Goal: Task Accomplishment & Management: Manage account settings

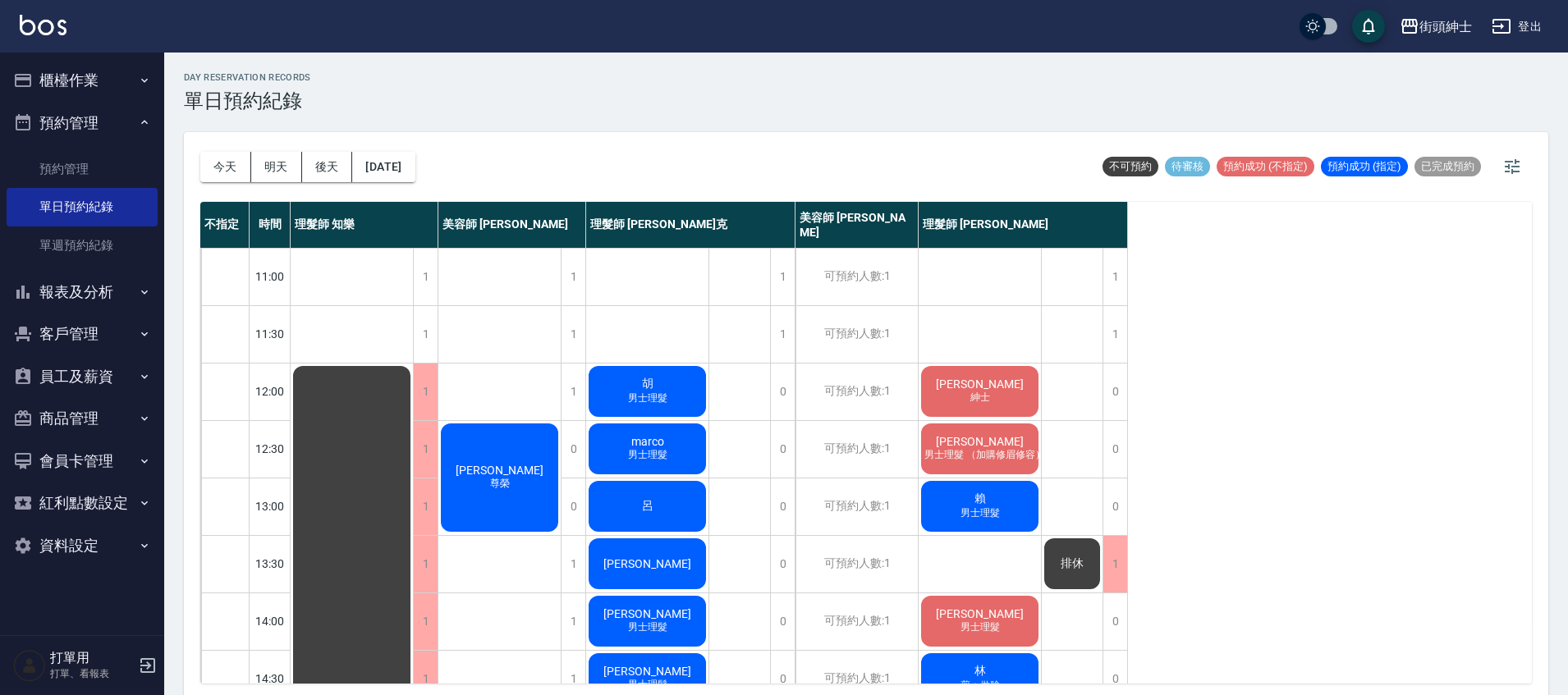
click at [1008, 495] on div "賴 男士理髮" at bounding box center [979, 507] width 122 height 56
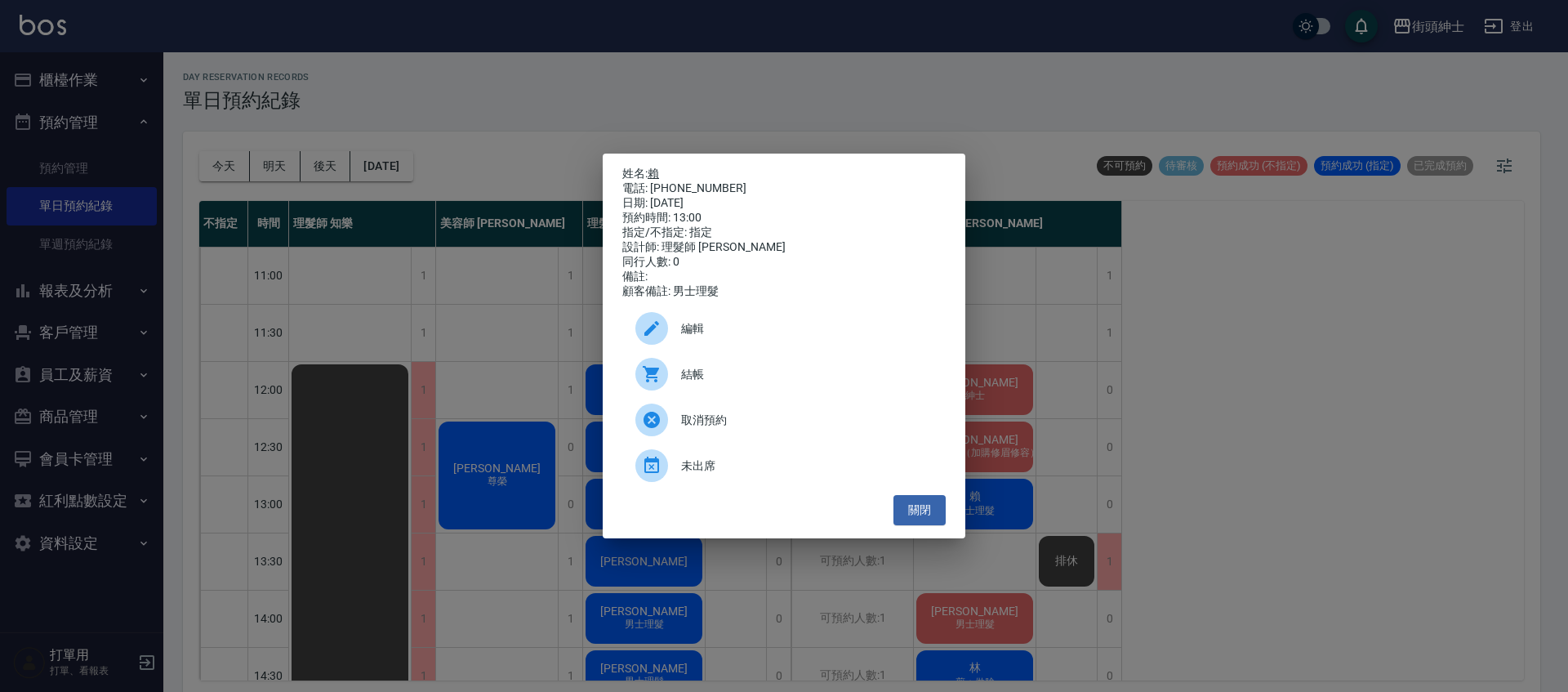
click at [659, 170] on link "賴" at bounding box center [653, 173] width 11 height 13
click at [937, 510] on button "關閉" at bounding box center [920, 510] width 52 height 30
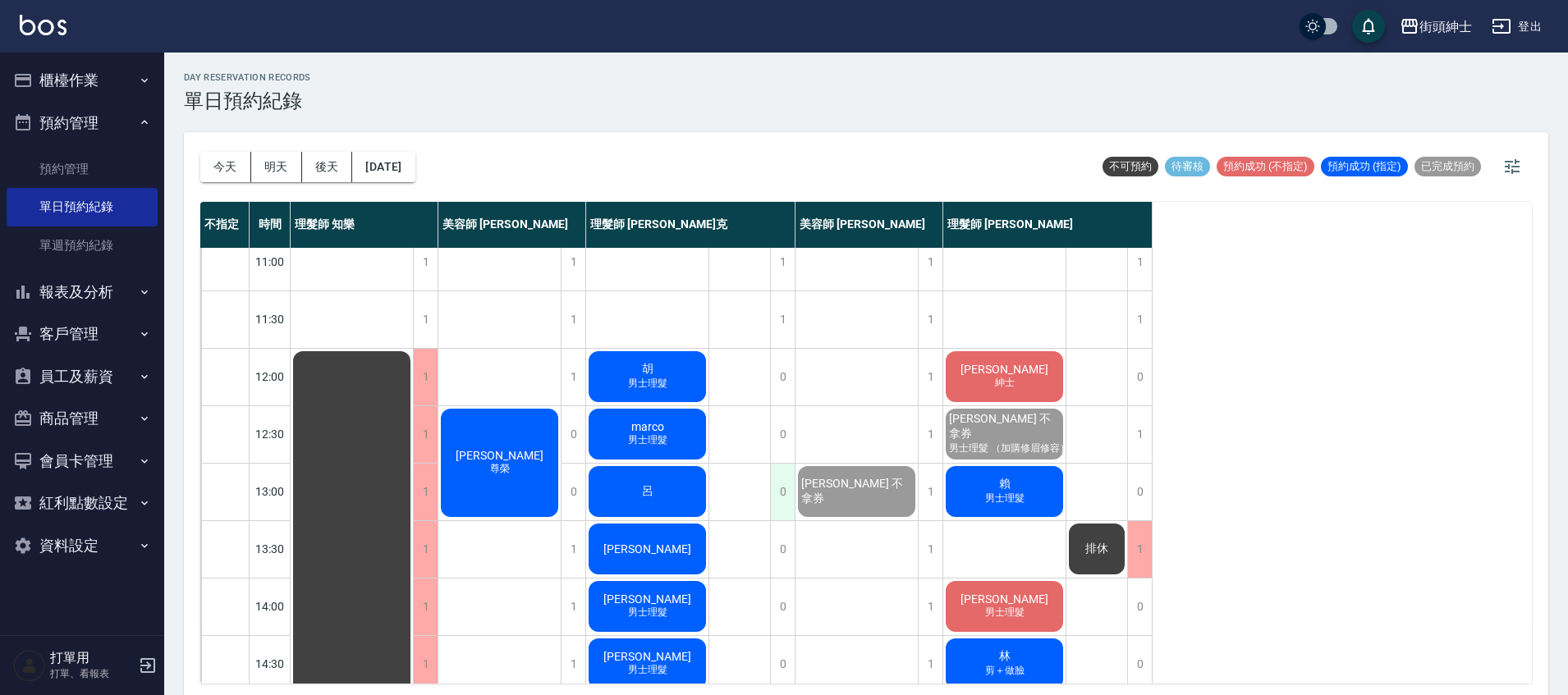
scroll to position [292, 0]
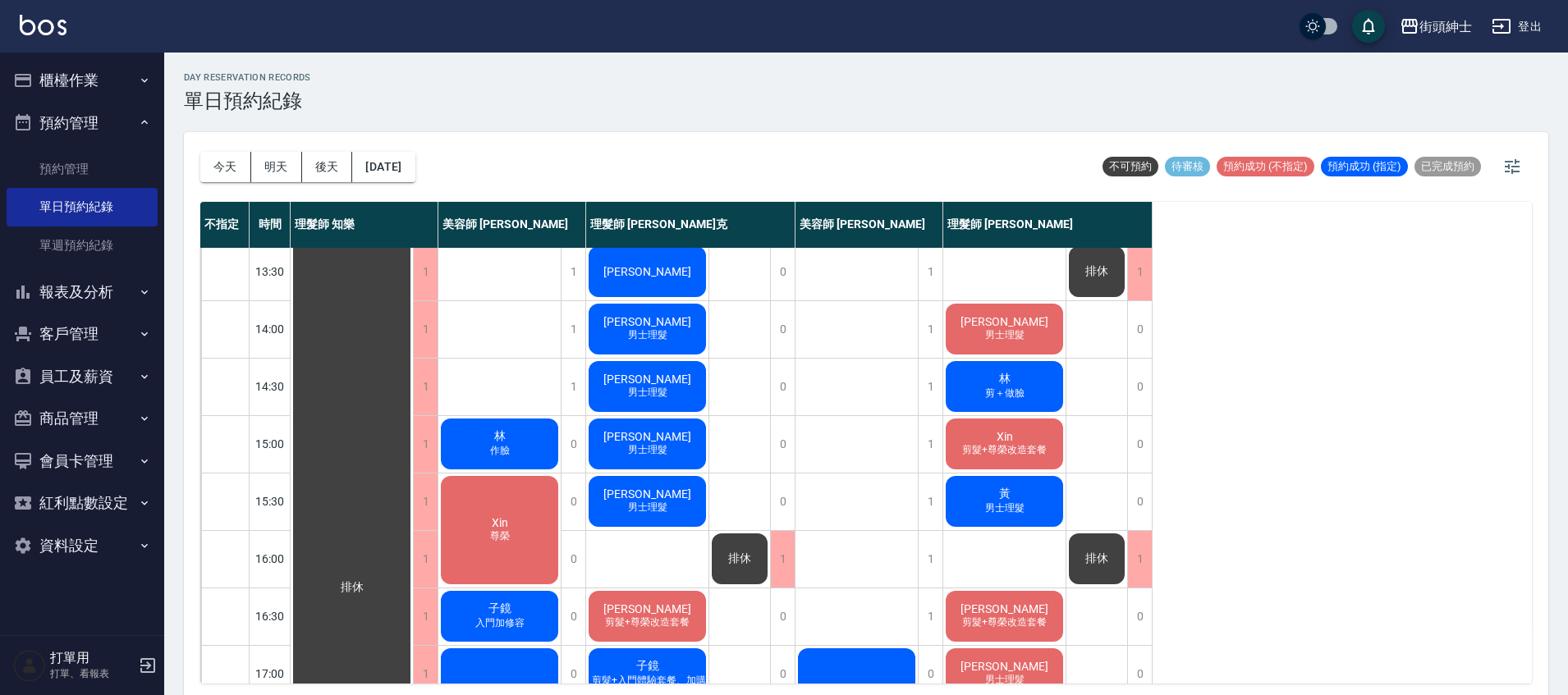
click at [512, 485] on div "Xin 尊榮" at bounding box center [500, 529] width 122 height 113
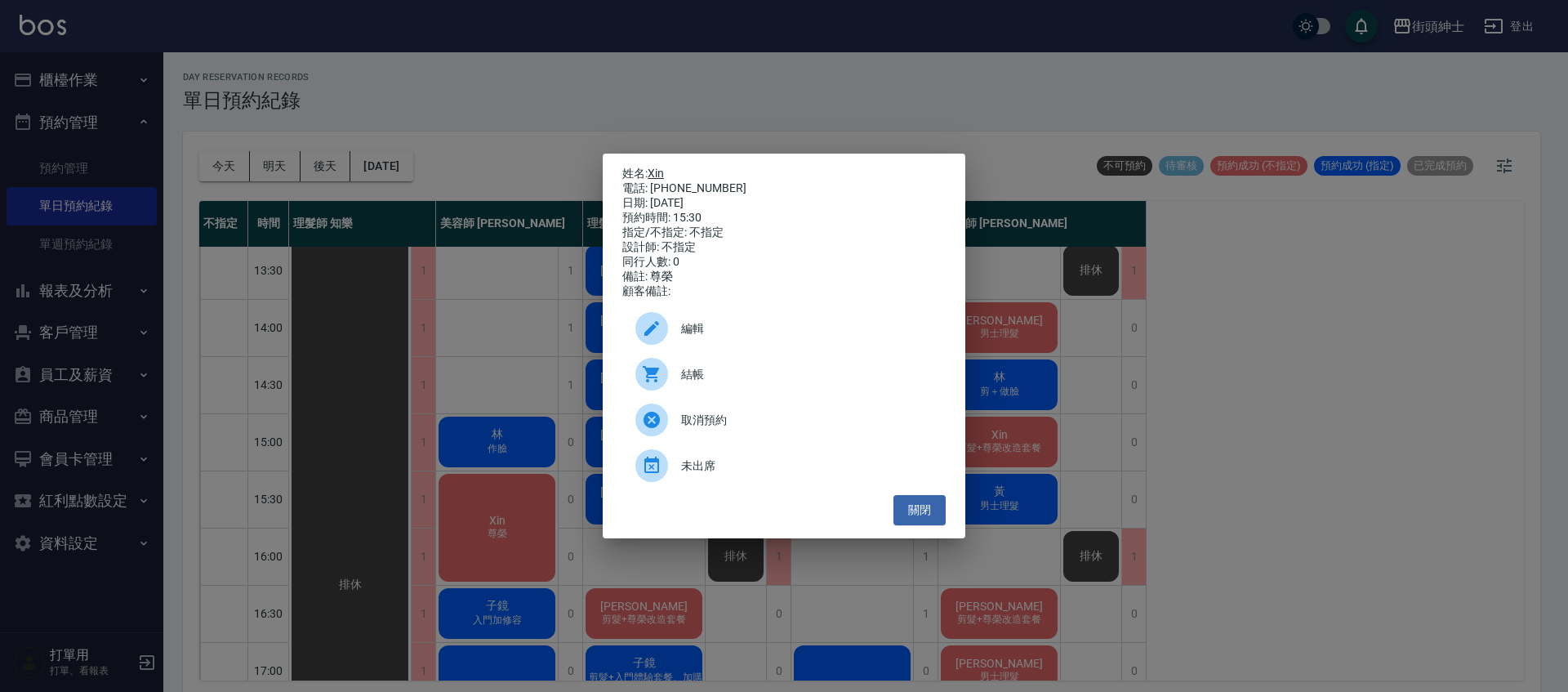
click at [662, 173] on link "Xin" at bounding box center [656, 173] width 17 height 13
click at [910, 525] on button "關閉" at bounding box center [920, 510] width 52 height 30
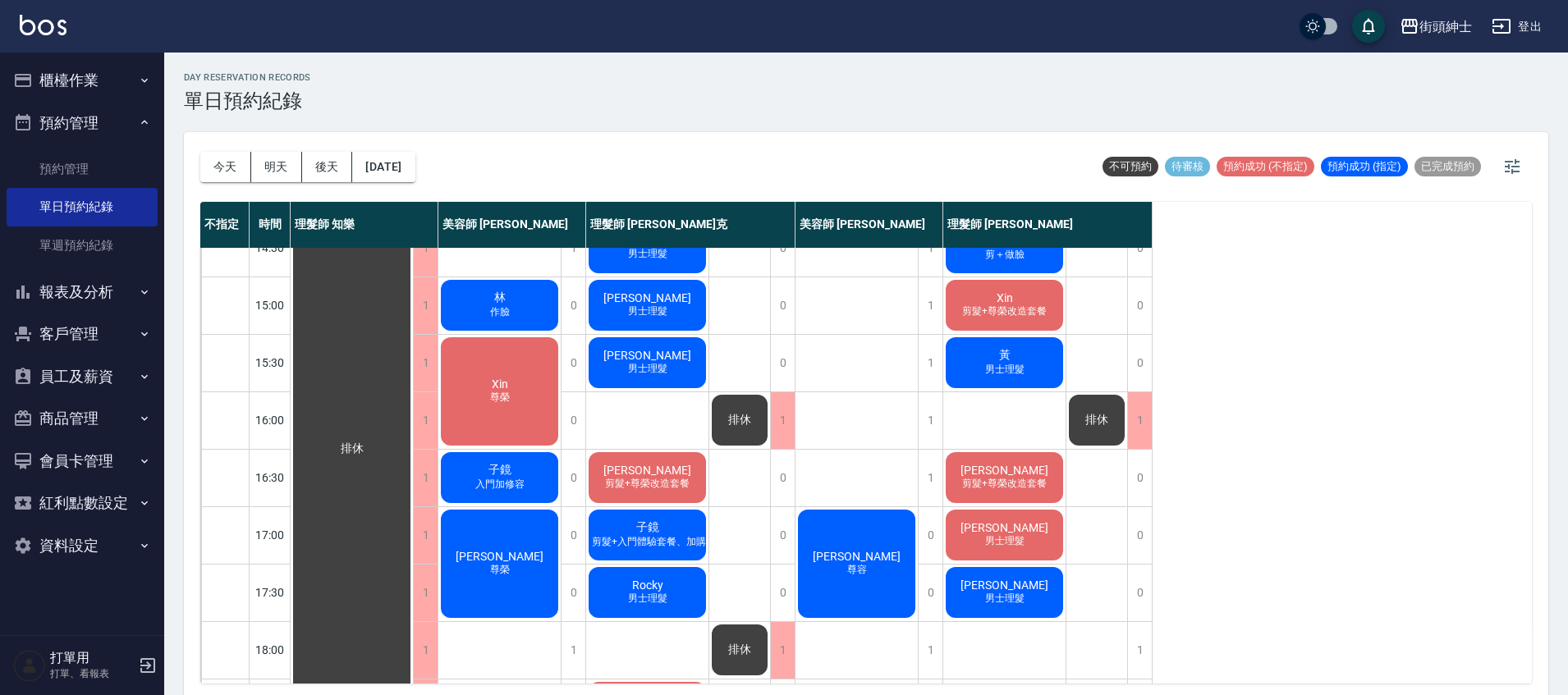
scroll to position [569, 0]
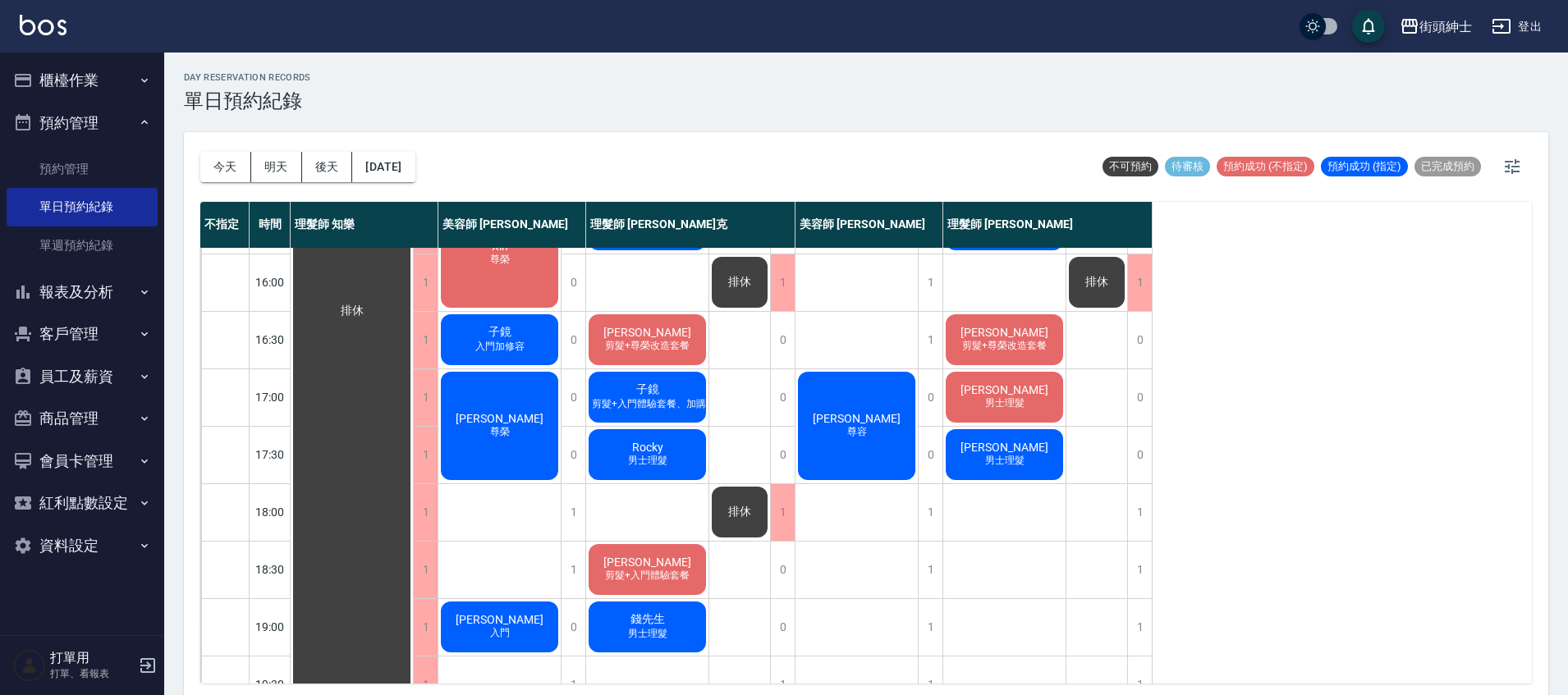
click at [485, 437] on div "鄧浩翔 尊榮" at bounding box center [500, 425] width 122 height 113
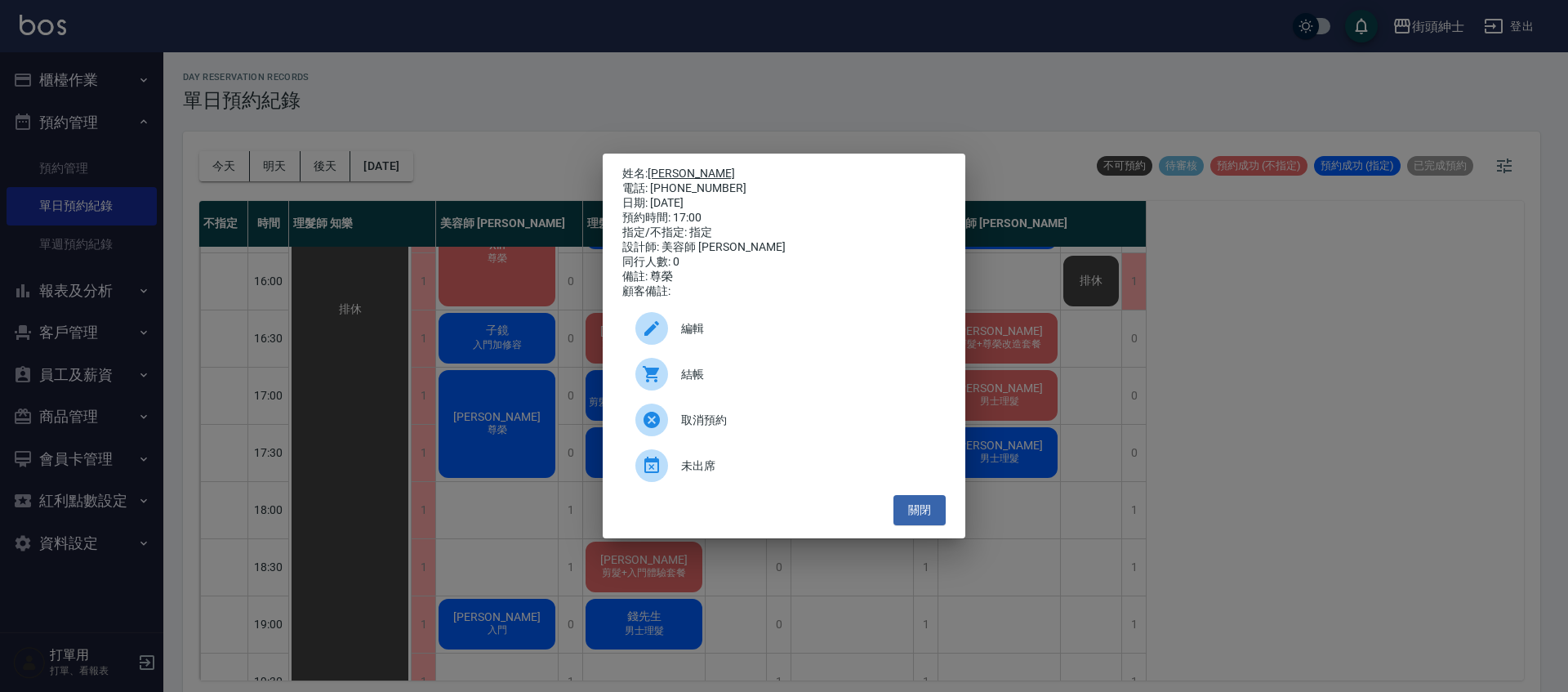
click at [670, 168] on link "鄧浩翔" at bounding box center [691, 173] width 88 height 13
click at [915, 523] on button "關閉" at bounding box center [920, 510] width 52 height 30
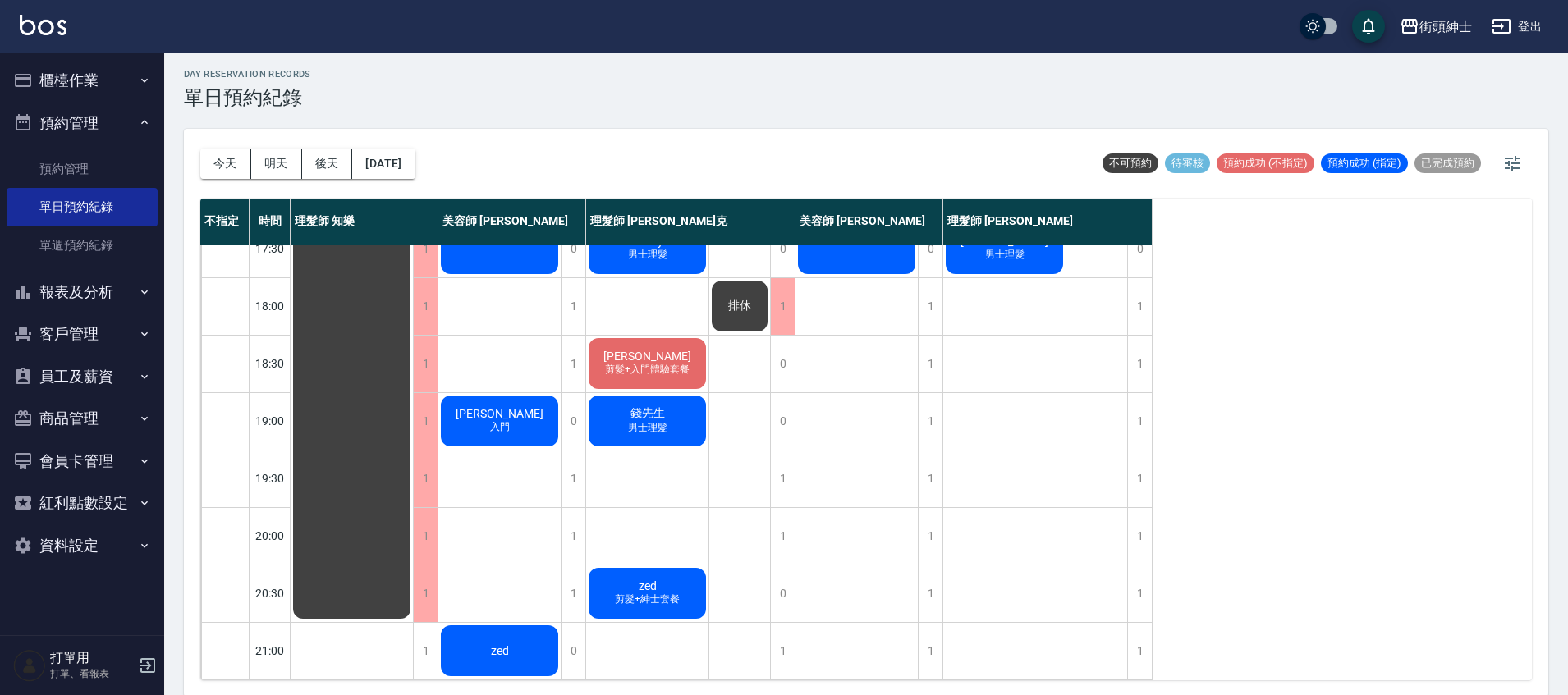
scroll to position [783, 0]
click at [409, 158] on button "[DATE]" at bounding box center [383, 164] width 63 height 30
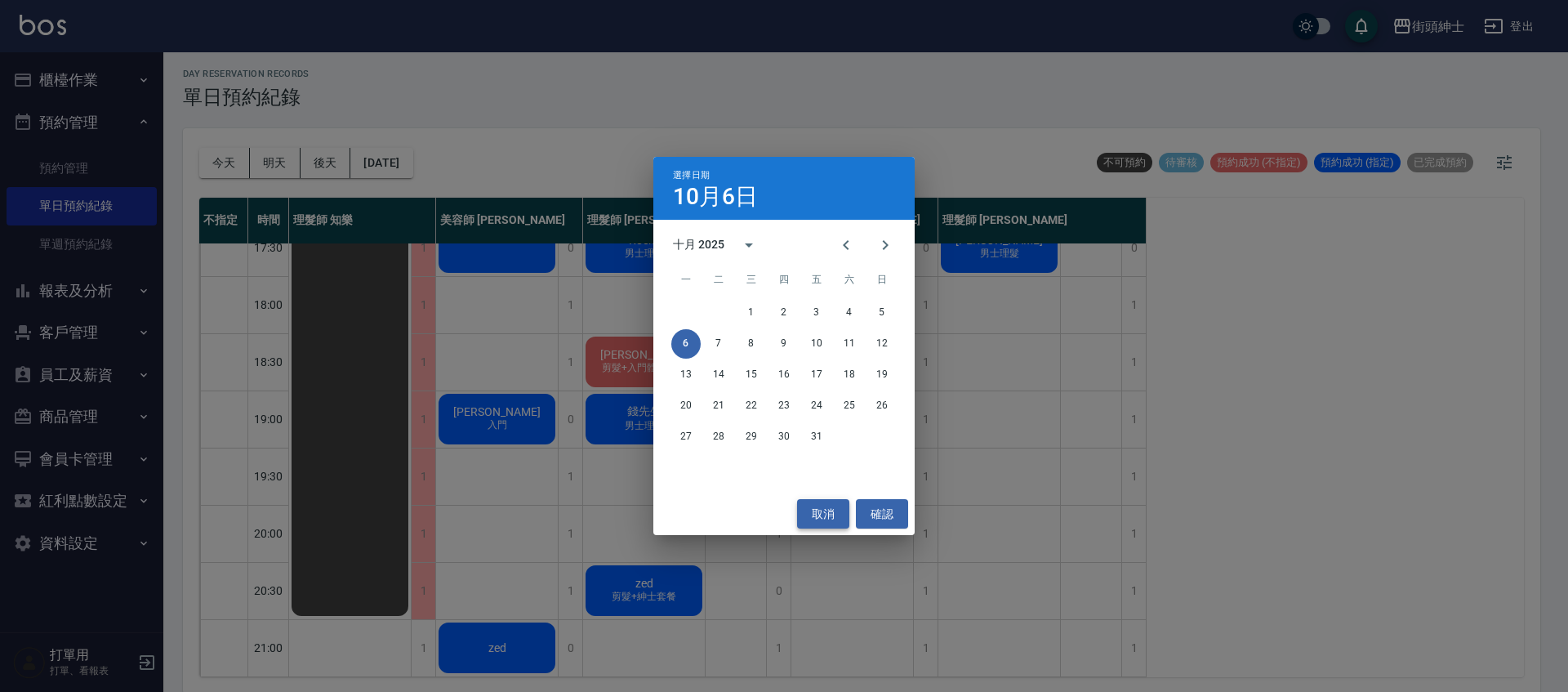
click at [832, 509] on button "取消" at bounding box center [824, 514] width 52 height 30
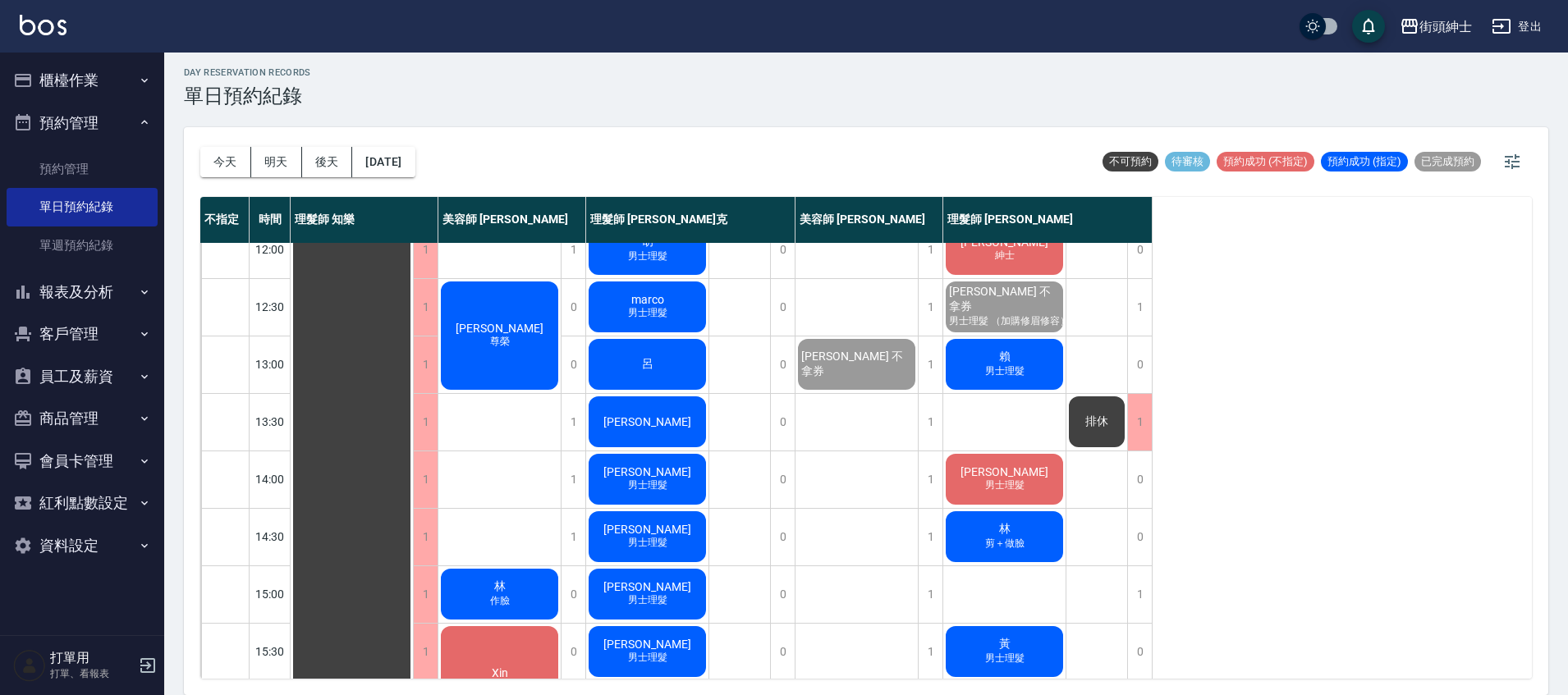
scroll to position [67, 0]
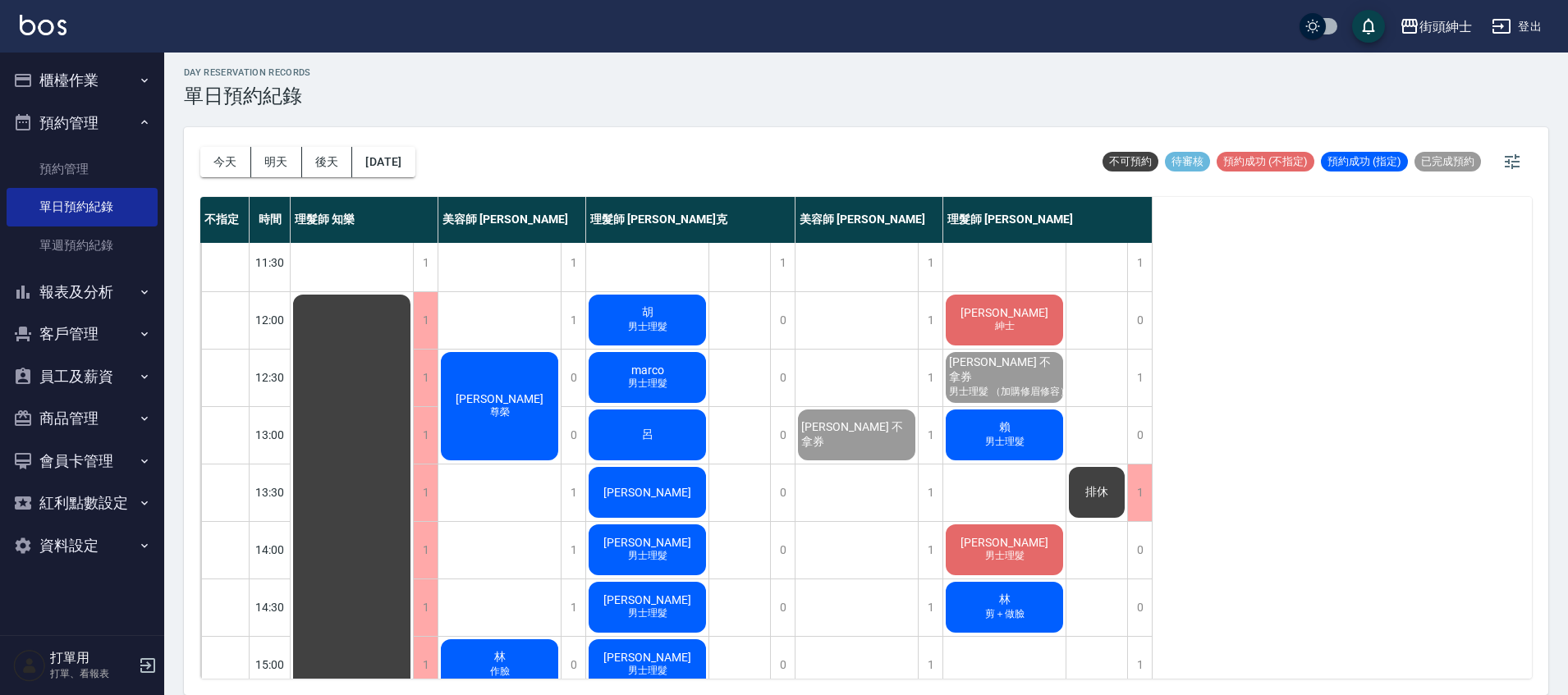
click at [1026, 451] on div "賴 男士理髮" at bounding box center [1004, 435] width 122 height 56
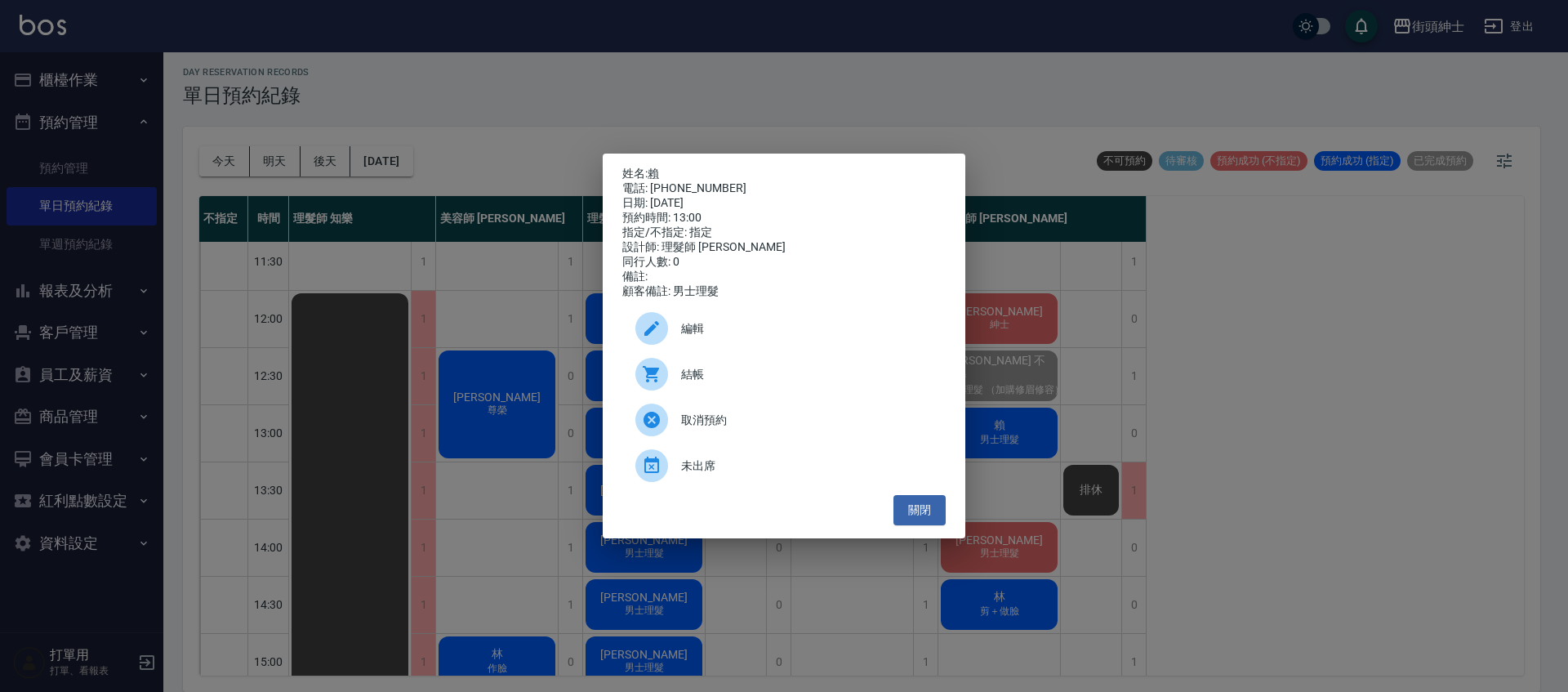
click at [766, 377] on span "結帳" at bounding box center [807, 374] width 252 height 17
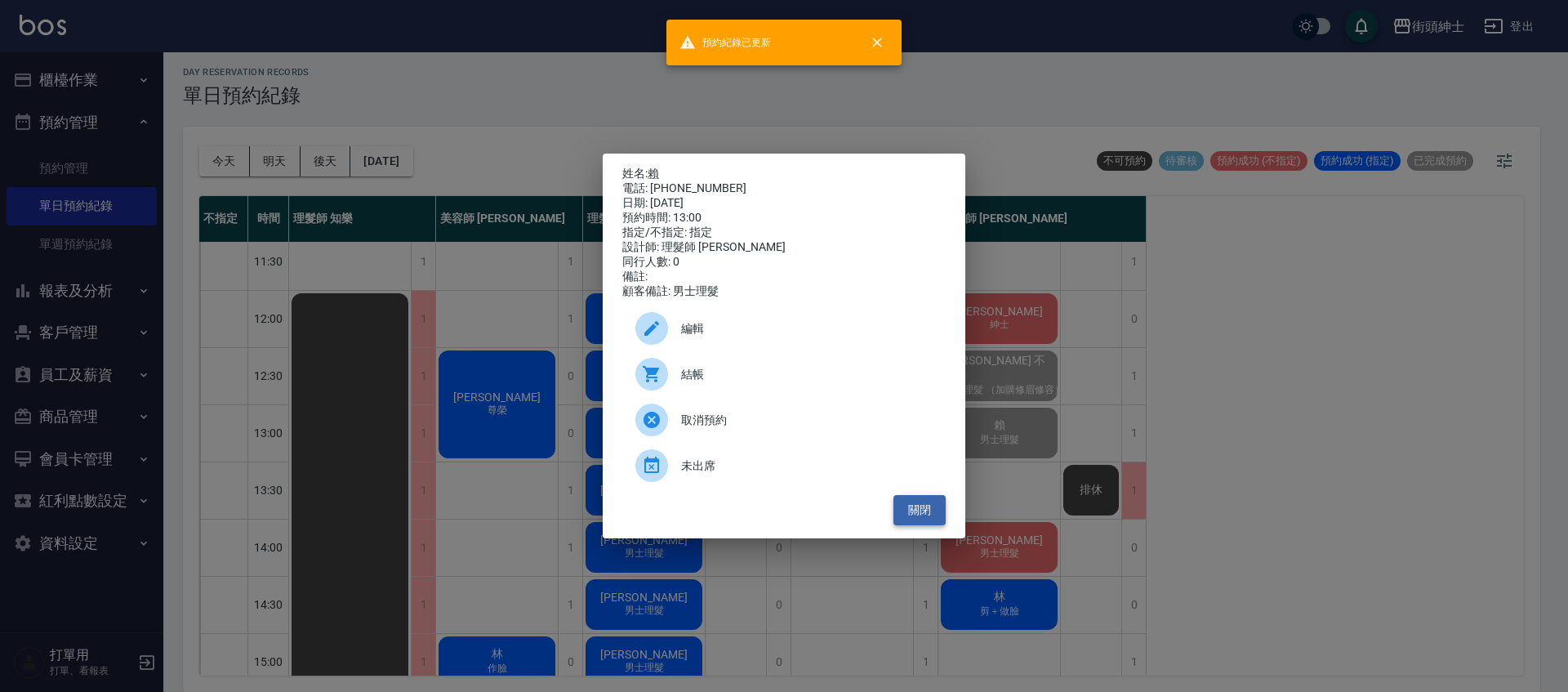
click at [930, 505] on button "關閉" at bounding box center [920, 510] width 52 height 30
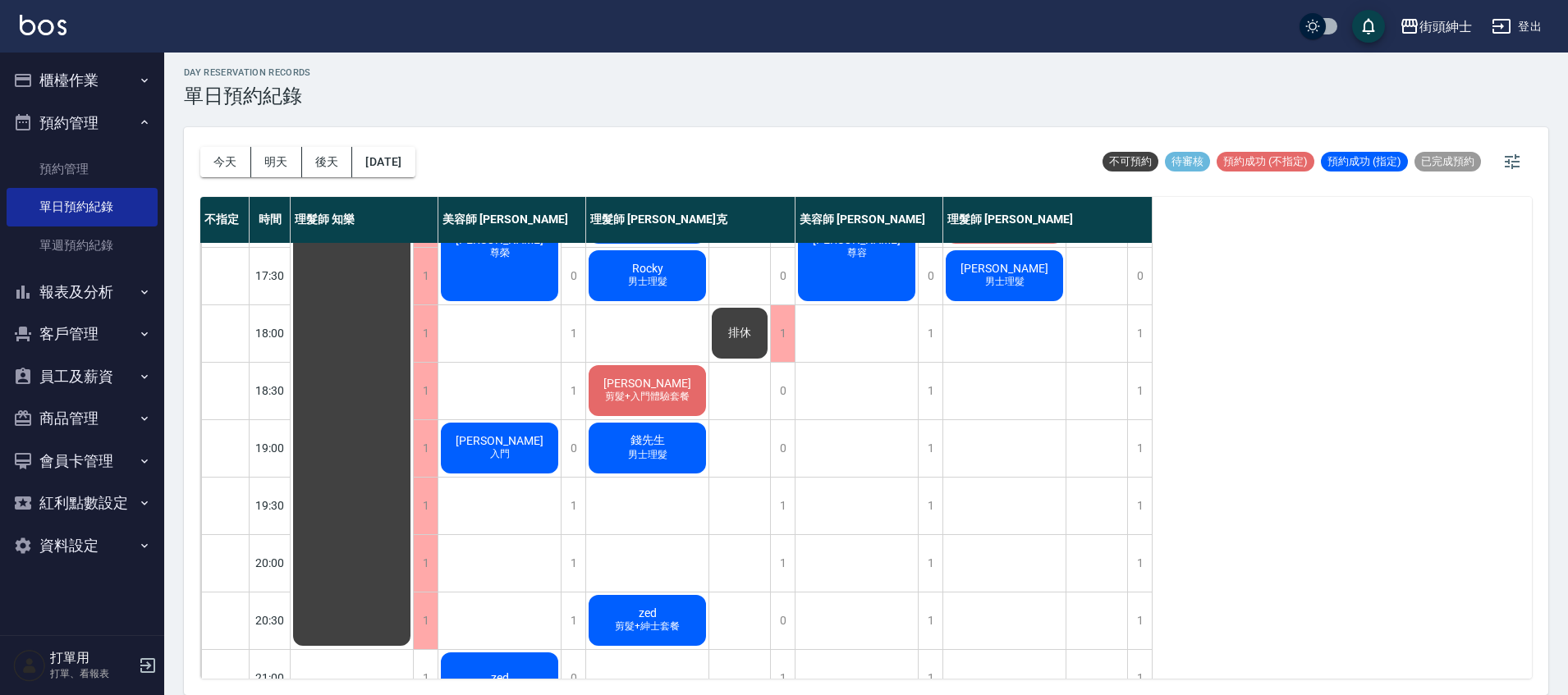
scroll to position [746, 0]
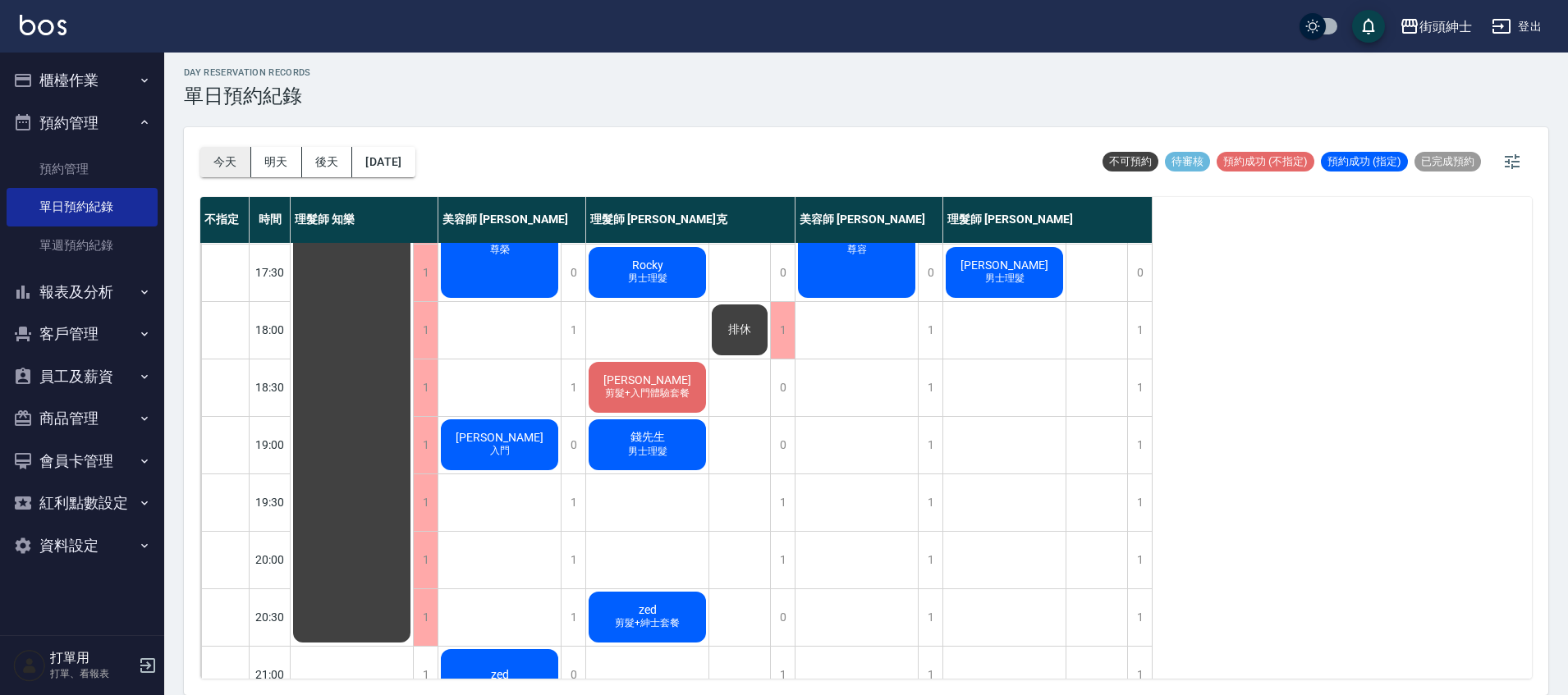
click at [225, 154] on button "今天" at bounding box center [226, 162] width 51 height 30
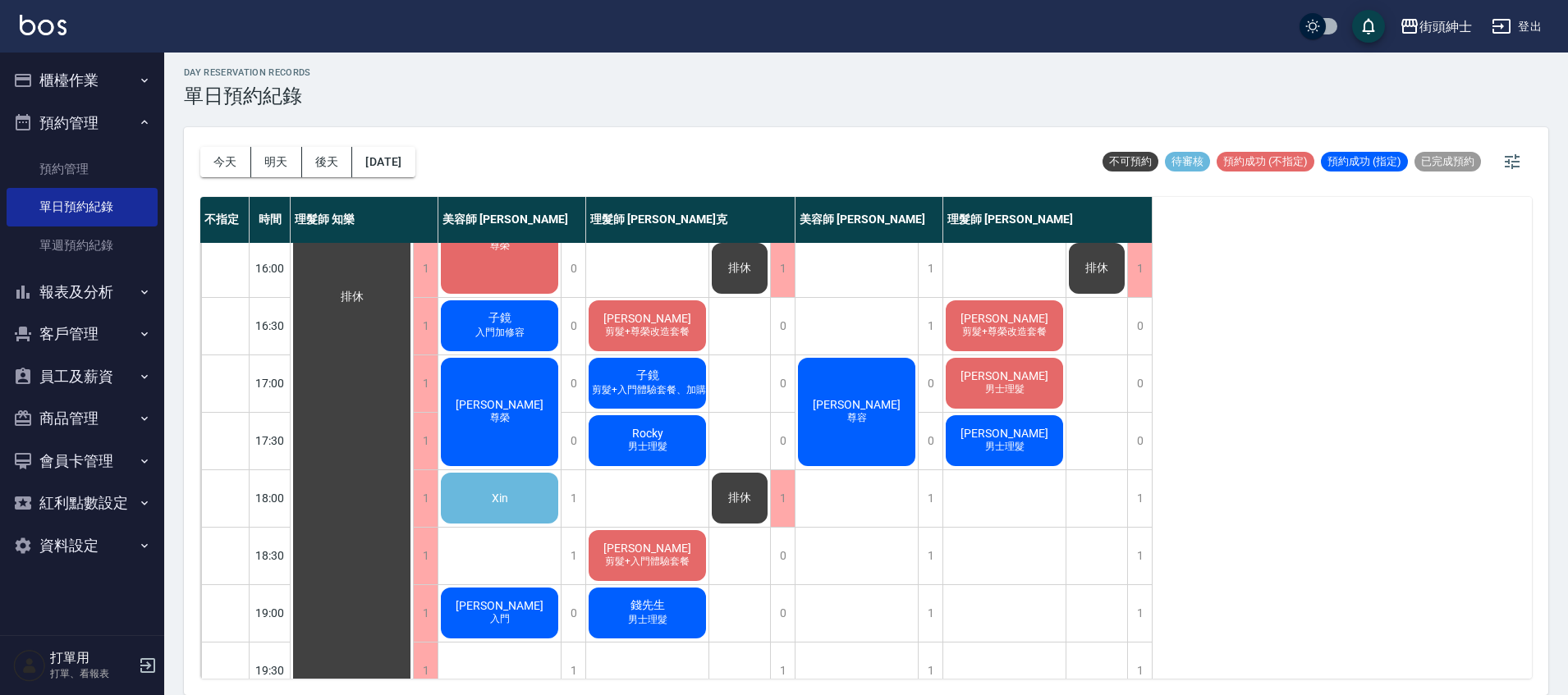
scroll to position [581, 0]
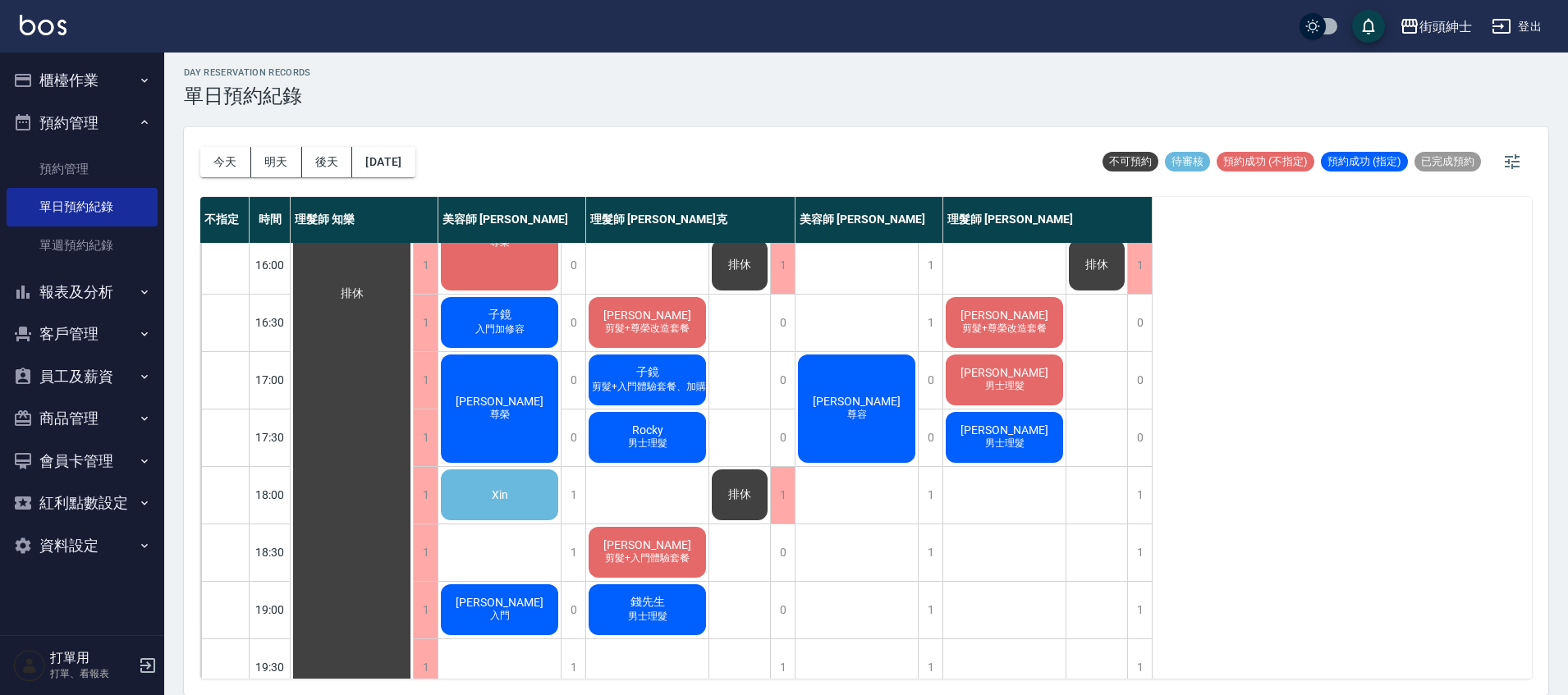
click at [476, 503] on div "Xin" at bounding box center [500, 495] width 122 height 56
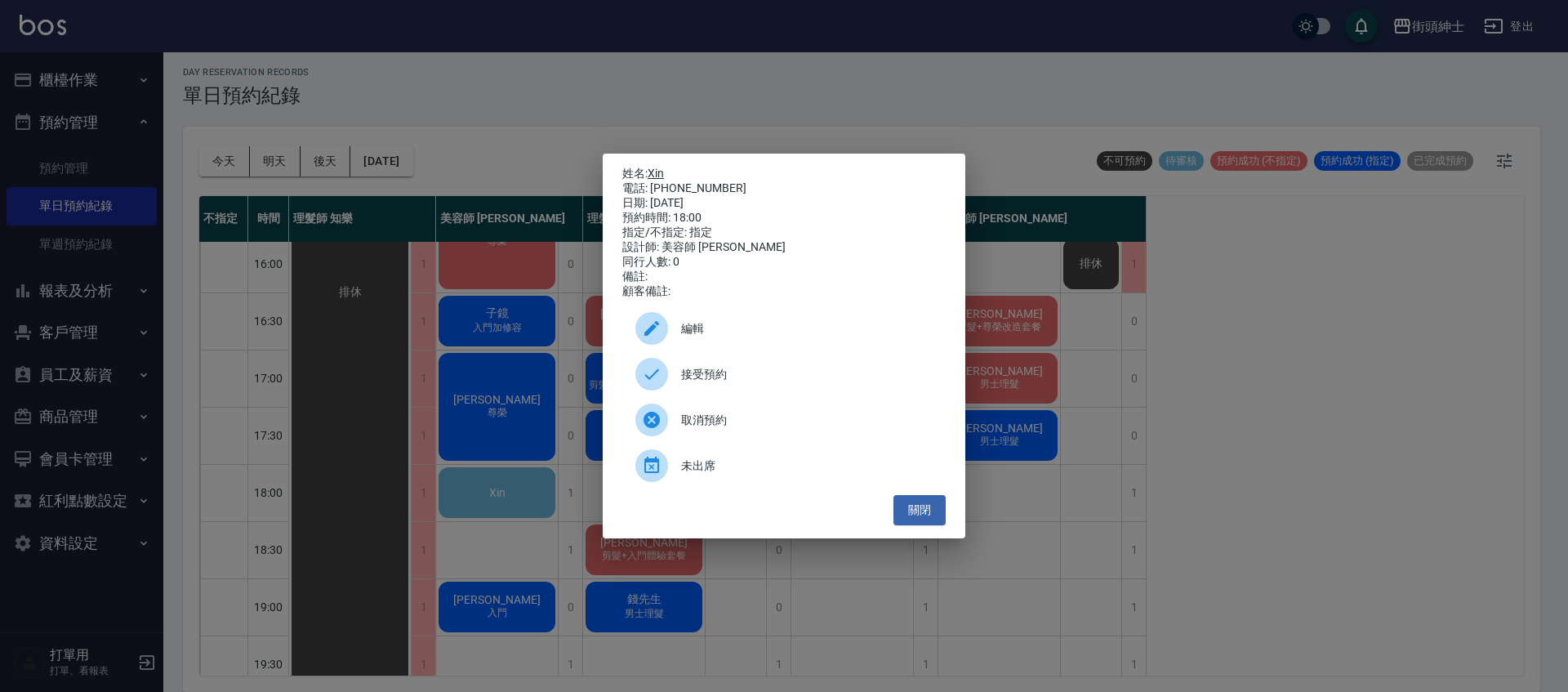
click at [659, 168] on link "Xin" at bounding box center [656, 173] width 17 height 13
click at [910, 525] on button "關閉" at bounding box center [920, 510] width 52 height 30
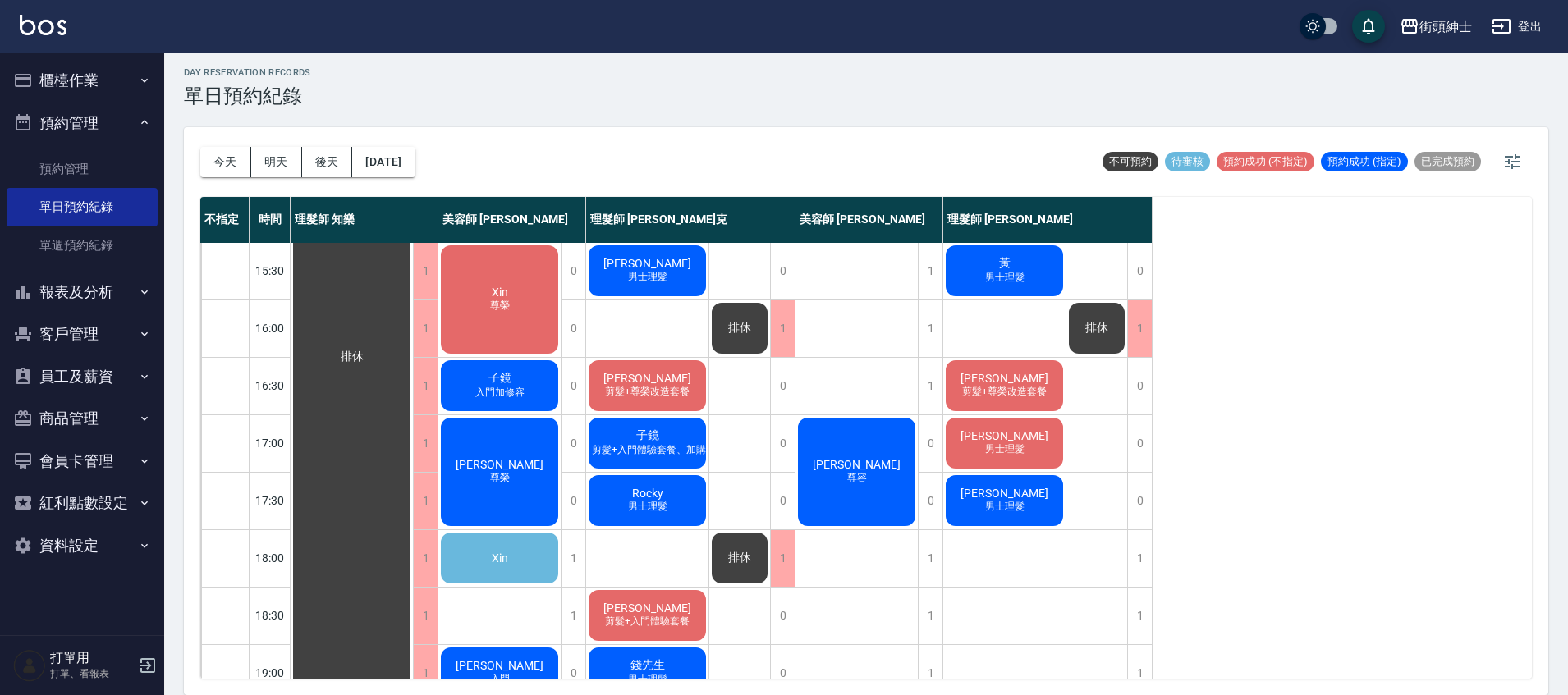
scroll to position [537, 0]
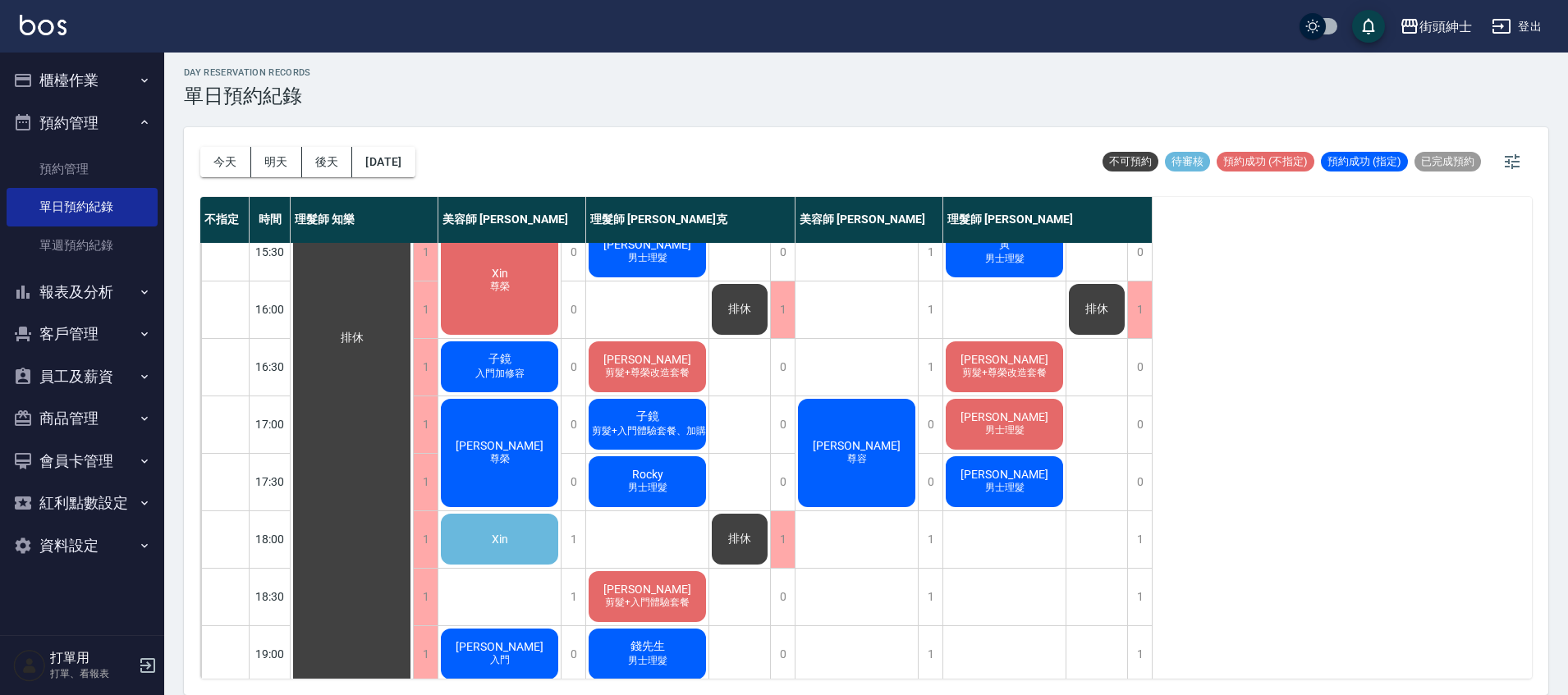
click at [532, 545] on div "Xin" at bounding box center [500, 540] width 122 height 56
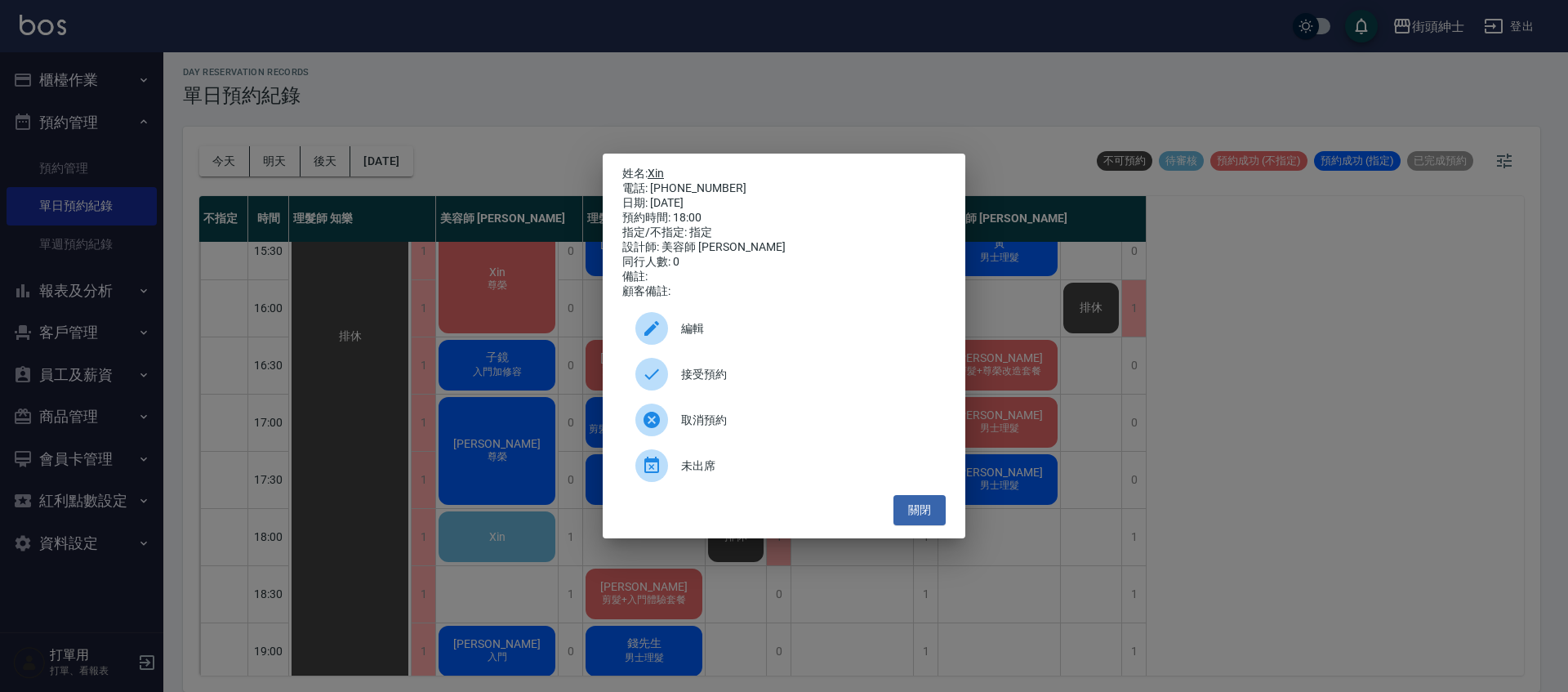
click at [651, 170] on link "Xin" at bounding box center [656, 173] width 17 height 13
click at [930, 525] on button "關閉" at bounding box center [920, 510] width 52 height 30
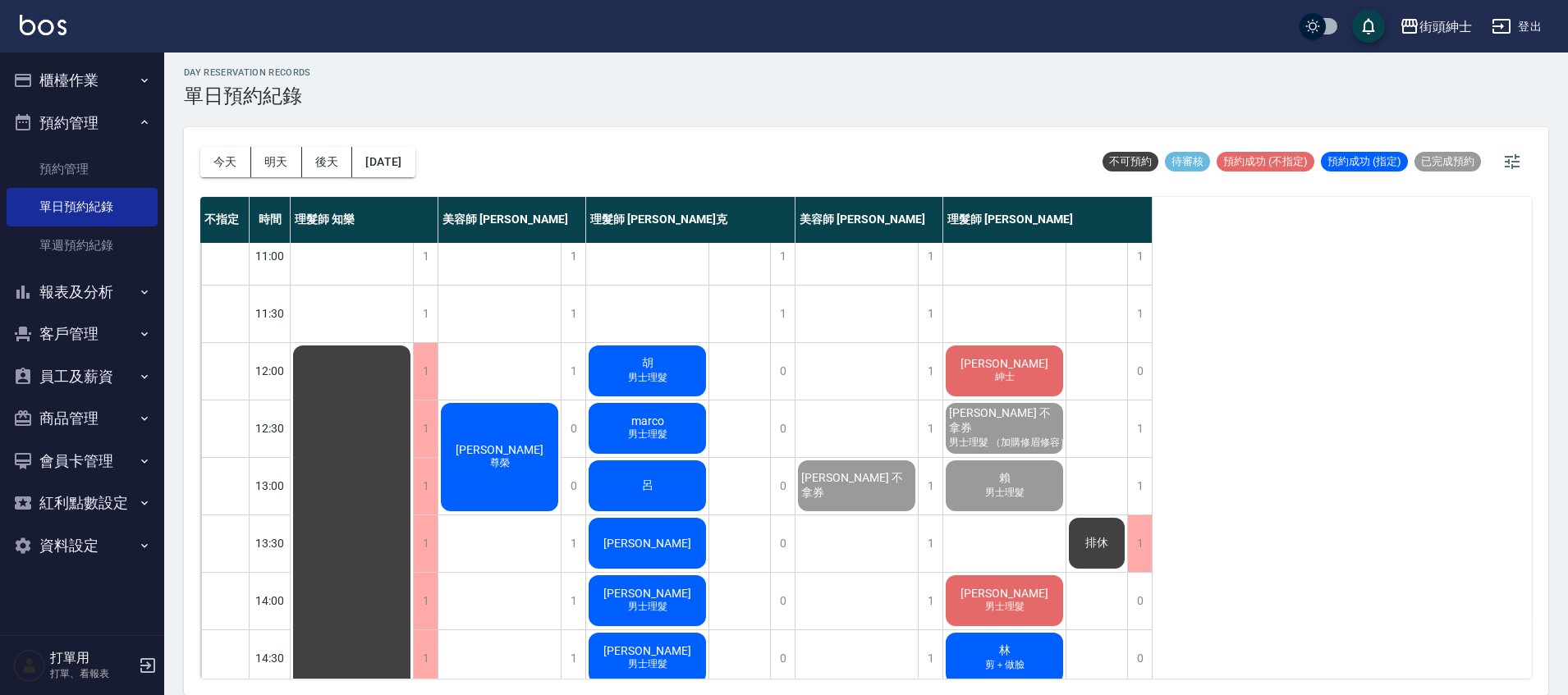
scroll to position [192, 0]
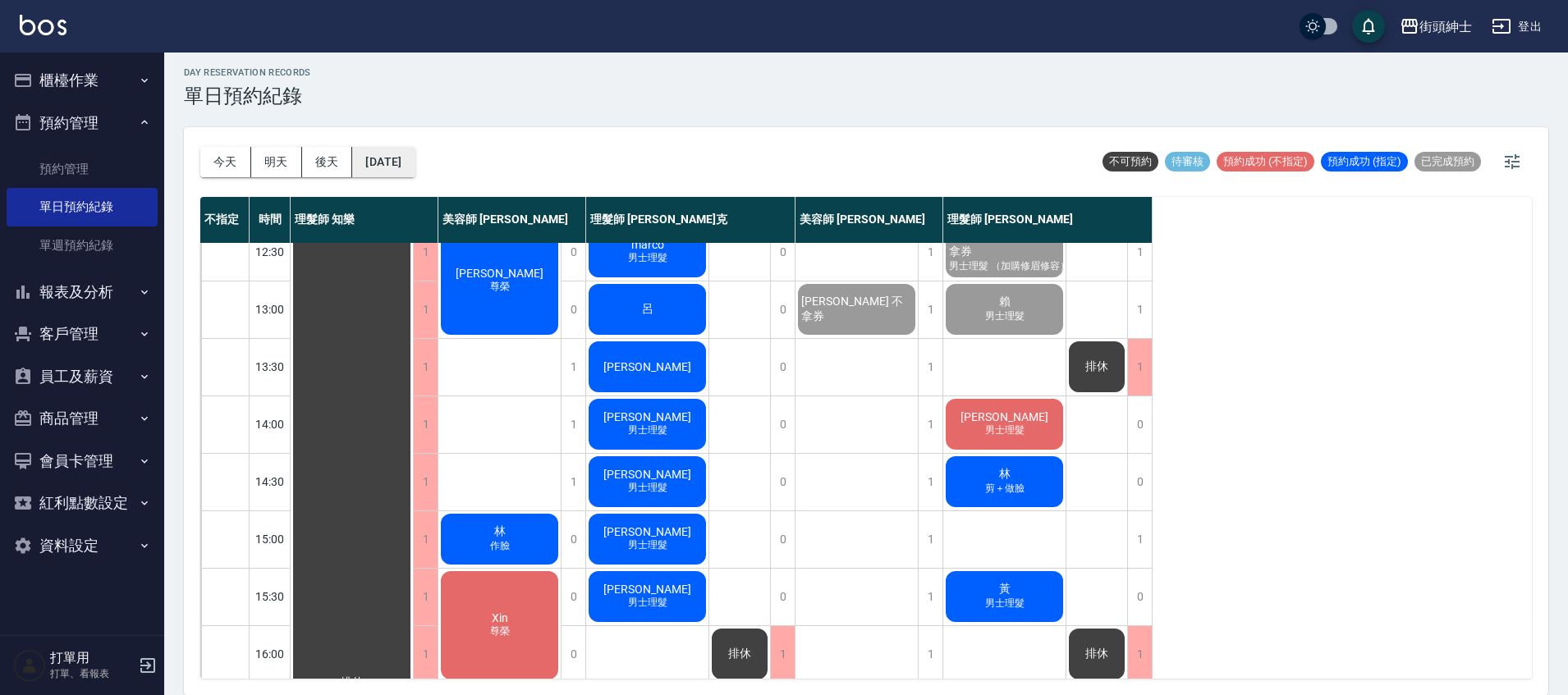
click at [378, 159] on button "[DATE]" at bounding box center [383, 162] width 63 height 30
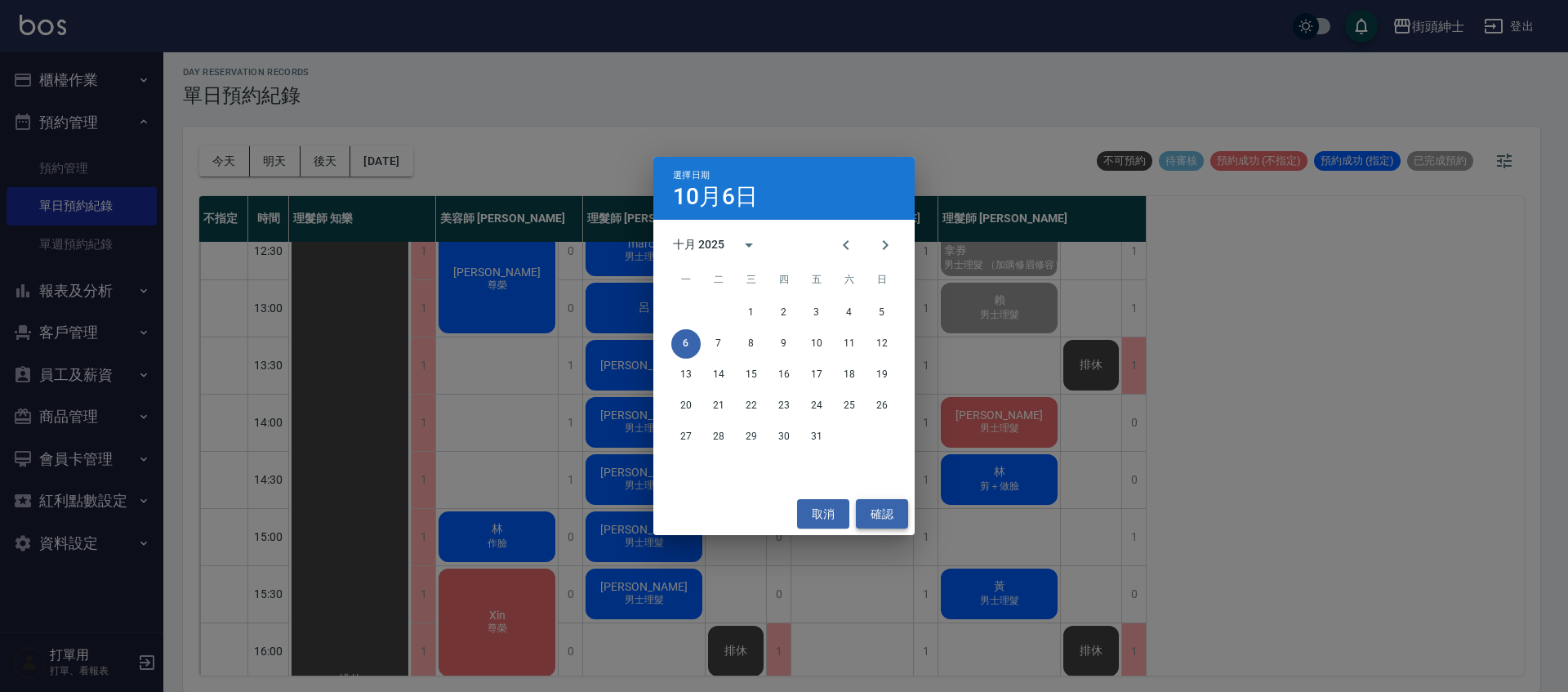
click at [861, 503] on button "確認" at bounding box center [882, 514] width 52 height 30
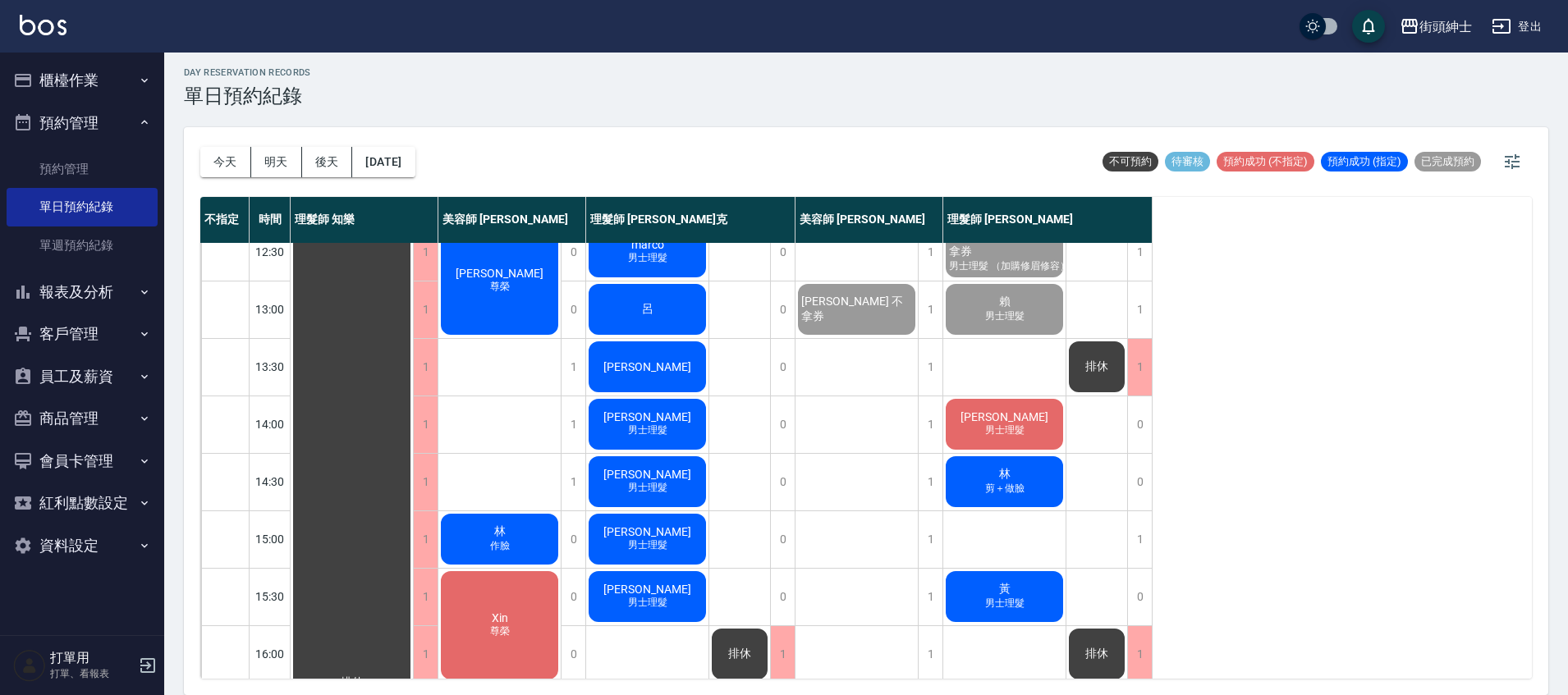
click at [853, 509] on div "余秉憲 不拿券 王冠傑 尊容" at bounding box center [857, 653] width 123 height 1205
drag, startPoint x: 853, startPoint y: 509, endPoint x: 821, endPoint y: 501, distance: 33.0
click at [849, 510] on div "余秉憲 不拿券 王冠傑 尊容" at bounding box center [857, 653] width 123 height 1205
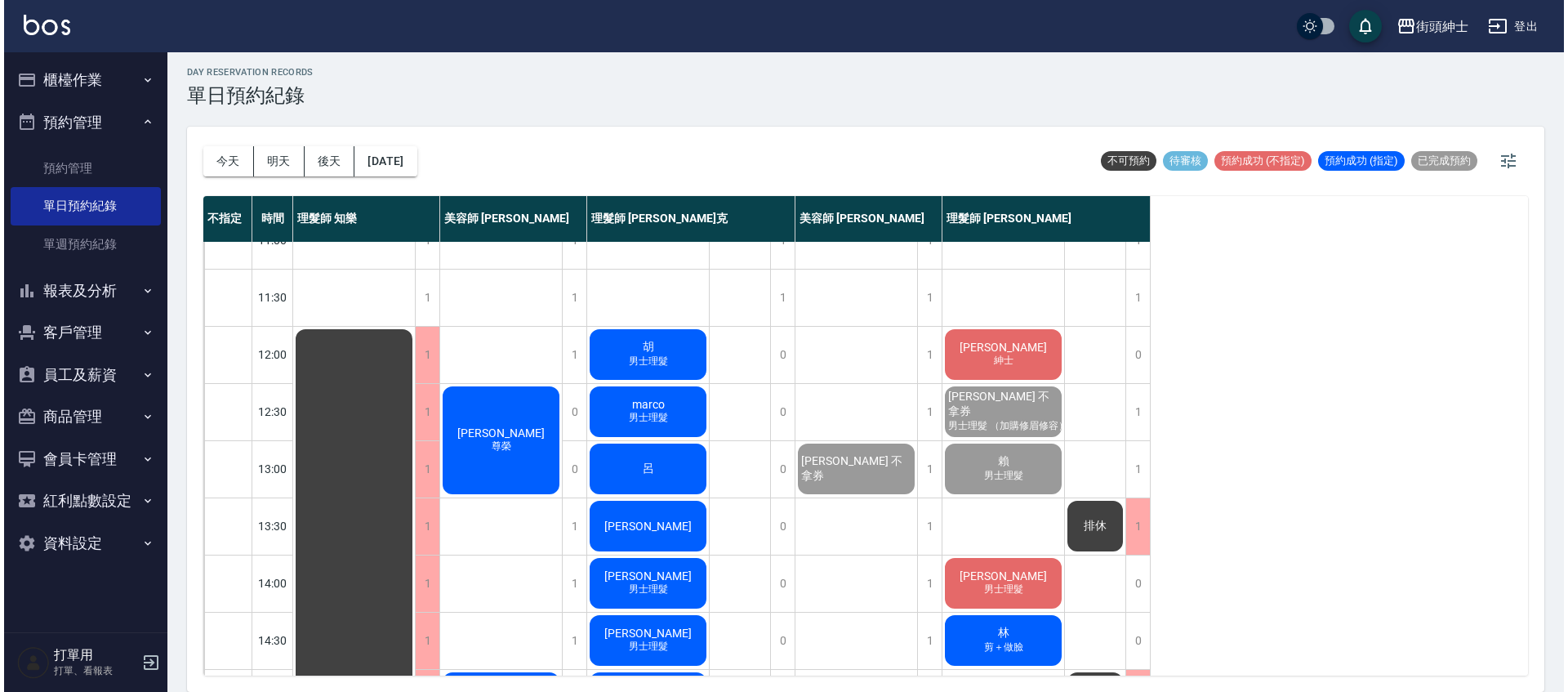
scroll to position [9, 0]
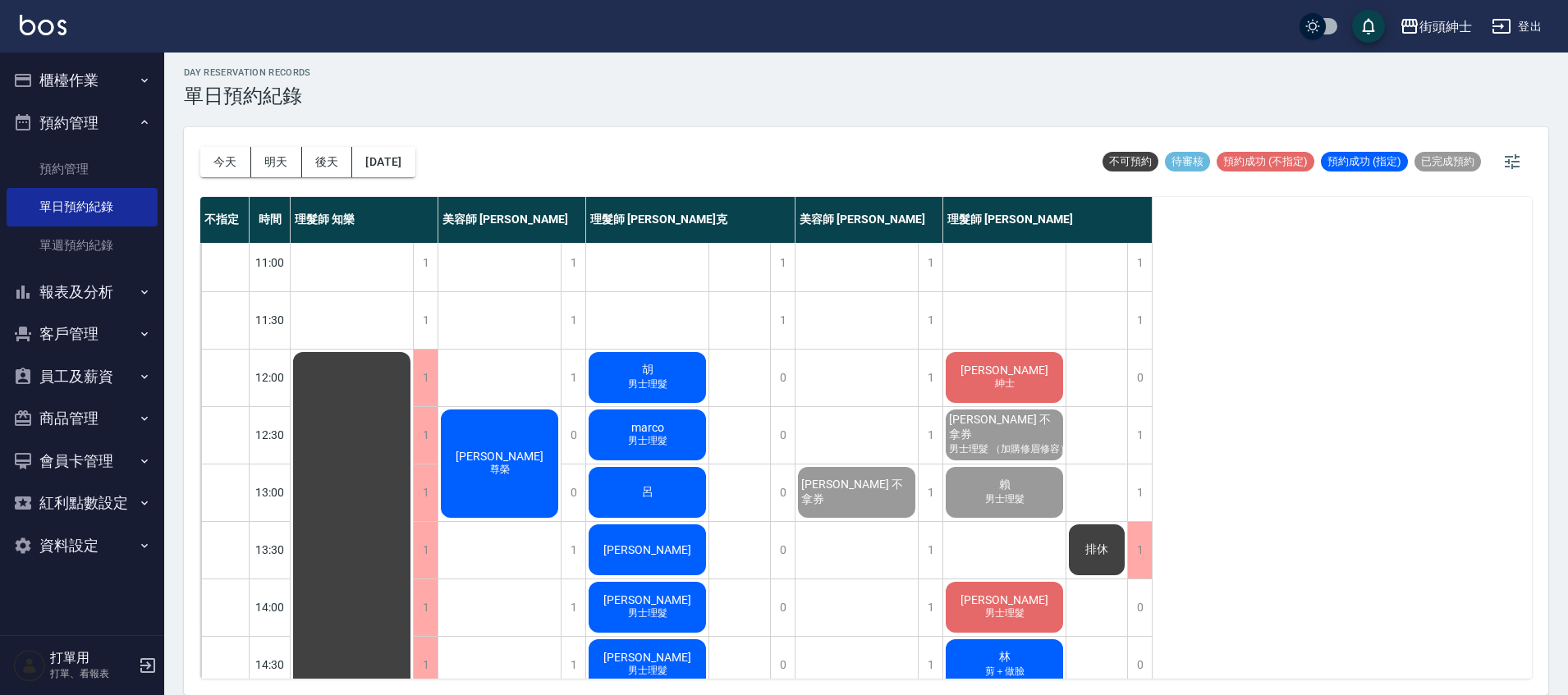
click at [1017, 358] on div "李 紳士" at bounding box center [1004, 377] width 122 height 56
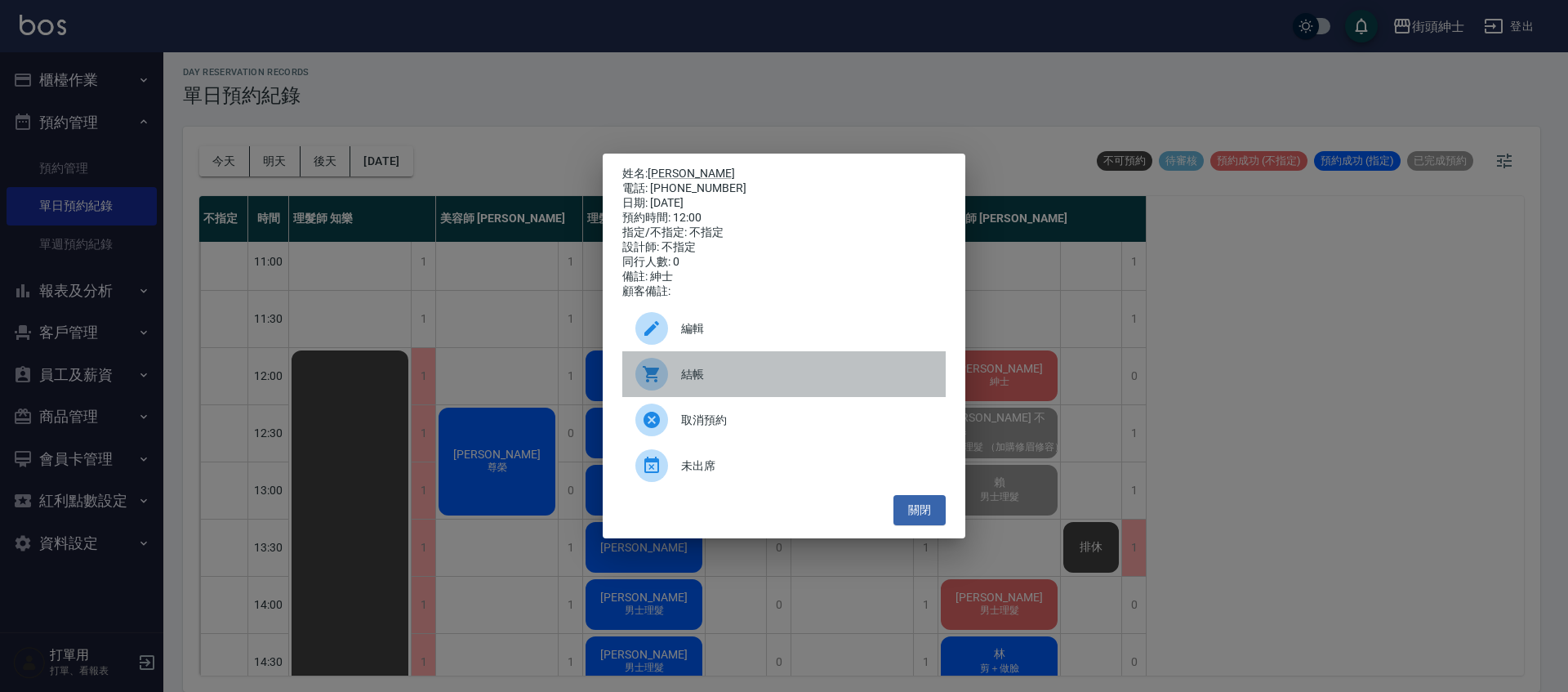
click at [645, 371] on icon at bounding box center [651, 374] width 20 height 20
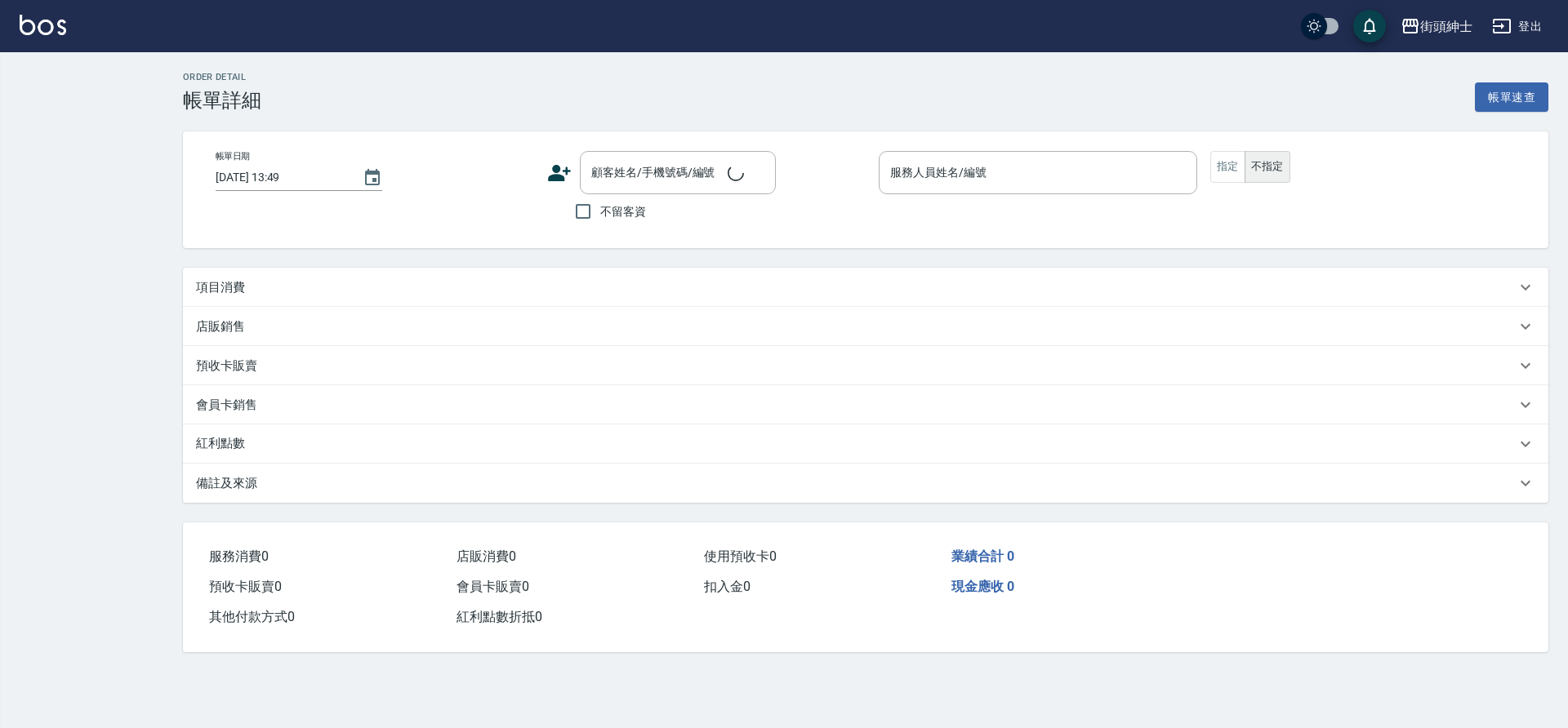
click at [589, 298] on div "項目消費" at bounding box center [866, 287] width 1366 height 39
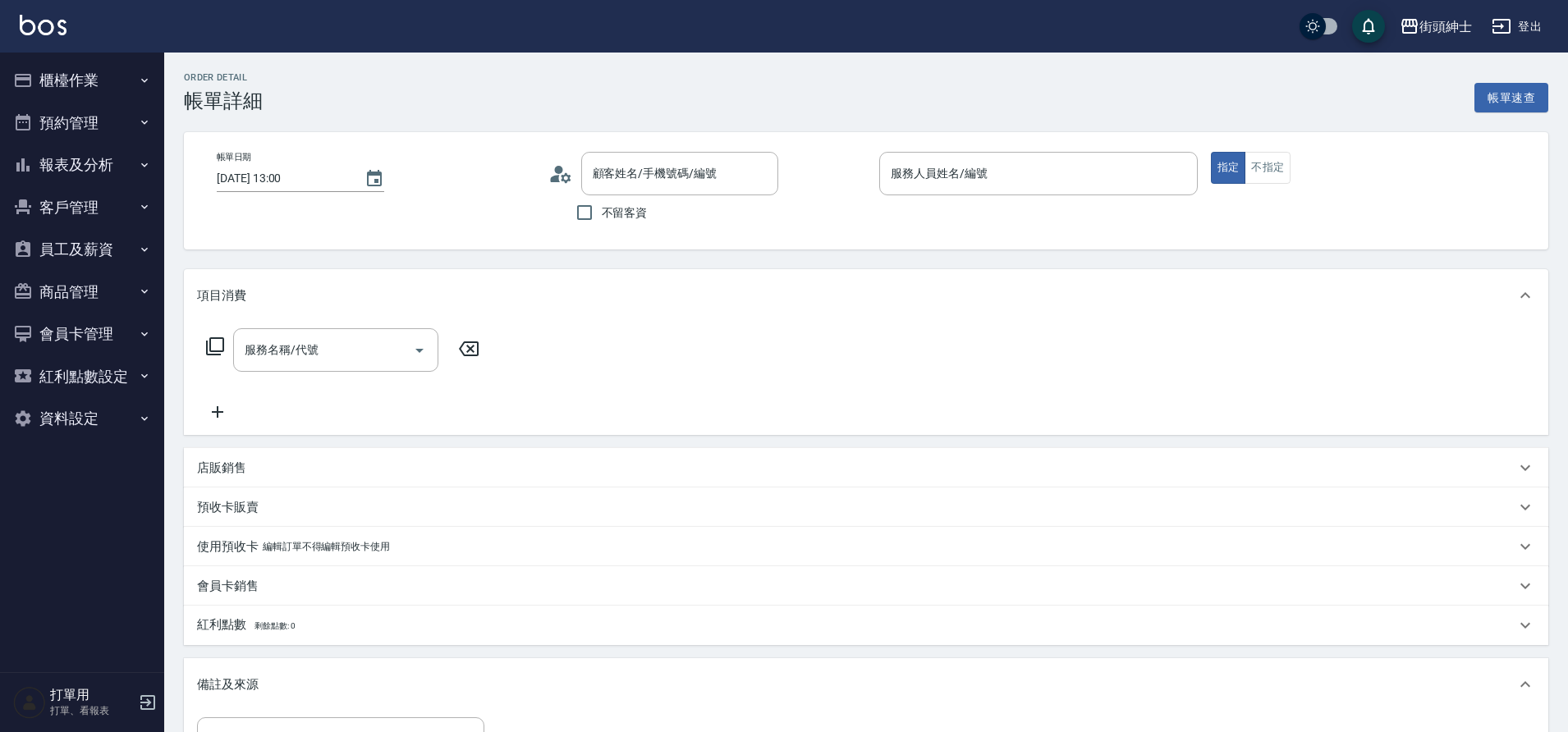
type input "2025/10/06 13:00"
type input "理髮師 eric(無代號)"
click at [413, 353] on icon "Open" at bounding box center [419, 350] width 20 height 20
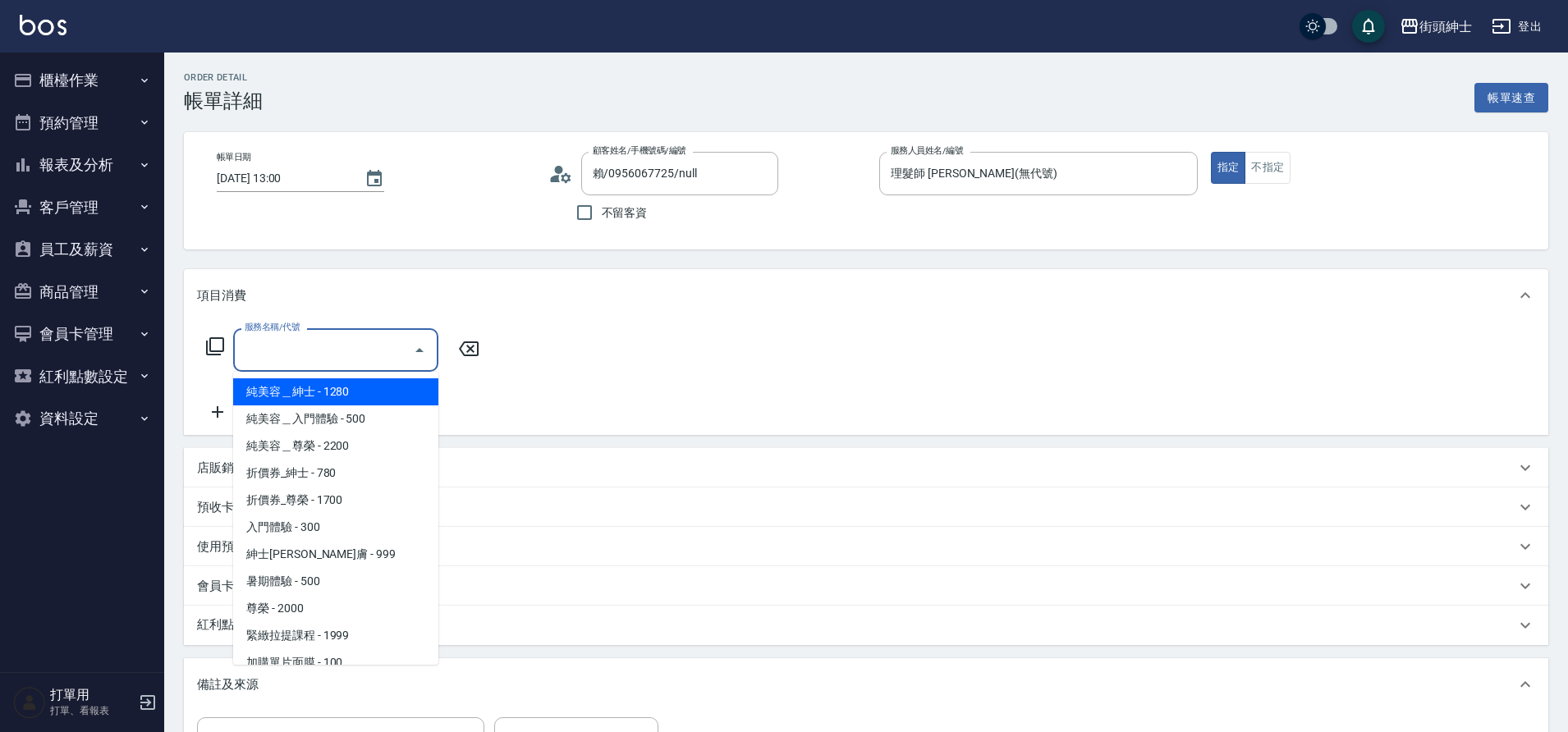
type input "賴/0956067725/null"
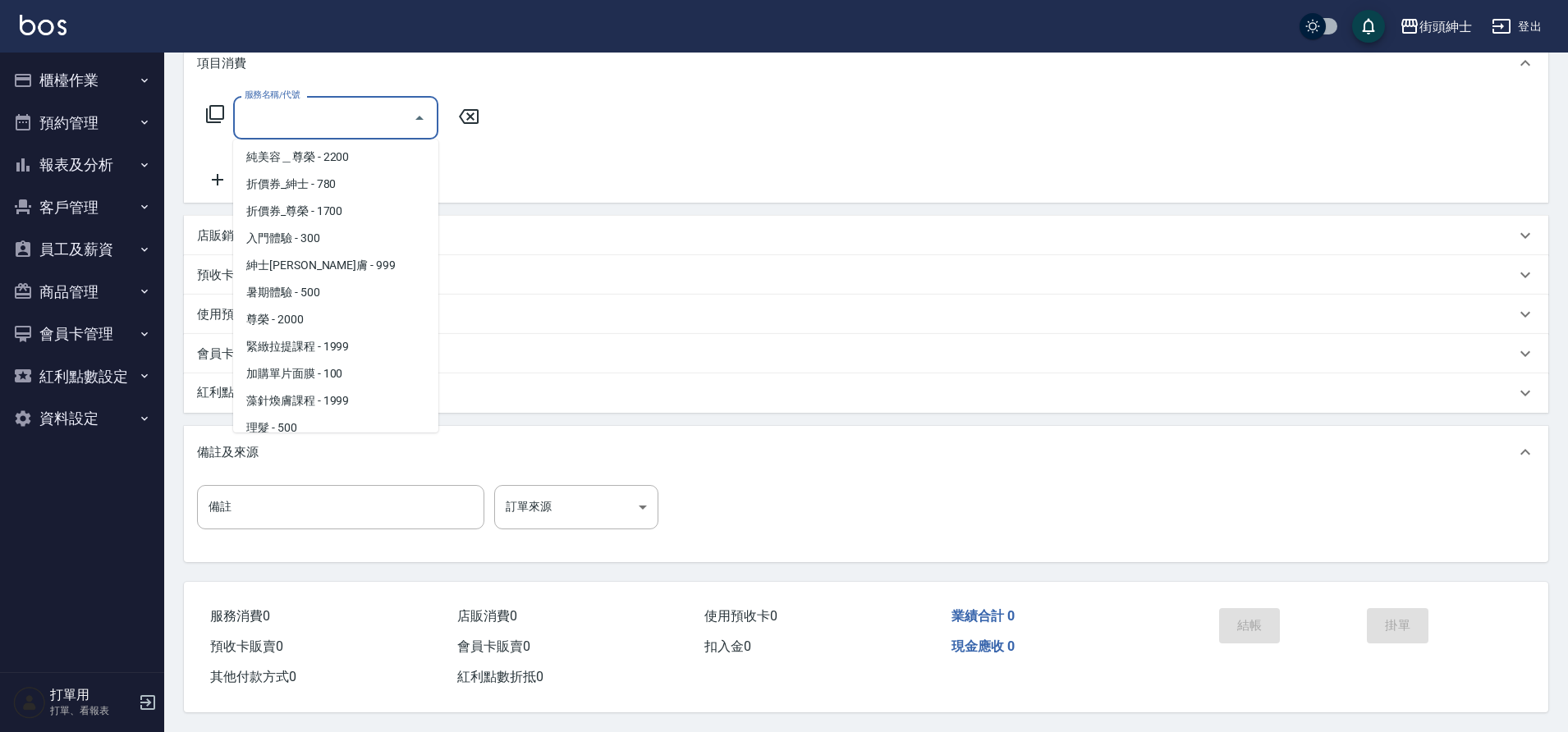
scroll to position [127, 0]
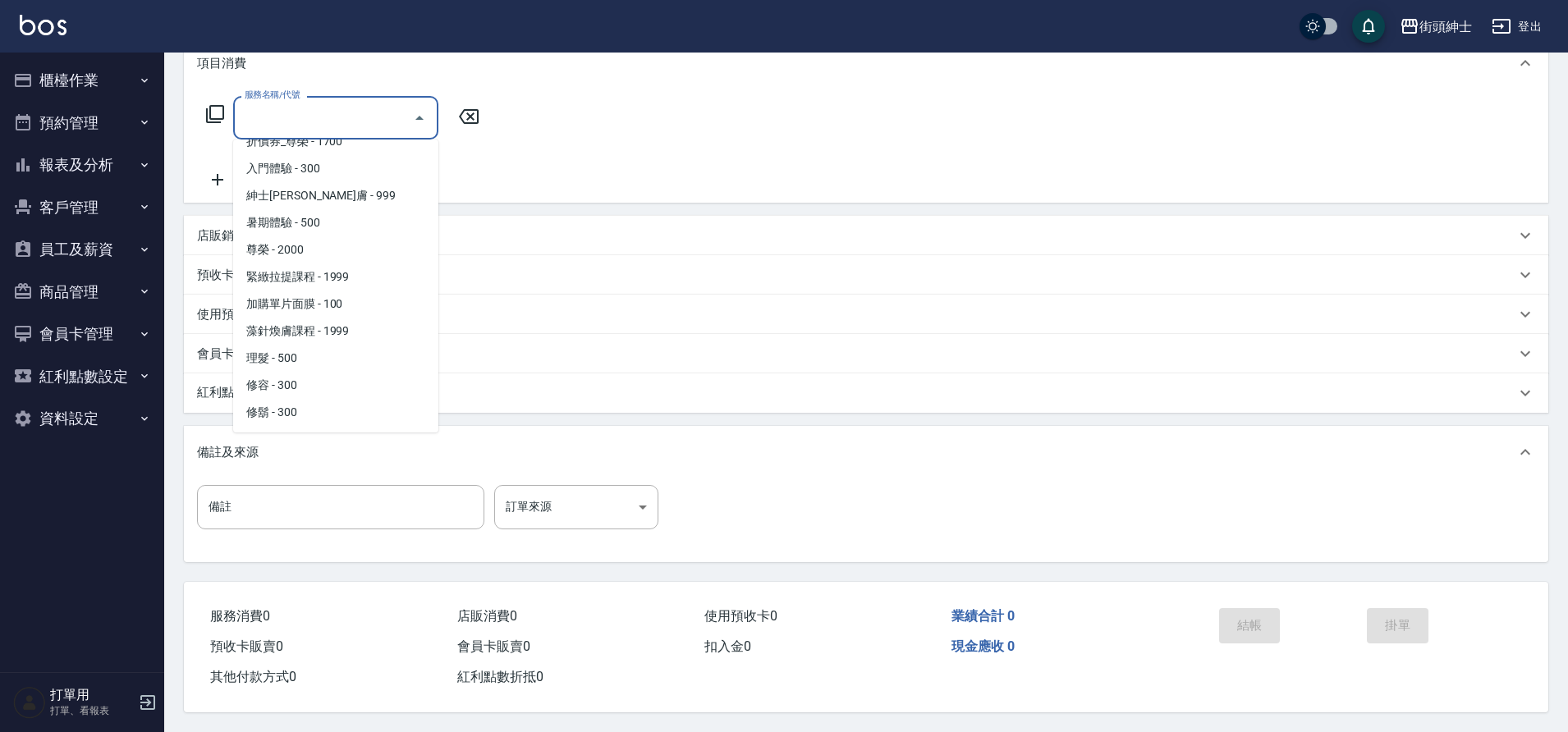
drag, startPoint x: 0, startPoint y: 0, endPoint x: 338, endPoint y: 353, distance: 488.7
click at [338, 353] on span "理髮 - 500" at bounding box center [336, 358] width 205 height 27
type input "理髮(A02)"
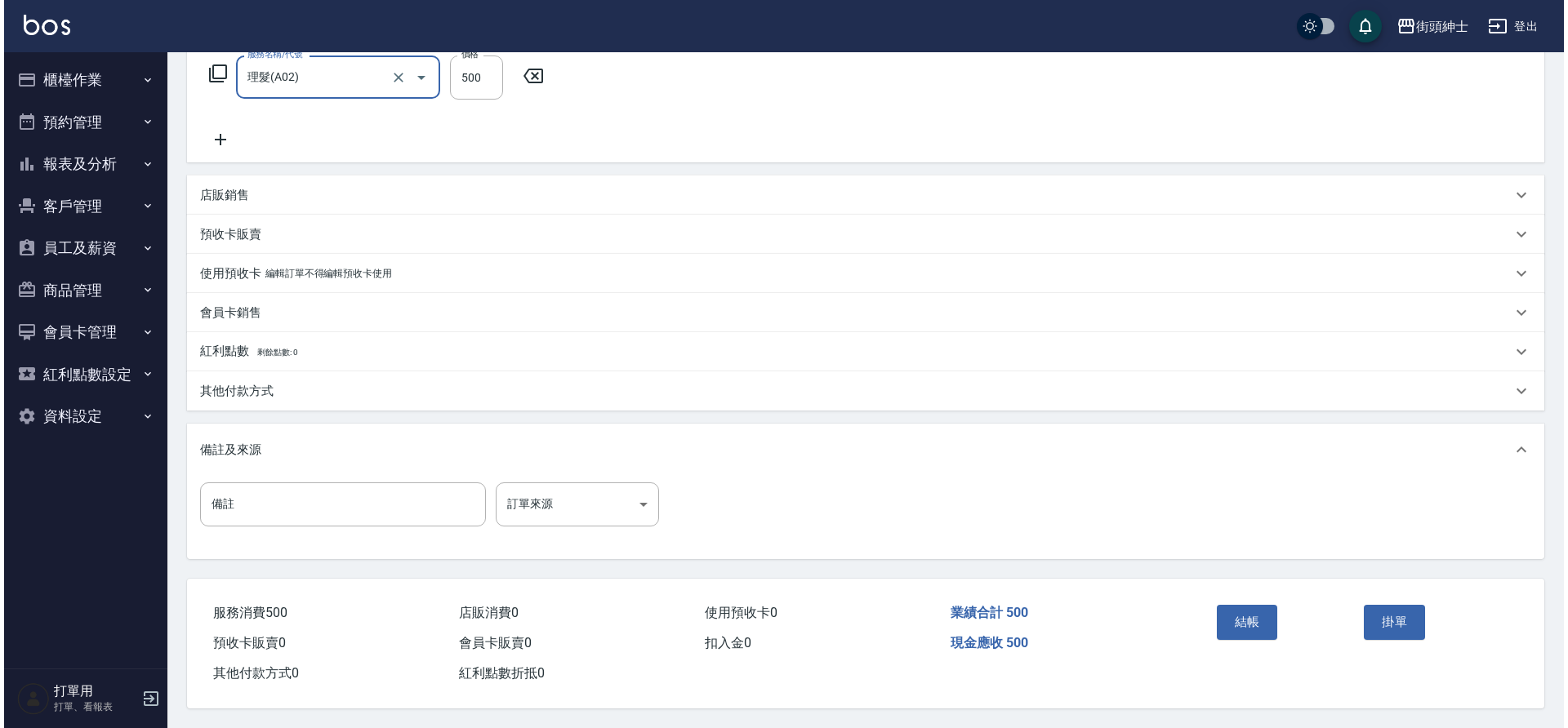
scroll to position [279, 0]
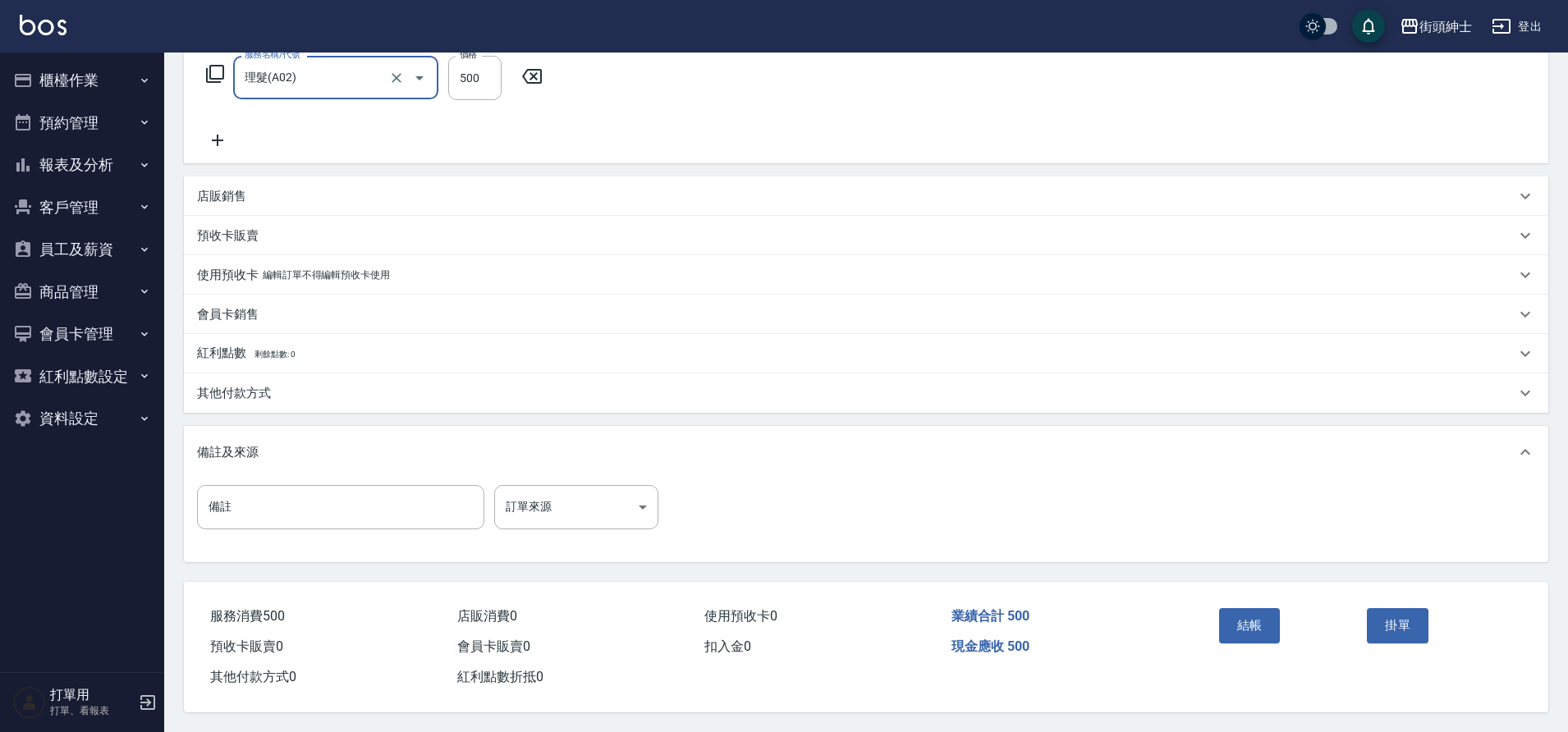
click at [1253, 614] on button "結帳" at bounding box center [1250, 625] width 62 height 35
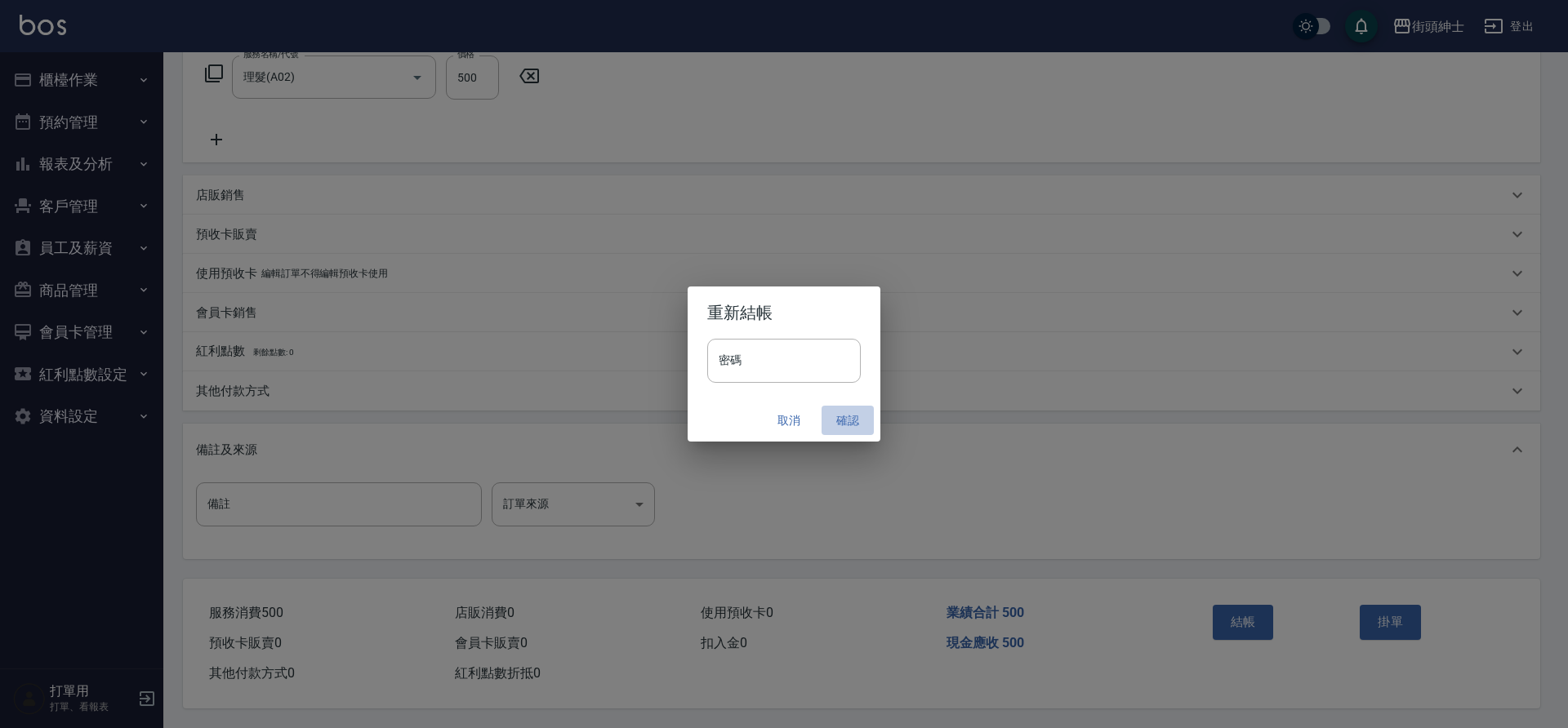
click at [848, 421] on button "確認" at bounding box center [848, 420] width 52 height 30
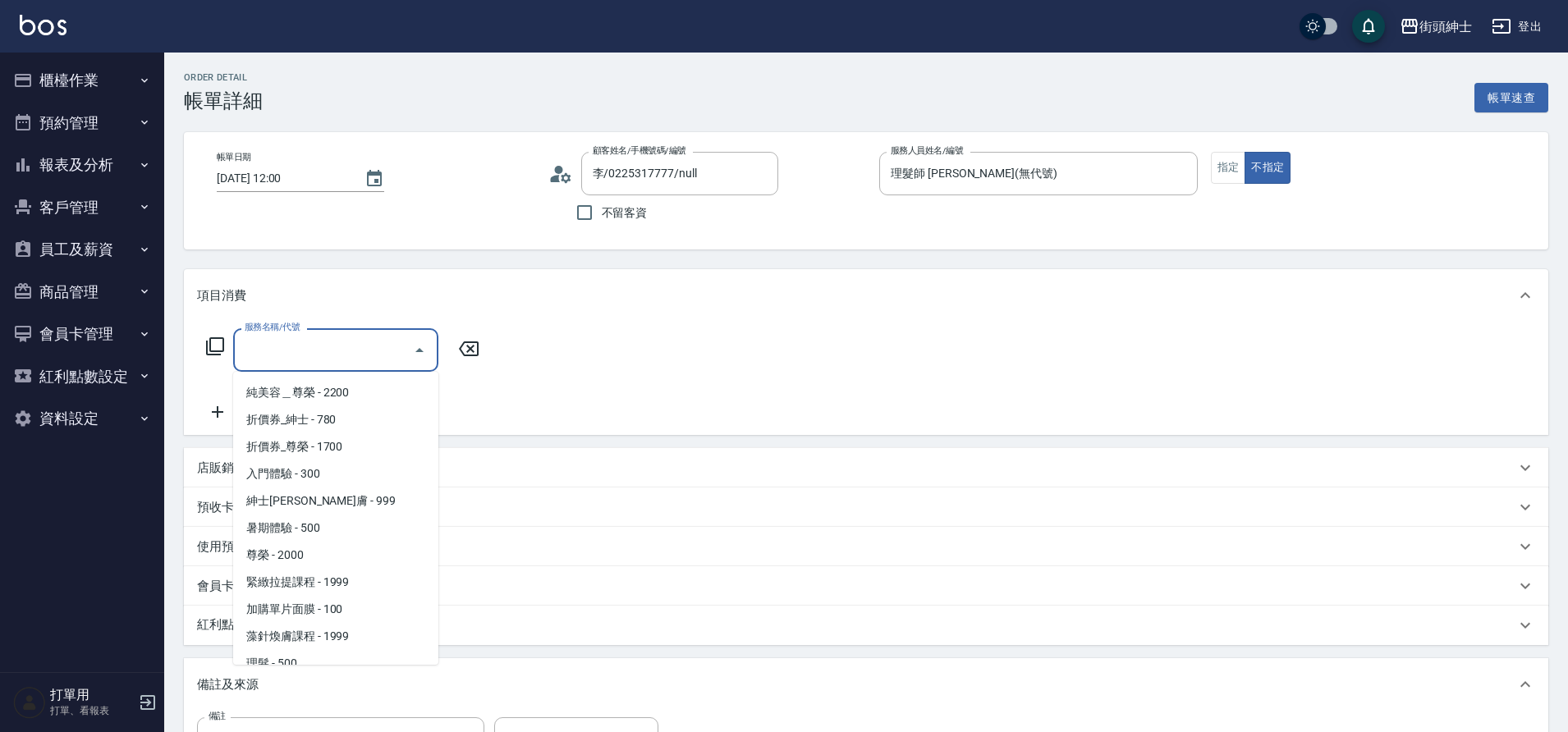
scroll to position [127, 0]
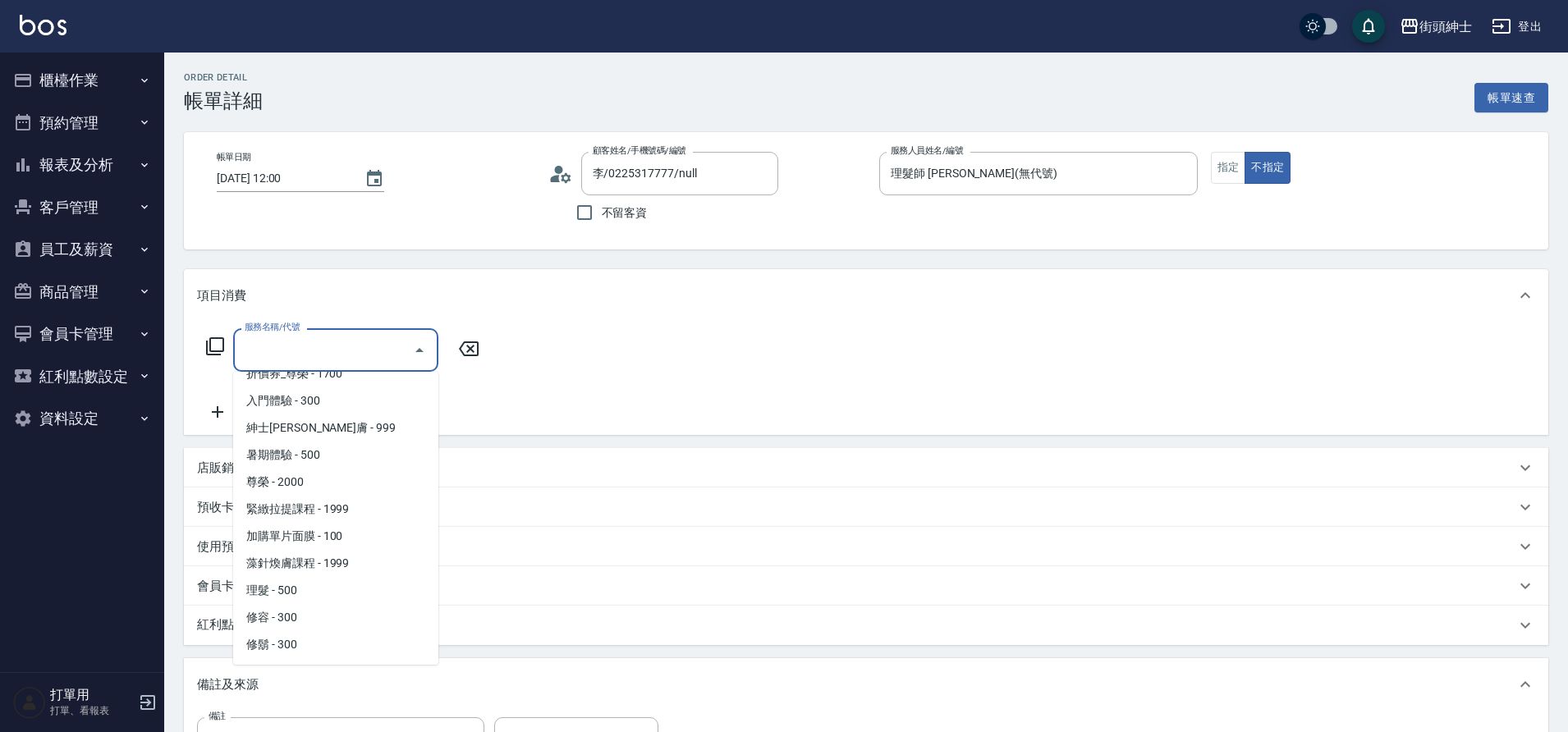
click at [316, 592] on span "理髮 - 500" at bounding box center [336, 590] width 205 height 27
type input "理髮(A02)"
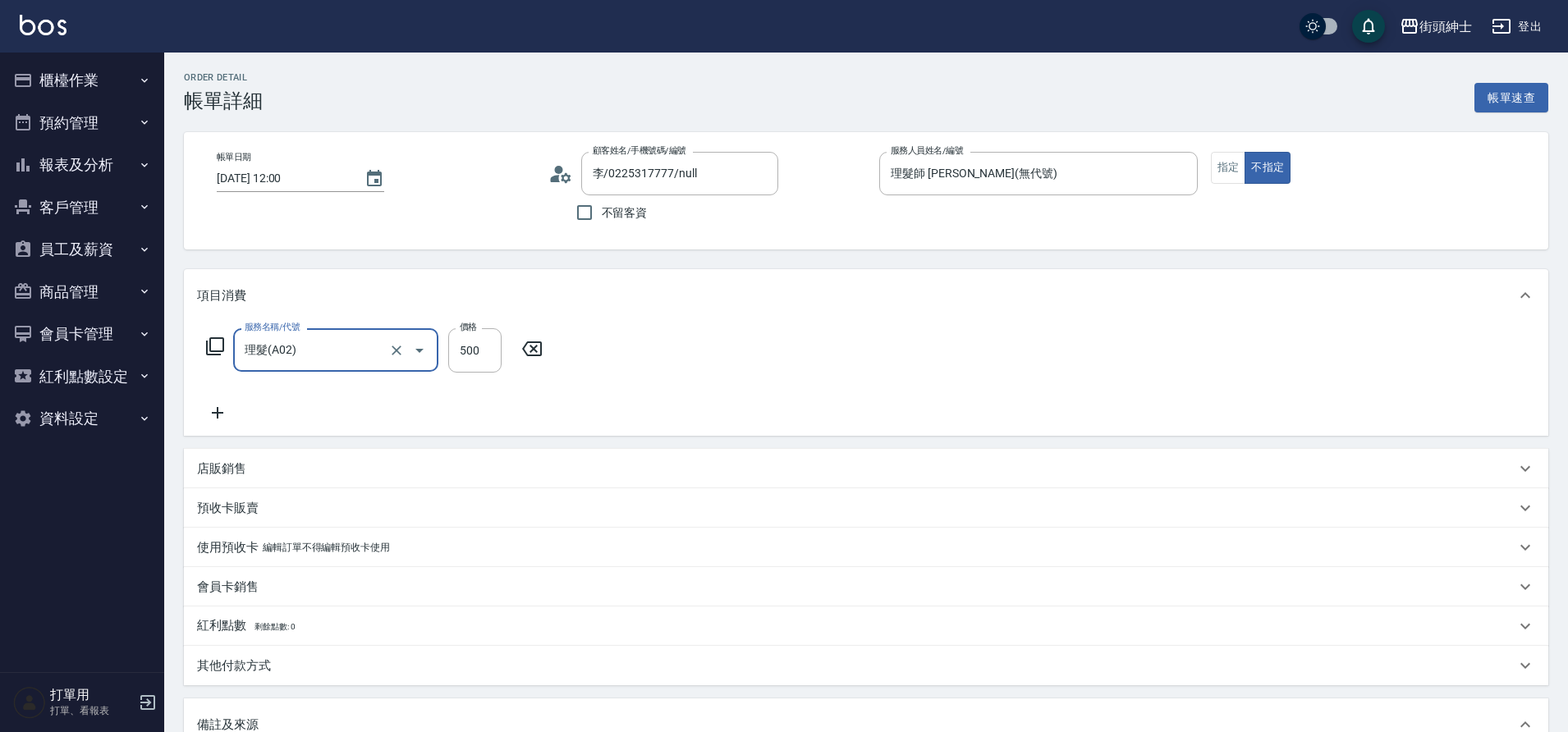
click at [243, 462] on p "店販銷售" at bounding box center [221, 469] width 50 height 17
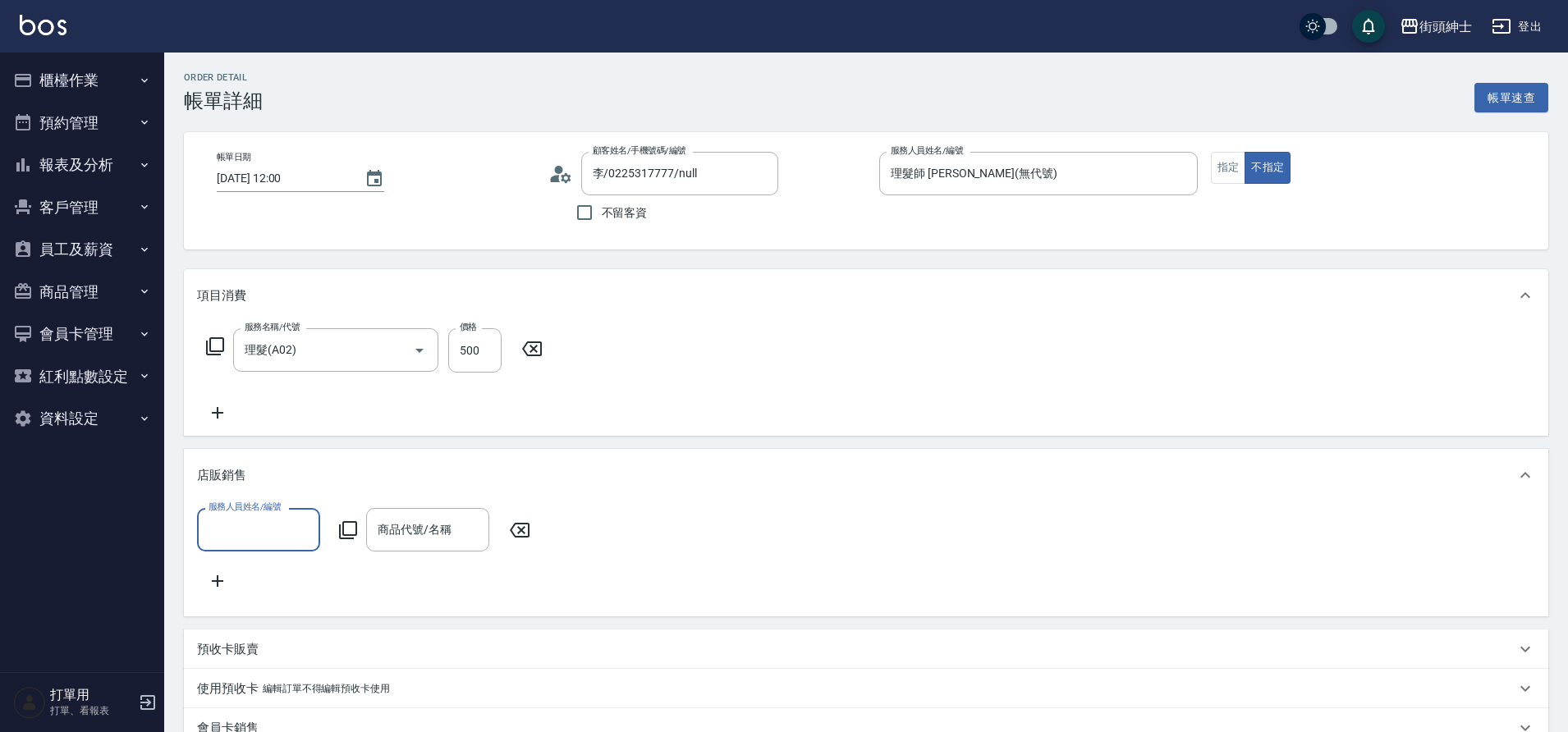
scroll to position [0, 0]
click at [279, 513] on div "服務人員姓名/編號" at bounding box center [258, 530] width 123 height 43
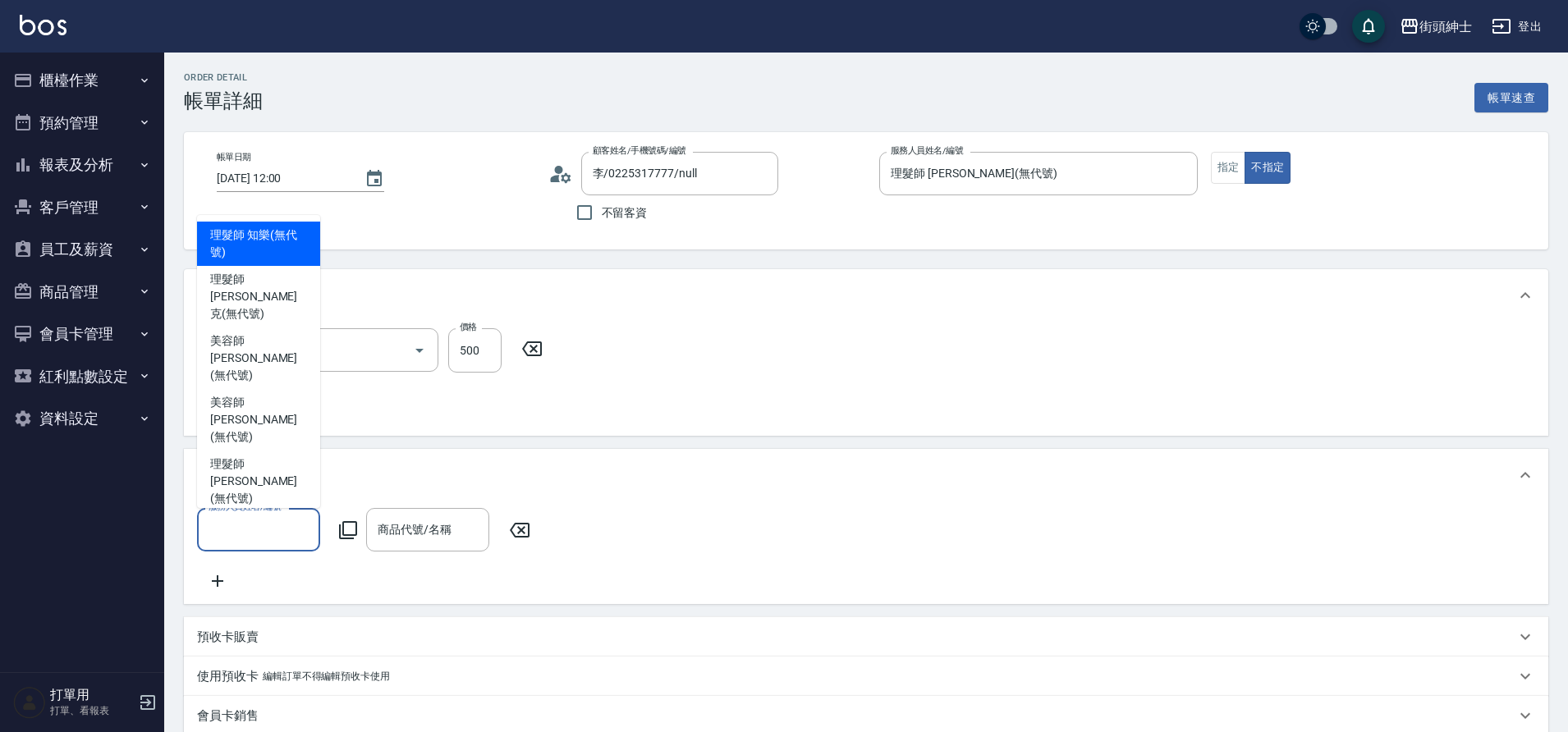
click at [261, 479] on span "理髮師 eric (無代號)" at bounding box center [258, 481] width 97 height 52
type input "理髮師 [PERSON_NAME](無代號)"
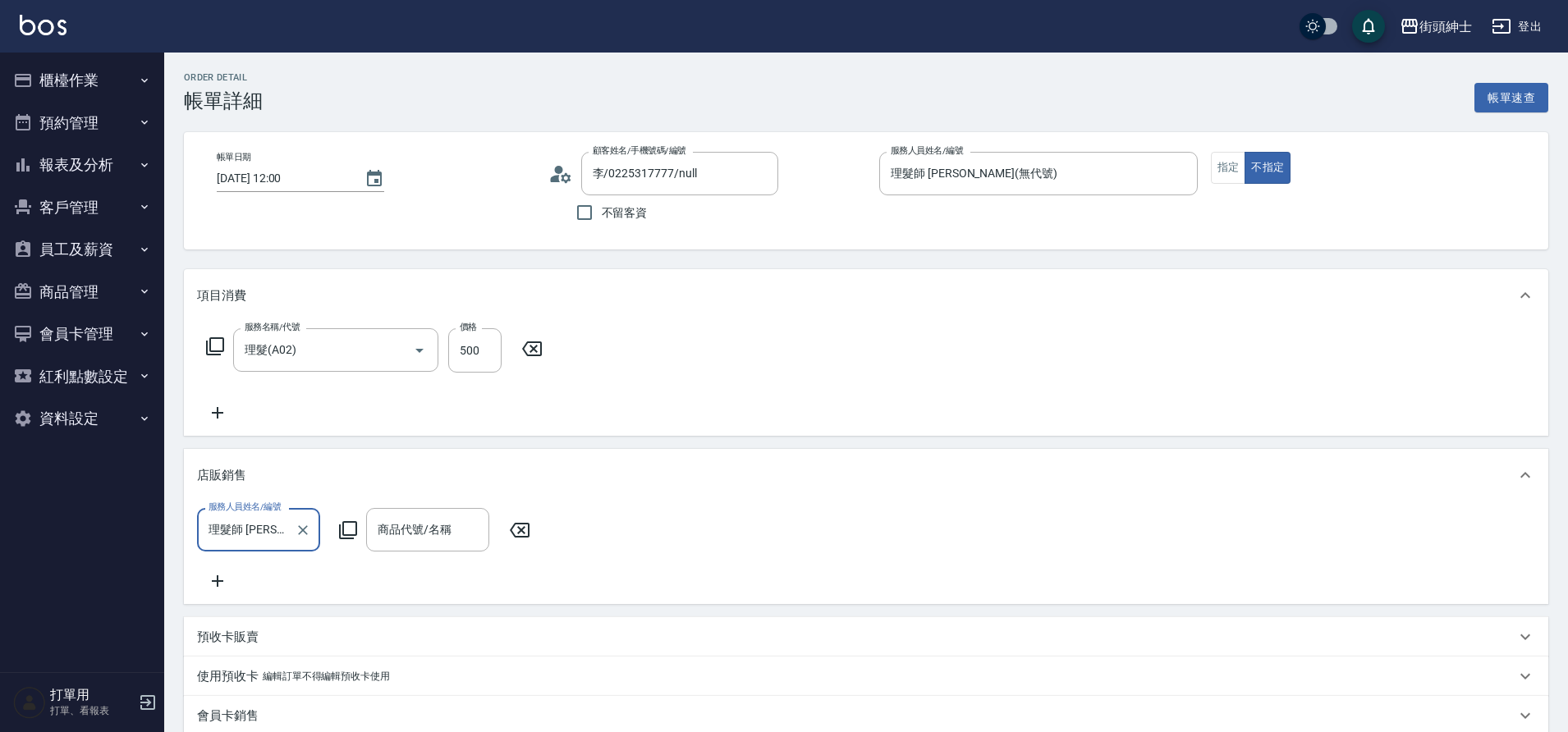
click at [447, 539] on input "商品代號/名稱" at bounding box center [427, 530] width 109 height 29
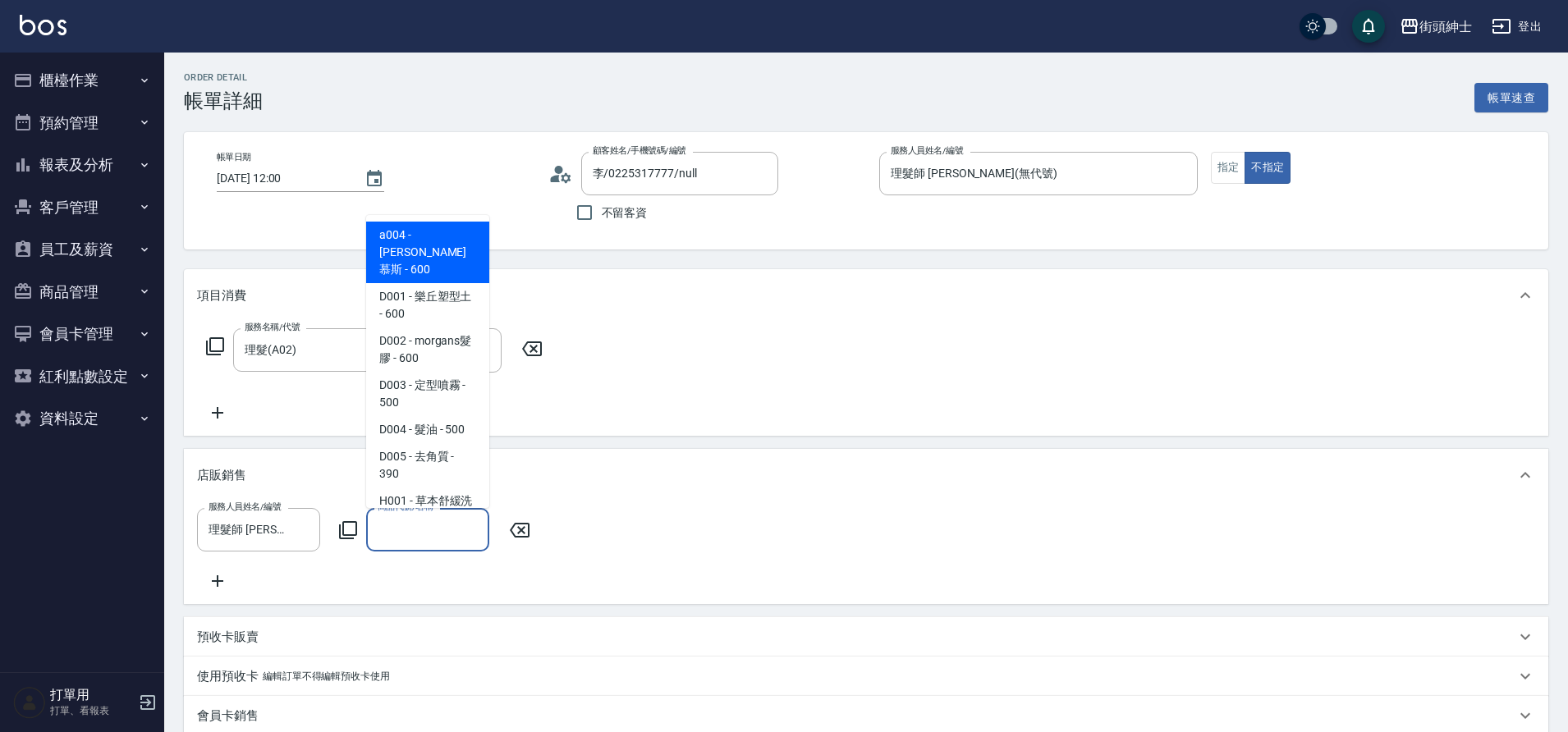
click at [434, 416] on span "D004 - 髮油 - 500" at bounding box center [427, 429] width 123 height 27
type input "髮油"
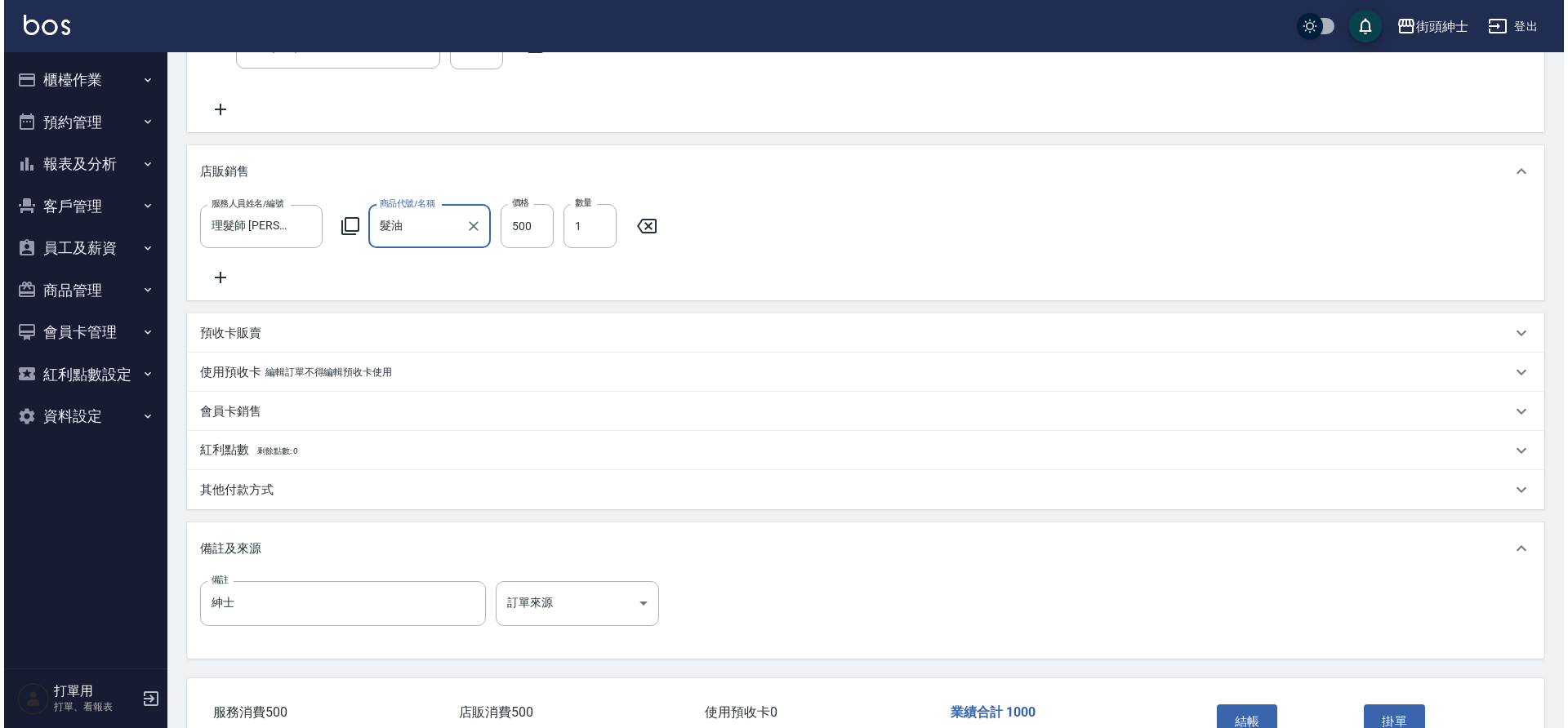
scroll to position [420, 0]
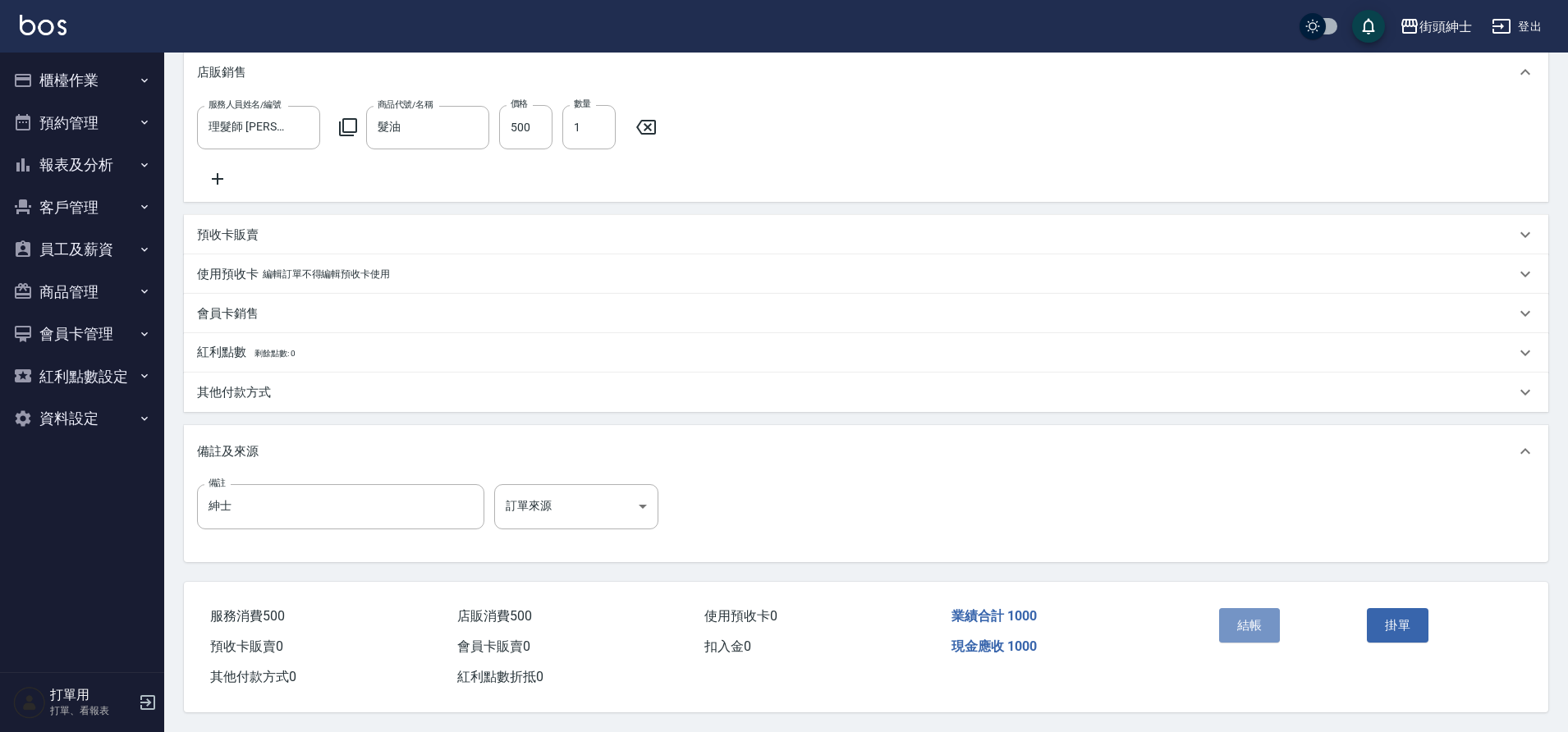
click at [1246, 611] on button "結帳" at bounding box center [1250, 625] width 62 height 35
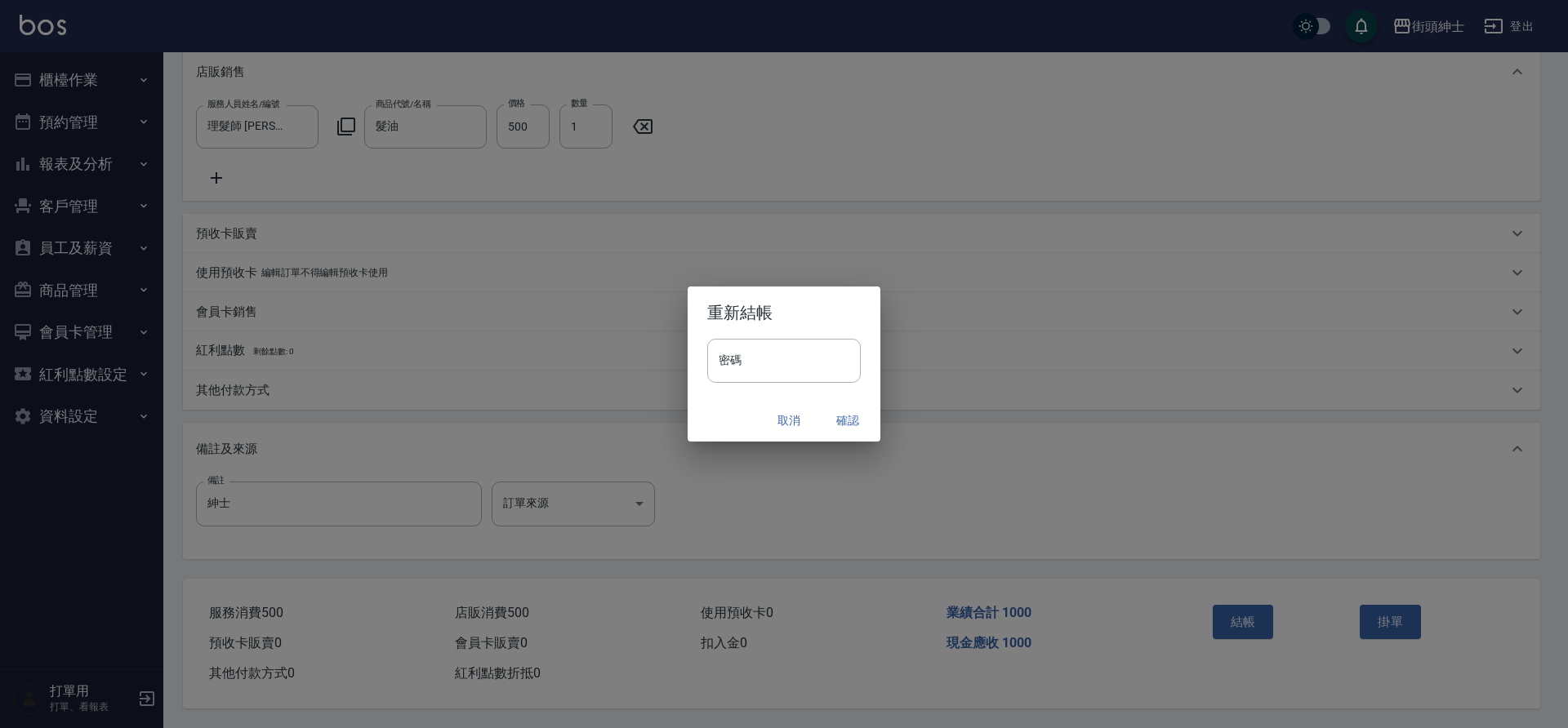
drag, startPoint x: 0, startPoint y: 0, endPoint x: 842, endPoint y: 419, distance: 940.5
click at [842, 419] on button "確認" at bounding box center [848, 420] width 52 height 30
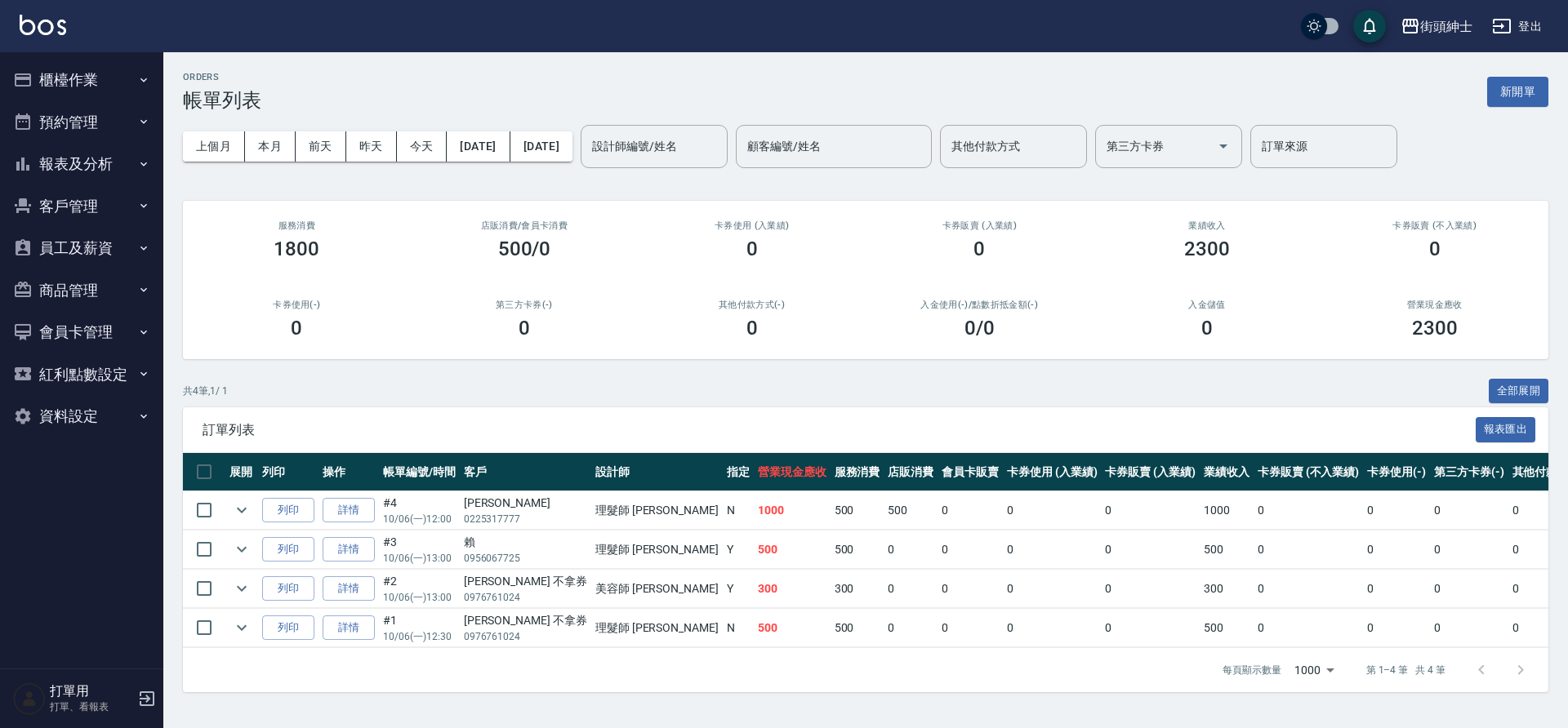
click at [122, 128] on button "預約管理" at bounding box center [81, 123] width 150 height 43
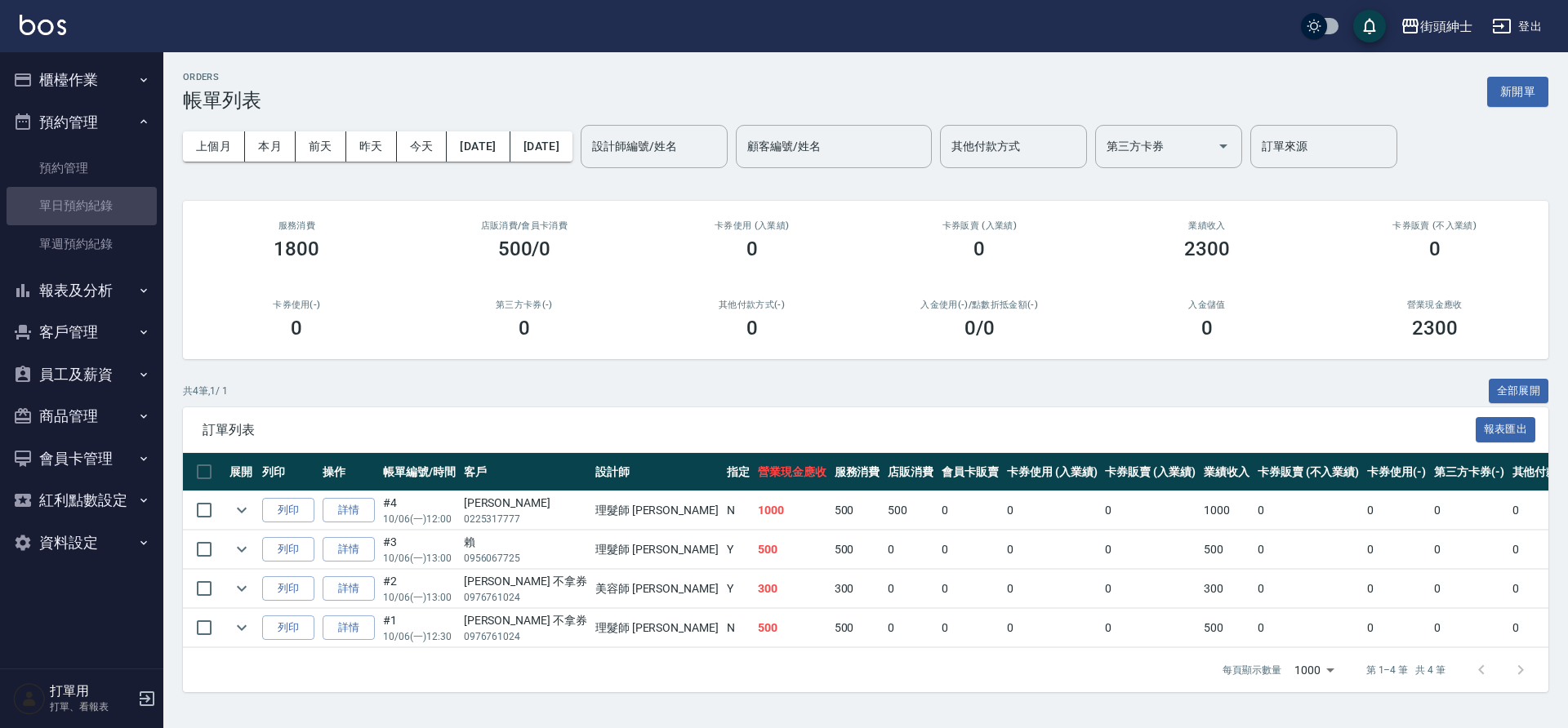
click at [95, 194] on link "單日預約紀錄" at bounding box center [81, 206] width 150 height 37
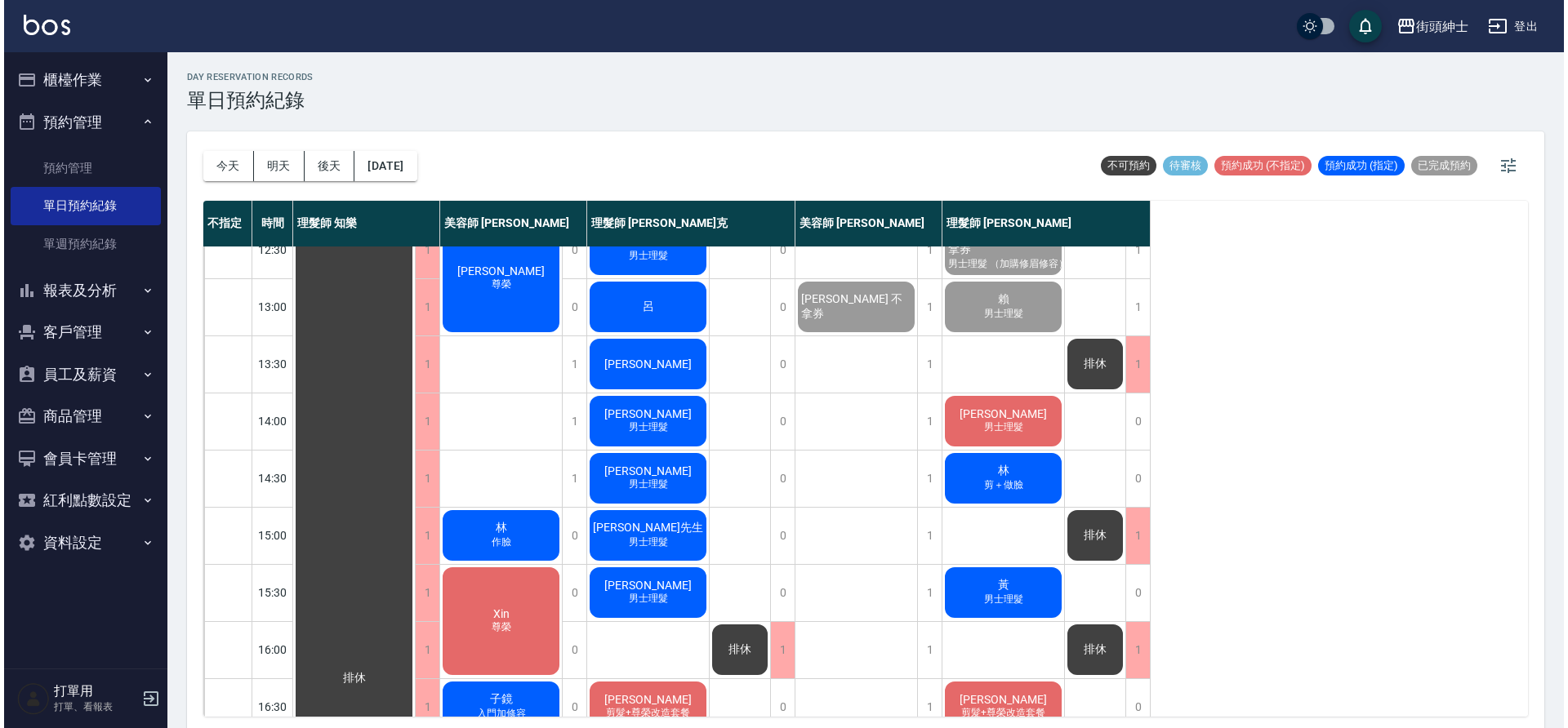
scroll to position [209, 0]
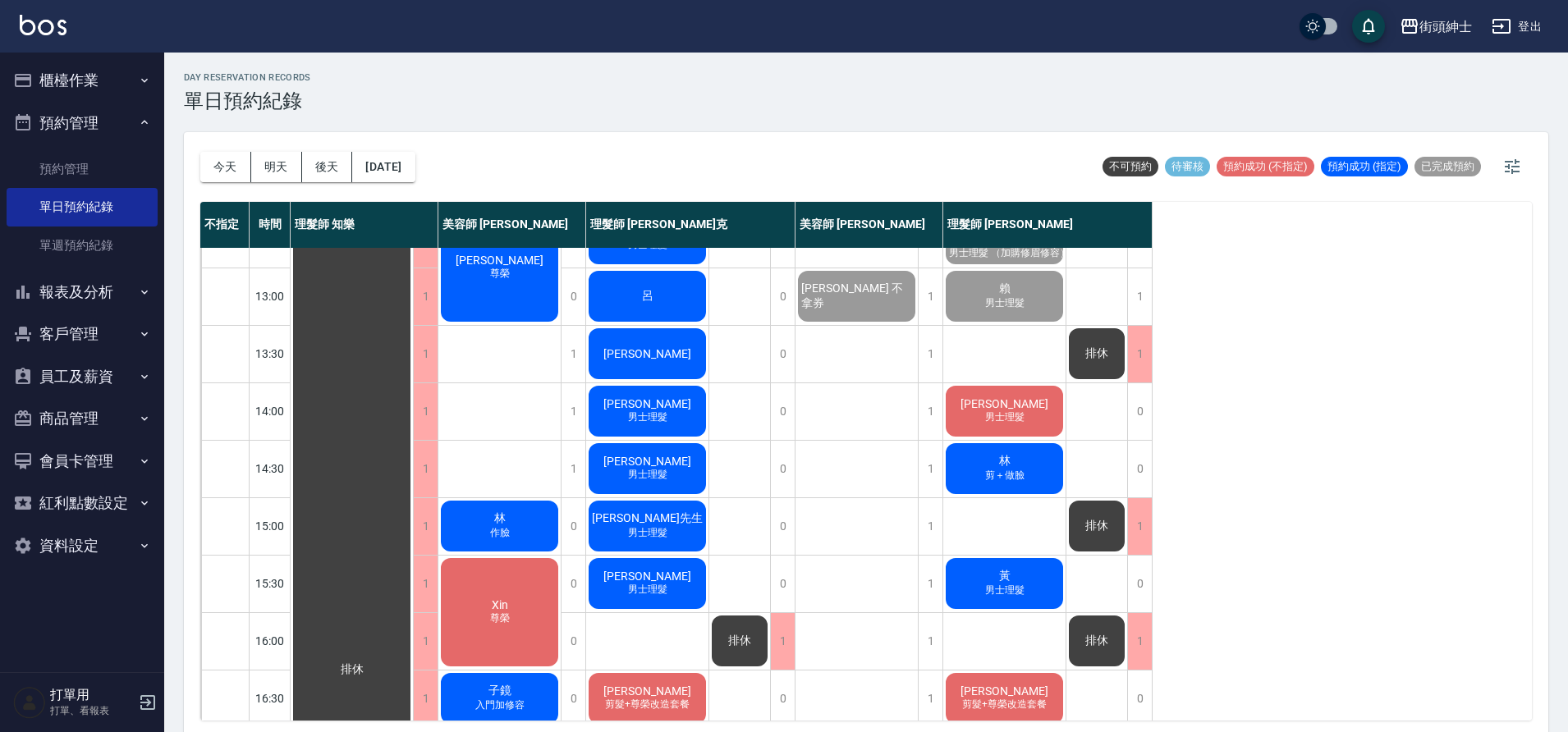
click at [510, 515] on div "林 作臉" at bounding box center [500, 527] width 122 height 56
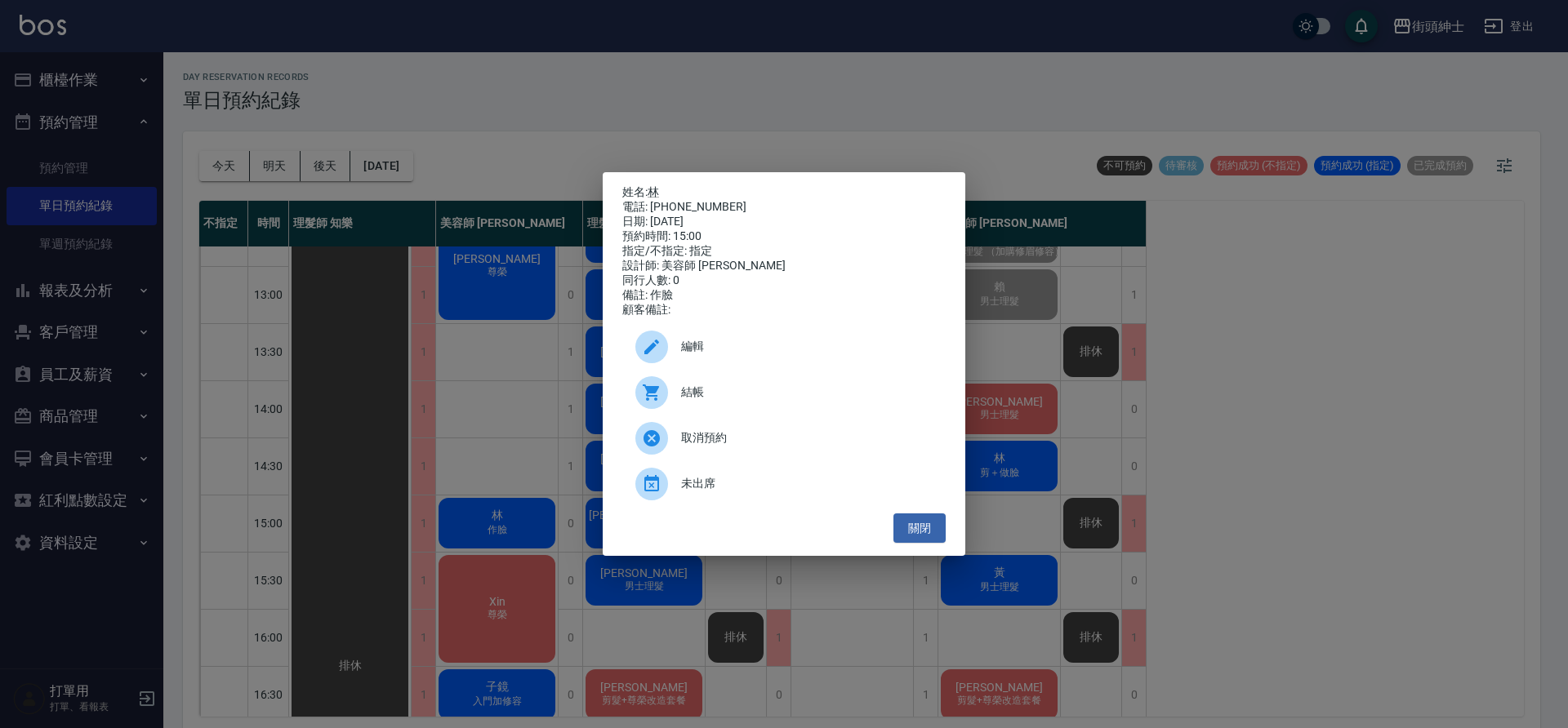
click at [694, 346] on span "編輯" at bounding box center [807, 347] width 252 height 17
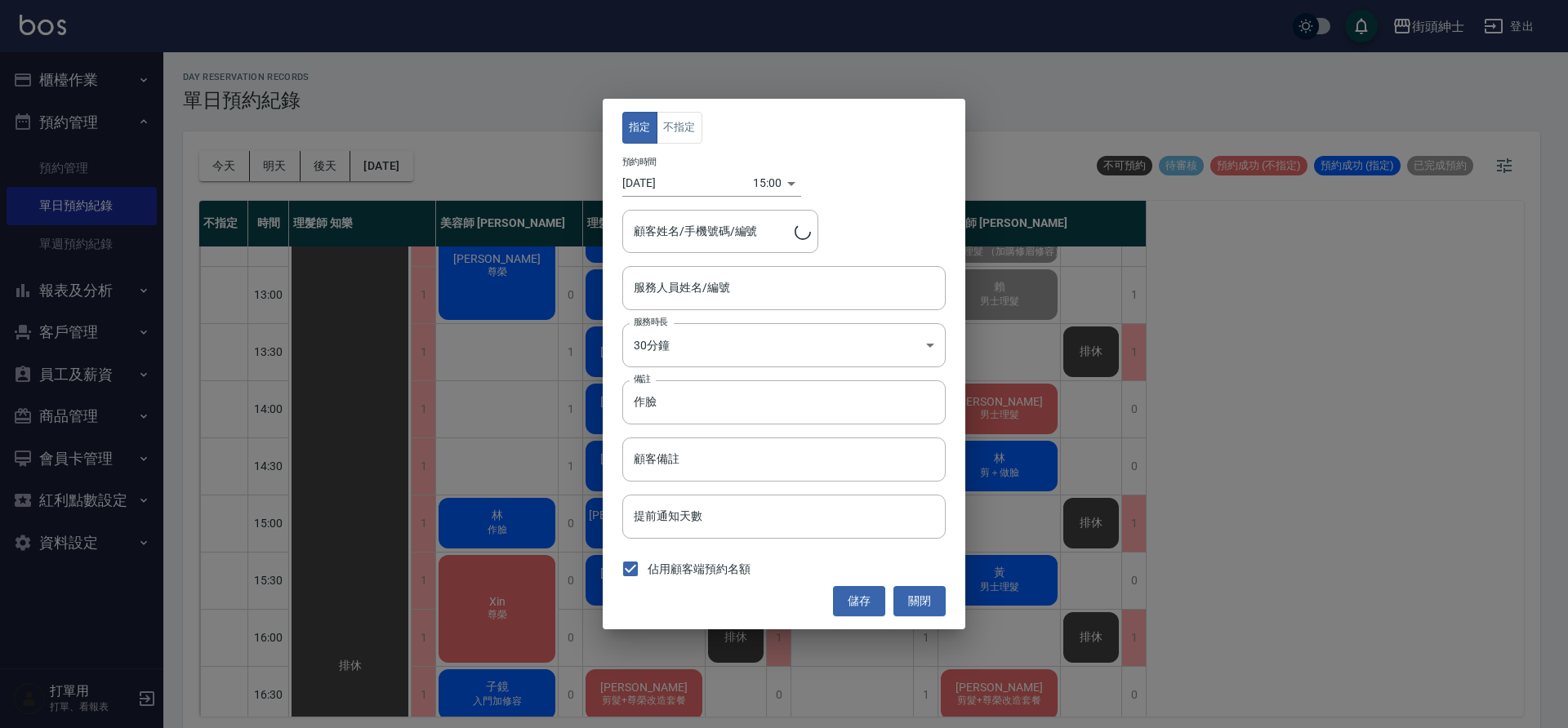
type input "美容師 Cherry(無代號)"
type input "林/0926770976"
click at [739, 180] on input "[DATE]" at bounding box center [687, 183] width 131 height 27
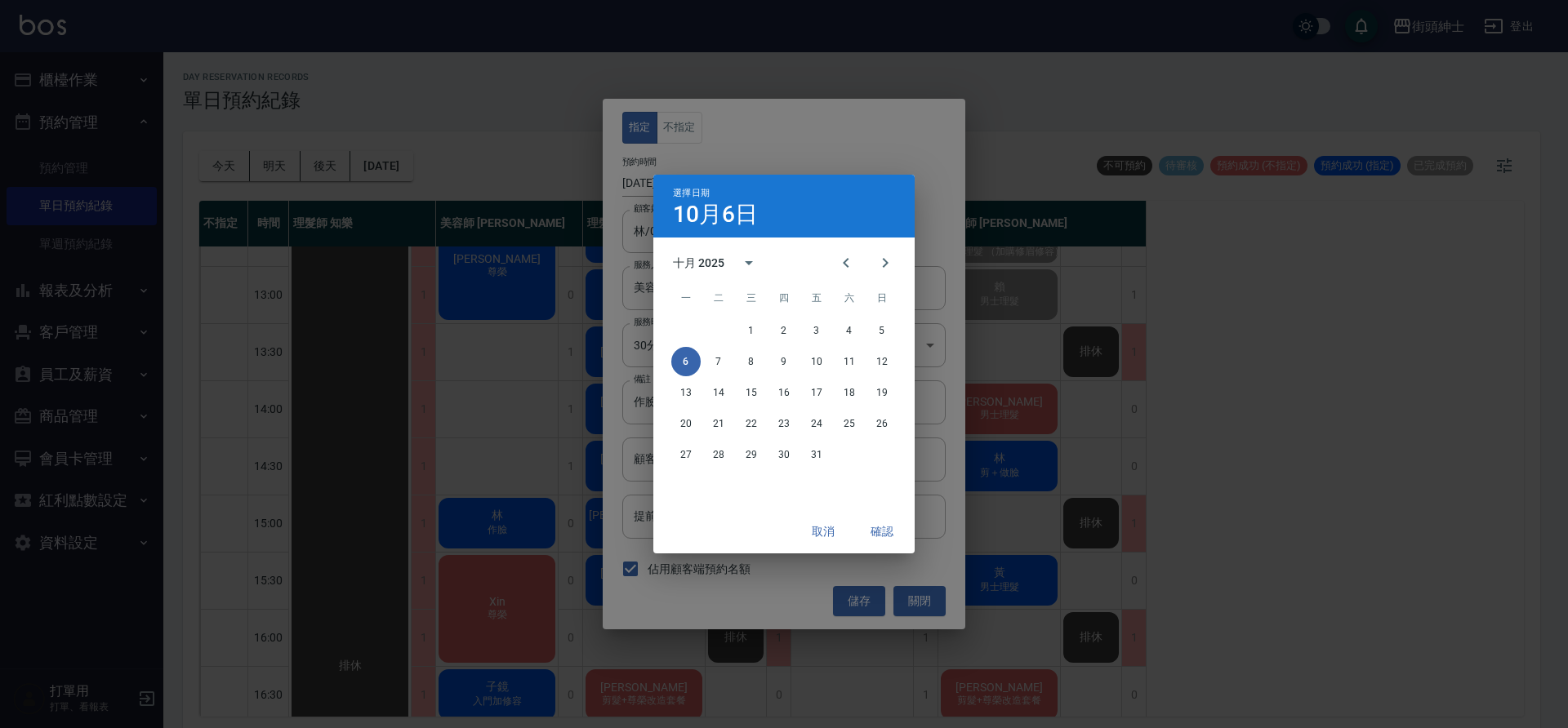
click at [758, 182] on div "選擇日期 10月6日" at bounding box center [784, 205] width 261 height 62
click at [831, 536] on button "取消" at bounding box center [824, 531] width 52 height 30
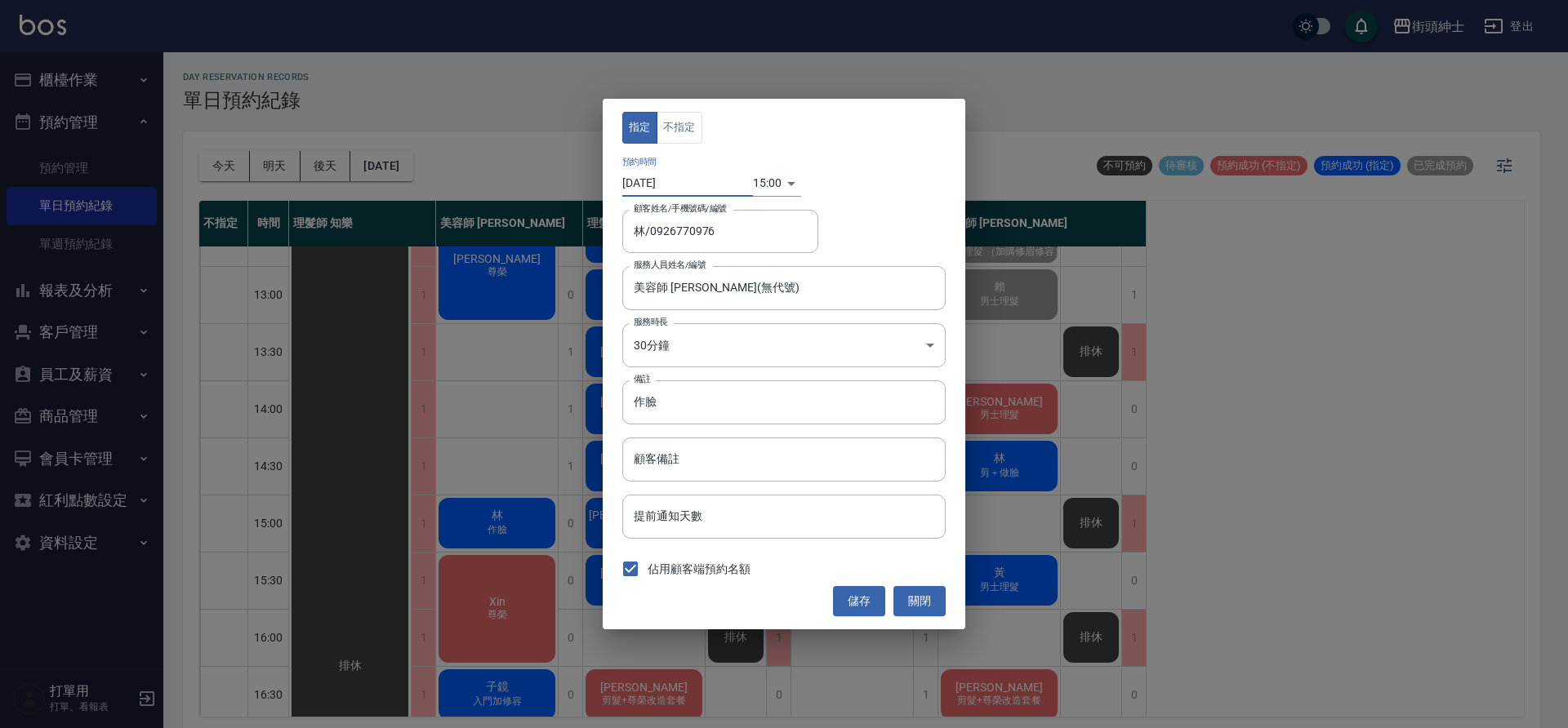
click at [761, 180] on body "街頭紳士 登出 櫃檯作業 打帳單 帳單列表 營業儀表板 現金收支登錄 材料自購登錄 每日結帳 排班表 現場電腦打卡 預約管理 預約管理 單日預約紀錄 單週預約…" at bounding box center [784, 366] width 1568 height 733
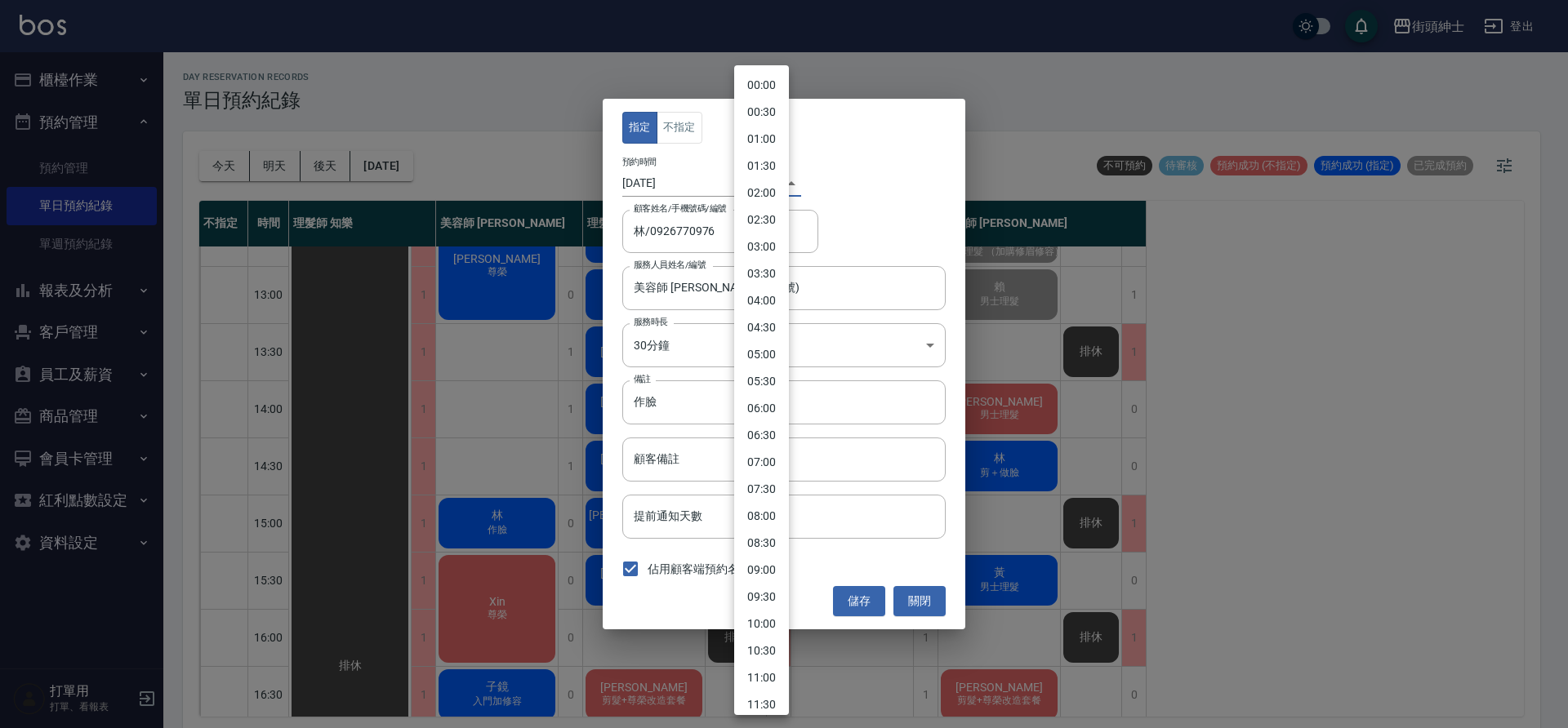
scroll to position [503, 0]
click at [768, 364] on li "14:30" at bounding box center [761, 363] width 55 height 27
type input "1759732200000"
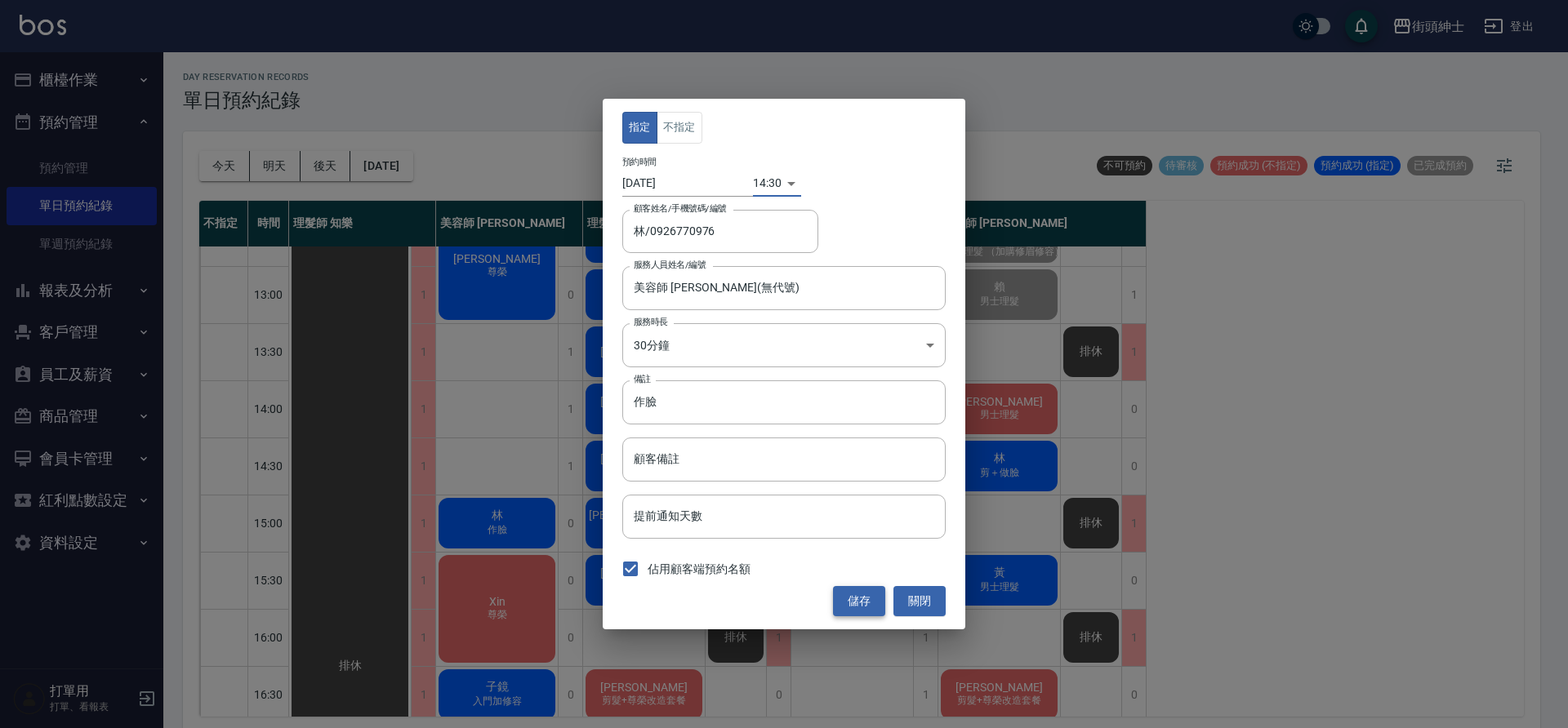
click at [841, 598] on button "儲存" at bounding box center [859, 601] width 52 height 30
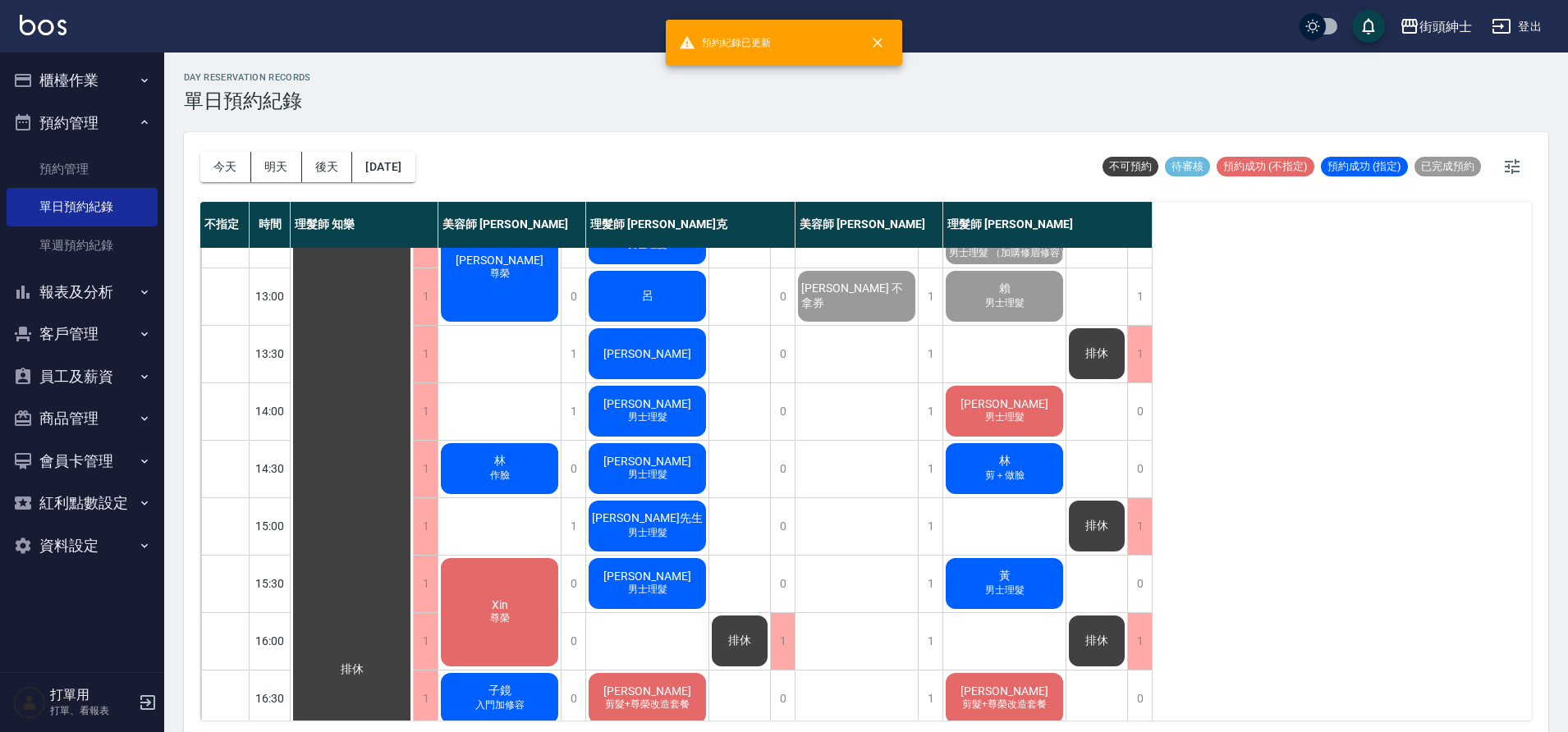
click at [959, 471] on div "林 剪＋做臉" at bounding box center [1004, 469] width 122 height 56
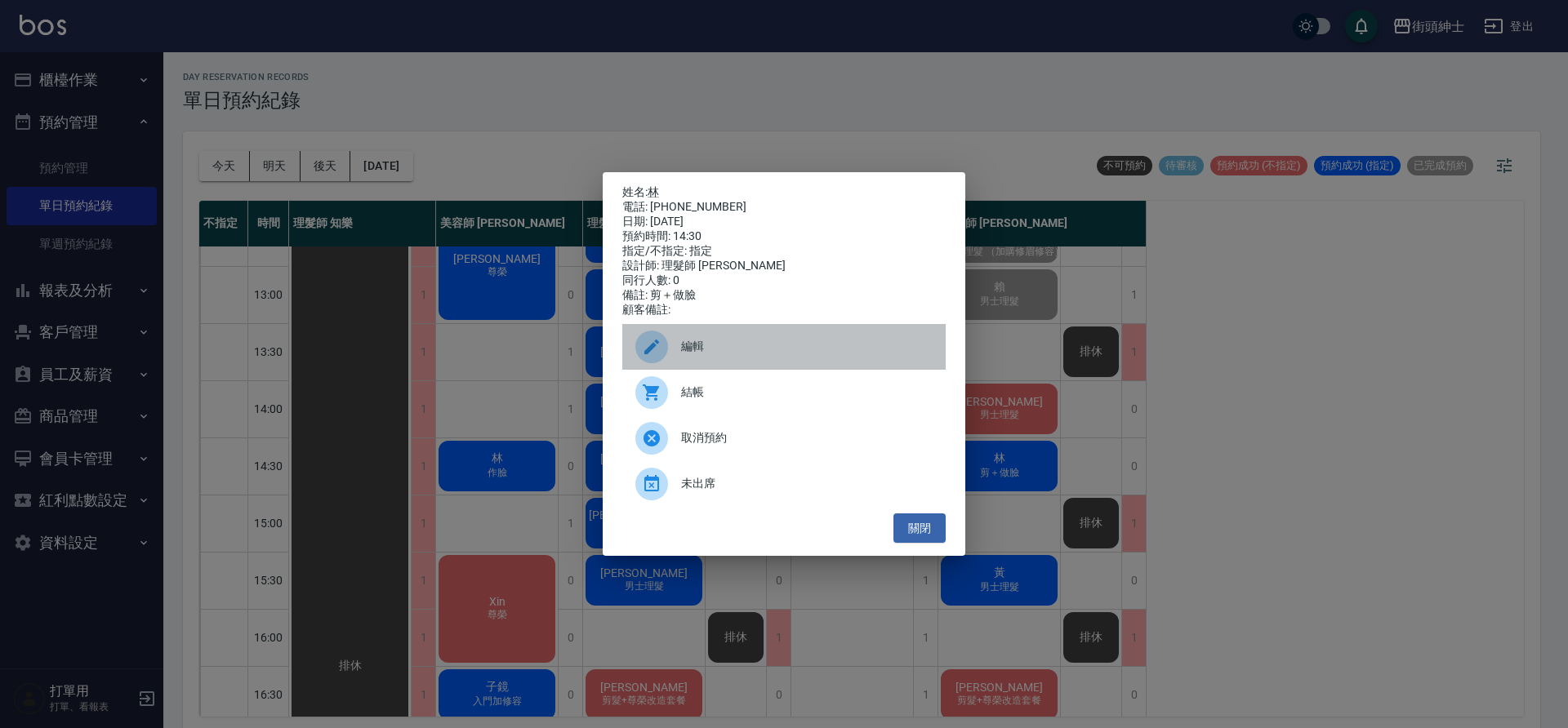
click at [698, 335] on div "編輯" at bounding box center [784, 347] width 324 height 46
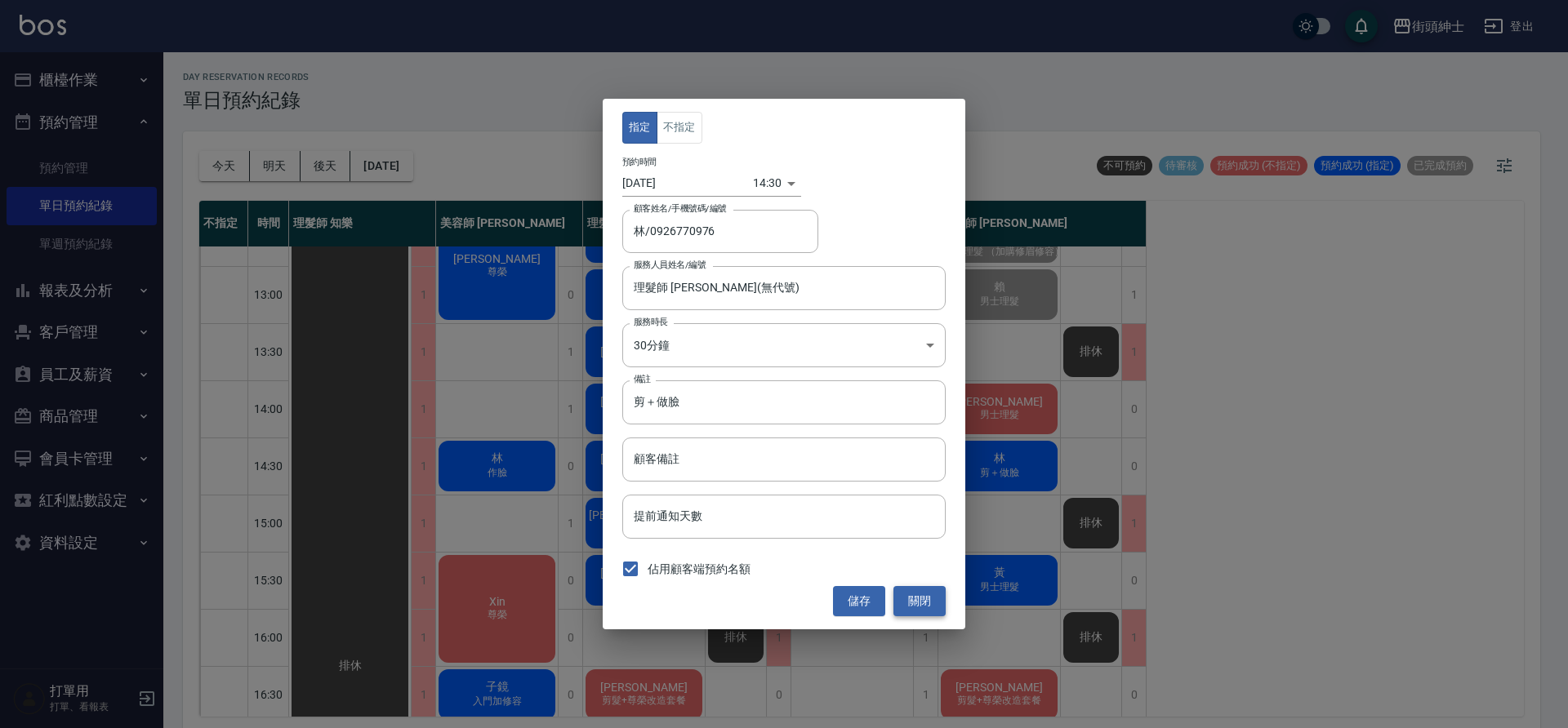
click at [908, 597] on button "關閉" at bounding box center [920, 601] width 52 height 30
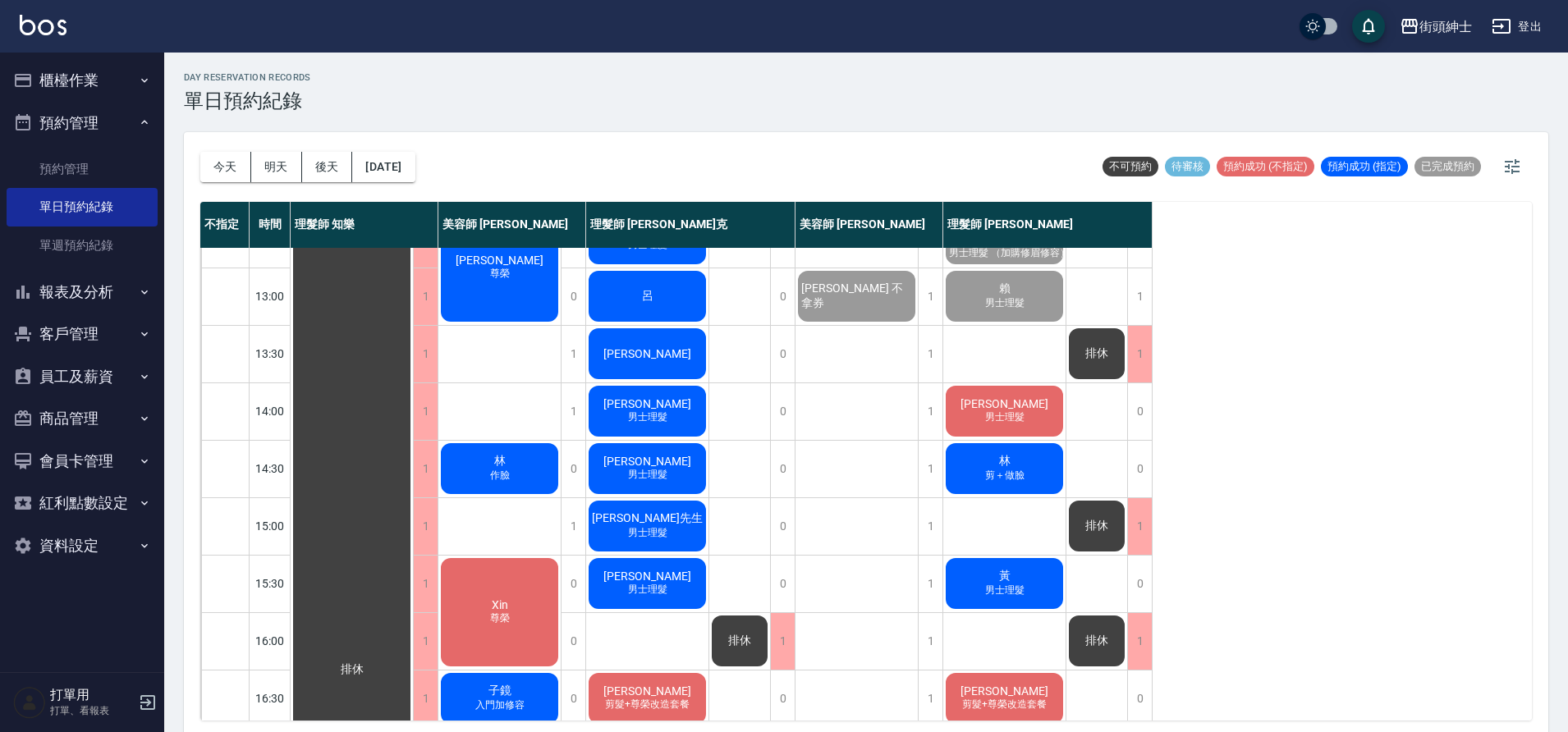
click at [1060, 465] on div "林 剪＋做臉" at bounding box center [1004, 469] width 122 height 56
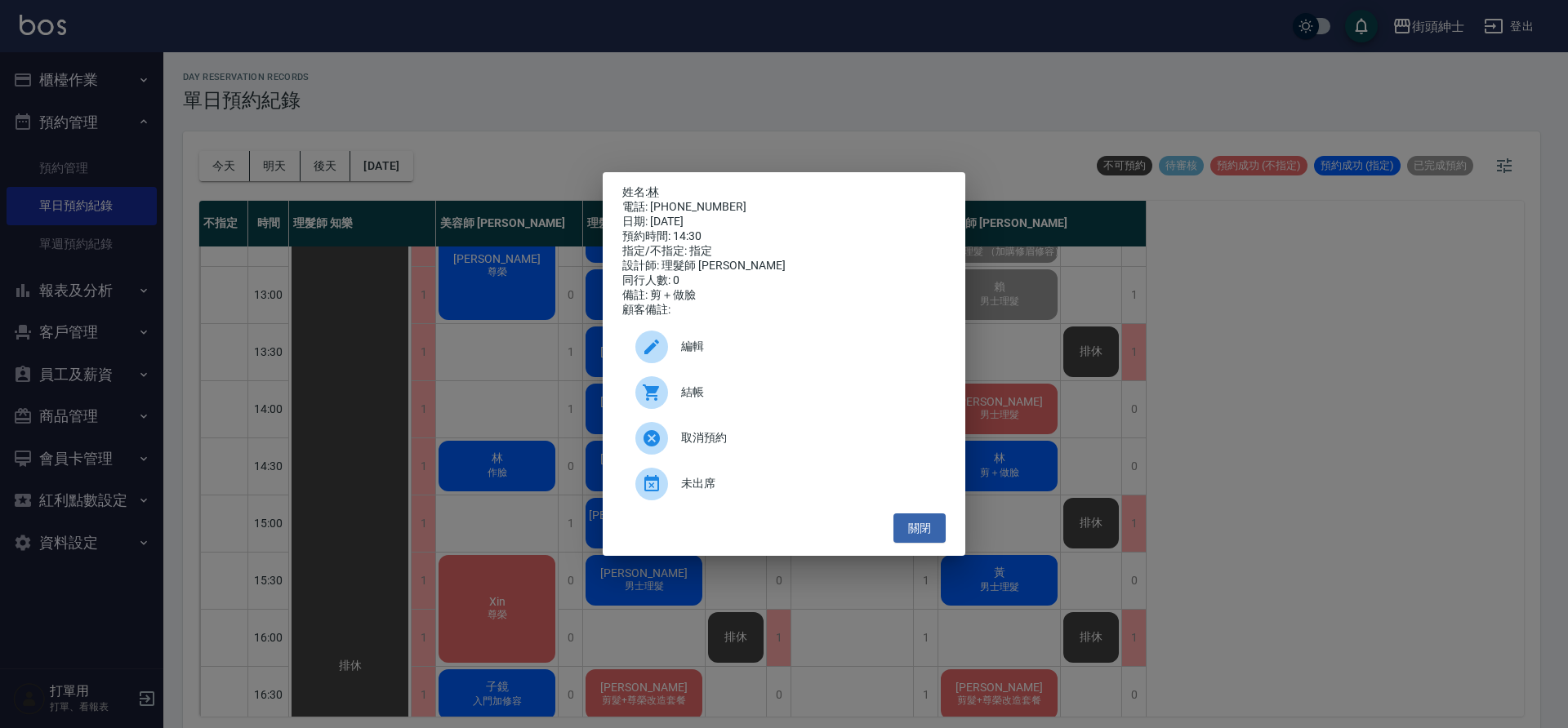
click at [730, 340] on div "編輯" at bounding box center [784, 347] width 324 height 46
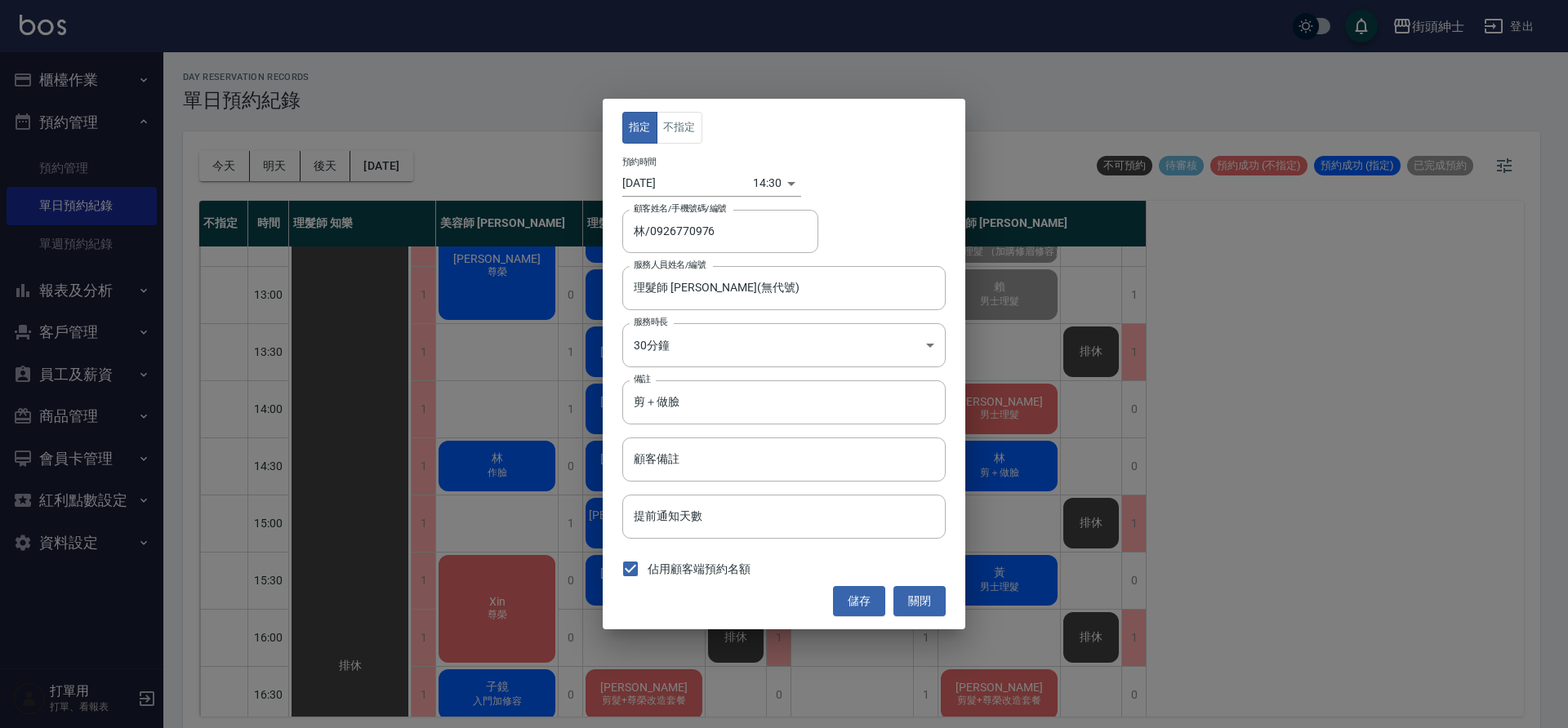
click at [766, 192] on body "街頭紳士 登出 櫃檯作業 打帳單 帳單列表 營業儀表板 現金收支登錄 材料自購登錄 每日結帳 排班表 現場電腦打卡 預約管理 預約管理 單日預約紀錄 單週預約…" at bounding box center [784, 366] width 1568 height 733
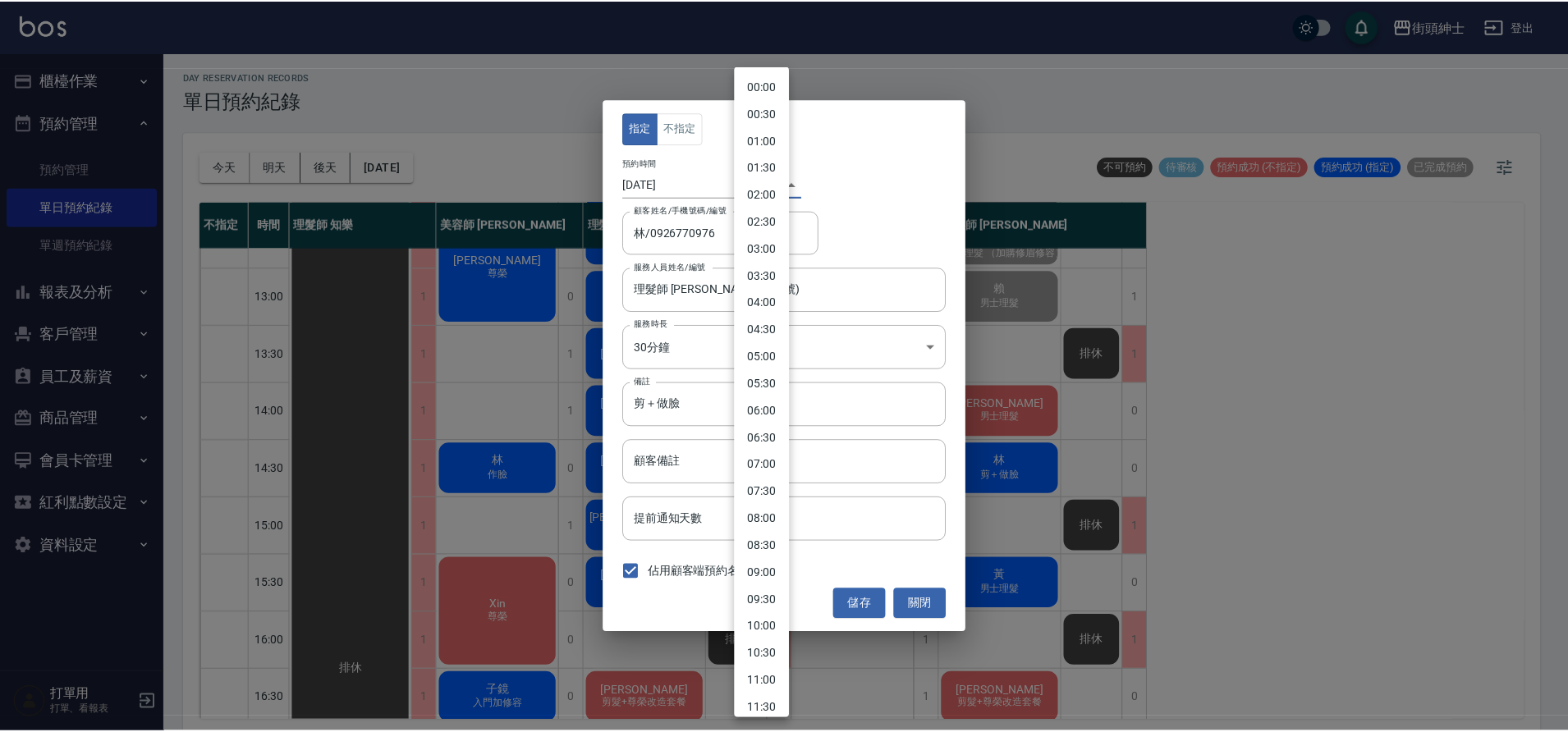
scroll to position [479, 0]
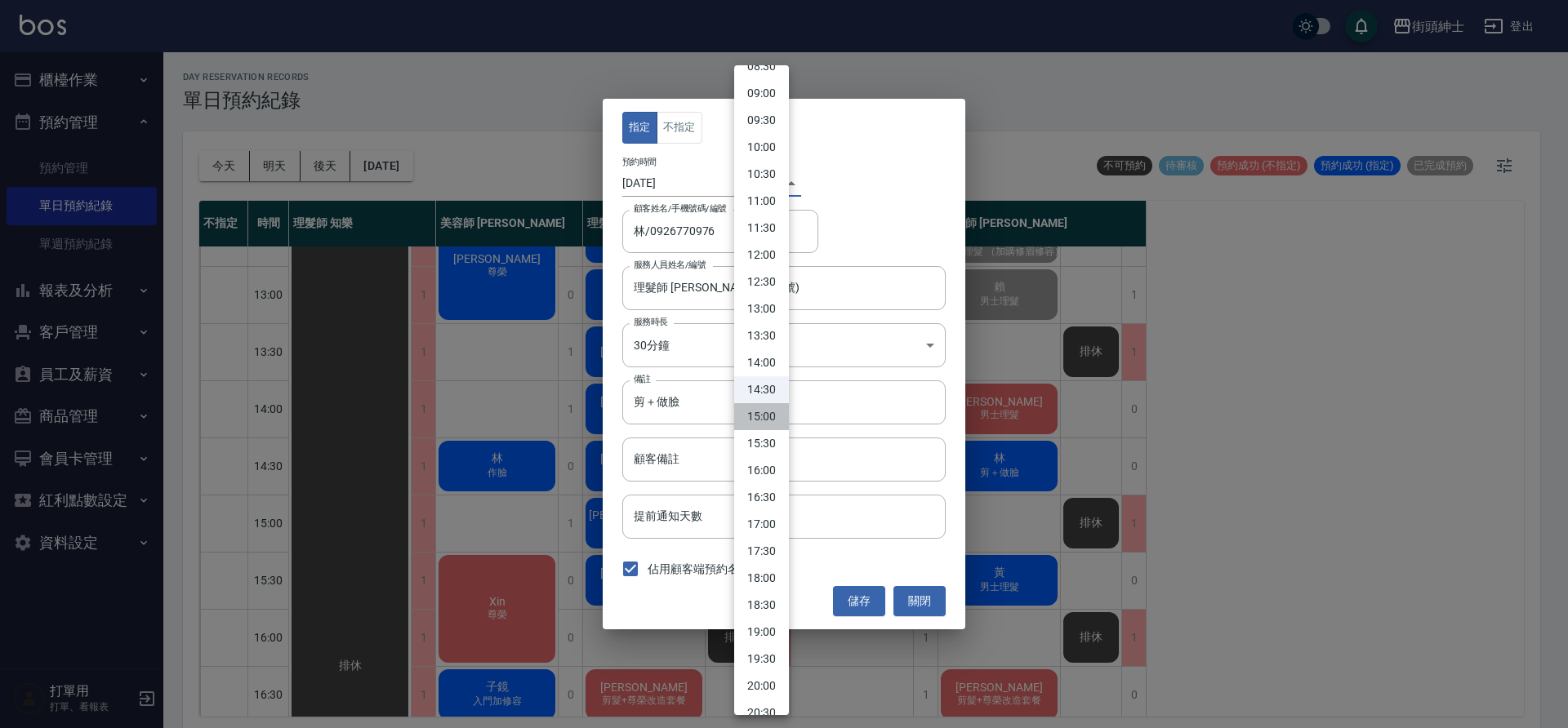
click at [779, 406] on li "15:00" at bounding box center [761, 417] width 55 height 27
type input "1759734000000"
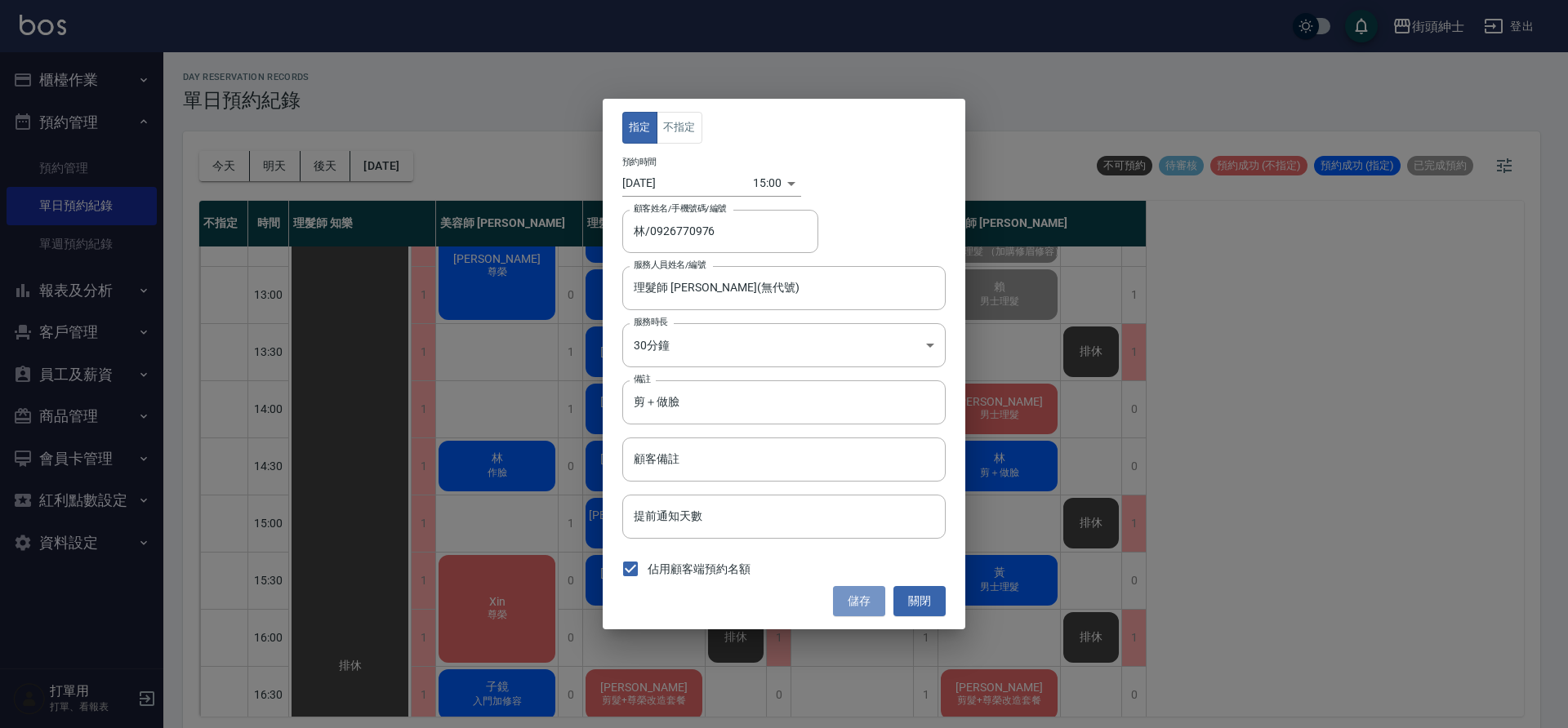
click at [871, 595] on button "儲存" at bounding box center [859, 601] width 52 height 30
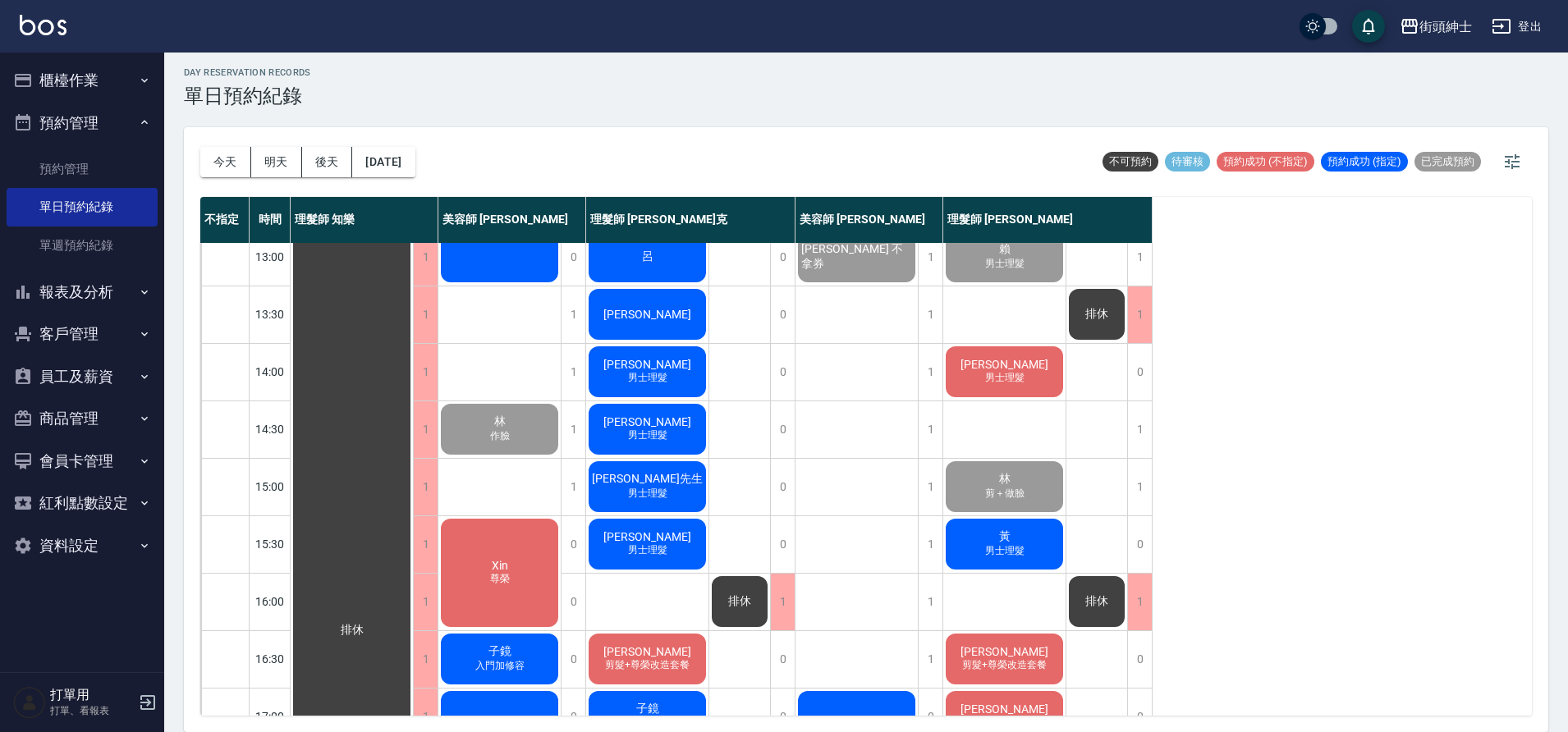
scroll to position [97, 0]
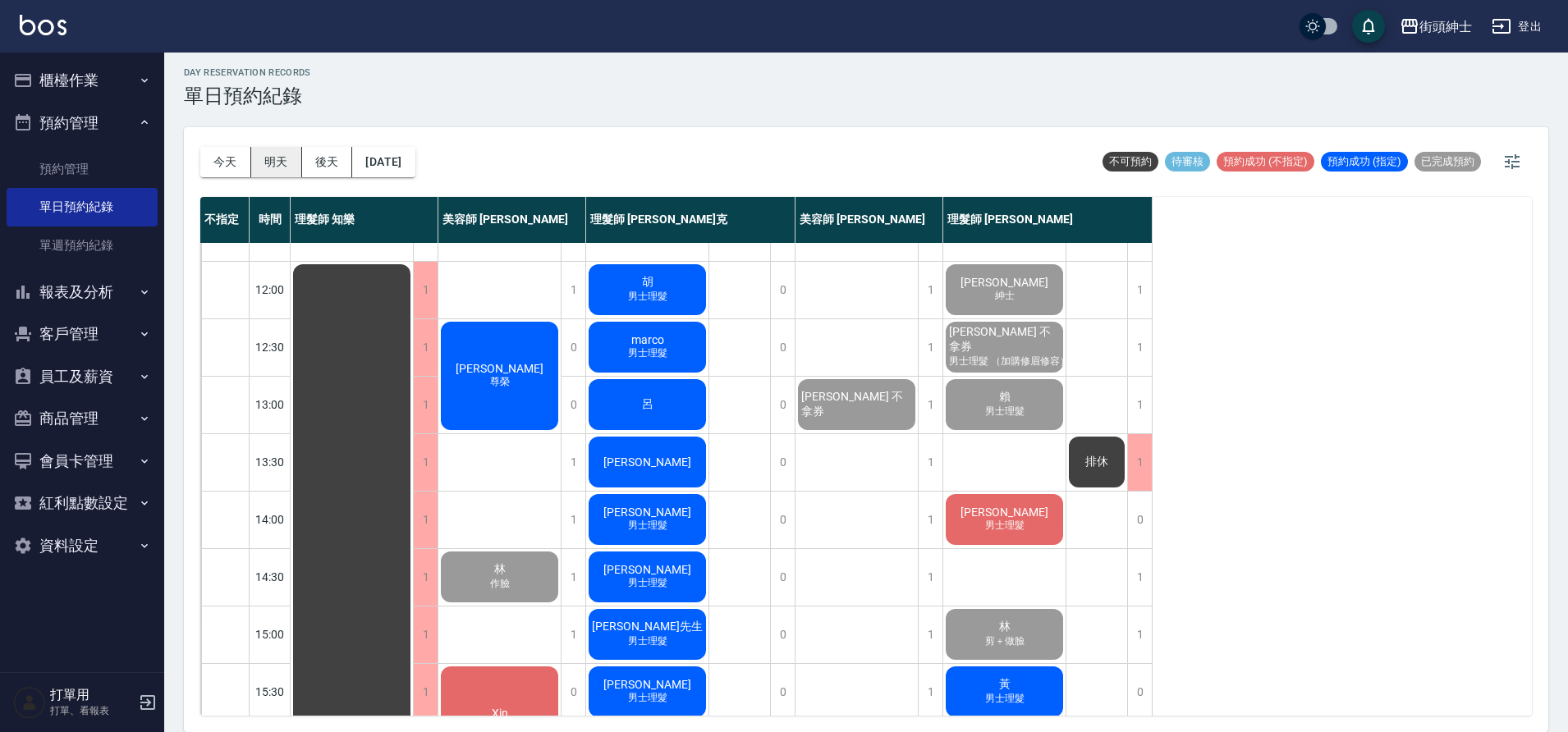
click at [292, 161] on button "明天" at bounding box center [276, 162] width 51 height 30
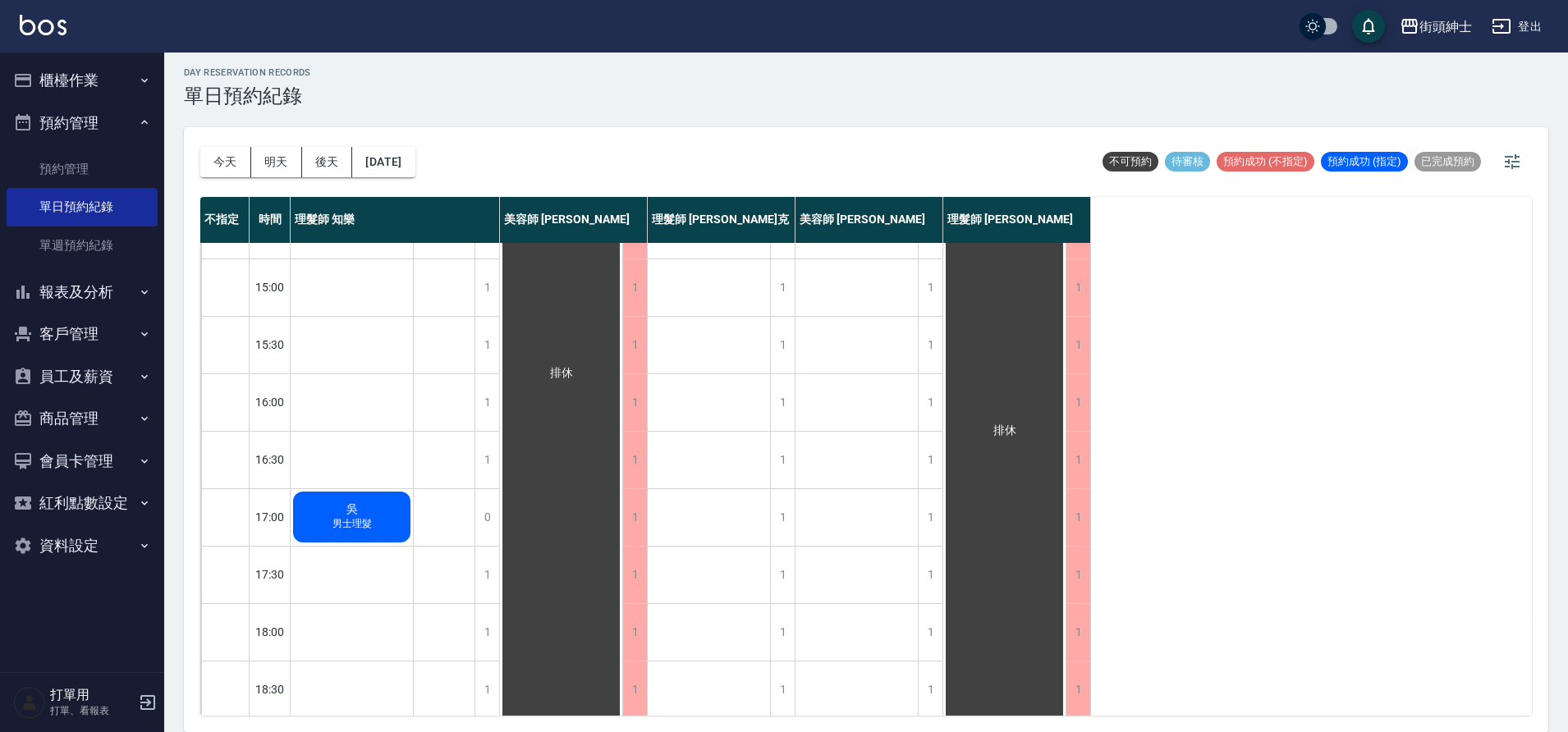
scroll to position [724, 0]
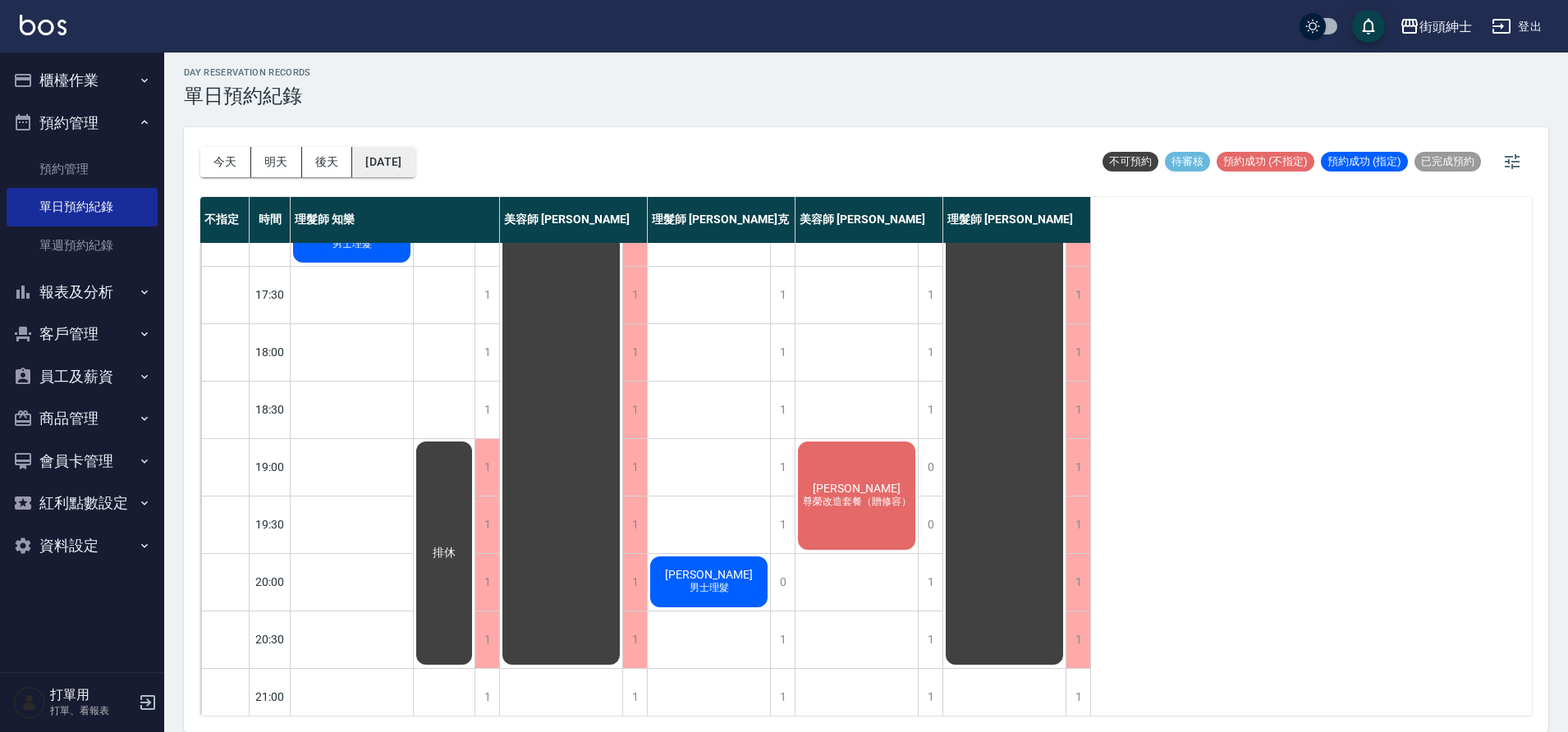
click at [400, 164] on button "2025/10/07" at bounding box center [383, 162] width 63 height 30
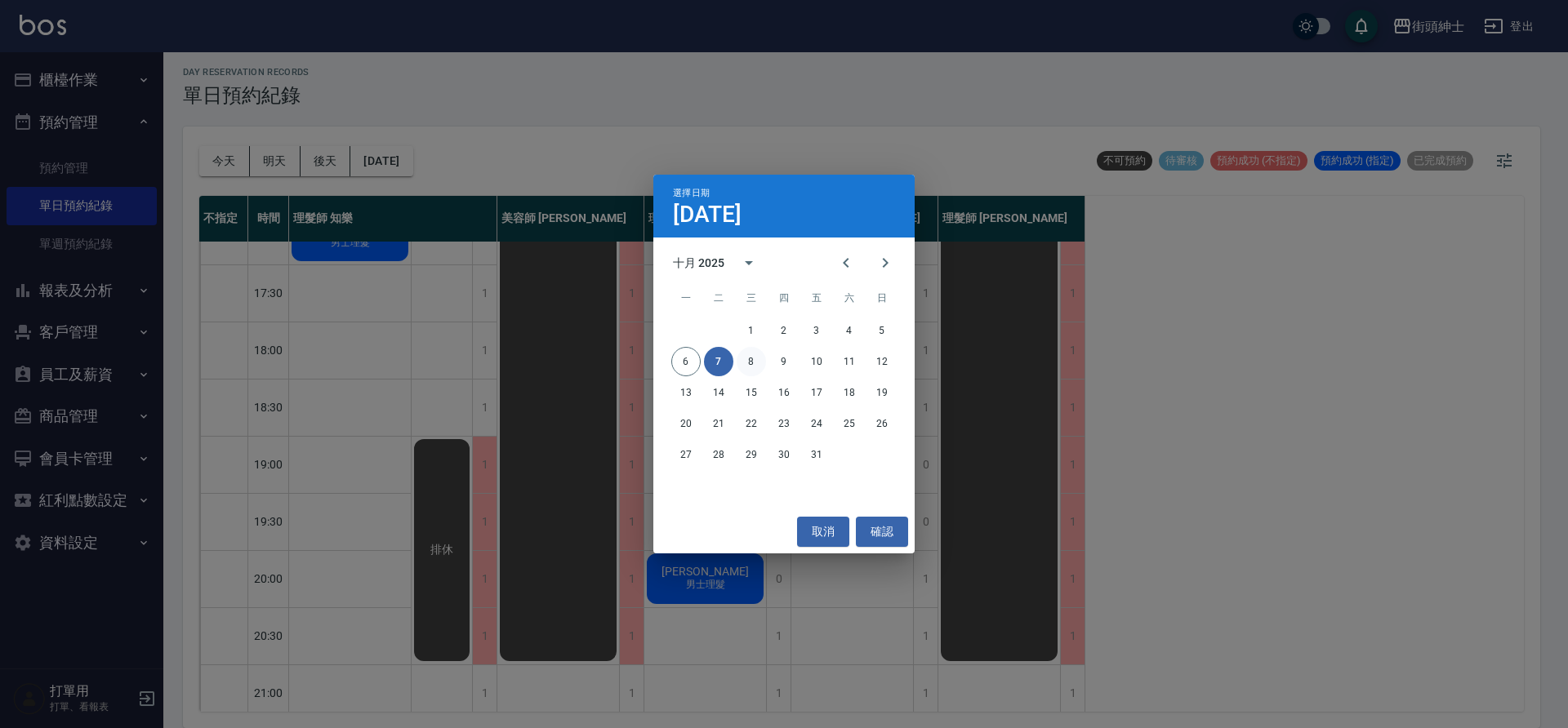
click at [746, 365] on button "8" at bounding box center [752, 362] width 30 height 30
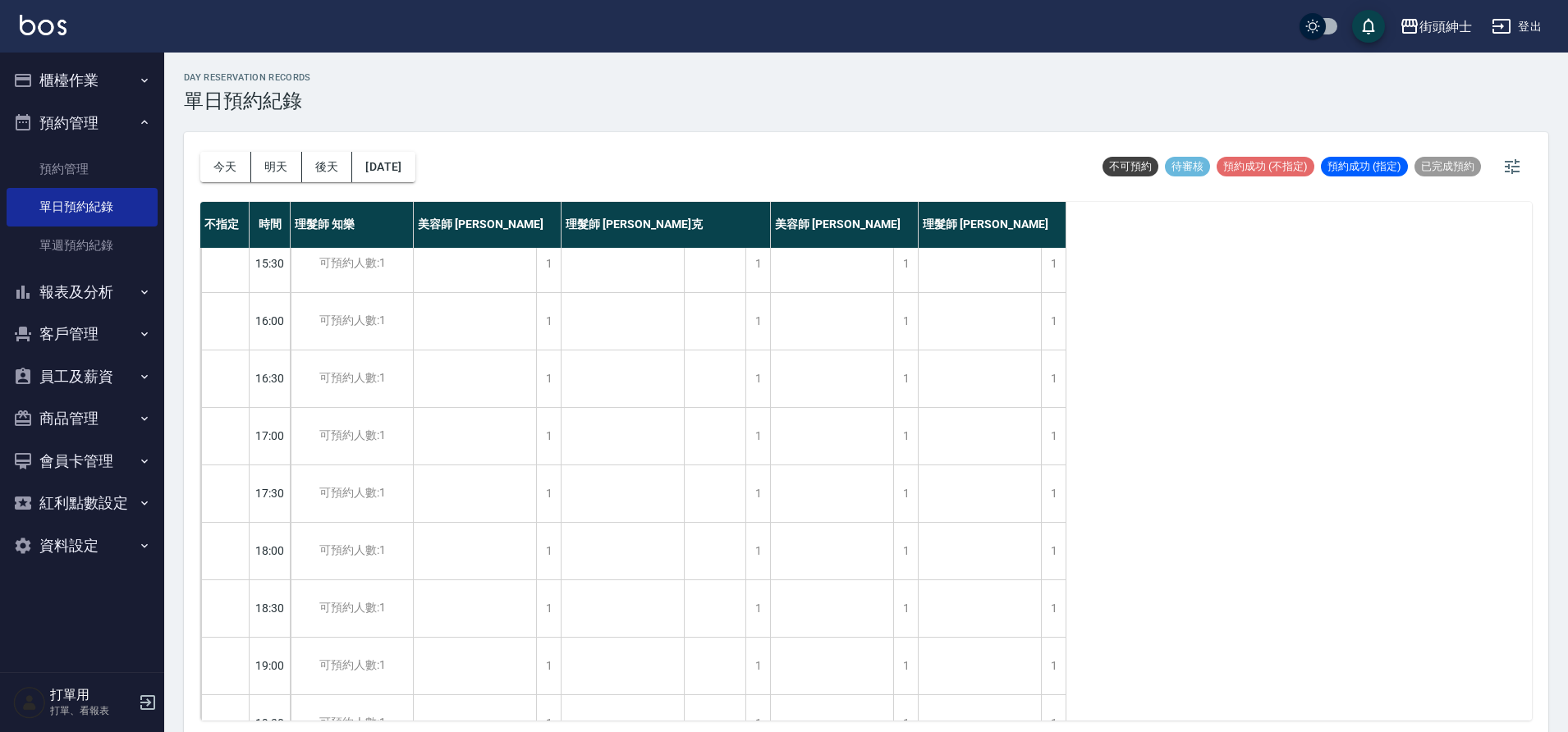
scroll to position [710, 0]
click at [404, 161] on button "[DATE]" at bounding box center [383, 167] width 63 height 30
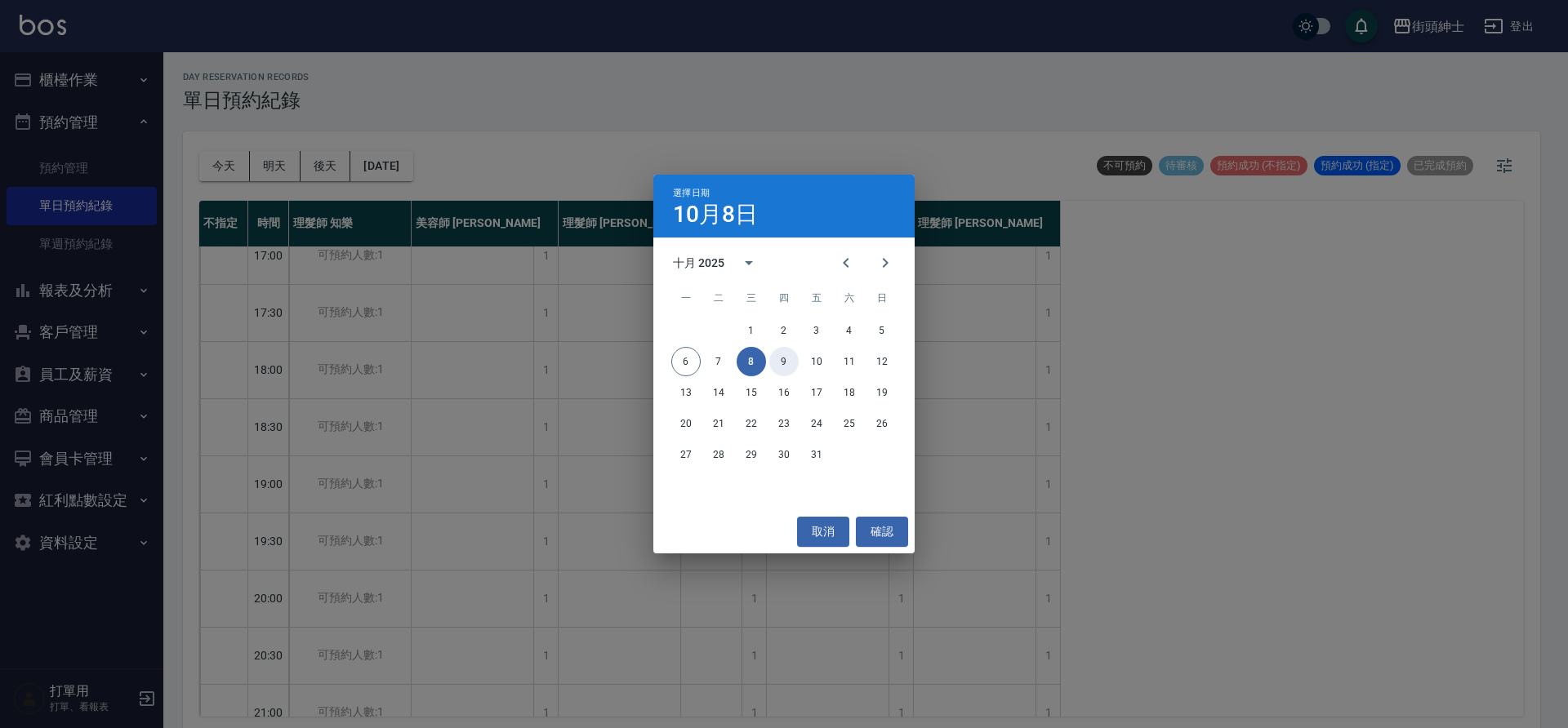
click at [781, 360] on button "9" at bounding box center [784, 362] width 30 height 30
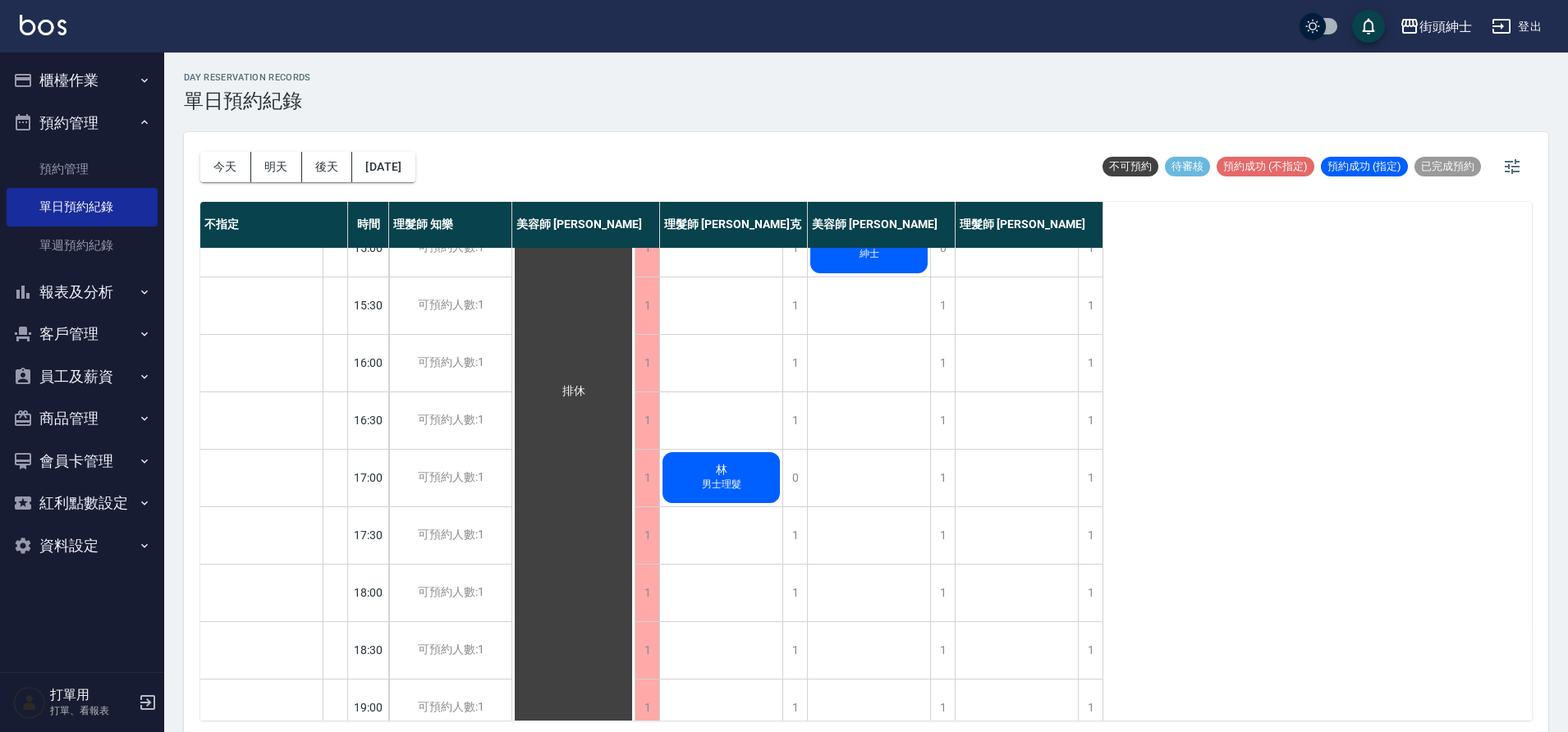
scroll to position [565, 0]
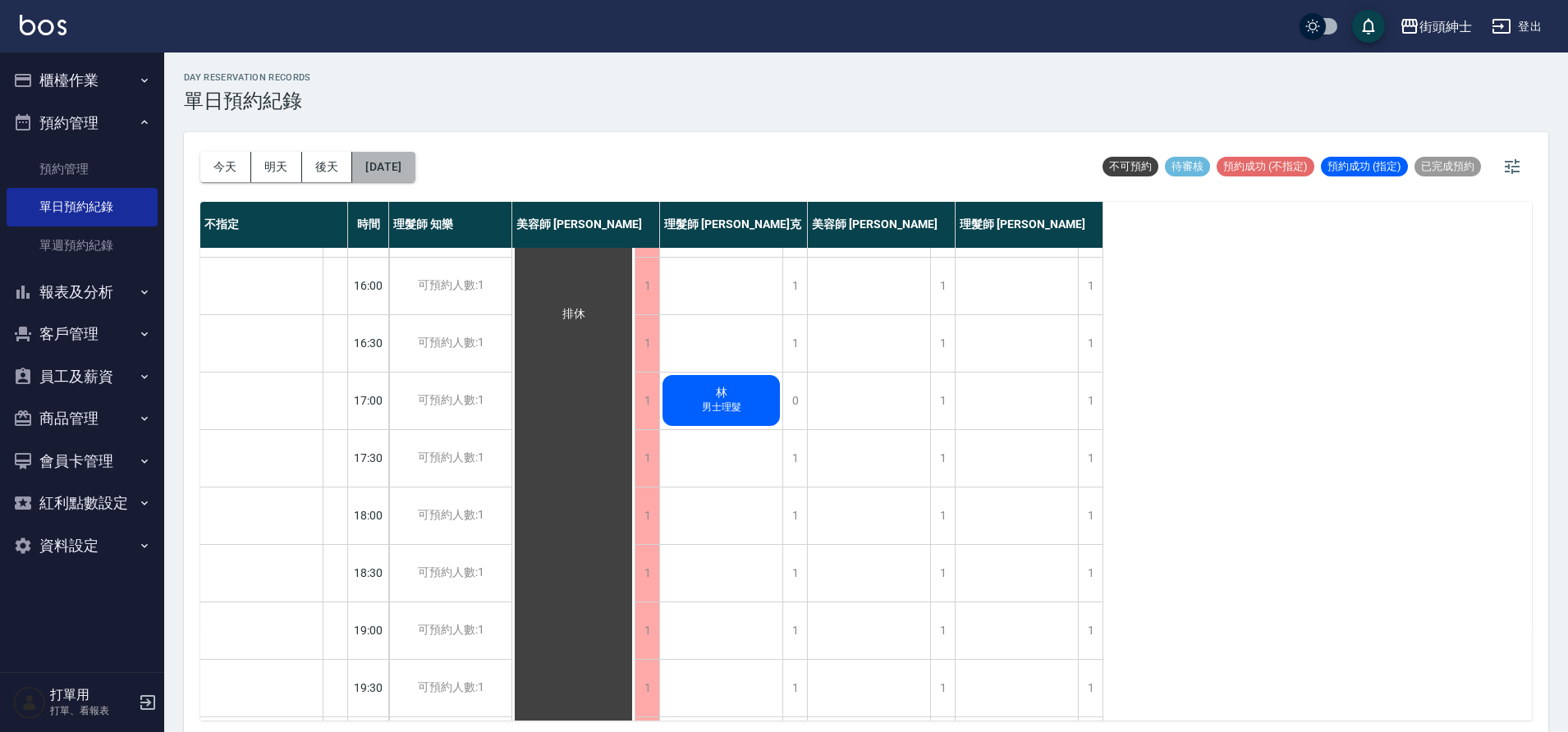
click at [414, 152] on button "2025/10/09" at bounding box center [383, 167] width 63 height 30
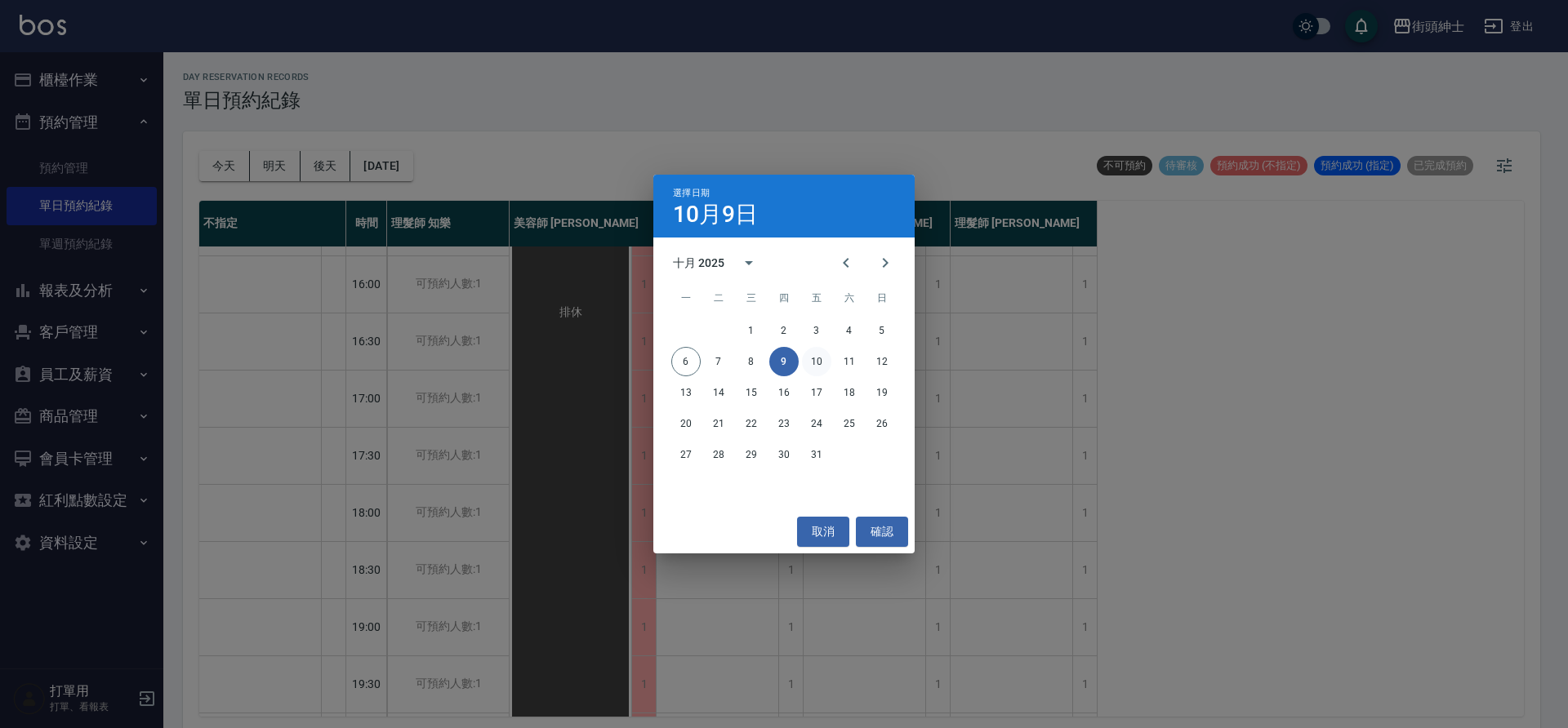
click at [807, 359] on button "10" at bounding box center [817, 362] width 30 height 30
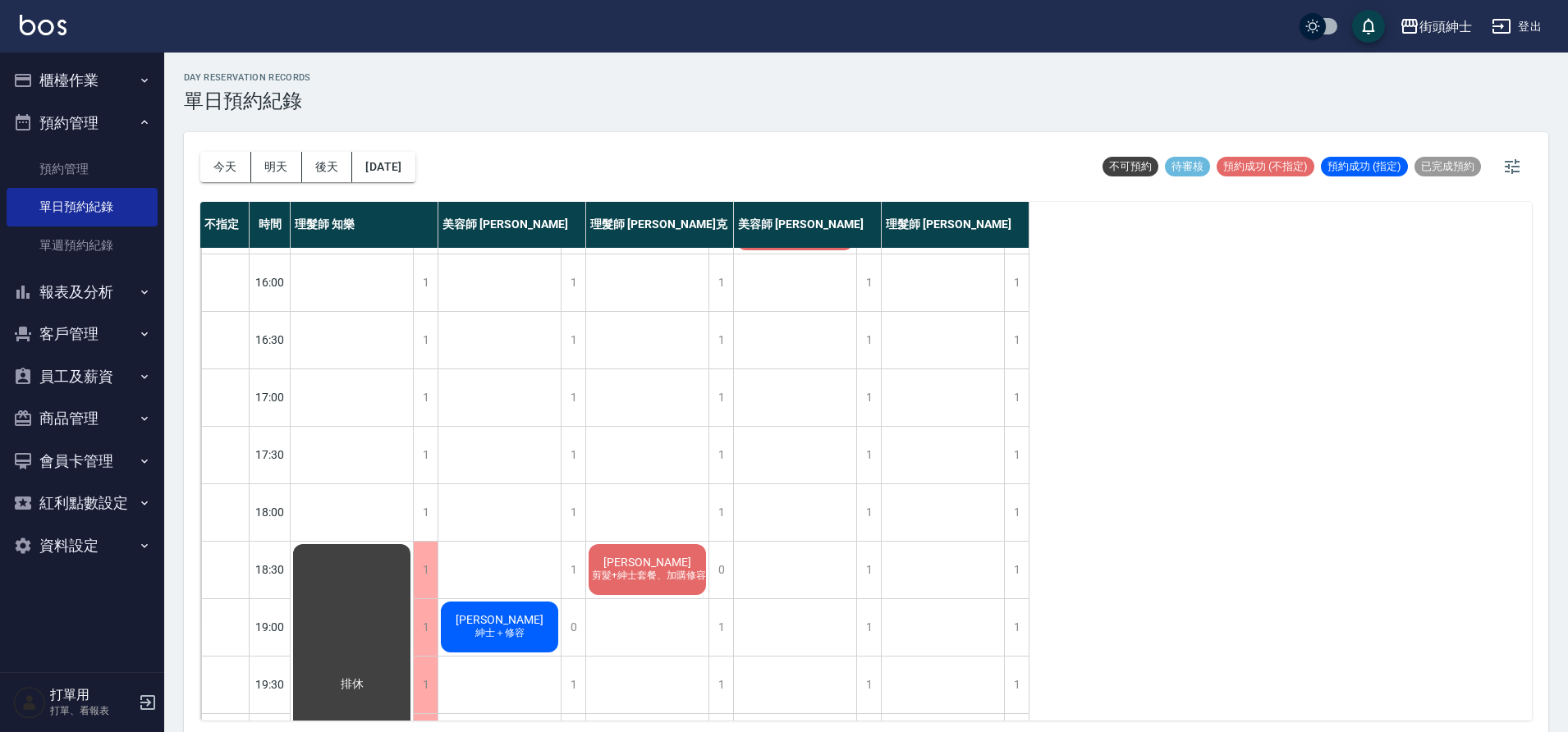
scroll to position [747, 0]
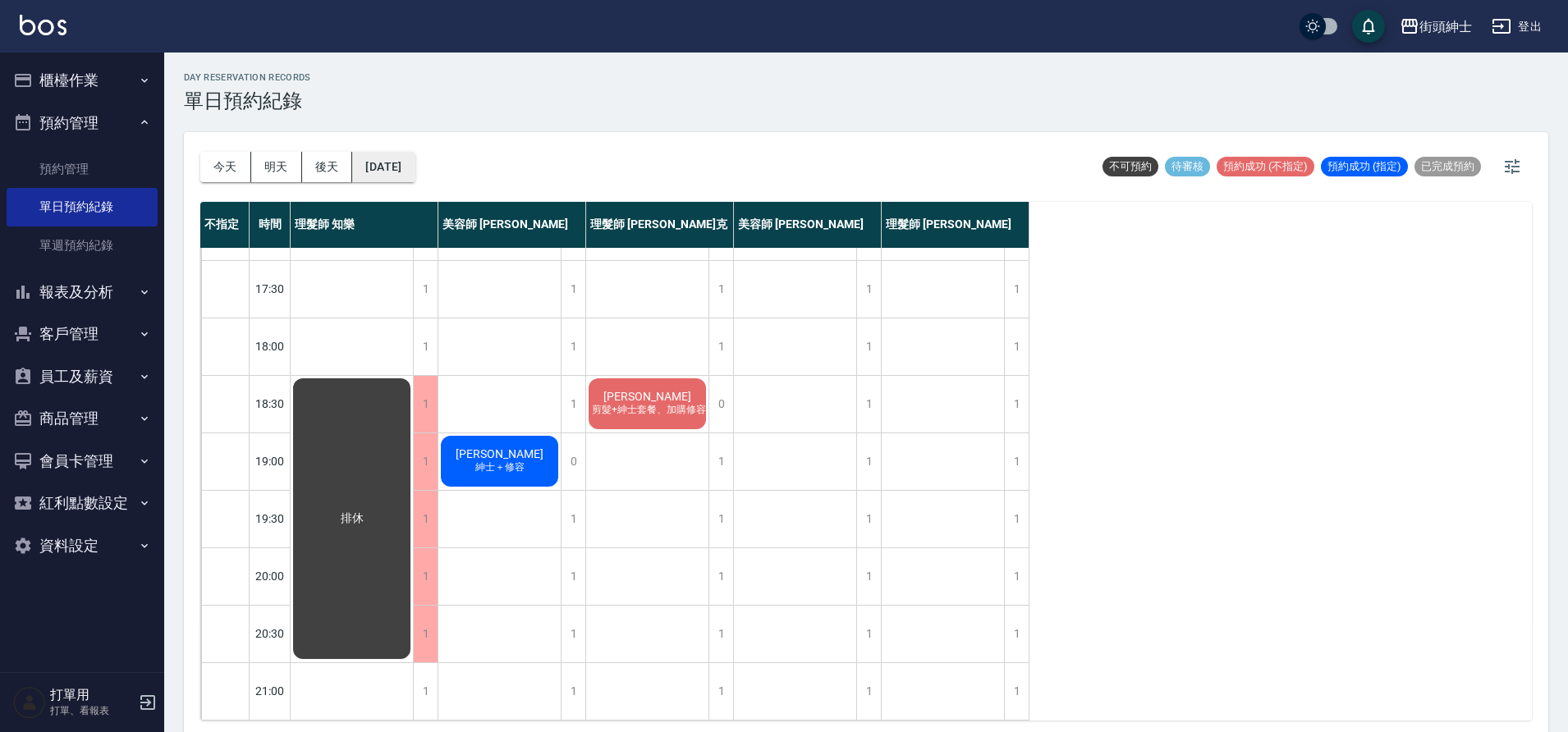
click at [414, 163] on button "2025/10/10" at bounding box center [383, 167] width 63 height 30
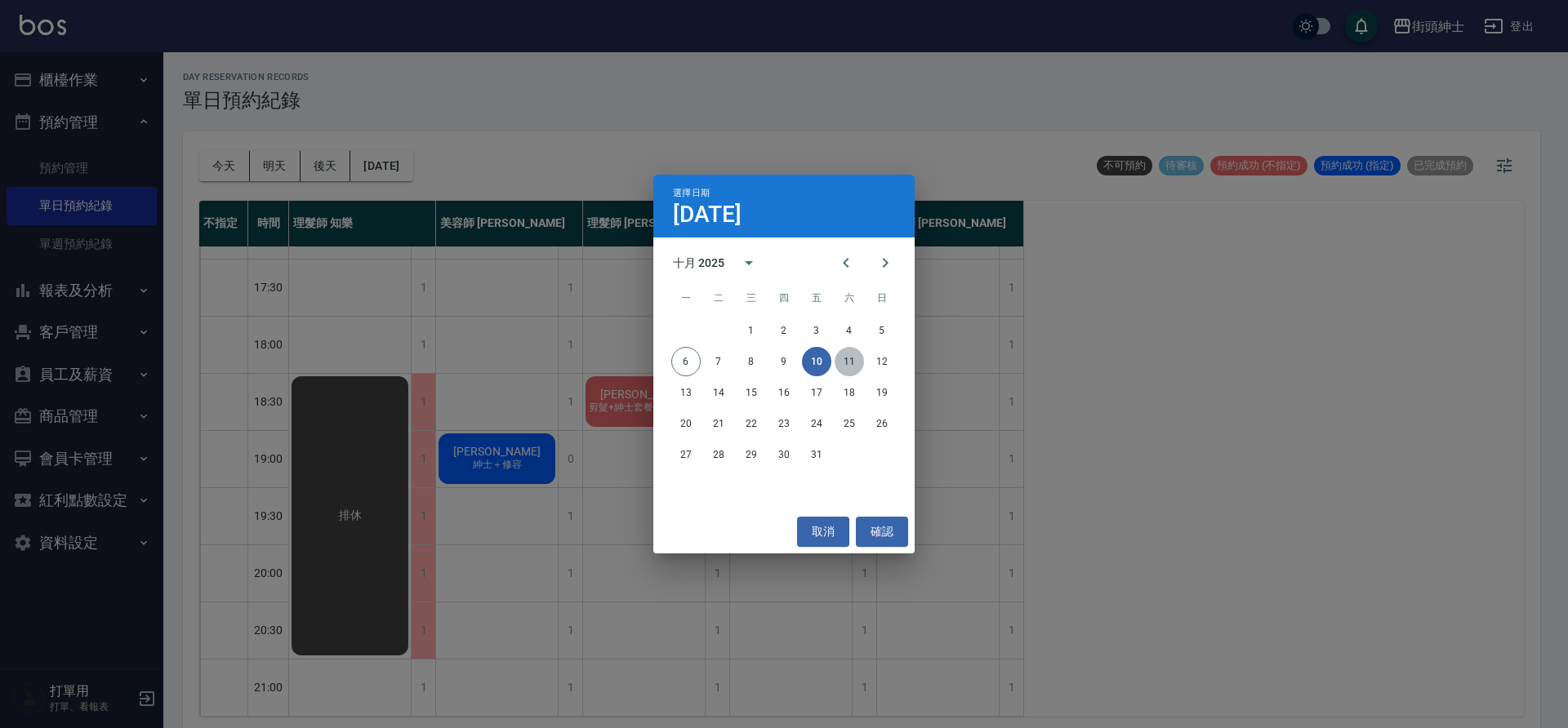
click at [845, 350] on button "11" at bounding box center [850, 362] width 30 height 30
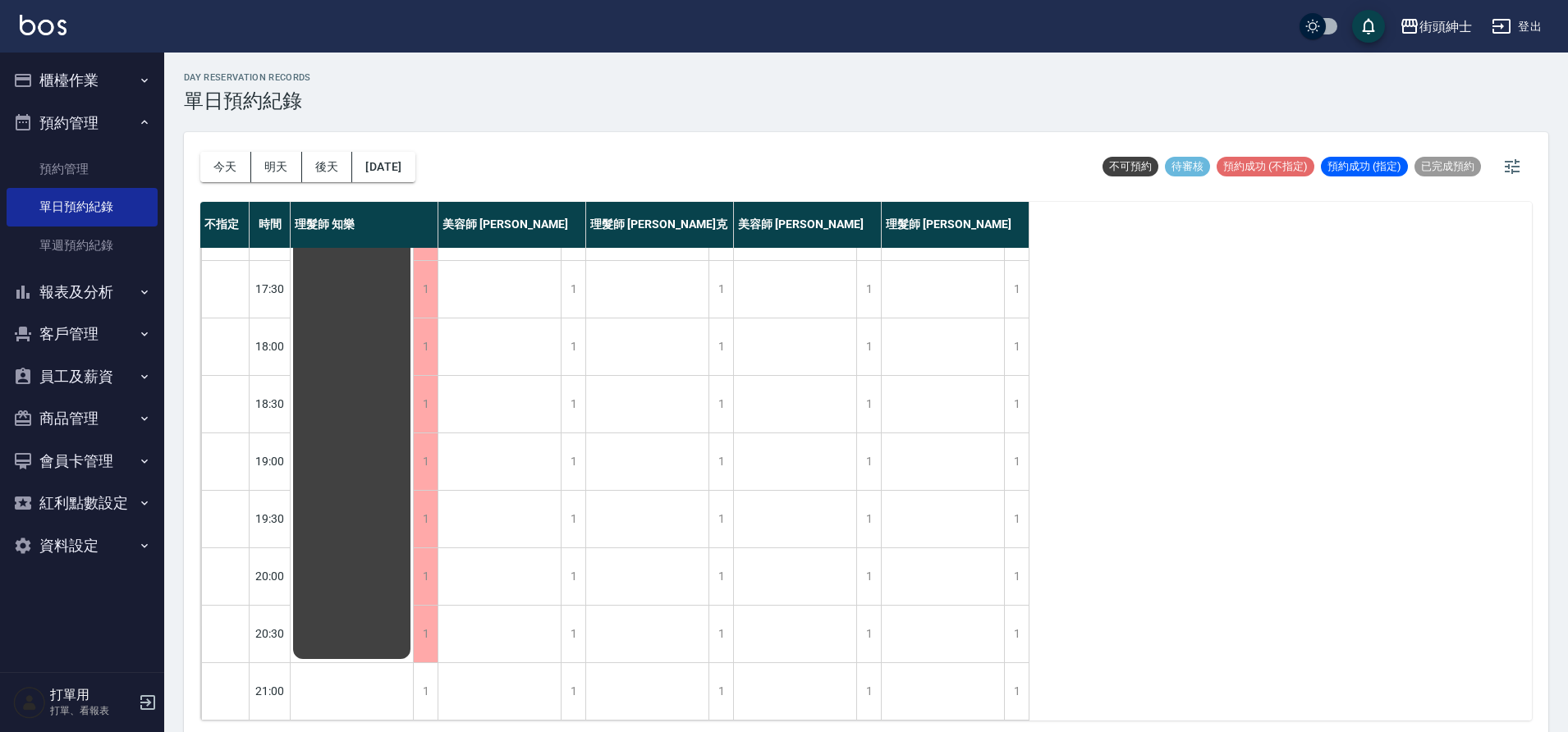
scroll to position [747, 0]
click at [387, 179] on button "2025/10/11" at bounding box center [383, 167] width 63 height 30
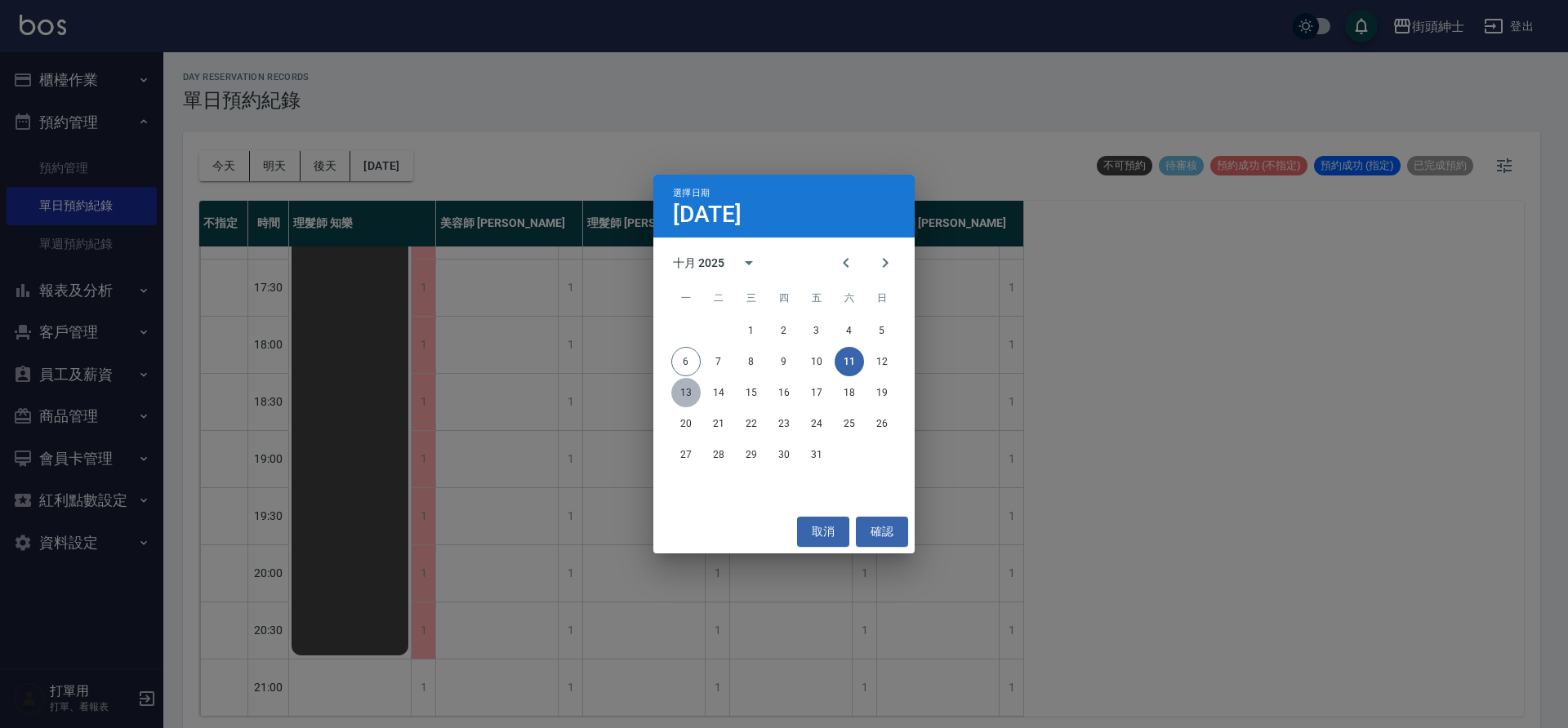
click at [682, 395] on button "13" at bounding box center [687, 392] width 30 height 30
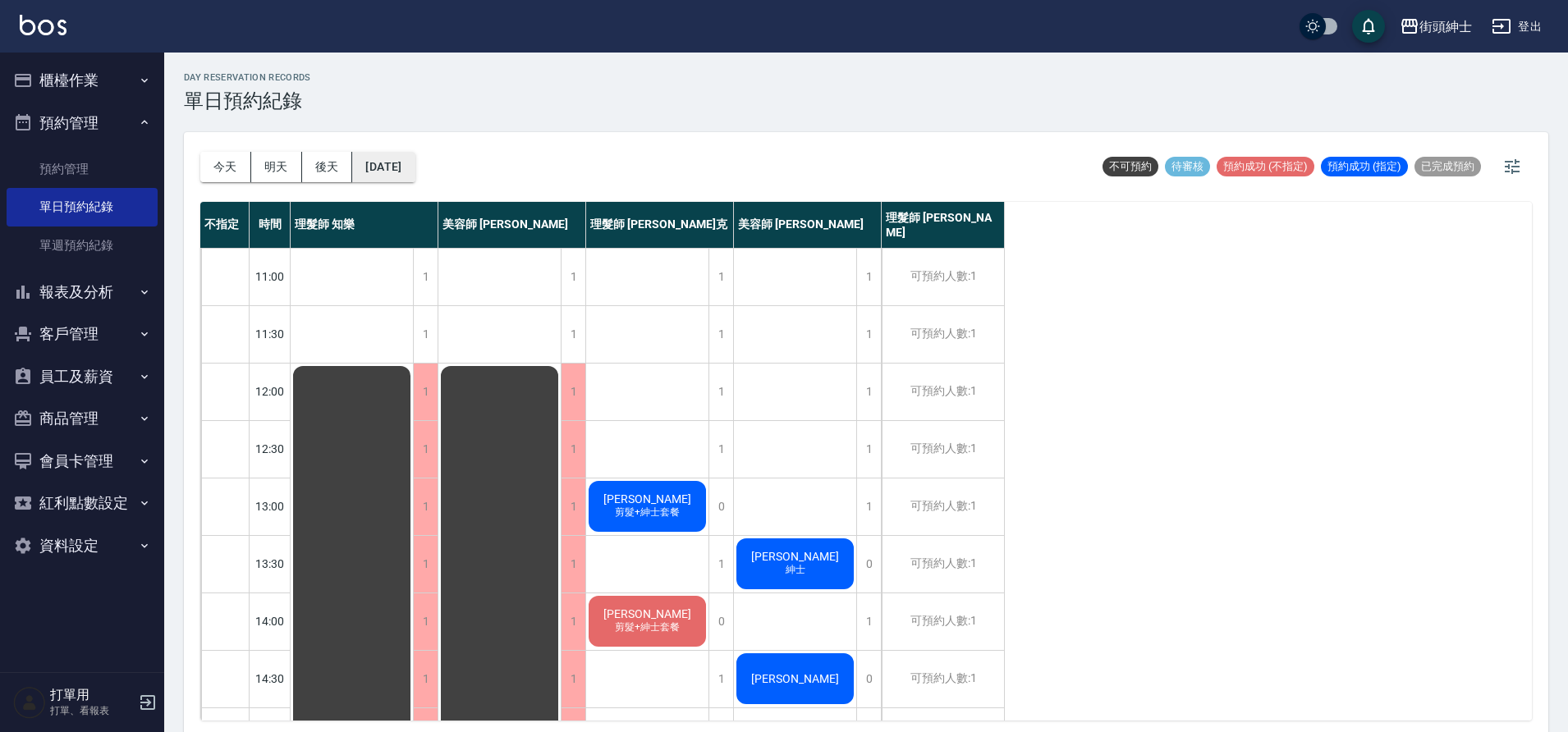
click at [400, 169] on button "2025/10/13" at bounding box center [383, 167] width 63 height 30
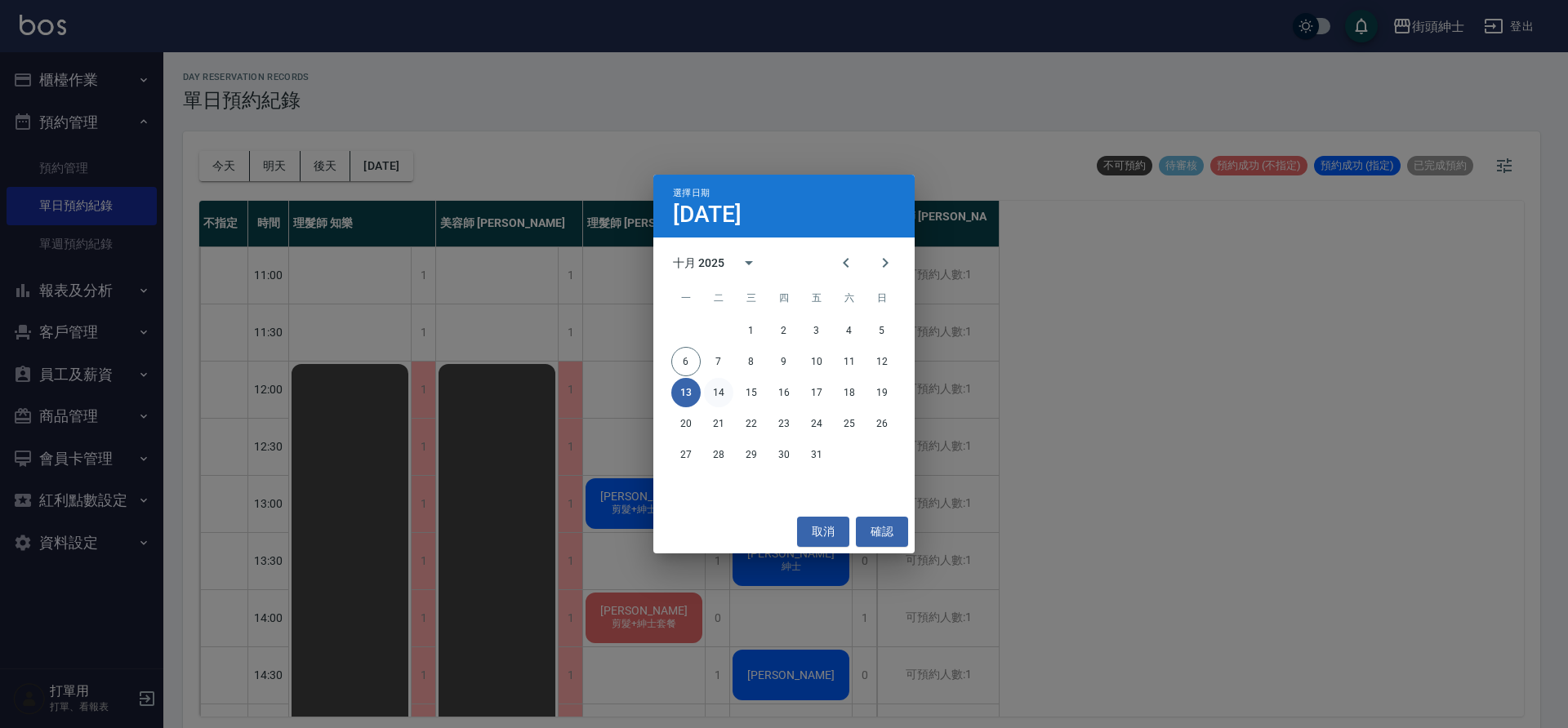
click at [720, 394] on button "14" at bounding box center [719, 392] width 30 height 30
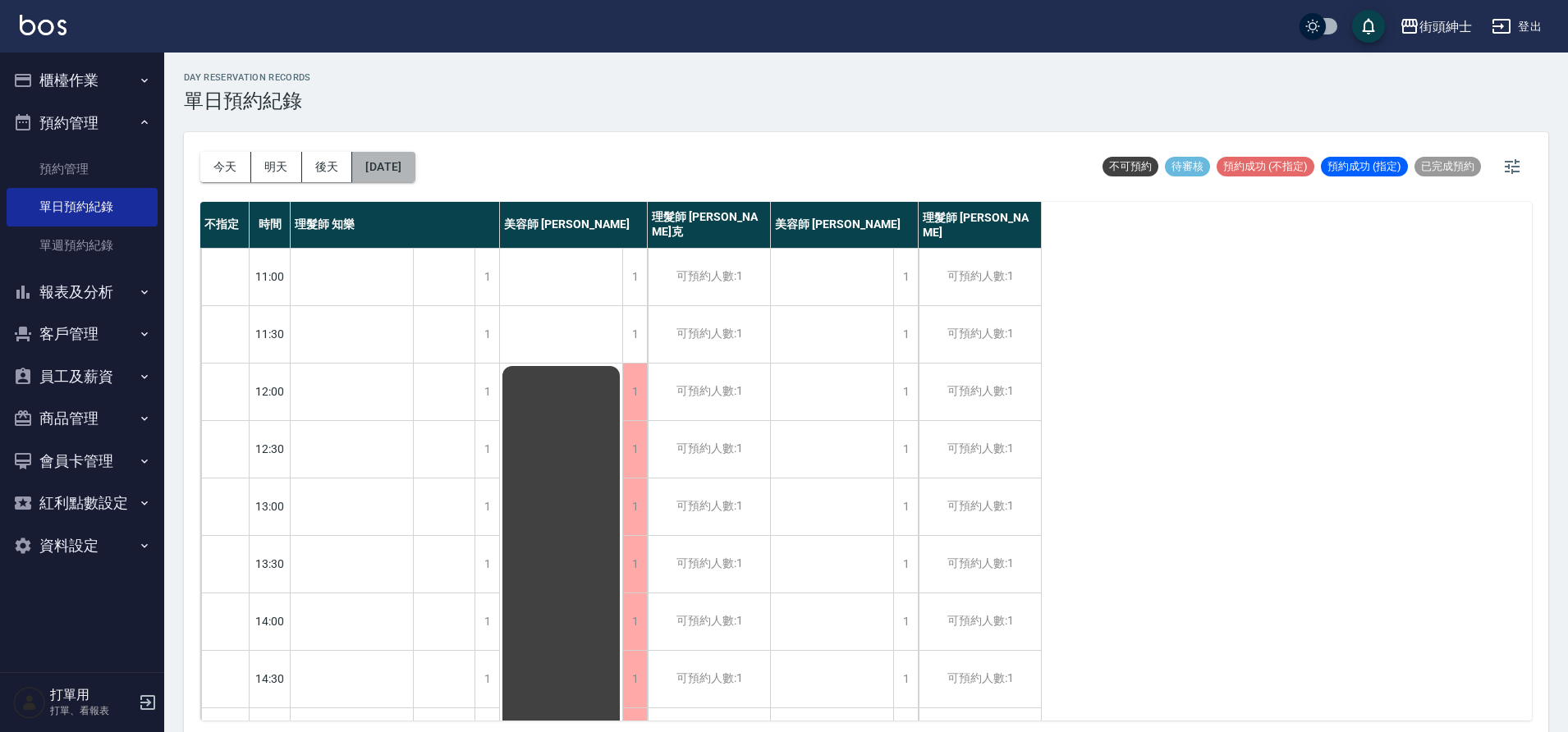
click at [413, 169] on button "2025/10/14" at bounding box center [383, 167] width 63 height 30
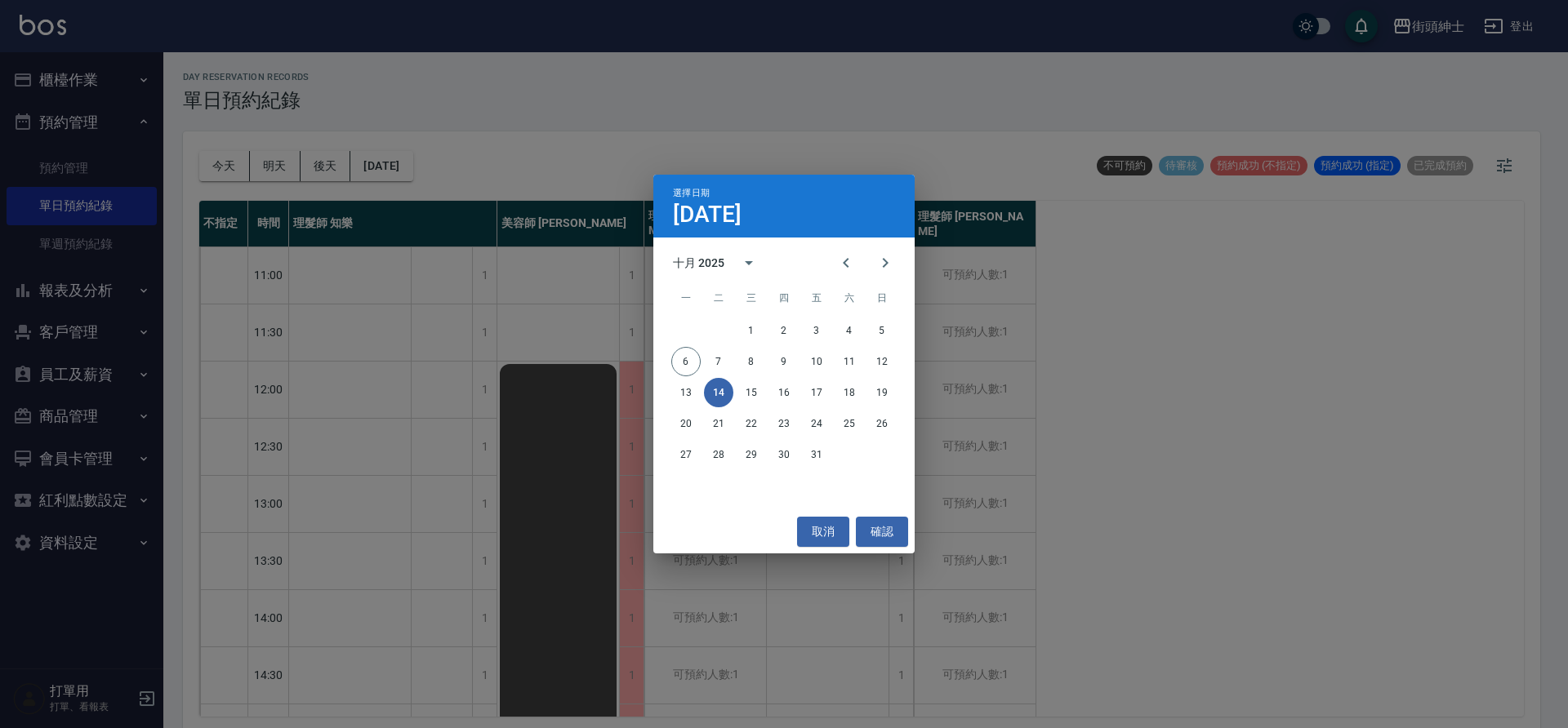
click at [766, 391] on div "13 14 15 16 17 18 19" at bounding box center [784, 392] width 261 height 30
click at [759, 392] on button "15" at bounding box center [752, 392] width 30 height 30
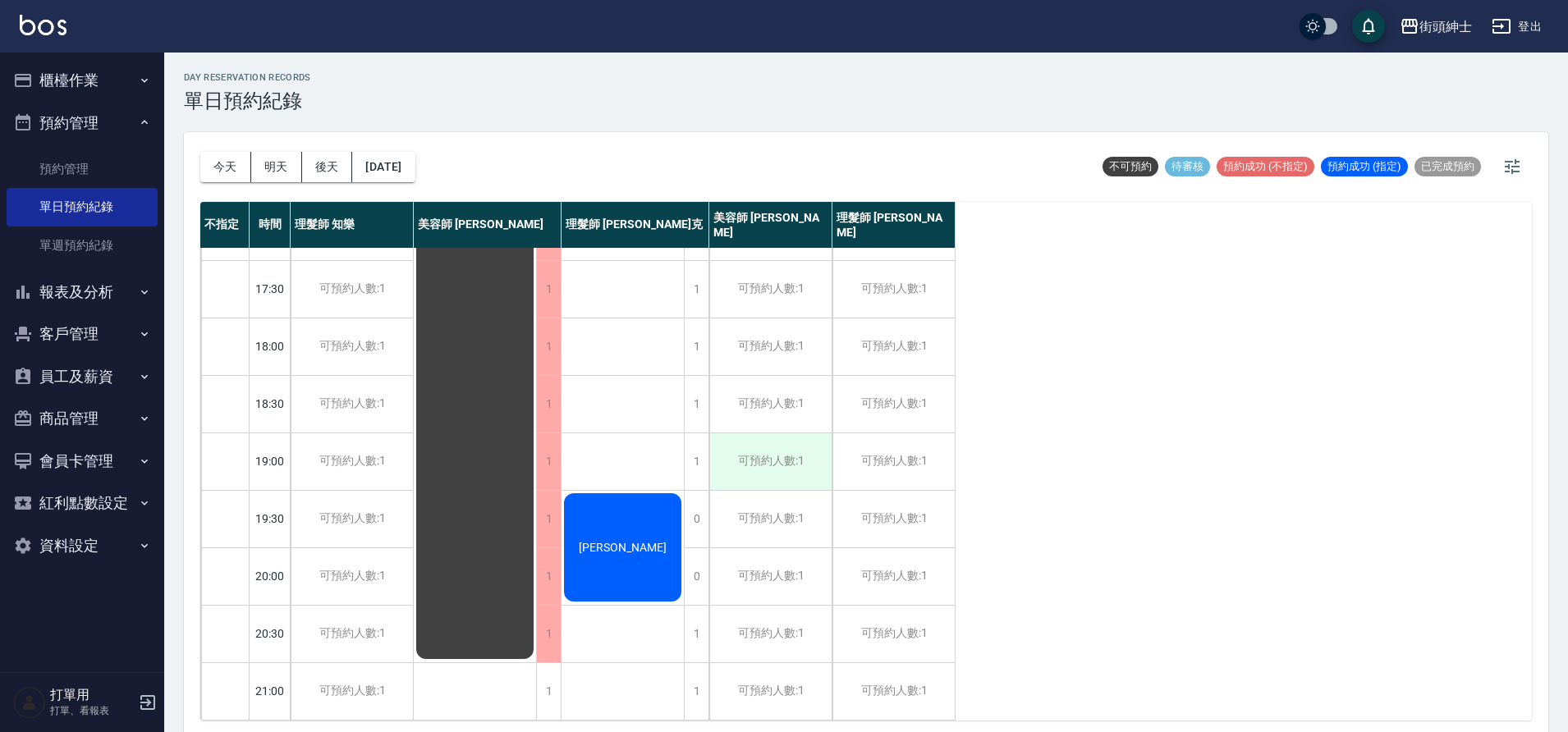
scroll to position [5, 0]
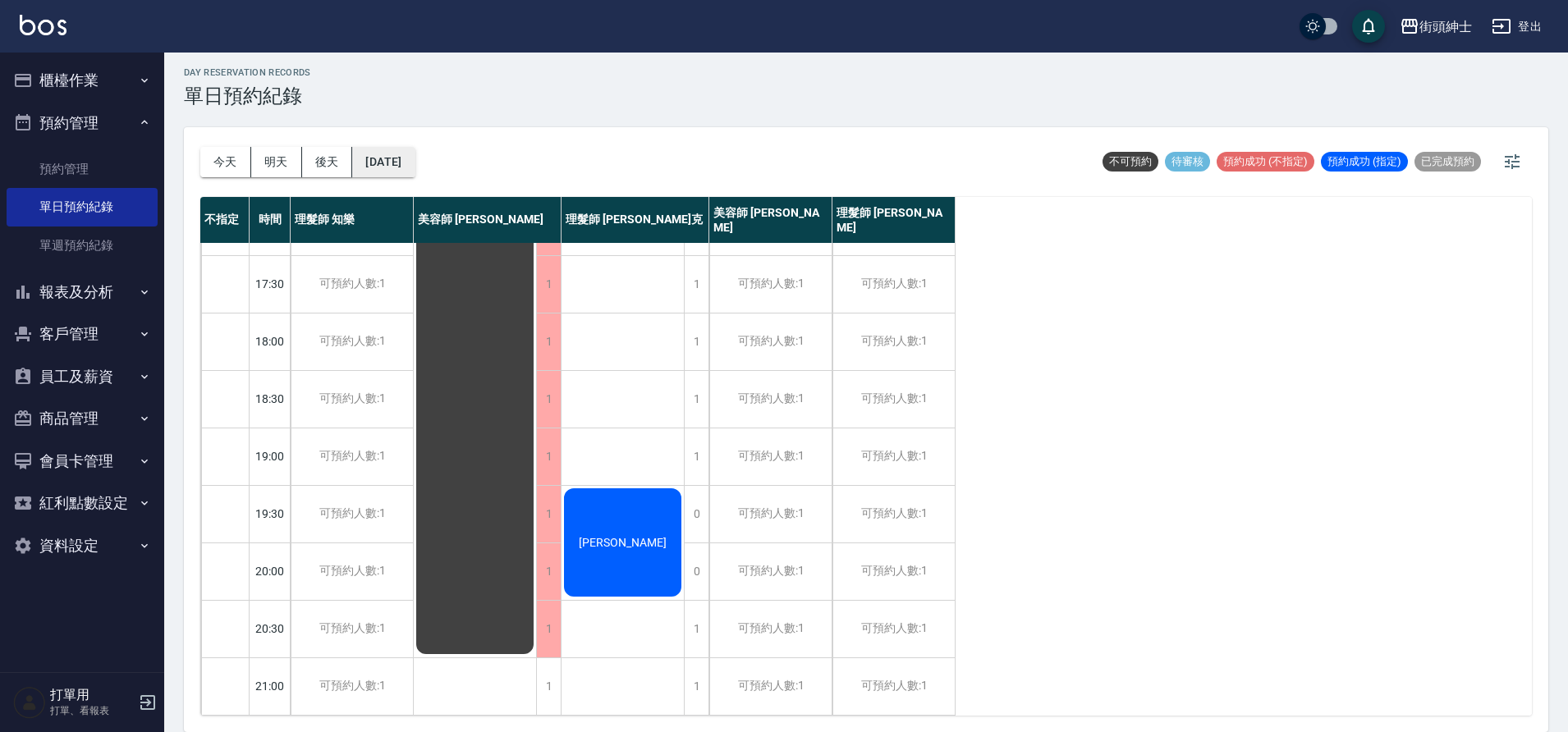
click at [411, 169] on button "2025/10/15" at bounding box center [383, 162] width 63 height 30
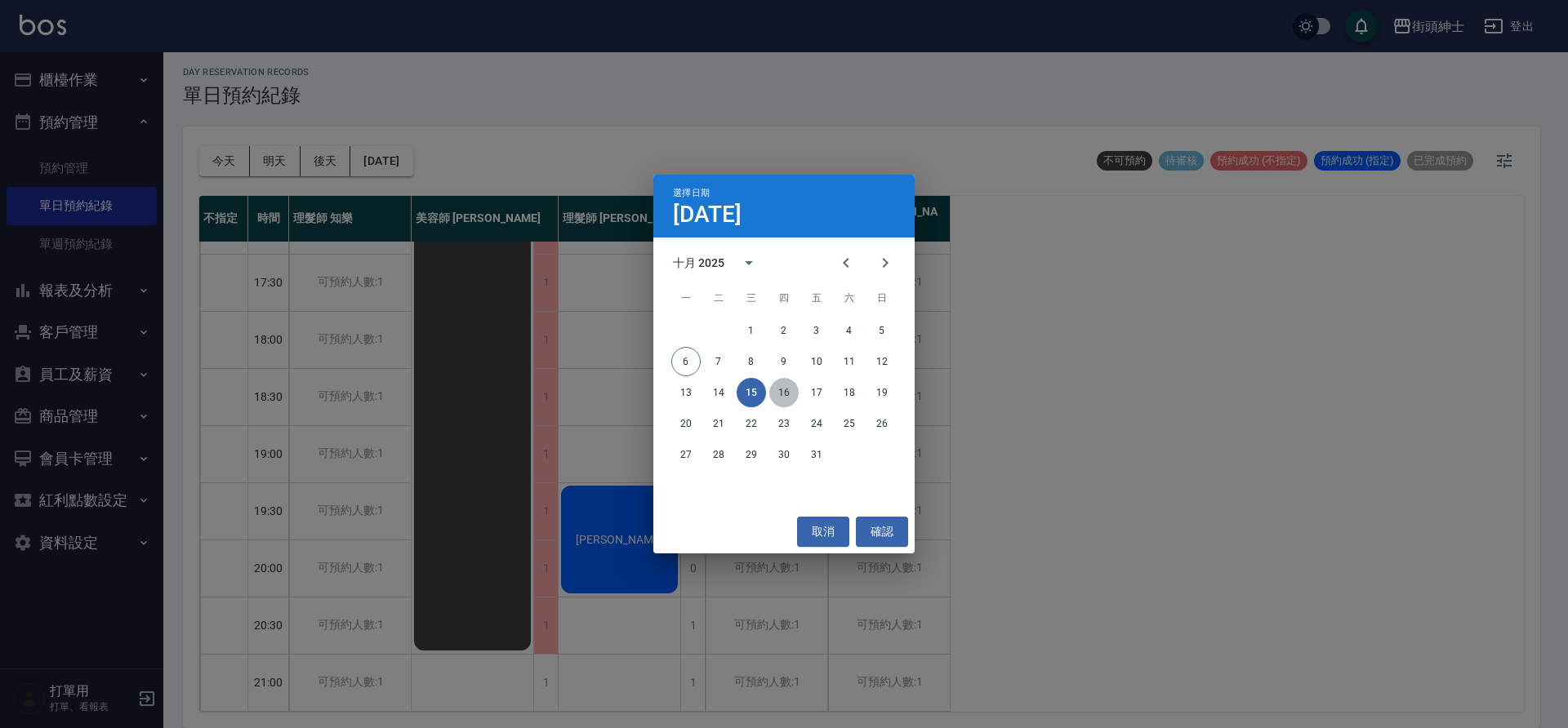
click at [776, 384] on button "16" at bounding box center [784, 392] width 30 height 30
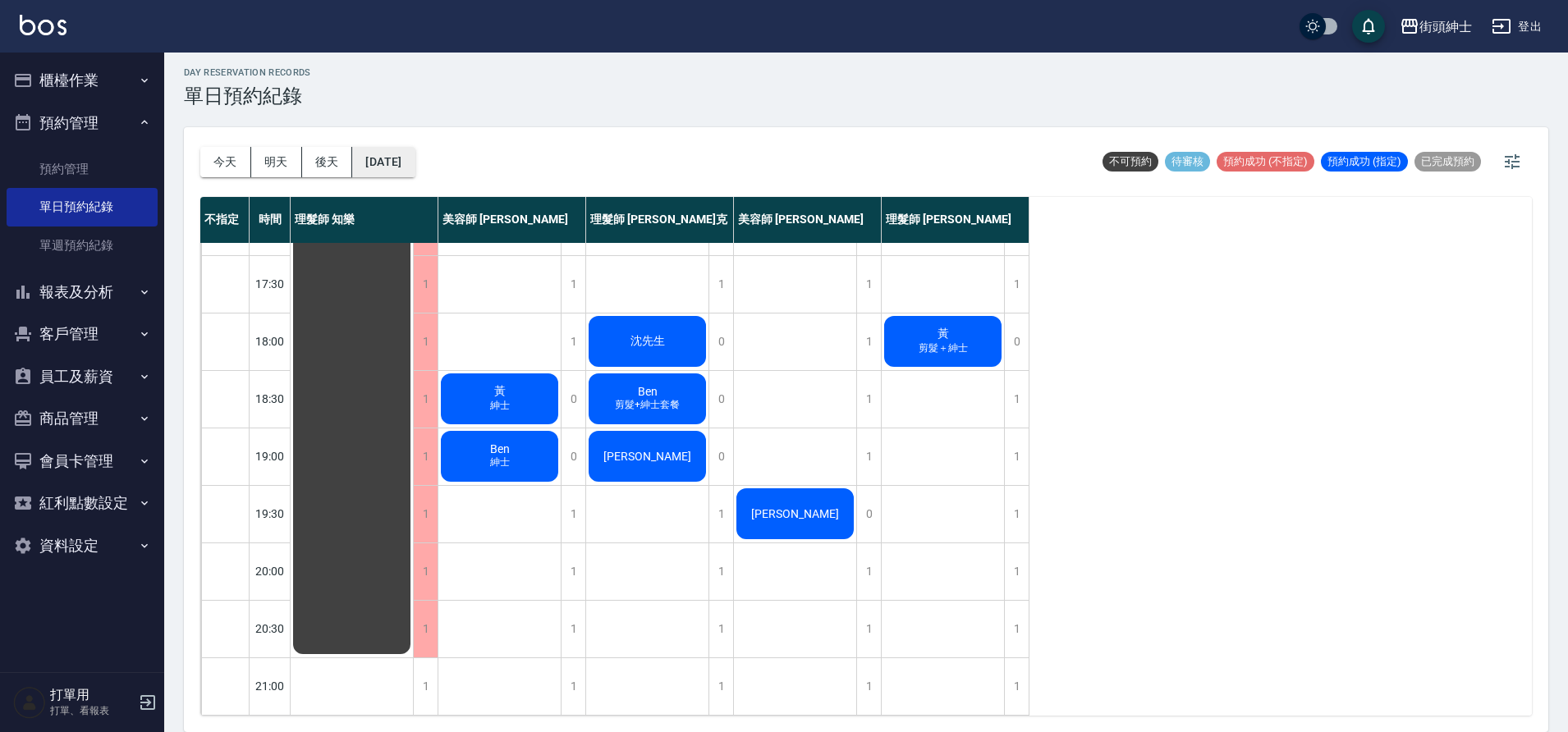
click at [367, 165] on button "2025/10/16" at bounding box center [383, 162] width 63 height 30
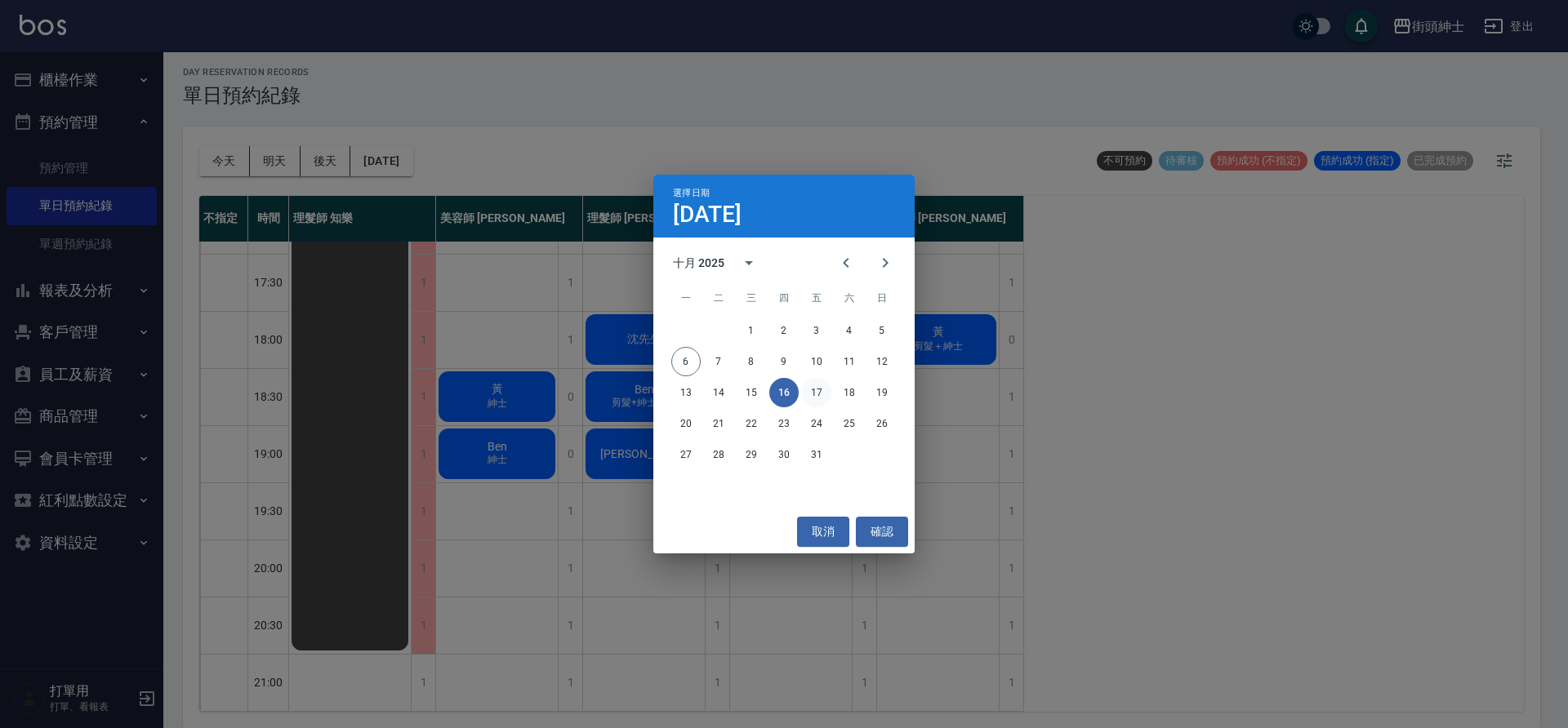
click at [822, 397] on button "17" at bounding box center [817, 392] width 30 height 30
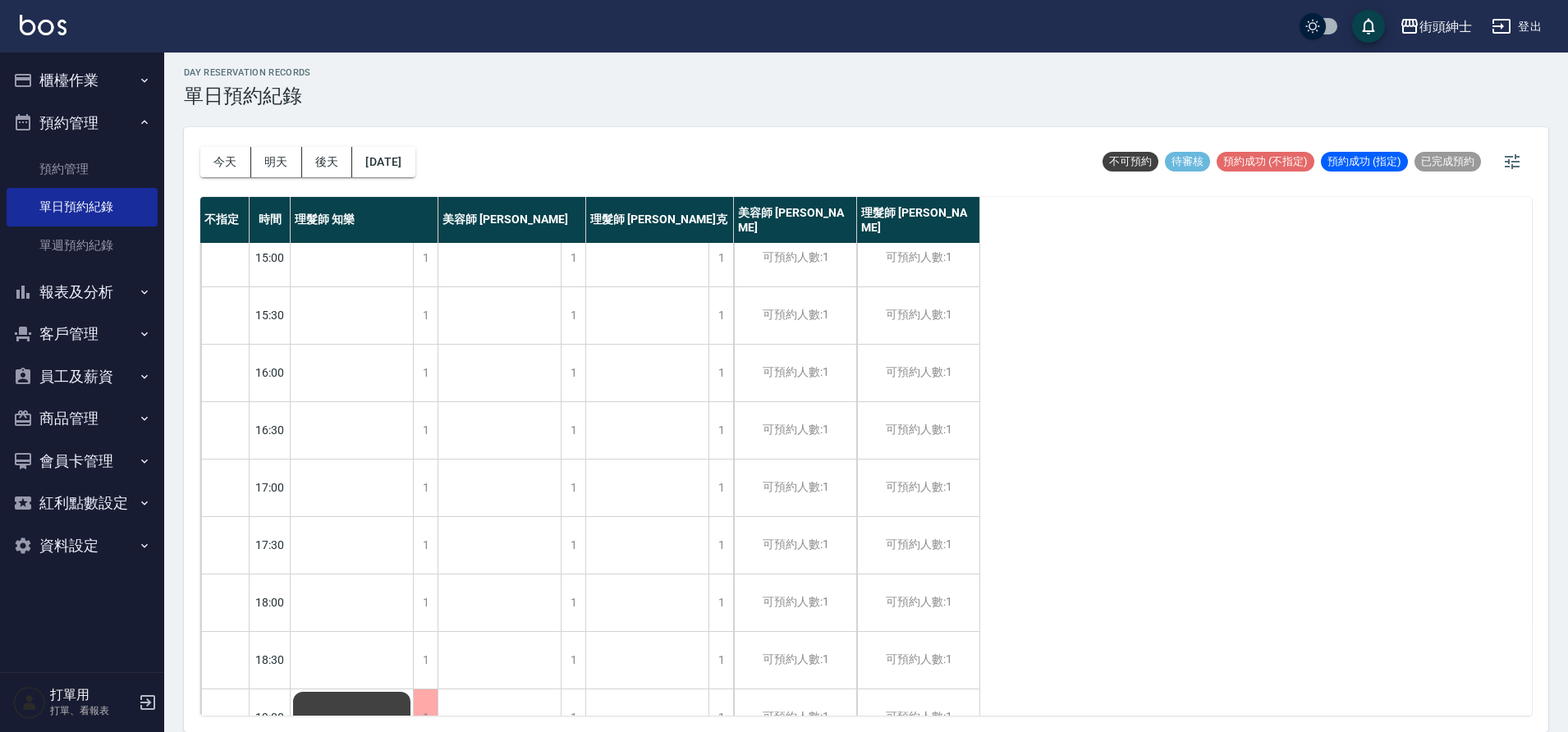
scroll to position [78, 0]
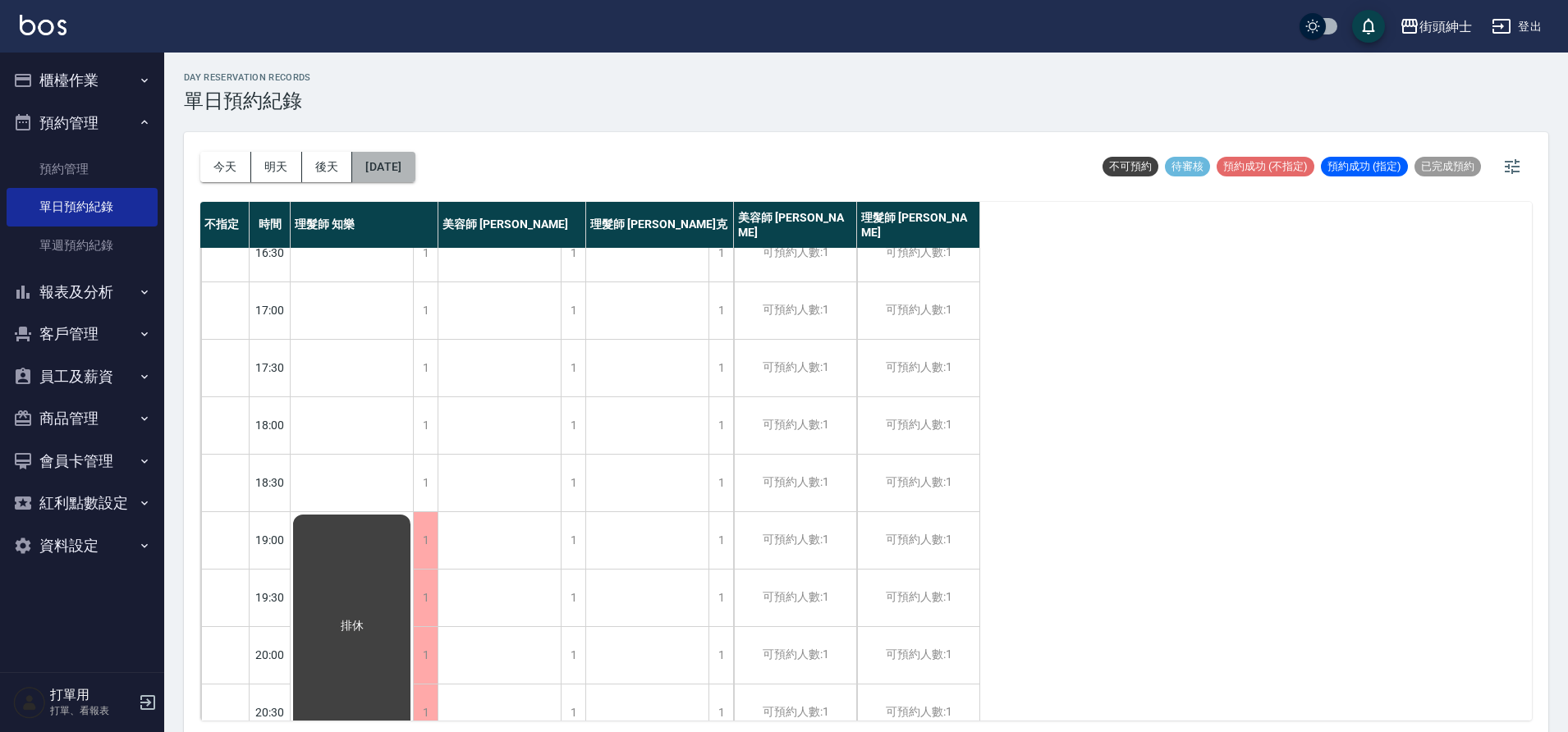
click at [414, 160] on button "2025/10/17" at bounding box center [383, 167] width 63 height 30
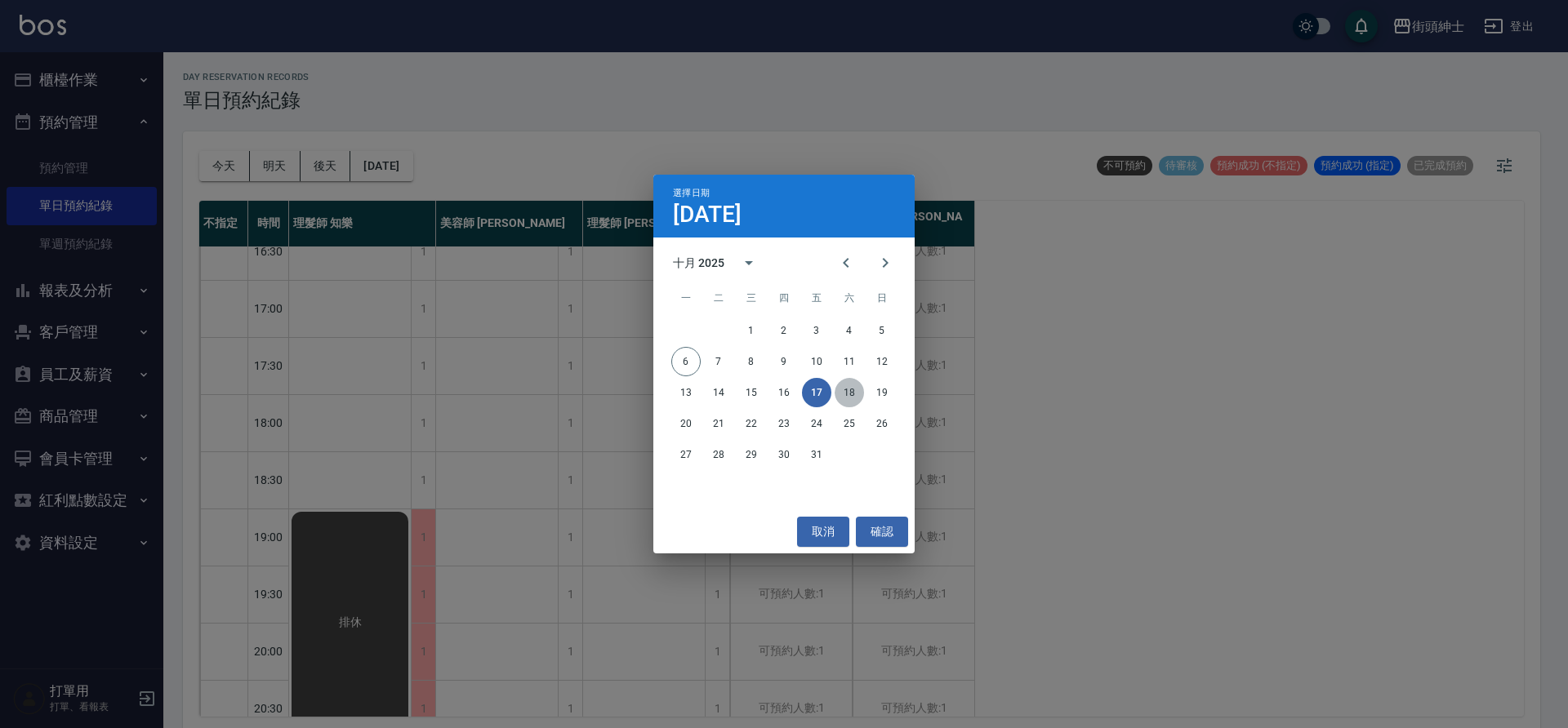
click at [840, 393] on button "18" at bounding box center [850, 392] width 30 height 30
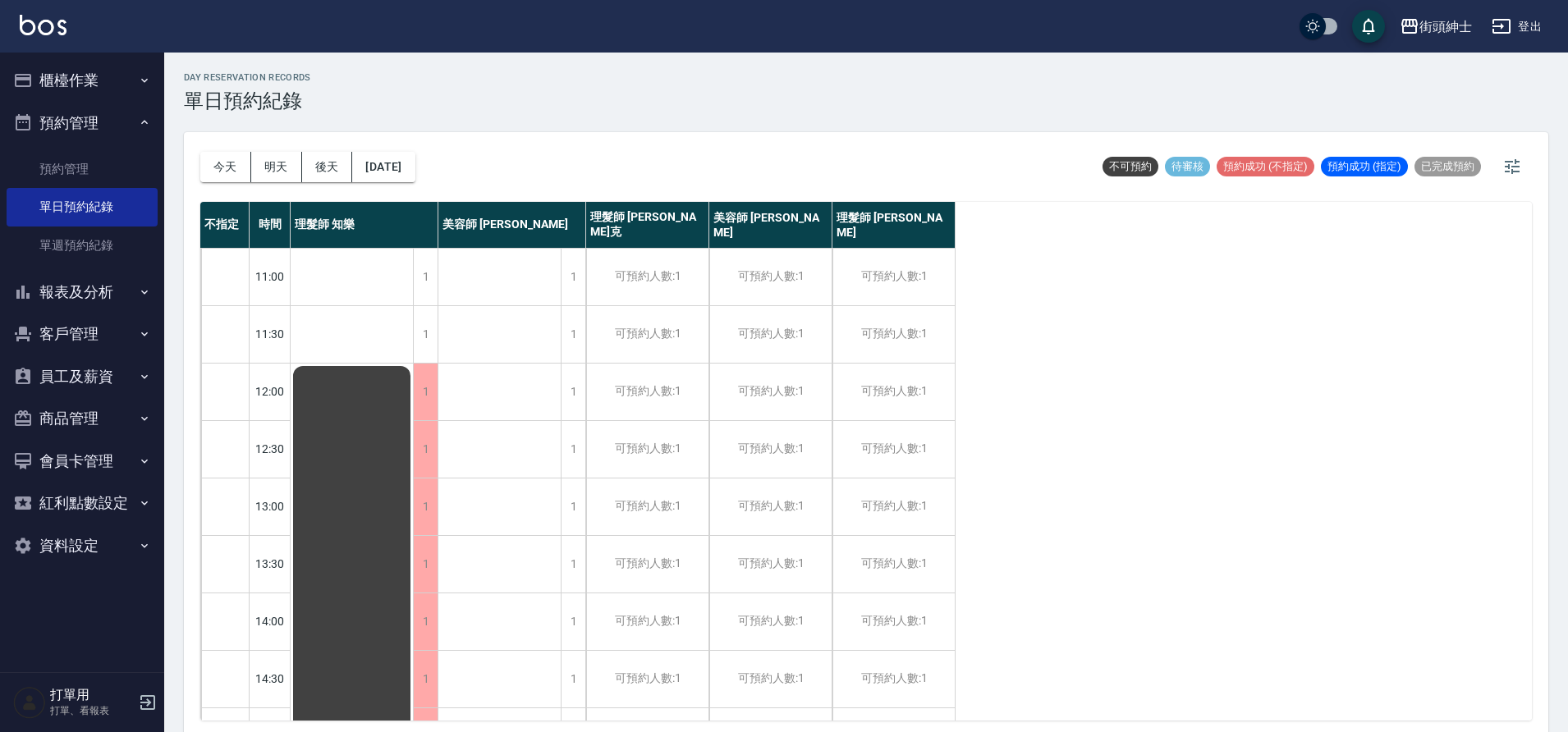
click at [234, 156] on button "今天" at bounding box center [226, 167] width 51 height 30
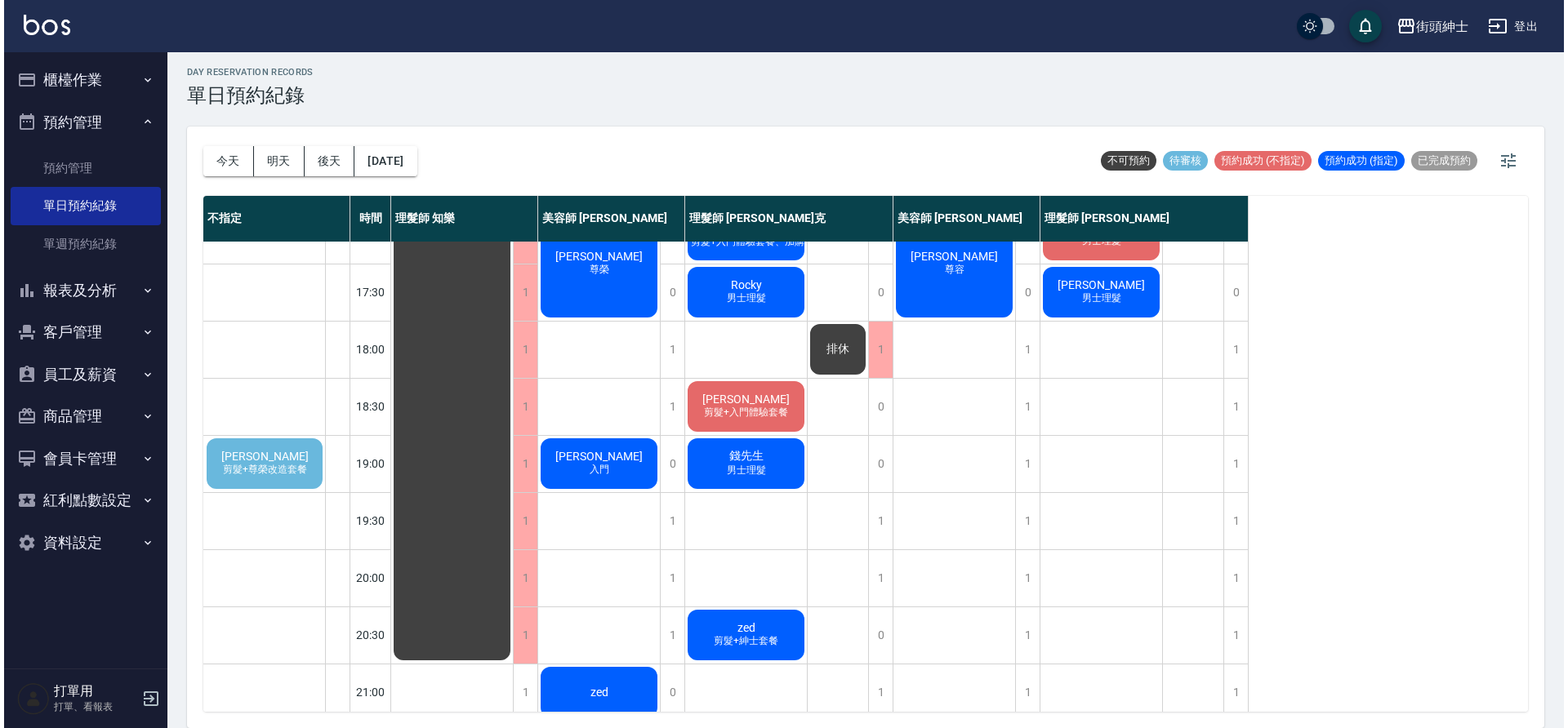
scroll to position [732, 0]
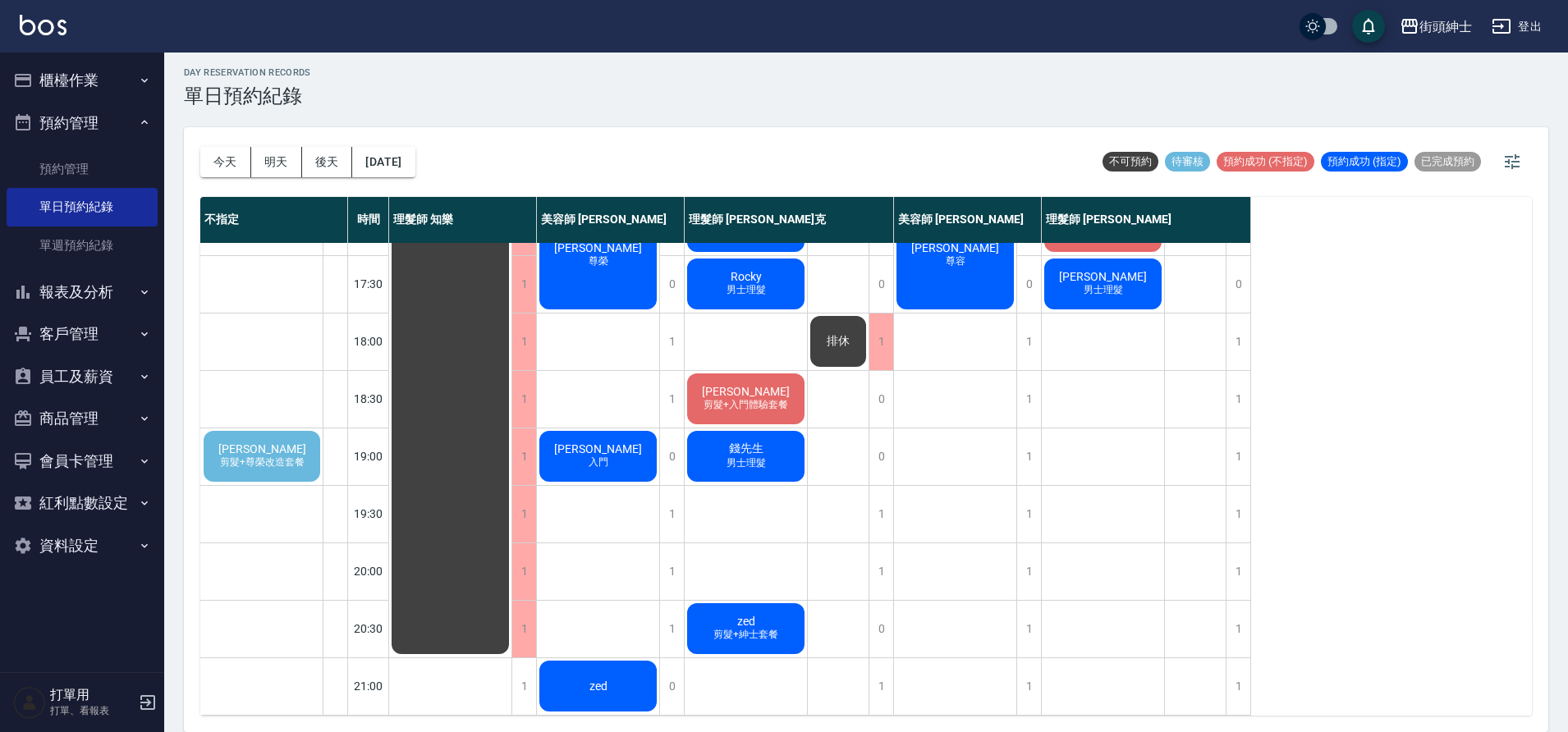
click at [230, 453] on span "[PERSON_NAME]" at bounding box center [261, 449] width 95 height 13
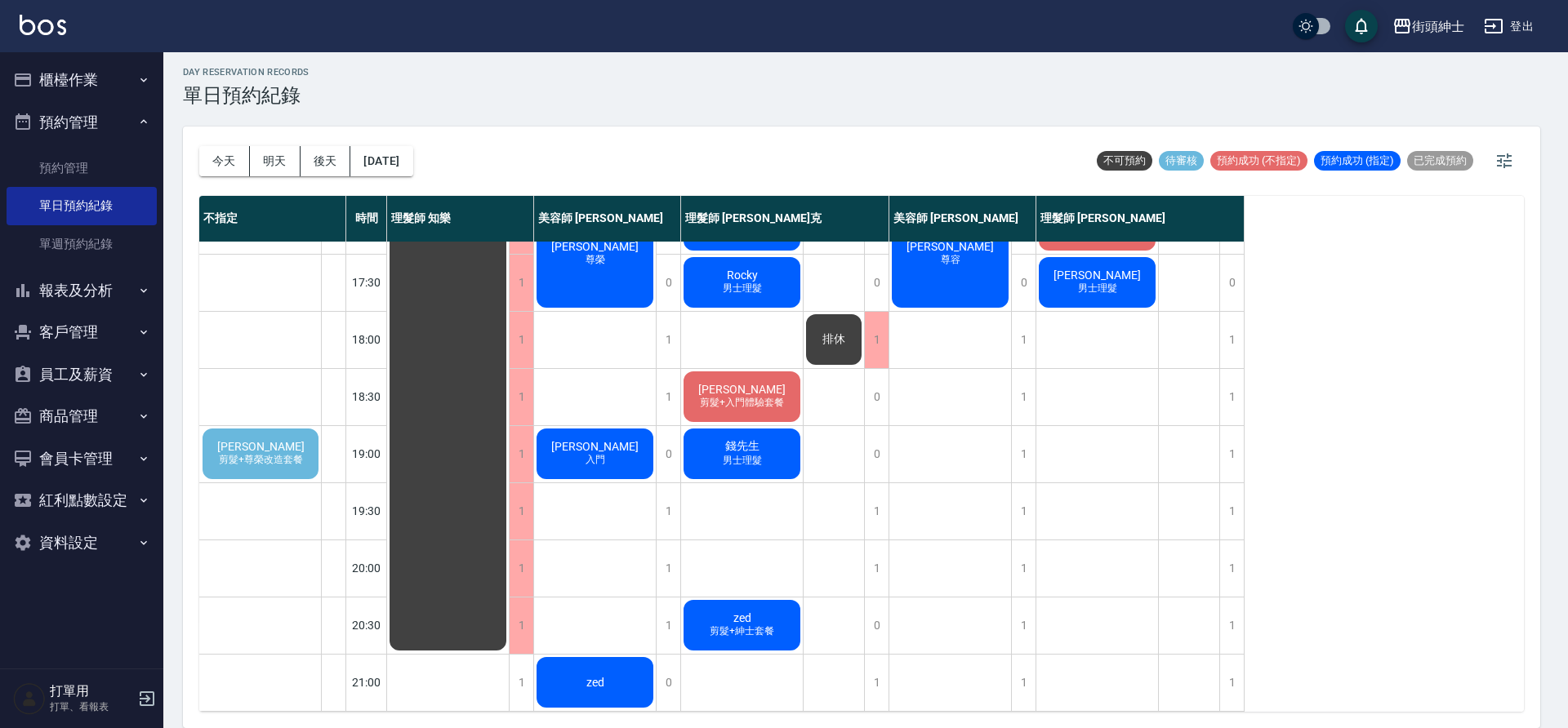
type input "景柏仁Hank Ching/0939994092"
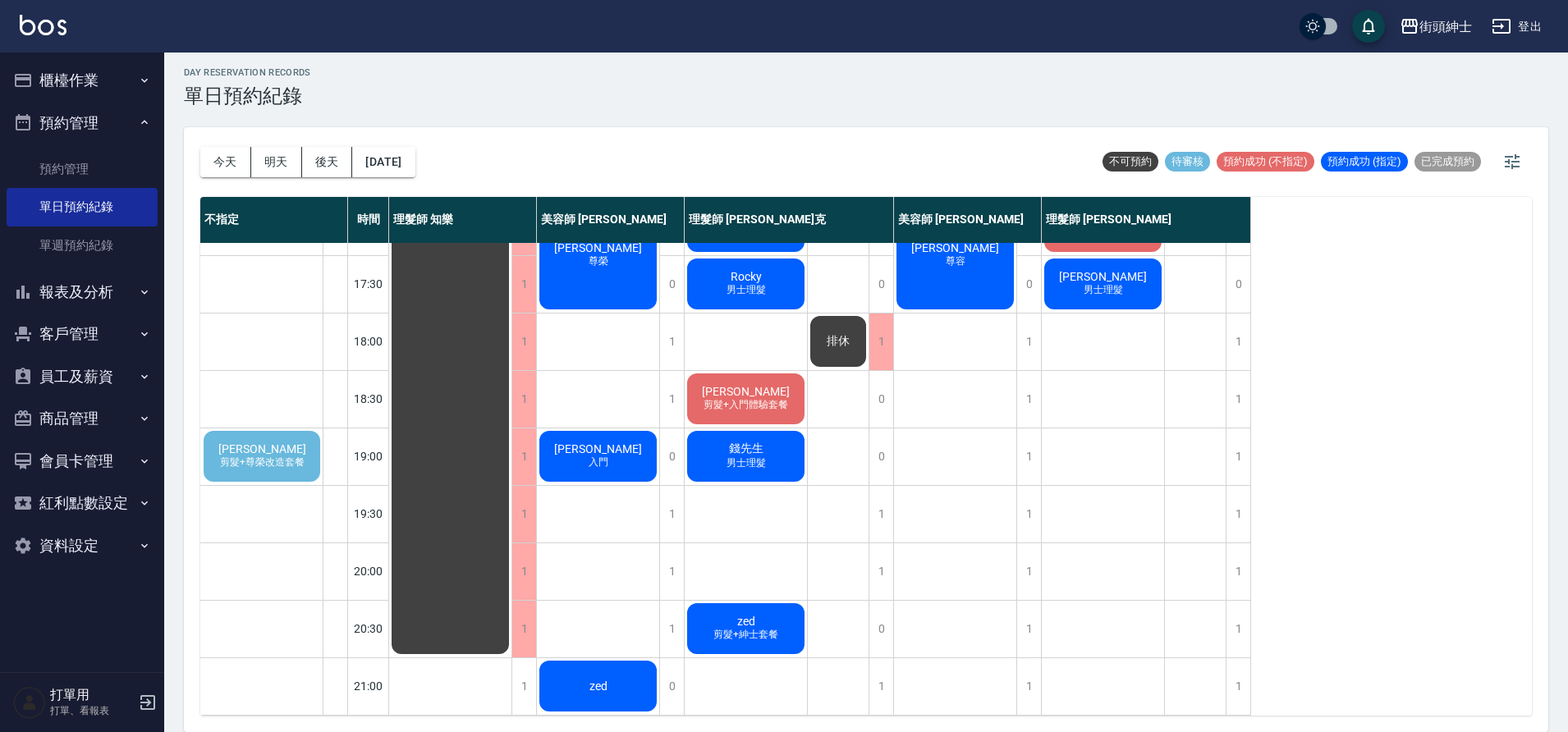
click at [232, 458] on span "剪髮+尊榮改造套餐" at bounding box center [261, 462] width 91 height 14
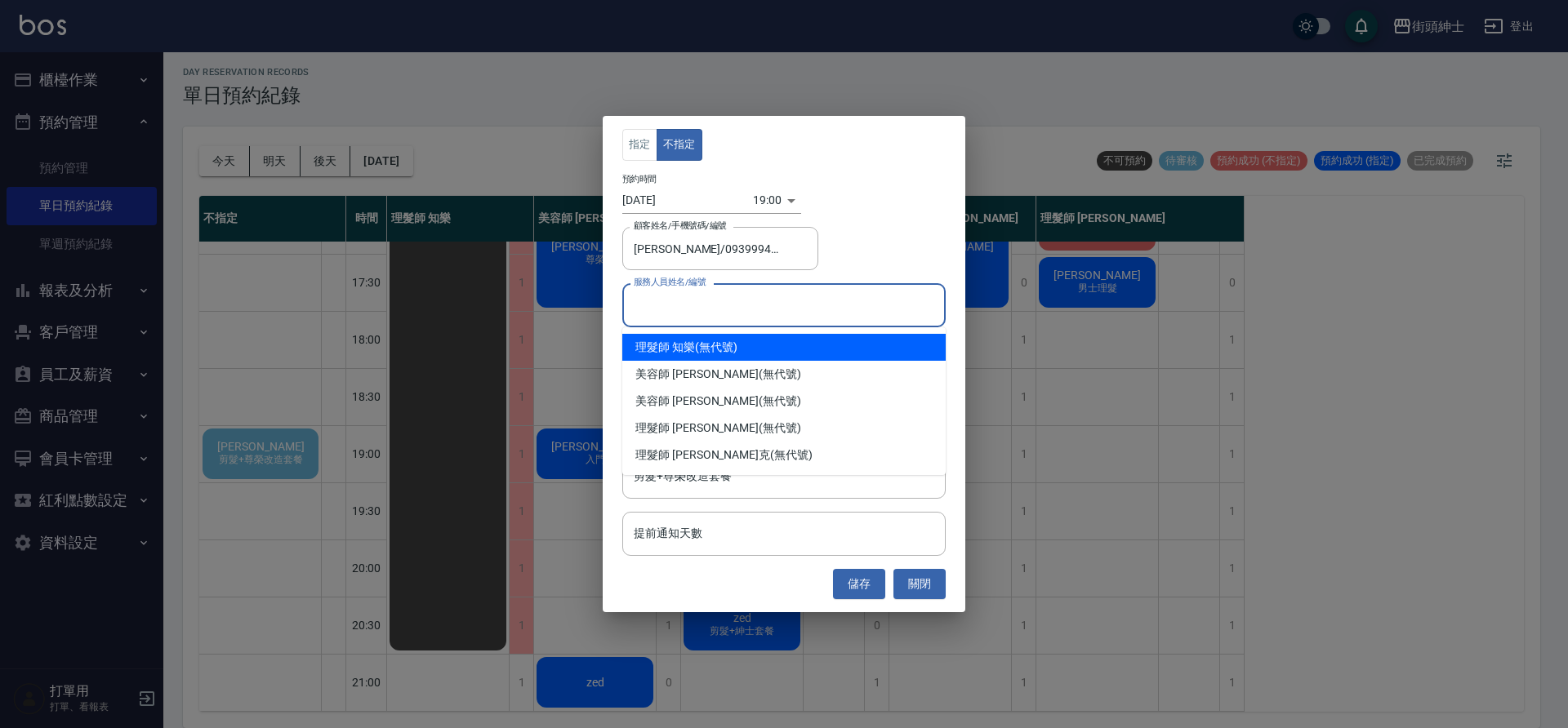
click at [698, 308] on input "服務人員姓名/編號" at bounding box center [784, 305] width 309 height 29
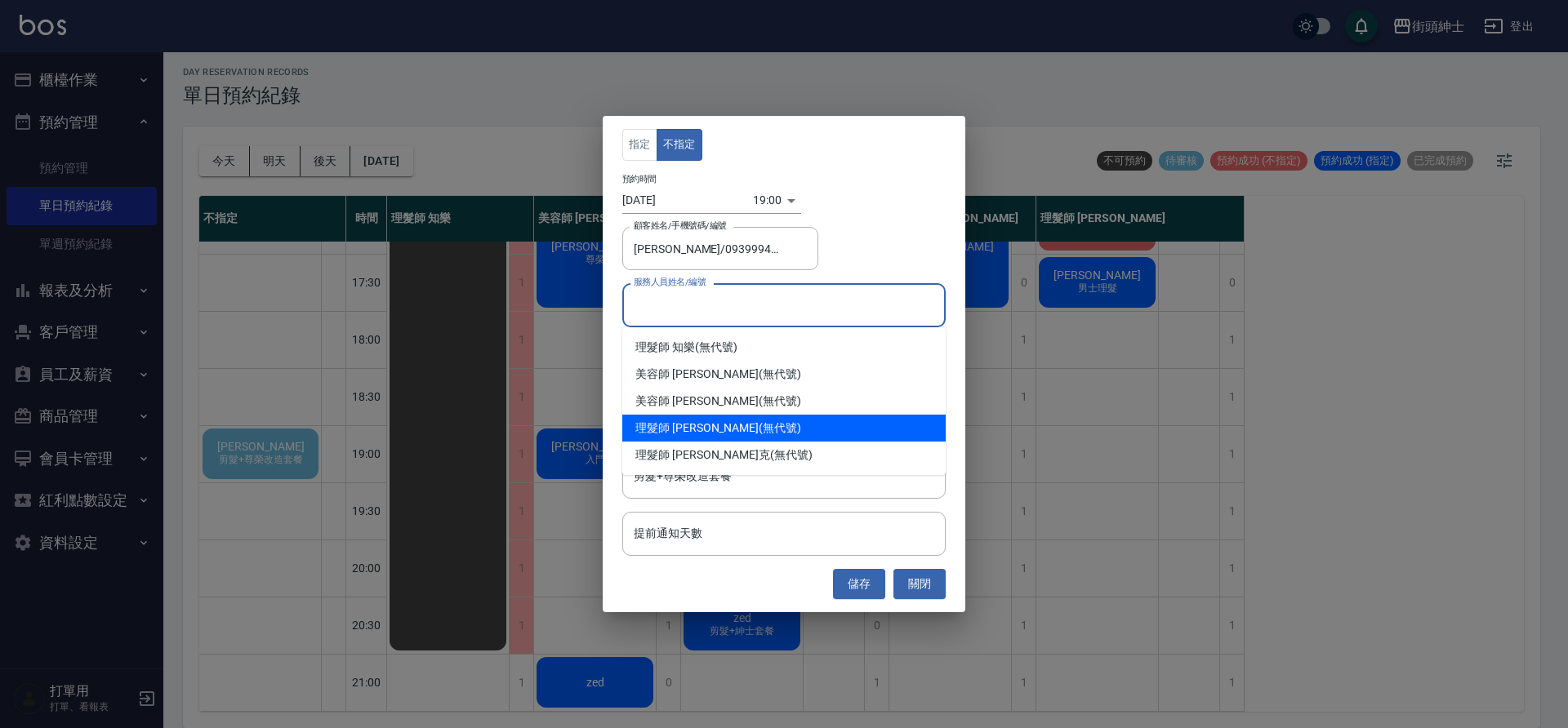
click at [729, 433] on div "理髮師 eric (無代號)" at bounding box center [784, 428] width 324 height 27
type input "理髮師 eric(無代號)"
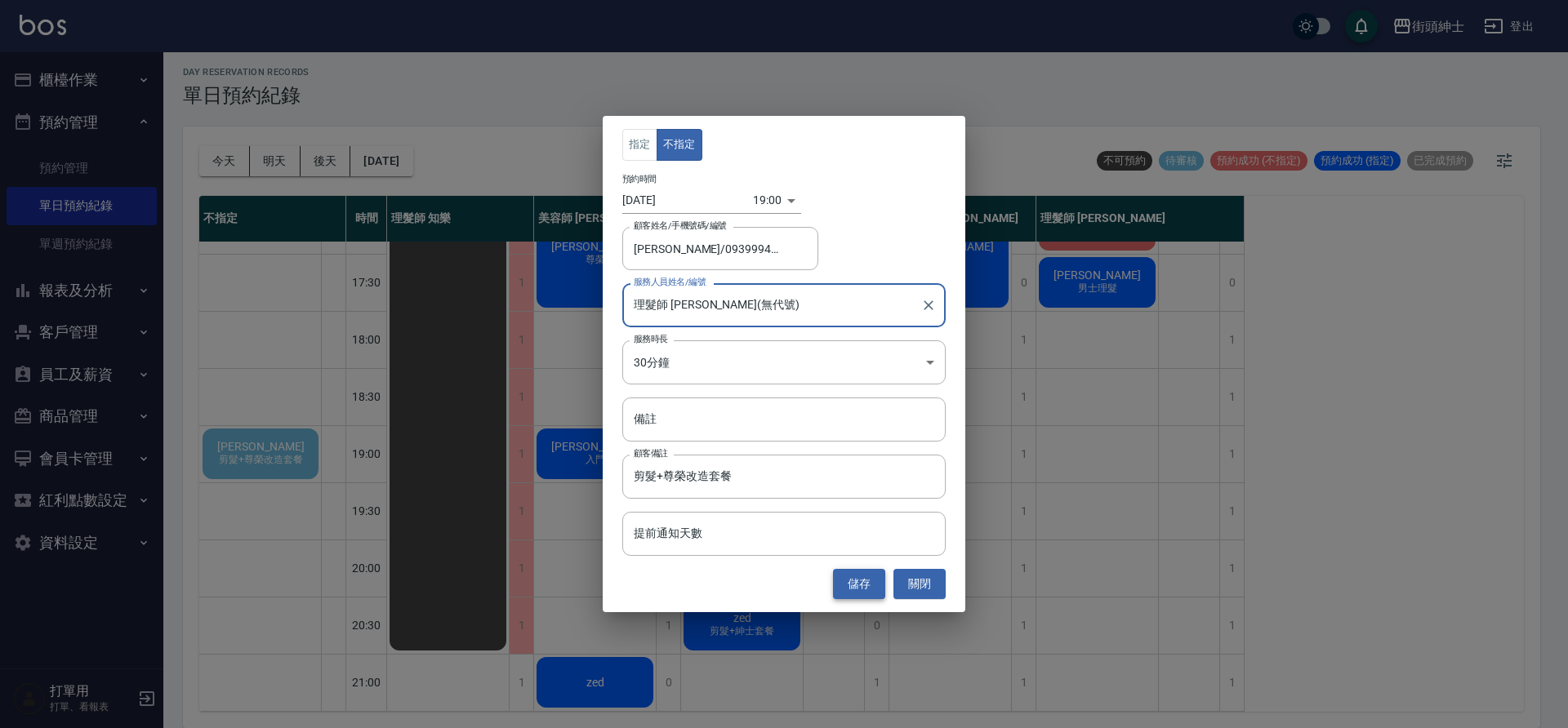
click at [869, 588] on button "儲存" at bounding box center [859, 584] width 52 height 30
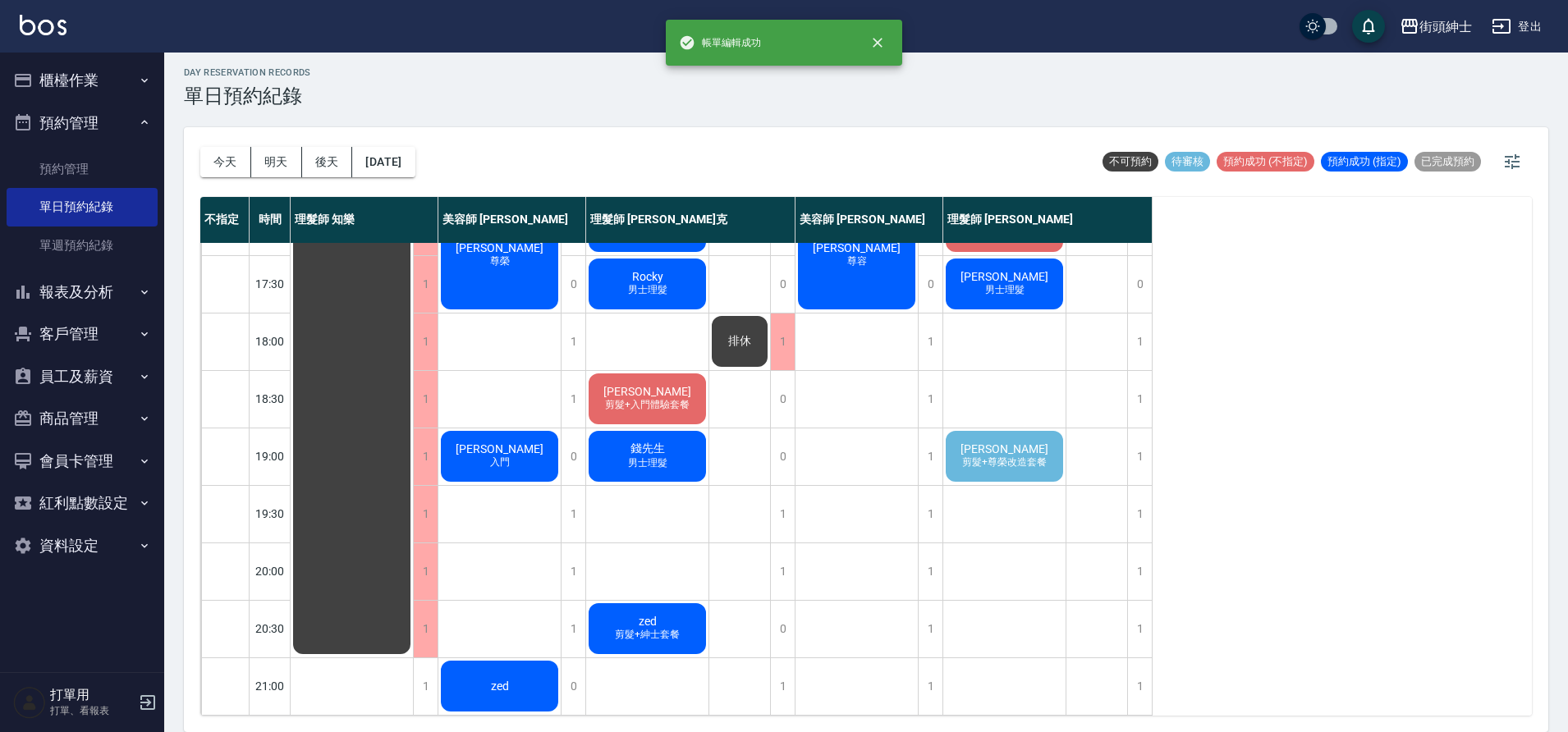
click at [1001, 476] on div "景柏仁Hank Ching 剪髮+尊榮改造套餐" at bounding box center [1004, 456] width 122 height 56
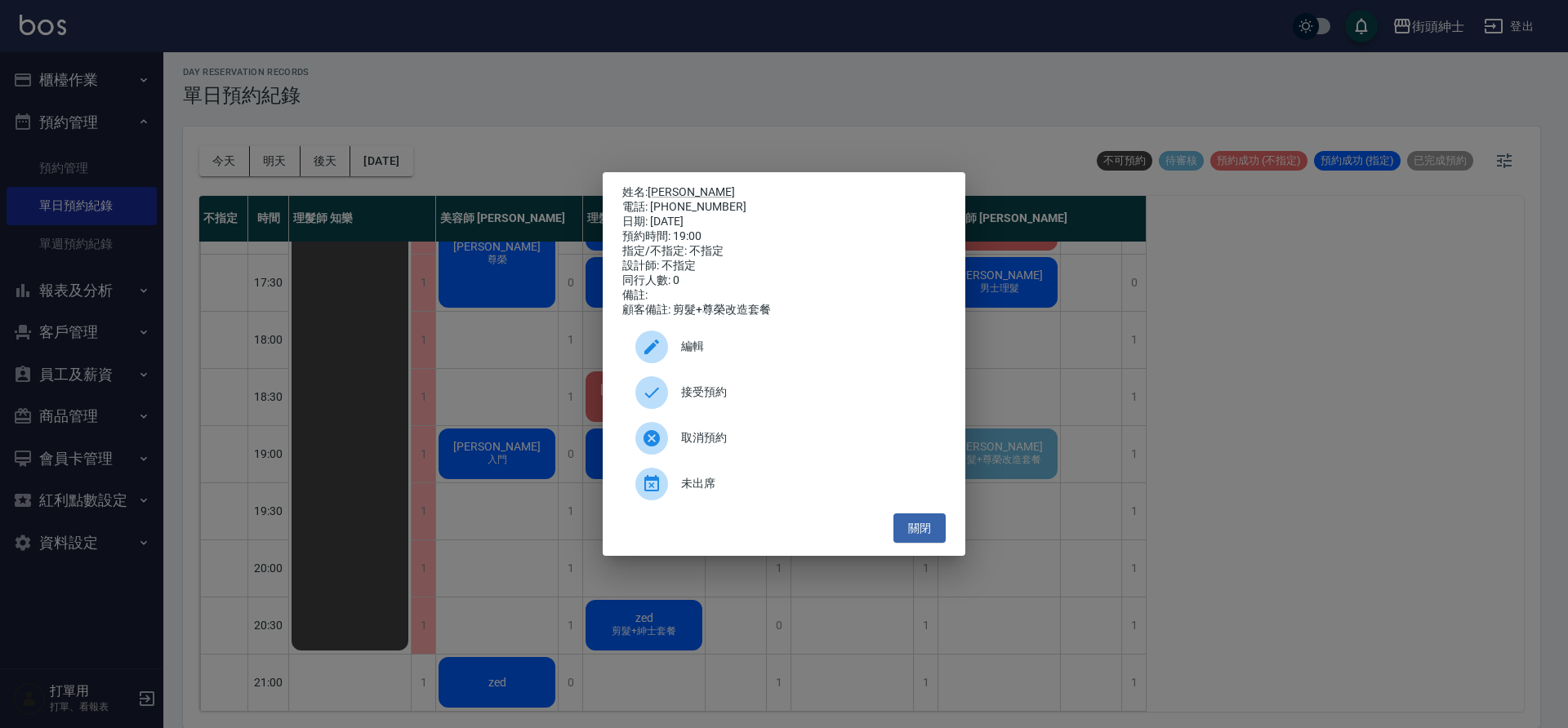
click at [772, 397] on span "接受預約" at bounding box center [807, 392] width 252 height 17
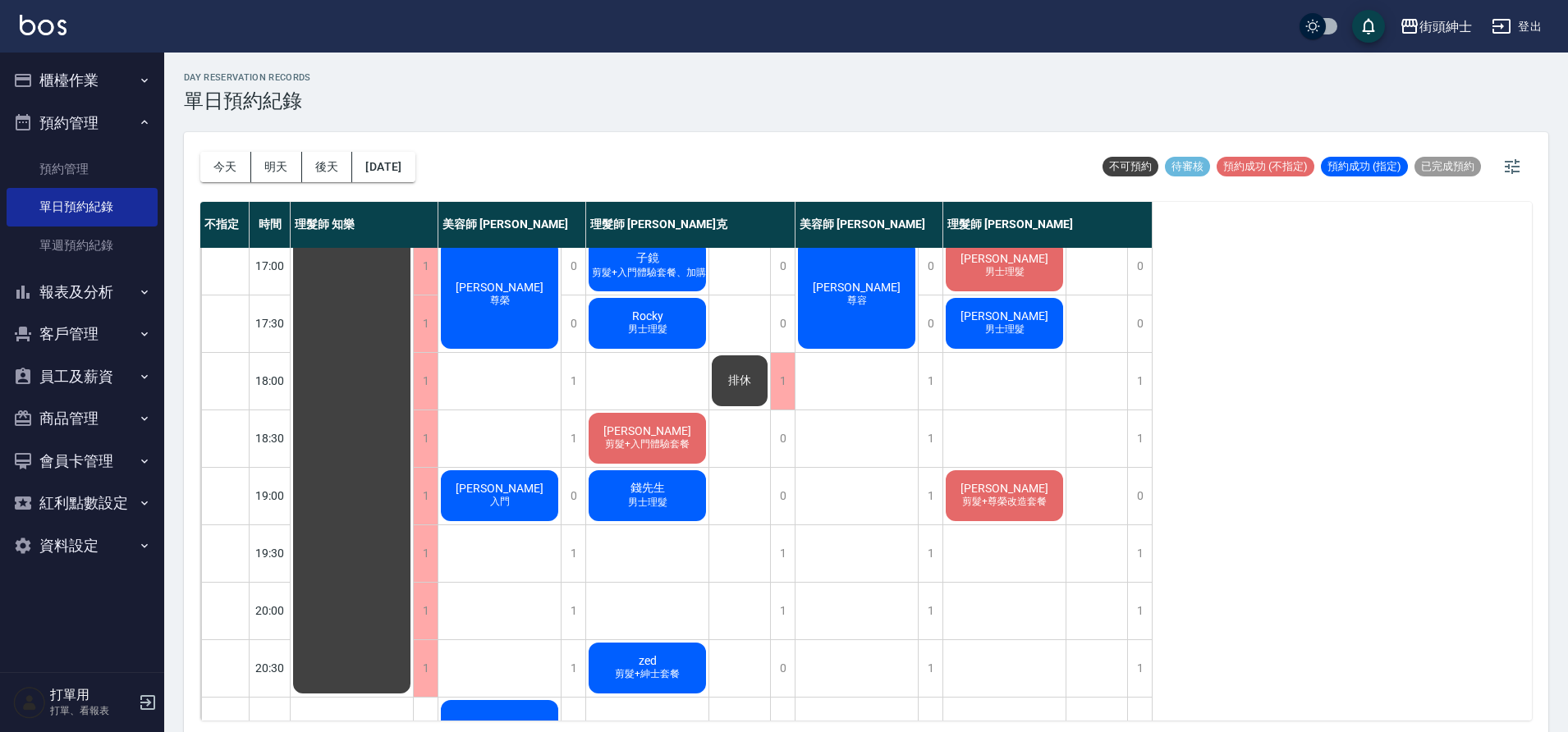
scroll to position [747, 0]
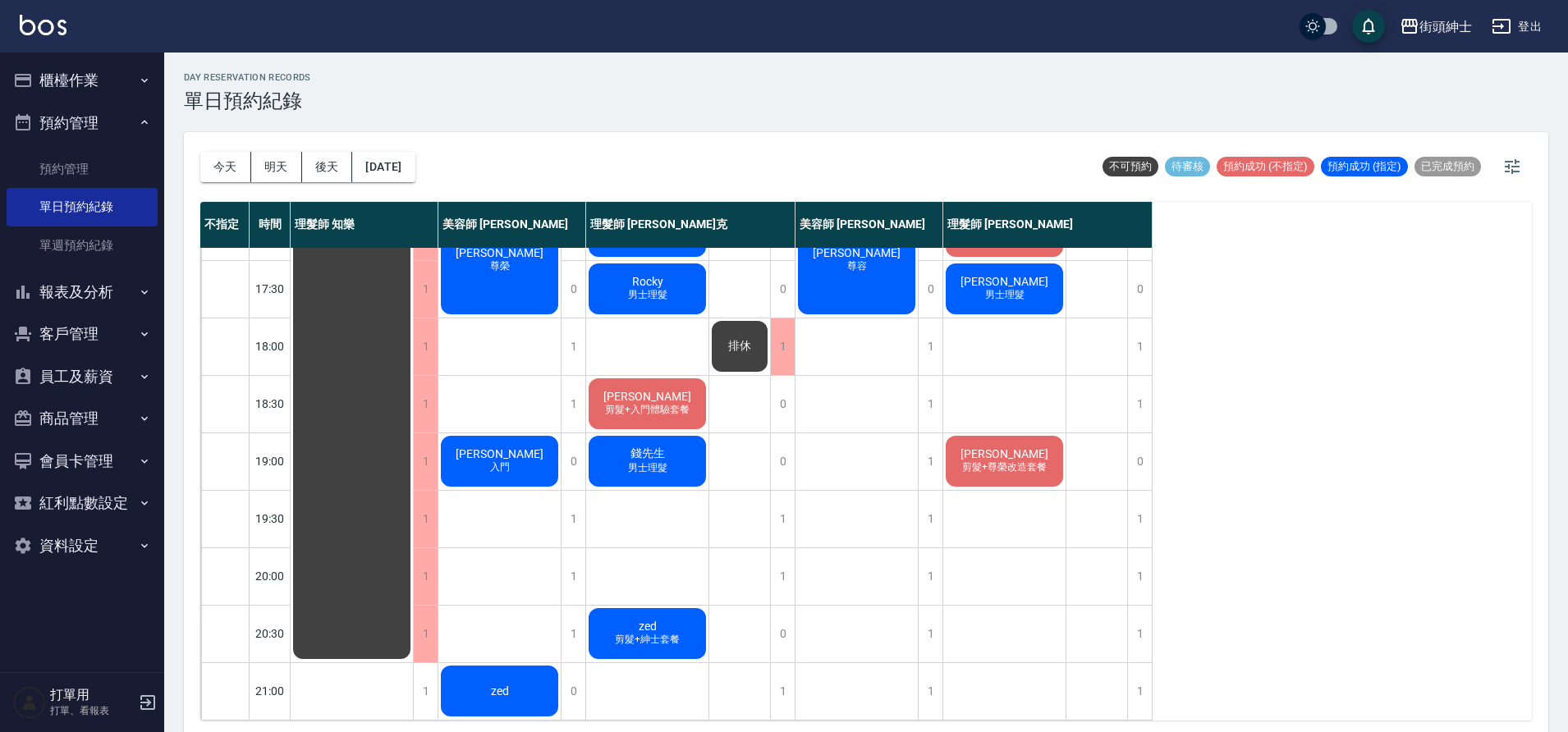
click at [965, 460] on span "剪髮+尊榮改造套餐" at bounding box center [1004, 467] width 91 height 14
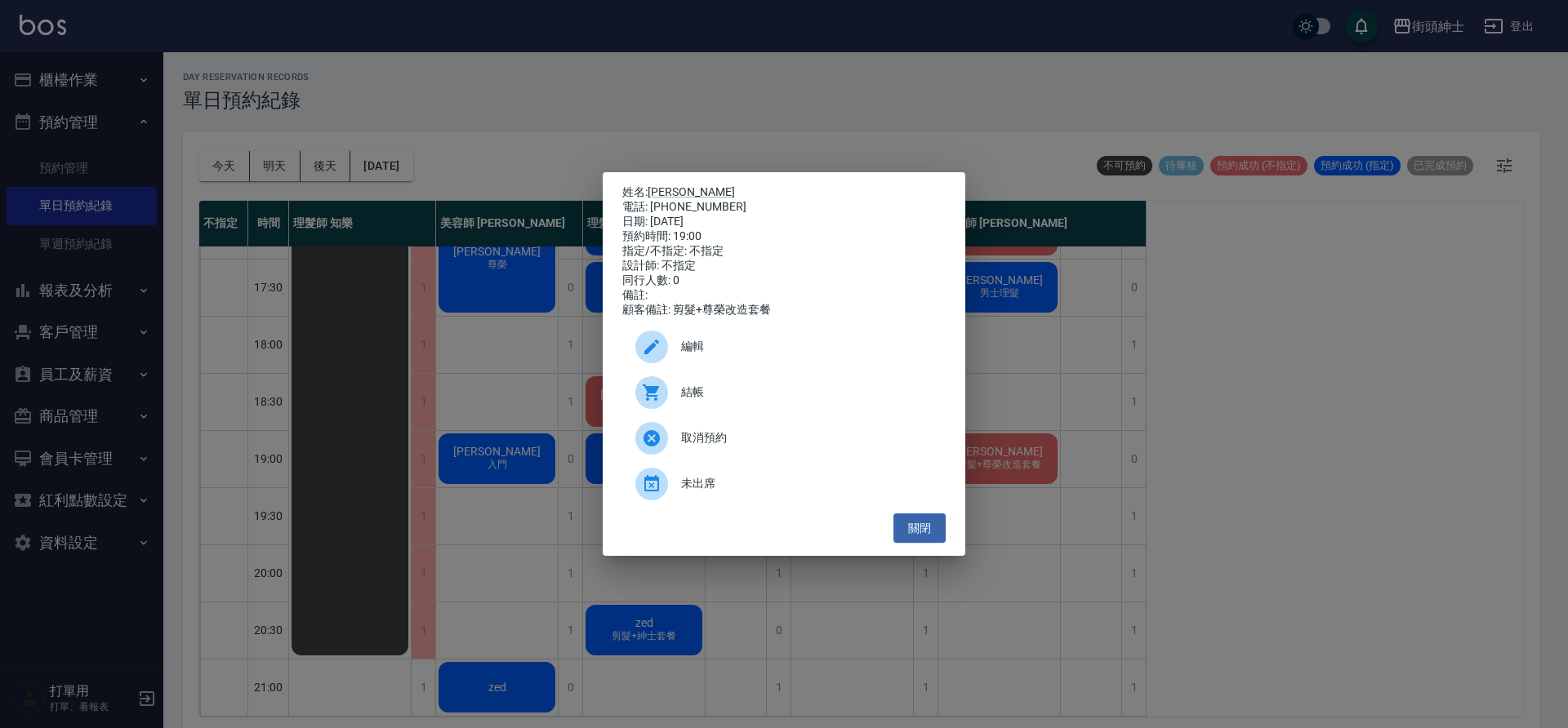
click at [930, 556] on div "姓名: 景柏仁Hank Ching 電話: 0939994092 日期: 2025/10/06 預約時間: 19:00 指定/不指定: 不指定 設計師: 不指…" at bounding box center [784, 364] width 363 height 384
click at [933, 527] on button "關閉" at bounding box center [920, 529] width 52 height 30
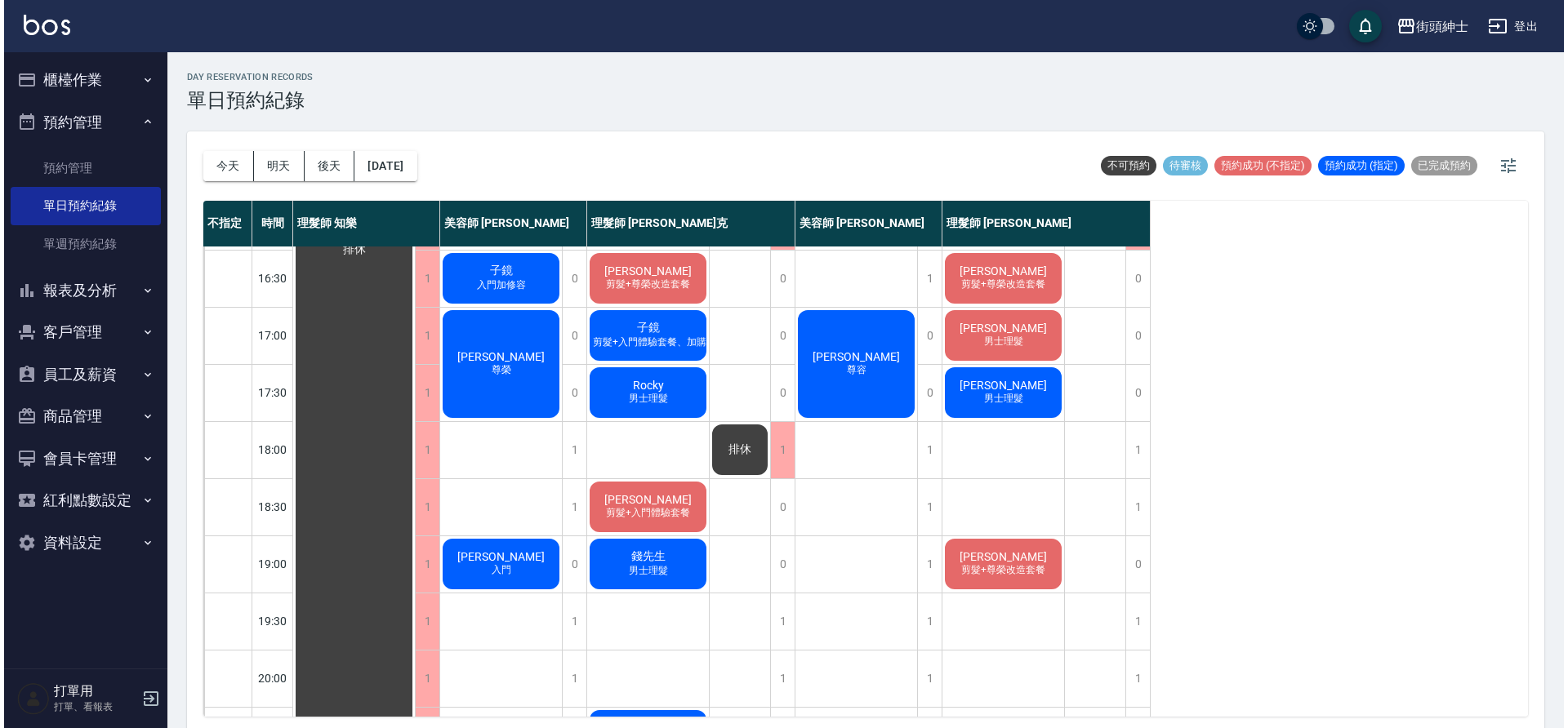
scroll to position [697, 0]
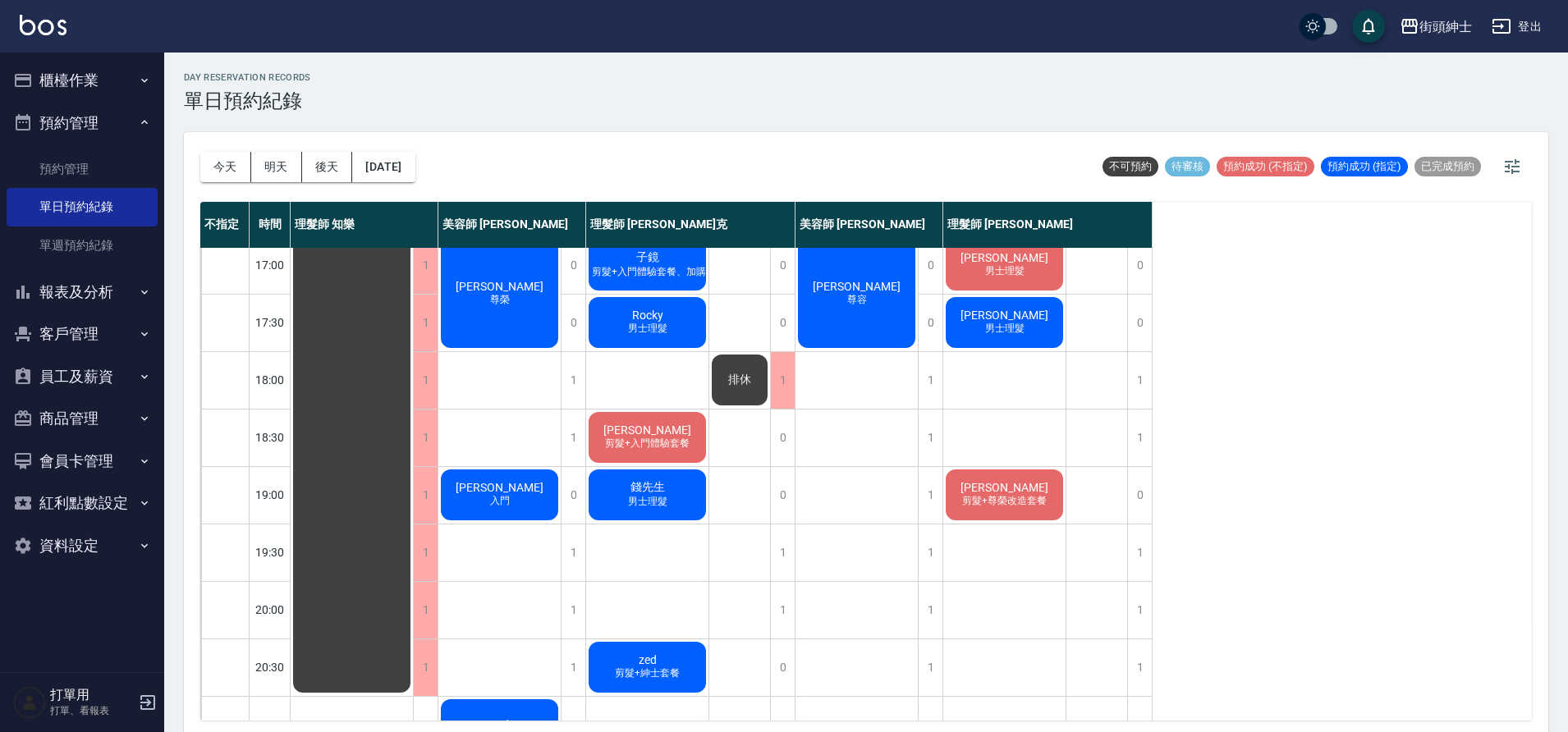
click at [963, 517] on div "景柏仁Hank Ching 剪髮+尊榮改造套餐" at bounding box center [1004, 495] width 122 height 56
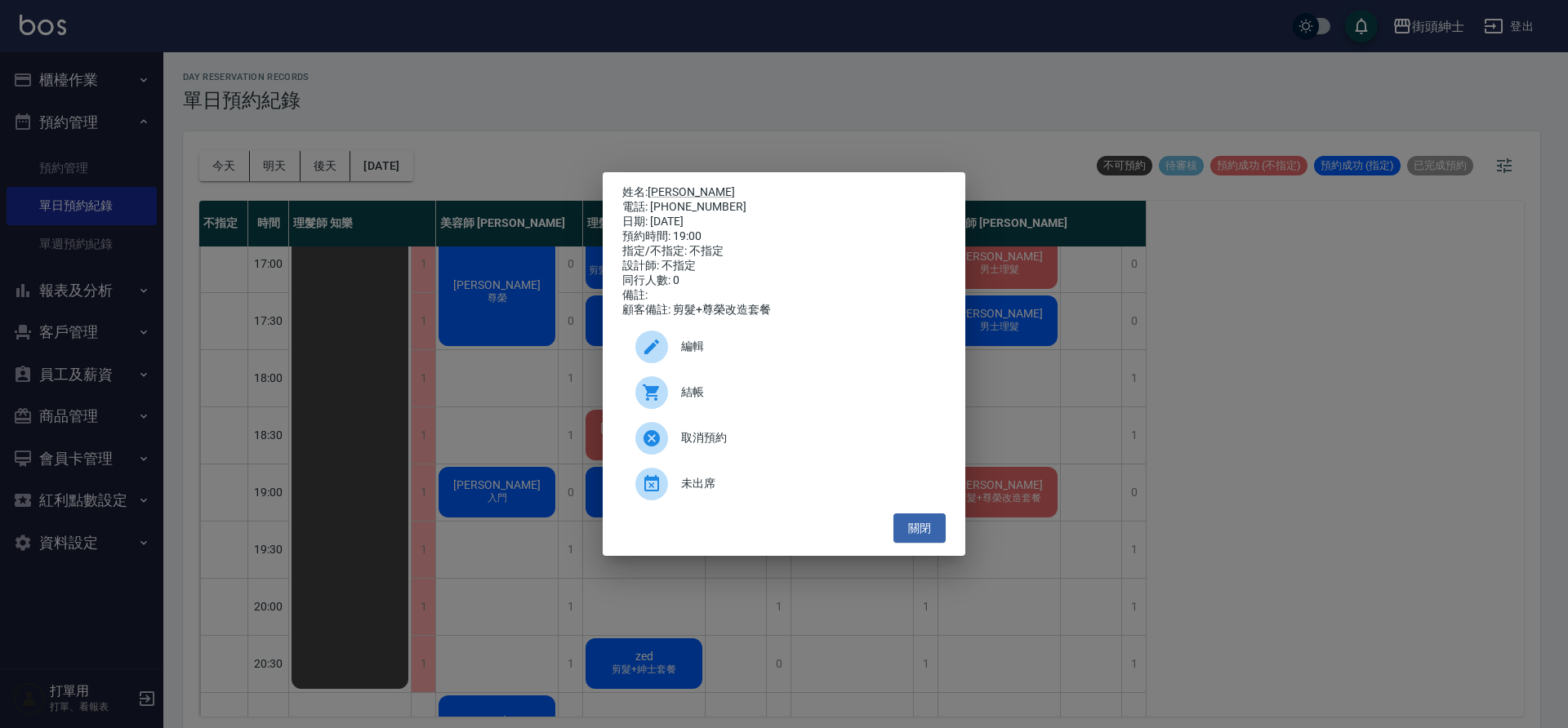
drag, startPoint x: 687, startPoint y: 344, endPoint x: 681, endPoint y: 312, distance: 32.6
click at [688, 345] on div "編輯" at bounding box center [784, 347] width 324 height 46
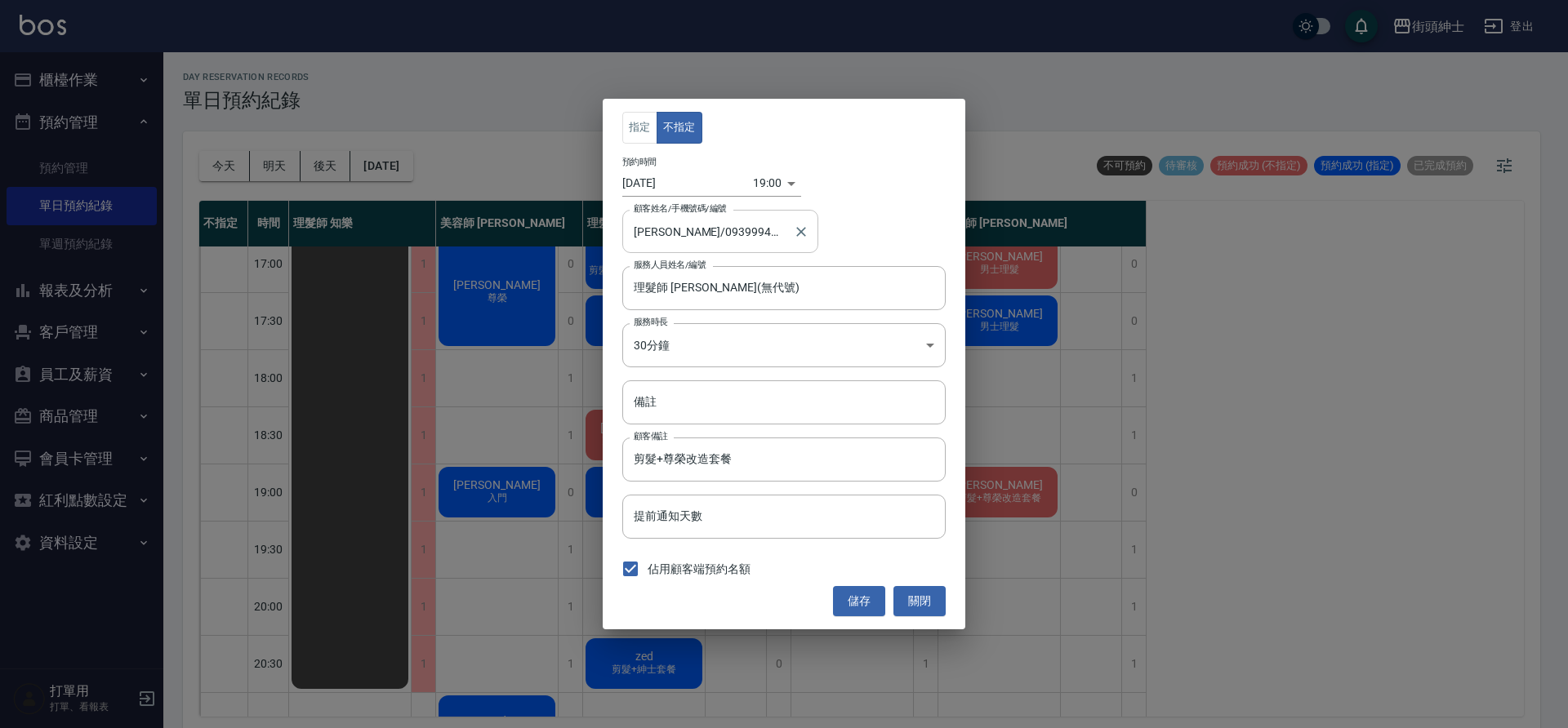
click at [731, 233] on input "景柏仁Hank Ching/0939994092" at bounding box center [708, 231] width 157 height 29
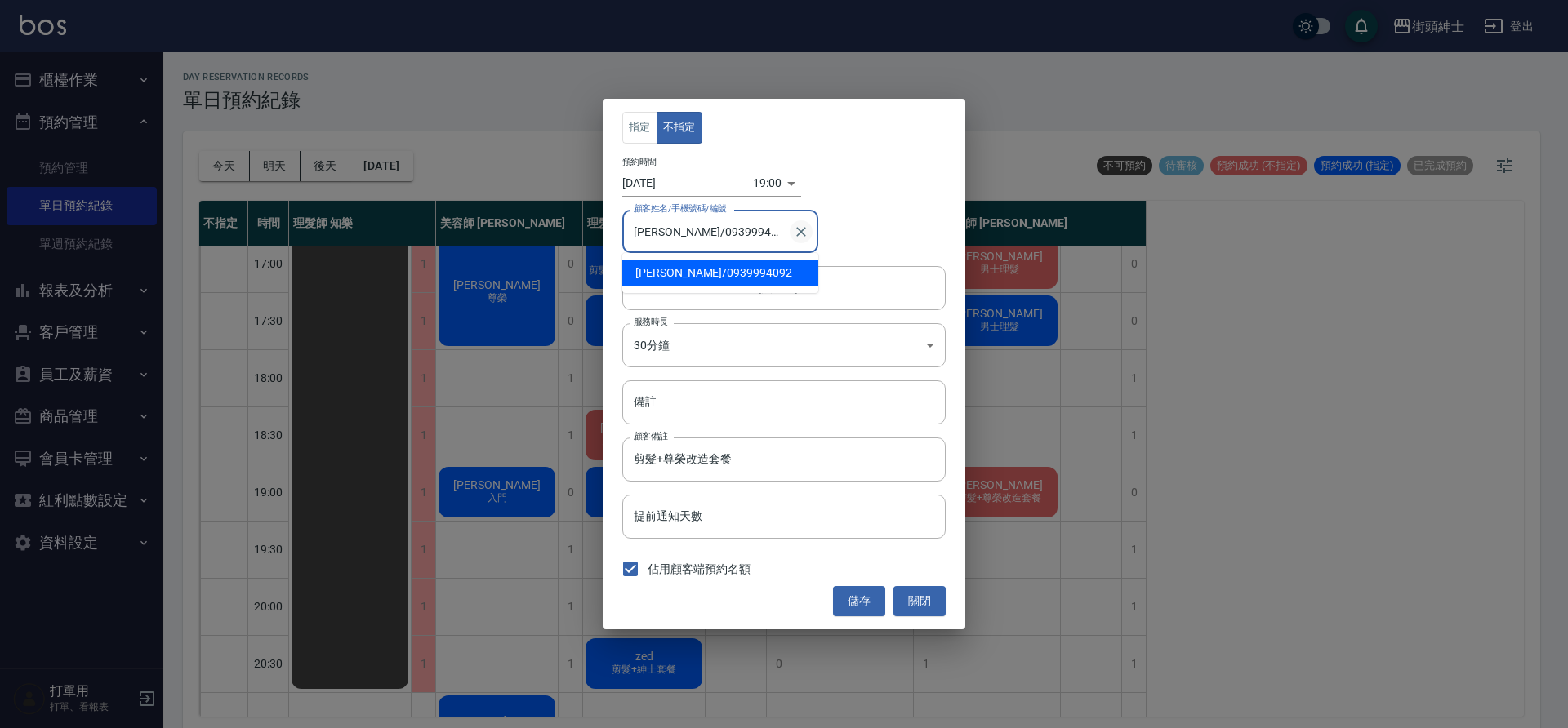
scroll to position [0, 11]
drag, startPoint x: 731, startPoint y: 233, endPoint x: 798, endPoint y: 236, distance: 67.1
click at [798, 236] on div "景柏仁Hank Ching/0939994092 顧客姓名/手機號碼/編號" at bounding box center [720, 231] width 196 height 43
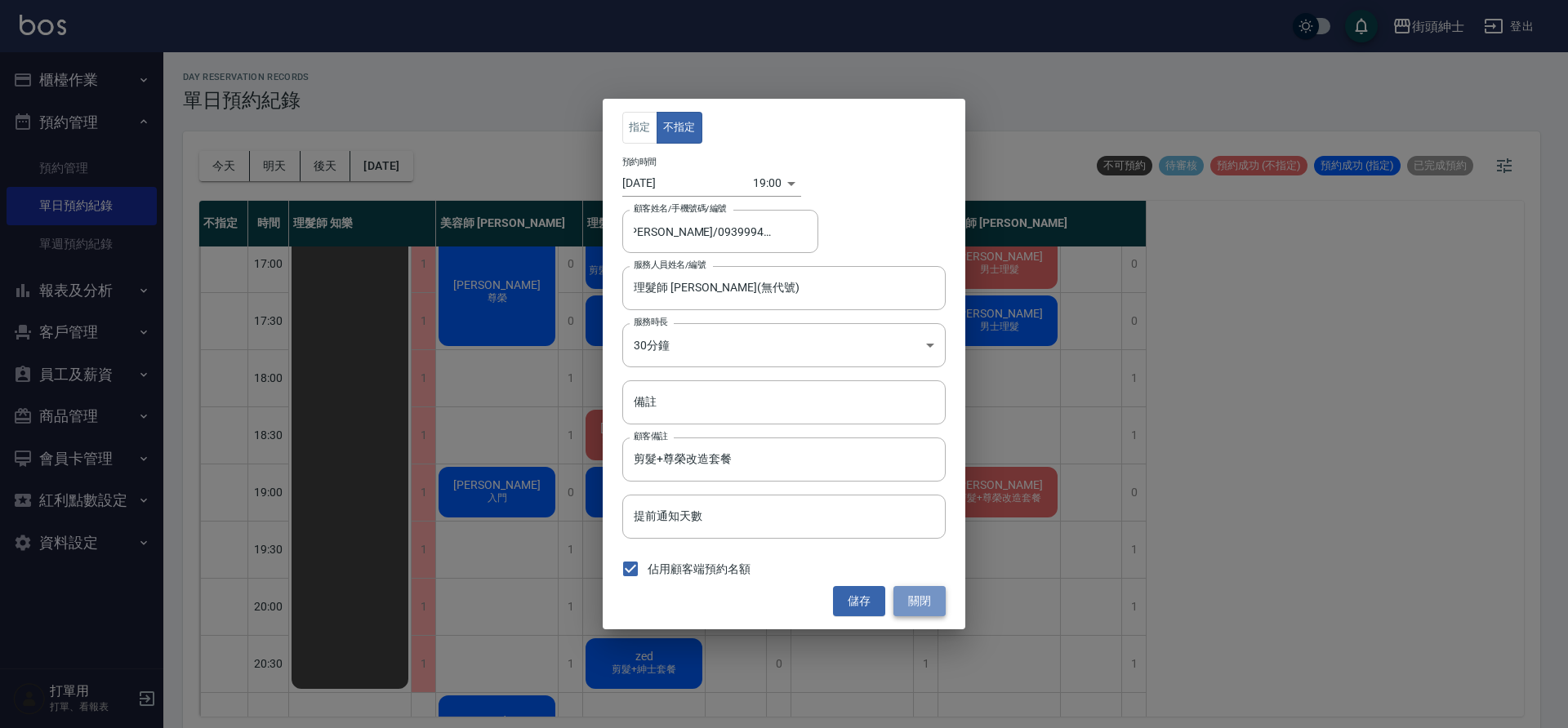
drag, startPoint x: 933, startPoint y: 613, endPoint x: 920, endPoint y: 606, distance: 14.8
click at [933, 613] on button "關閉" at bounding box center [920, 601] width 52 height 30
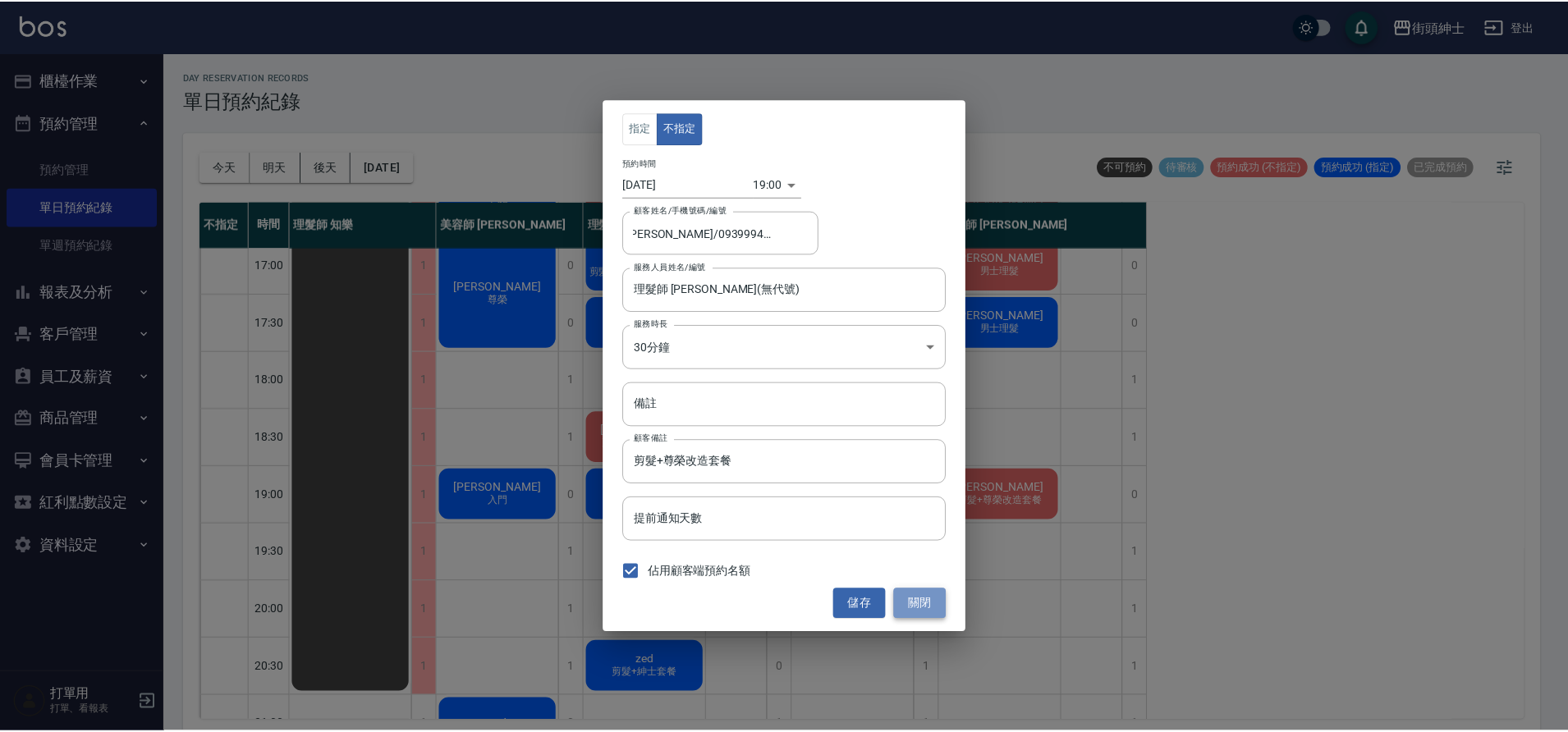
scroll to position [0, 0]
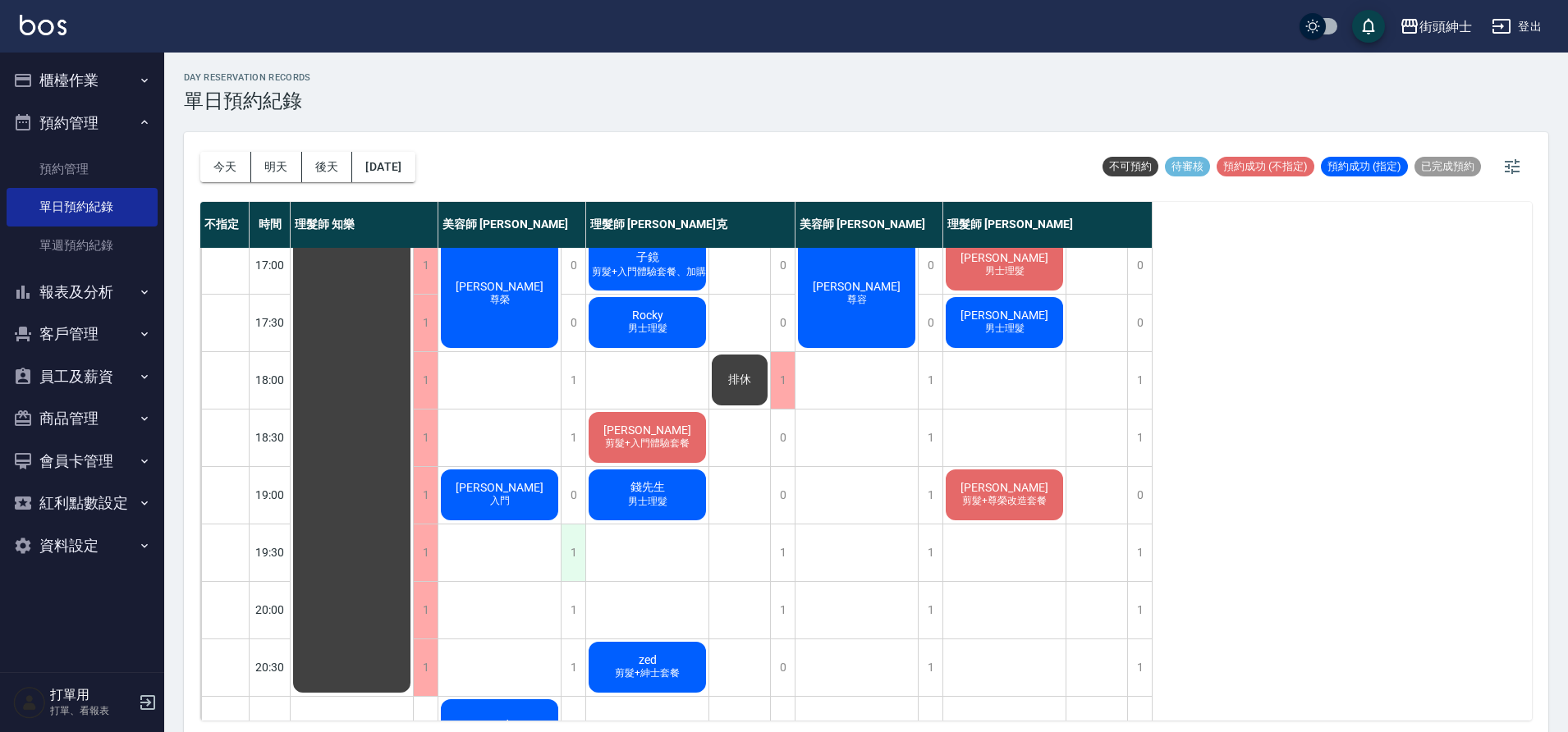
click at [583, 550] on div "1" at bounding box center [573, 553] width 24 height 56
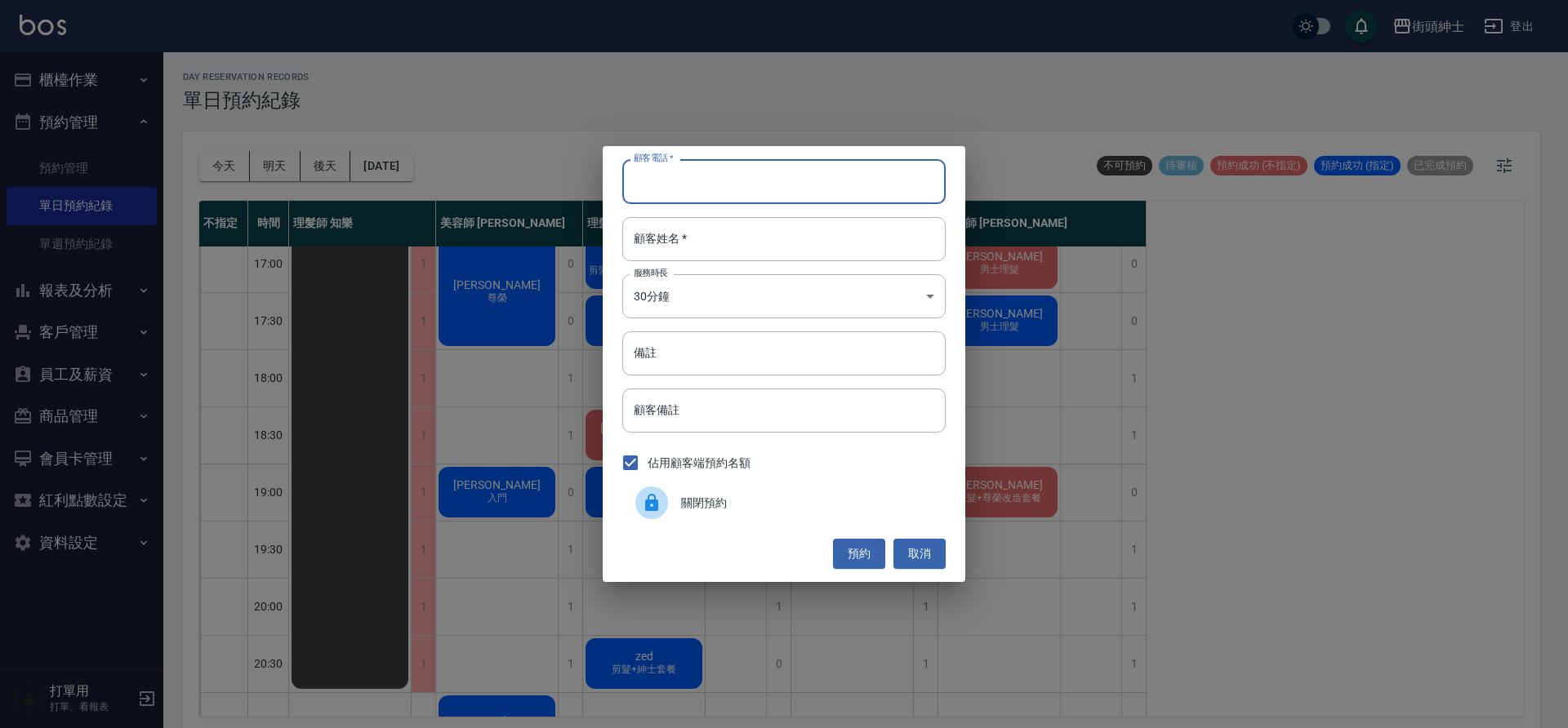
click at [668, 185] on input "顧客電話   *" at bounding box center [784, 181] width 324 height 44
paste input "0939994092"
type input "0939994092"
click at [736, 242] on input "顧客姓名   *" at bounding box center [784, 239] width 324 height 44
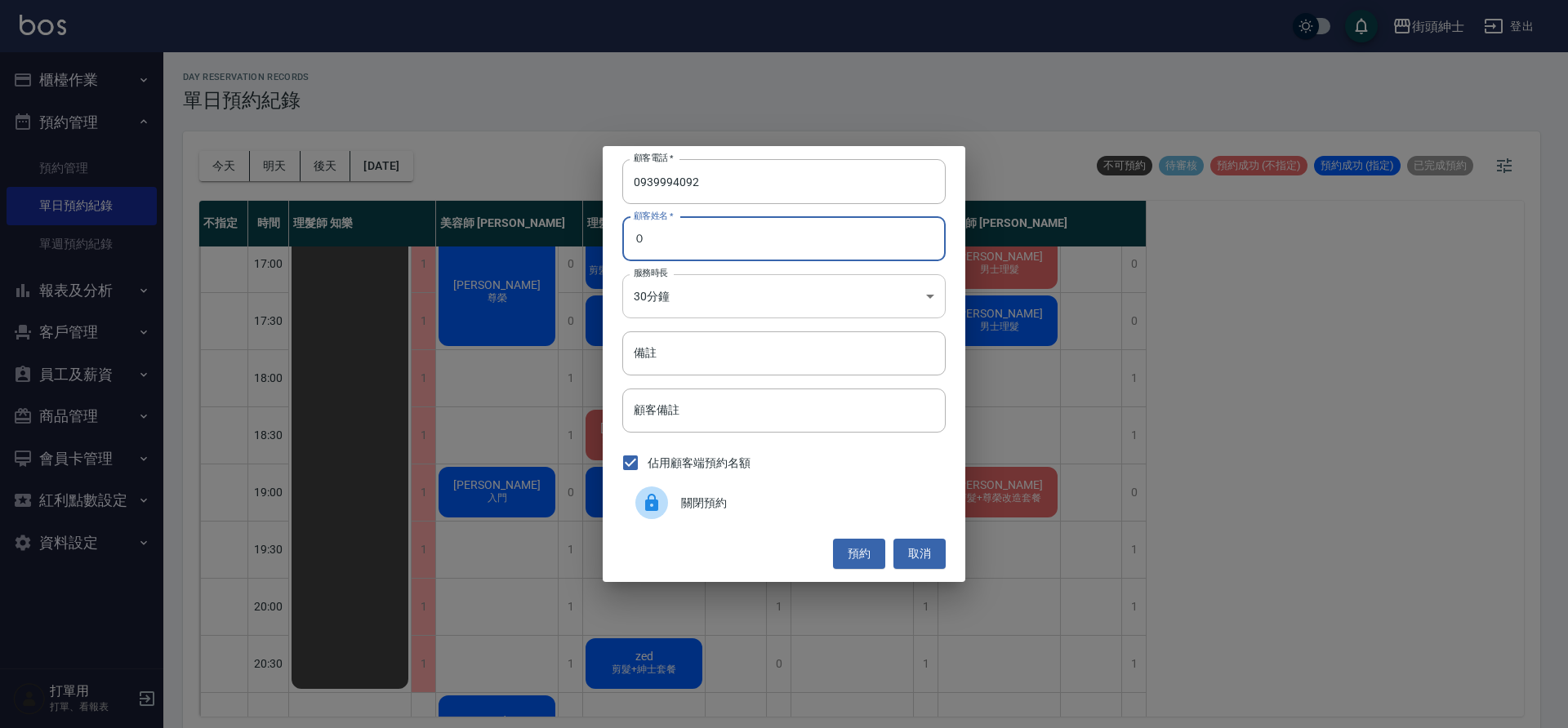
type input "０"
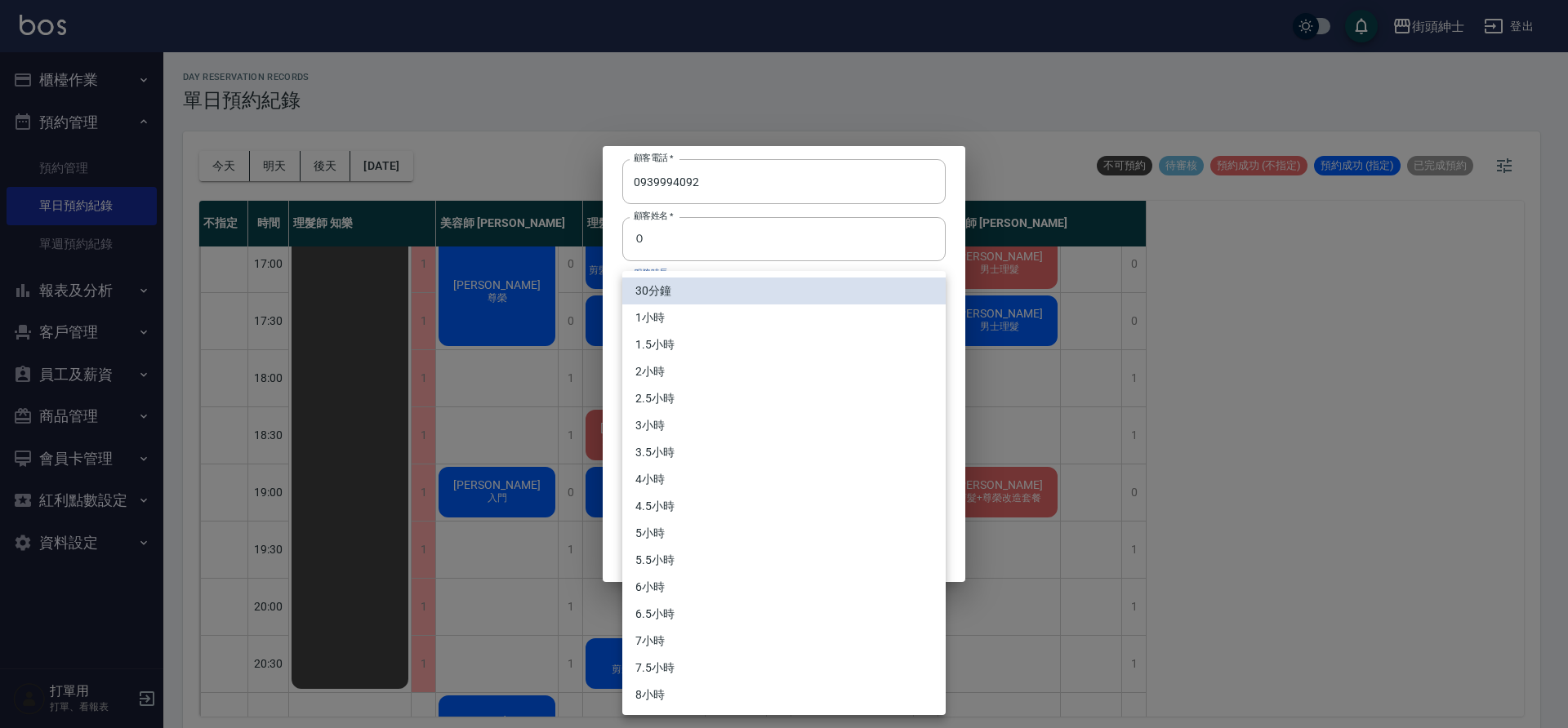
click at [785, 305] on body "街頭紳士 登出 櫃檯作業 打帳單 帳單列表 營業儀表板 現金收支登錄 材料自購登錄 每日結帳 排班表 現場電腦打卡 預約管理 預約管理 單日預約紀錄 單週預約…" at bounding box center [784, 366] width 1568 height 733
click at [773, 325] on li "1小時" at bounding box center [784, 318] width 324 height 27
type input "2"
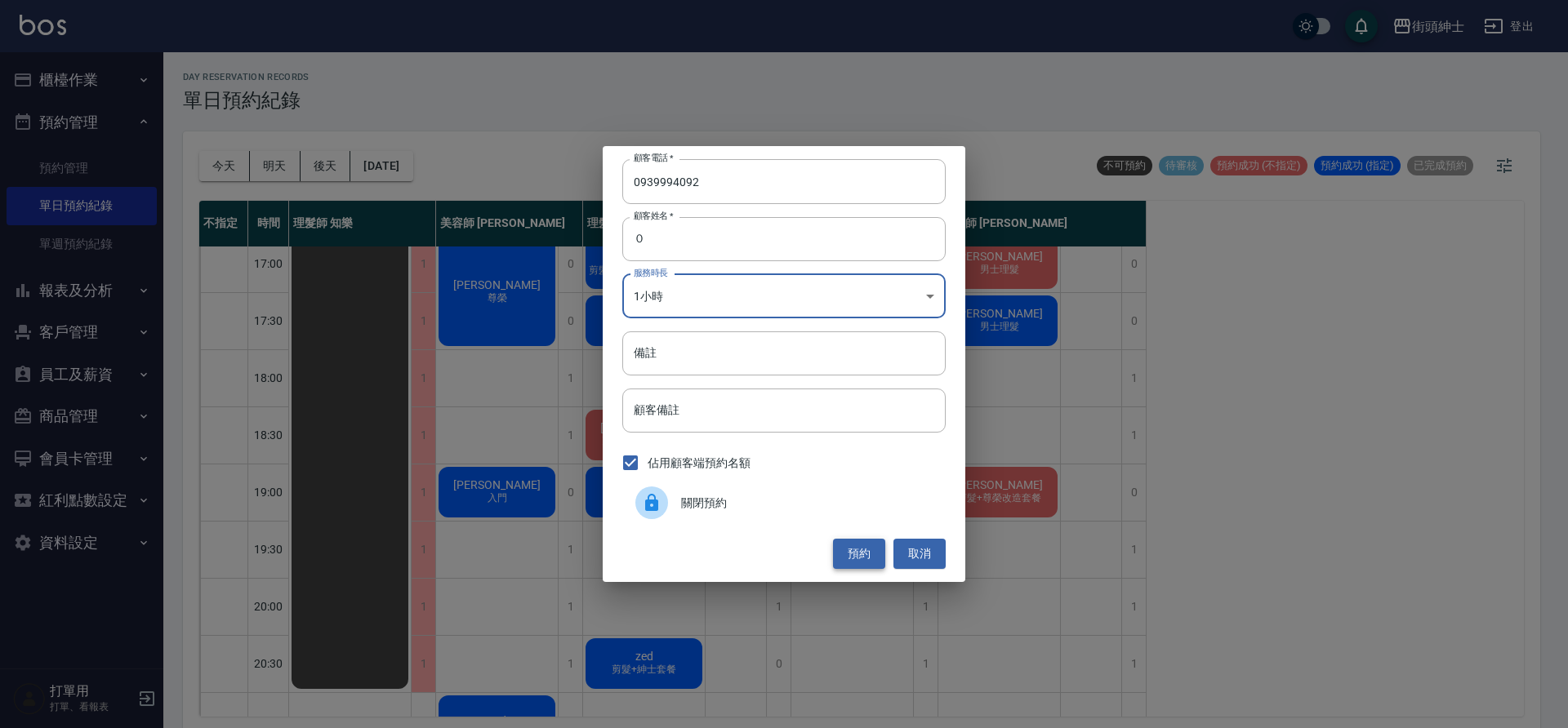
click at [871, 550] on button "預約" at bounding box center [859, 554] width 52 height 30
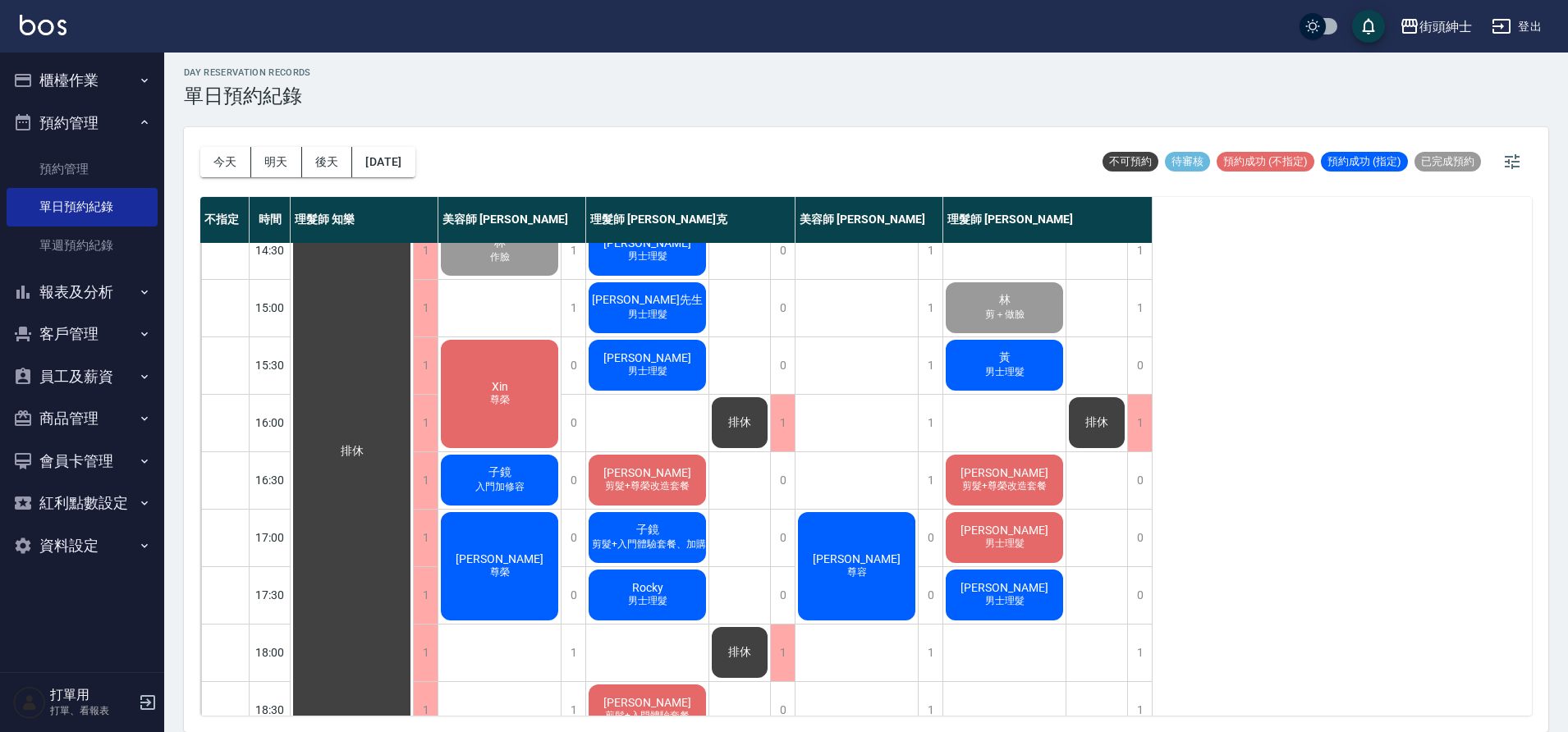
scroll to position [455, 0]
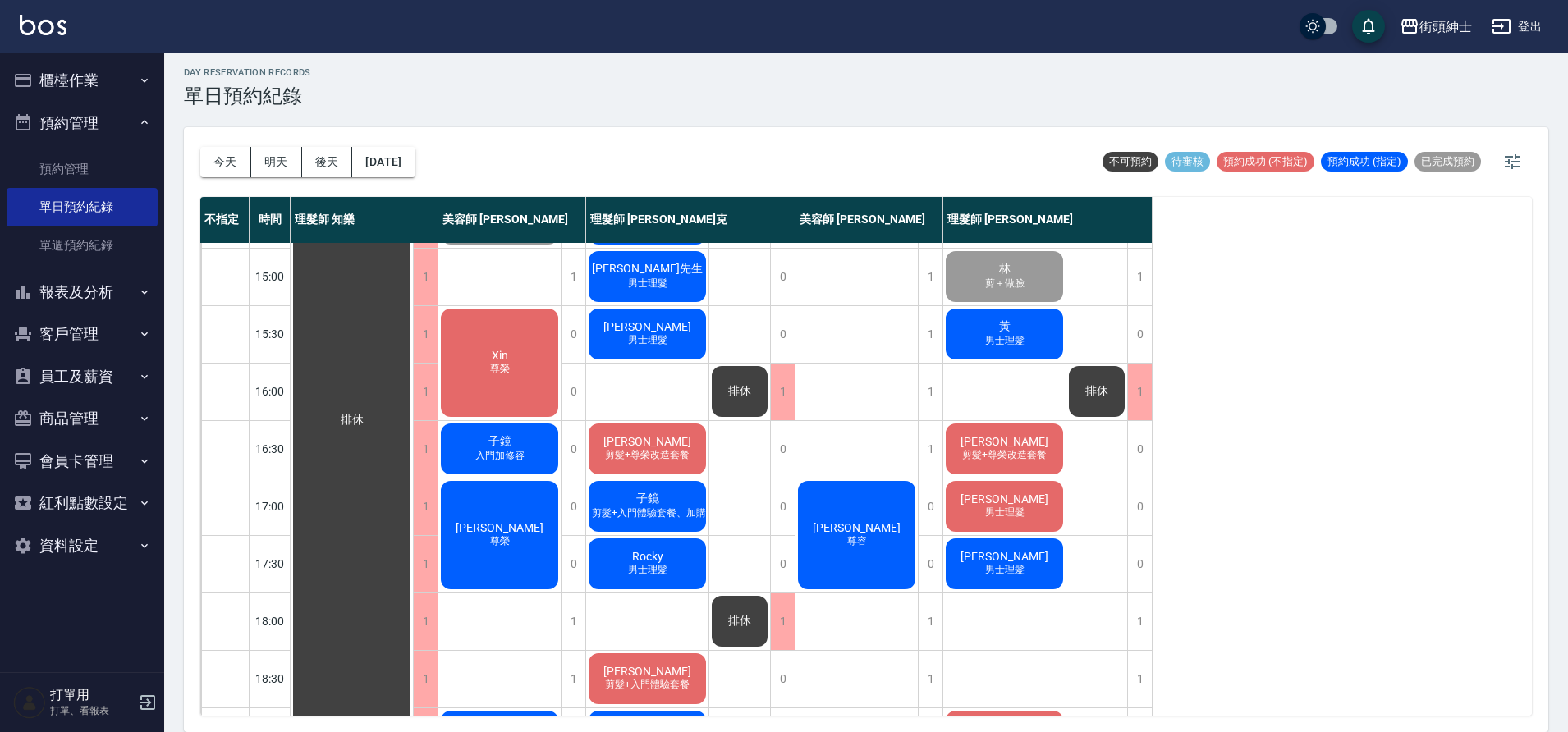
click at [1017, 453] on span "剪髮+尊榮改造套餐" at bounding box center [1004, 455] width 91 height 14
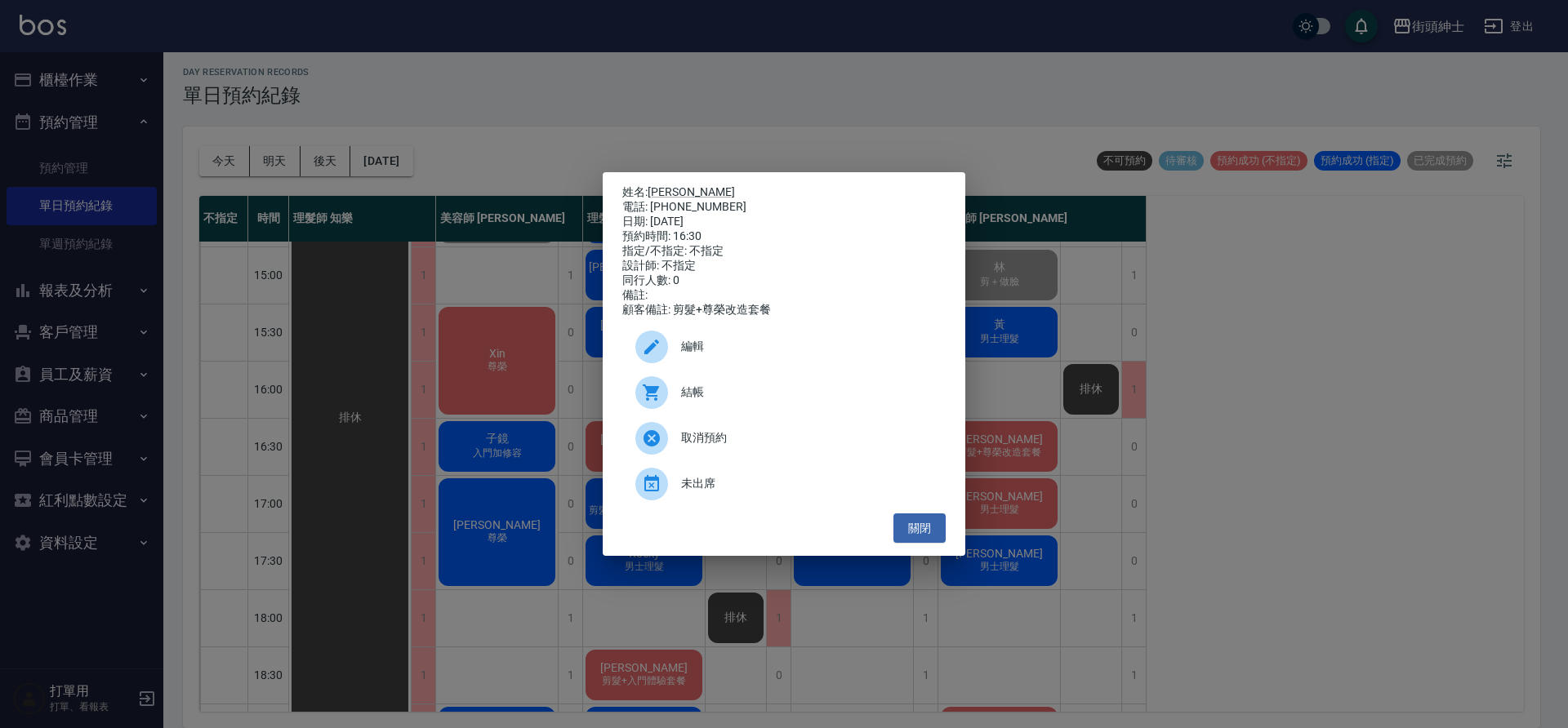
click at [706, 107] on div "姓名: 王冠傑 電話: 0938576266 日期: 2025/10/06 預約時間: 16:30 指定/不指定: 不指定 設計師: 不指定 同行人數: 0 …" at bounding box center [784, 364] width 1568 height 728
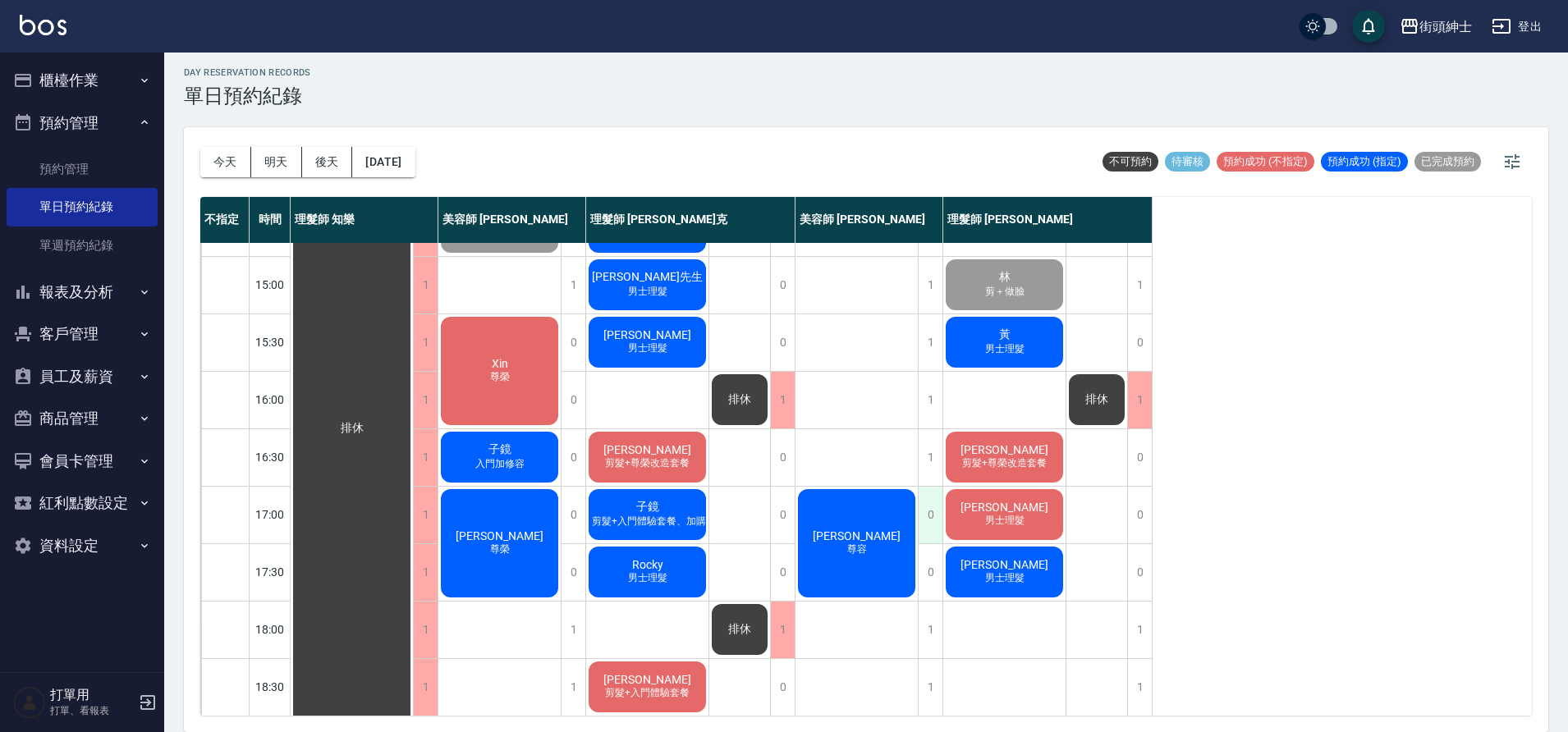
scroll to position [459, 0]
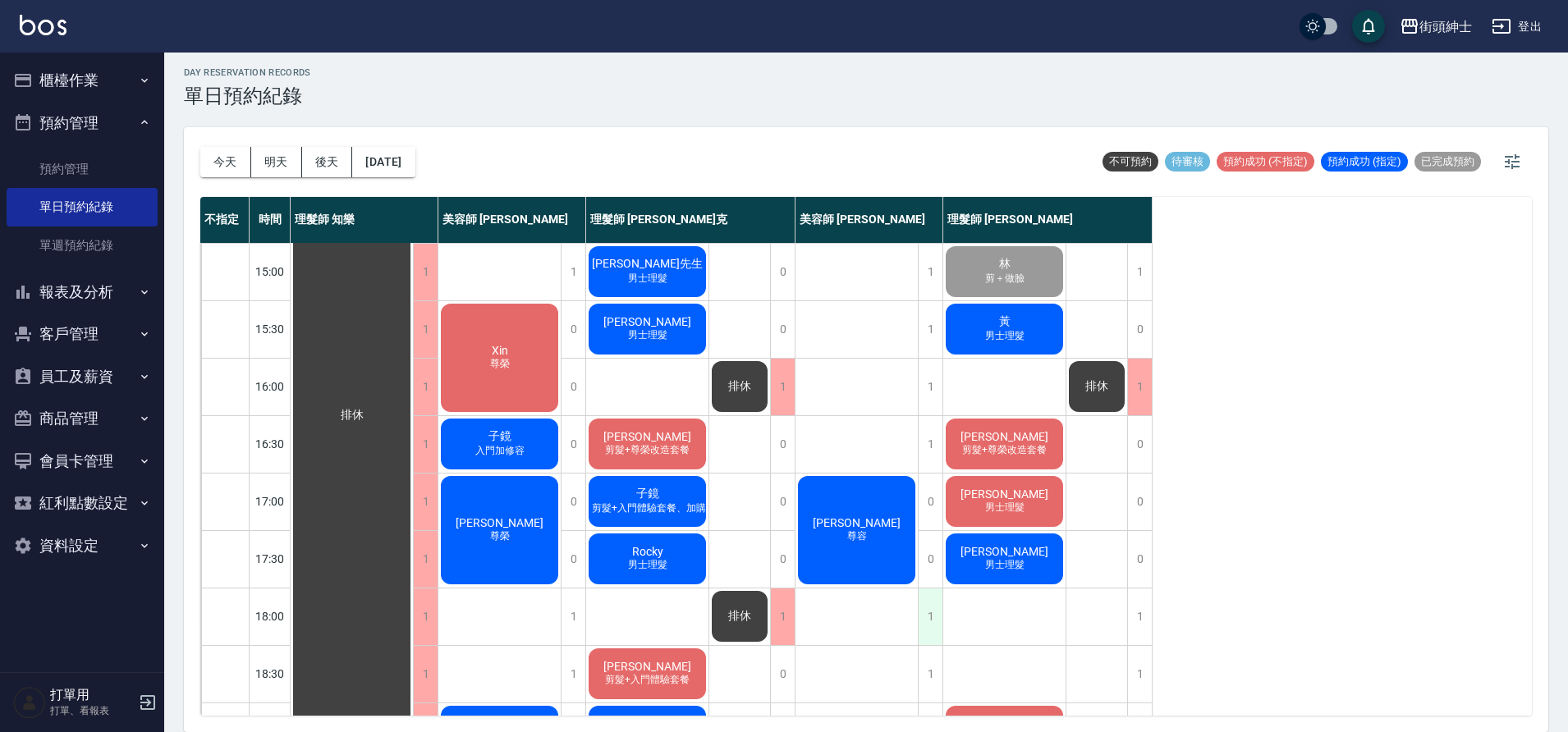
click at [935, 619] on div "1" at bounding box center [930, 617] width 24 height 56
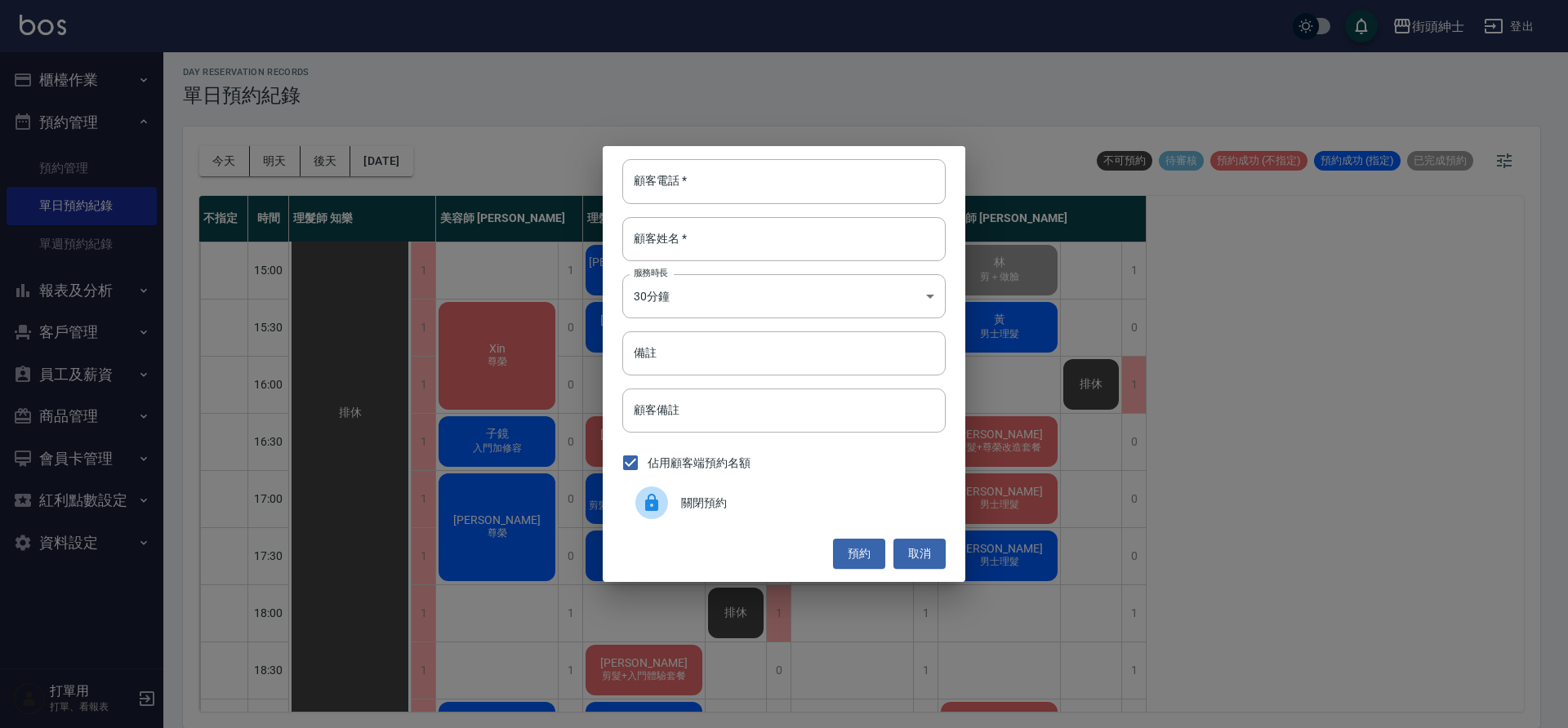
click at [812, 504] on span "關閉預約" at bounding box center [807, 503] width 252 height 17
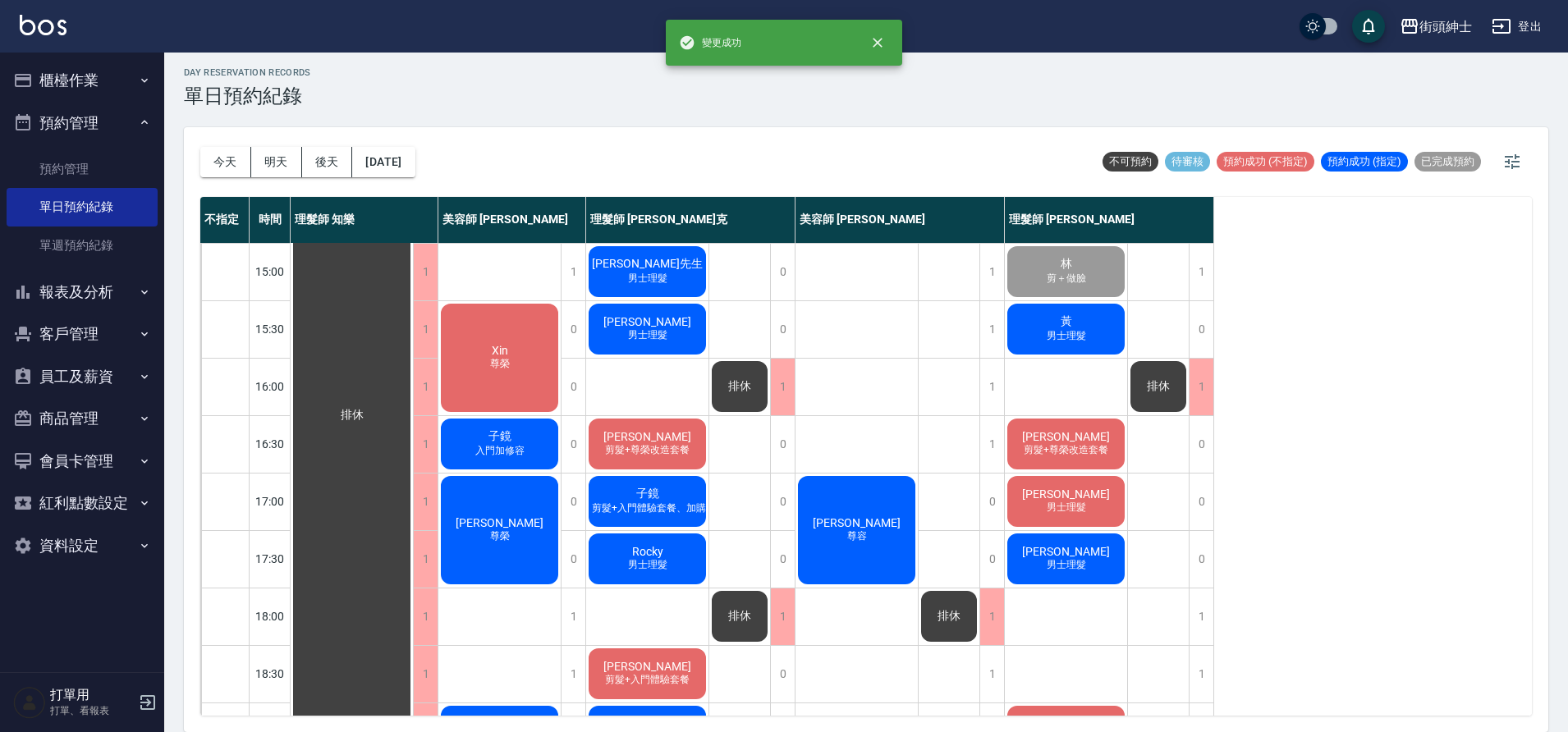
click at [1079, 321] on div "黃 男士理髮" at bounding box center [1066, 329] width 122 height 56
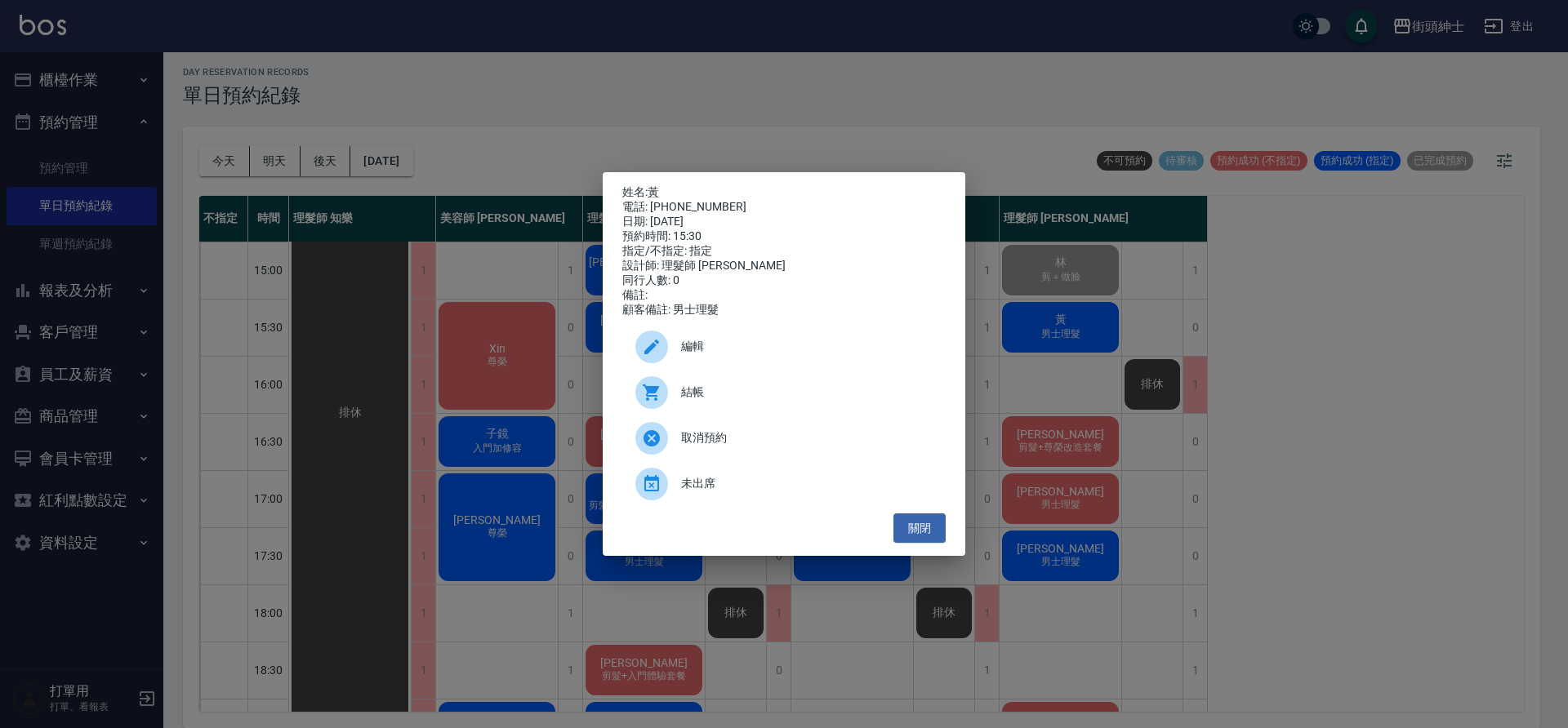
click at [737, 332] on div "編輯" at bounding box center [784, 347] width 324 height 46
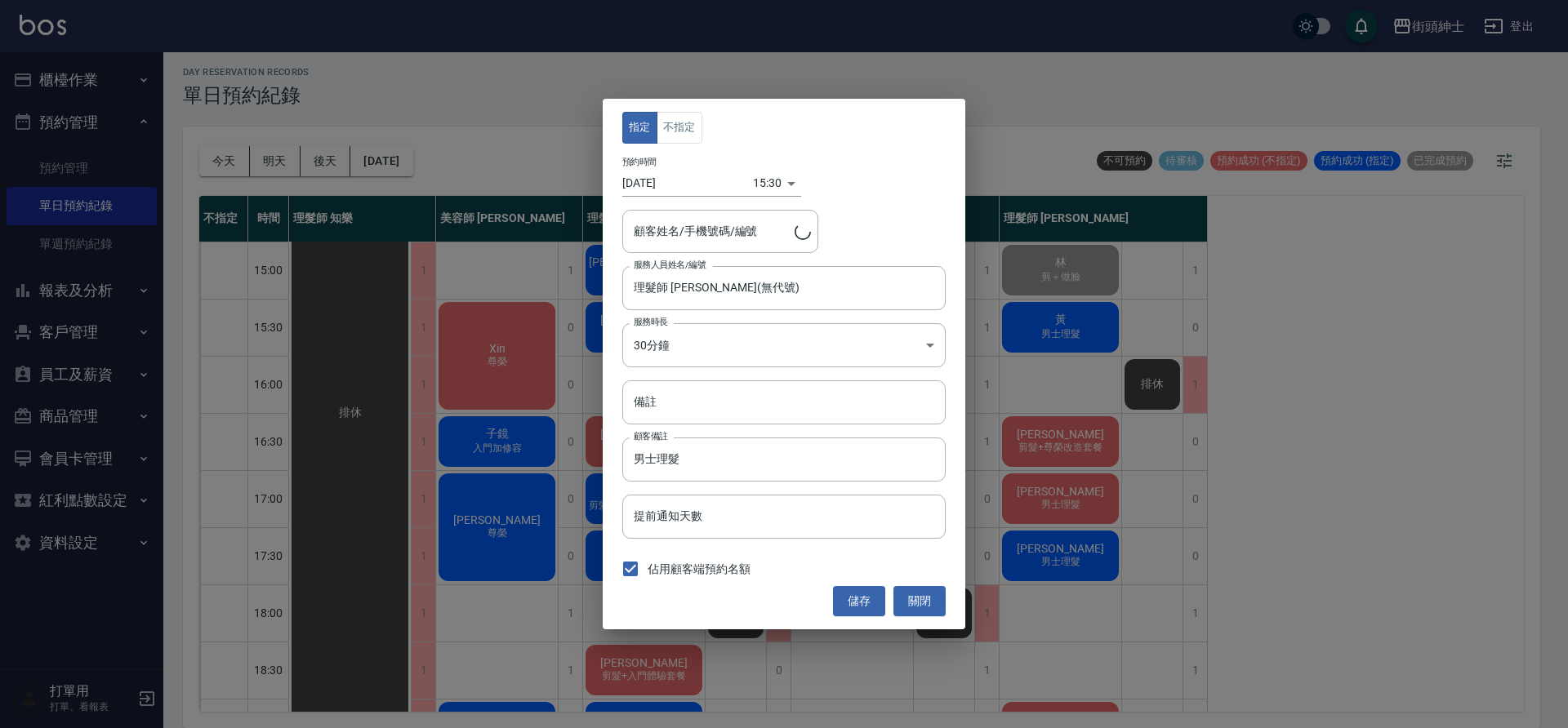
type input "黃/0926503211"
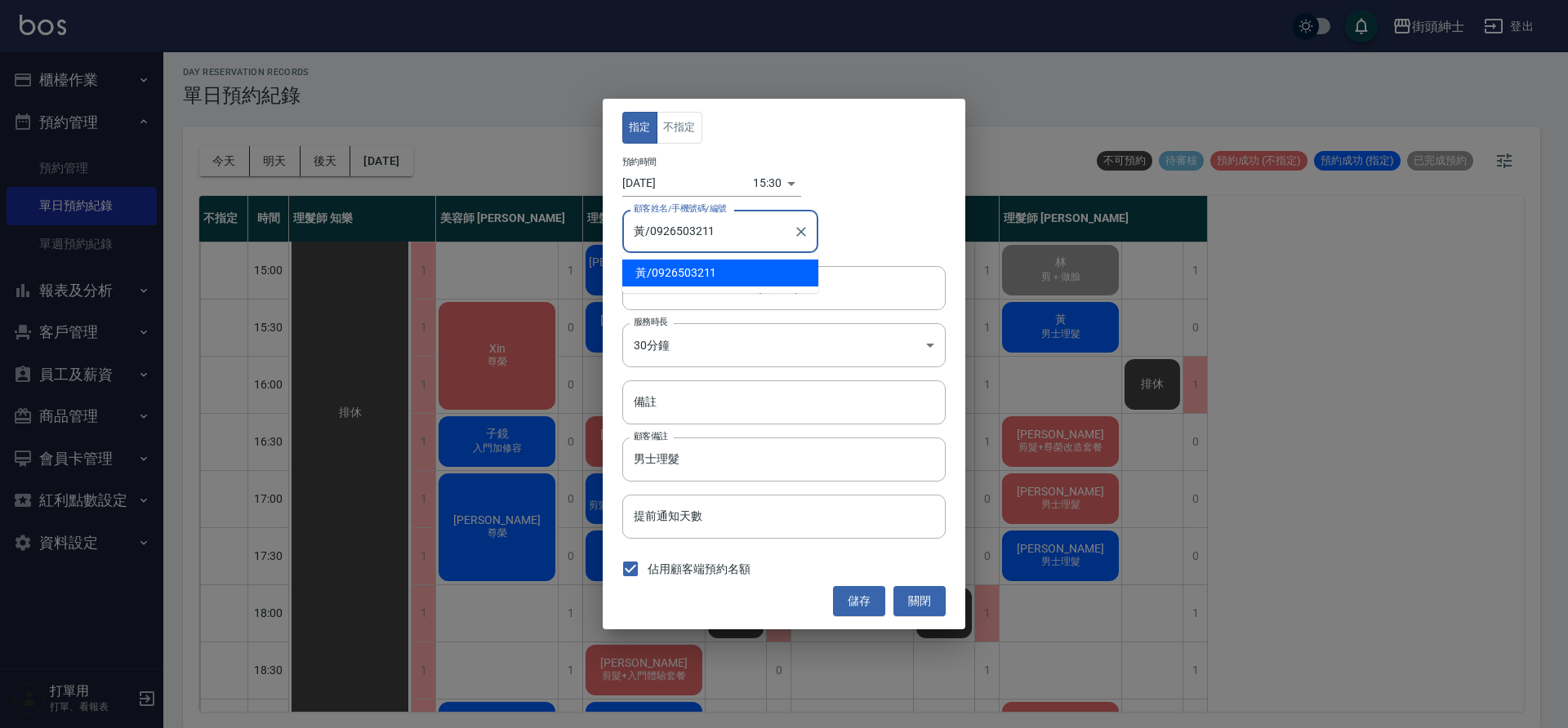
drag, startPoint x: 649, startPoint y: 232, endPoint x: 682, endPoint y: 238, distance: 33.5
click at [726, 246] on input "黃/0926503211" at bounding box center [708, 231] width 157 height 29
click at [565, 387] on div "指定 不指定 預約時間 2025/10/06 15:30 1759735800000 顧客姓名/手機號碼/編號 黃/0926503211 顧客姓名/手機號碼/…" at bounding box center [784, 364] width 1568 height 728
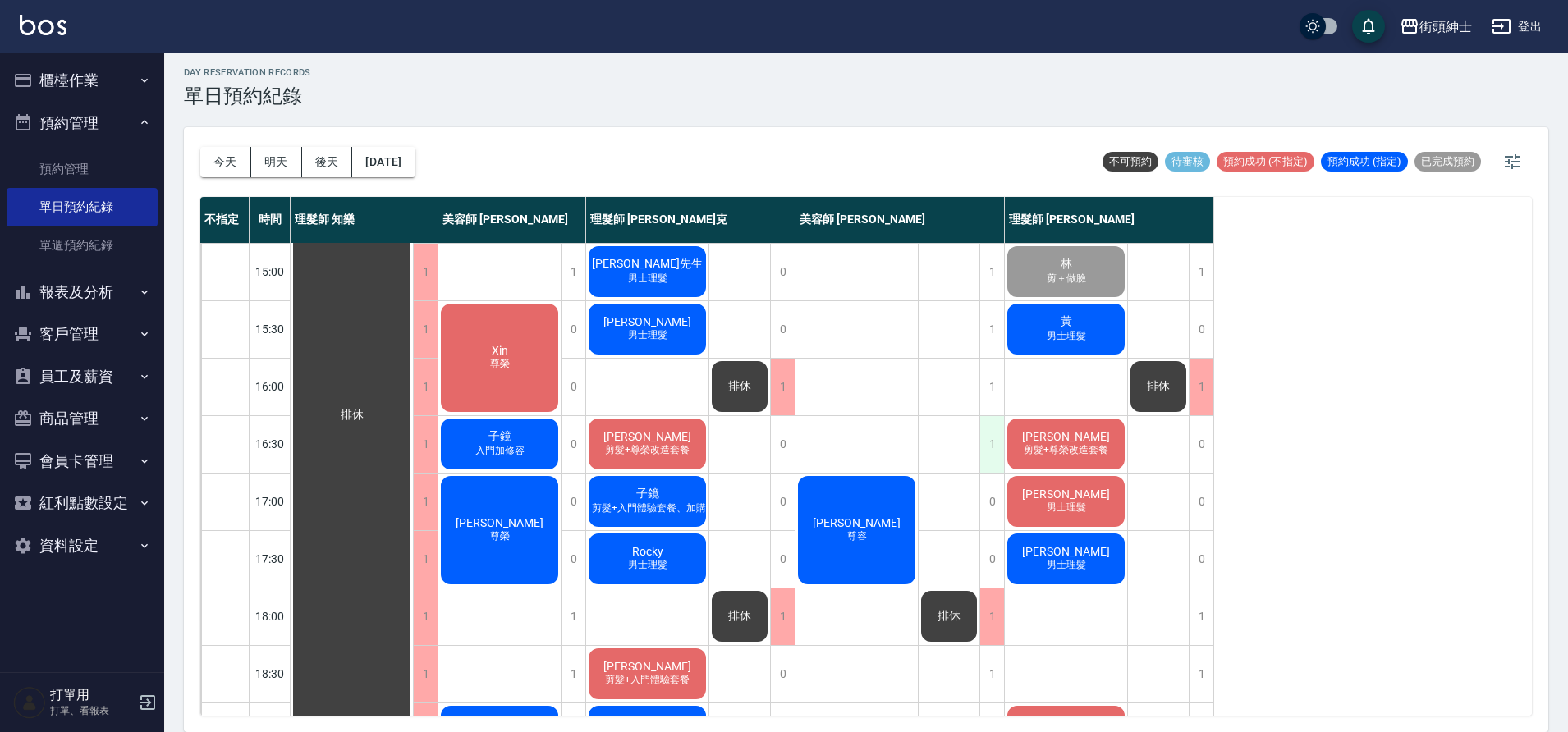
click at [985, 443] on div "1" at bounding box center [992, 444] width 24 height 56
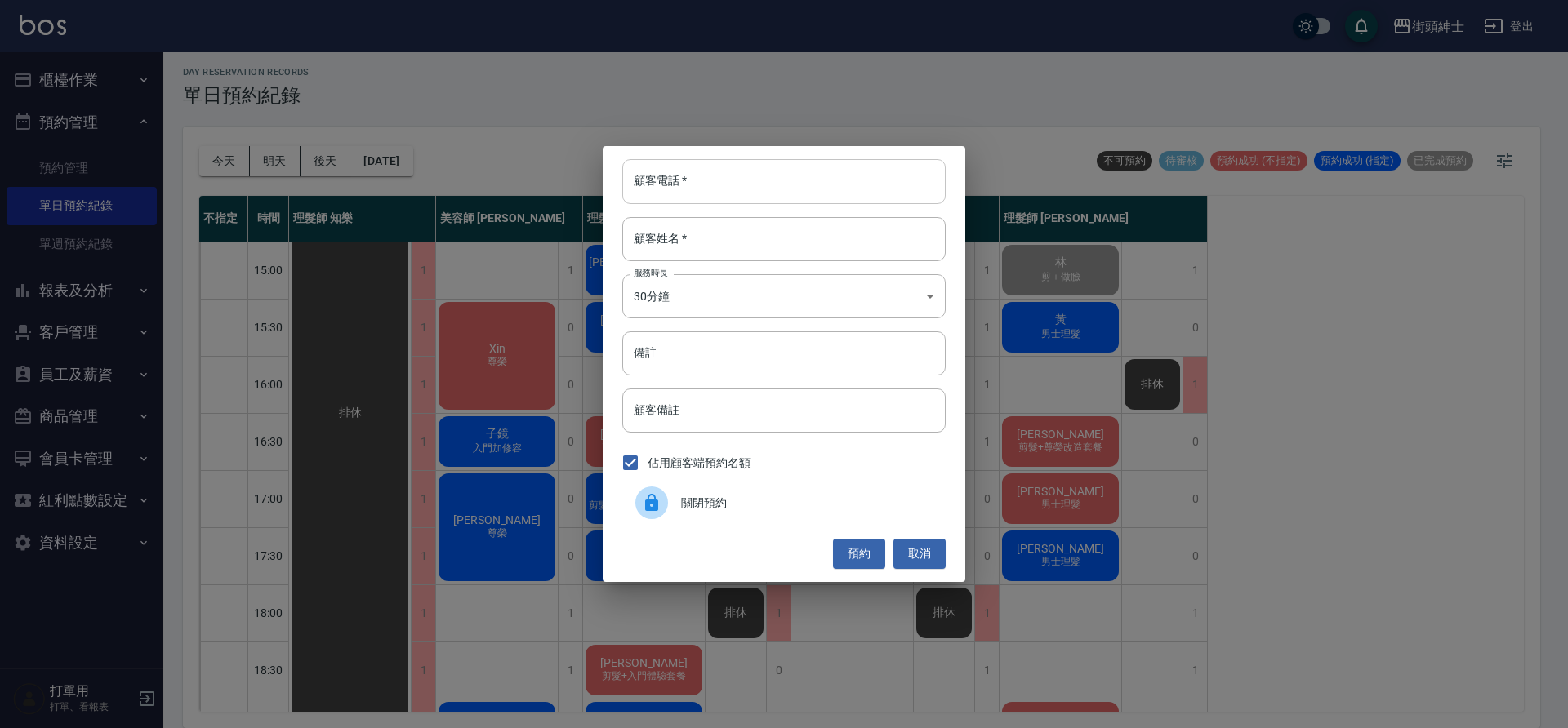
click at [791, 189] on input "顧客電話   *" at bounding box center [784, 181] width 324 height 44
paste input "0926503211"
type input "0926503211"
click at [754, 241] on input "顧客姓名   *" at bounding box center [784, 239] width 324 height 44
click at [743, 360] on input "備註" at bounding box center [784, 353] width 324 height 44
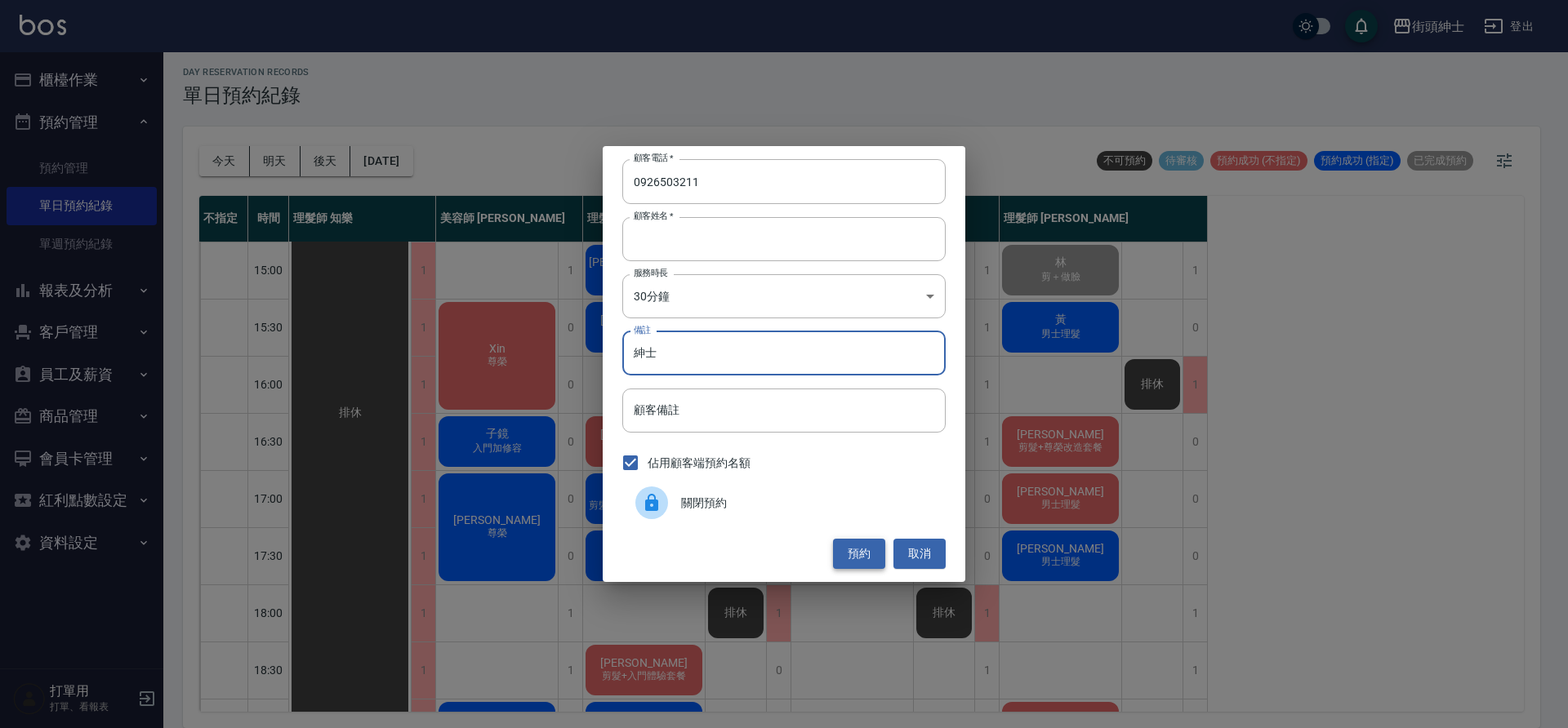
type input "紳士"
click at [854, 550] on button "預約" at bounding box center [859, 554] width 52 height 30
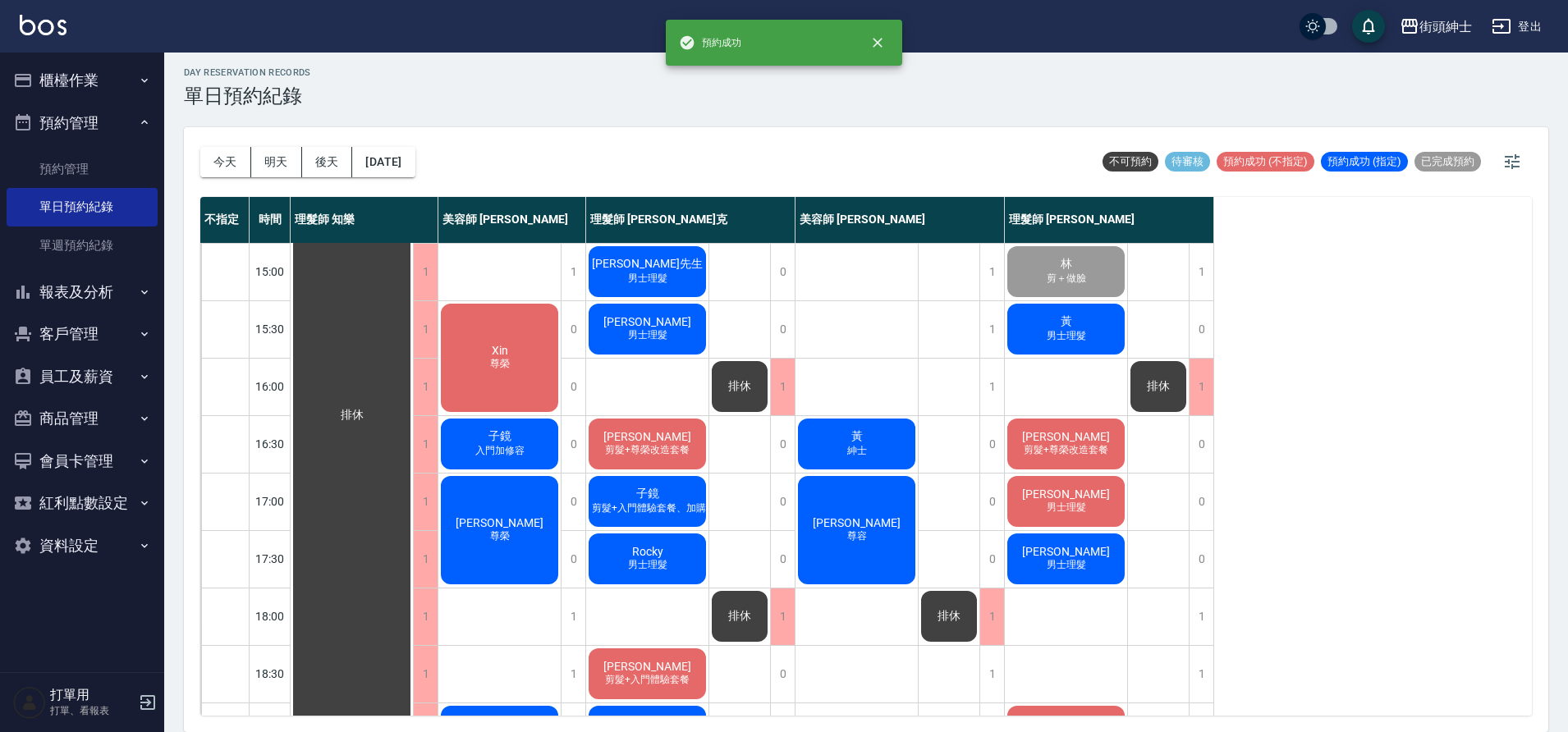
click at [1278, 515] on div "不指定 時間 理髮師 知樂 美容師 Cherry 理髮師 Vic 維克 美容師 小戴 理髮師 eric 11:00 11:30 12:00 12:30 13:…" at bounding box center [866, 456] width 1331 height 518
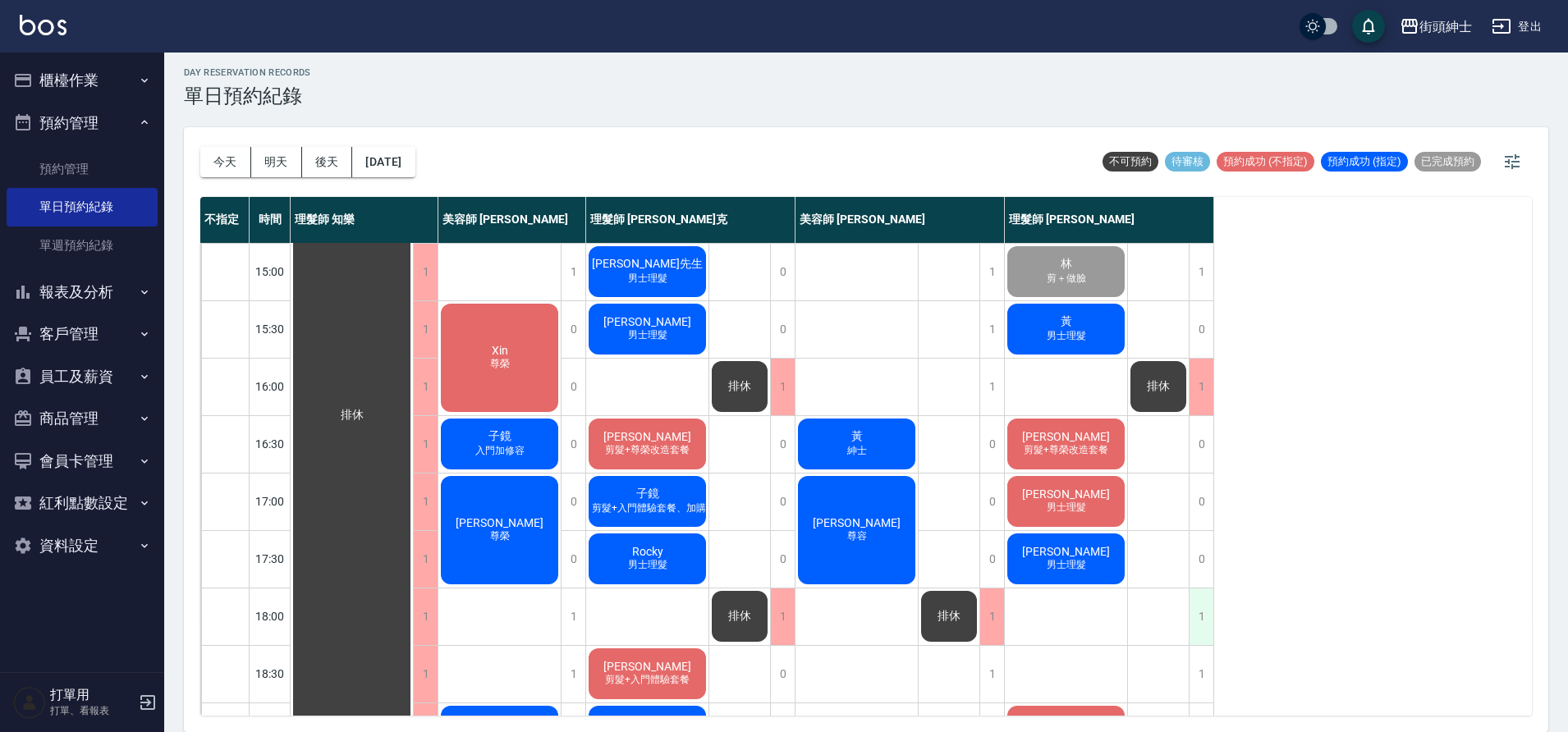
click at [1196, 613] on div "1" at bounding box center [1201, 617] width 24 height 56
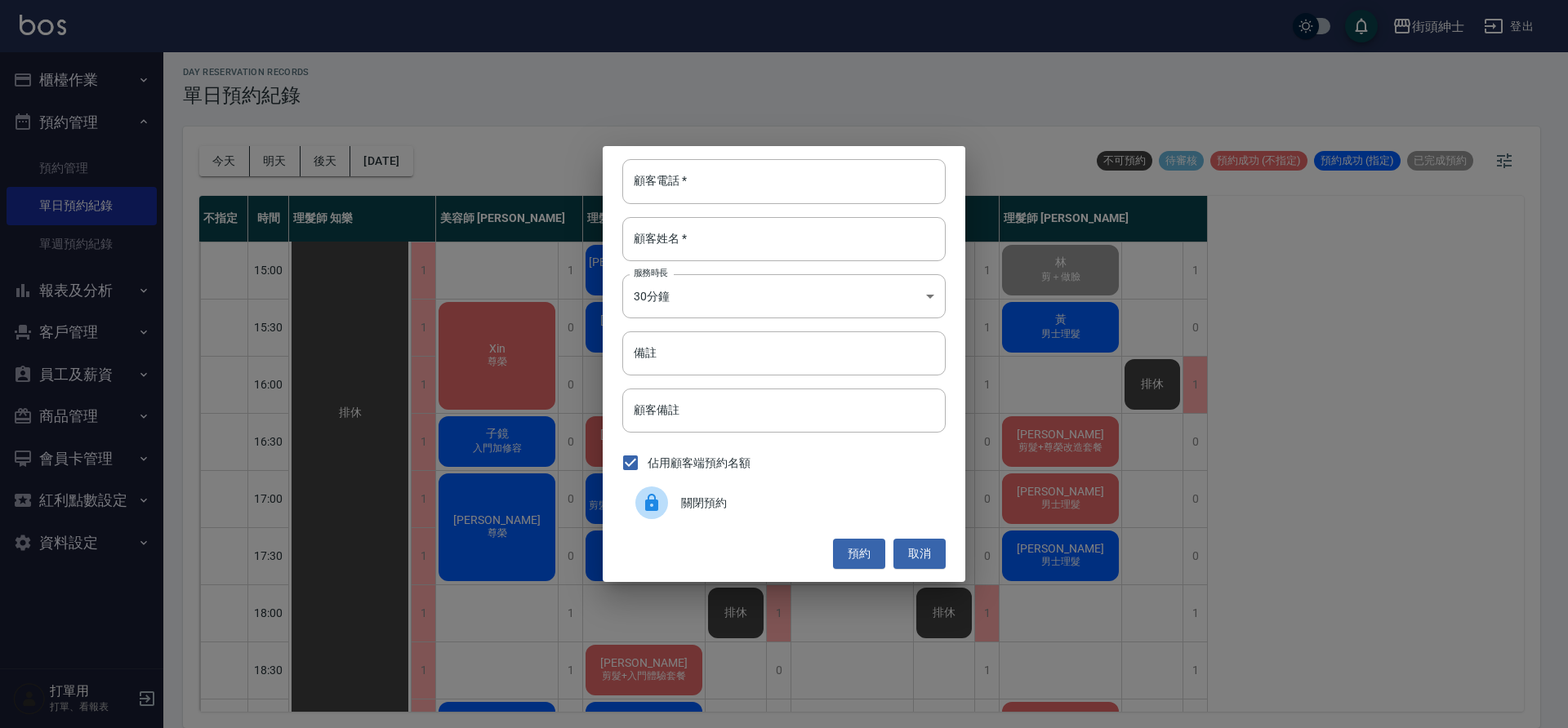
click at [791, 496] on span "關閉預約" at bounding box center [807, 503] width 252 height 17
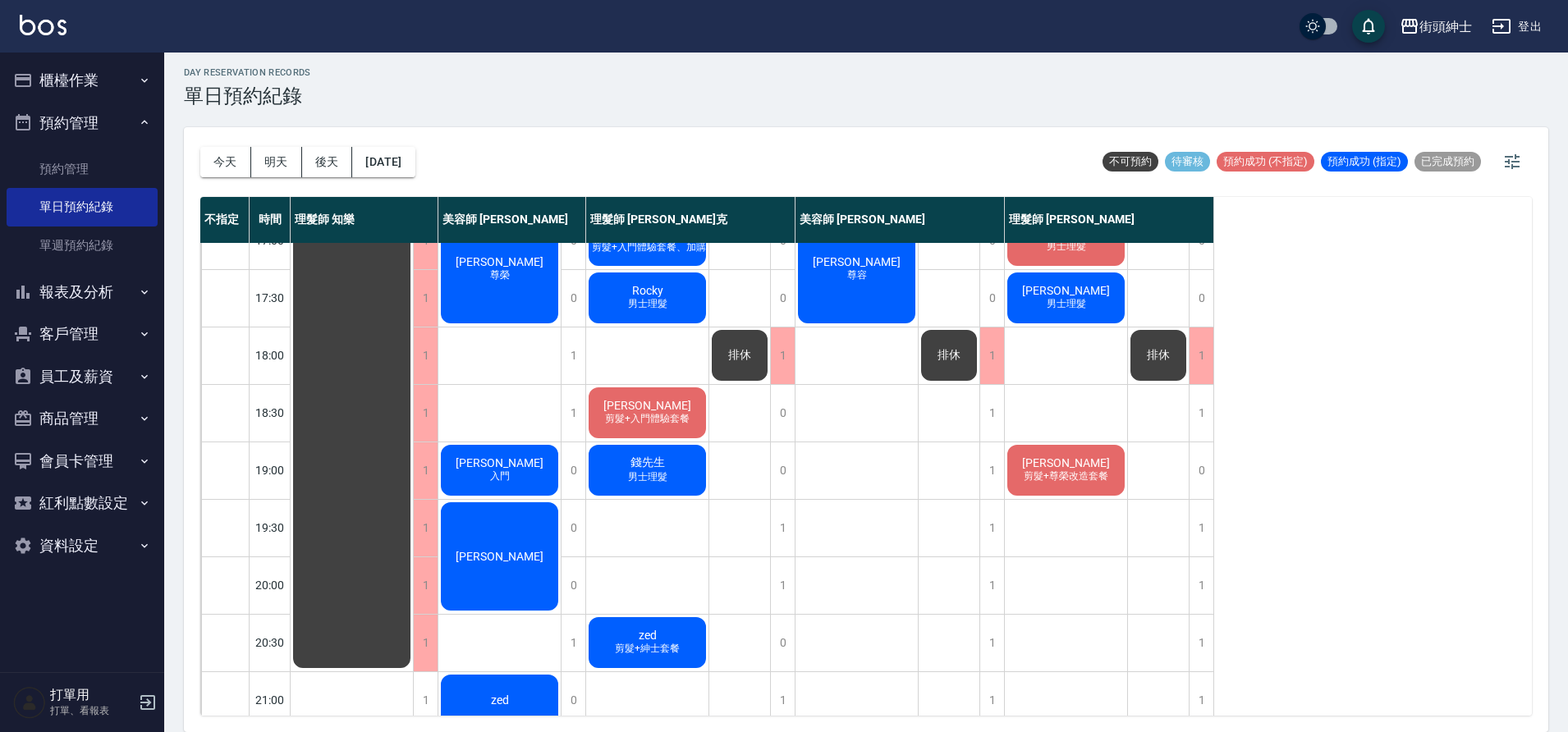
scroll to position [747, 0]
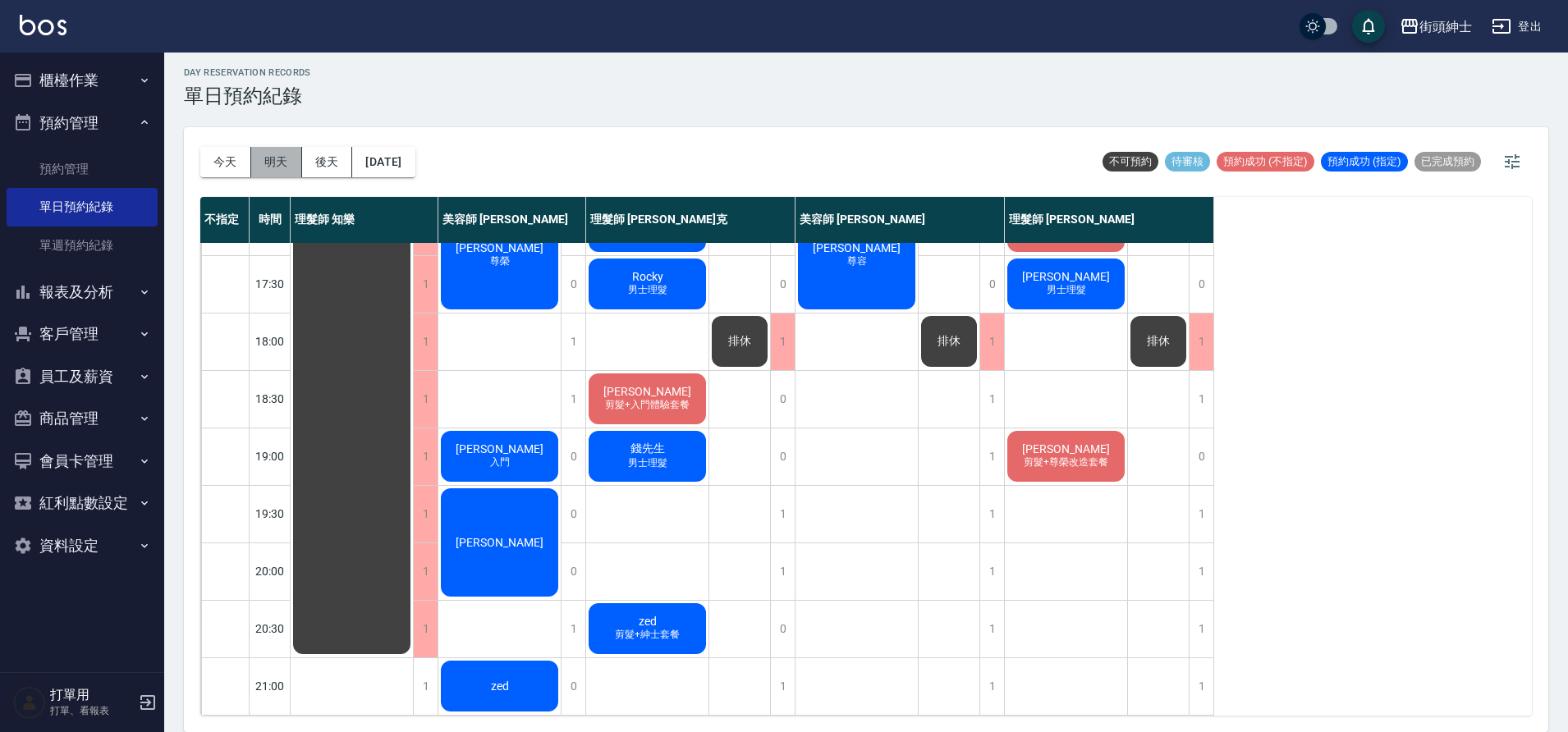
drag, startPoint x: 281, startPoint y: 170, endPoint x: 325, endPoint y: 189, distance: 47.9
click at [281, 170] on button "明天" at bounding box center [276, 162] width 51 height 30
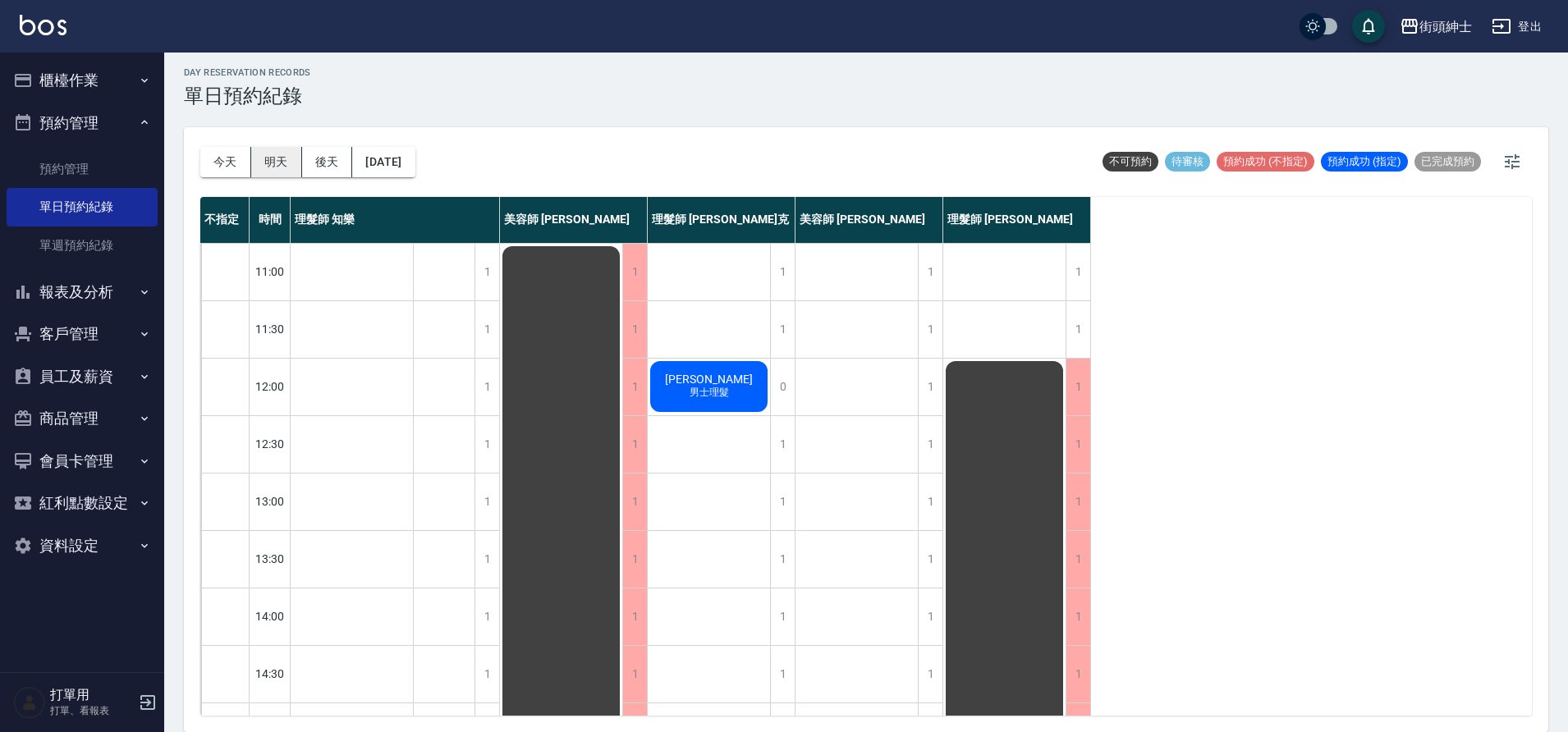
click at [275, 162] on button "明天" at bounding box center [276, 162] width 51 height 30
click at [334, 160] on button "後天" at bounding box center [327, 162] width 51 height 30
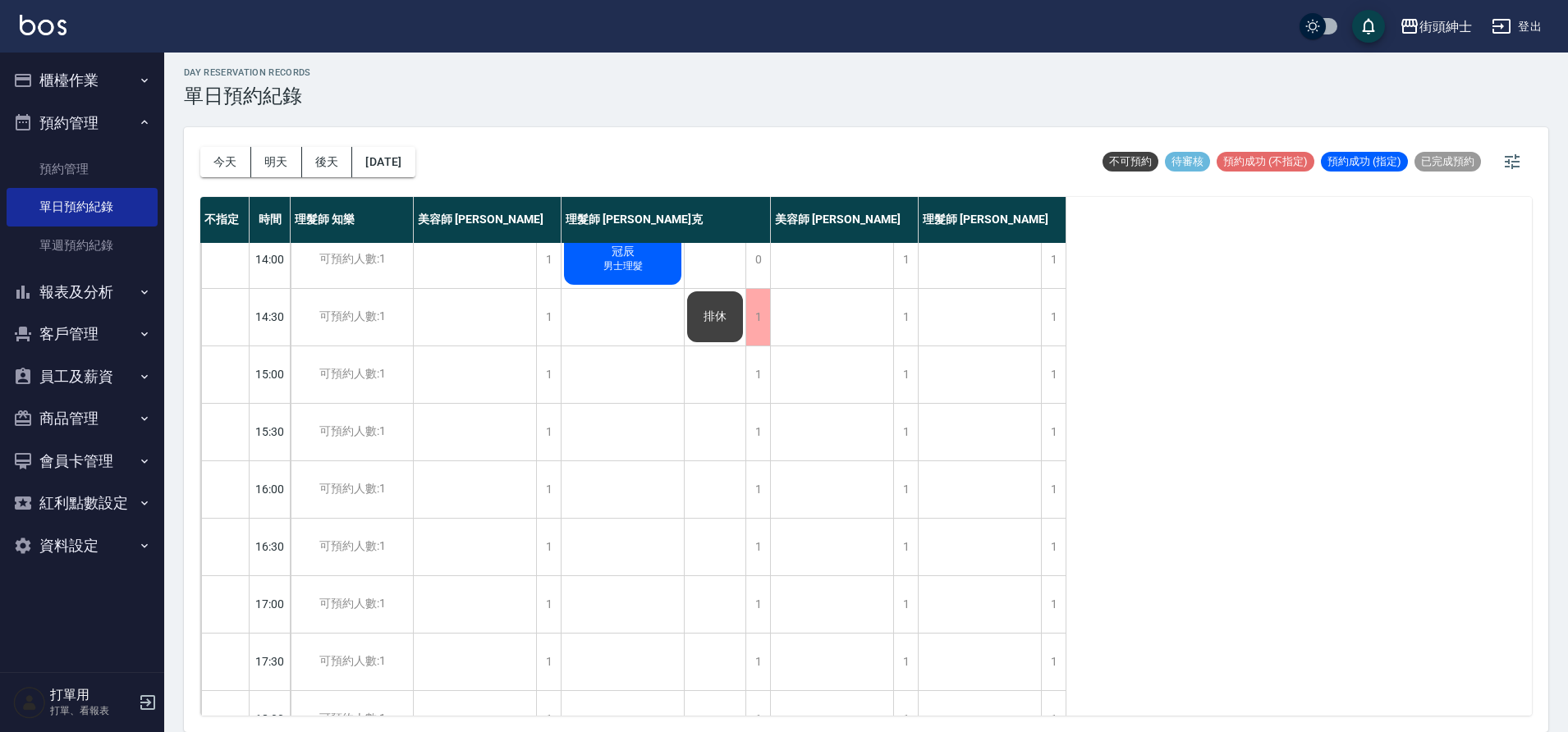
scroll to position [358, 0]
click at [229, 173] on button "今天" at bounding box center [226, 162] width 51 height 30
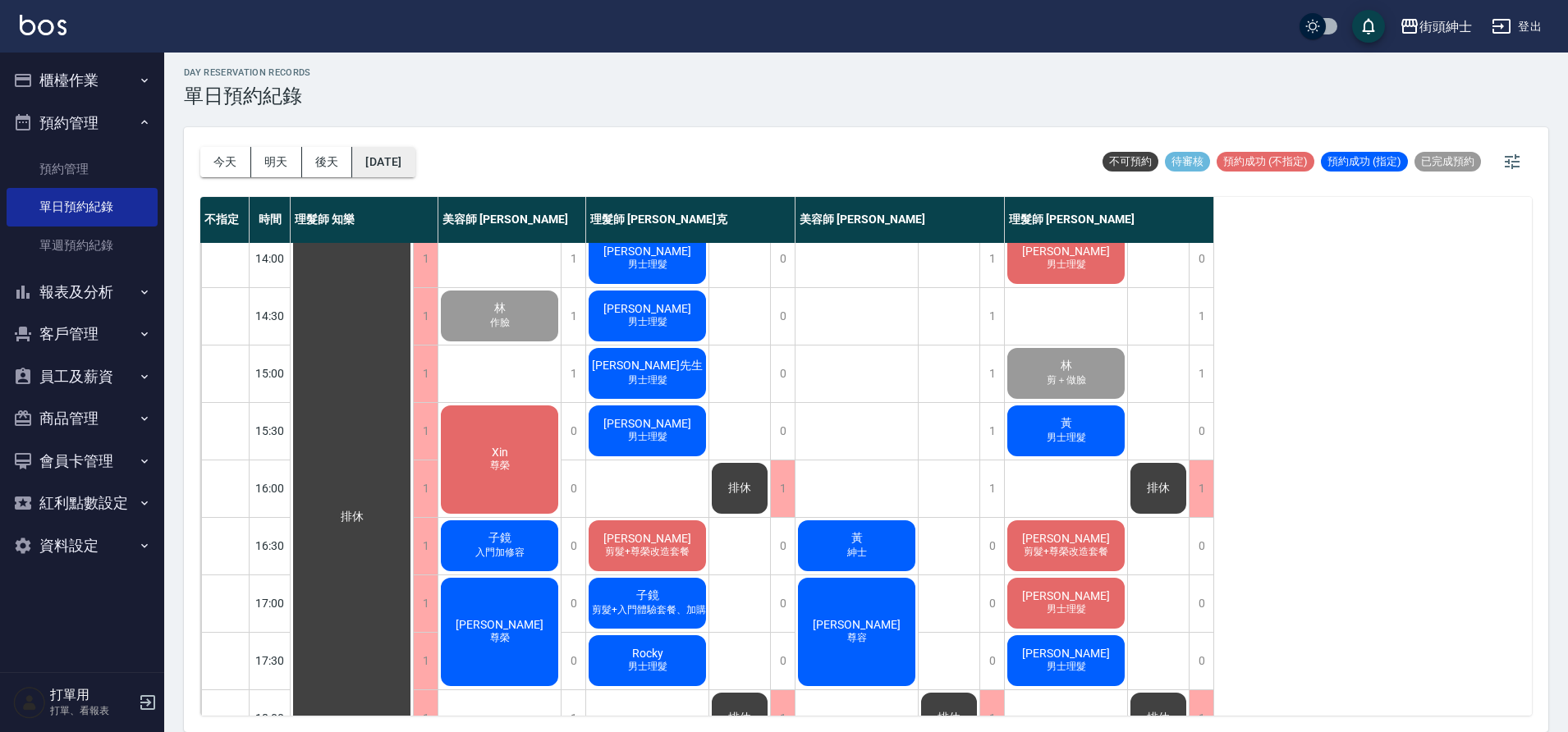
click at [414, 149] on button "2025/10/06" at bounding box center [383, 162] width 63 height 30
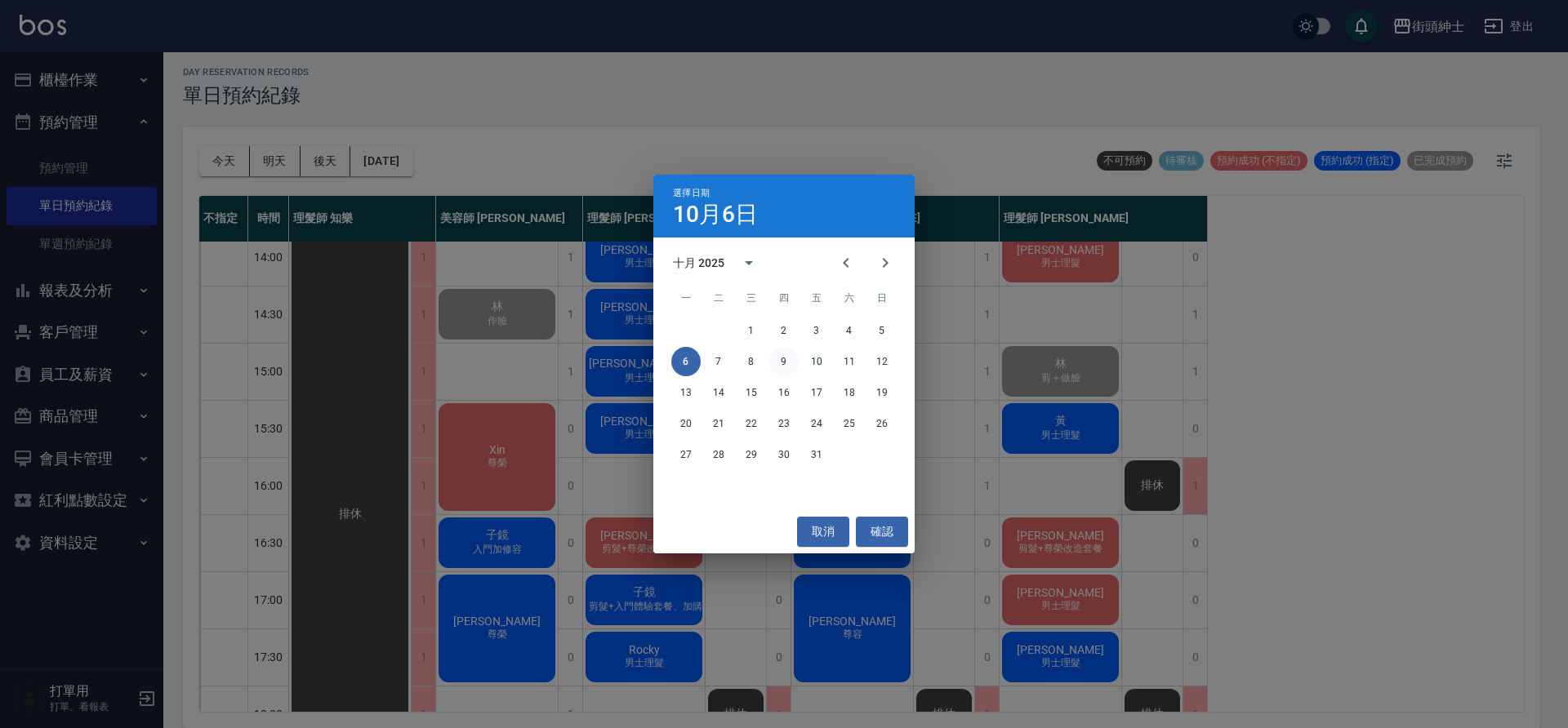
click at [781, 356] on button "9" at bounding box center [784, 362] width 30 height 30
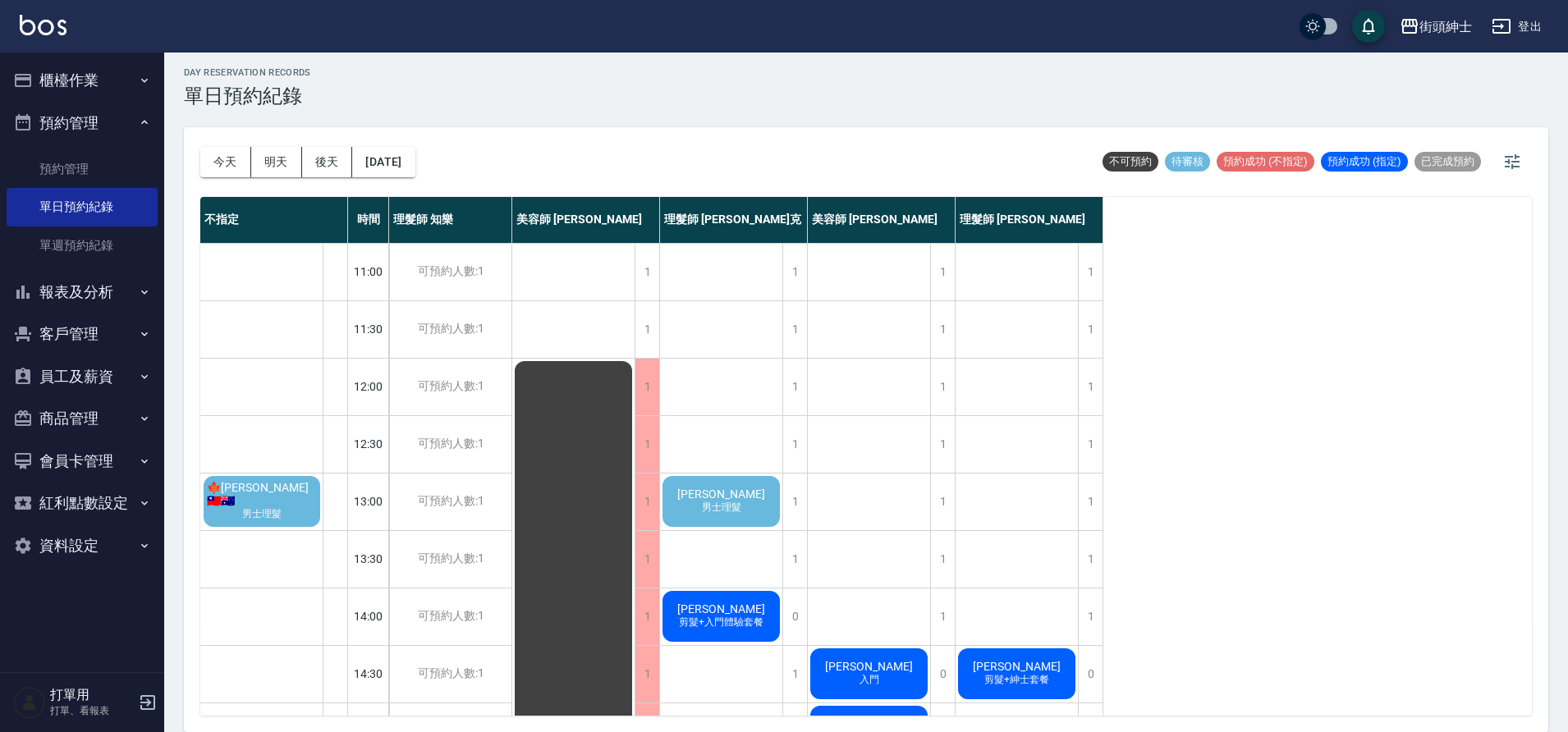
click at [284, 491] on span "🍁Zoe 🇹🇼🇦🇺" at bounding box center [261, 494] width 116 height 26
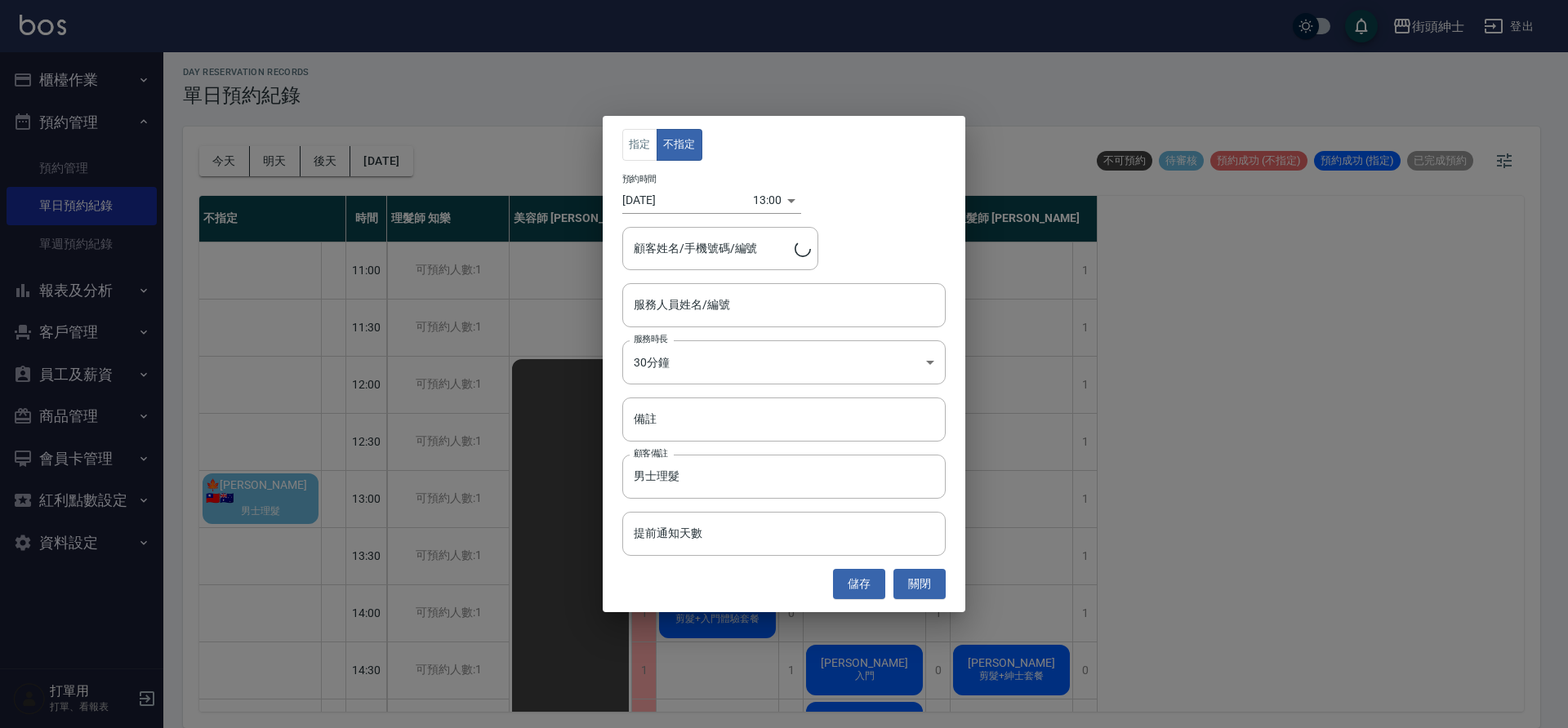
type input "🍁Zoe 🇹🇼🇦🇺/0908094567"
click at [734, 301] on input "服務人員姓名/編號" at bounding box center [784, 305] width 309 height 29
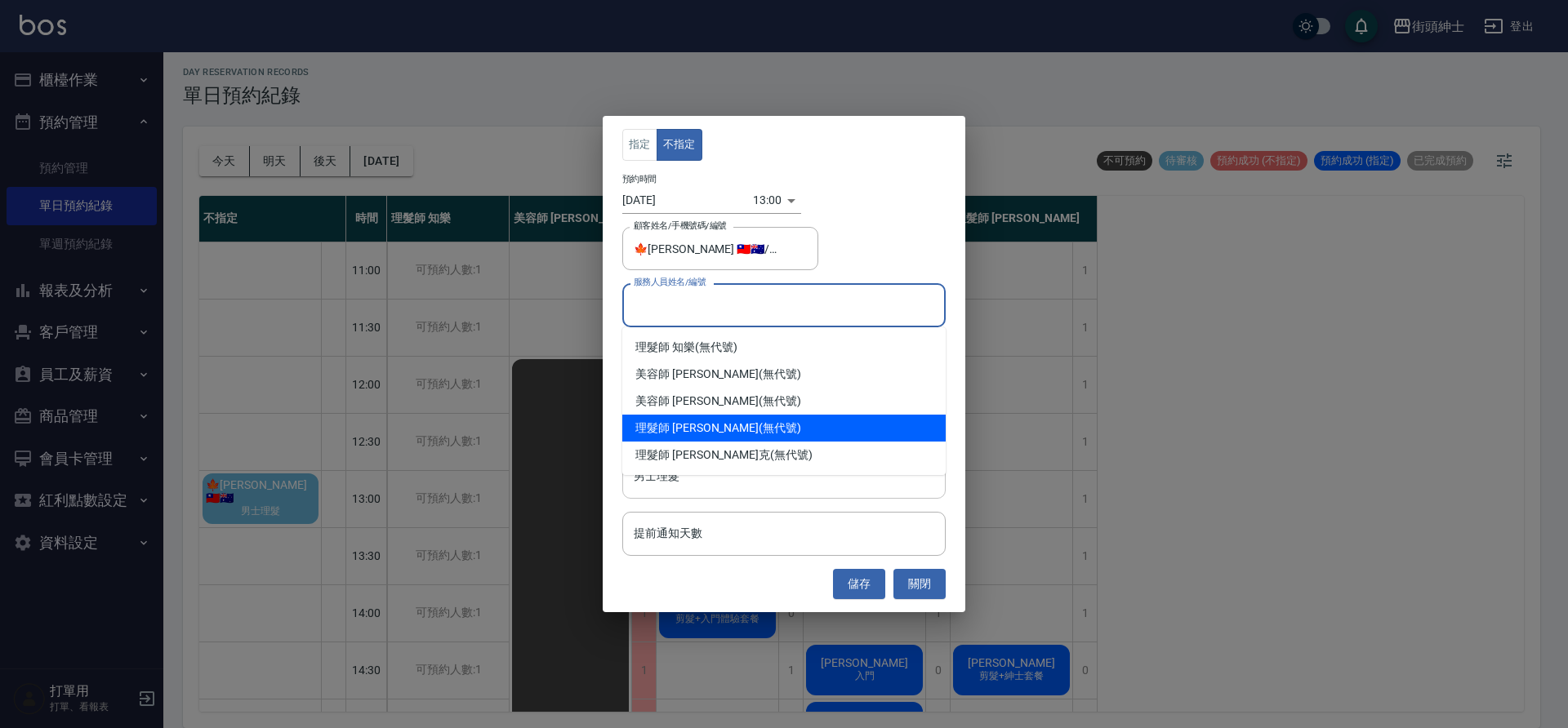
drag, startPoint x: 714, startPoint y: 431, endPoint x: 798, endPoint y: 489, distance: 102.1
click at [715, 431] on div "理髮師 eric (無代號)" at bounding box center [784, 428] width 324 height 27
type input "理髮師 [PERSON_NAME](無代號)"
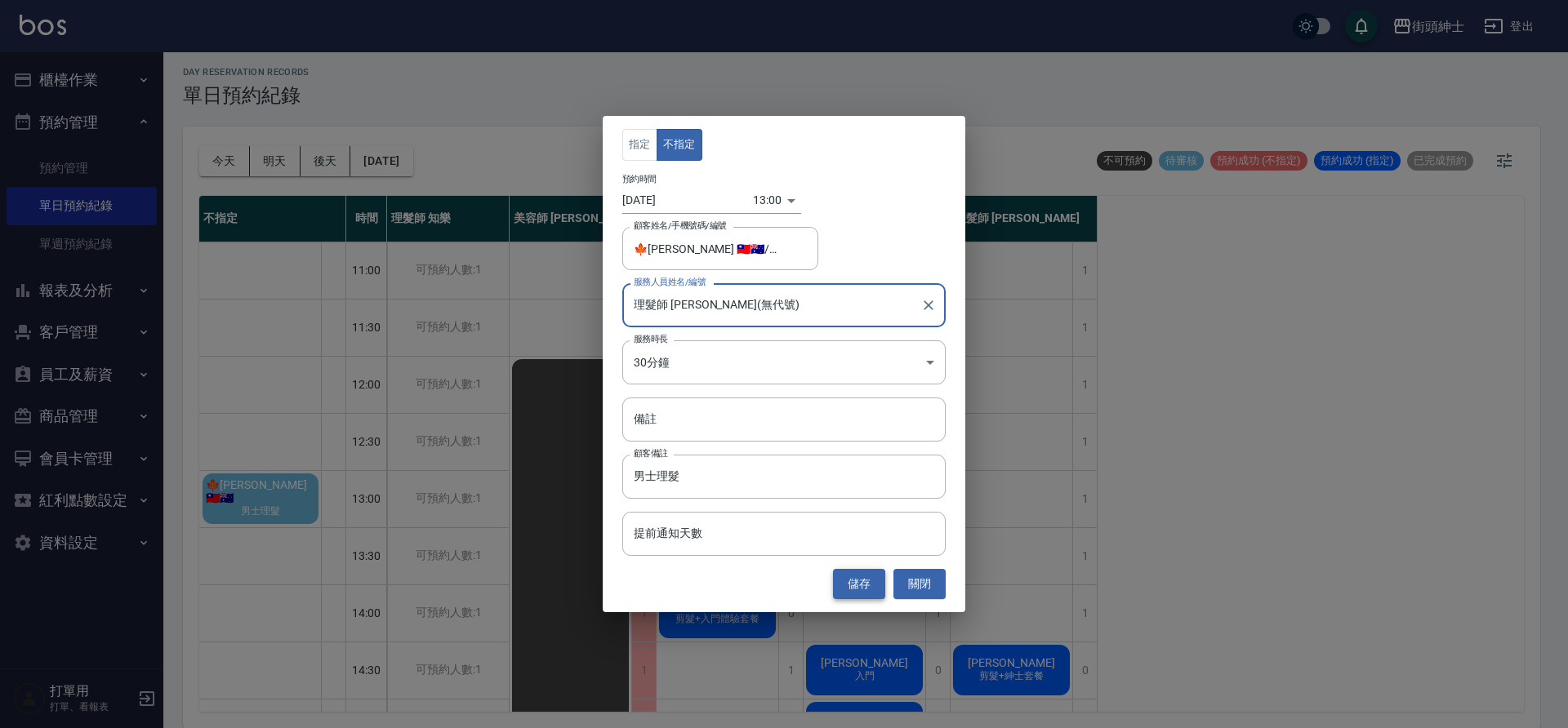
click at [883, 584] on button "儲存" at bounding box center [859, 584] width 52 height 30
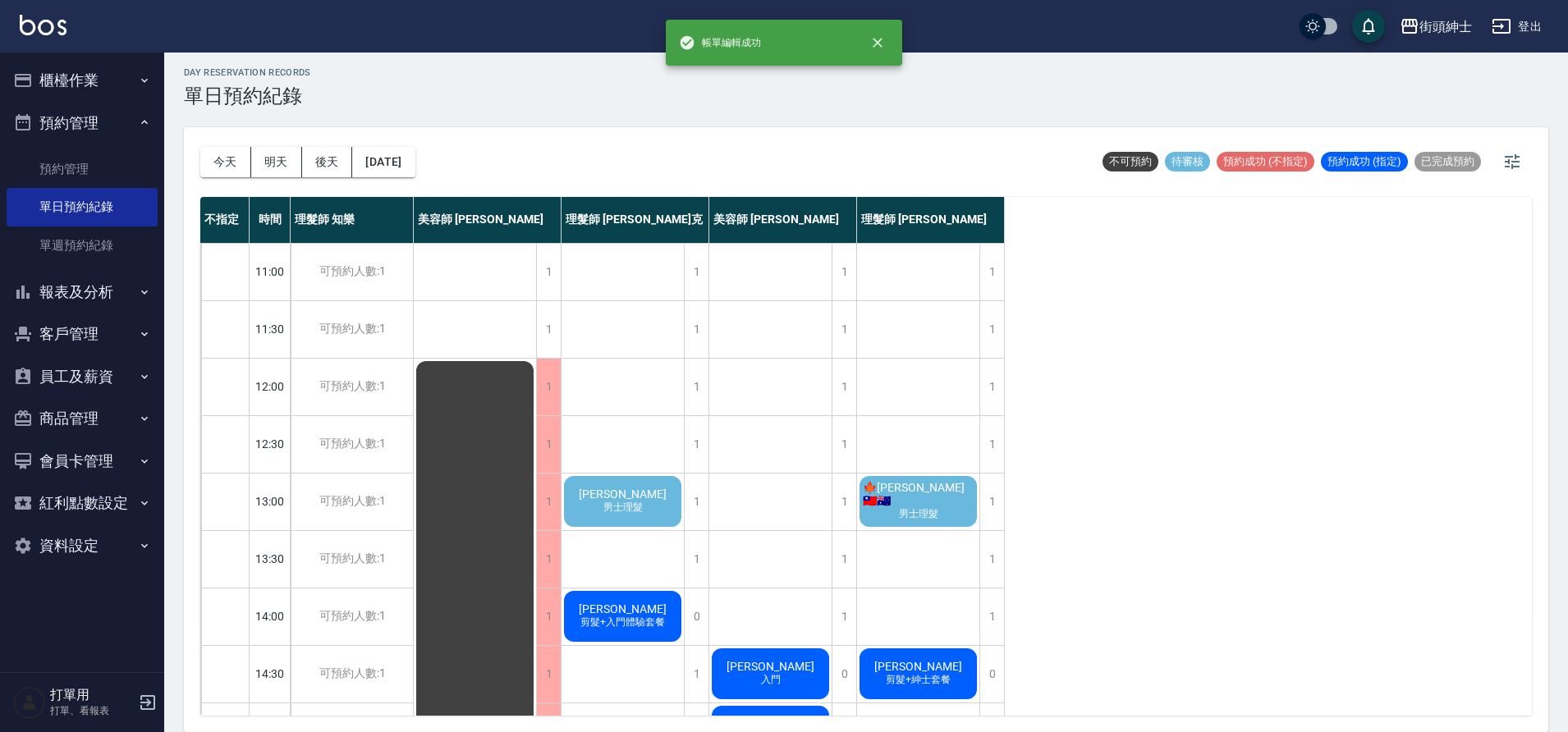
click at [925, 513] on span "男士理髮" at bounding box center [918, 514] width 46 height 14
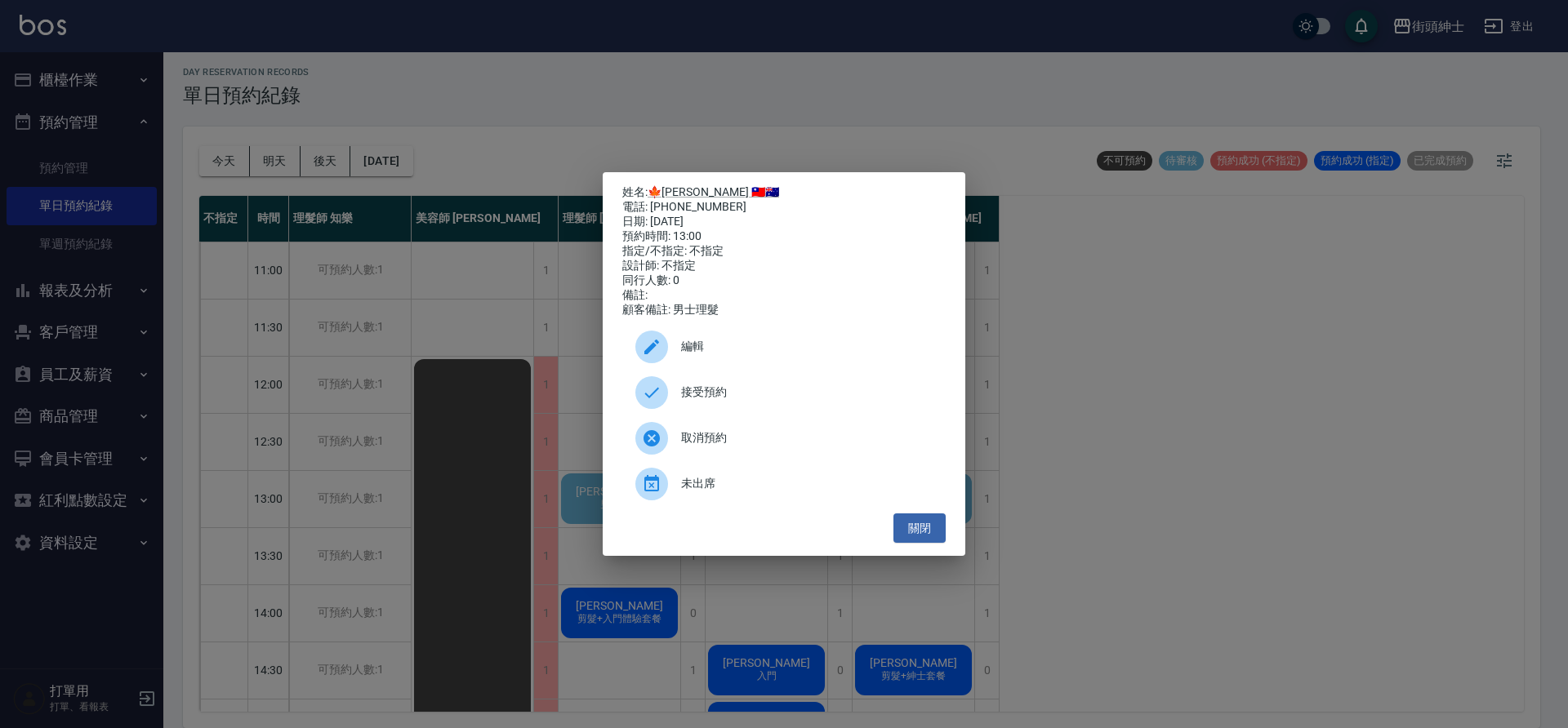
drag, startPoint x: 753, startPoint y: 404, endPoint x: 742, endPoint y: 412, distance: 13.6
click at [753, 401] on span "接受預約" at bounding box center [807, 392] width 252 height 17
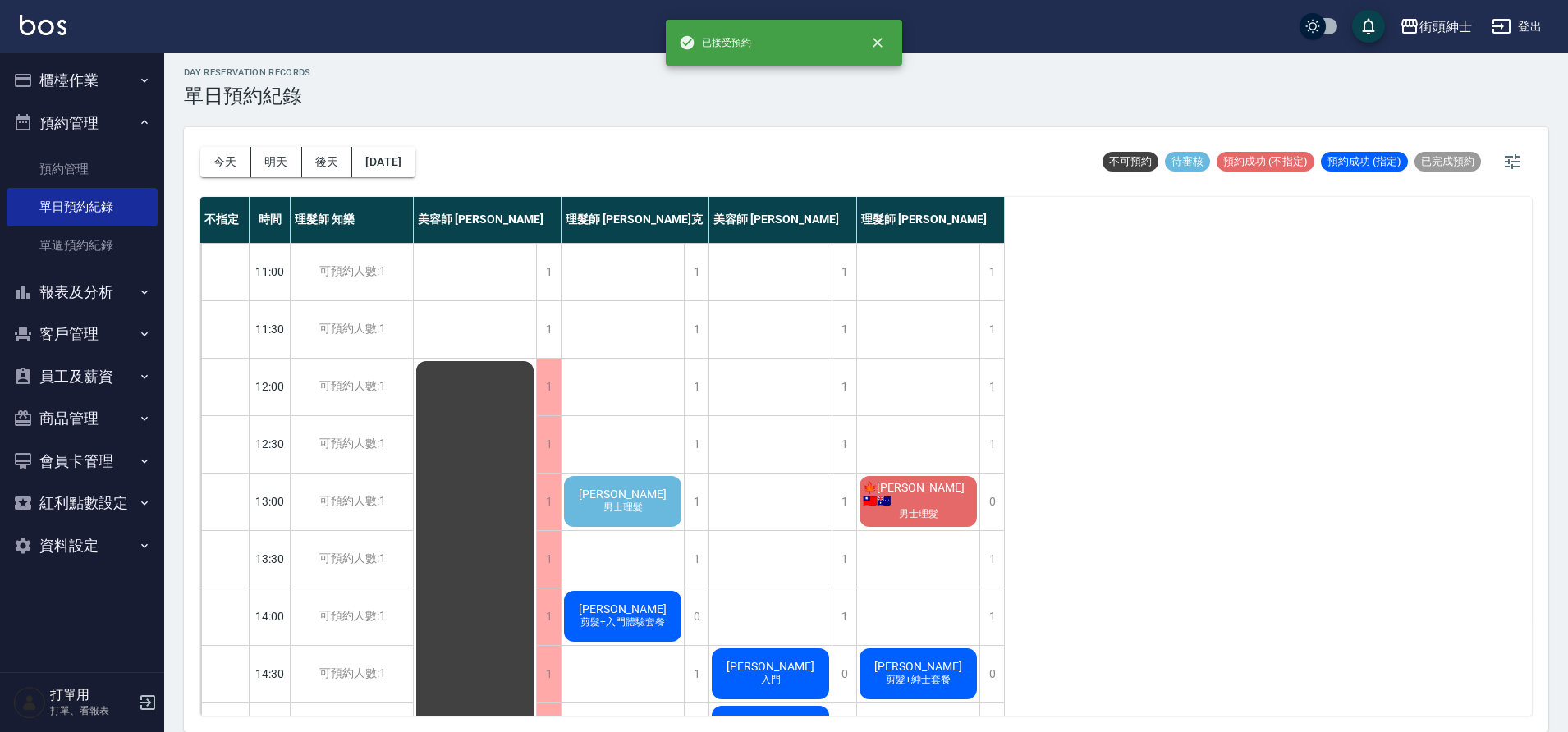
click at [638, 502] on span "男士理髮" at bounding box center [622, 507] width 46 height 14
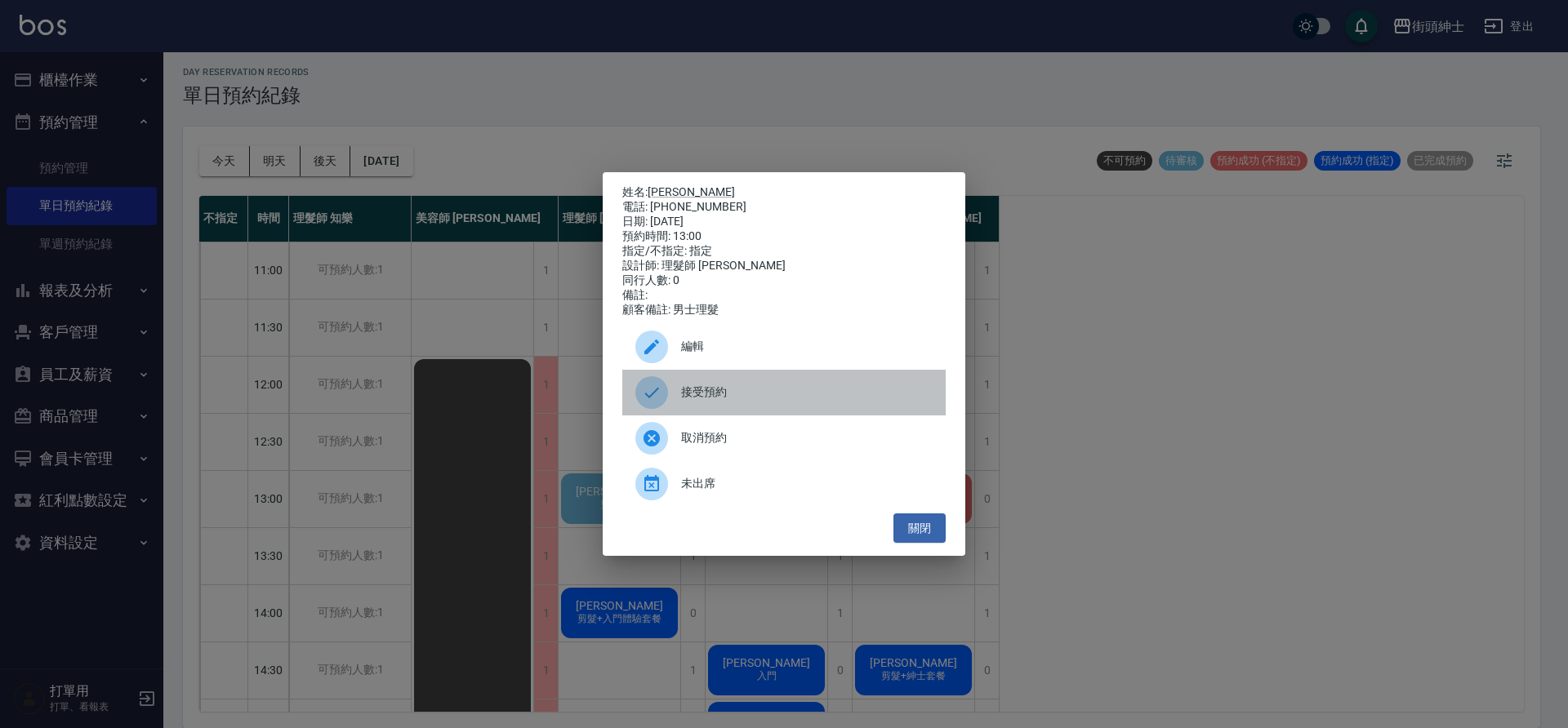
click at [728, 400] on span "接受預約" at bounding box center [807, 392] width 252 height 17
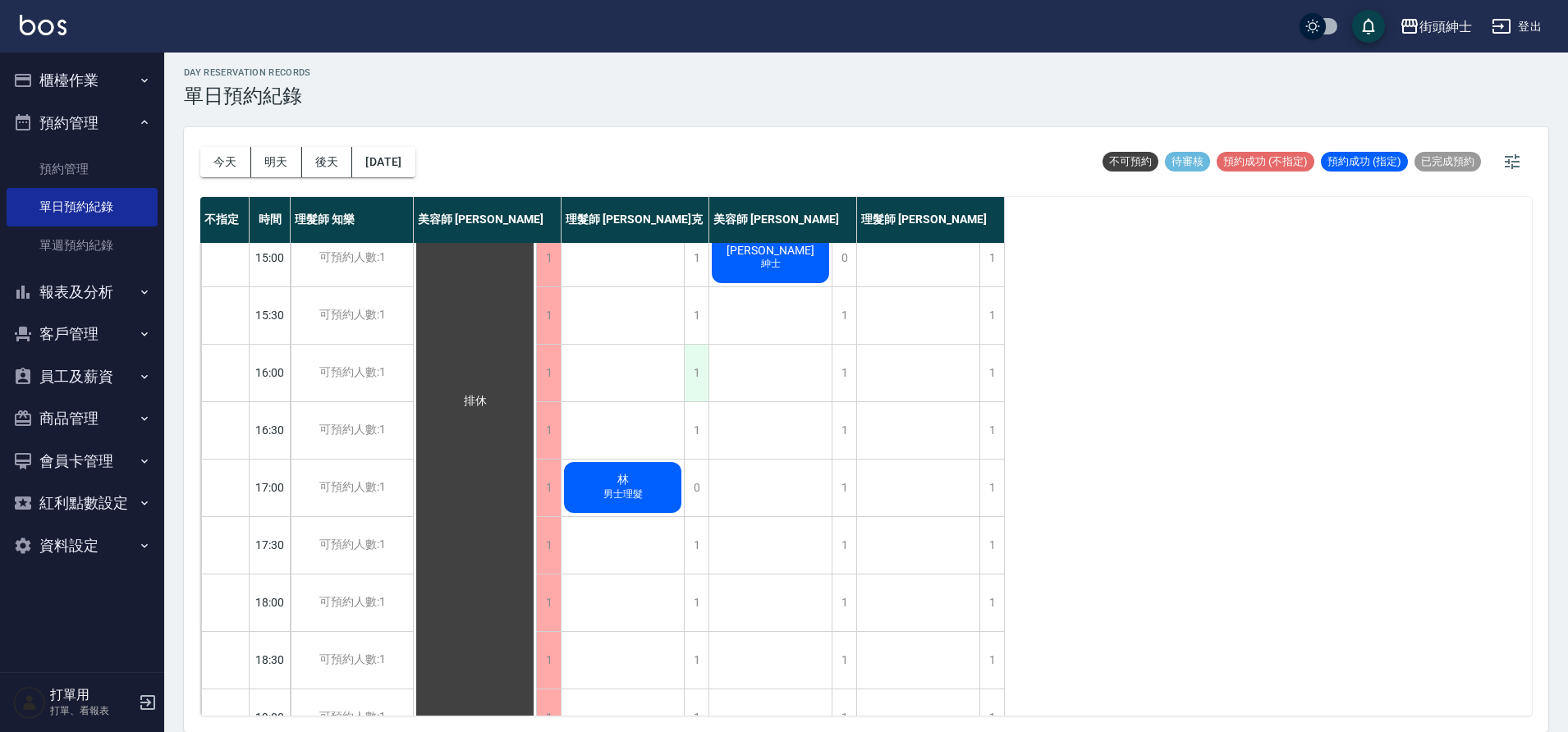
scroll to position [612, 0]
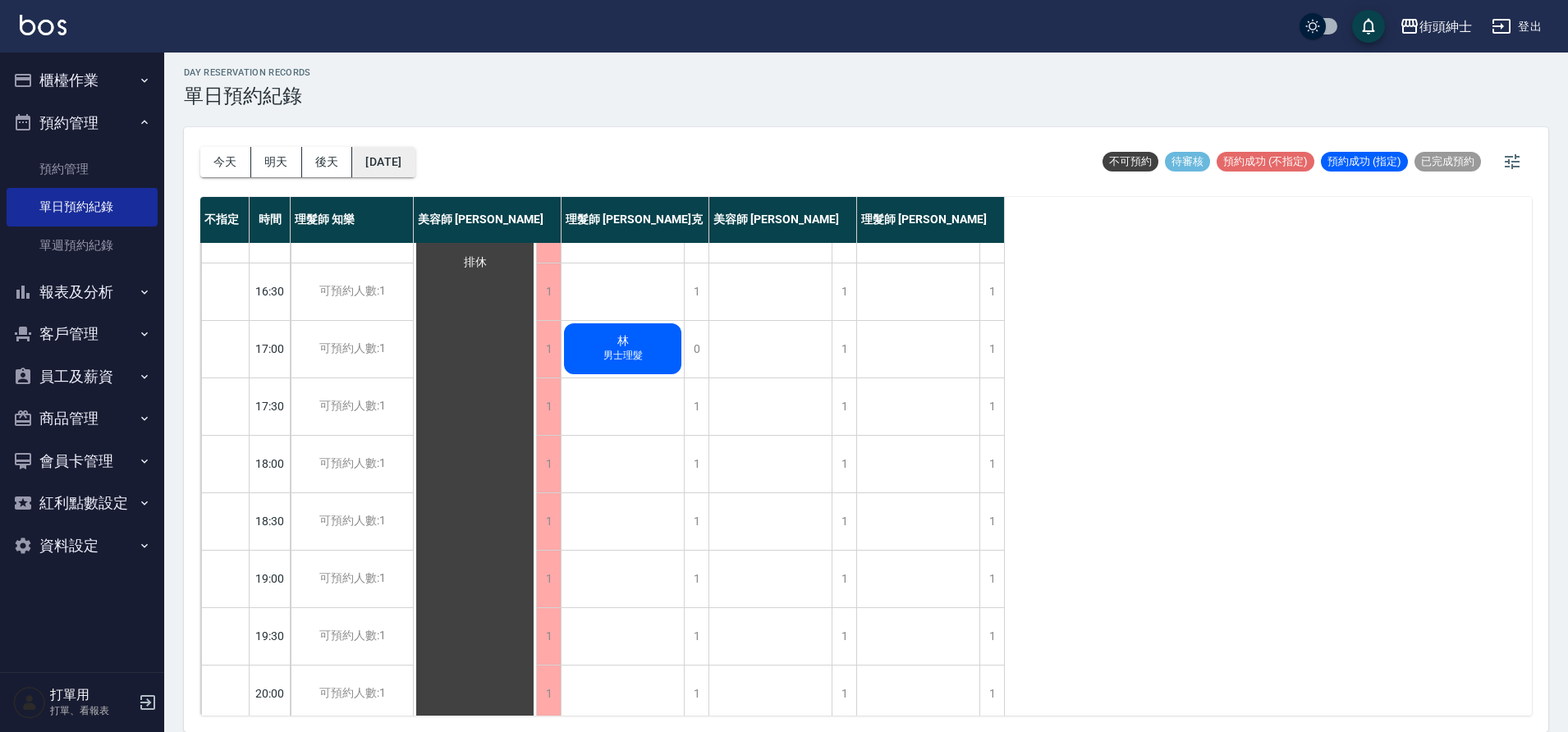
click at [414, 160] on button "2025/10/09" at bounding box center [383, 162] width 63 height 30
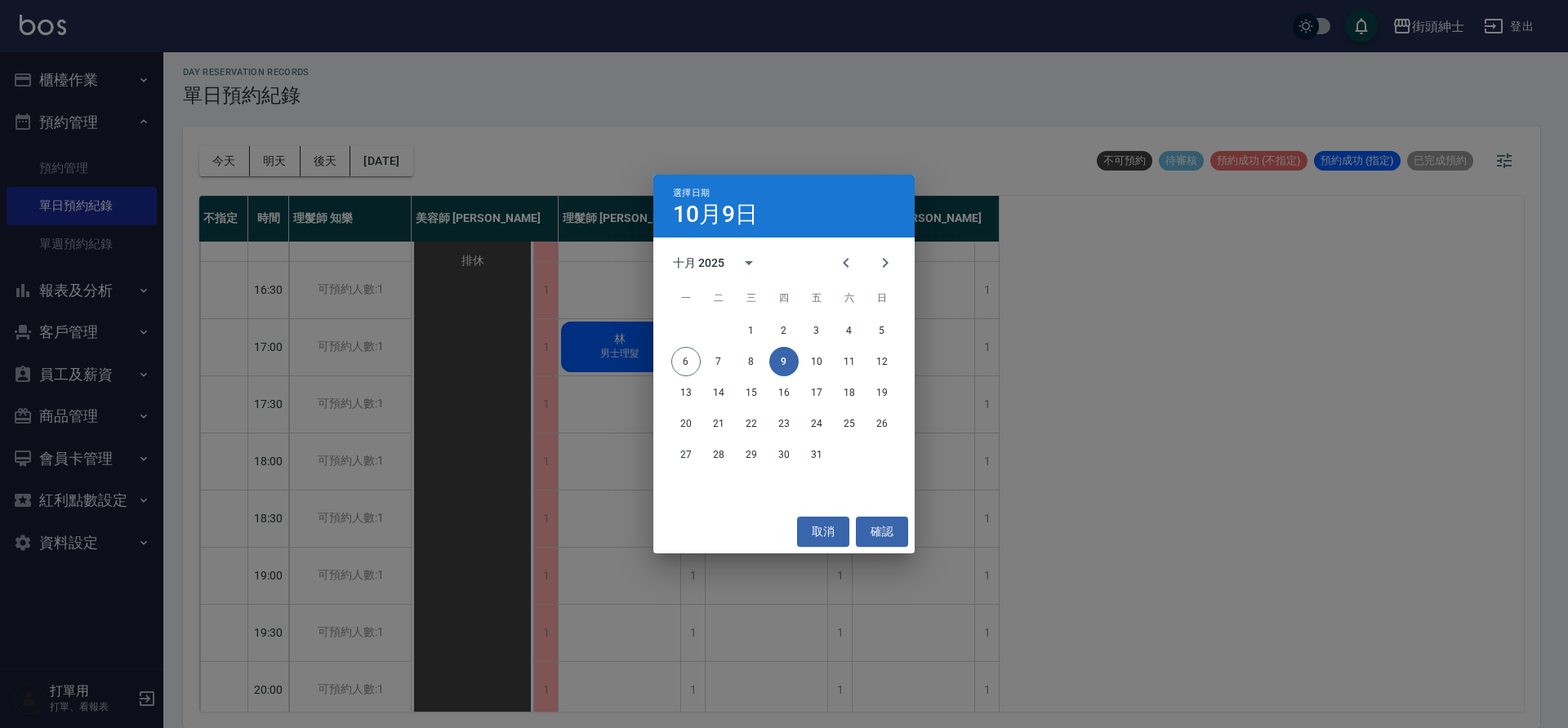
drag, startPoint x: 340, startPoint y: 165, endPoint x: 328, endPoint y: 167, distance: 12.2
click at [340, 165] on div "選擇日期 10月9日 十月 2025 一 二 三 四 五 六 日 1 2 3 4 5 6 7 8 9 10 11 12 13 14 15 16 17 18 1…" at bounding box center [784, 364] width 1568 height 728
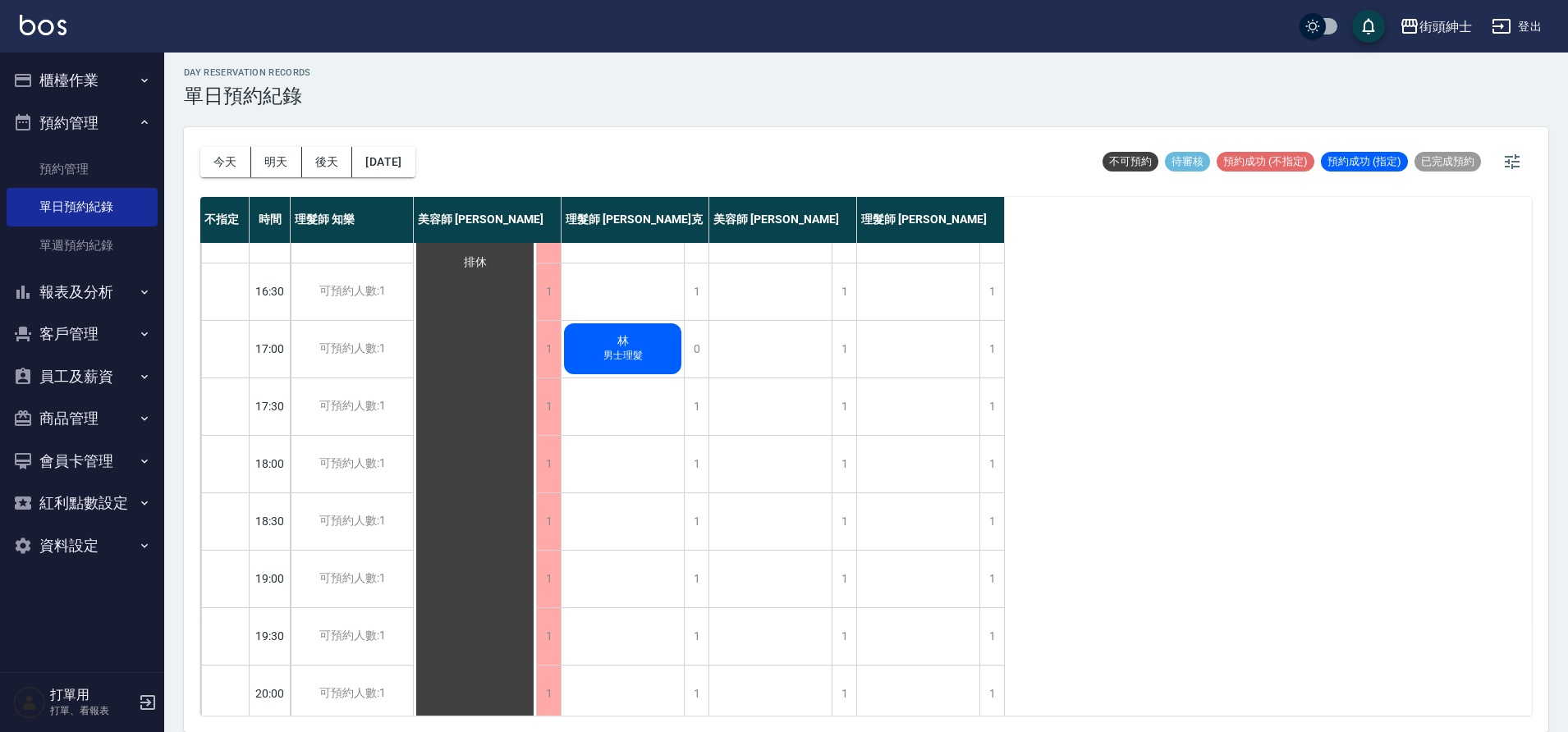
click at [281, 162] on button "明天" at bounding box center [276, 162] width 51 height 30
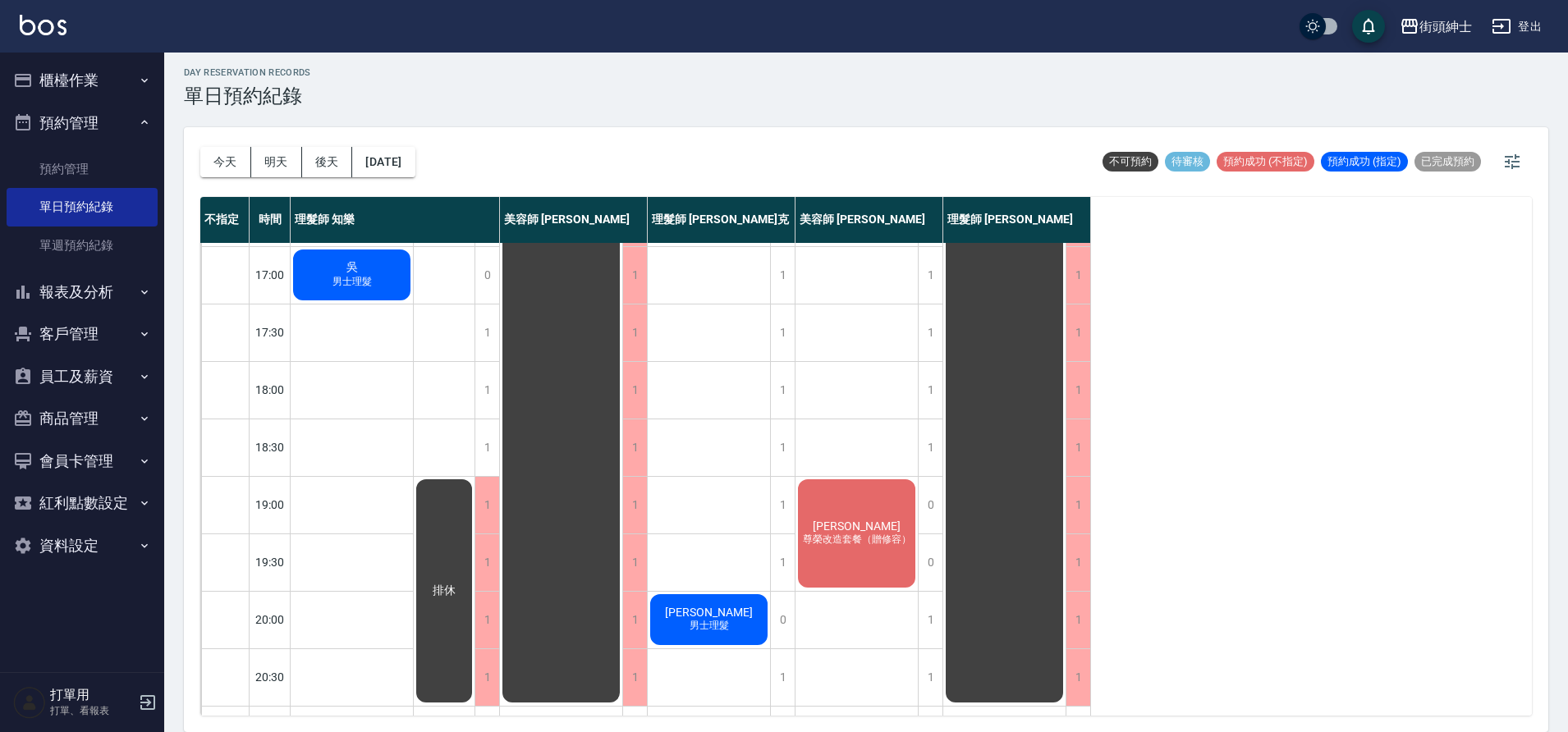
scroll to position [747, 0]
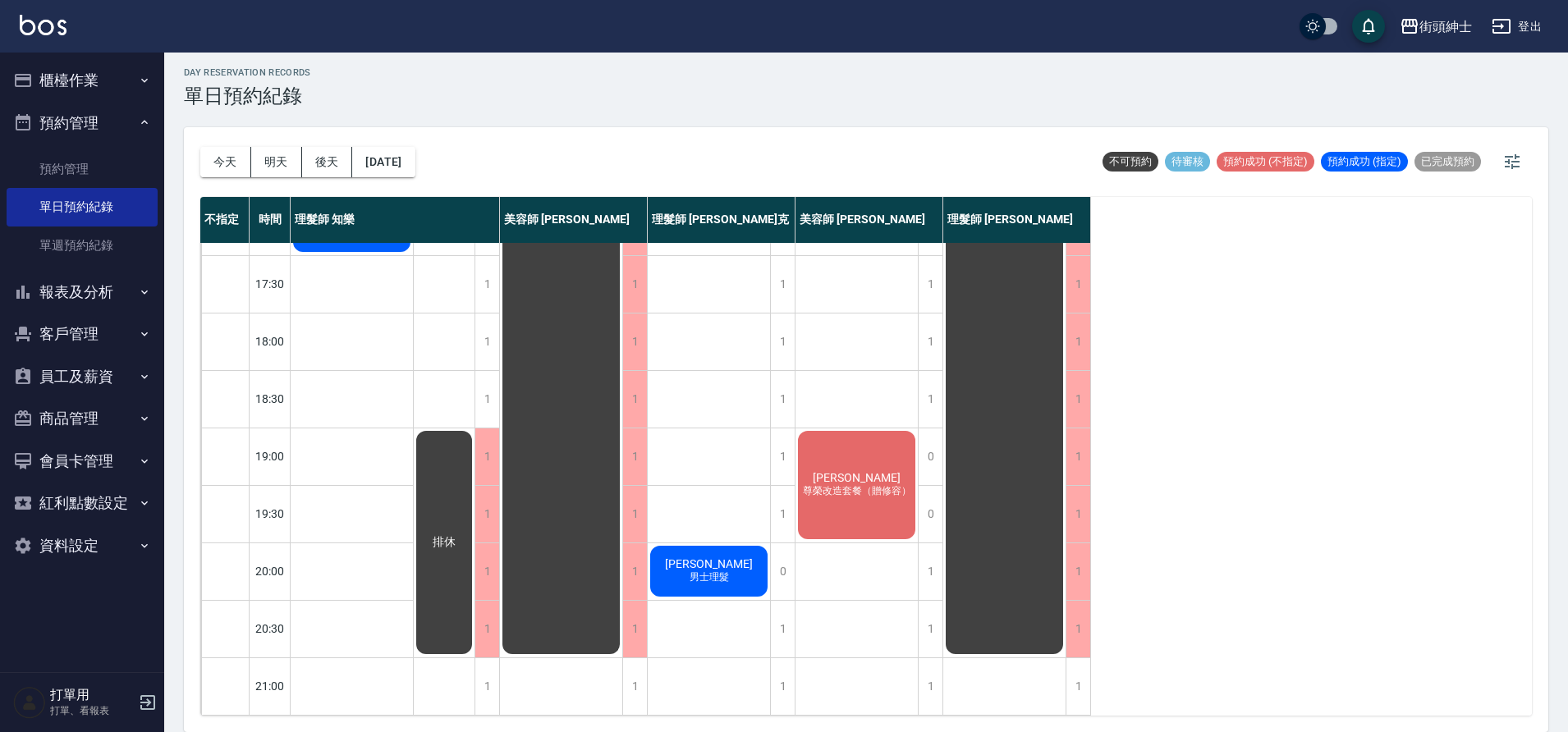
click at [234, 162] on button "今天" at bounding box center [226, 162] width 51 height 30
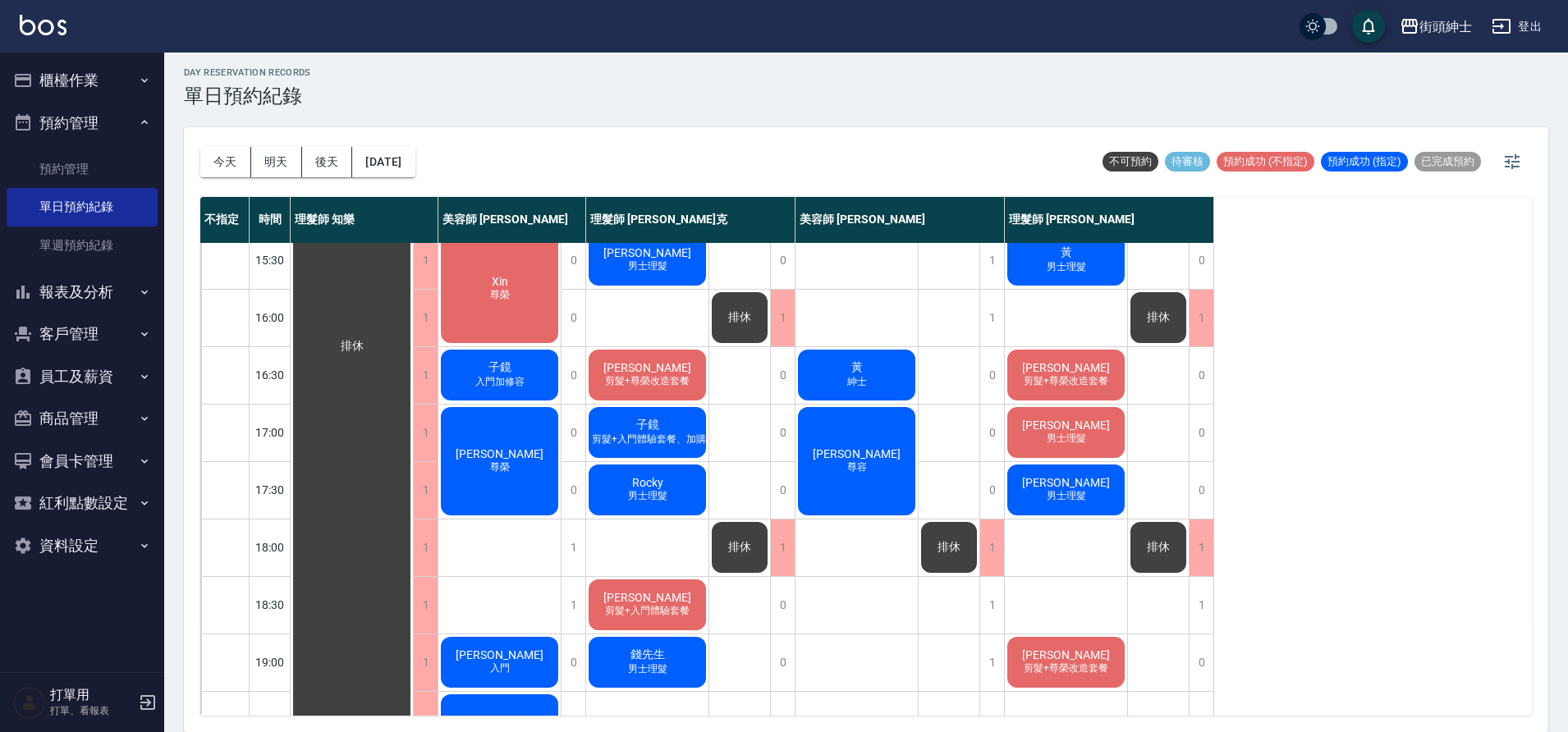
scroll to position [637, 0]
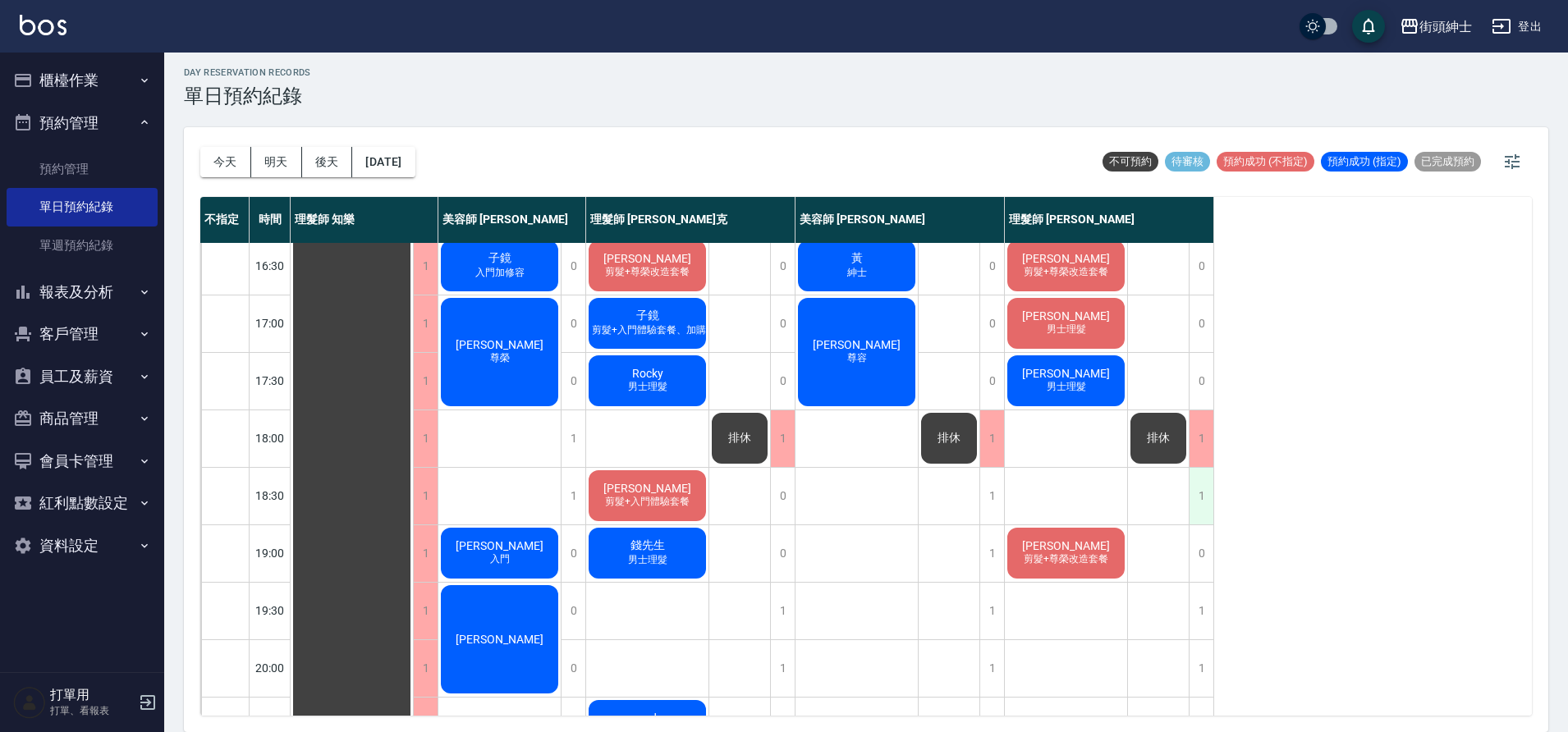
click at [1196, 500] on div "1" at bounding box center [1201, 496] width 24 height 56
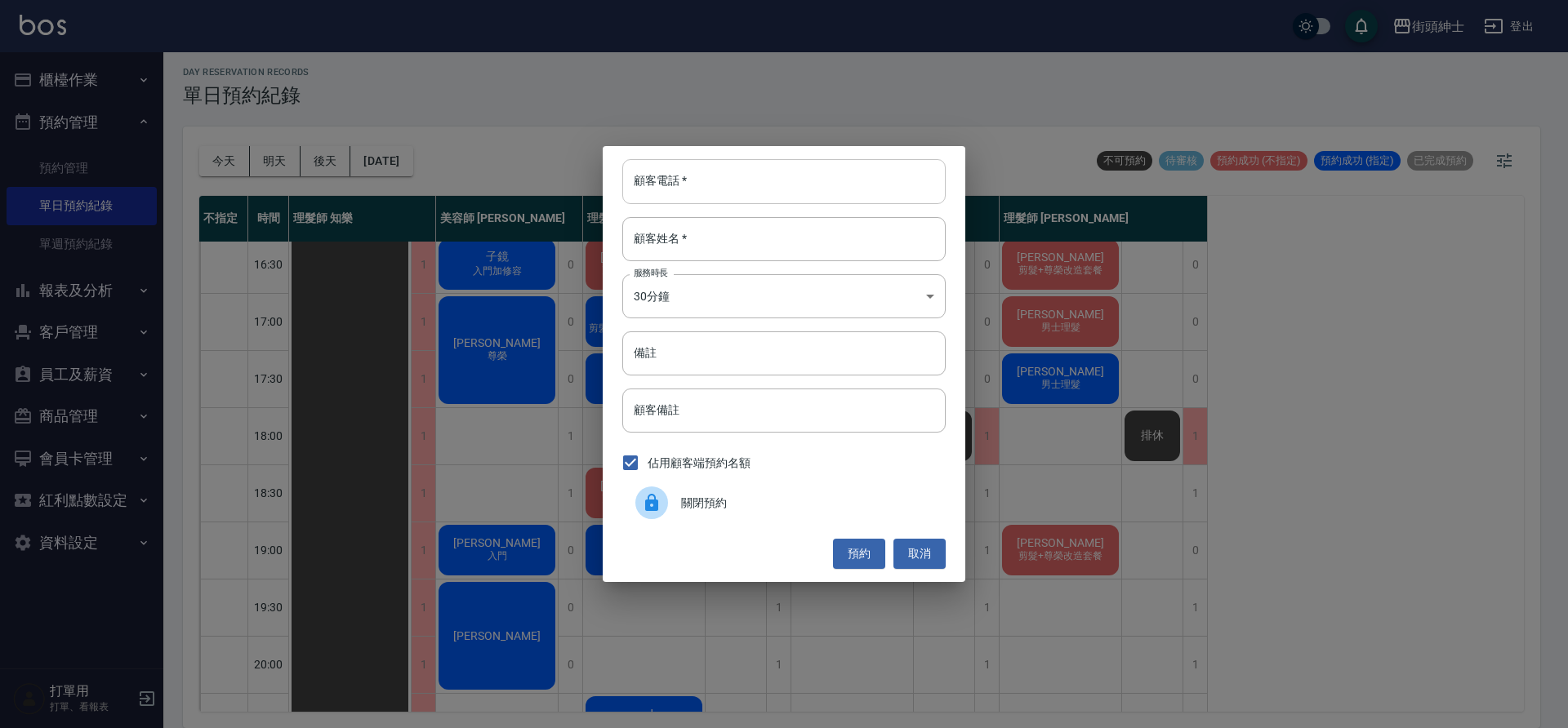
click at [789, 186] on input "顧客電話   *" at bounding box center [784, 181] width 324 height 44
type input "０"
type input "0123"
click at [713, 240] on input "顧客姓名   *" at bounding box center [784, 239] width 324 height 44
drag, startPoint x: 858, startPoint y: 555, endPoint x: 868, endPoint y: 552, distance: 10.4
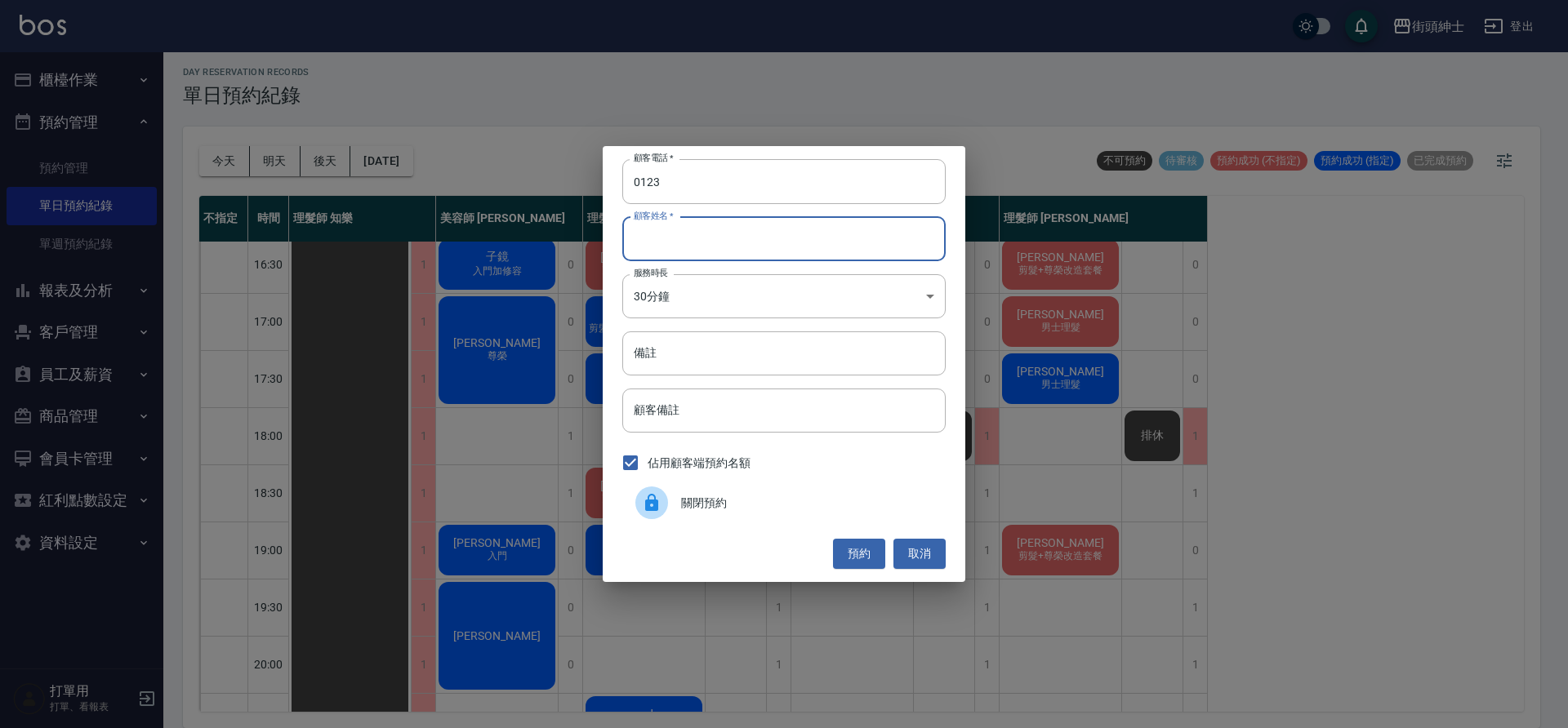
click at [858, 555] on button "預約" at bounding box center [859, 554] width 52 height 30
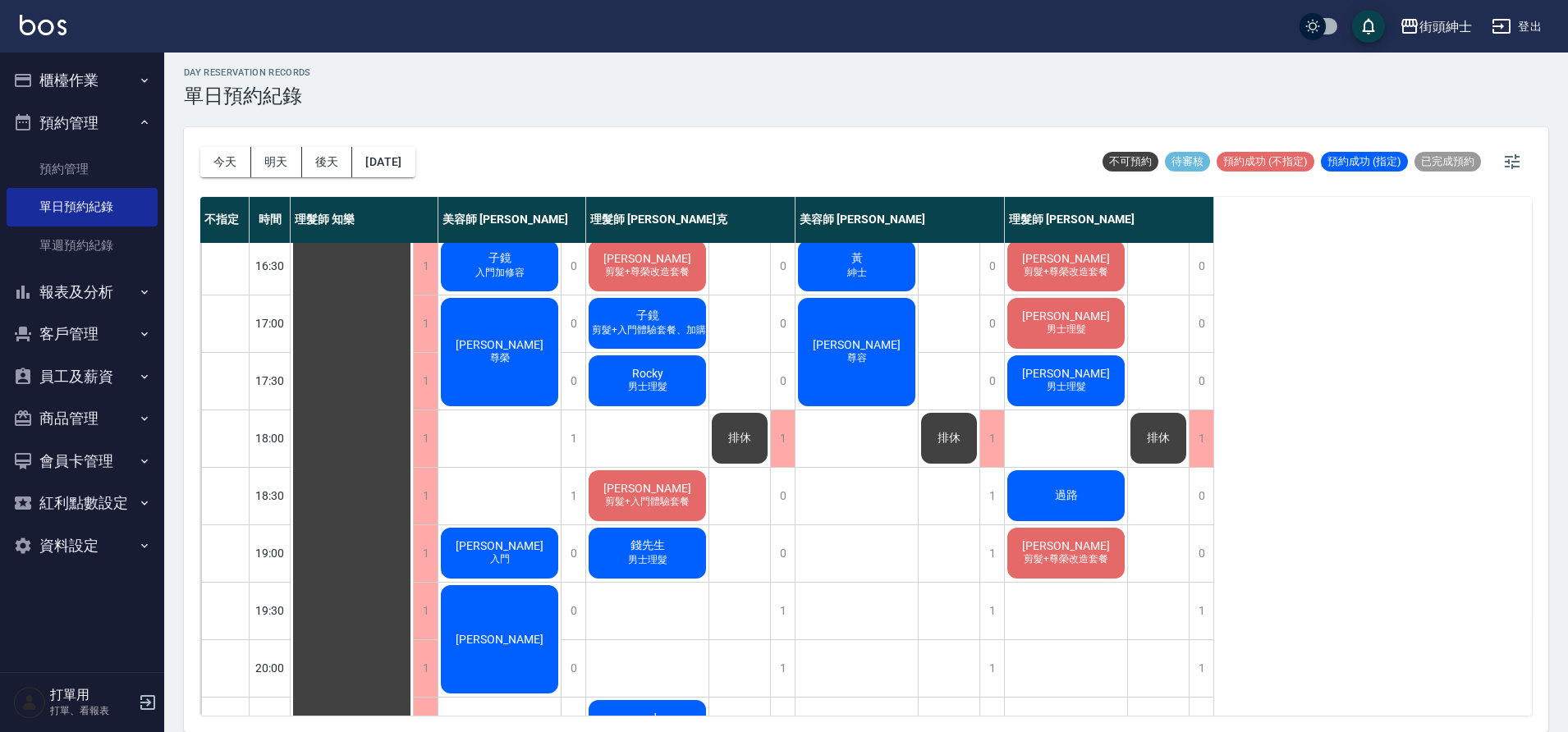
click at [1085, 498] on div "過路" at bounding box center [1066, 496] width 122 height 56
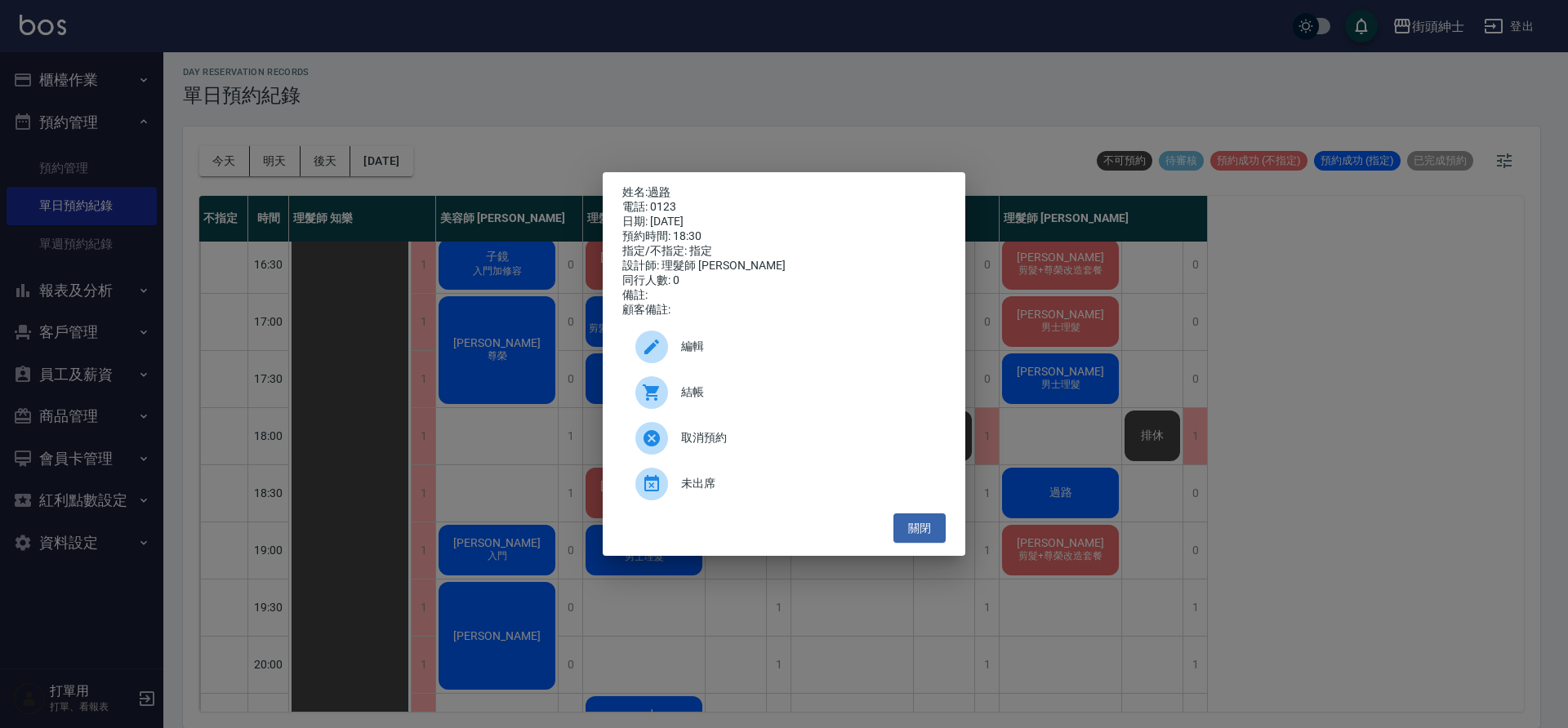
click at [746, 347] on span "編輯" at bounding box center [807, 347] width 252 height 17
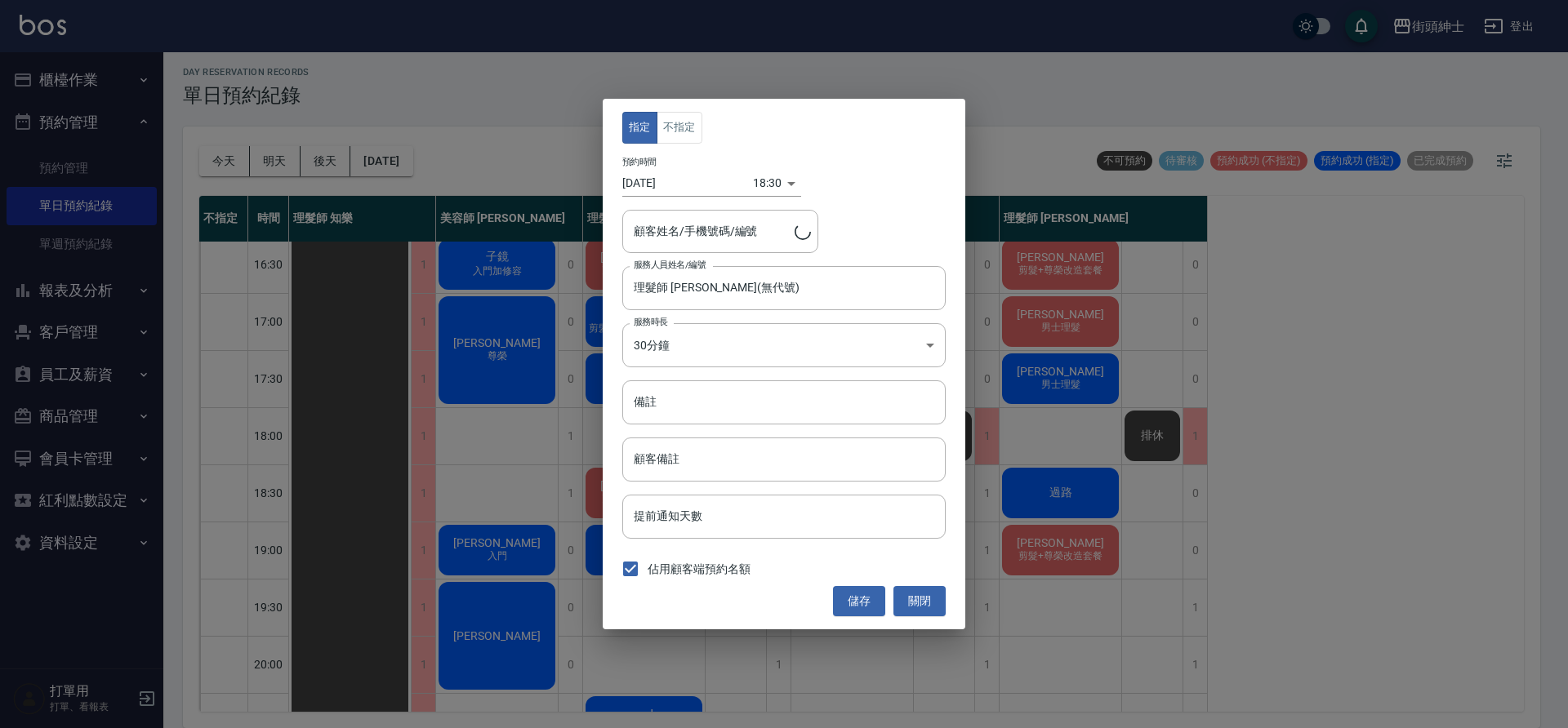
type input "過路/0123"
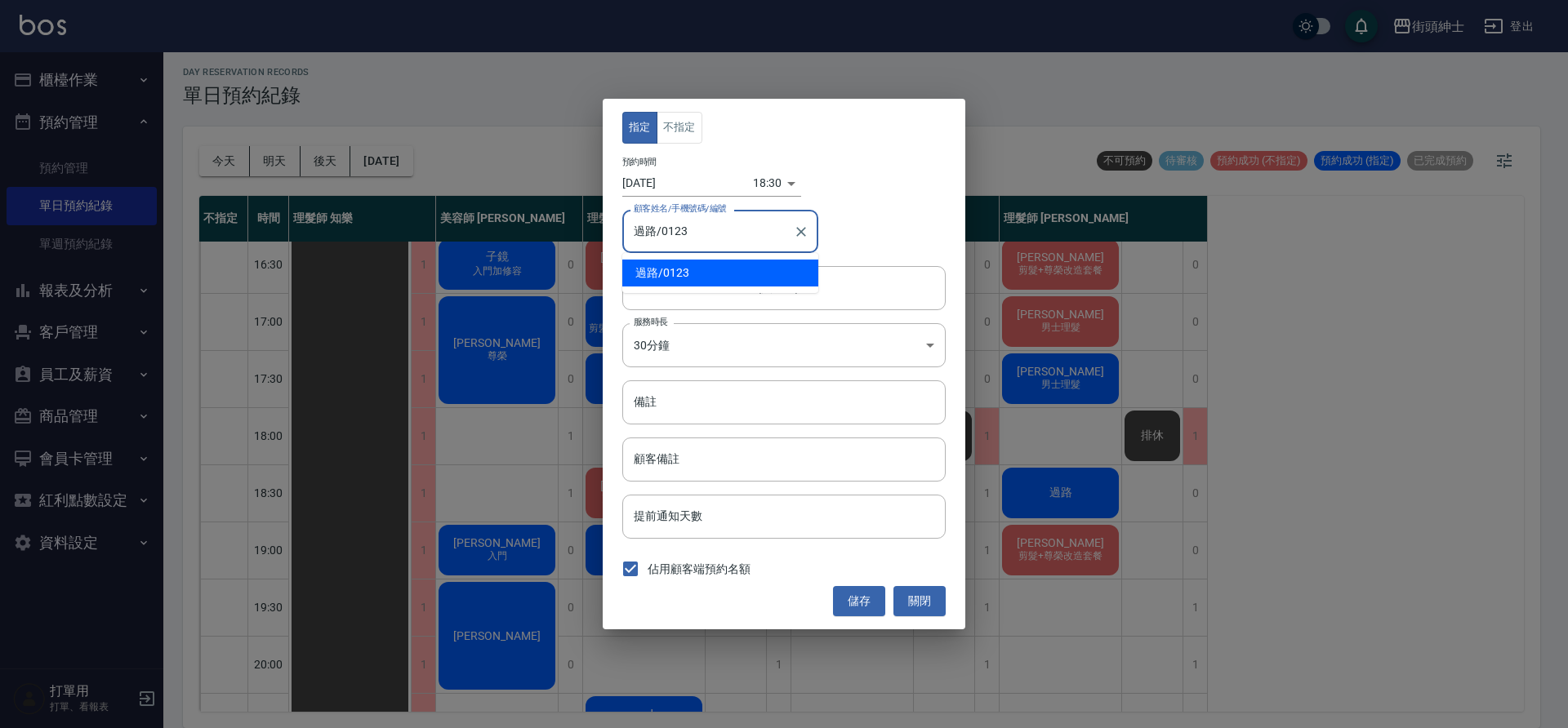
drag, startPoint x: 717, startPoint y: 220, endPoint x: 598, endPoint y: 225, distance: 119.1
click at [619, 252] on div "指定 不指定 預約時間 2025/10/06 18:30 1759746600000 顧客姓名/手機號碼/編號 過路/0123 顧客姓名/手機號碼/編號 服務…" at bounding box center [784, 364] width 363 height 529
click at [862, 600] on button "儲存" at bounding box center [859, 601] width 52 height 30
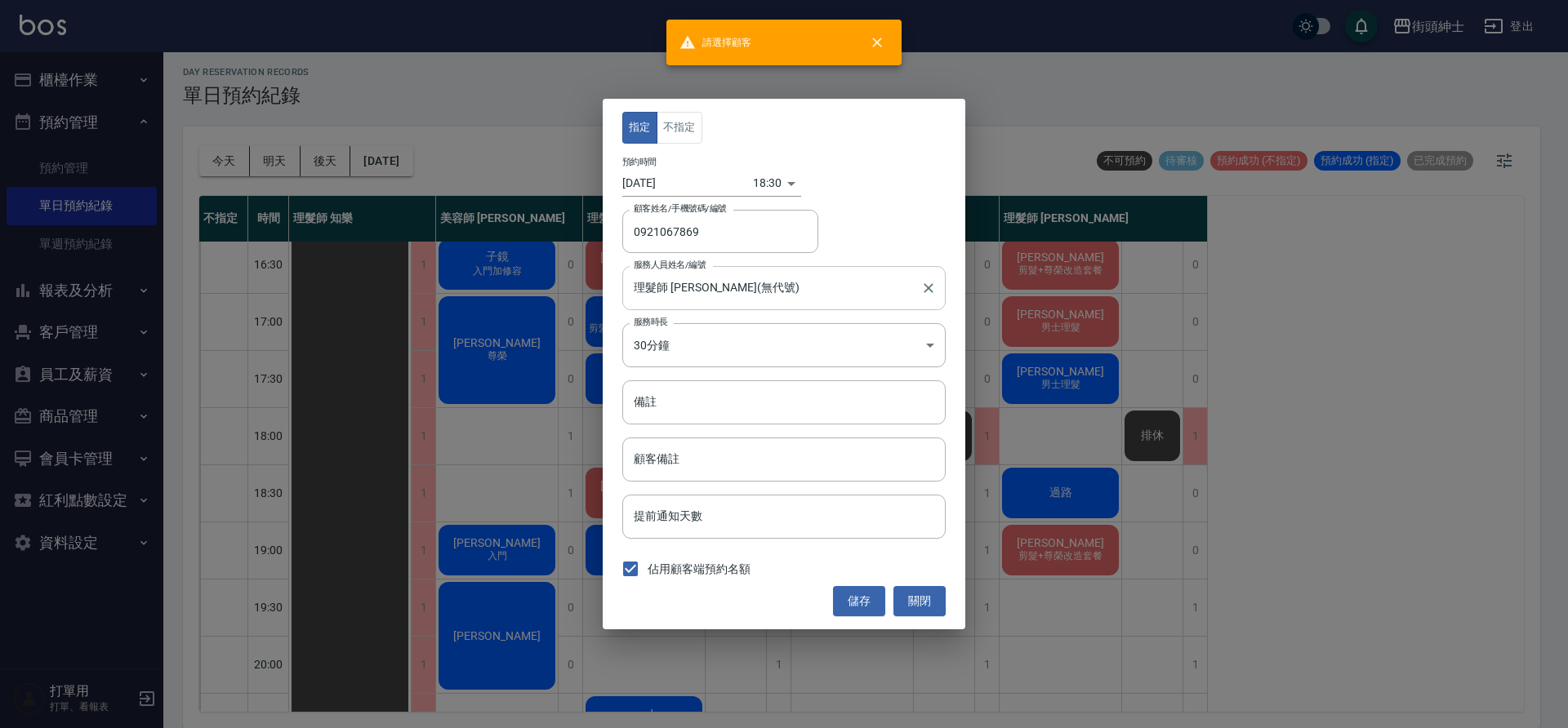
click at [702, 292] on input "理髮師 [PERSON_NAME](無代號)" at bounding box center [771, 287] width 284 height 29
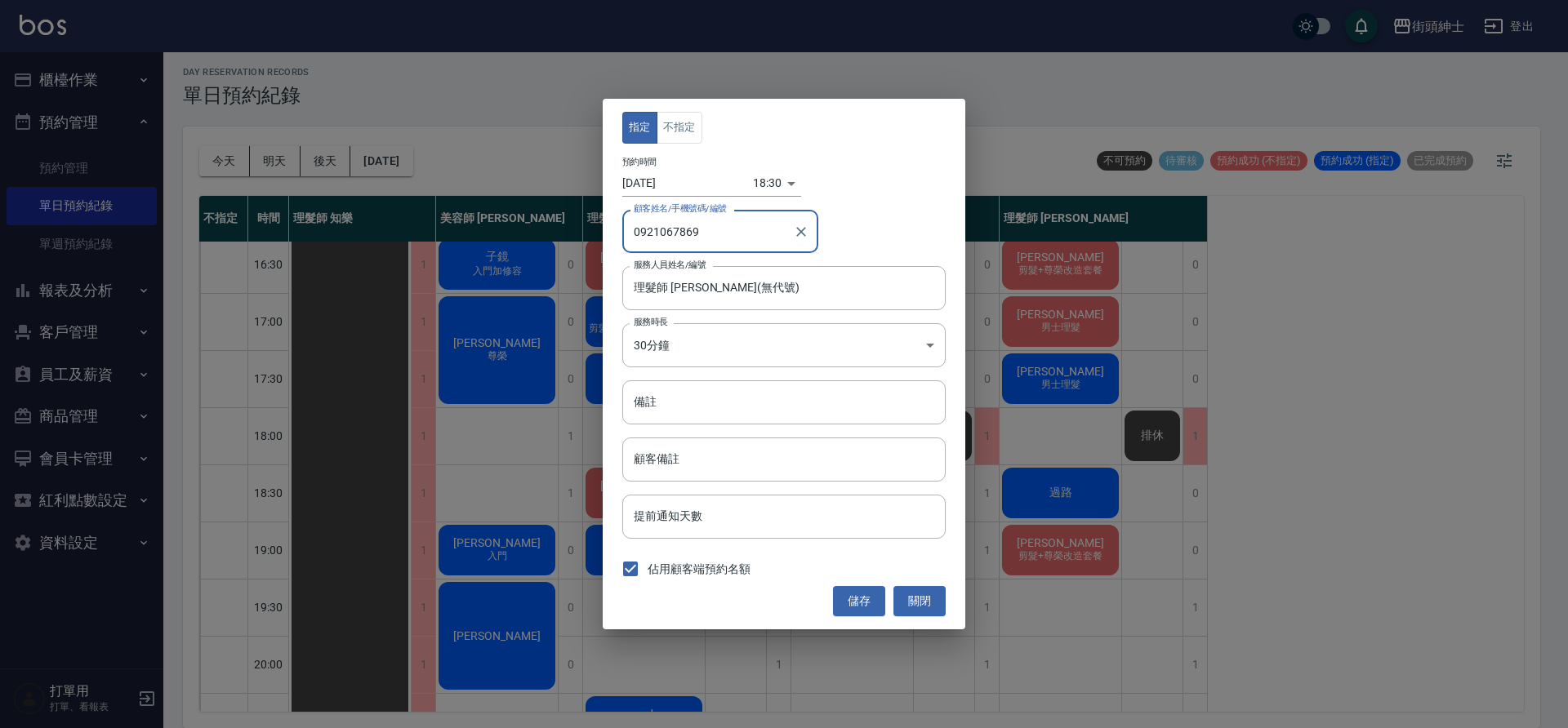
click at [740, 238] on input "0921067869" at bounding box center [708, 231] width 157 height 29
click at [633, 233] on input "0921067869" at bounding box center [708, 231] width 157 height 29
drag, startPoint x: 701, startPoint y: 230, endPoint x: 645, endPoint y: 229, distance: 56.0
click at [630, 232] on input "0921067869" at bounding box center [708, 231] width 157 height 29
type input "0921067869"
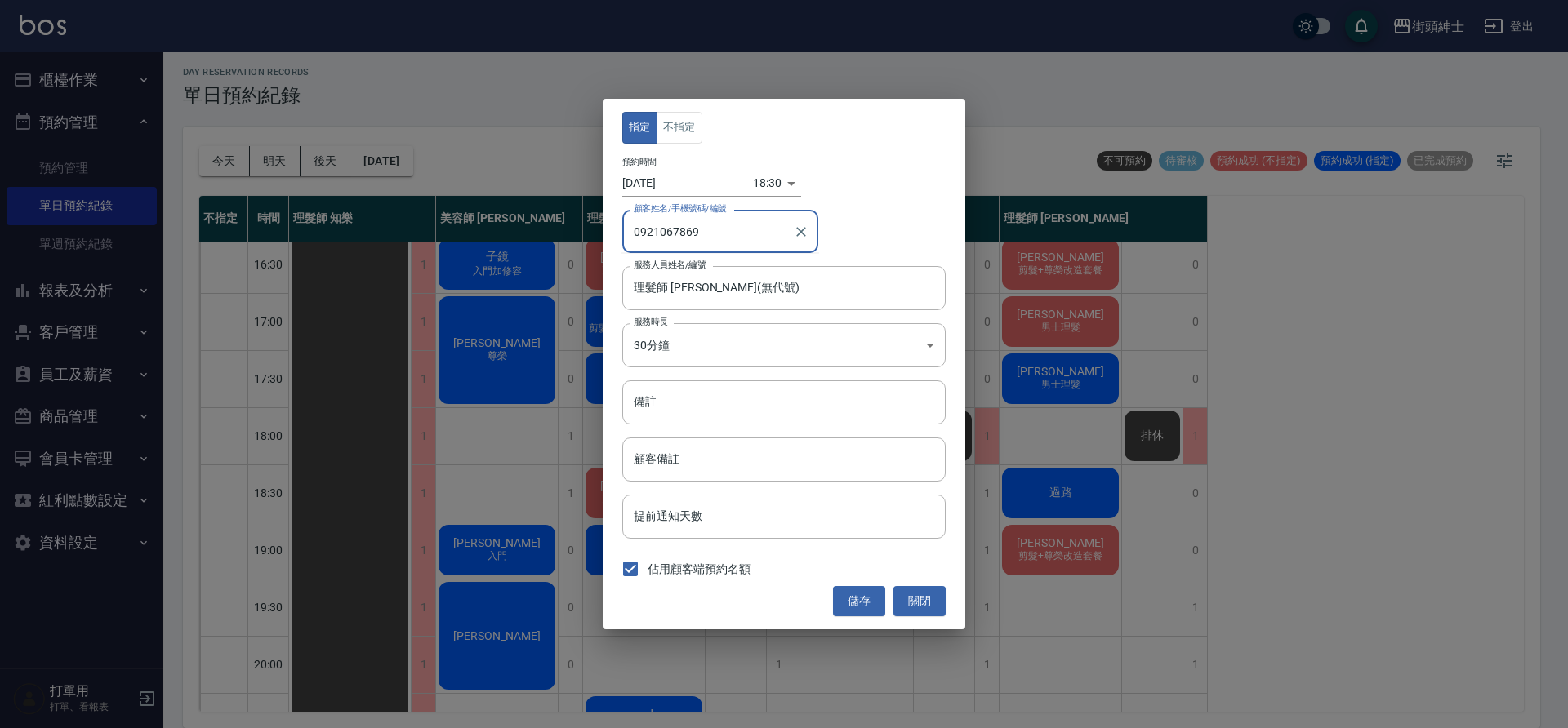
drag, startPoint x: 1080, startPoint y: 280, endPoint x: 1083, endPoint y: 295, distance: 15.3
click at [1081, 280] on div "指定 不指定 預約時間 2025/10/06 18:30 1759746600000 顧客姓名/手機號碼/編號 0921067869 顧客姓名/手機號碼/編號…" at bounding box center [784, 364] width 1568 height 728
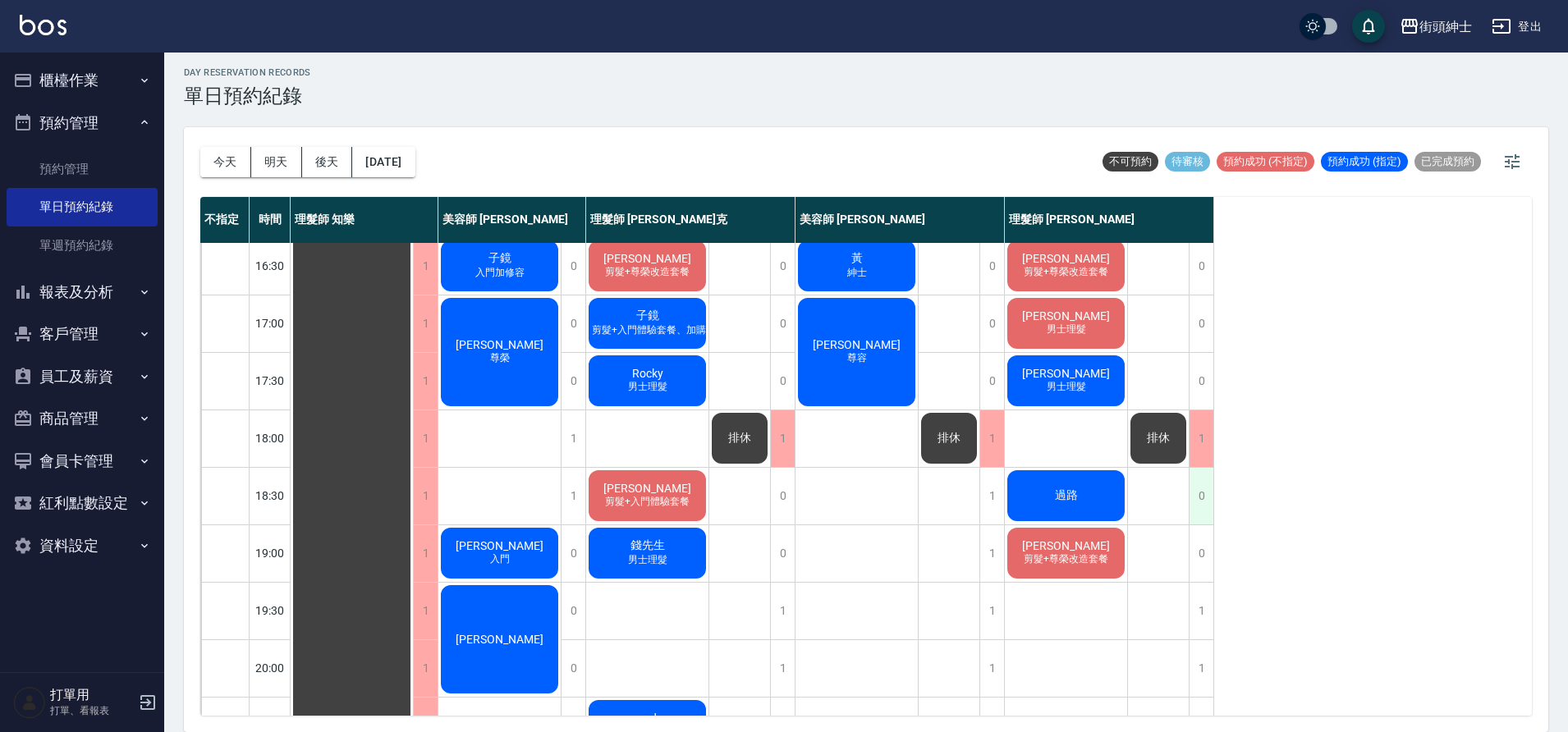
click at [1205, 505] on div "0" at bounding box center [1201, 496] width 24 height 56
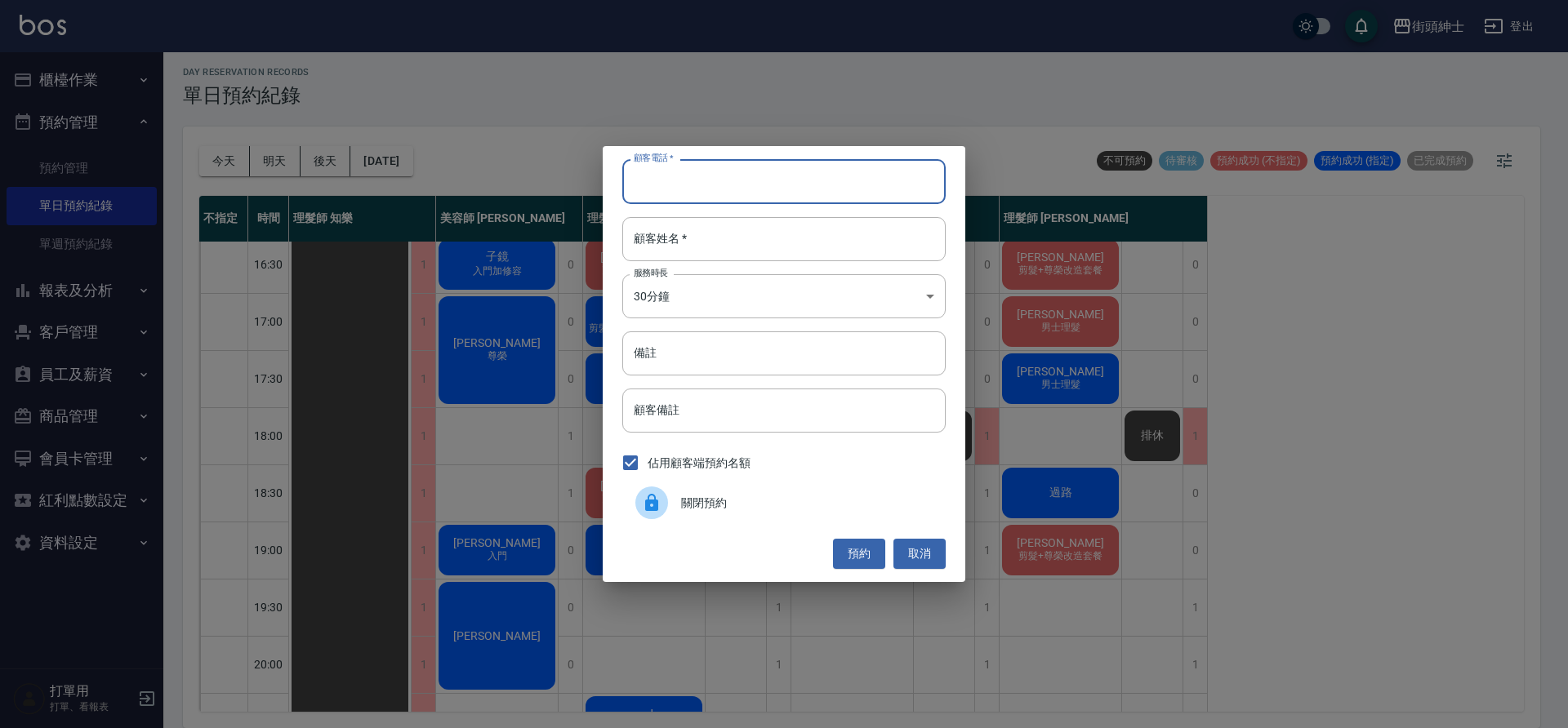
click at [783, 193] on input "顧客電話   *" at bounding box center [784, 181] width 324 height 44
paste input "0921067869"
type input "0921067869"
click at [732, 251] on input "顧客姓名   *" at bounding box center [784, 239] width 324 height 44
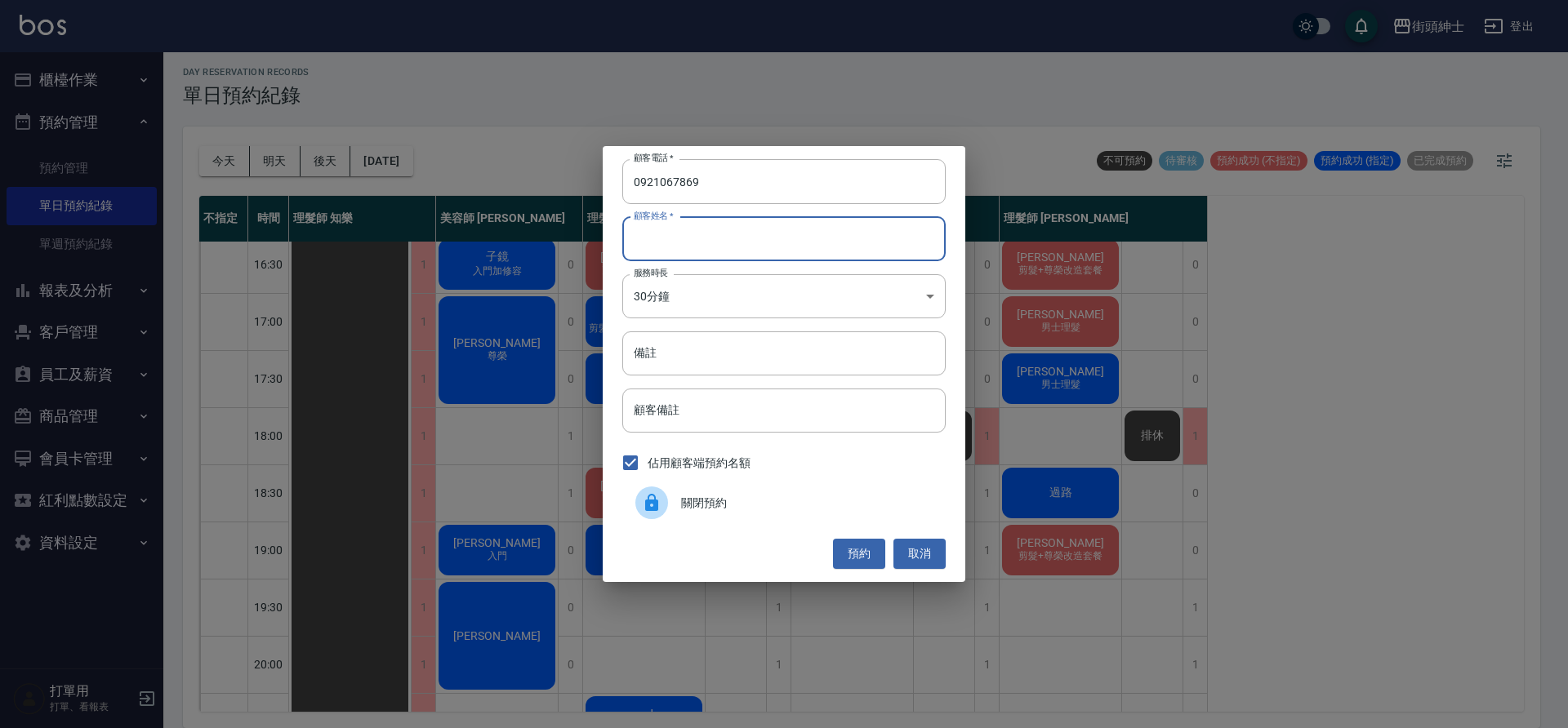
click at [863, 549] on button "預約" at bounding box center [859, 554] width 52 height 30
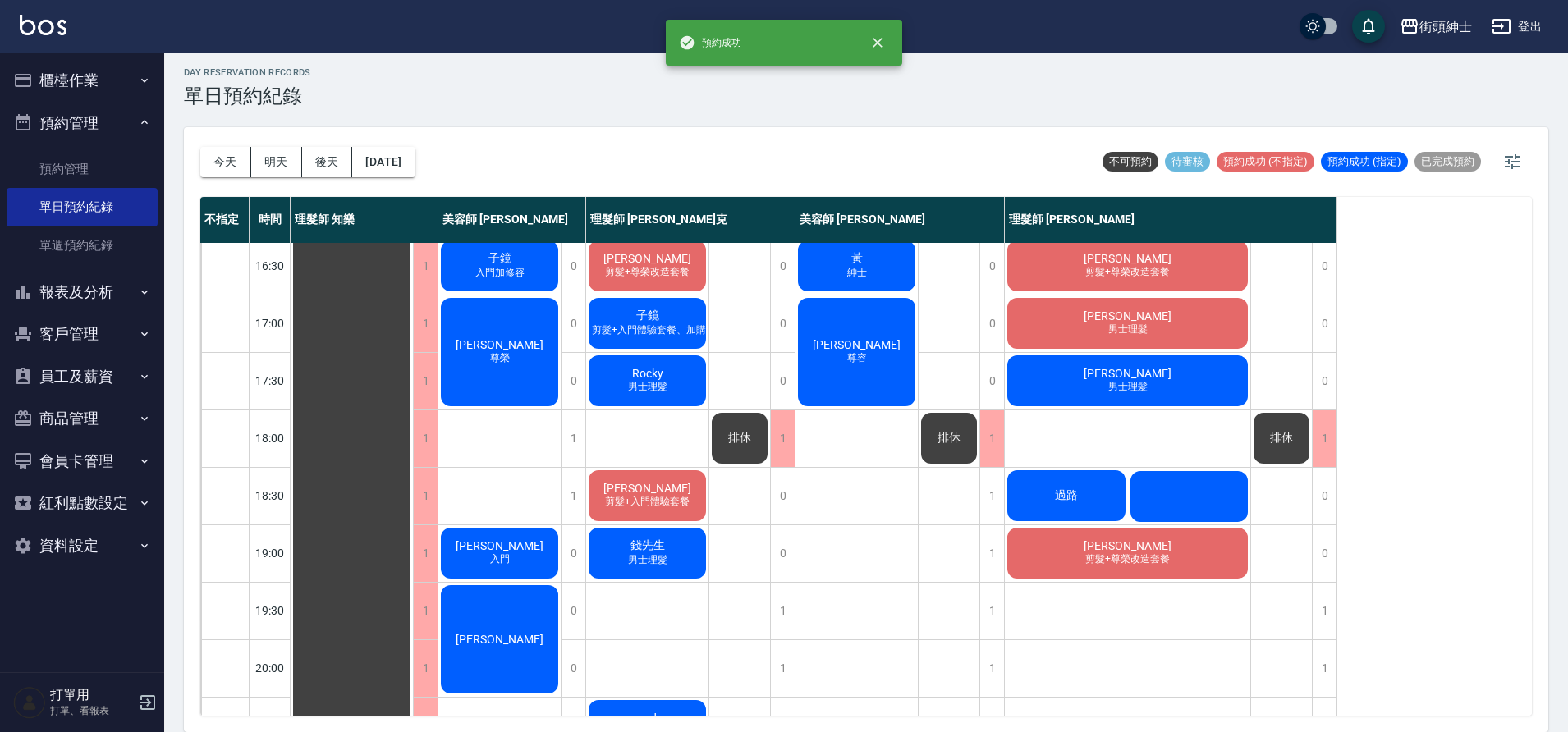
click at [1178, 492] on div at bounding box center [1188, 497] width 123 height 56
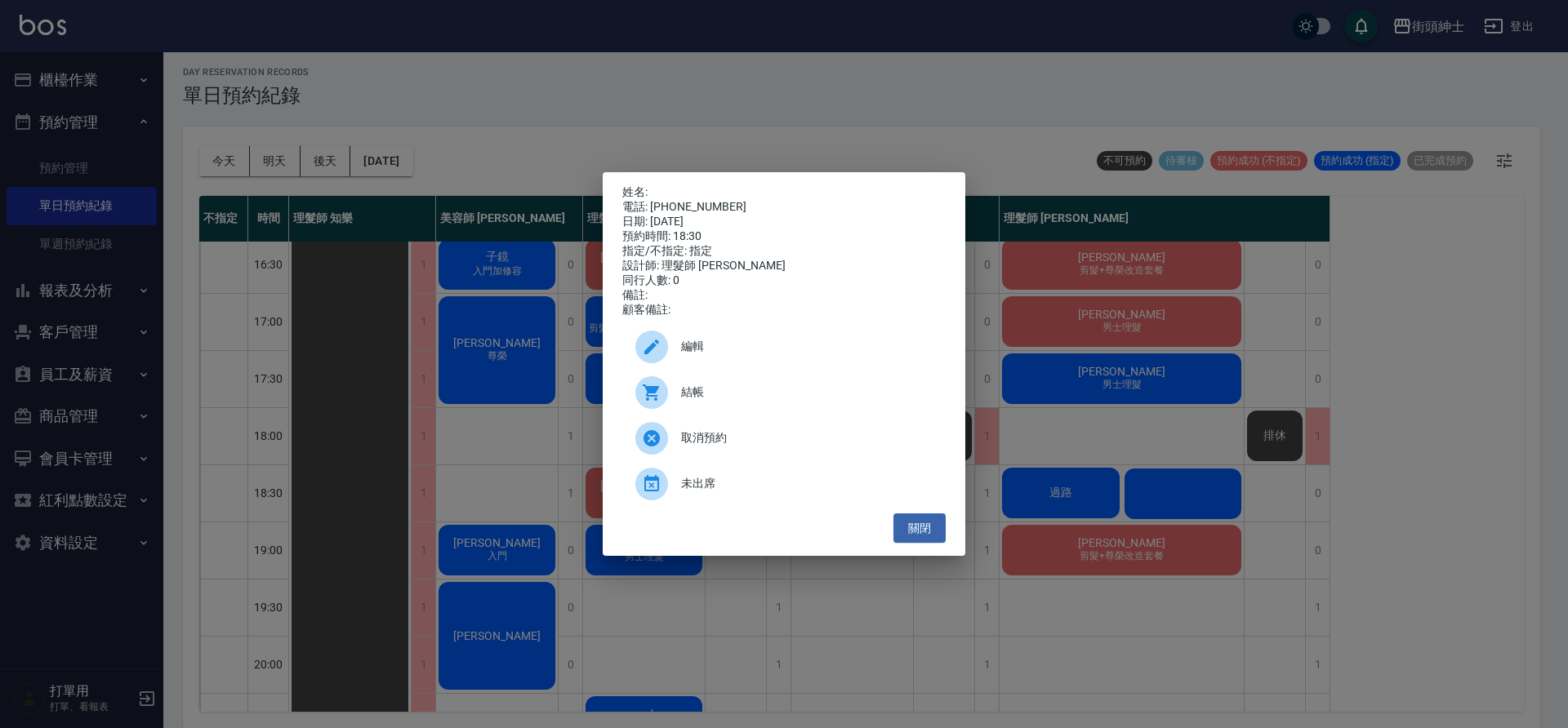
click at [702, 341] on div "編輯" at bounding box center [784, 347] width 324 height 46
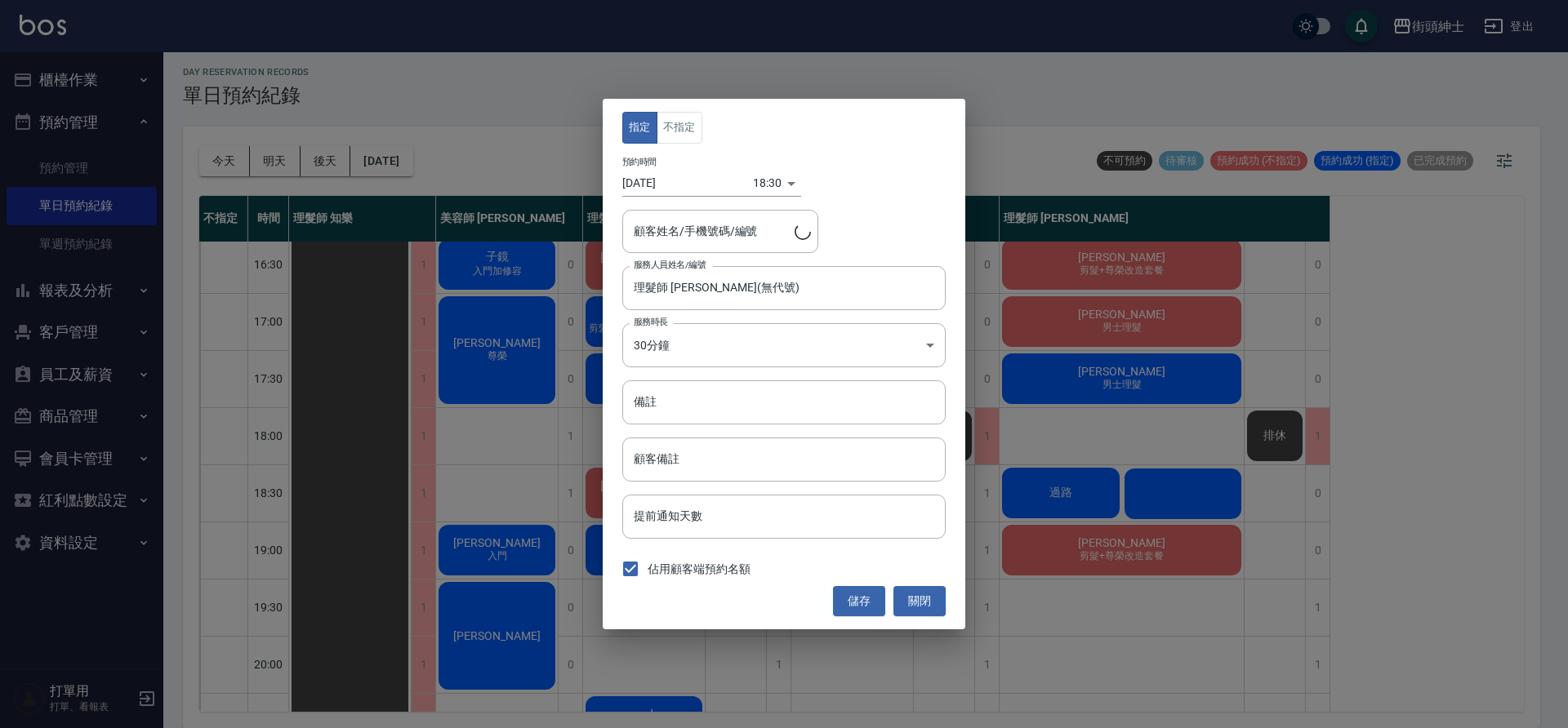
type input "/0921067869"
drag, startPoint x: 925, startPoint y: 601, endPoint x: 970, endPoint y: 586, distance: 47.4
click at [925, 603] on button "關閉" at bounding box center [920, 601] width 52 height 30
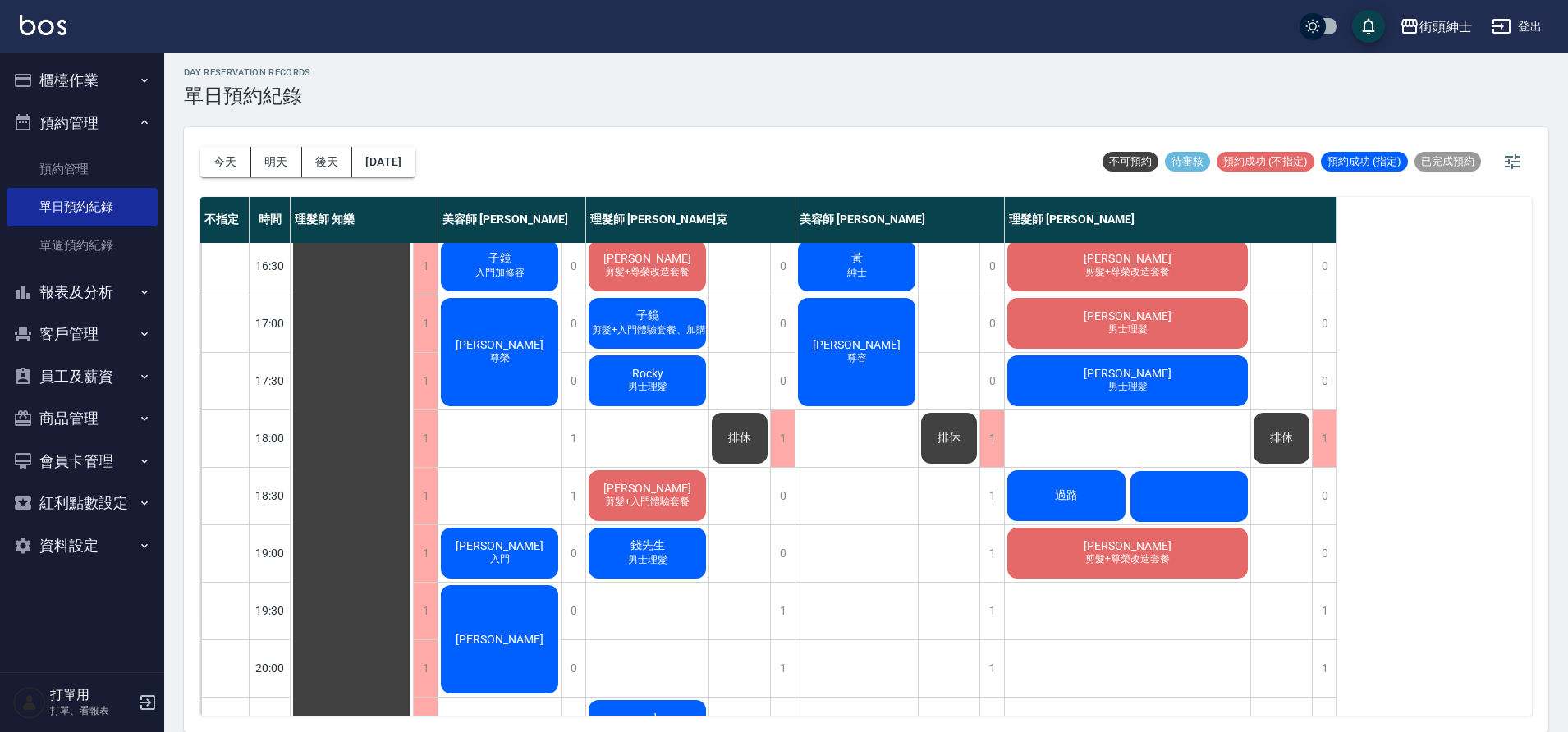
click at [1090, 503] on div "過路" at bounding box center [1066, 496] width 123 height 56
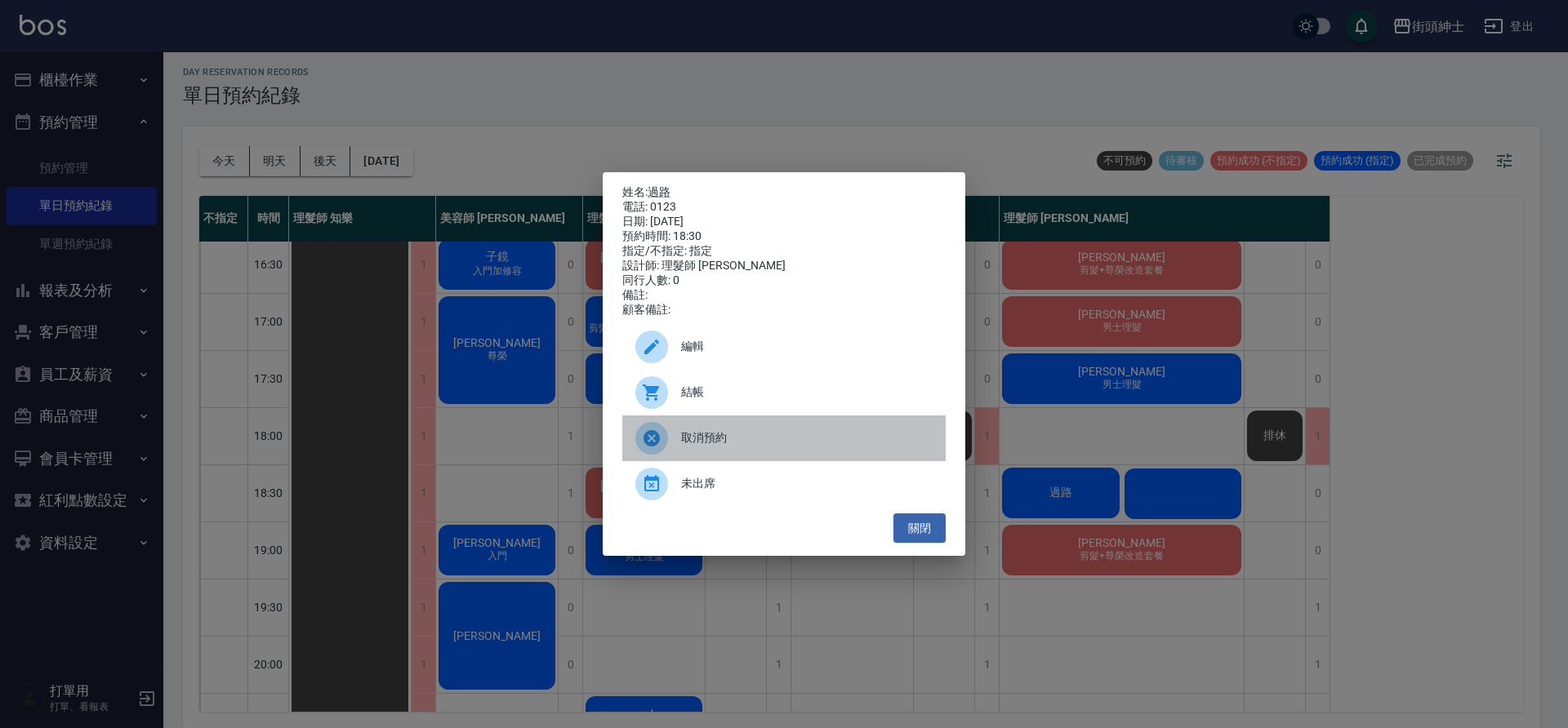
drag, startPoint x: 742, startPoint y: 444, endPoint x: 768, endPoint y: 443, distance: 26.0
click at [742, 445] on span "取消預約" at bounding box center [807, 438] width 252 height 17
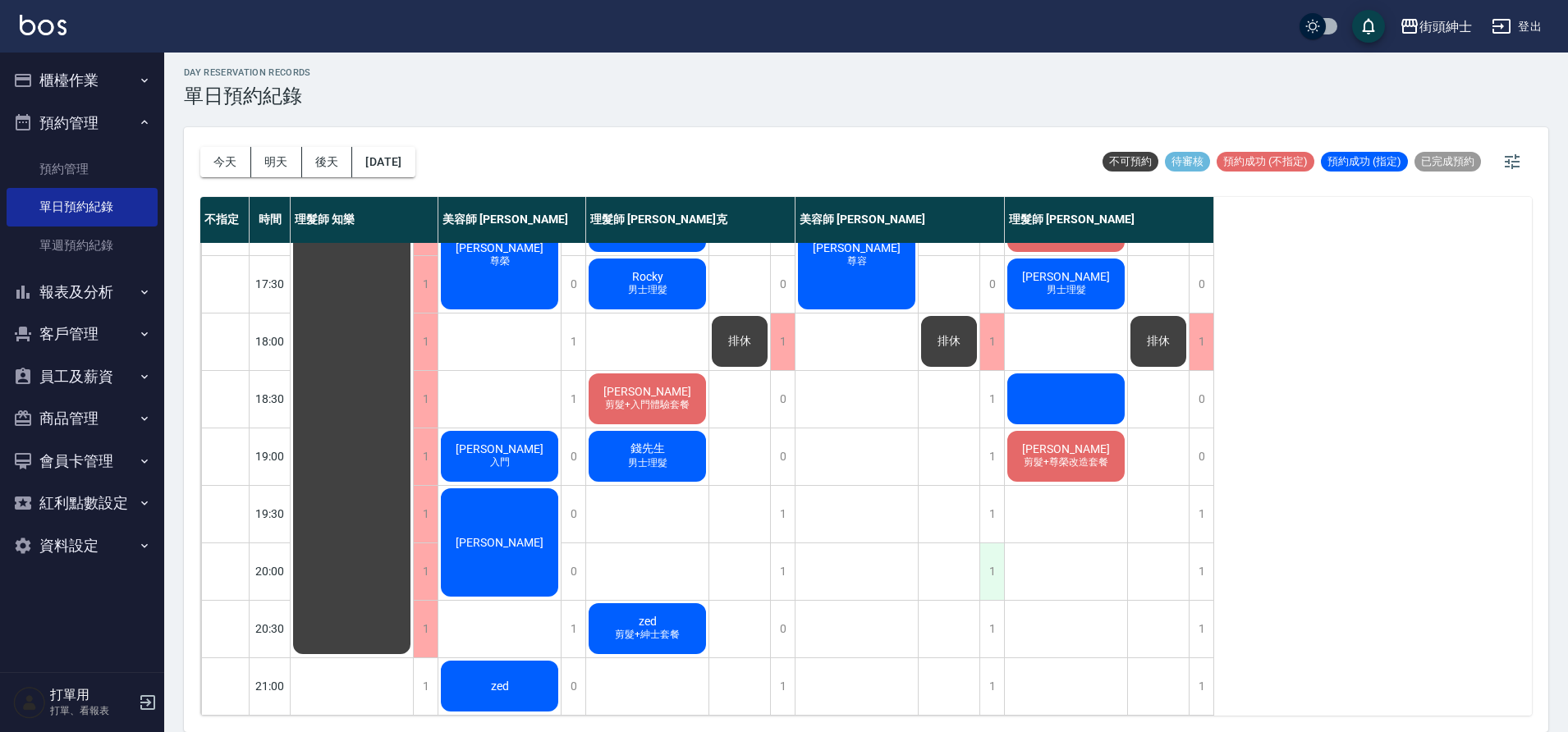
scroll to position [743, 0]
click at [392, 162] on button "2025/10/06" at bounding box center [383, 162] width 63 height 30
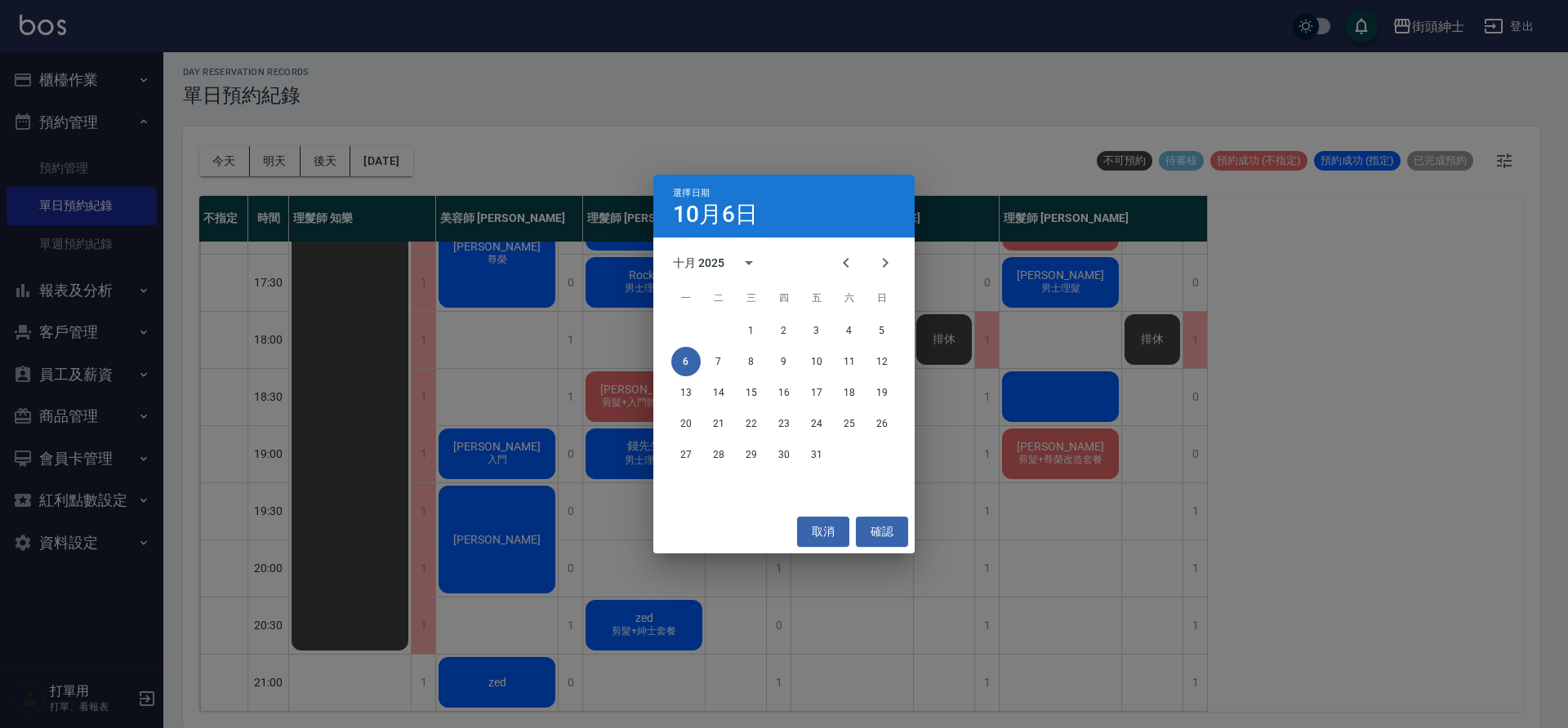
click at [734, 358] on div "6 7 8 9 10 11 12" at bounding box center [784, 362] width 261 height 30
click at [717, 364] on button "7" at bounding box center [719, 362] width 30 height 30
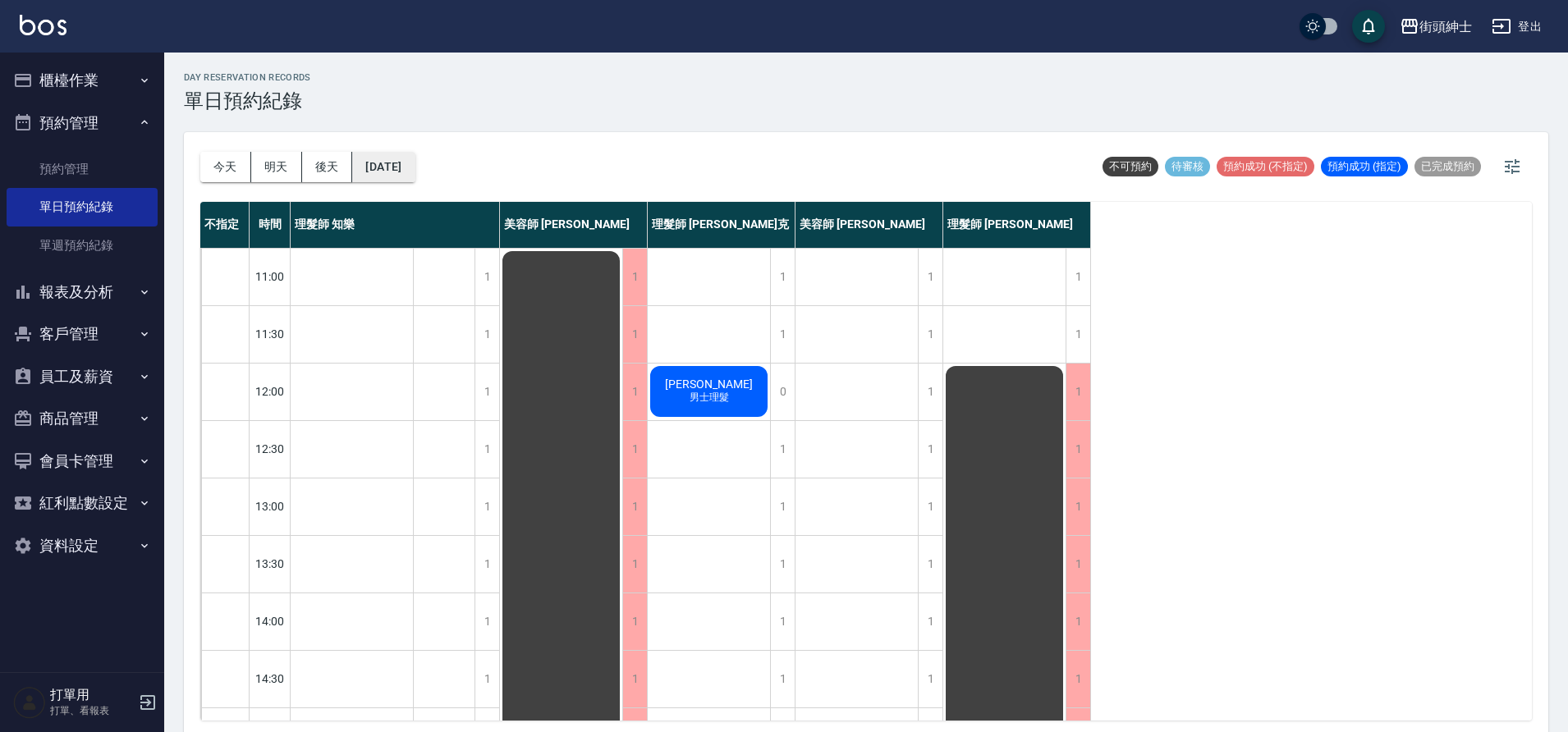
click at [414, 177] on button "2025/10/07" at bounding box center [383, 167] width 63 height 30
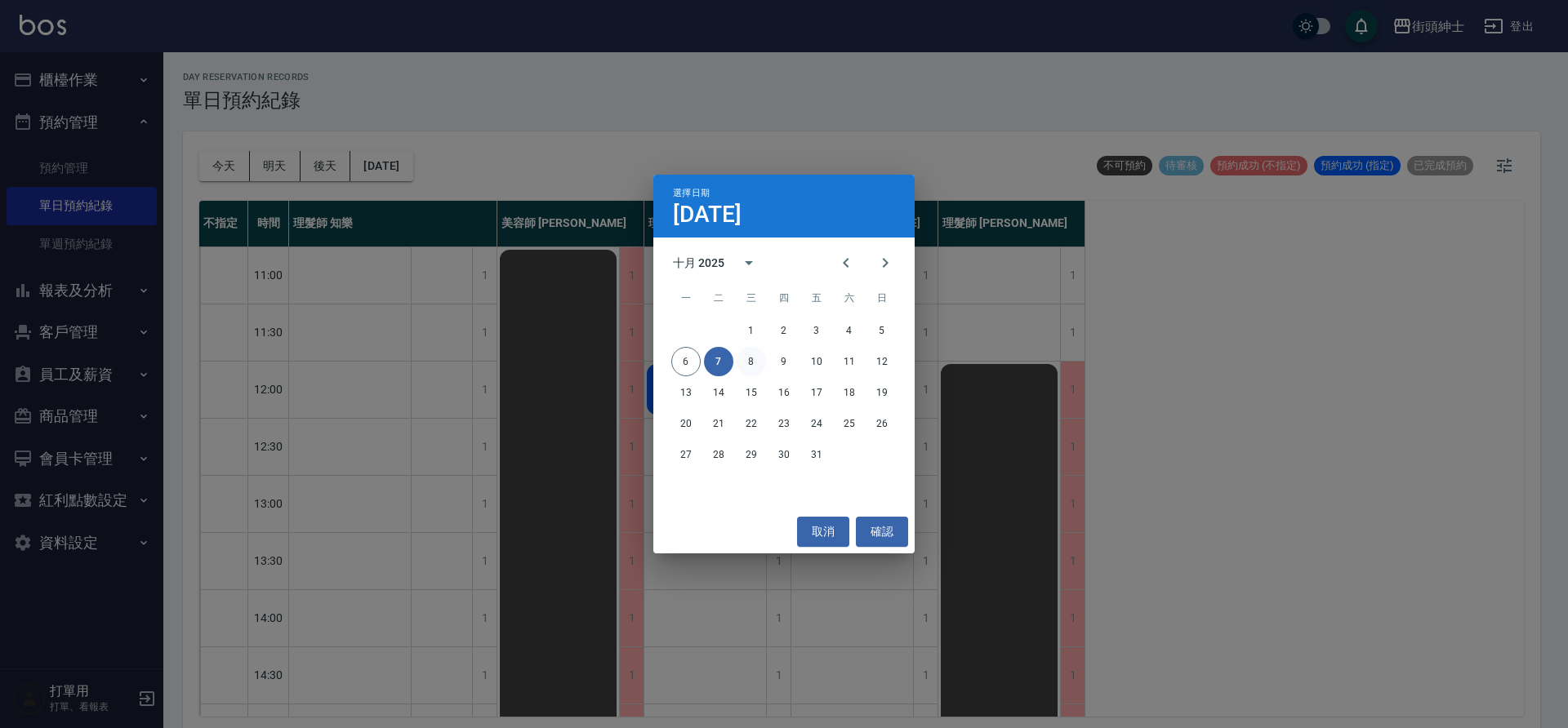
click at [742, 352] on button "8" at bounding box center [752, 362] width 30 height 30
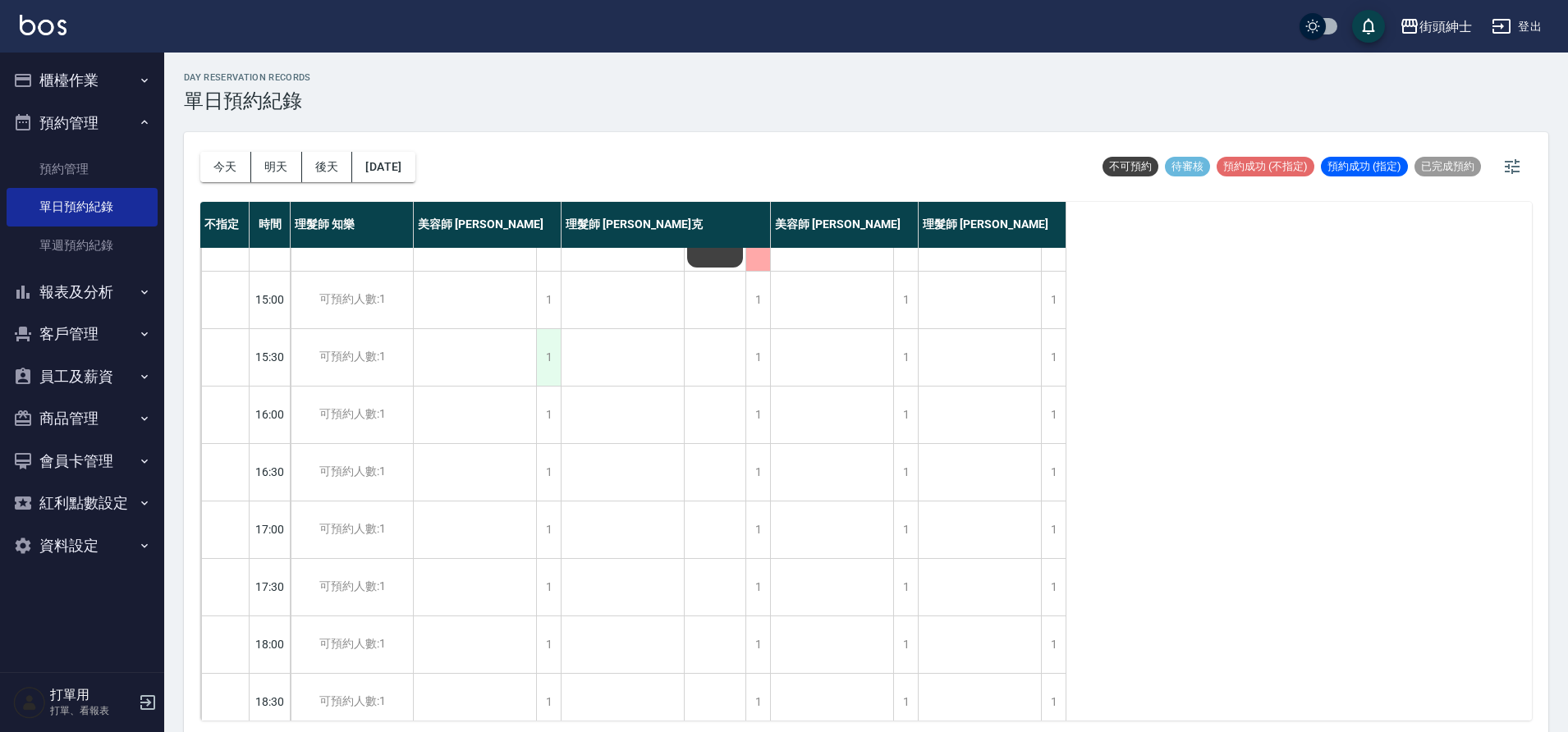
scroll to position [746, 0]
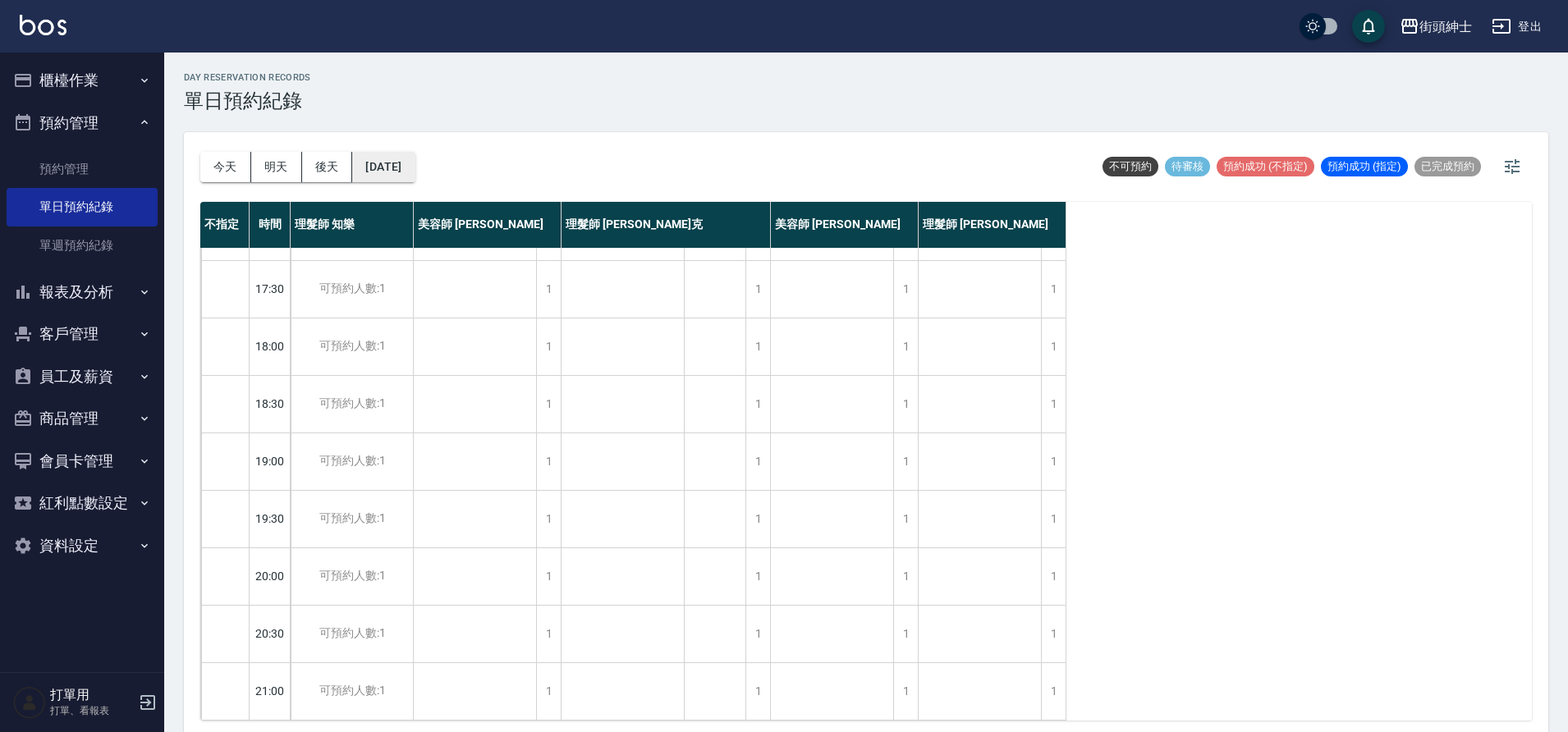
click at [414, 175] on button "2025/10/08" at bounding box center [383, 167] width 63 height 30
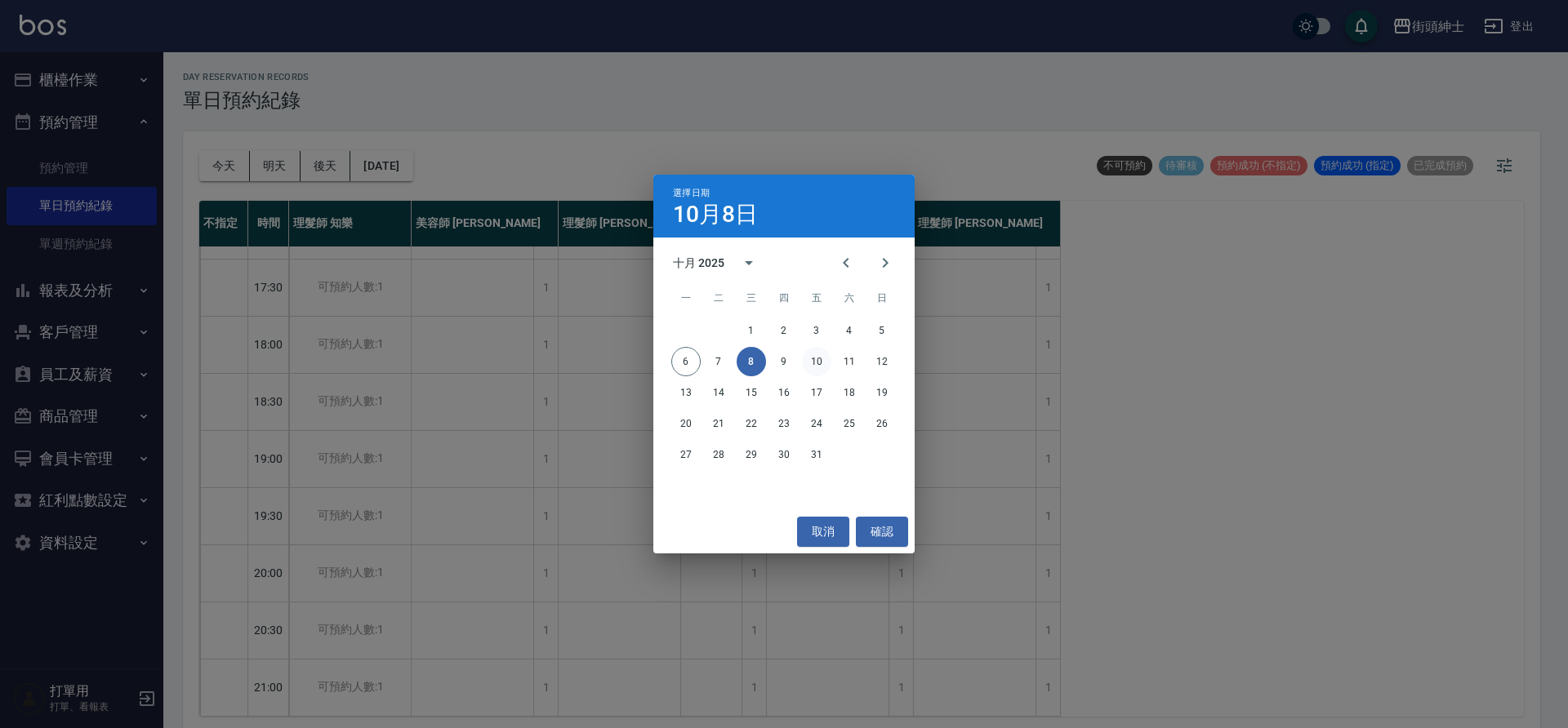
click at [817, 362] on button "10" at bounding box center [817, 362] width 30 height 30
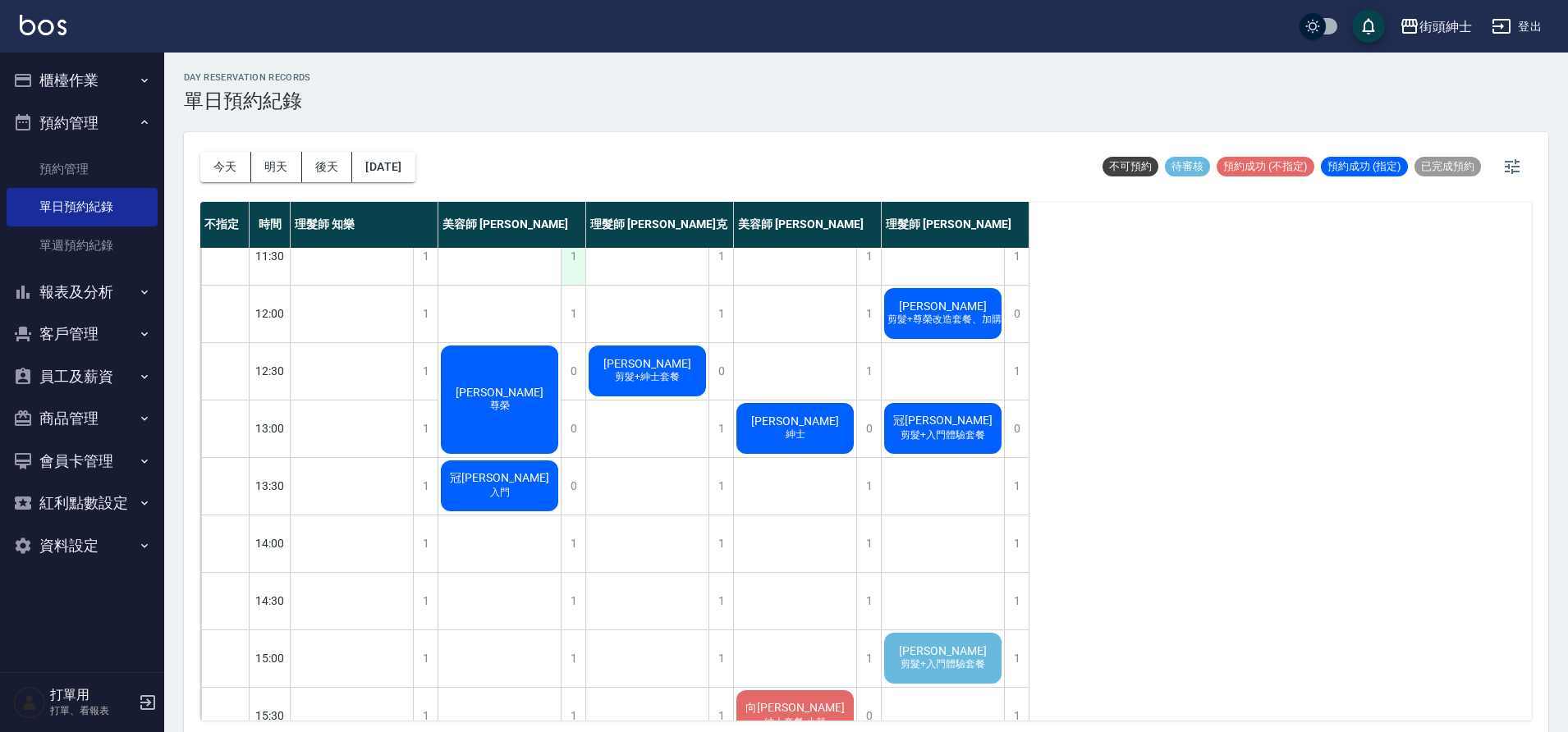
scroll to position [79, 0]
click at [407, 169] on button "2025/10/10" at bounding box center [383, 167] width 63 height 30
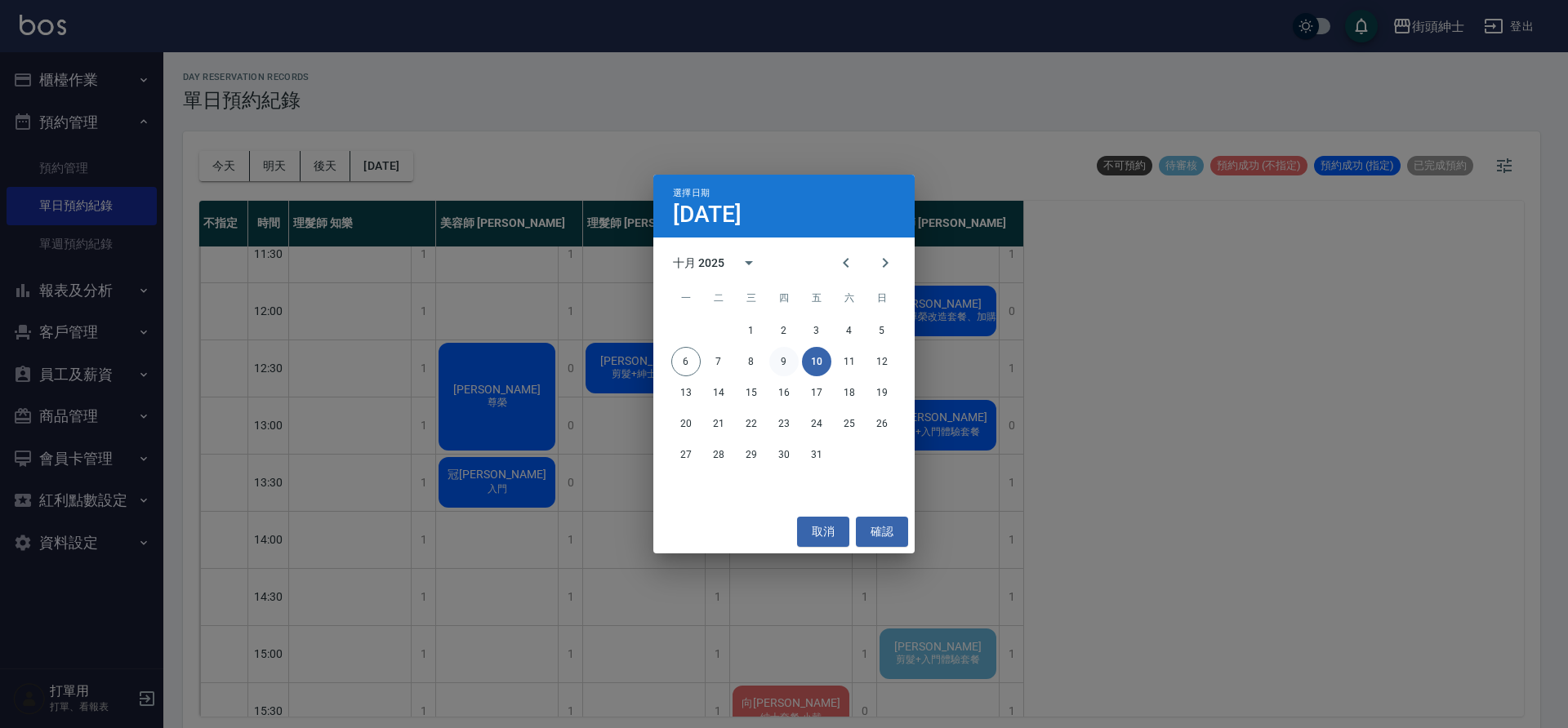
click at [777, 365] on button "9" at bounding box center [784, 362] width 30 height 30
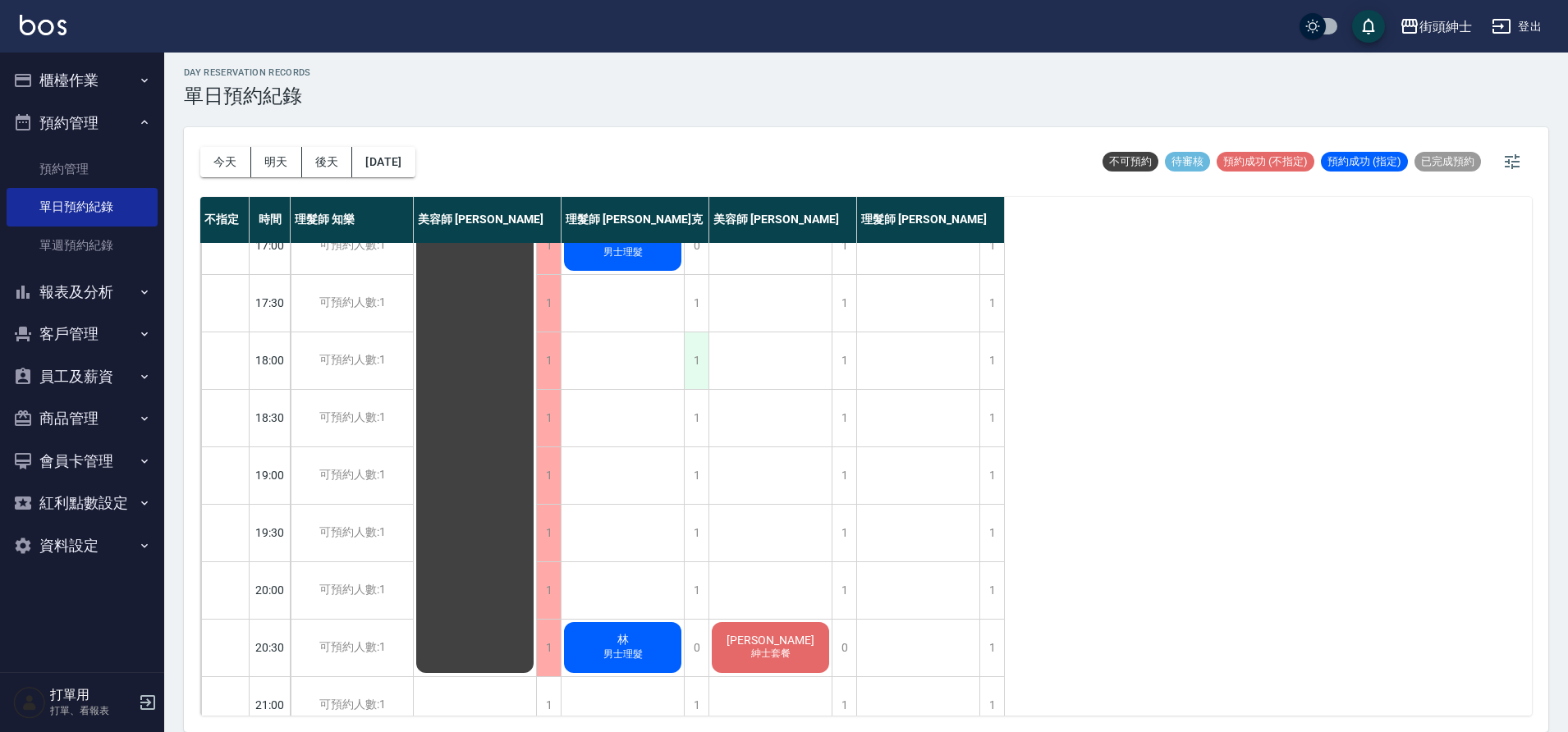
scroll to position [747, 0]
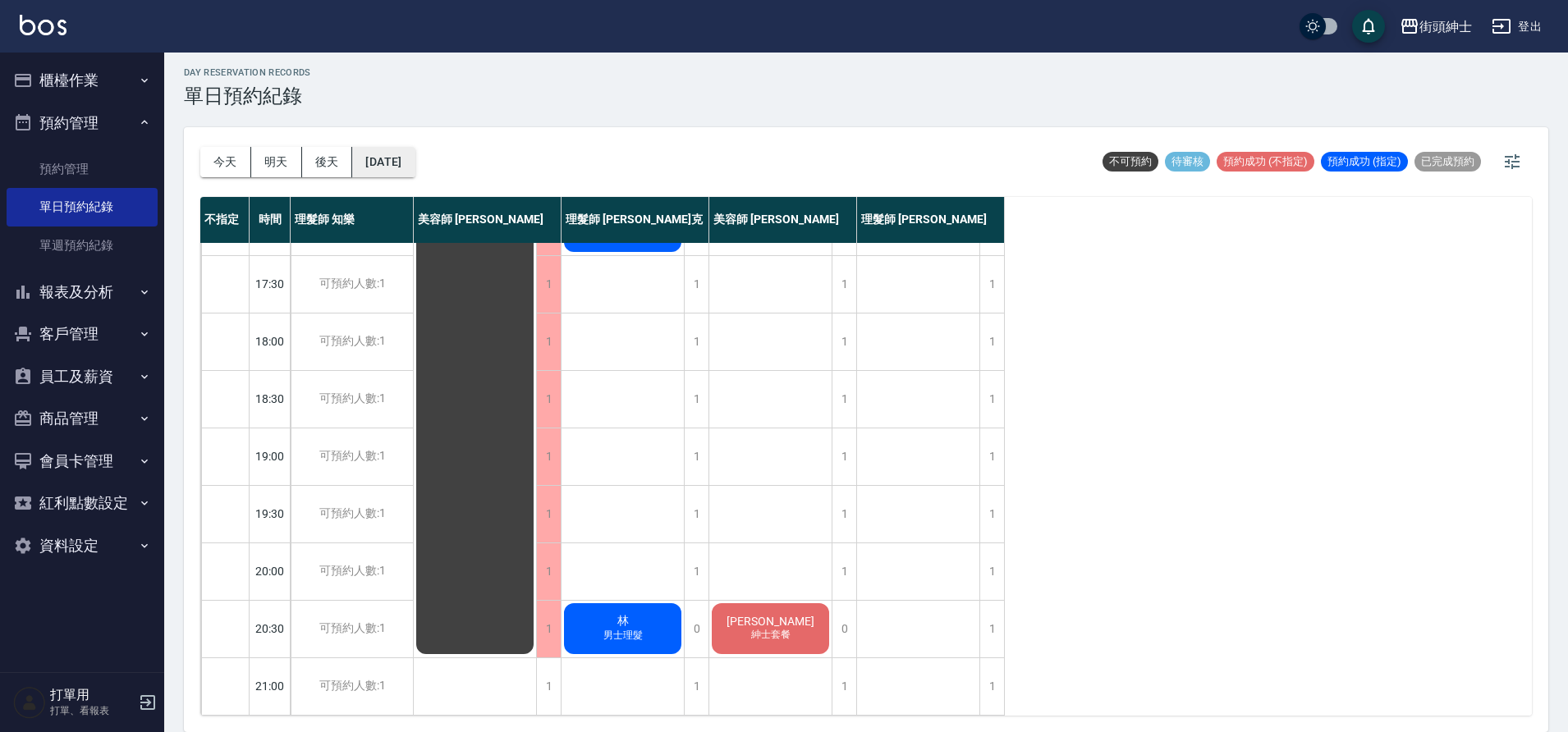
click at [414, 163] on button "2025/10/09" at bounding box center [383, 162] width 63 height 30
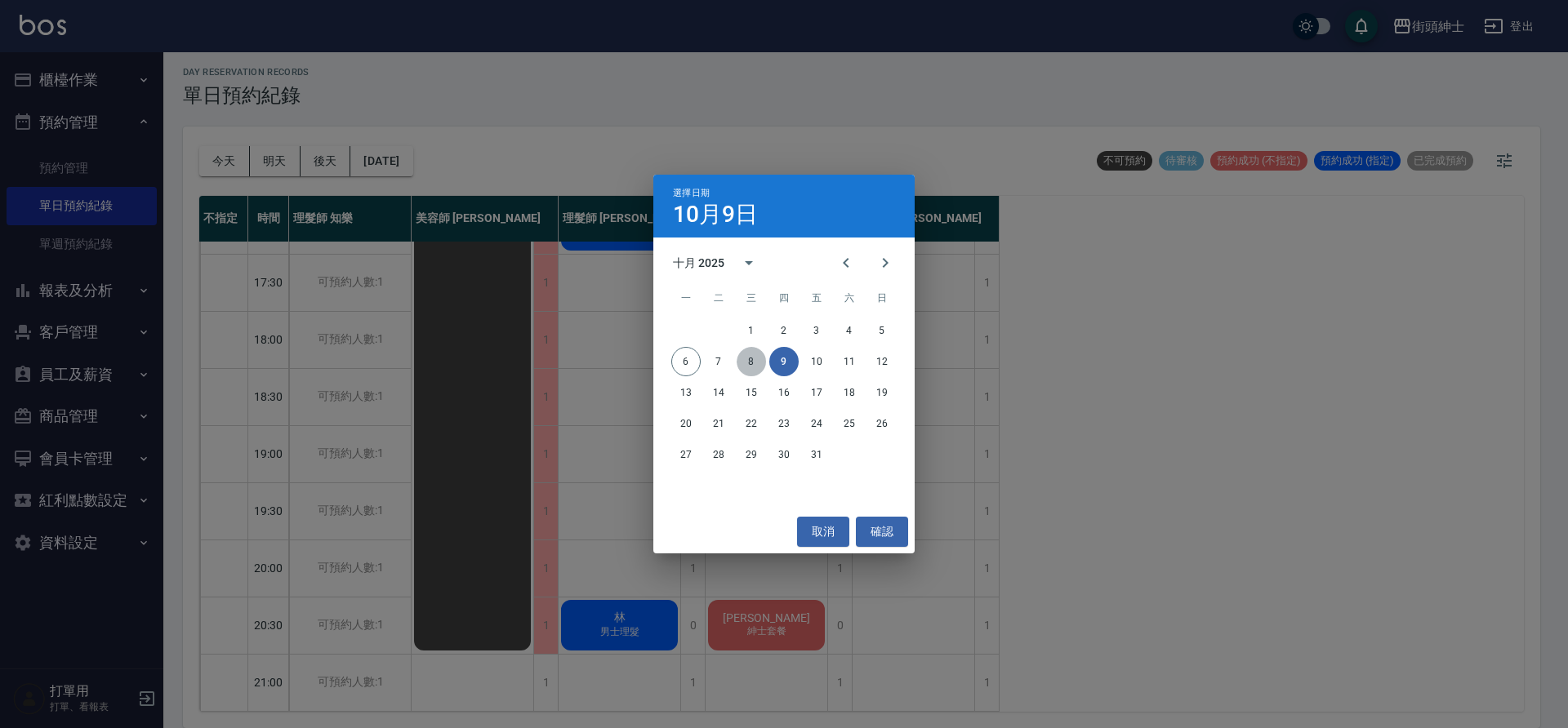
click at [756, 361] on button "8" at bounding box center [752, 362] width 30 height 30
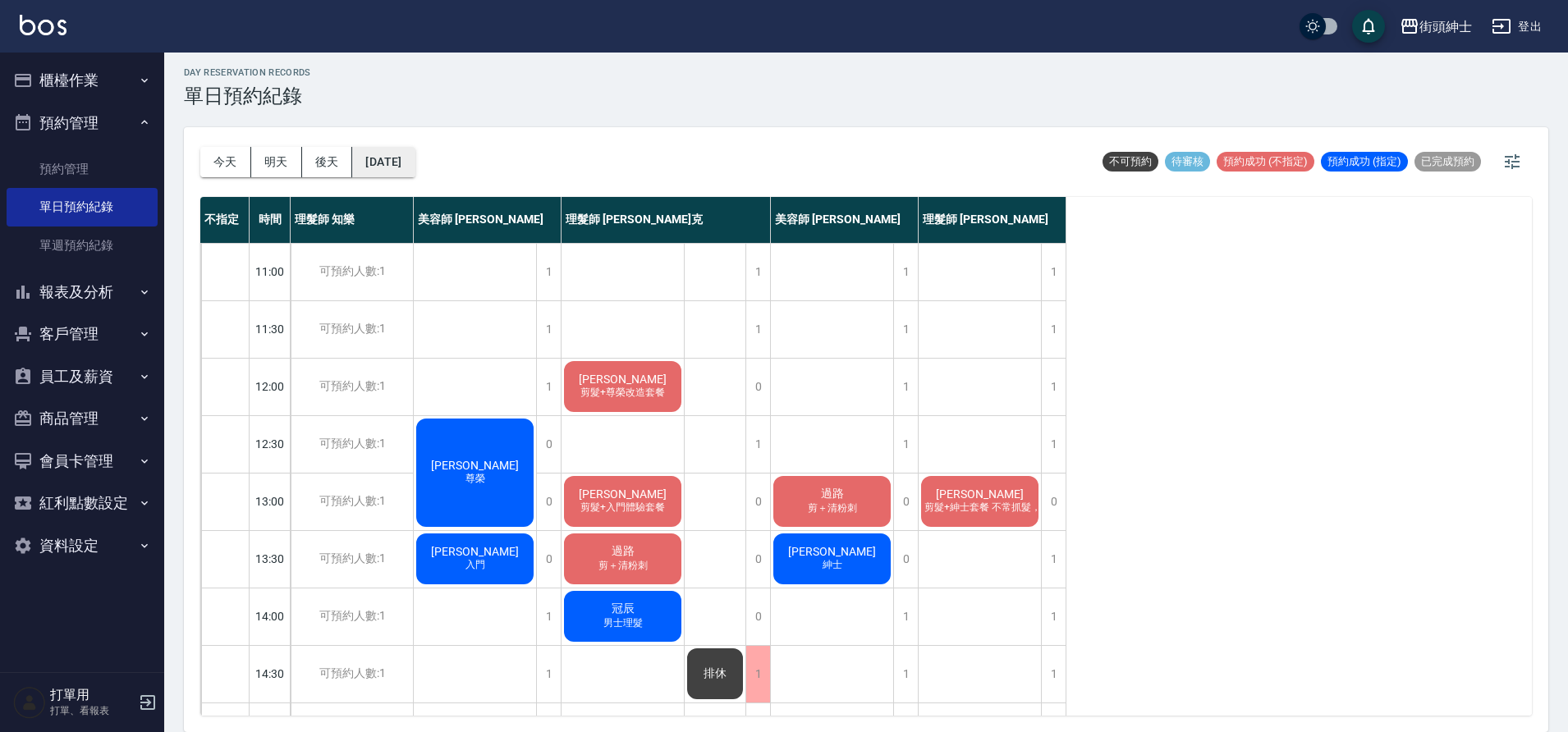
click at [413, 175] on button "2025/10/08" at bounding box center [383, 162] width 63 height 30
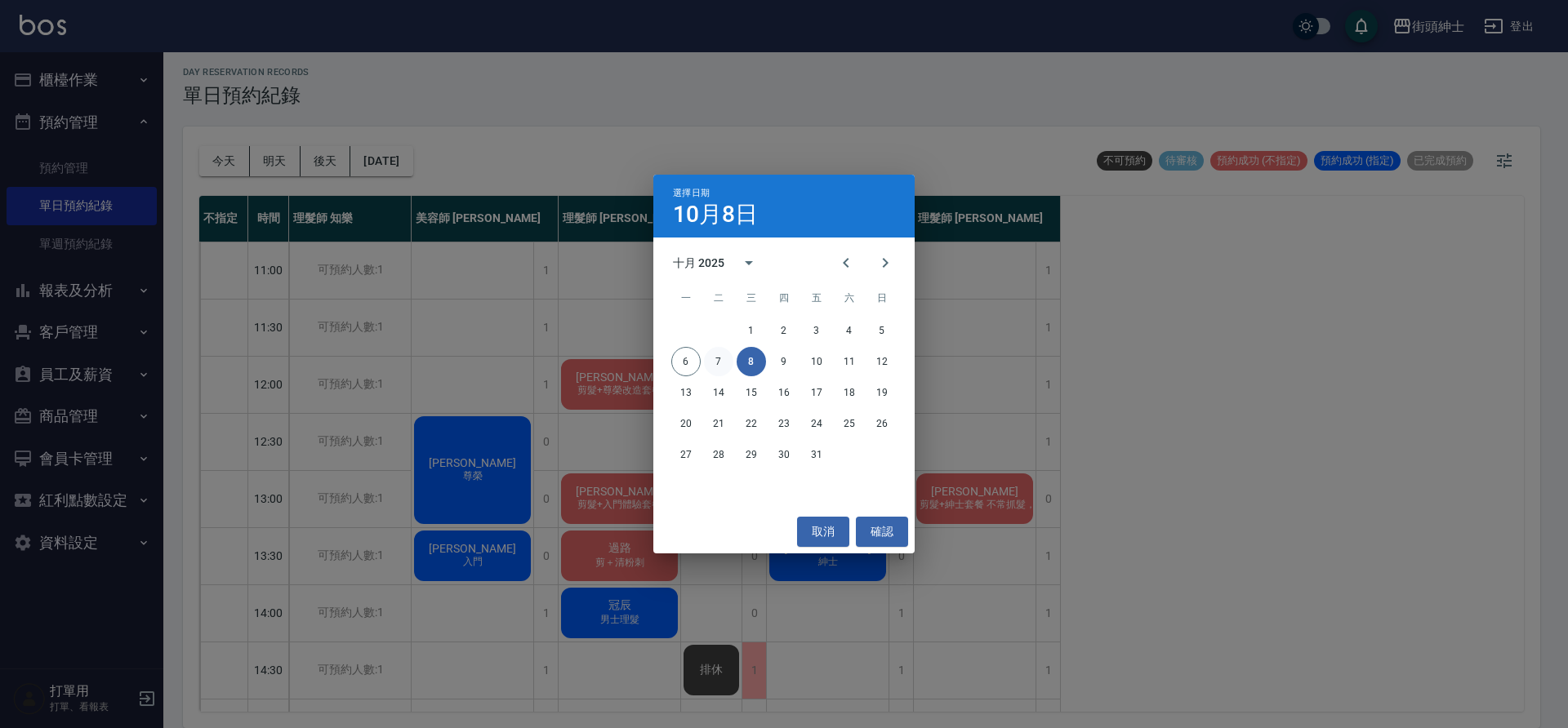
click at [715, 361] on button "7" at bounding box center [719, 362] width 30 height 30
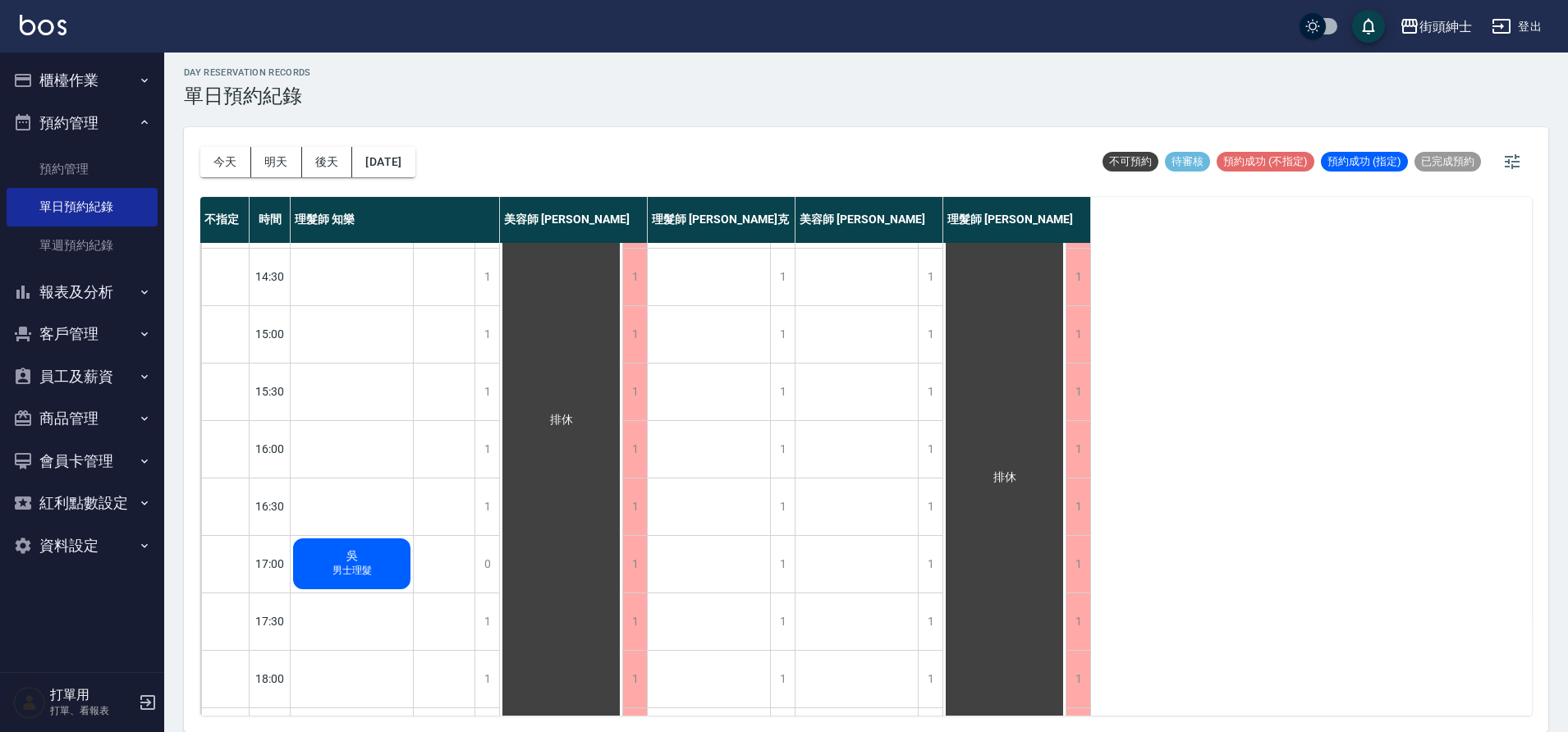
scroll to position [398, 0]
click at [383, 149] on button "2025/10/07" at bounding box center [383, 162] width 63 height 30
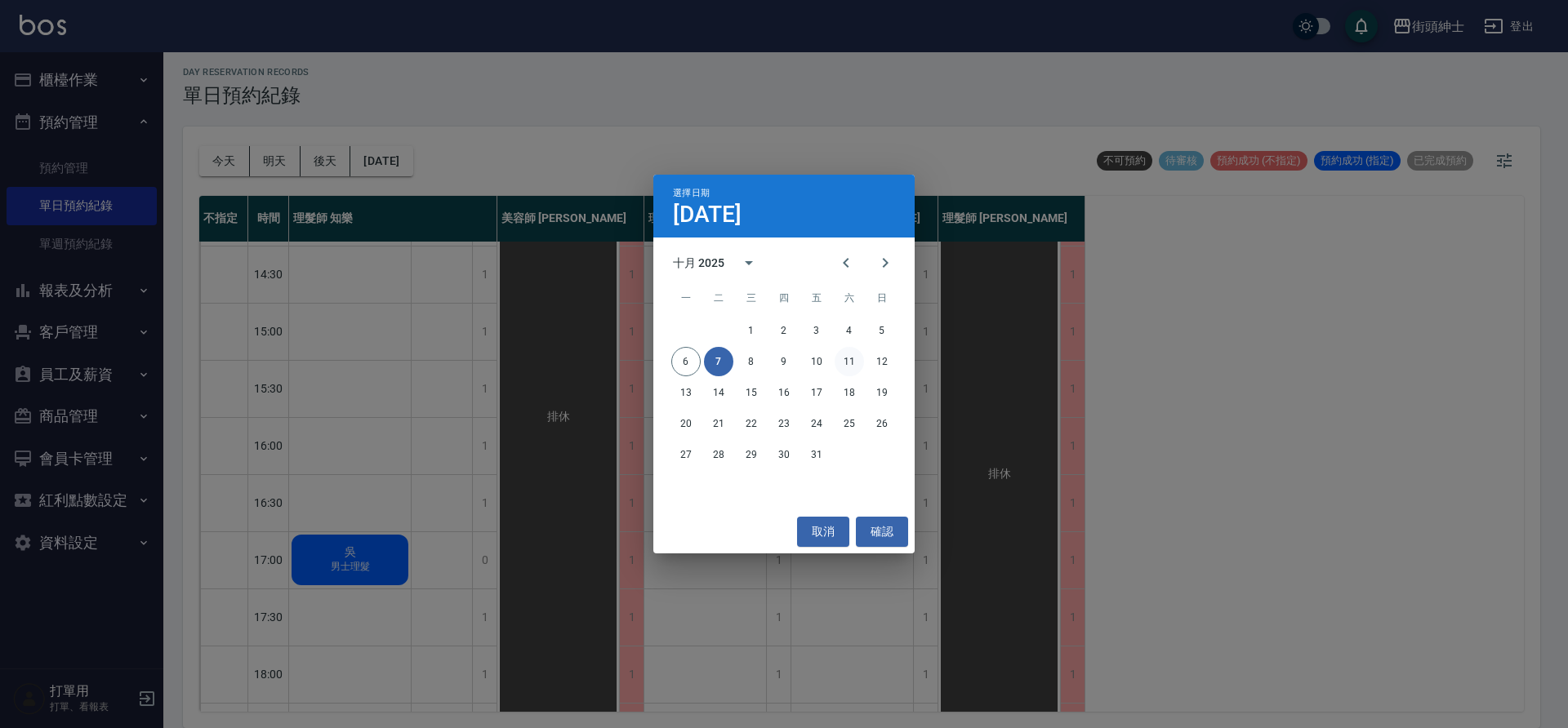
click at [848, 368] on button "11" at bounding box center [850, 362] width 30 height 30
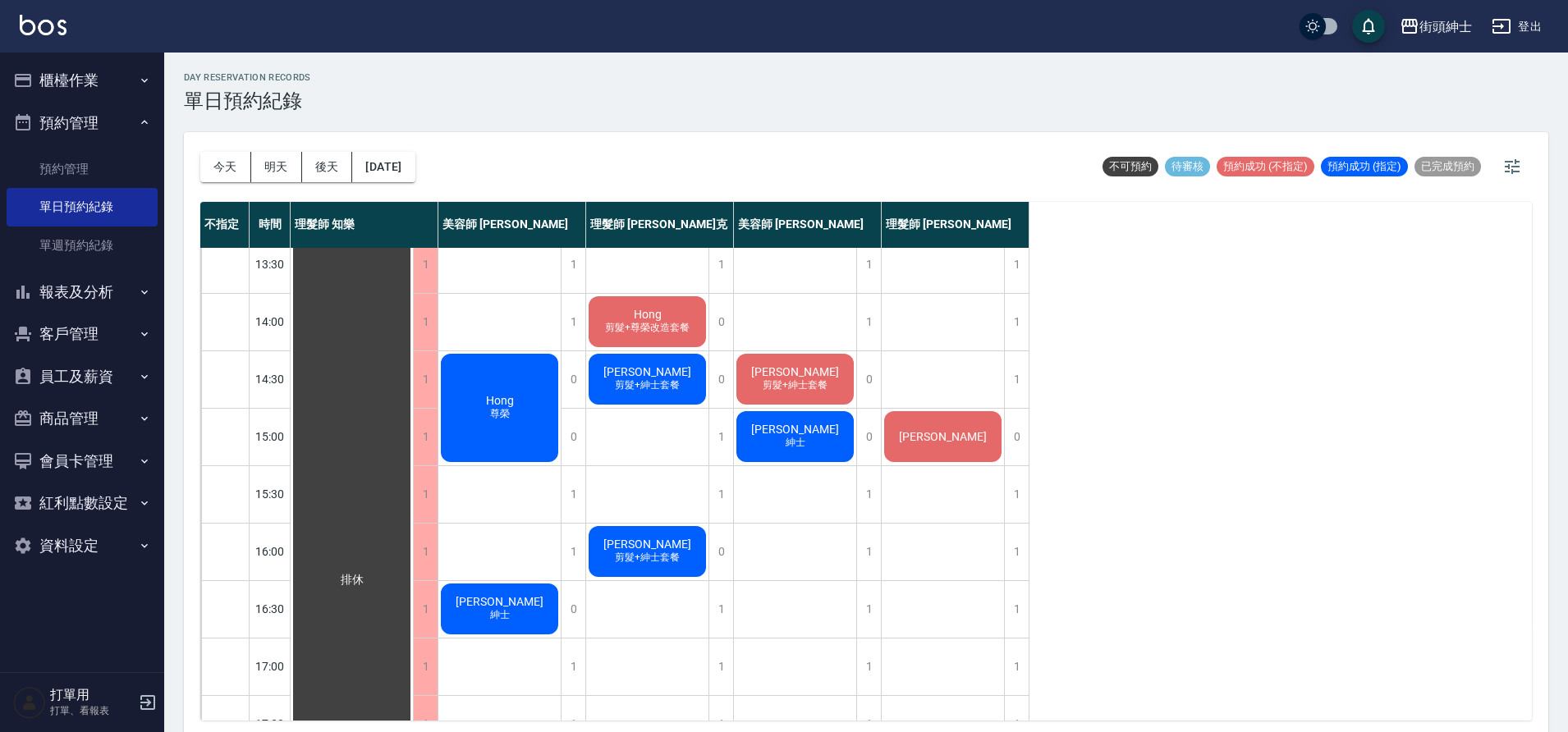
scroll to position [618, 0]
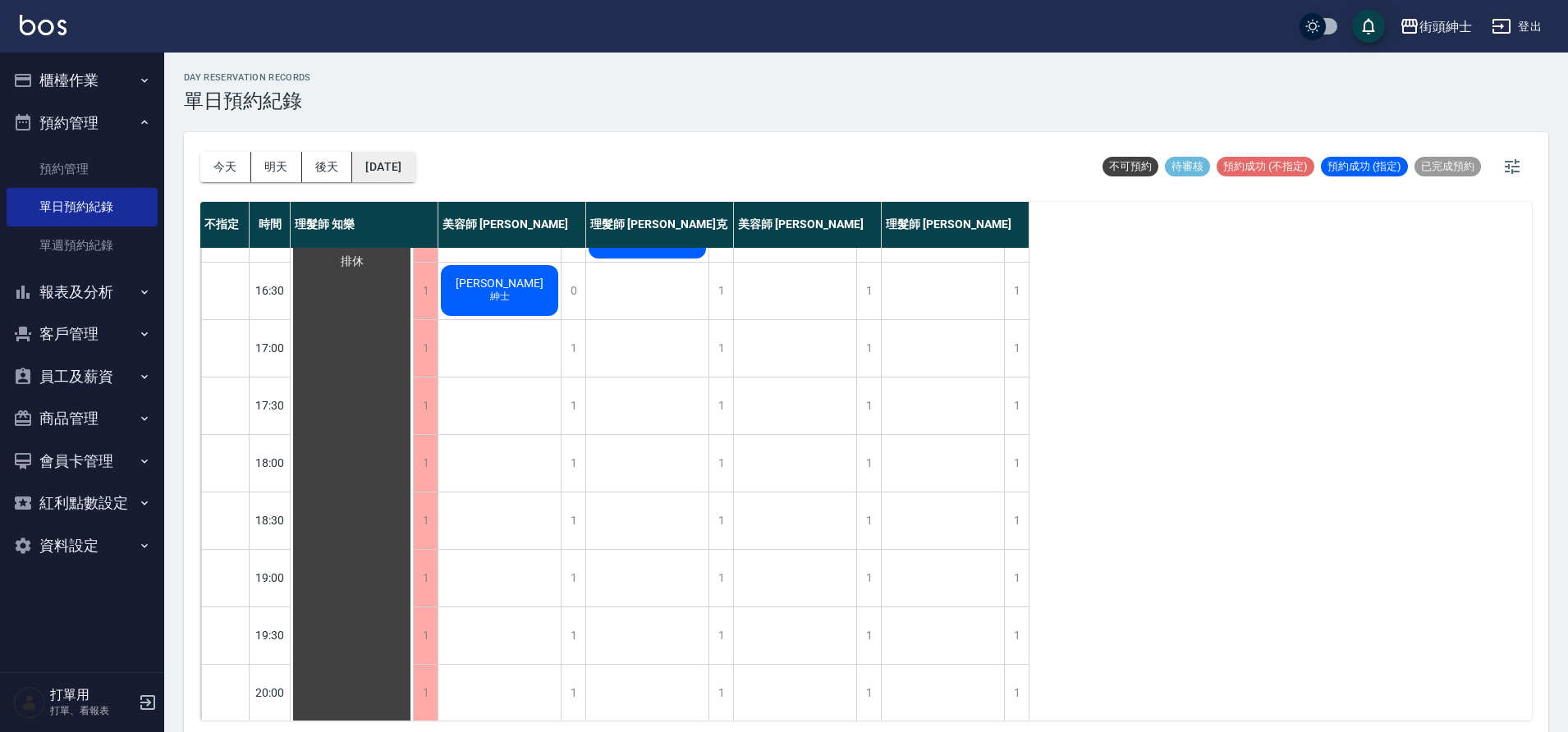
click at [386, 158] on button "2025/10/11" at bounding box center [383, 167] width 63 height 30
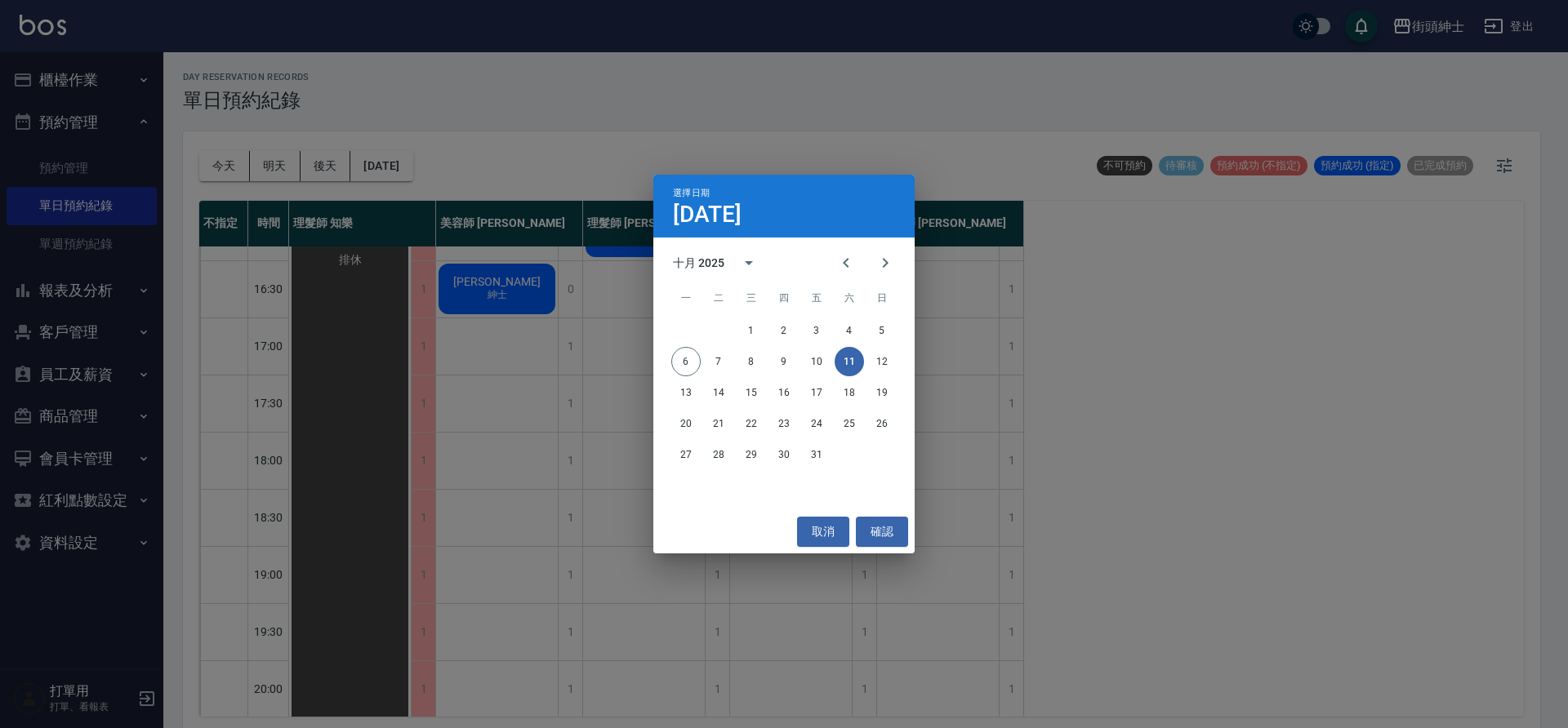
click at [701, 399] on div "13 14 15 16 17 18 19" at bounding box center [784, 392] width 261 height 30
click at [681, 394] on button "13" at bounding box center [687, 392] width 30 height 30
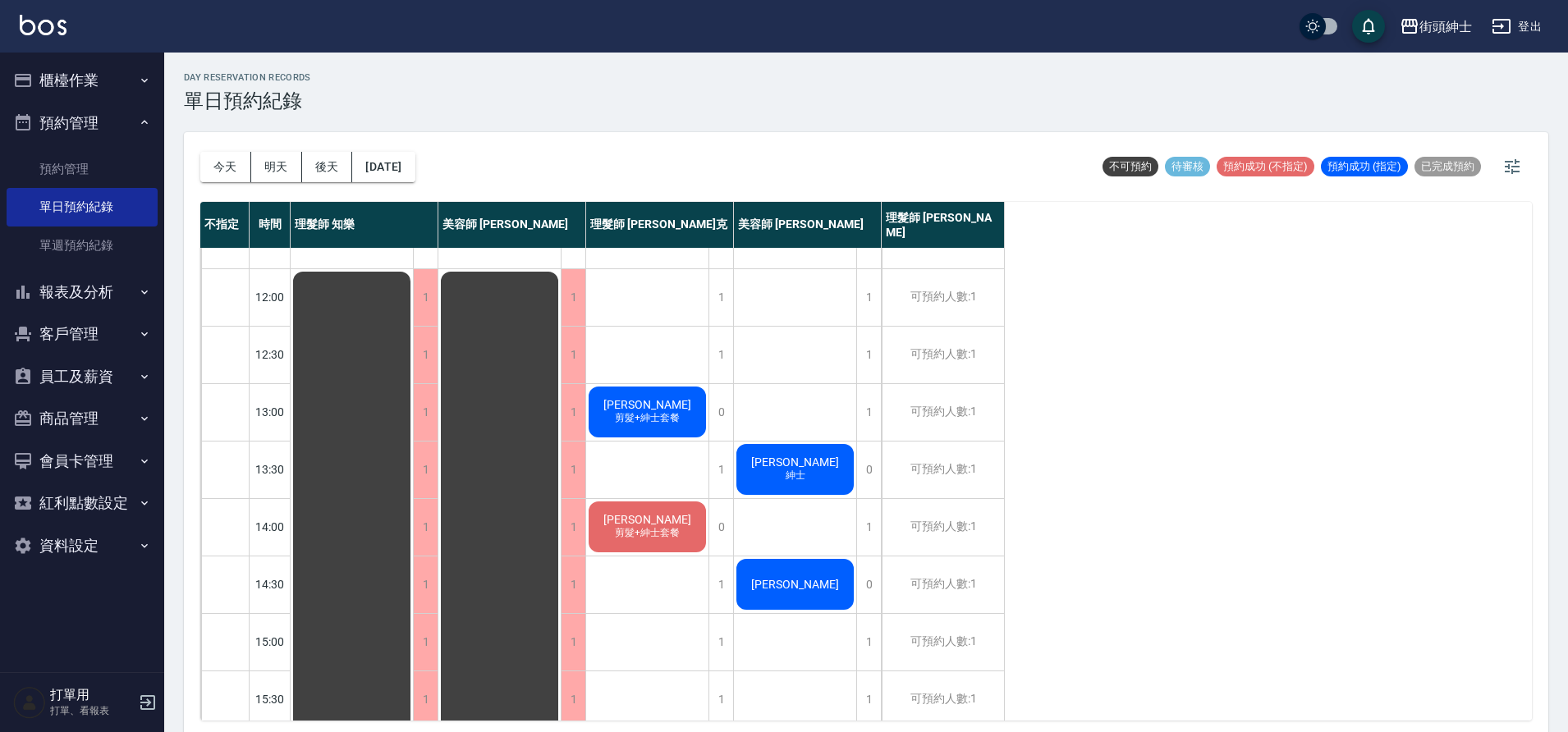
scroll to position [91, 0]
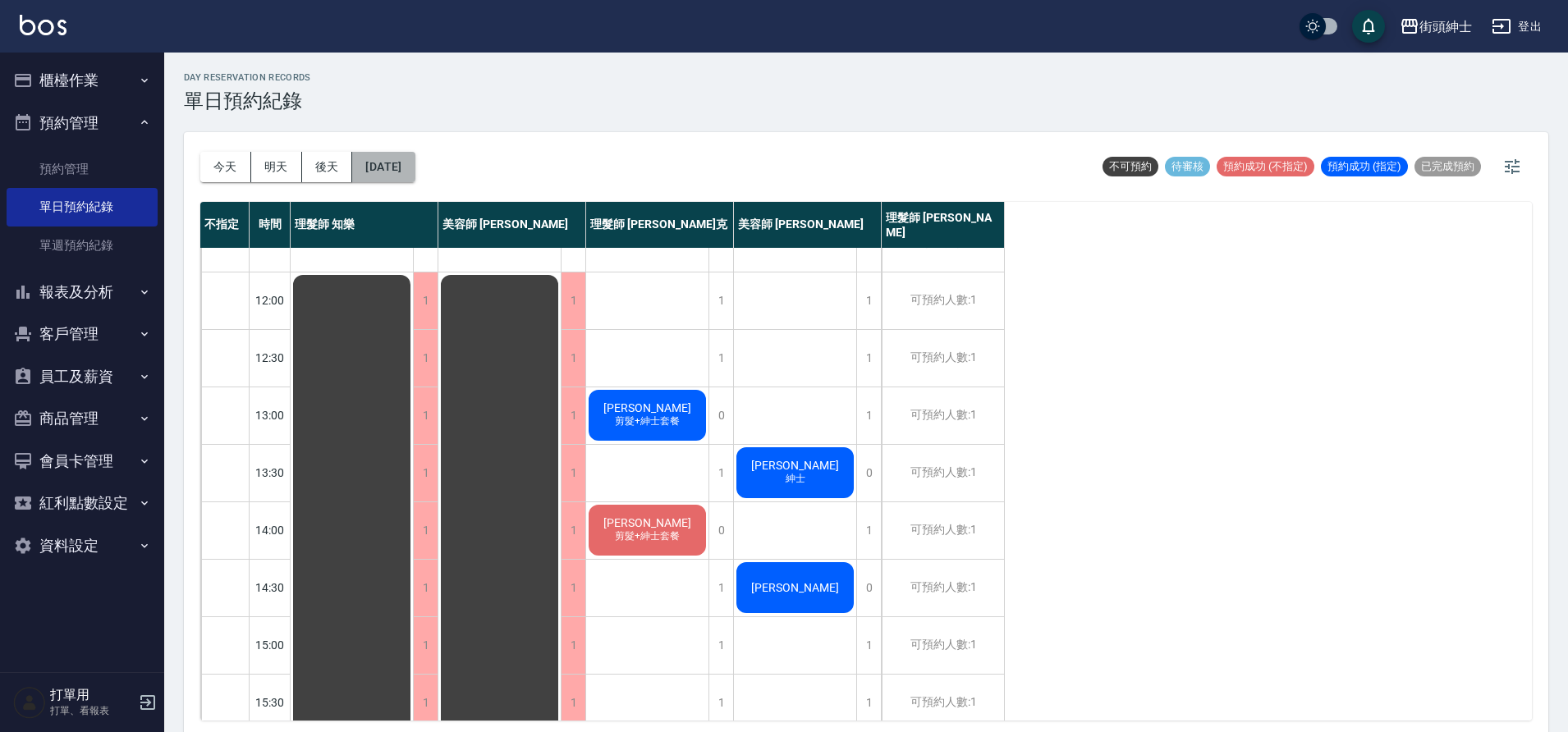
click at [403, 169] on button "2025/10/13" at bounding box center [383, 167] width 63 height 30
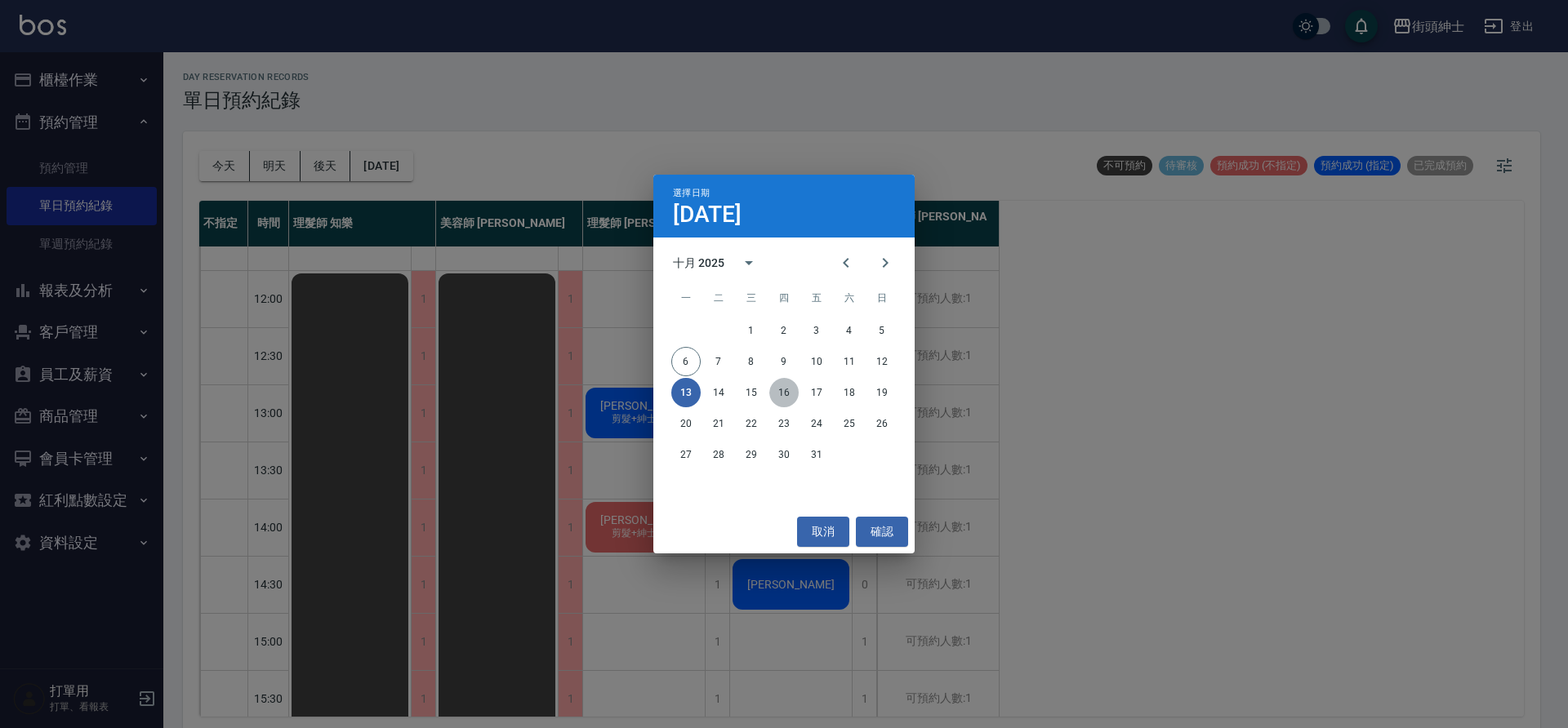
click at [781, 393] on button "16" at bounding box center [784, 392] width 30 height 30
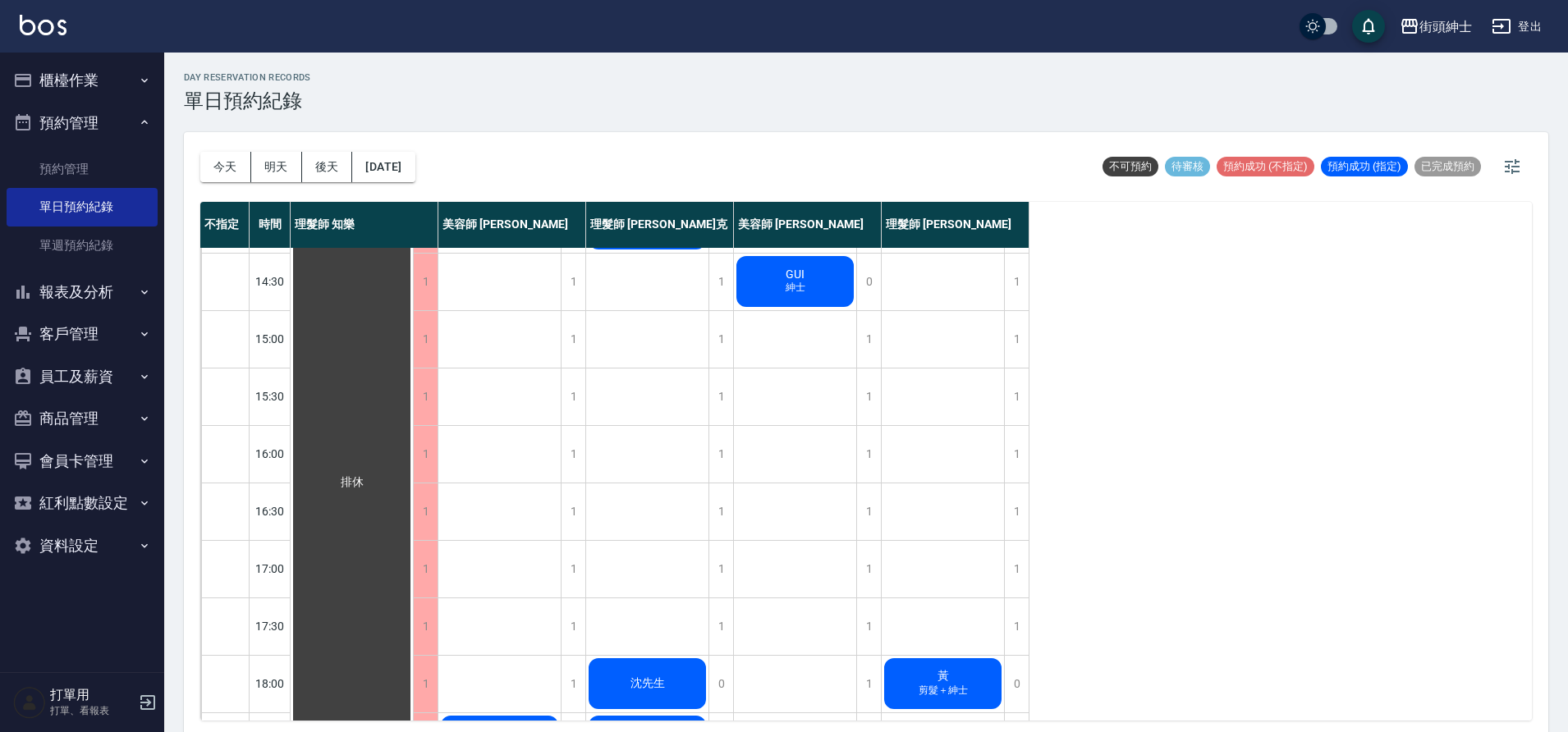
scroll to position [710, 0]
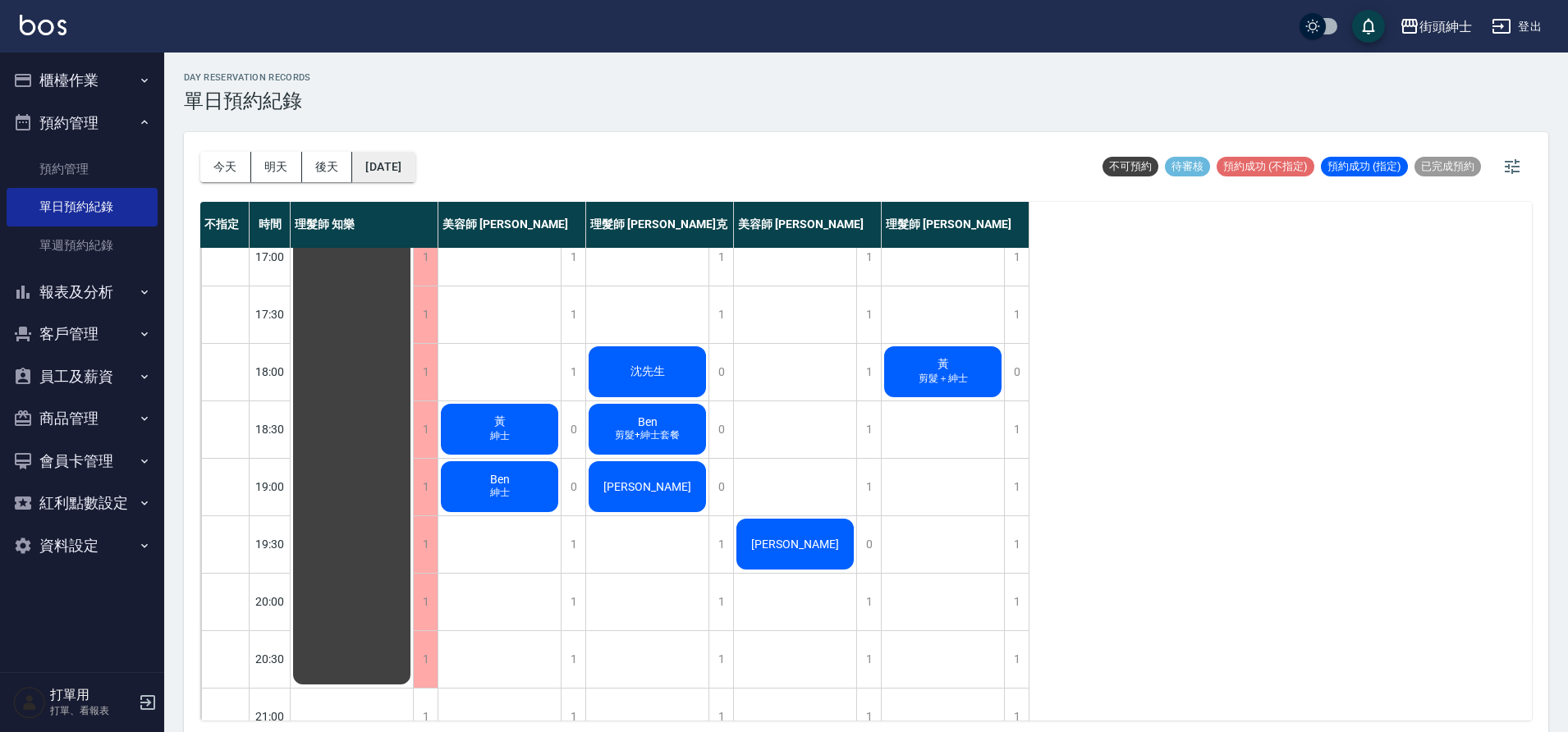
click at [407, 168] on button "2025/10/16" at bounding box center [383, 167] width 63 height 30
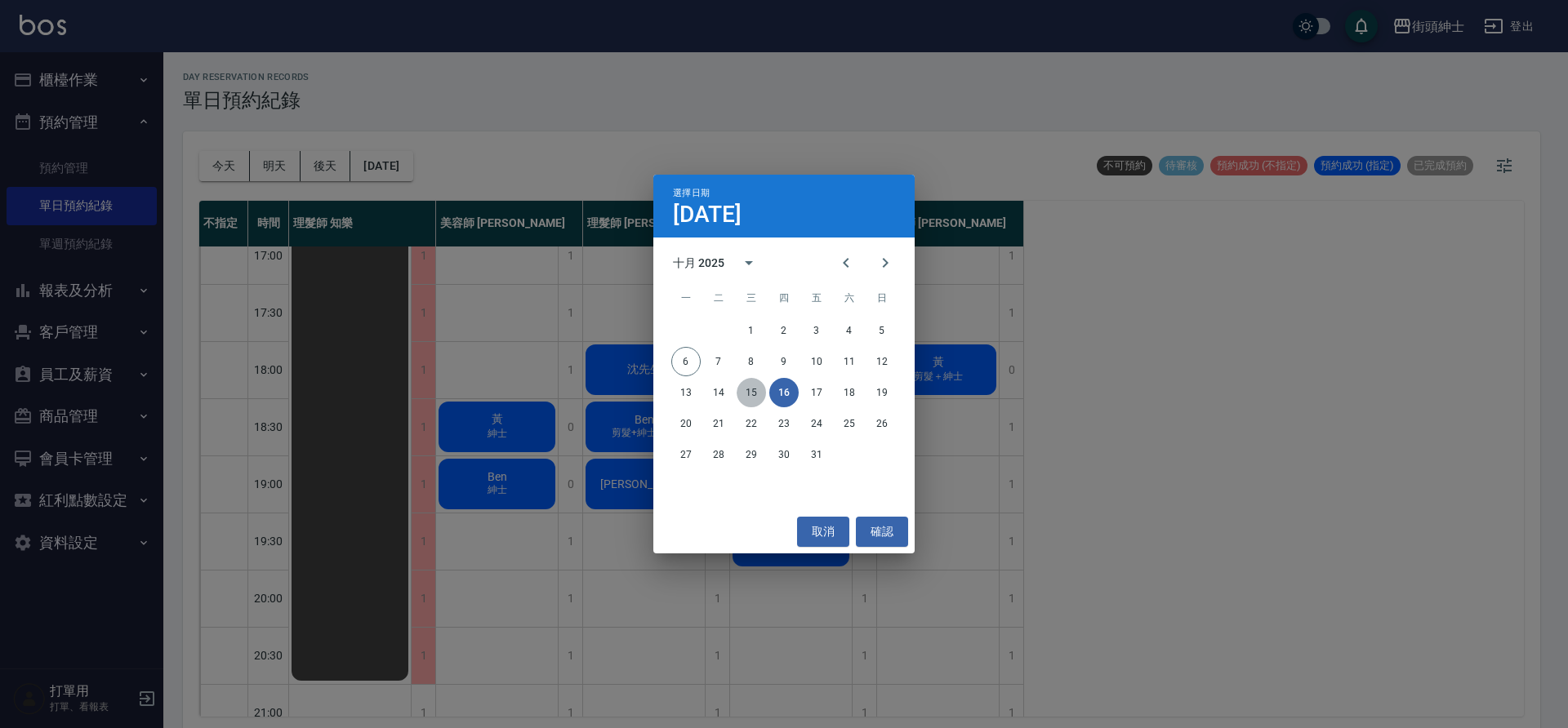
click at [757, 393] on button "15" at bounding box center [752, 392] width 30 height 30
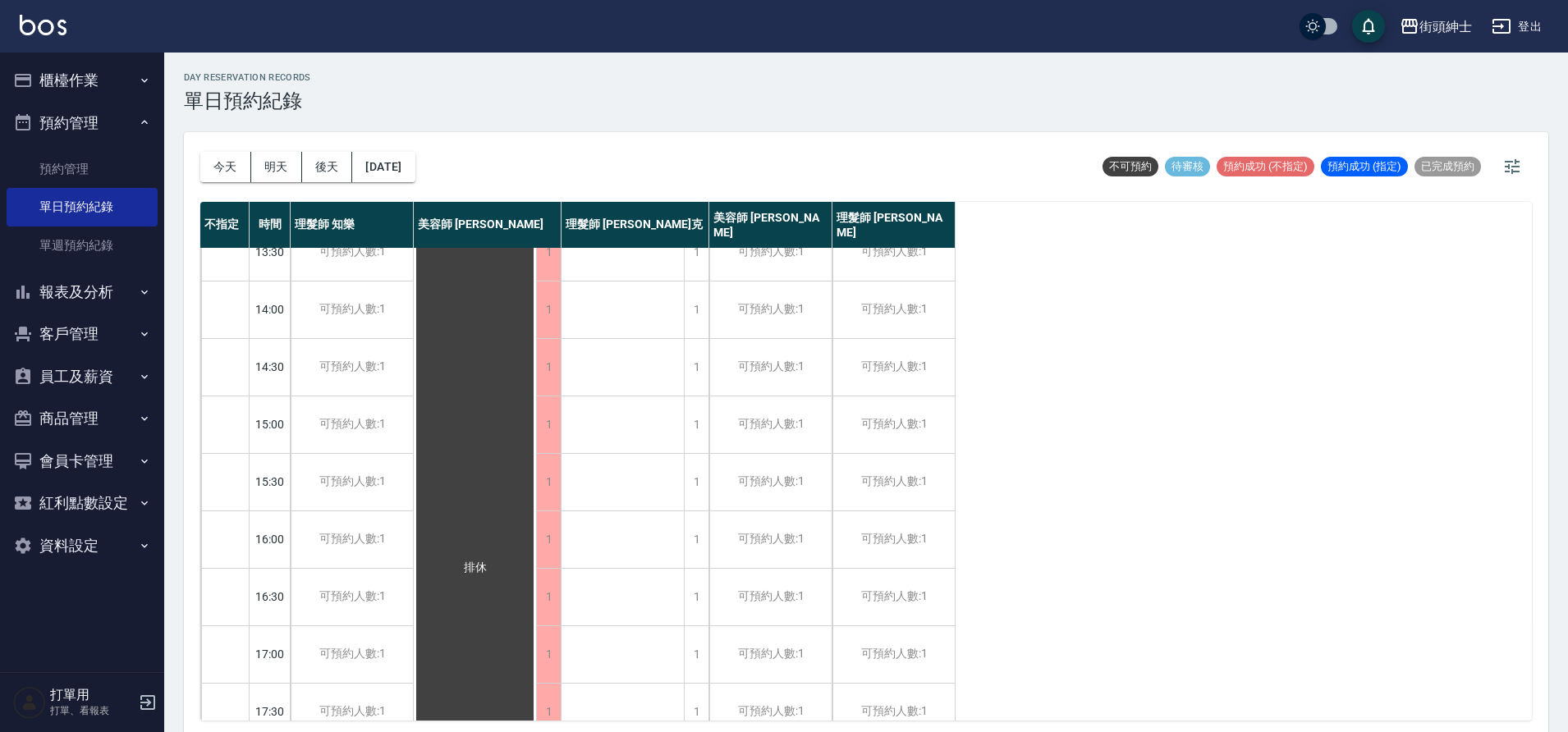
scroll to position [189, 0]
click at [409, 183] on div "今天 明天 後天 2025/10/15" at bounding box center [307, 167] width 215 height 69
click at [414, 169] on button "2025/10/15" at bounding box center [383, 167] width 63 height 30
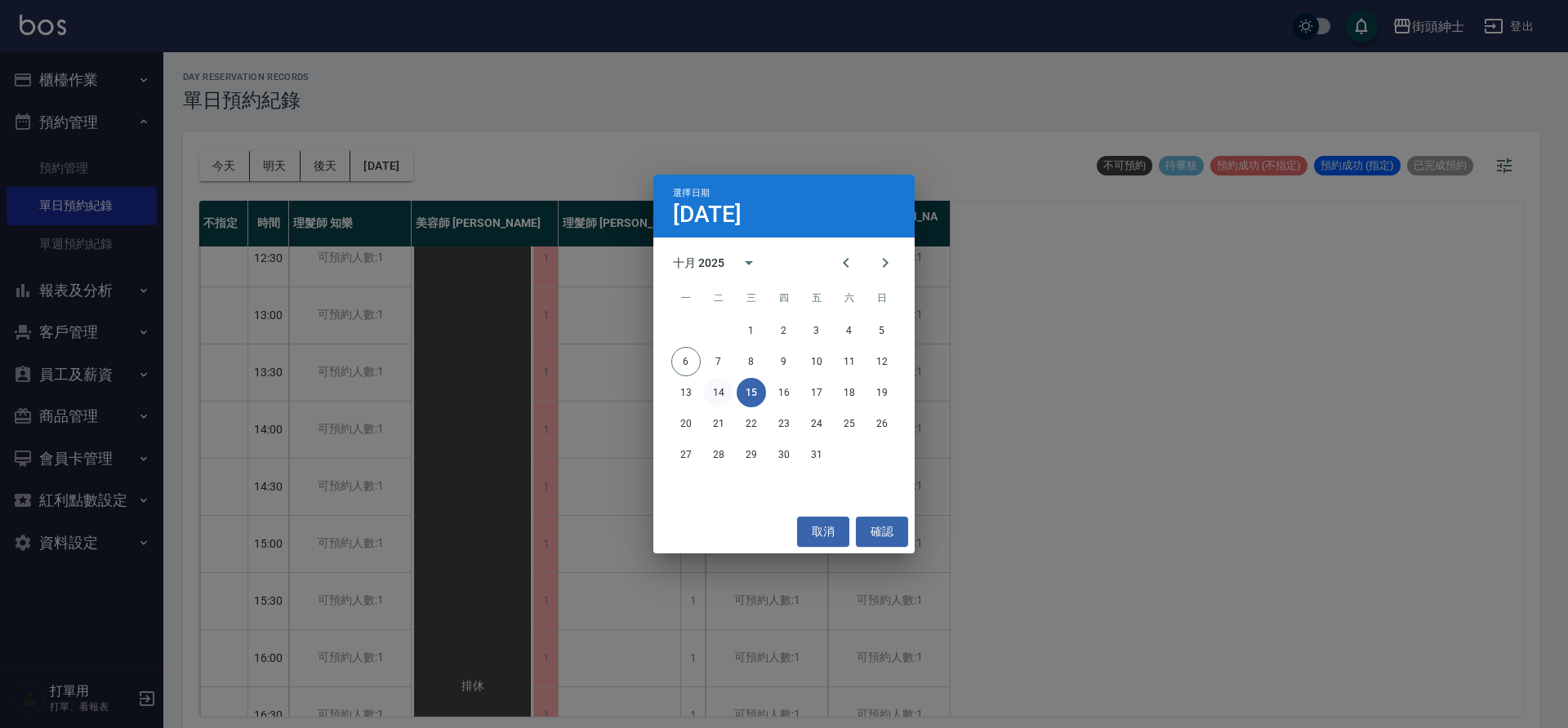
click at [715, 395] on button "14" at bounding box center [719, 392] width 30 height 30
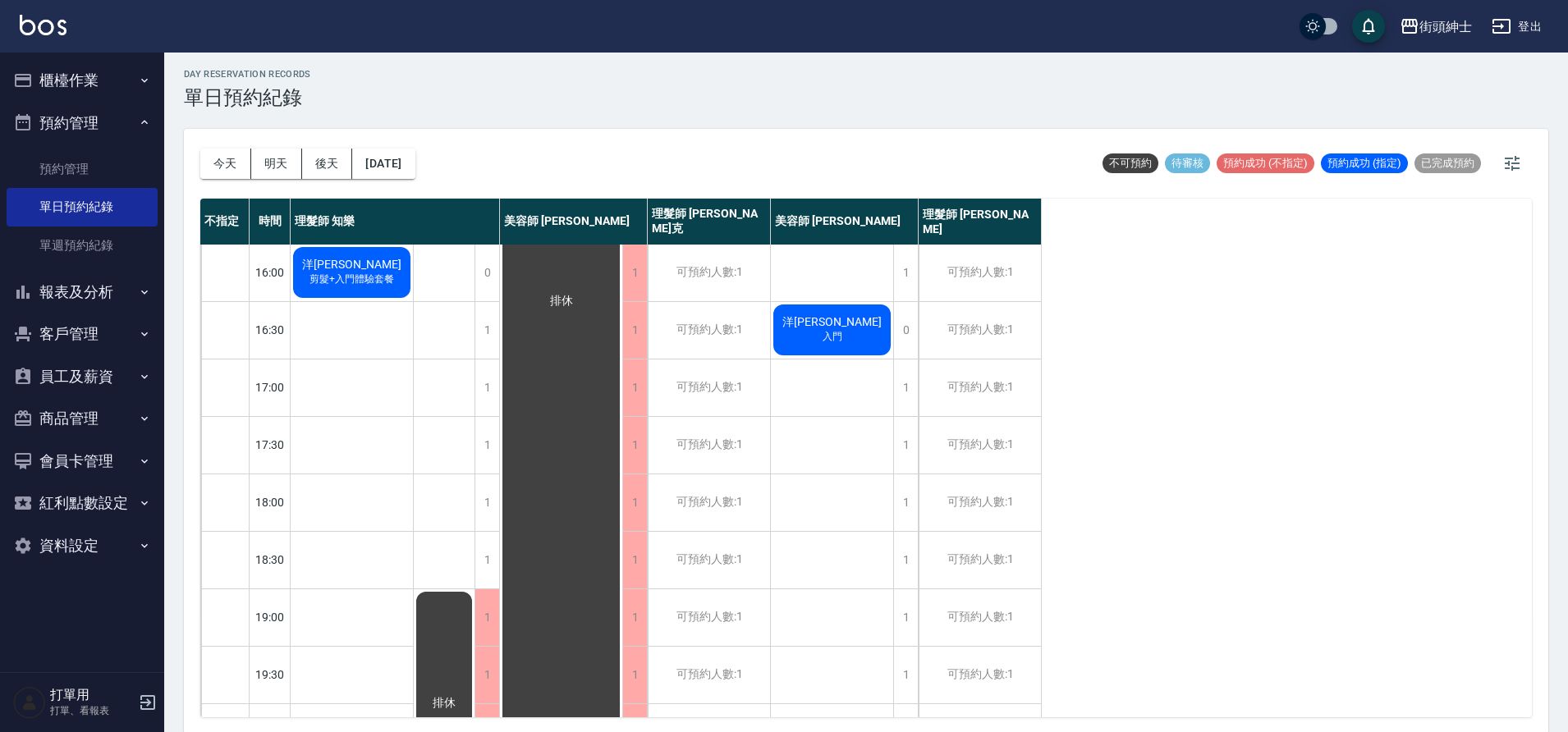
scroll to position [5, 0]
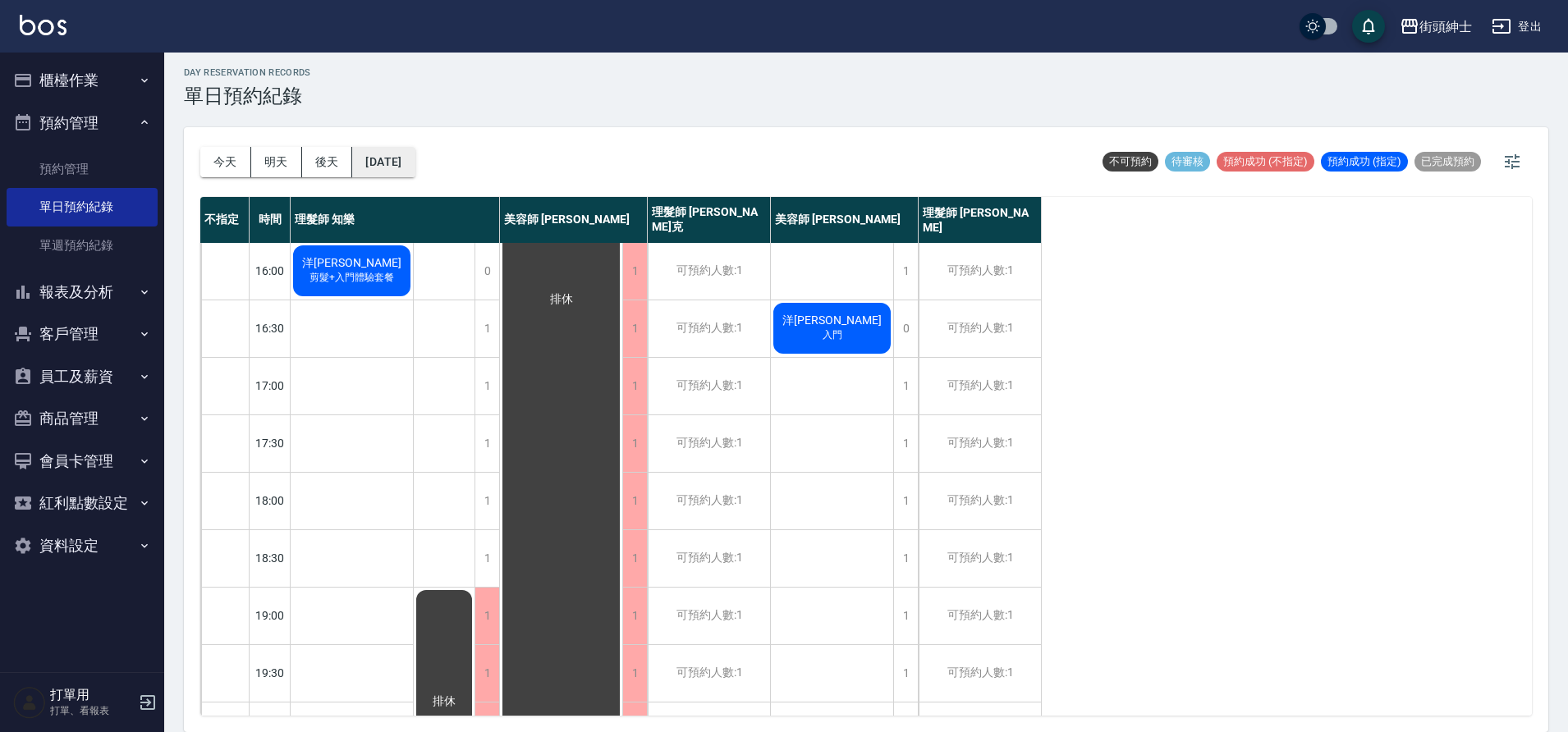
click at [414, 157] on button "2025/10/14" at bounding box center [383, 162] width 63 height 30
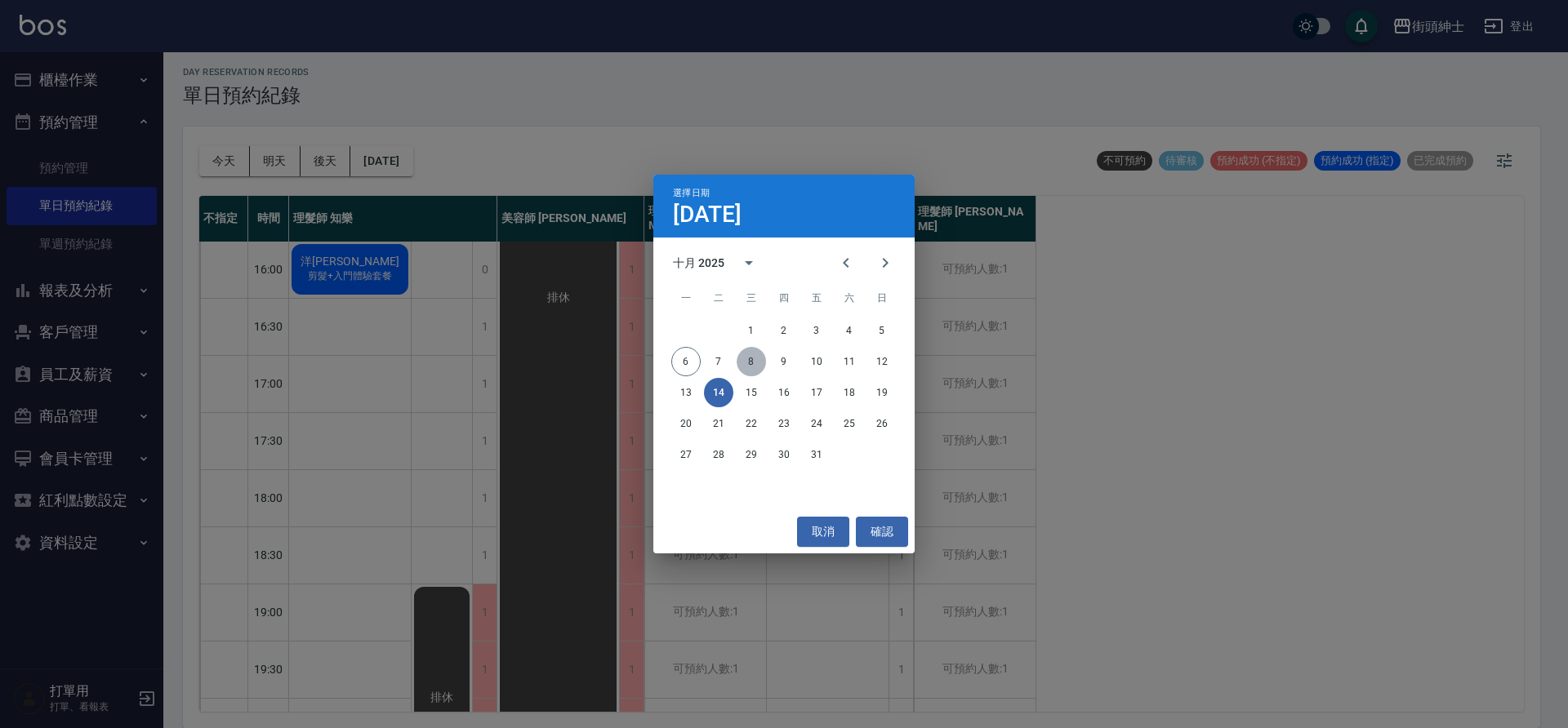
drag, startPoint x: 739, startPoint y: 358, endPoint x: 728, endPoint y: 357, distance: 11.0
click at [738, 358] on button "8" at bounding box center [752, 362] width 30 height 30
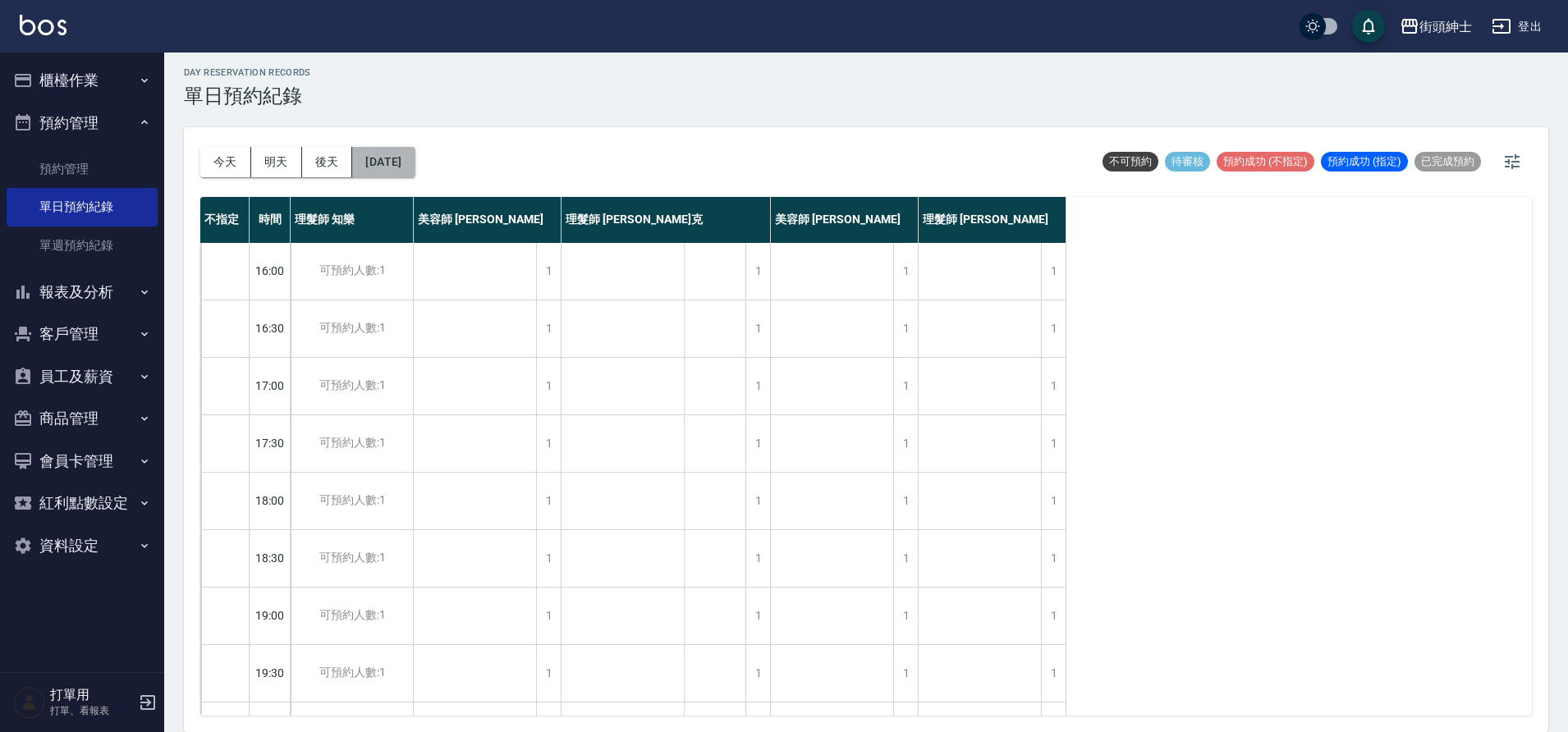
click at [414, 151] on button "2025/10/08" at bounding box center [383, 162] width 63 height 30
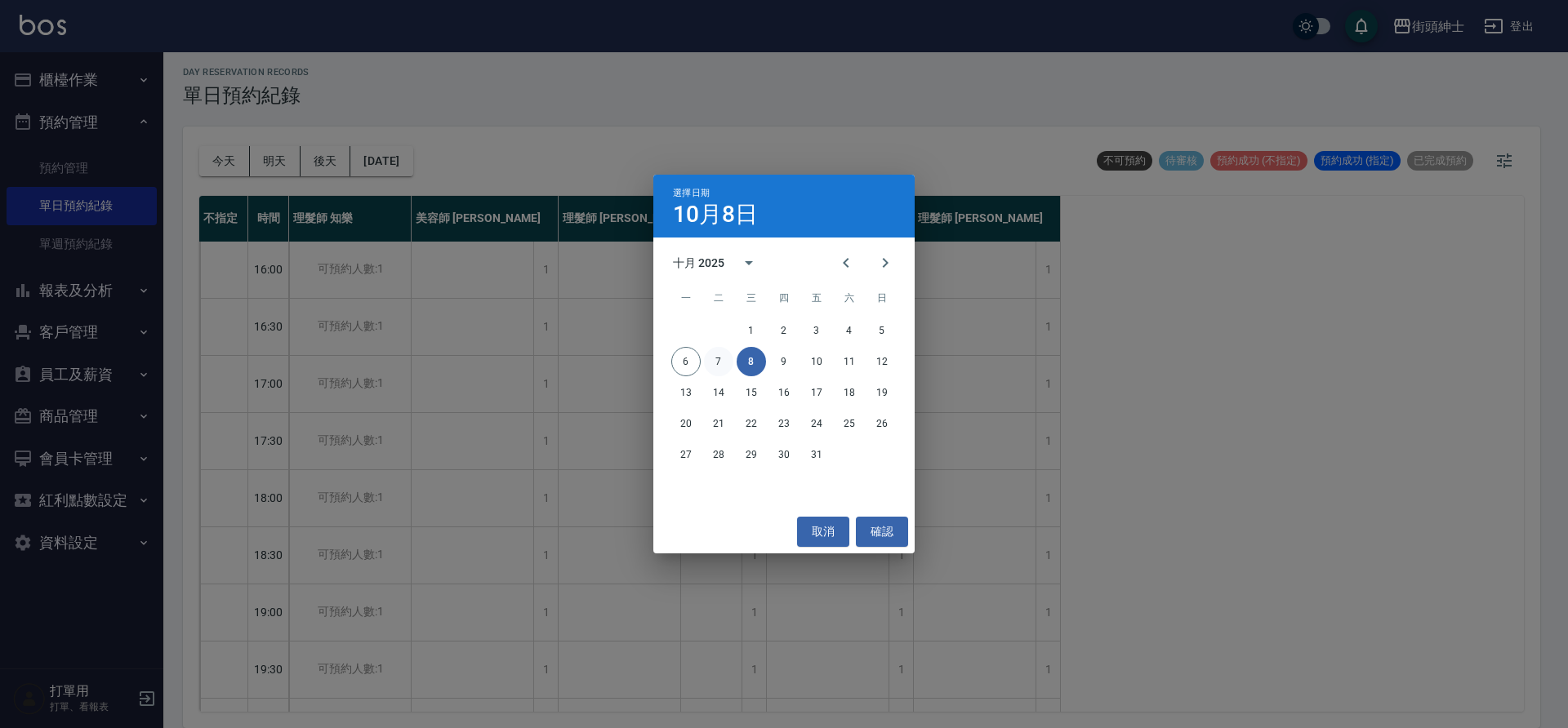
click at [714, 352] on button "7" at bounding box center [719, 362] width 30 height 30
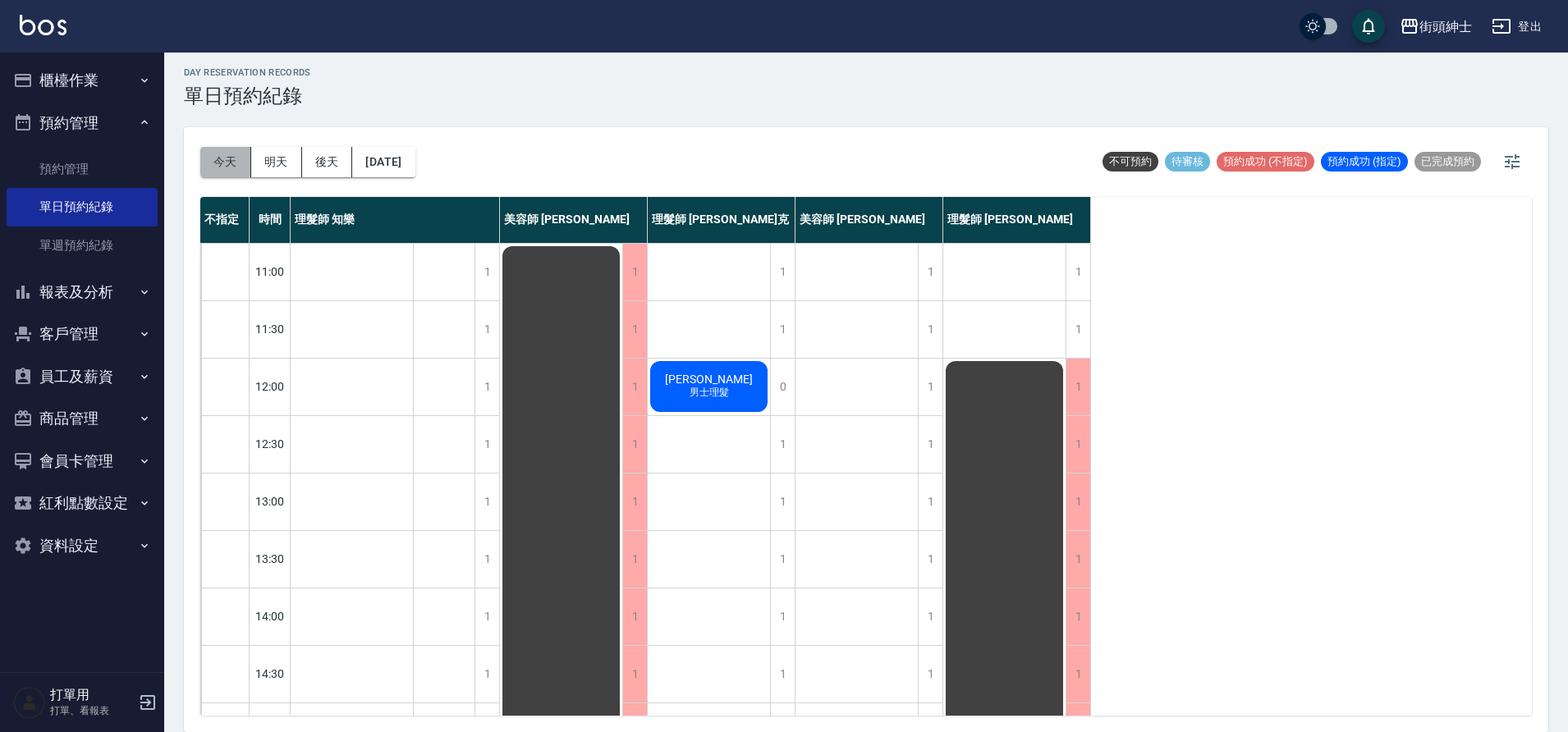
click at [240, 162] on button "今天" at bounding box center [226, 162] width 51 height 30
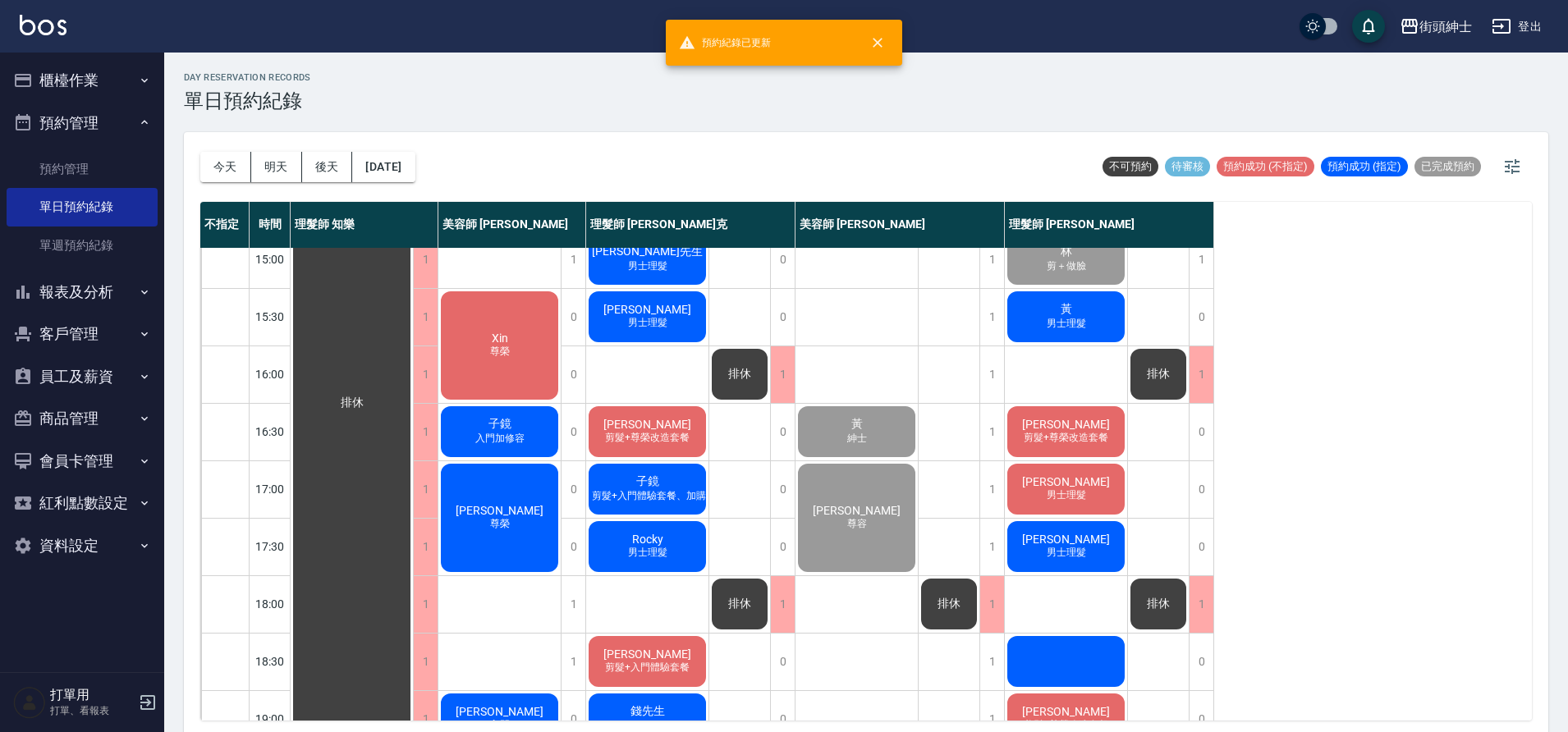
scroll to position [495, 0]
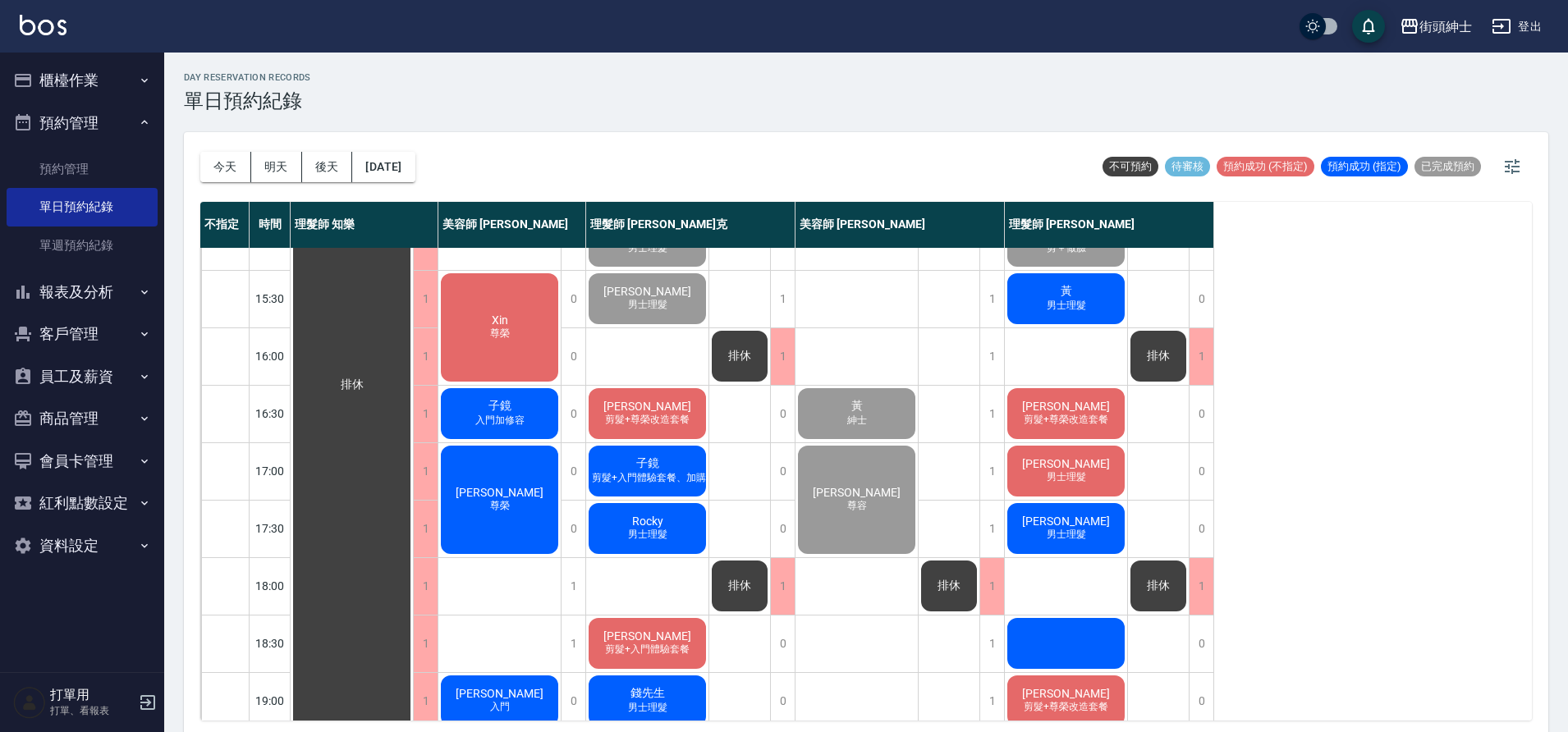
click at [1083, 407] on span "王冠傑" at bounding box center [1066, 406] width 95 height 13
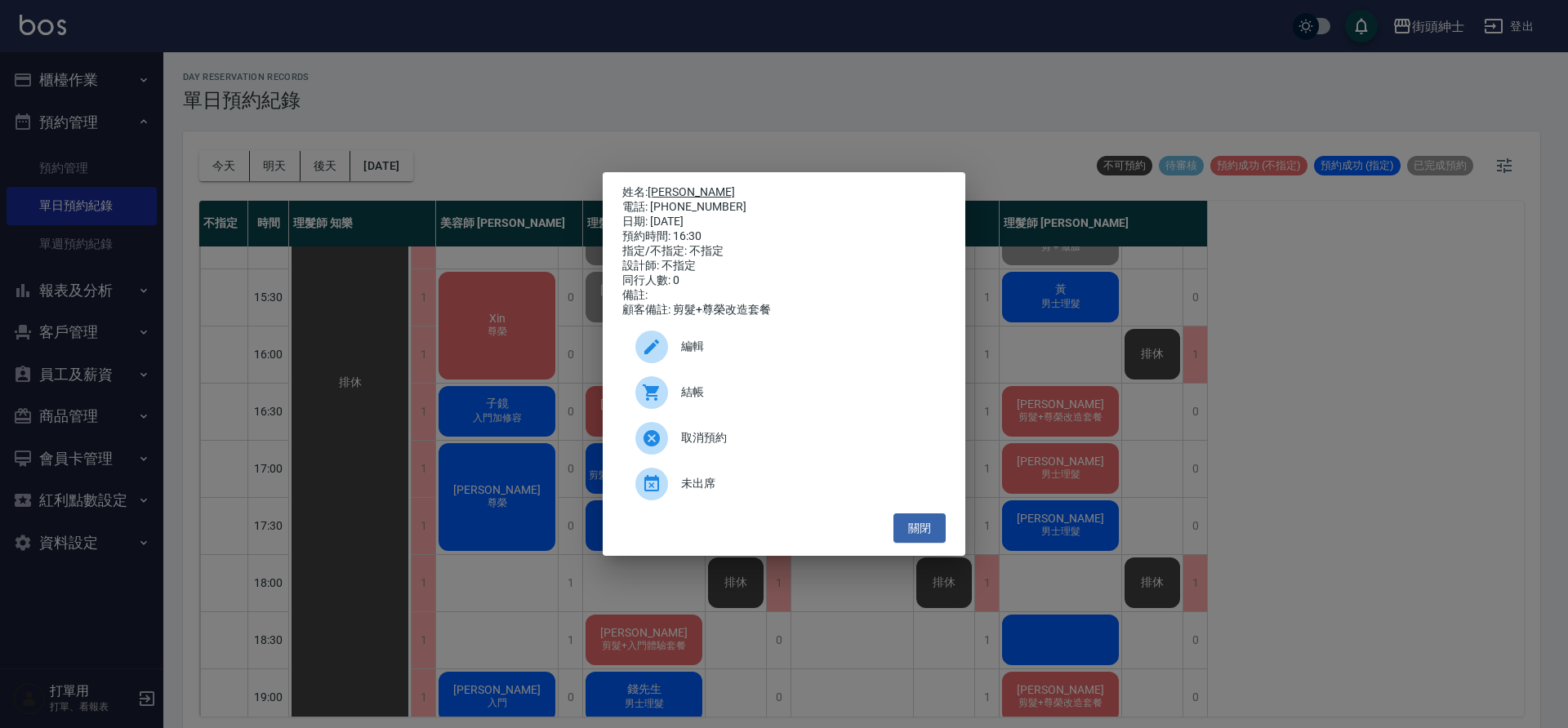
click at [664, 188] on link "王冠傑" at bounding box center [691, 192] width 88 height 13
click at [927, 543] on button "關閉" at bounding box center [920, 529] width 52 height 30
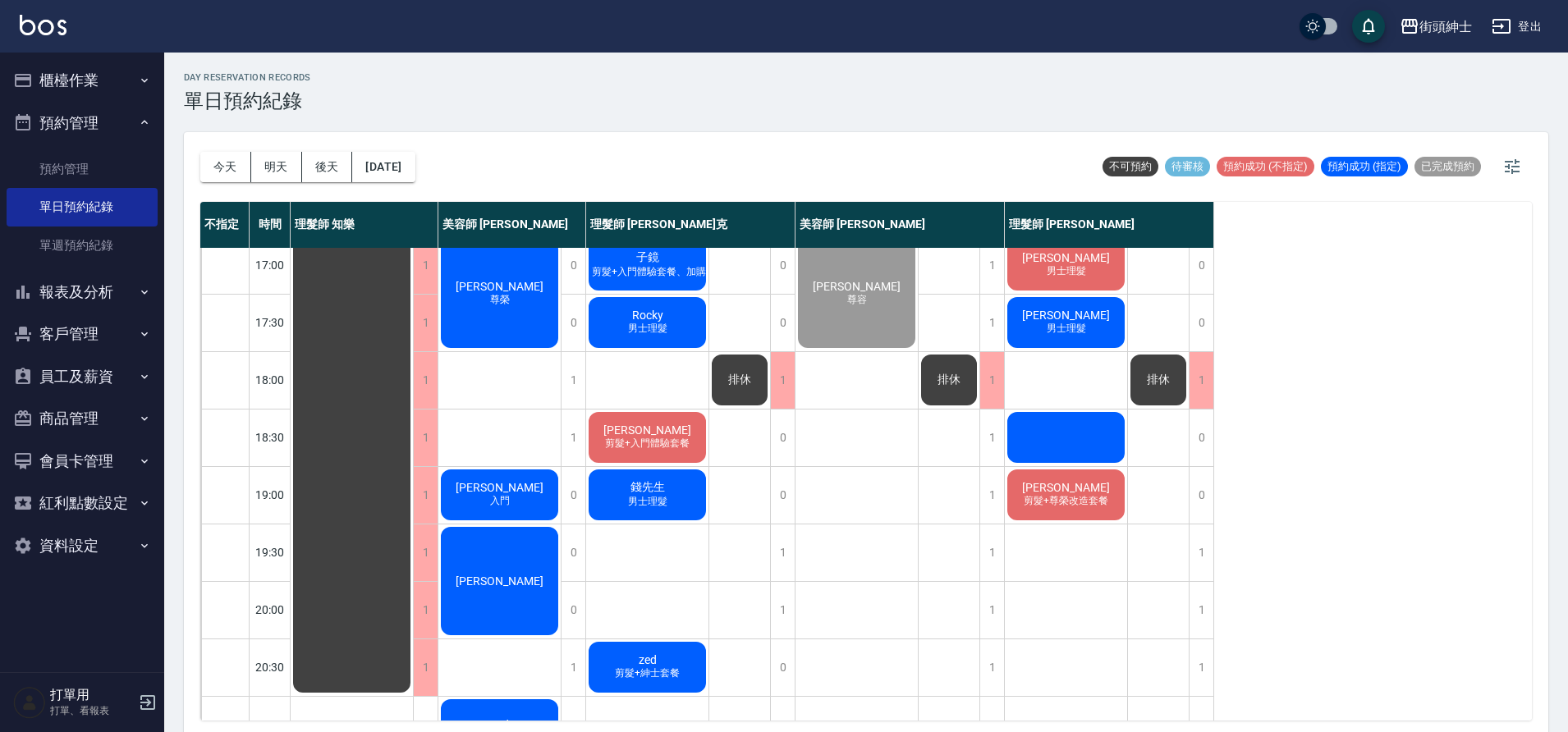
scroll to position [747, 0]
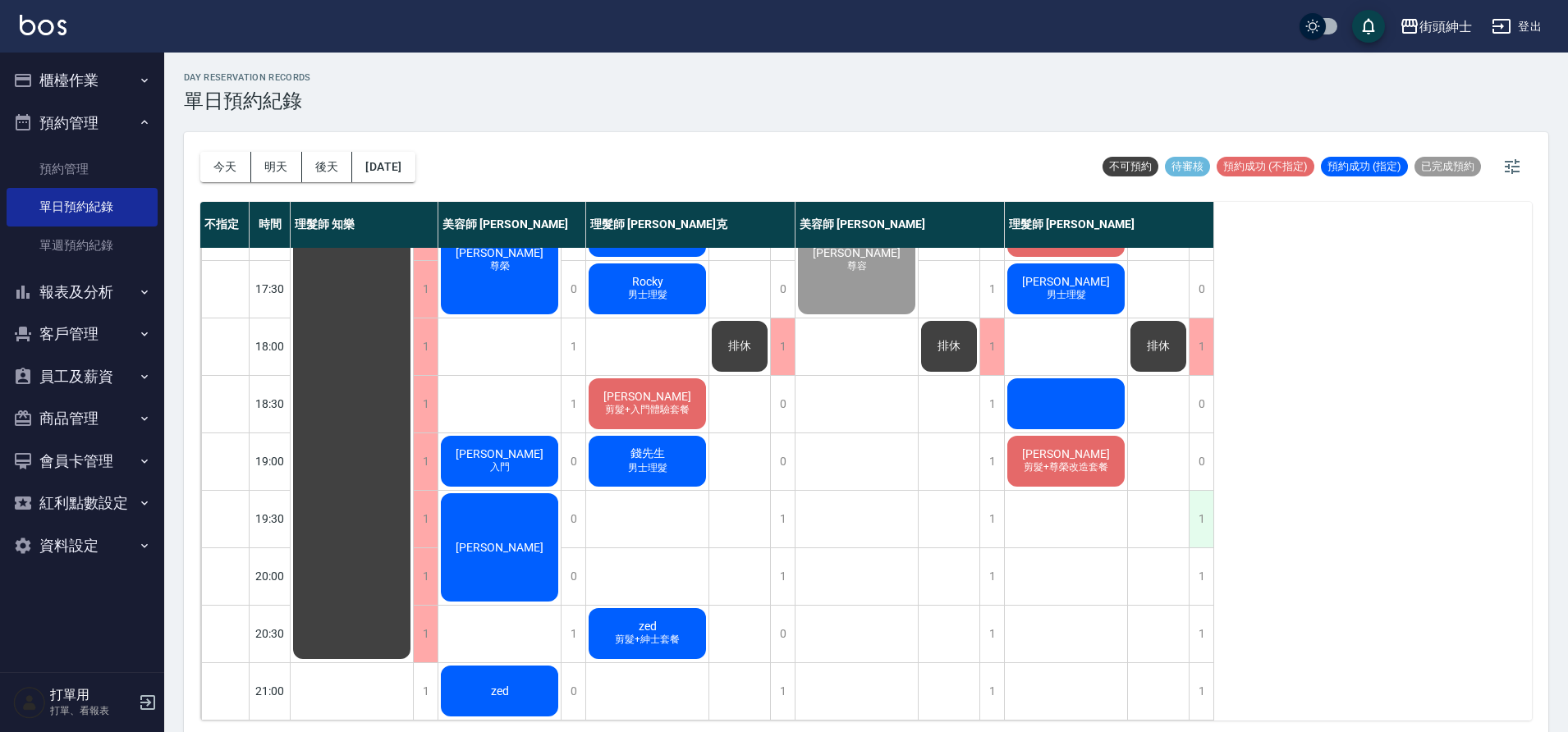
click at [1202, 495] on div "1" at bounding box center [1201, 519] width 24 height 56
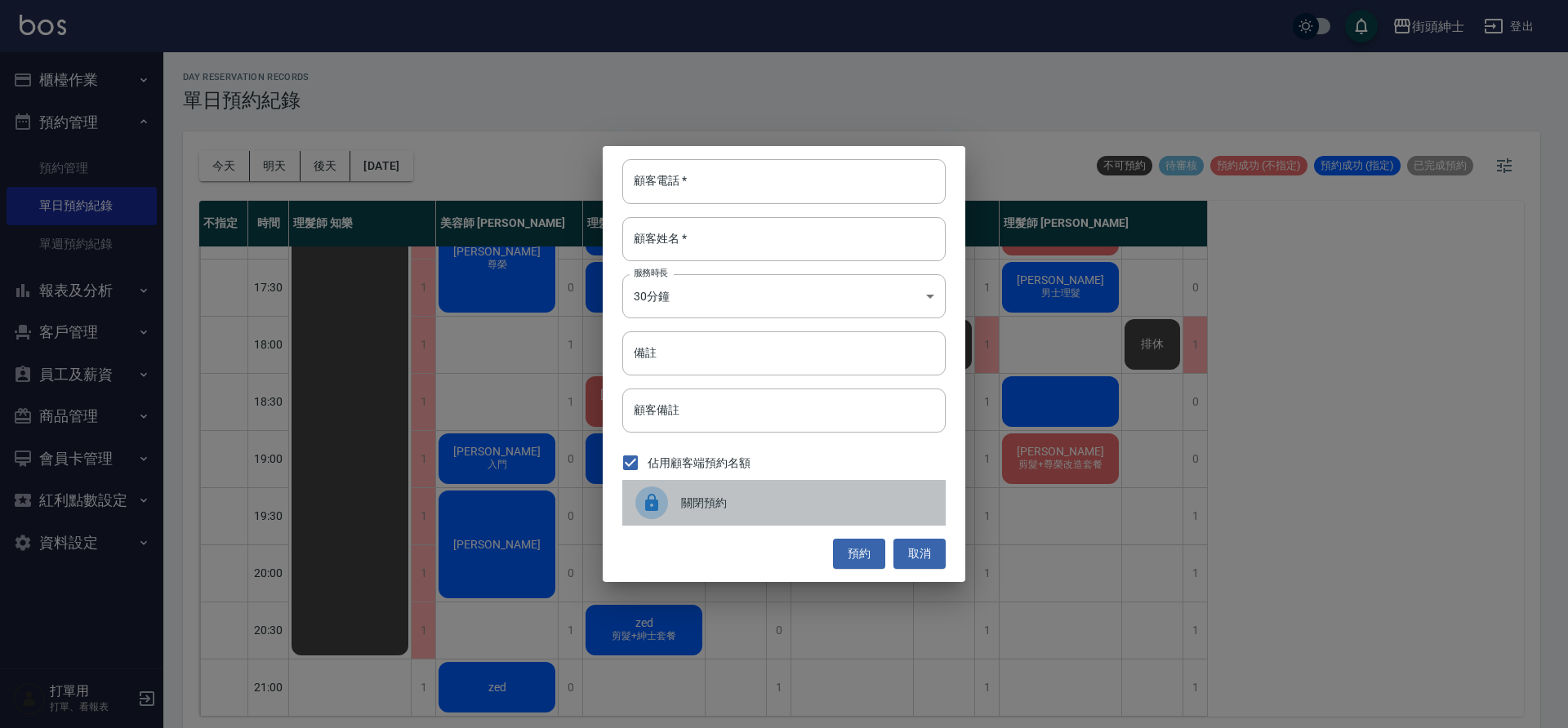
click at [735, 510] on span "關閉預約" at bounding box center [807, 503] width 252 height 17
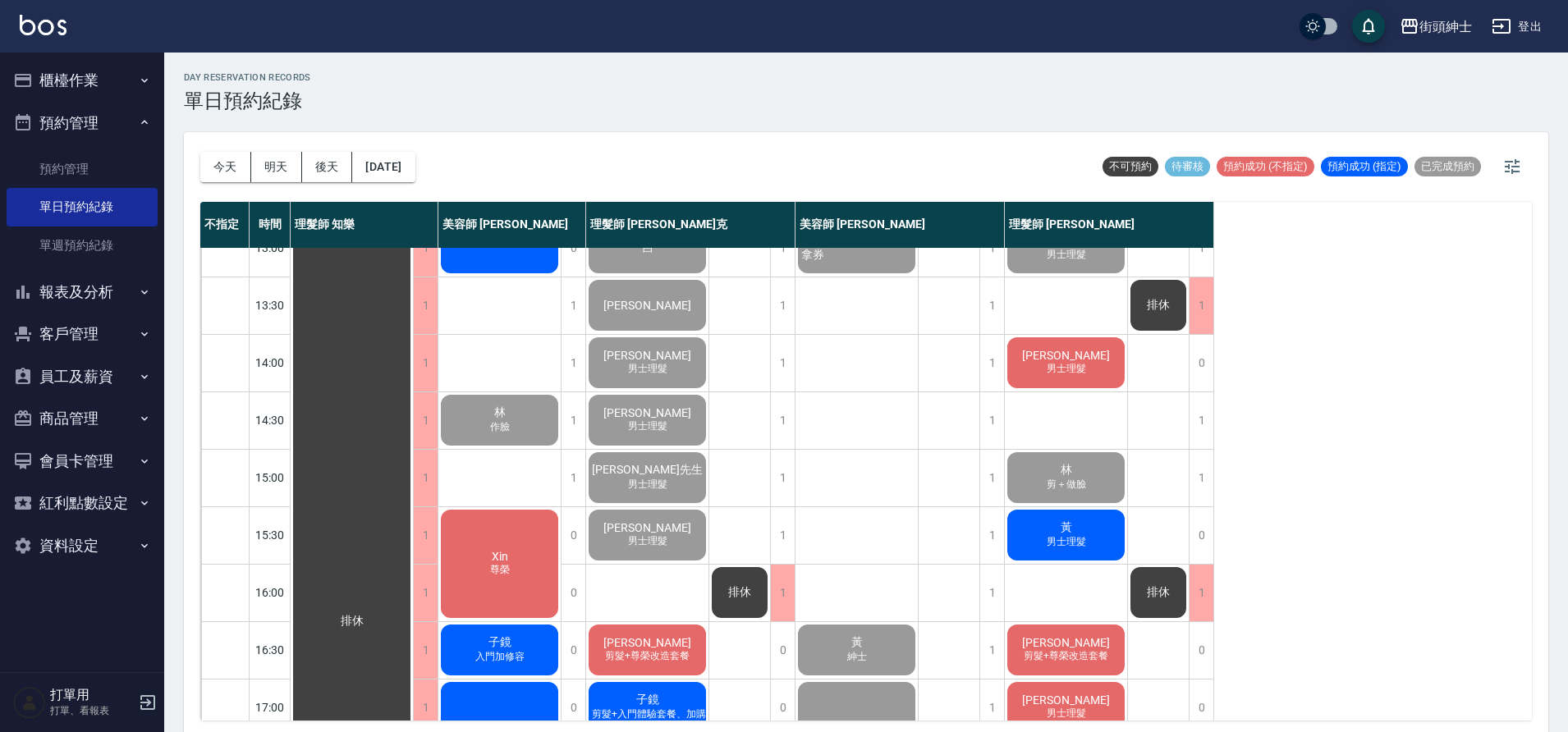
scroll to position [397, 0]
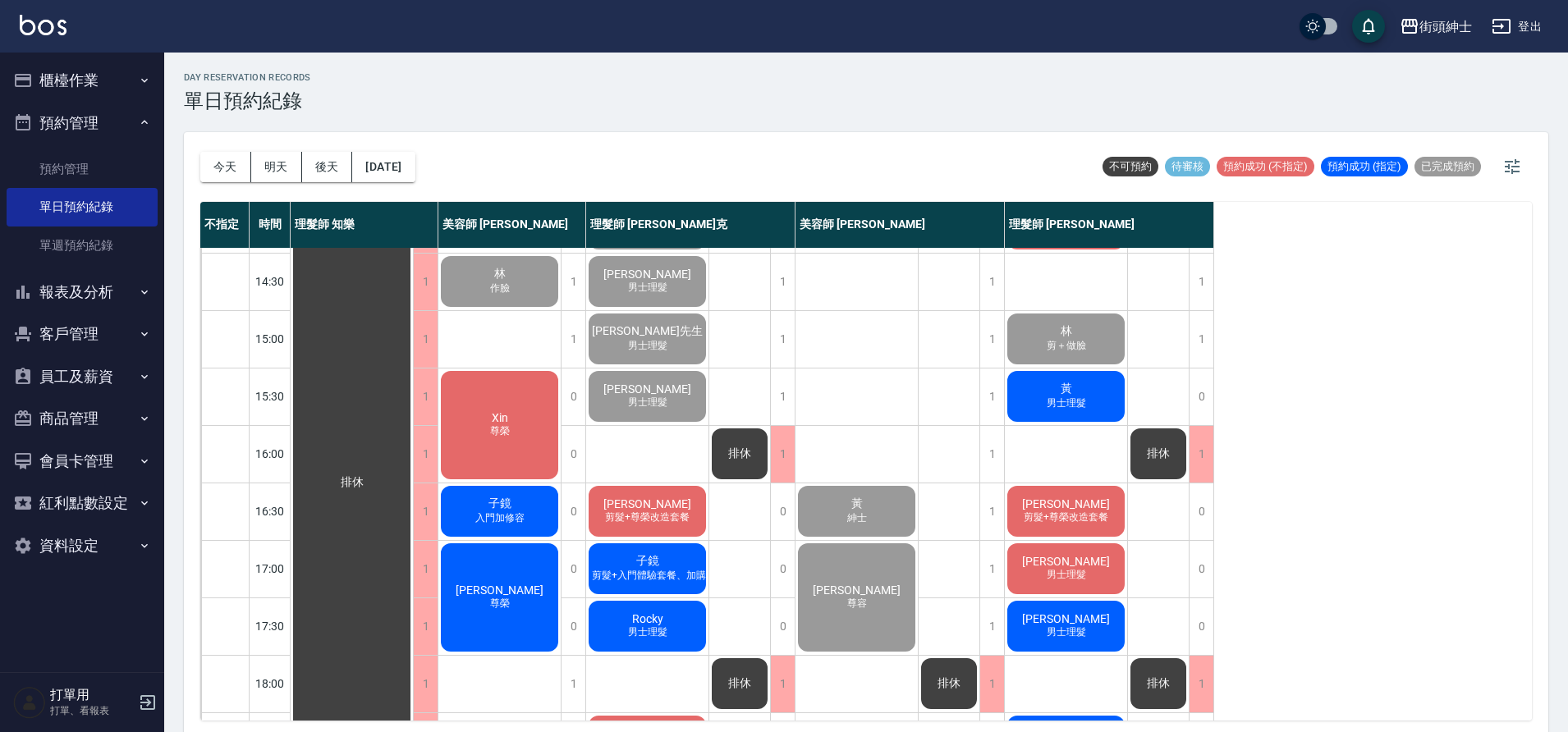
click at [878, 559] on div "王冠傑 尊容" at bounding box center [857, 597] width 122 height 113
click at [1062, 514] on span "剪髮+尊榮改造套餐" at bounding box center [1066, 517] width 91 height 14
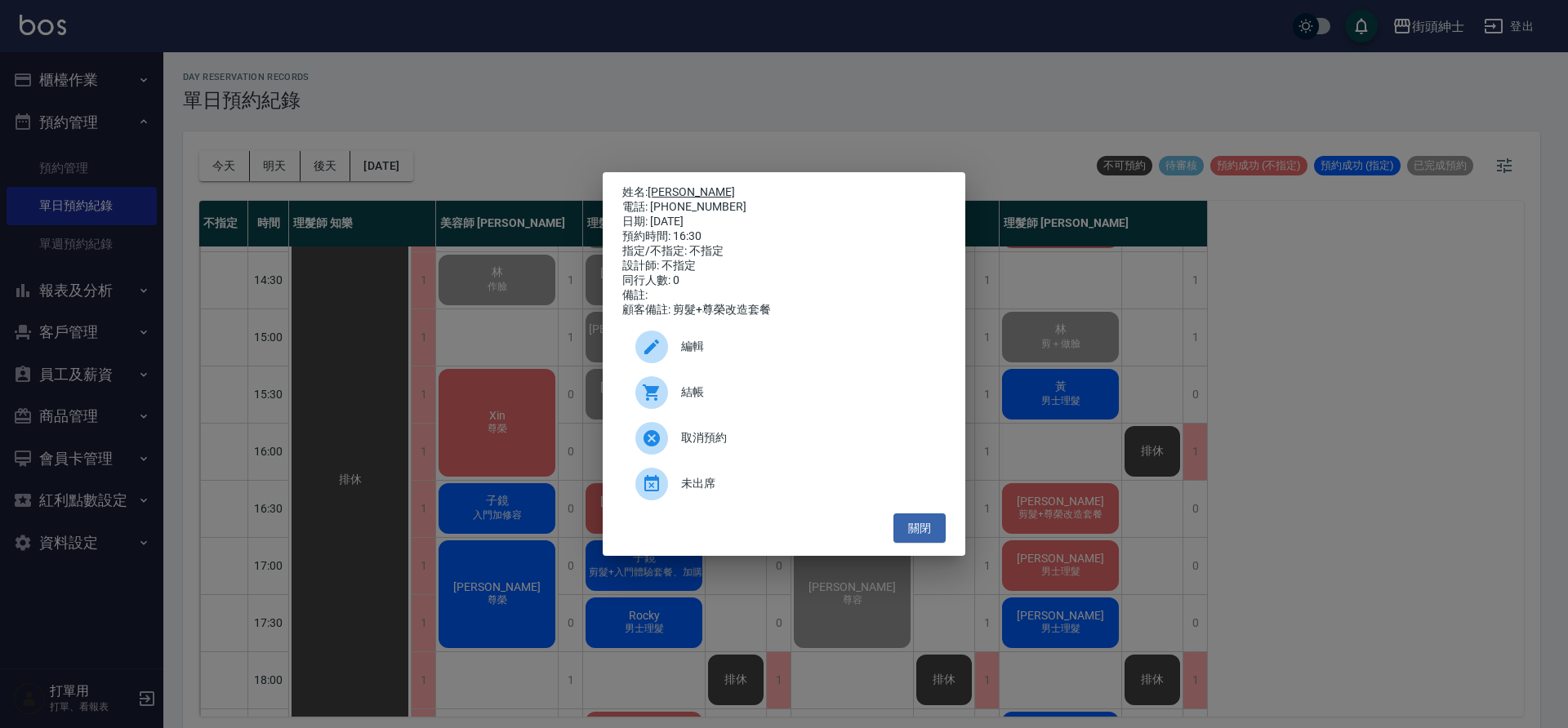
click at [667, 187] on link "王冠傑" at bounding box center [691, 192] width 88 height 13
click at [930, 537] on button "關閉" at bounding box center [920, 529] width 52 height 30
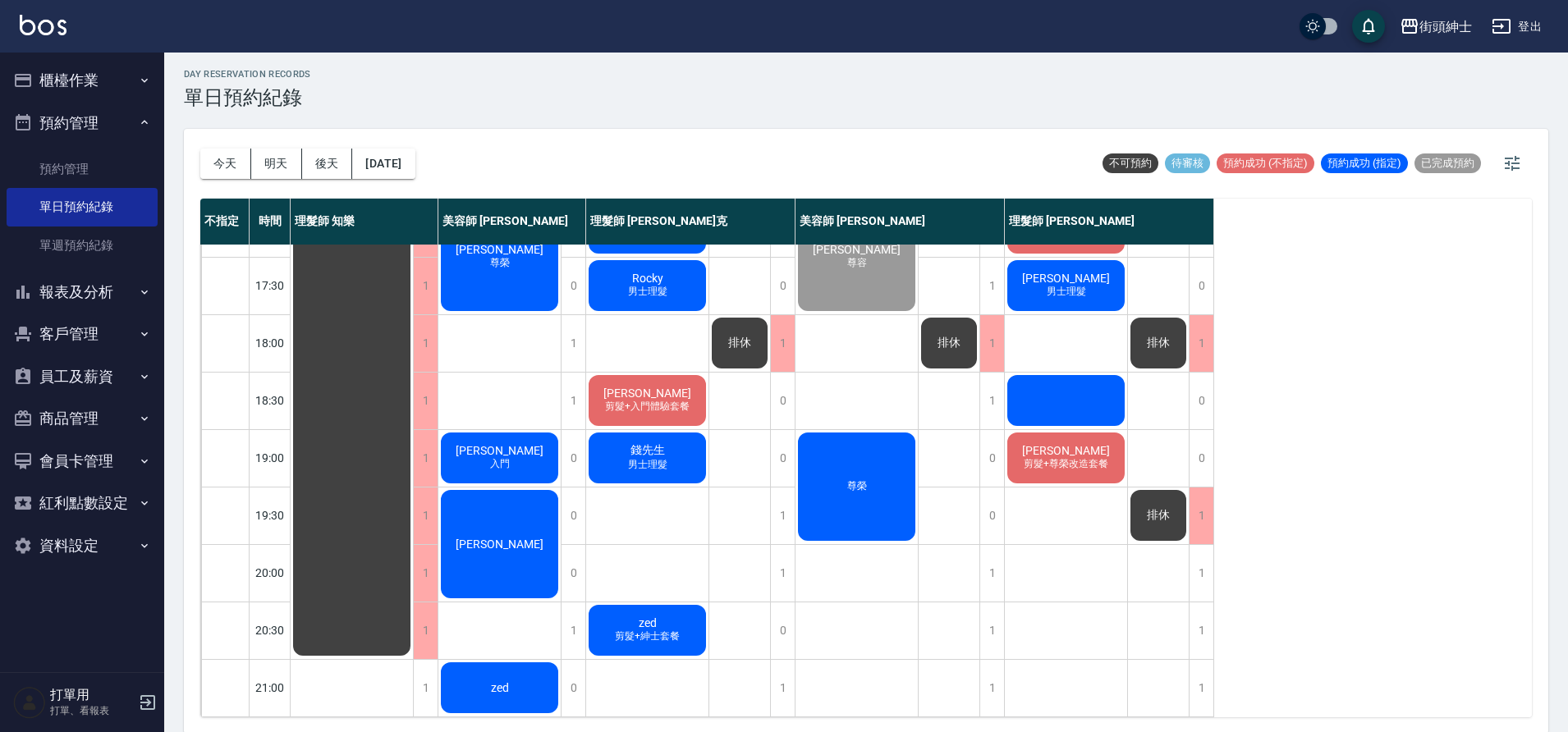
scroll to position [5, 0]
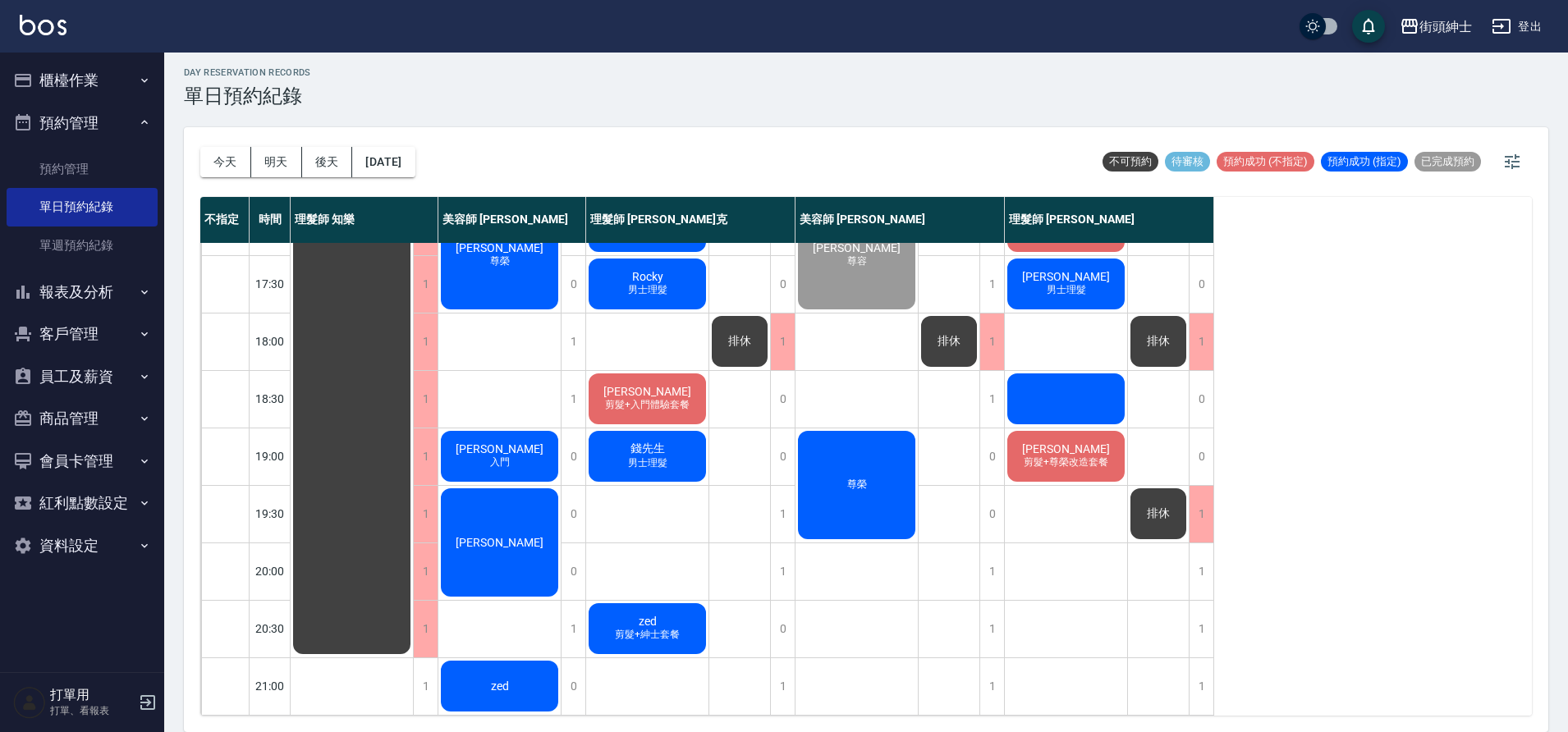
click at [1087, 456] on span "剪髮+尊榮改造套餐" at bounding box center [1066, 462] width 91 height 14
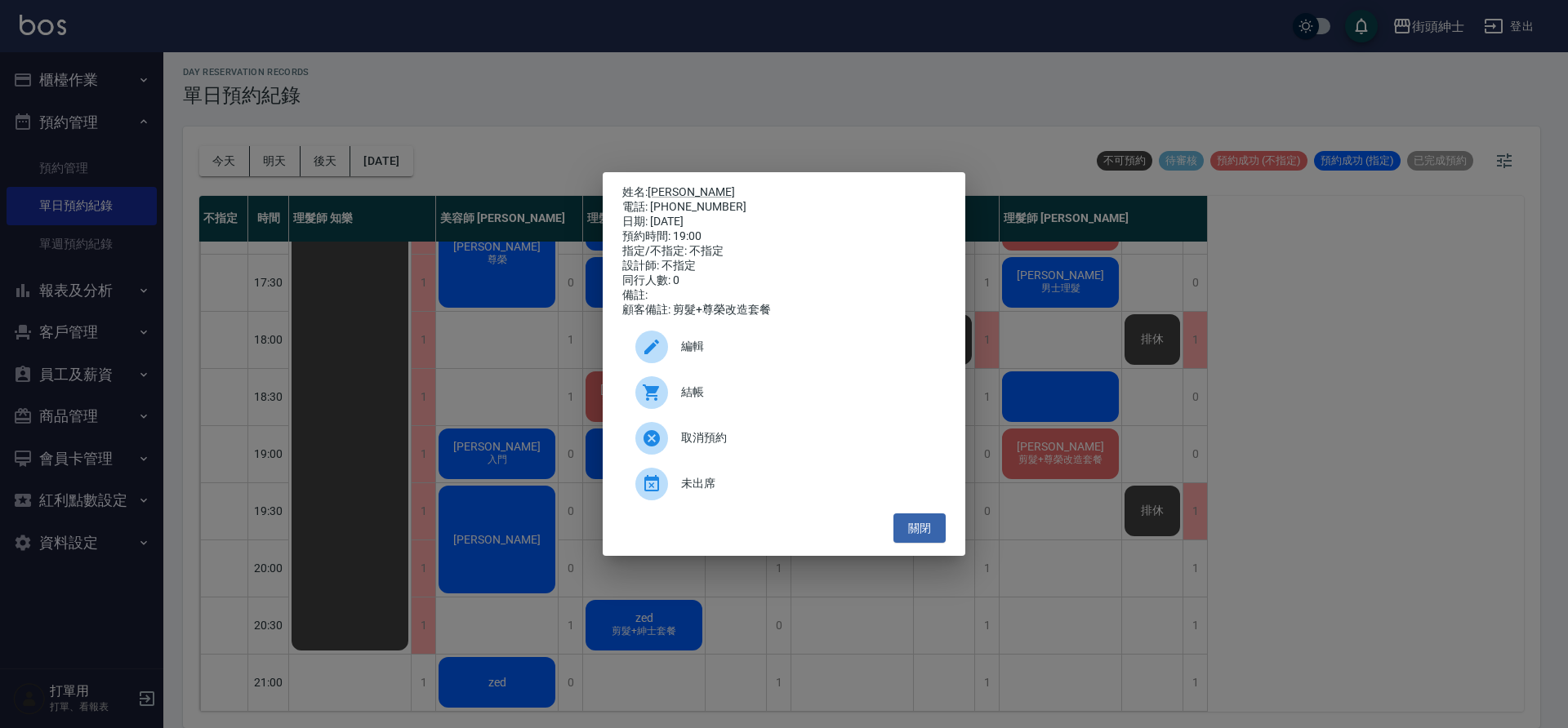
click at [826, 350] on span "編輯" at bounding box center [807, 347] width 252 height 17
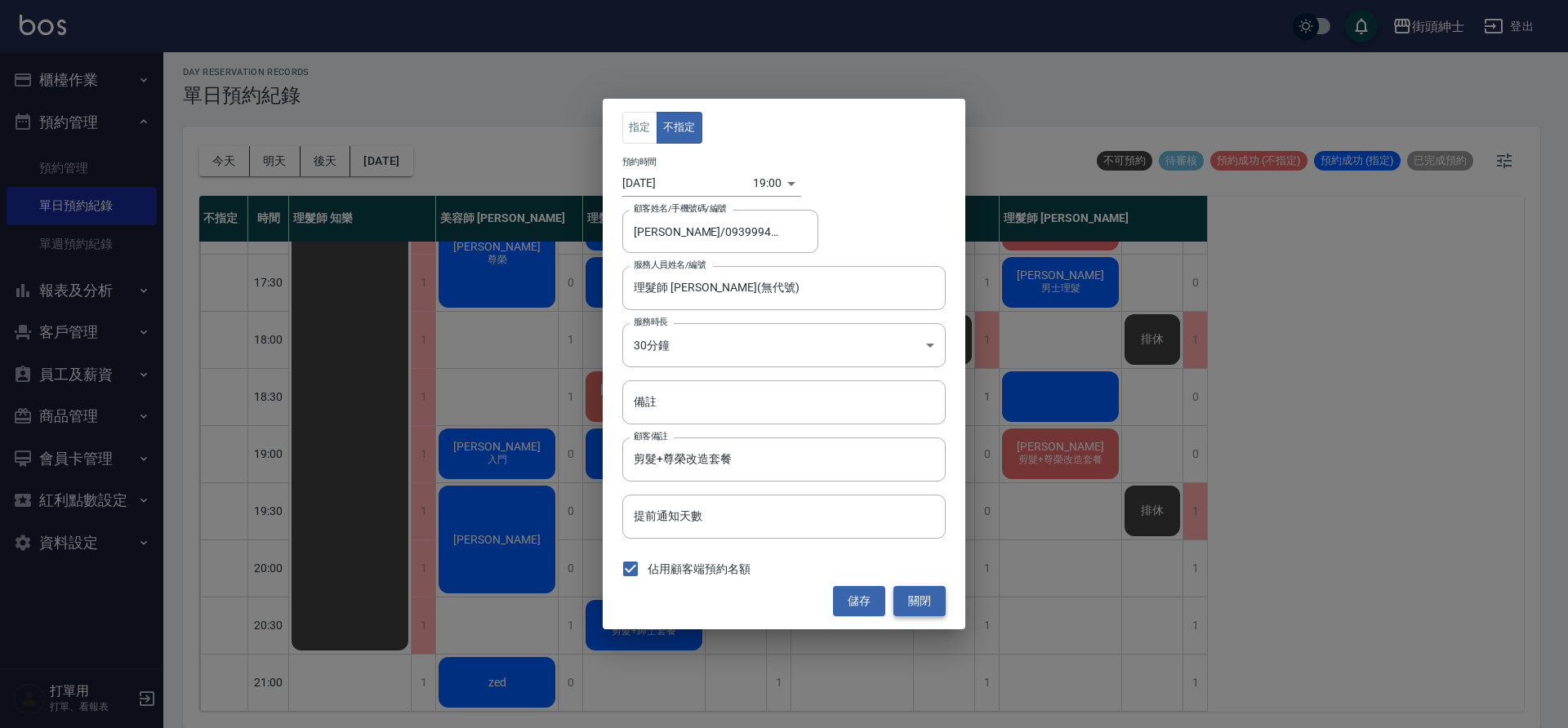
drag, startPoint x: 917, startPoint y: 598, endPoint x: 923, endPoint y: 605, distance: 9.2
click at [922, 608] on button "關閉" at bounding box center [920, 601] width 52 height 30
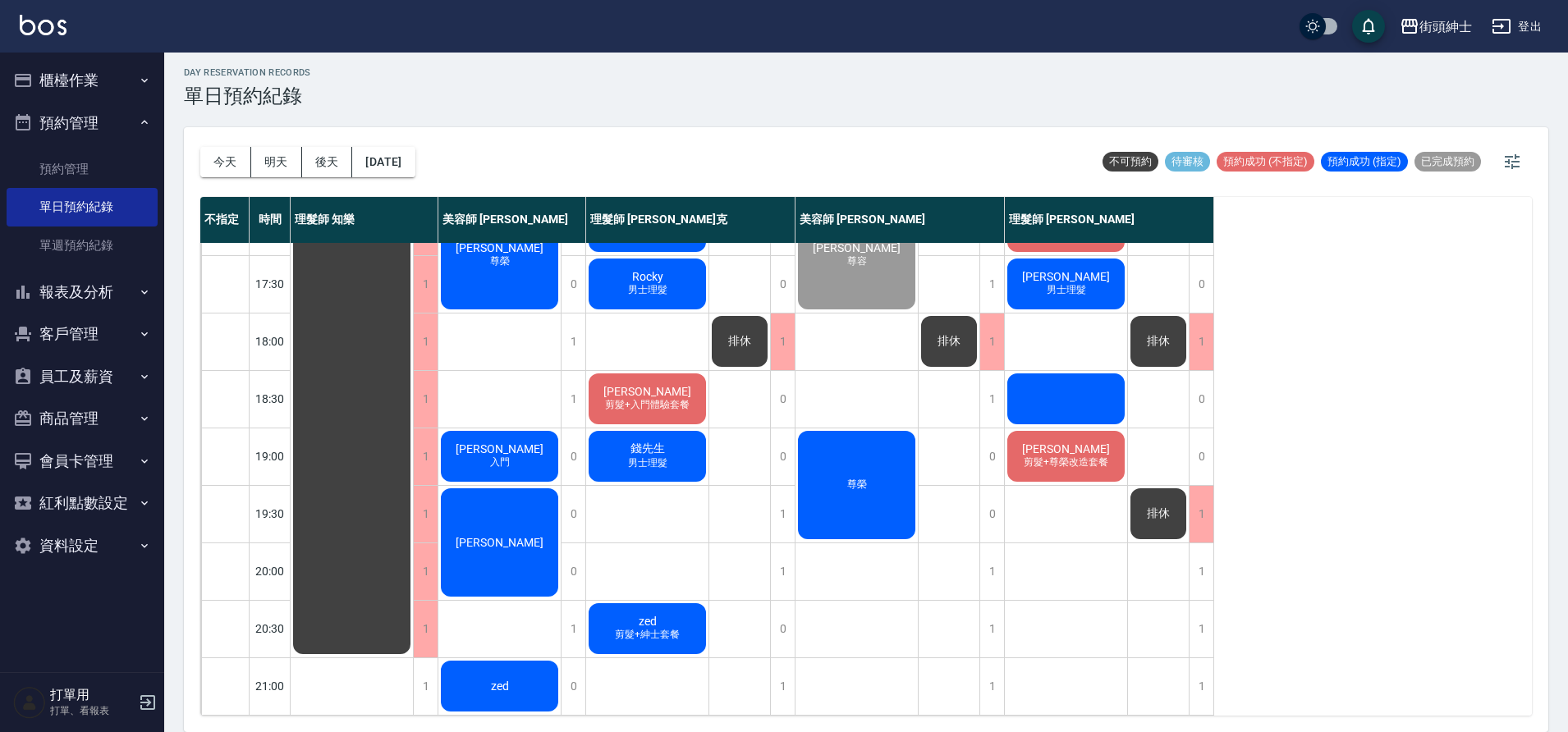
scroll to position [743, 0]
click at [284, 163] on button "明天" at bounding box center [276, 162] width 51 height 30
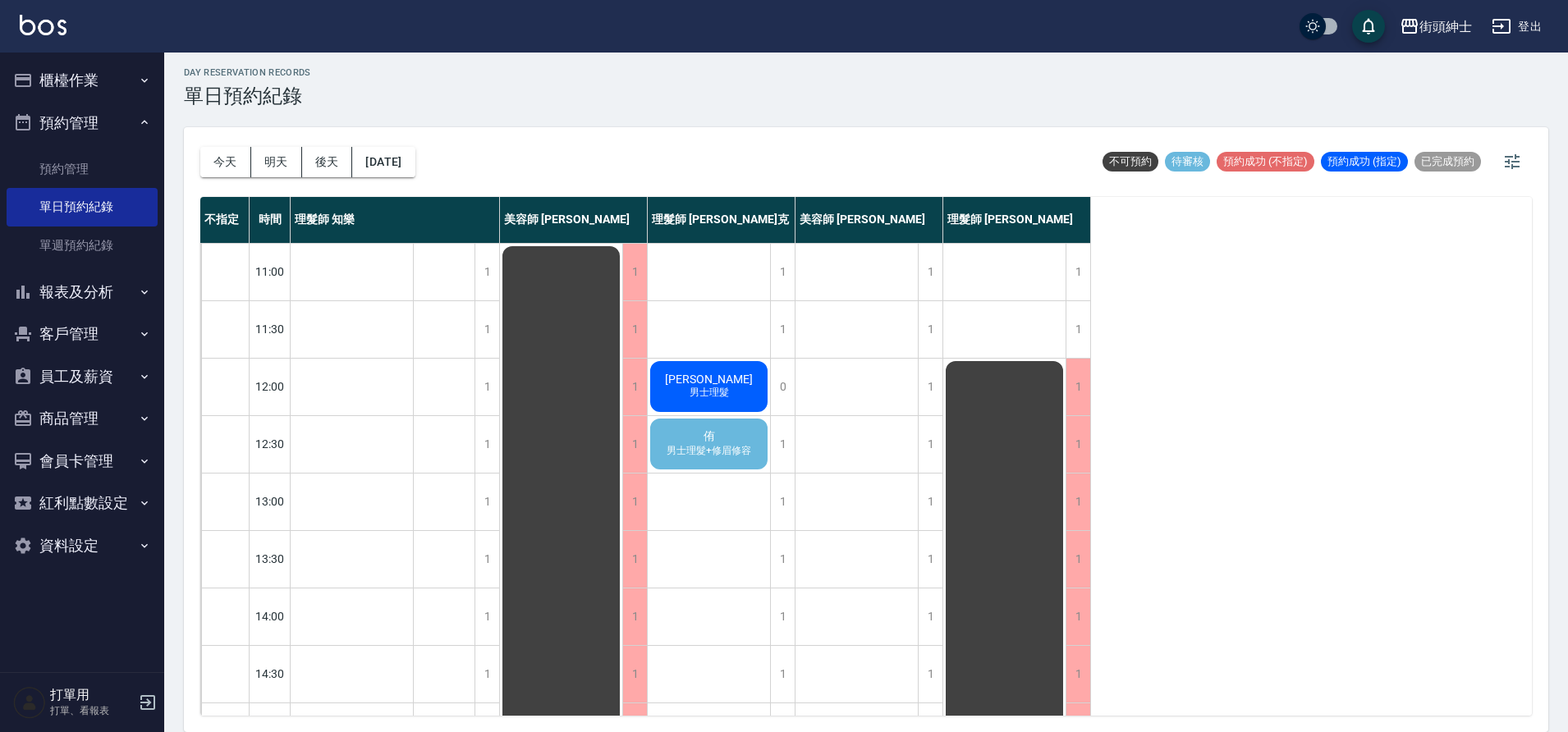
click at [711, 439] on span "侑" at bounding box center [709, 437] width 18 height 15
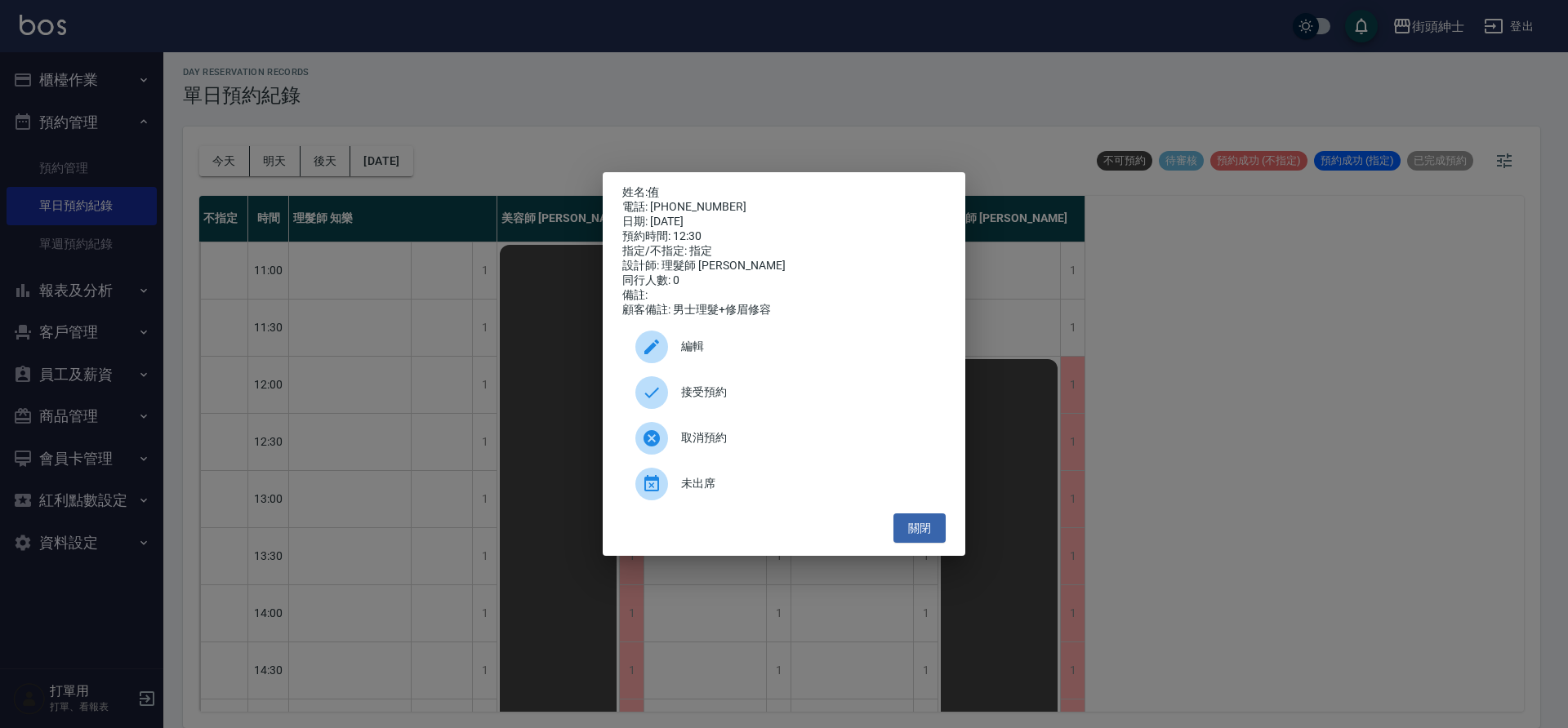
click at [701, 399] on span "接受預約" at bounding box center [807, 392] width 252 height 17
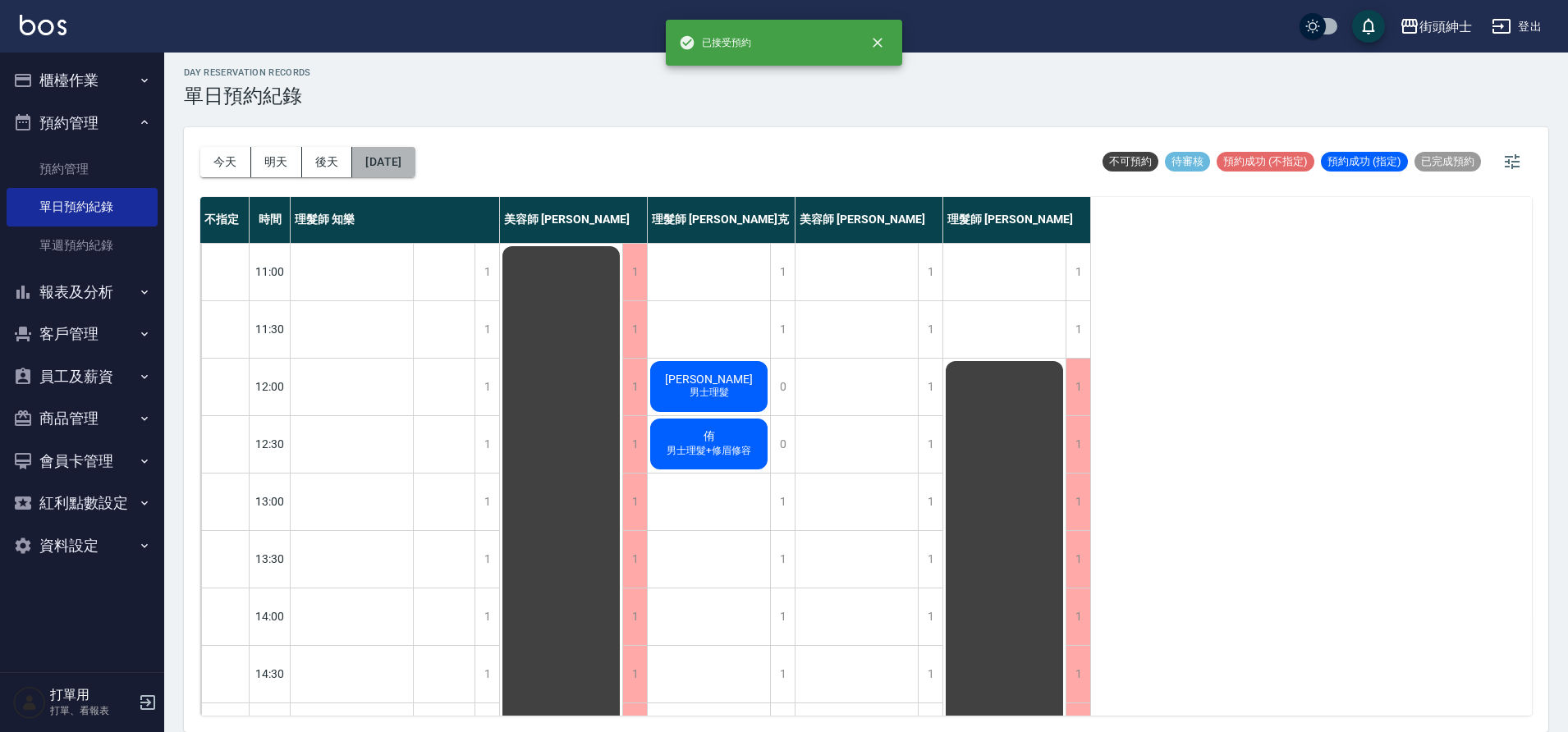
click at [385, 161] on button "2025/10/07" at bounding box center [383, 162] width 63 height 30
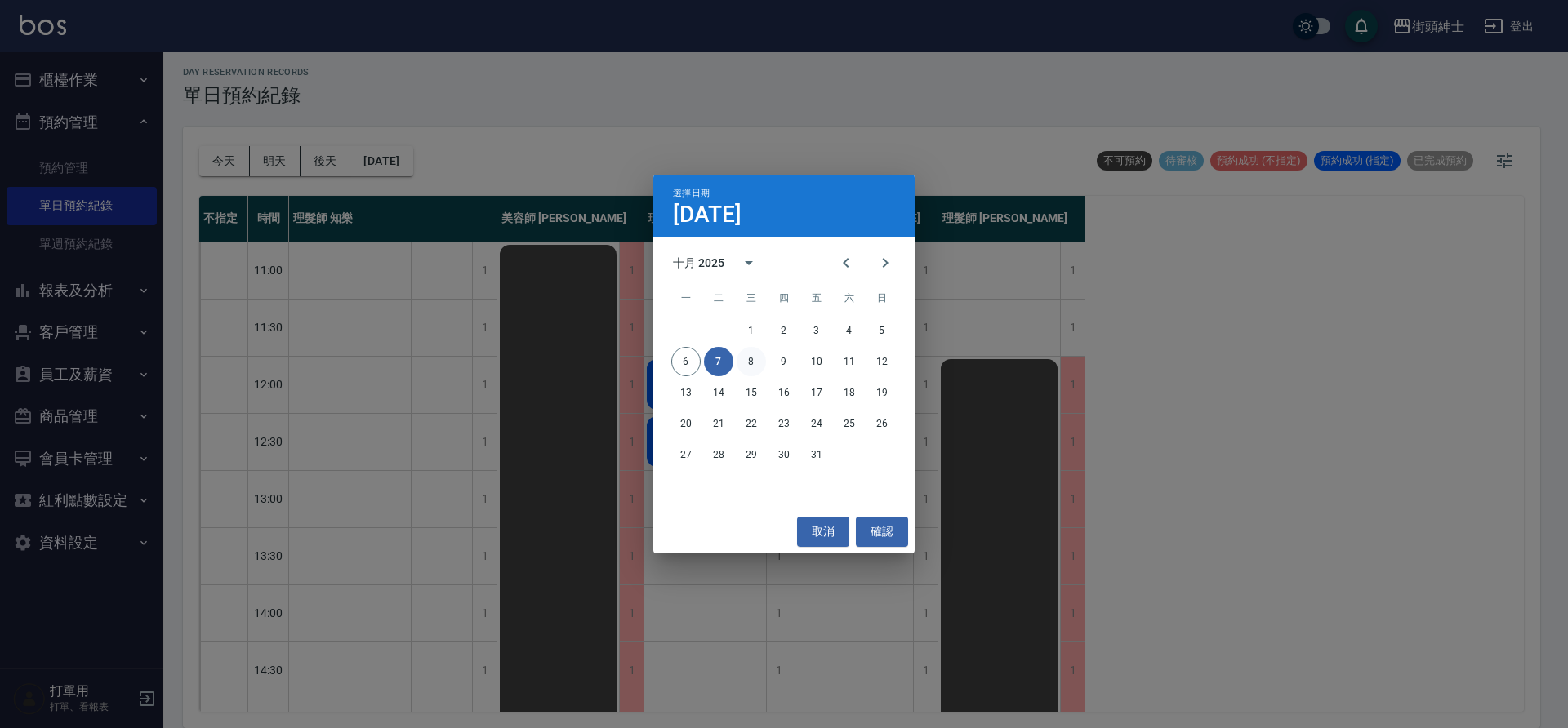
click at [743, 358] on button "8" at bounding box center [752, 362] width 30 height 30
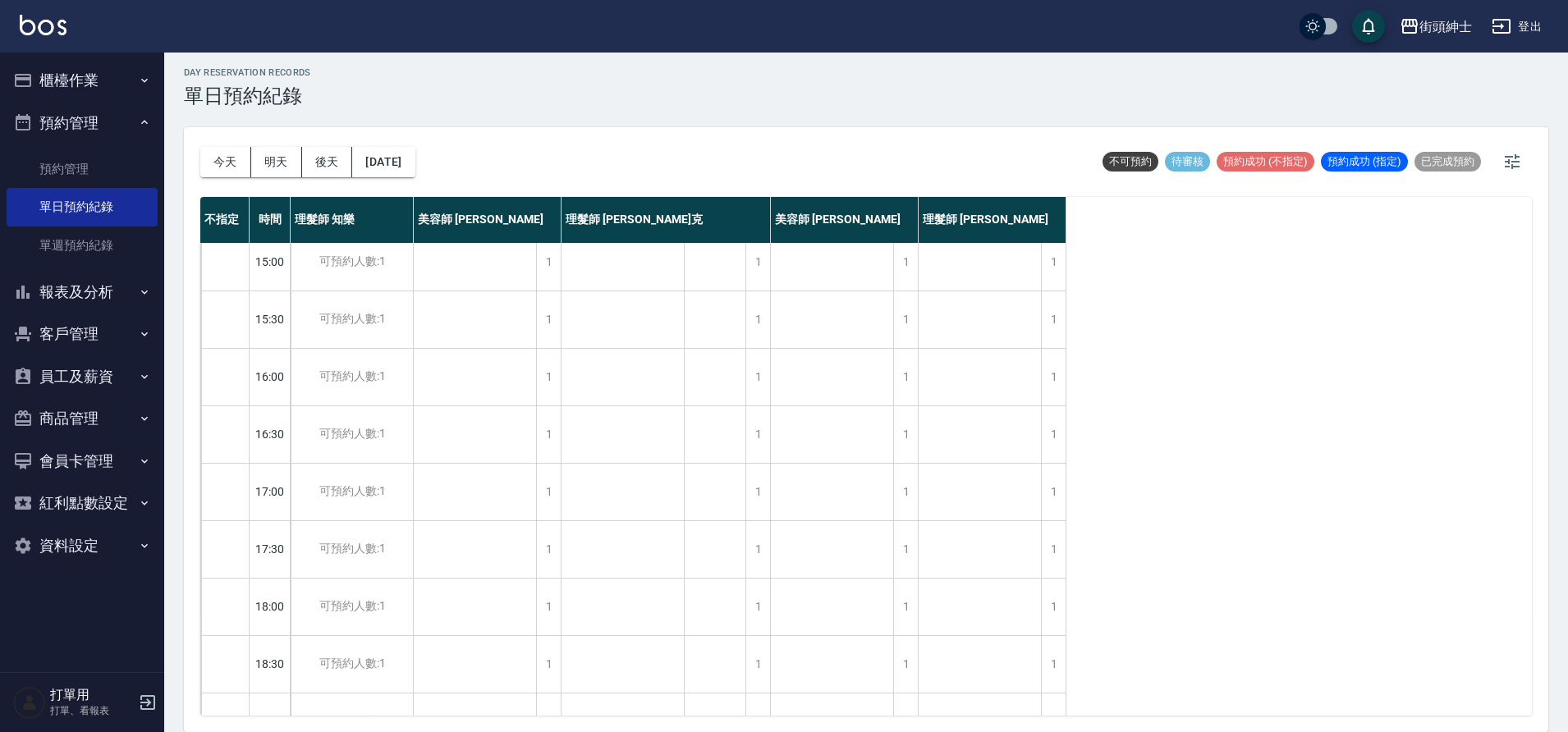
scroll to position [658, 0]
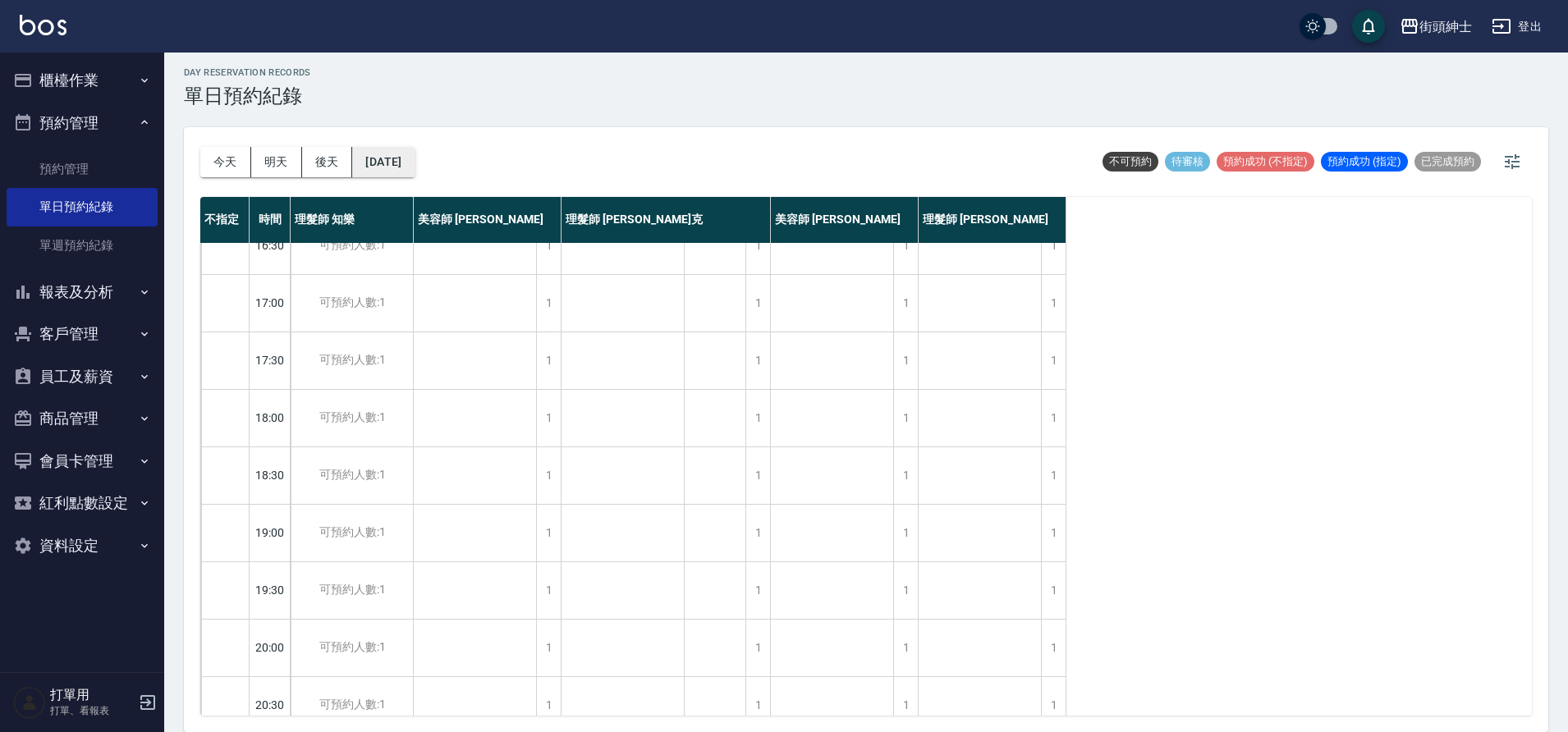
click at [414, 157] on button "2025/10/08" at bounding box center [383, 162] width 63 height 30
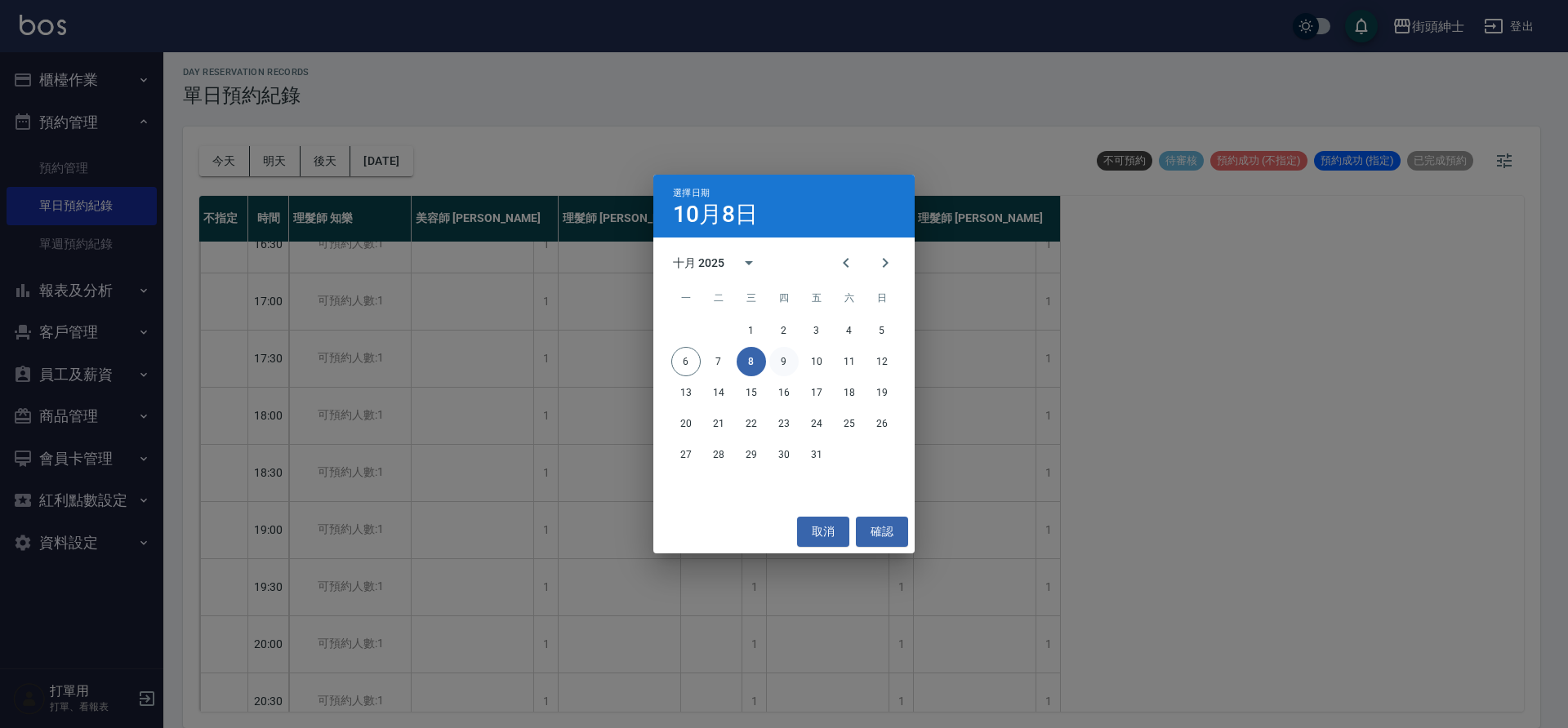
click at [782, 369] on button "9" at bounding box center [784, 362] width 30 height 30
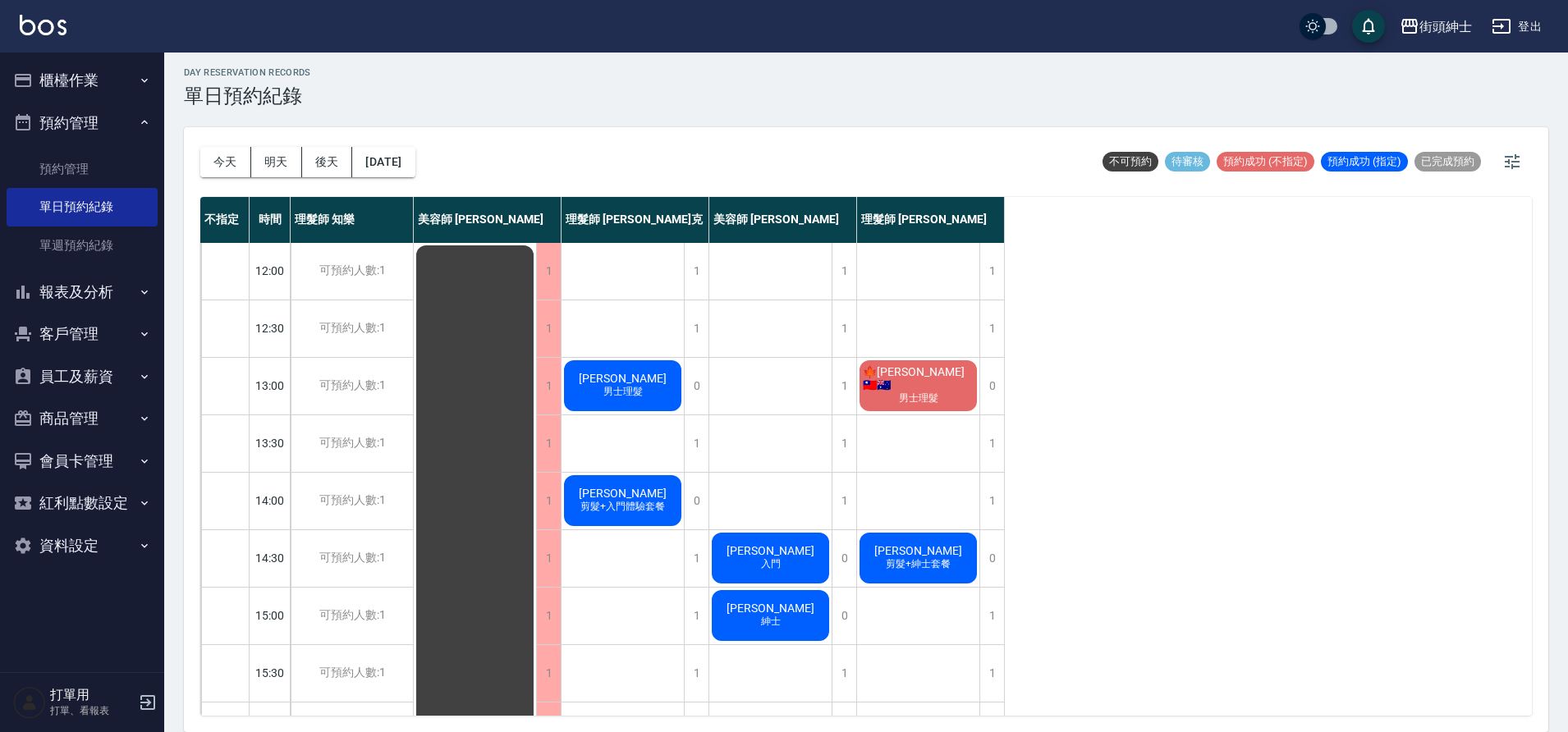
scroll to position [88, 0]
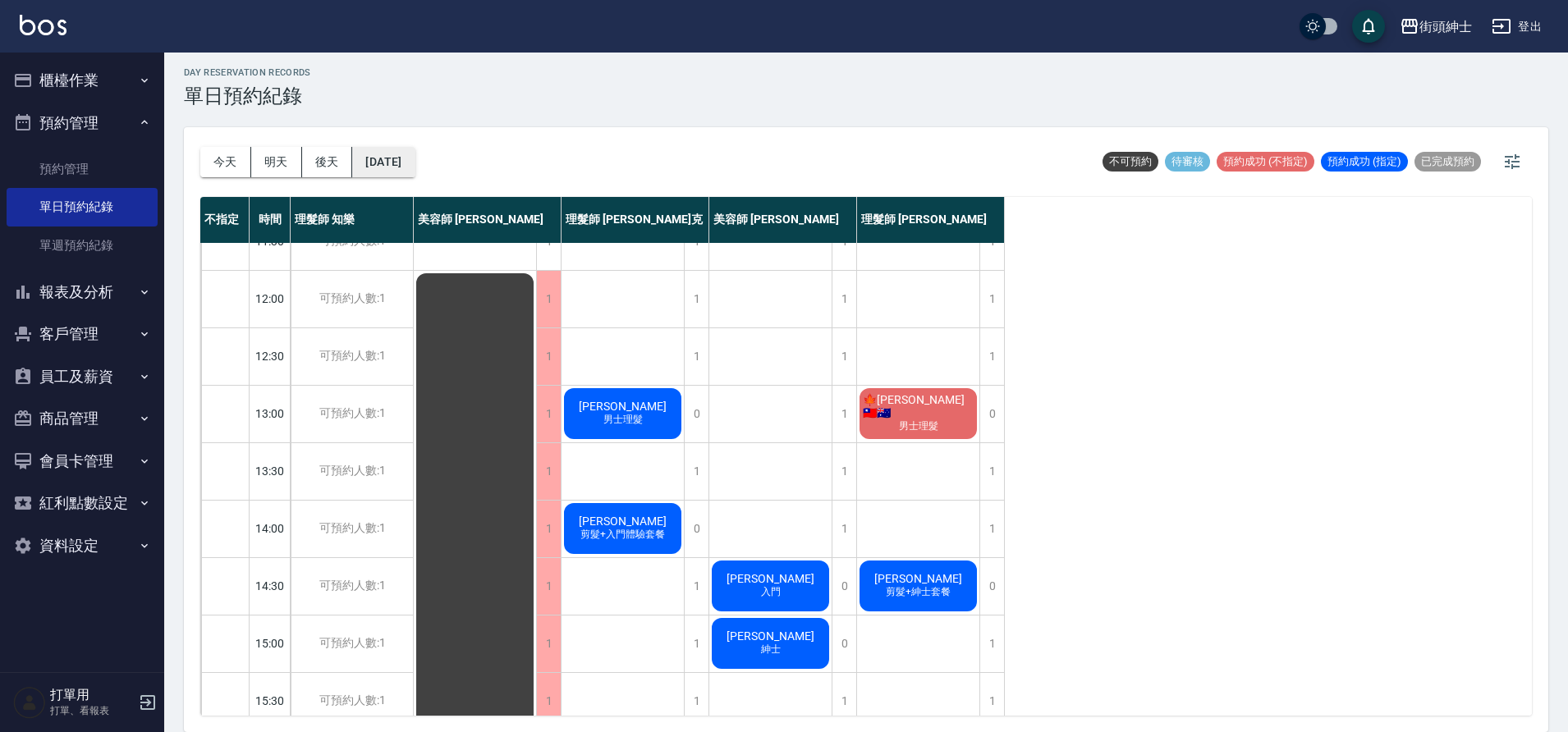
click at [414, 166] on button "2025/10/09" at bounding box center [383, 162] width 63 height 30
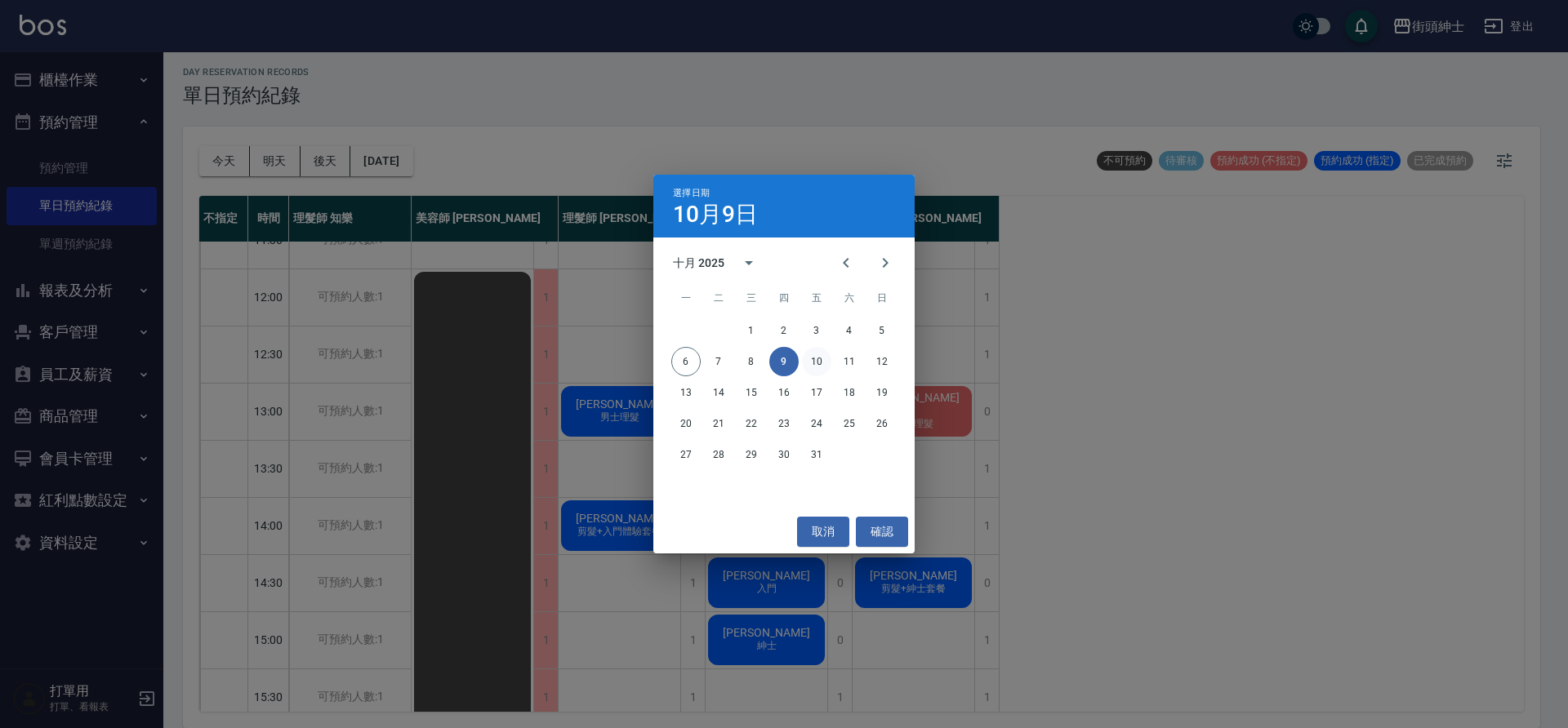
click at [812, 363] on button "10" at bounding box center [817, 362] width 30 height 30
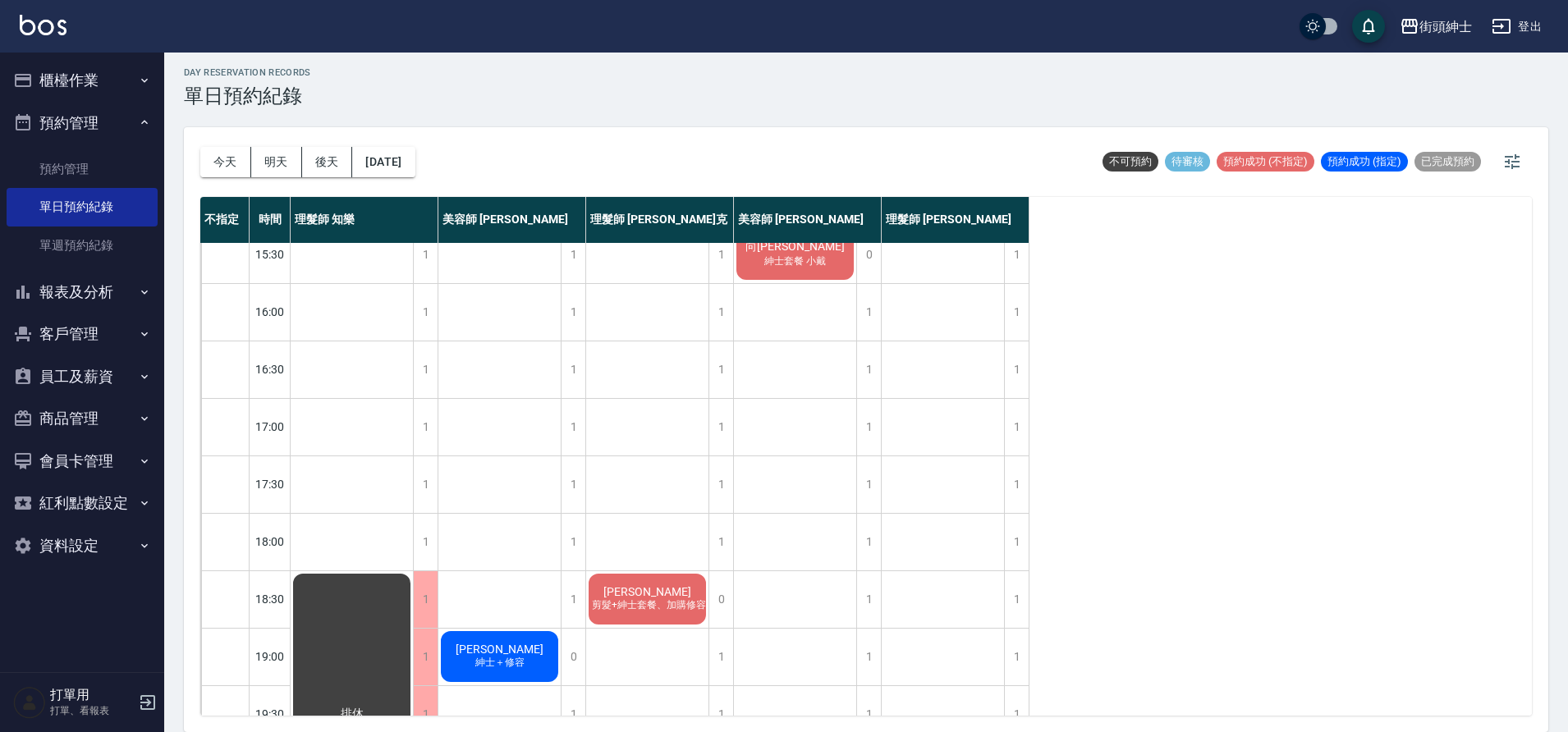
scroll to position [623, 0]
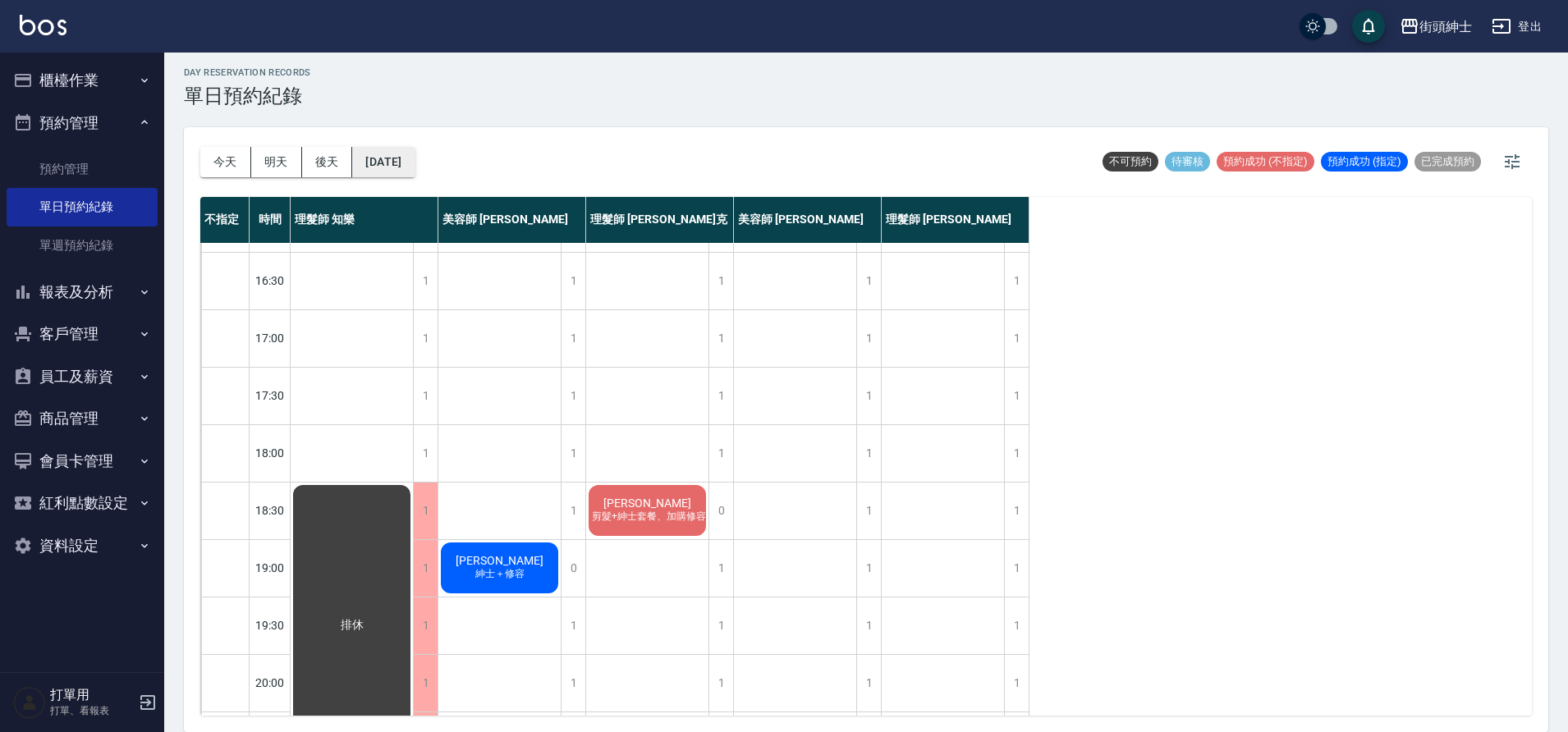
click at [414, 154] on button "2025/10/10" at bounding box center [383, 162] width 63 height 30
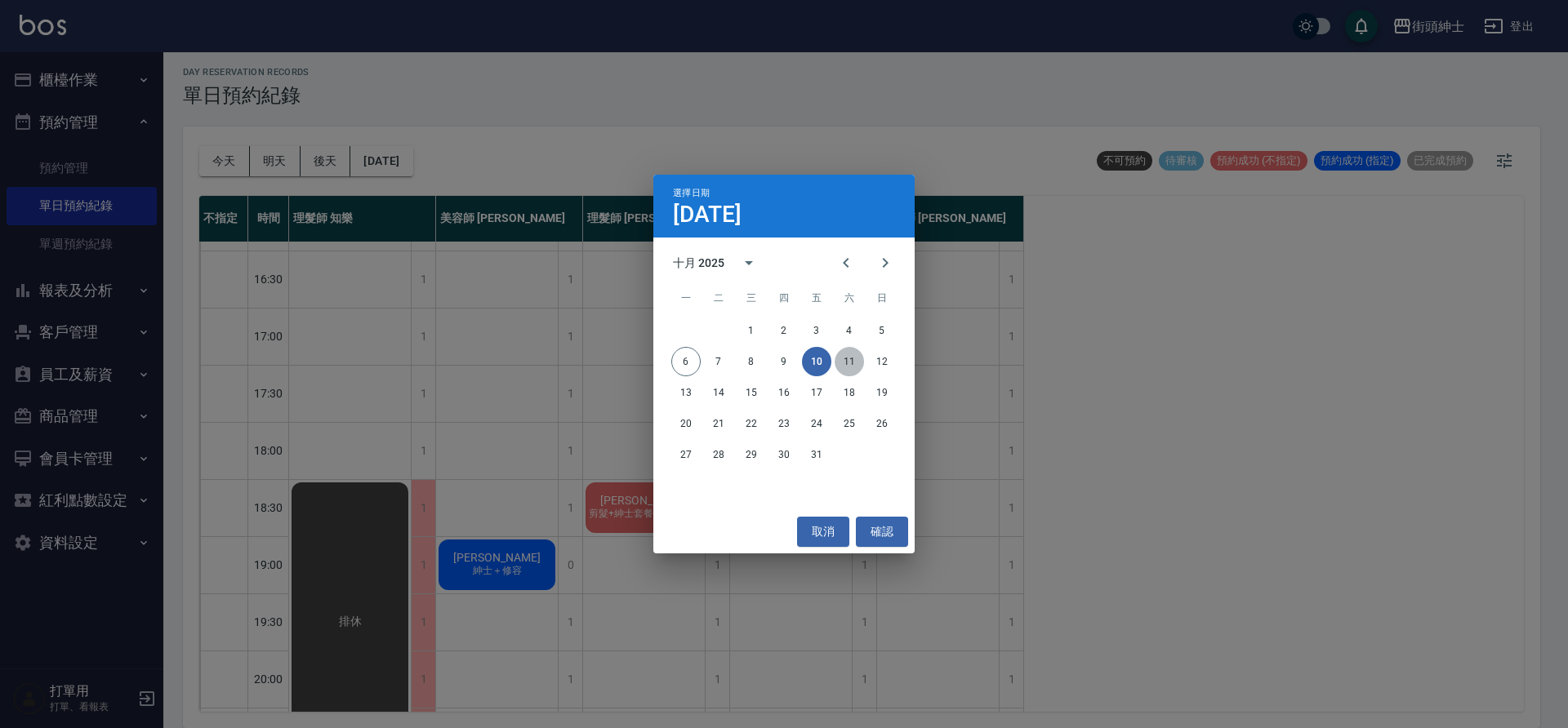
click at [845, 370] on button "11" at bounding box center [850, 362] width 30 height 30
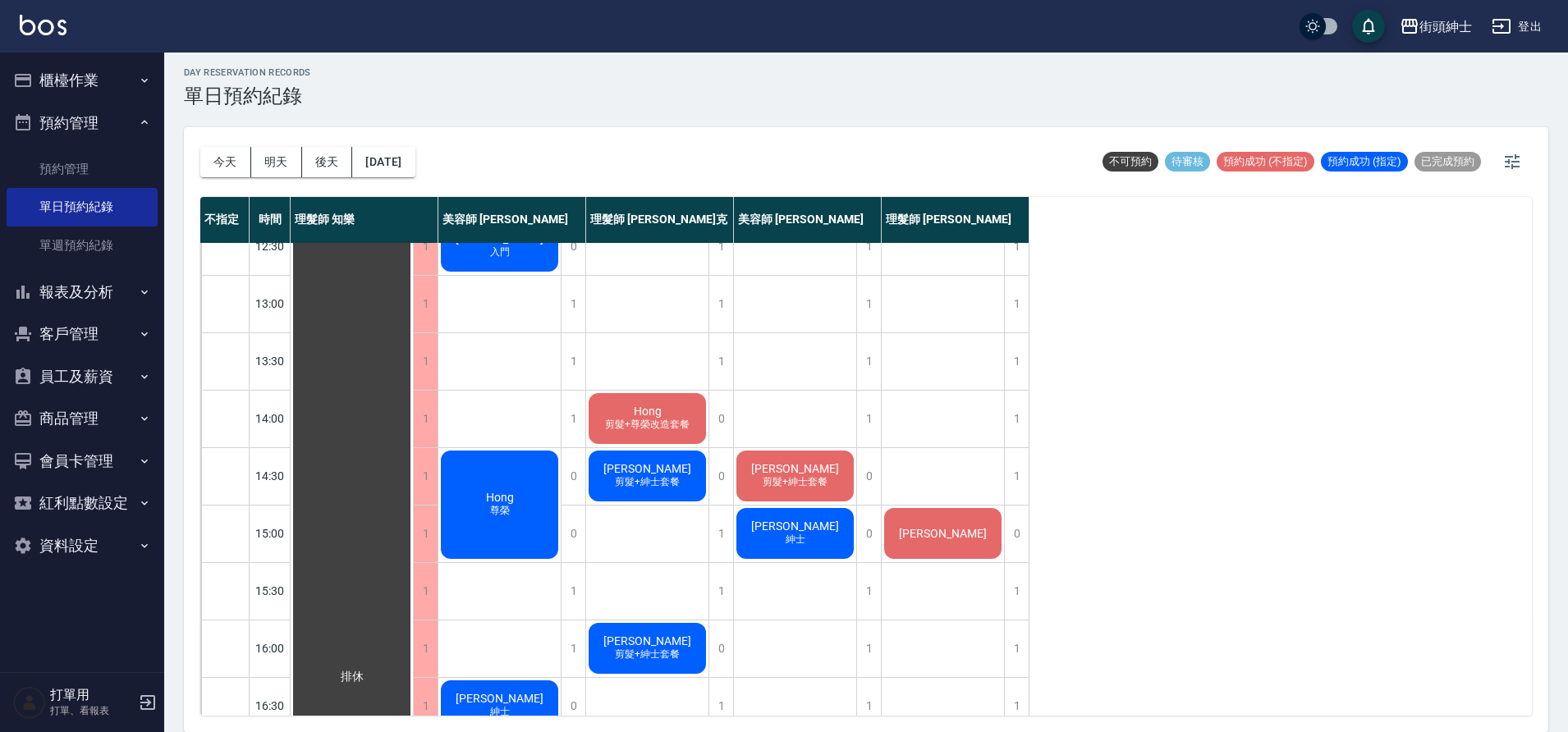
scroll to position [483, 0]
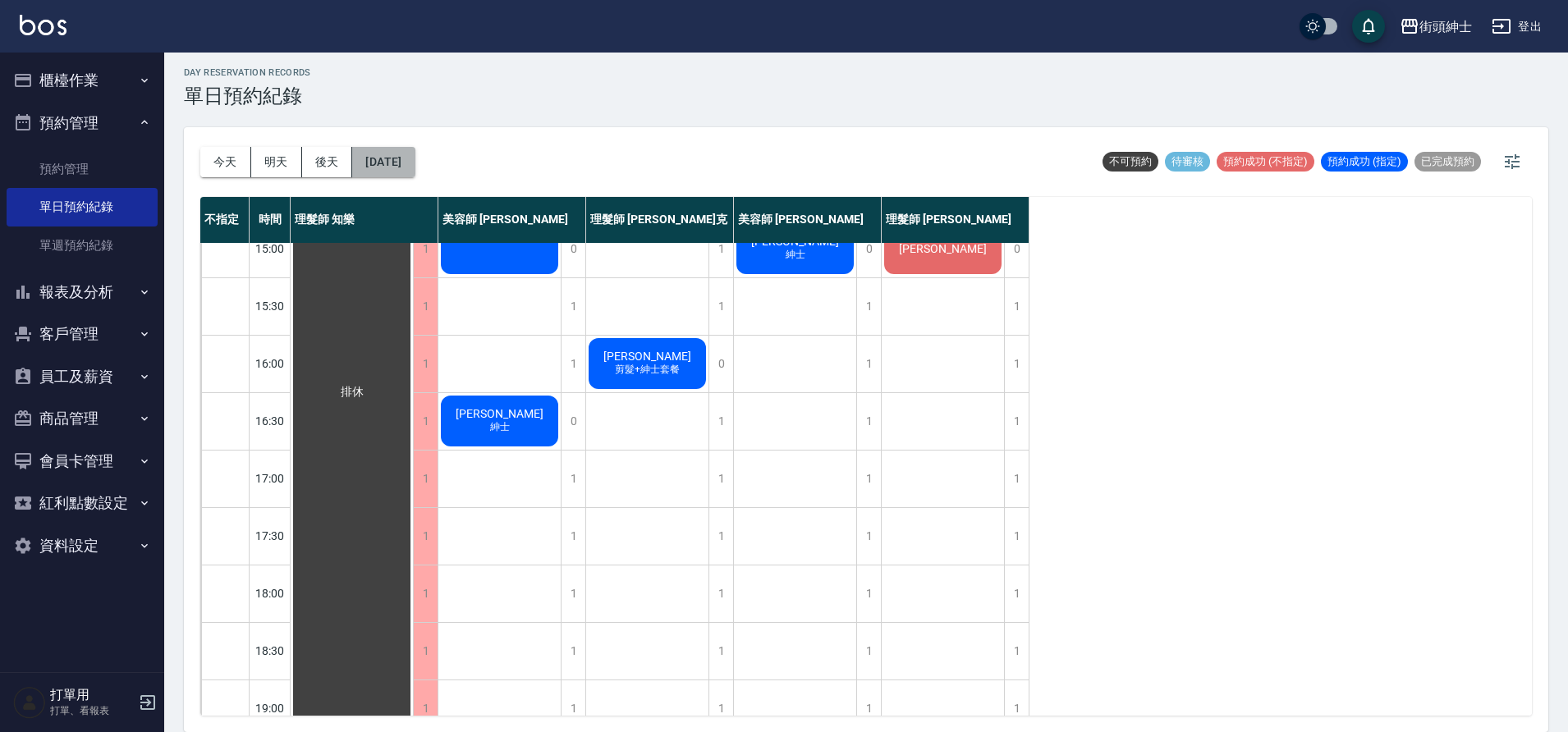
click at [413, 168] on button "2025/10/11" at bounding box center [383, 162] width 63 height 30
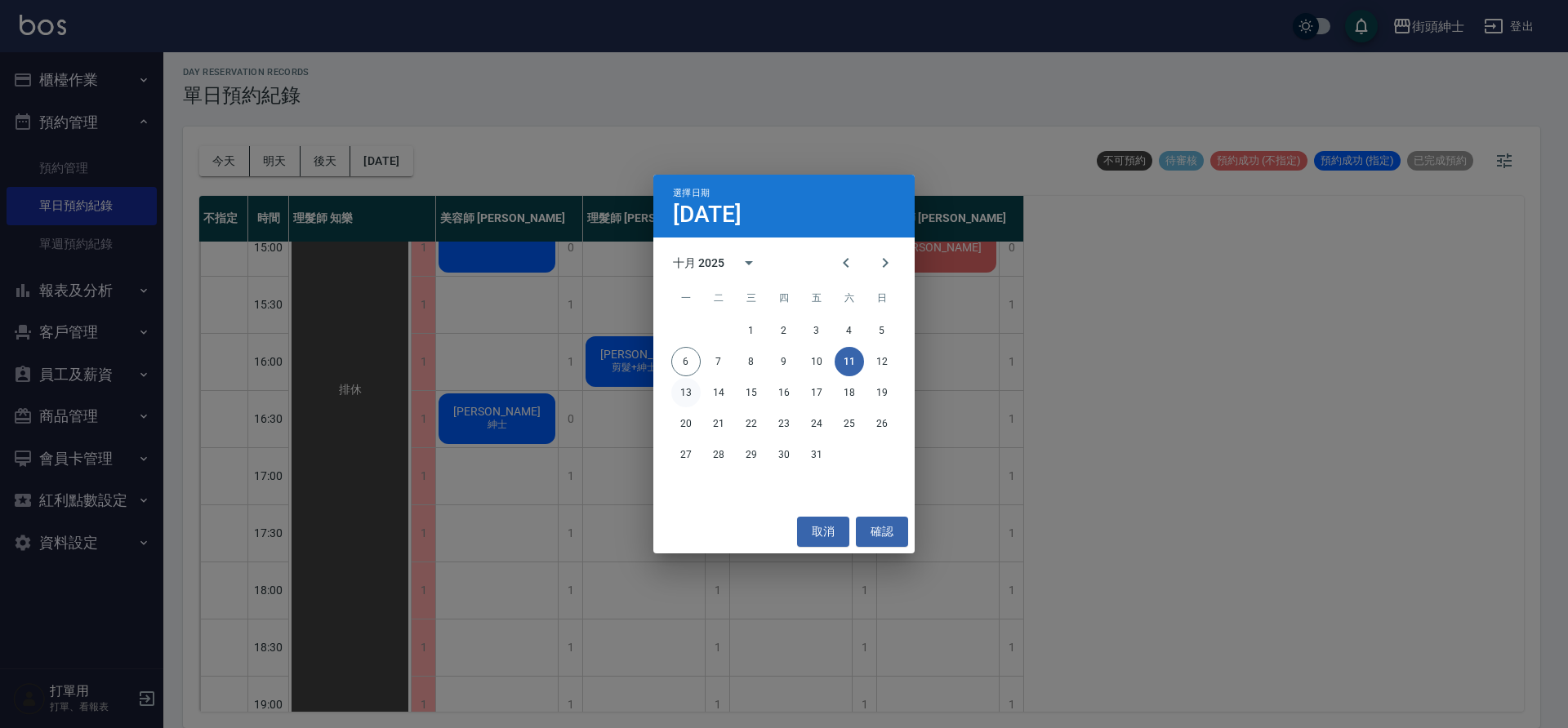
click at [687, 391] on button "13" at bounding box center [687, 392] width 30 height 30
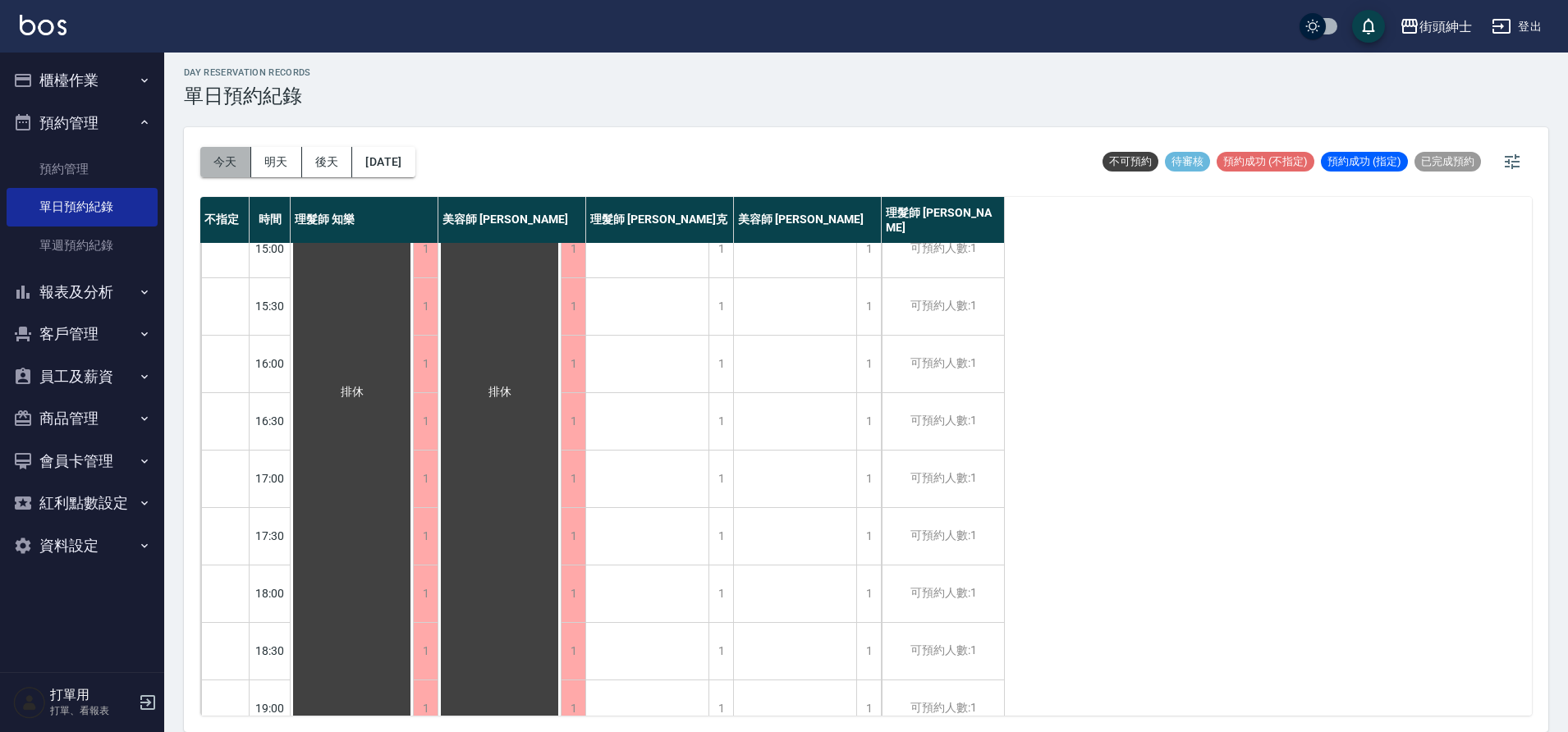
click at [227, 169] on button "今天" at bounding box center [226, 162] width 51 height 30
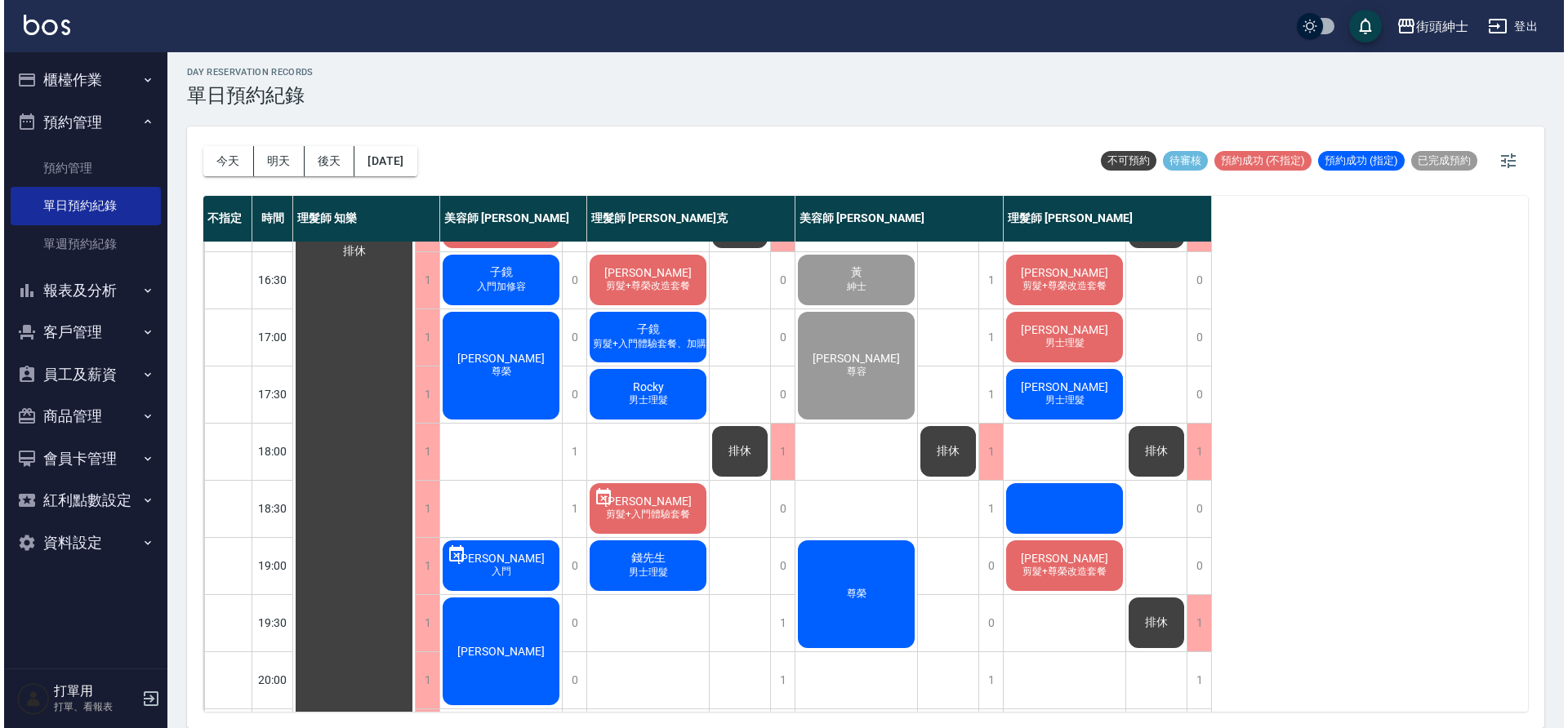
scroll to position [743, 0]
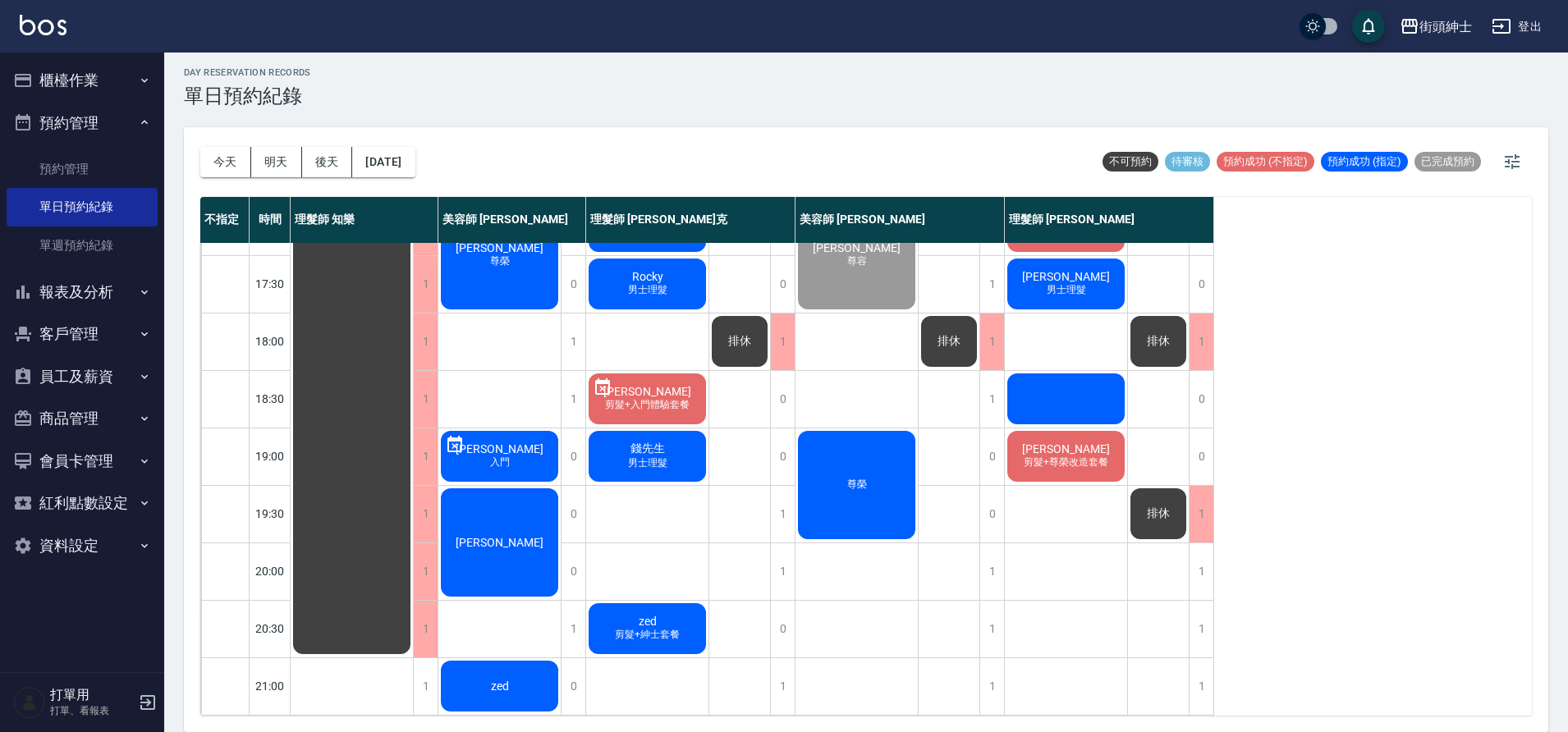
click at [630, 628] on span "剪髮+紳士套餐" at bounding box center [647, 635] width 71 height 14
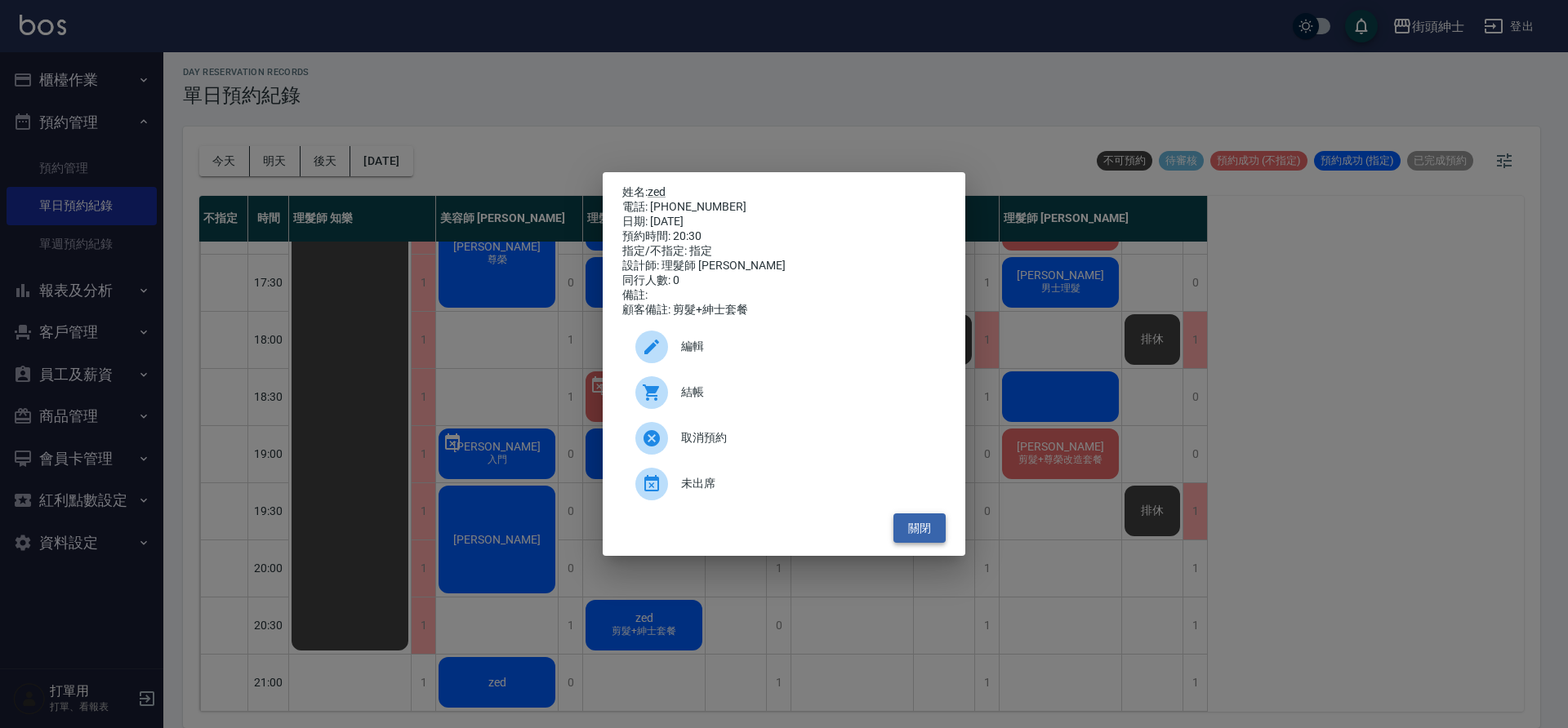
click at [910, 532] on button "關閉" at bounding box center [920, 529] width 52 height 30
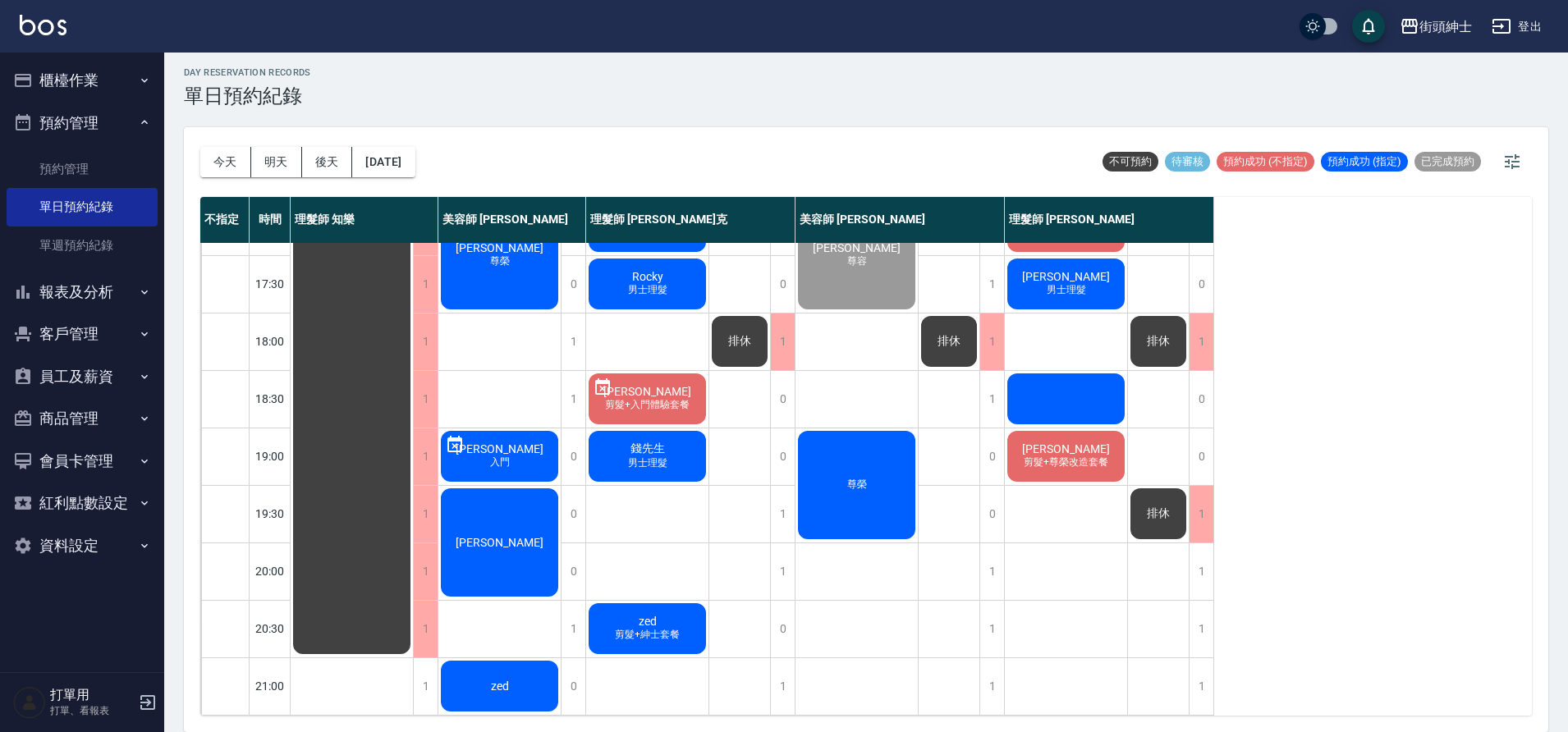
click at [531, 686] on div "zed" at bounding box center [500, 686] width 122 height 56
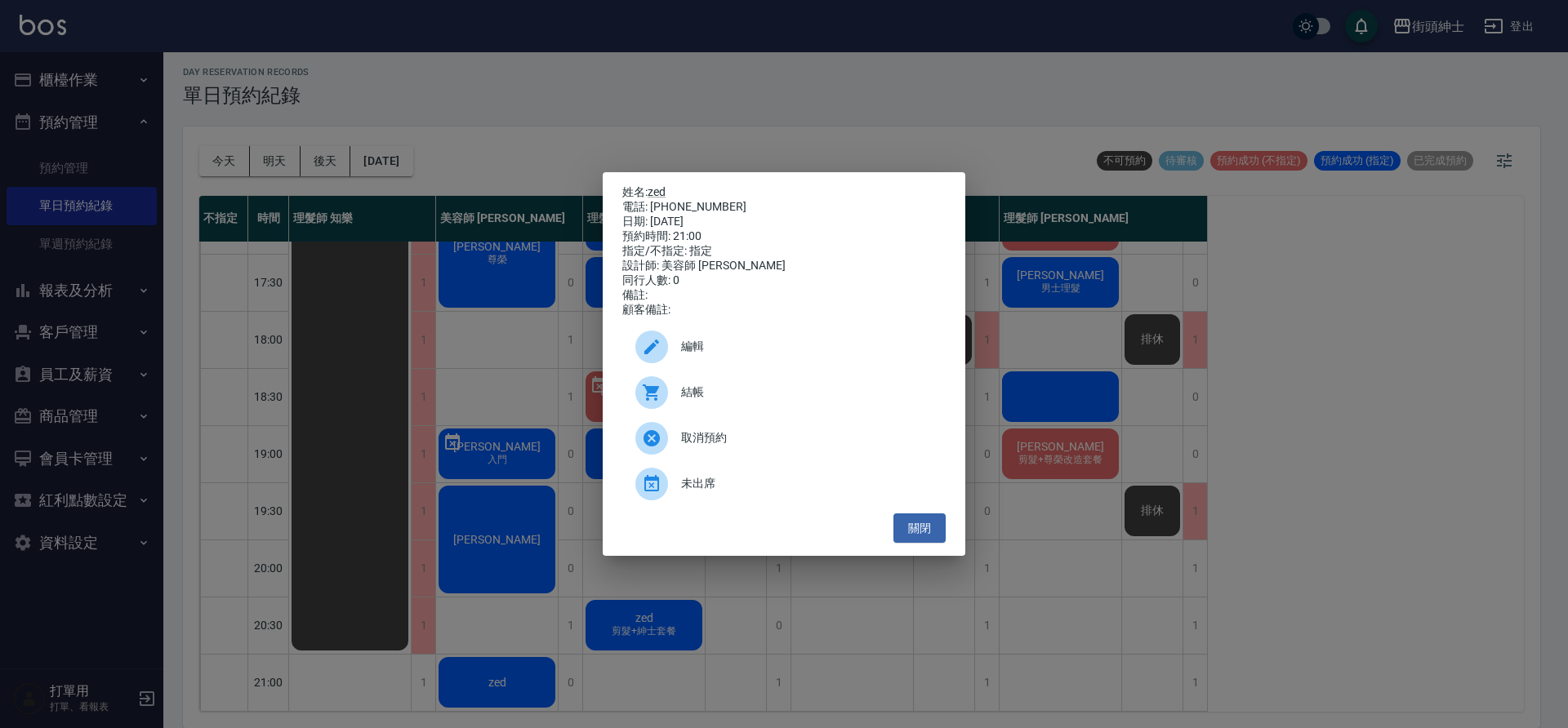
click at [826, 344] on div "編輯" at bounding box center [784, 347] width 324 height 46
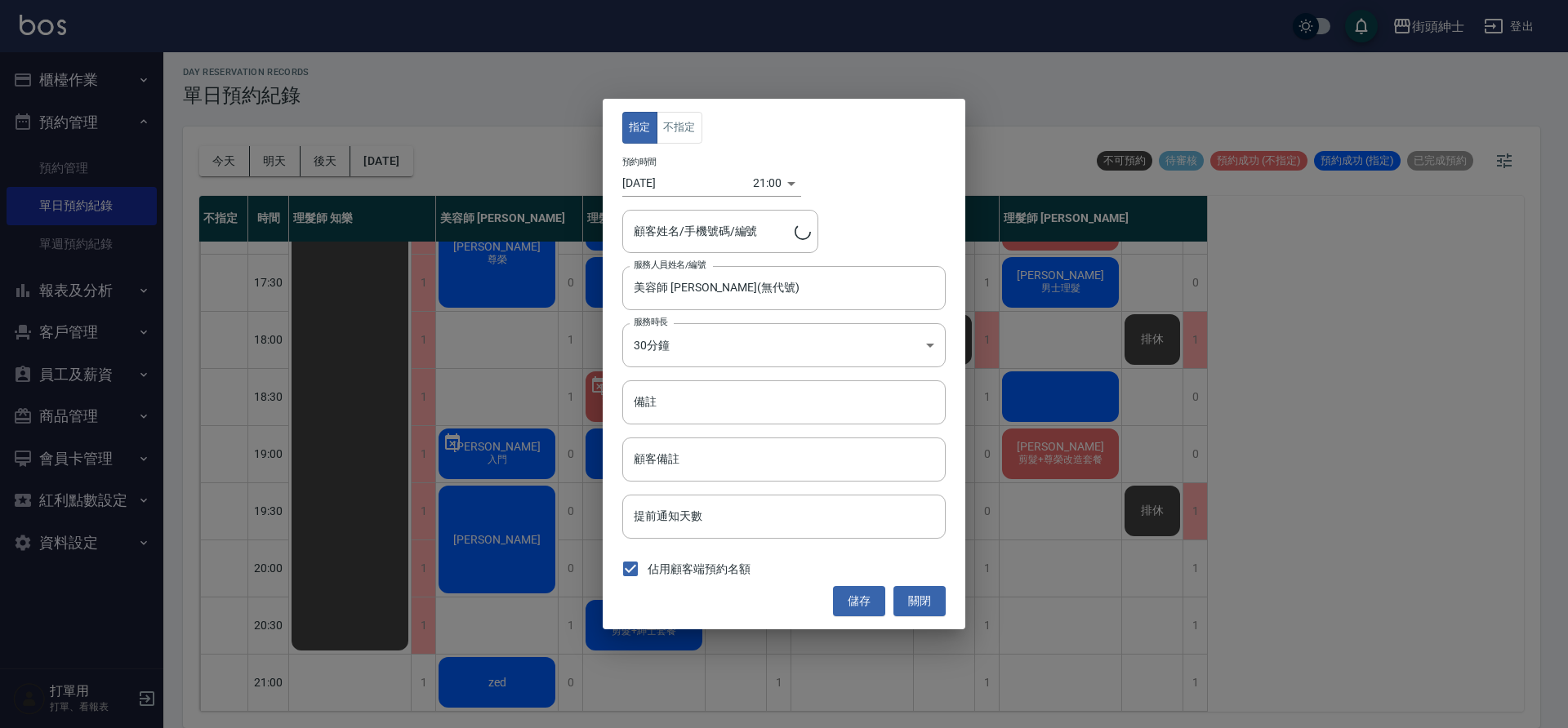
type input "zed/0905186790"
click at [750, 185] on body "街頭紳士 登出 櫃檯作業 打帳單 帳單列表 營業儀表板 現金收支登錄 材料自購登錄 每日結帳 排班表 現場電腦打卡 預約管理 預約管理 單日預約紀錄 單週預約…" at bounding box center [784, 362] width 1568 height 733
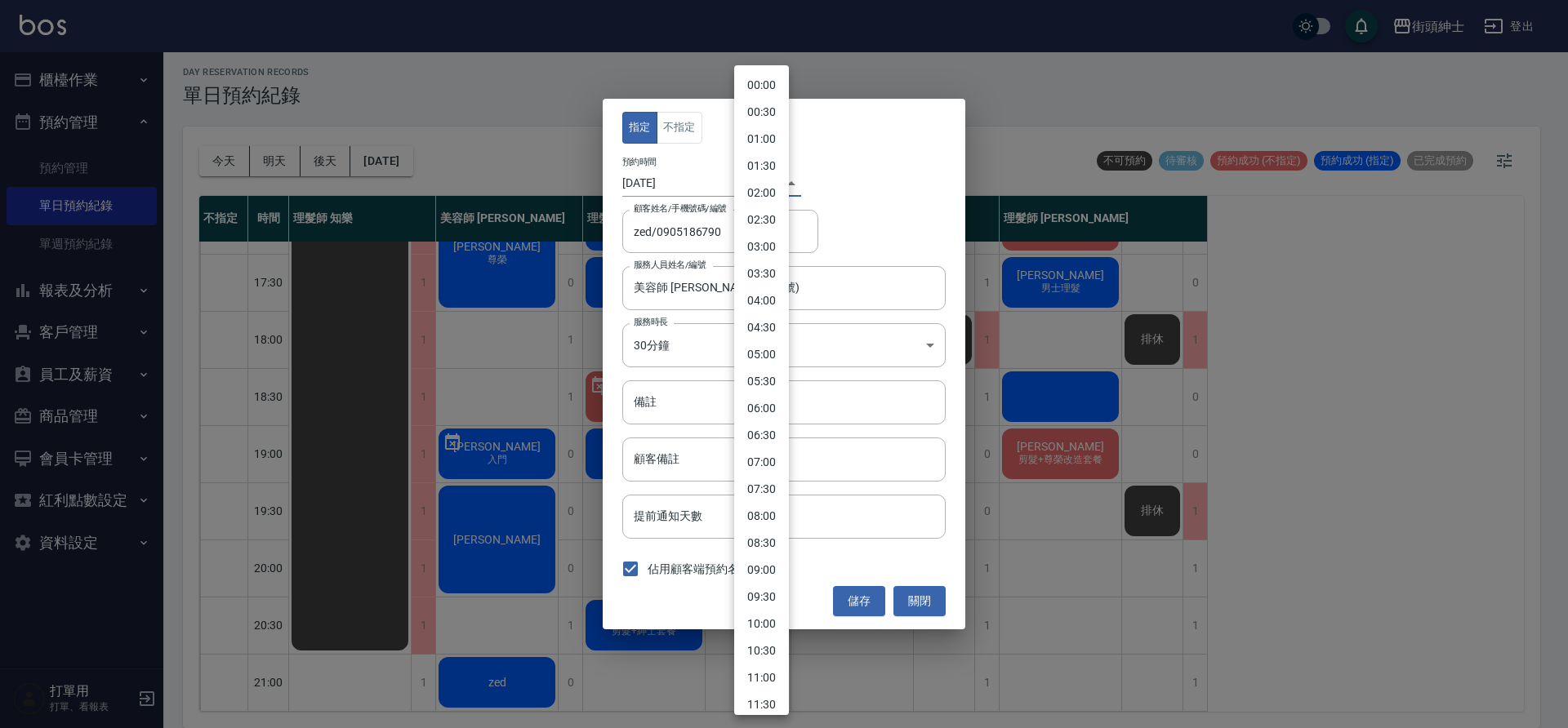
scroll to position [656, 0]
click at [763, 533] on li "20:30" at bounding box center [761, 533] width 55 height 27
type input "1759753800000"
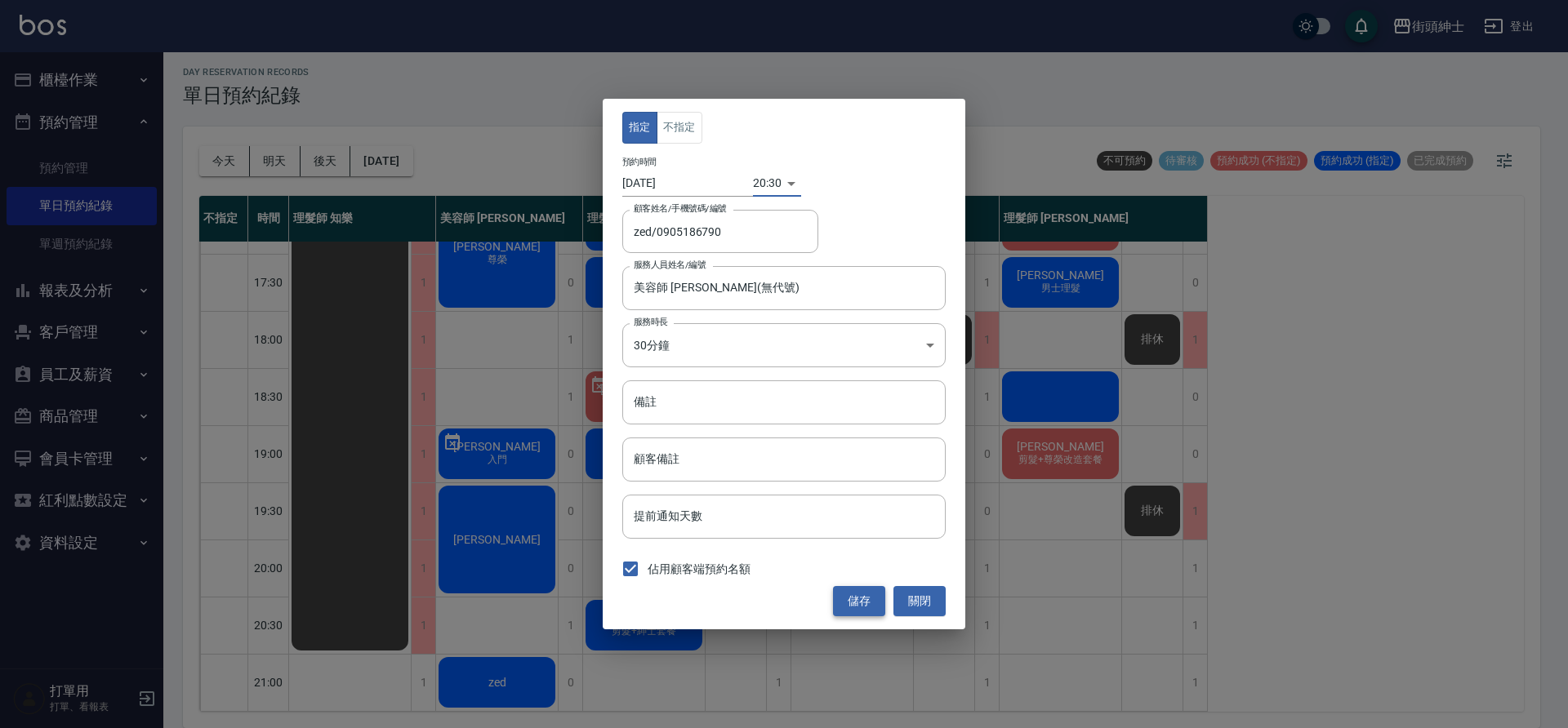
click at [871, 607] on button "儲存" at bounding box center [859, 601] width 52 height 30
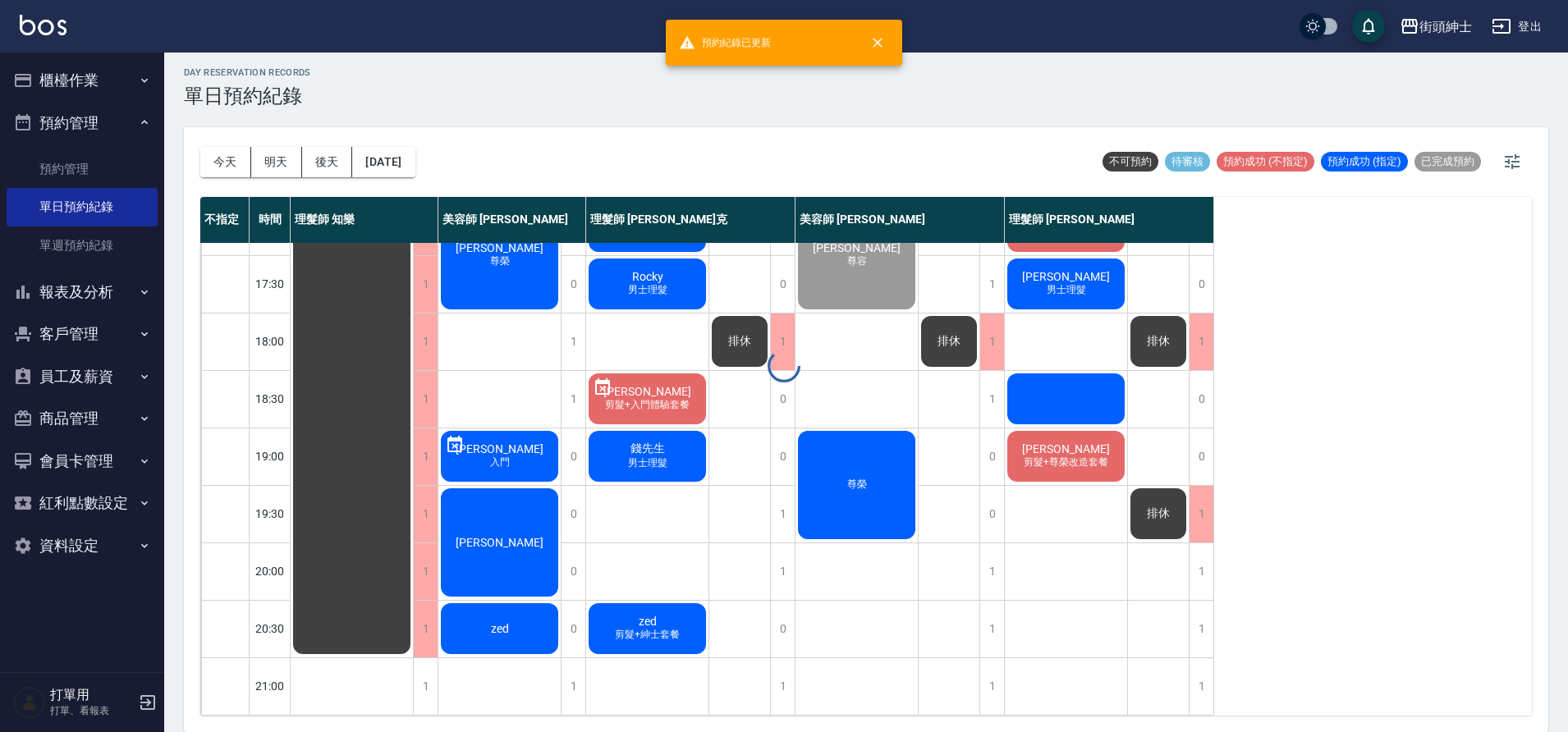
click at [653, 628] on span "剪髮+紳士套餐" at bounding box center [647, 635] width 71 height 14
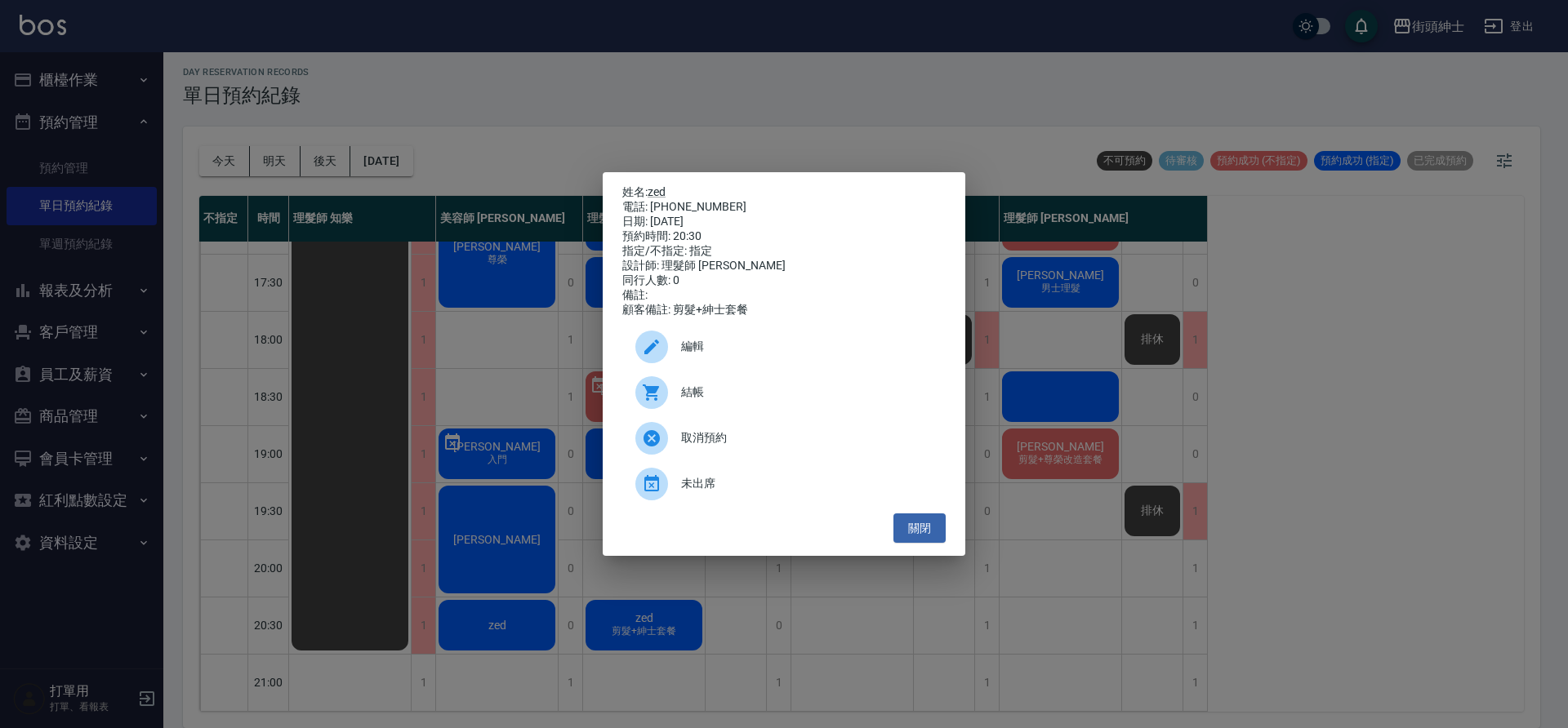
click at [733, 337] on div "編輯" at bounding box center [784, 347] width 324 height 46
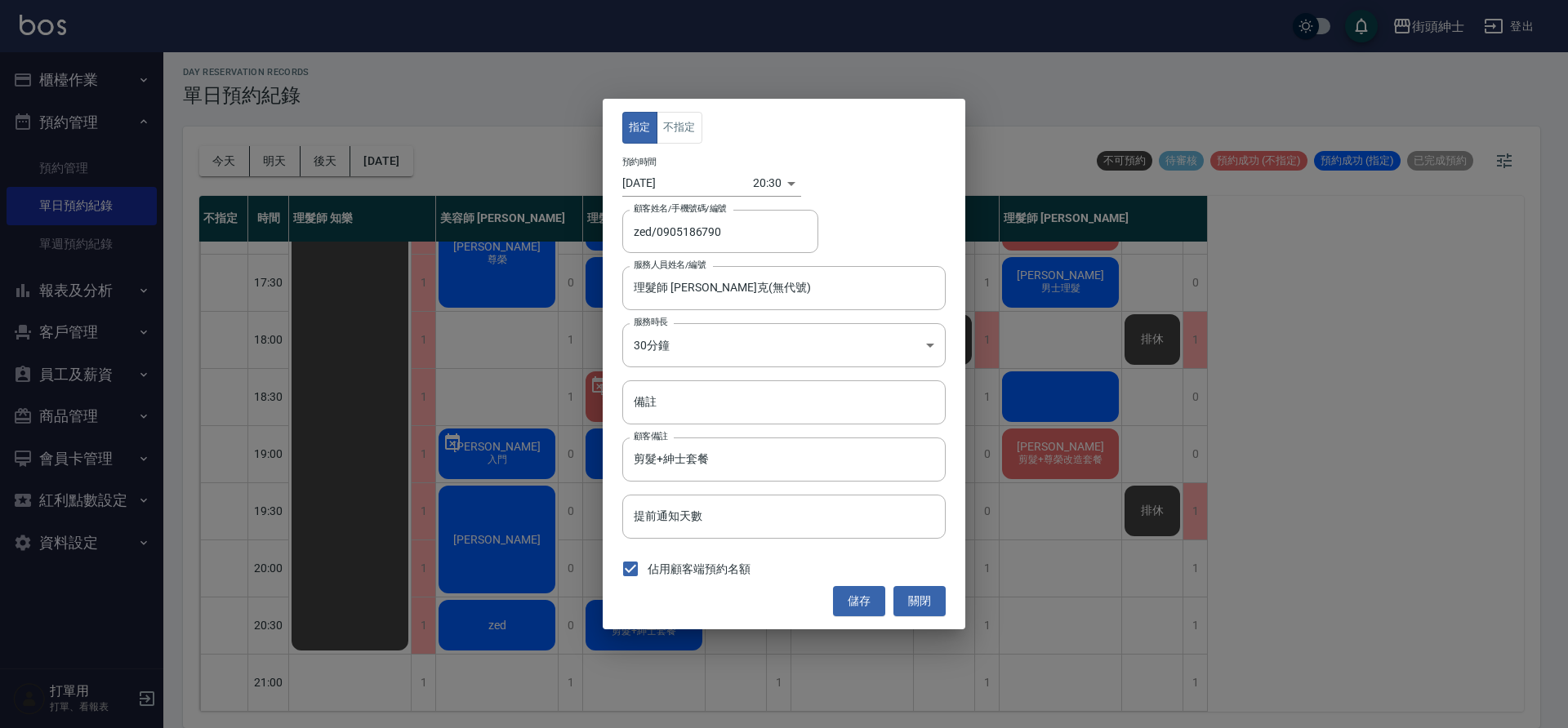
click at [752, 187] on body "街頭紳士 登出 櫃檯作業 打帳單 帳單列表 營業儀表板 現金收支登錄 材料自購登錄 每日結帳 排班表 現場電腦打卡 預約管理 預約管理 單日預約紀錄 單週預約…" at bounding box center [784, 362] width 1568 height 733
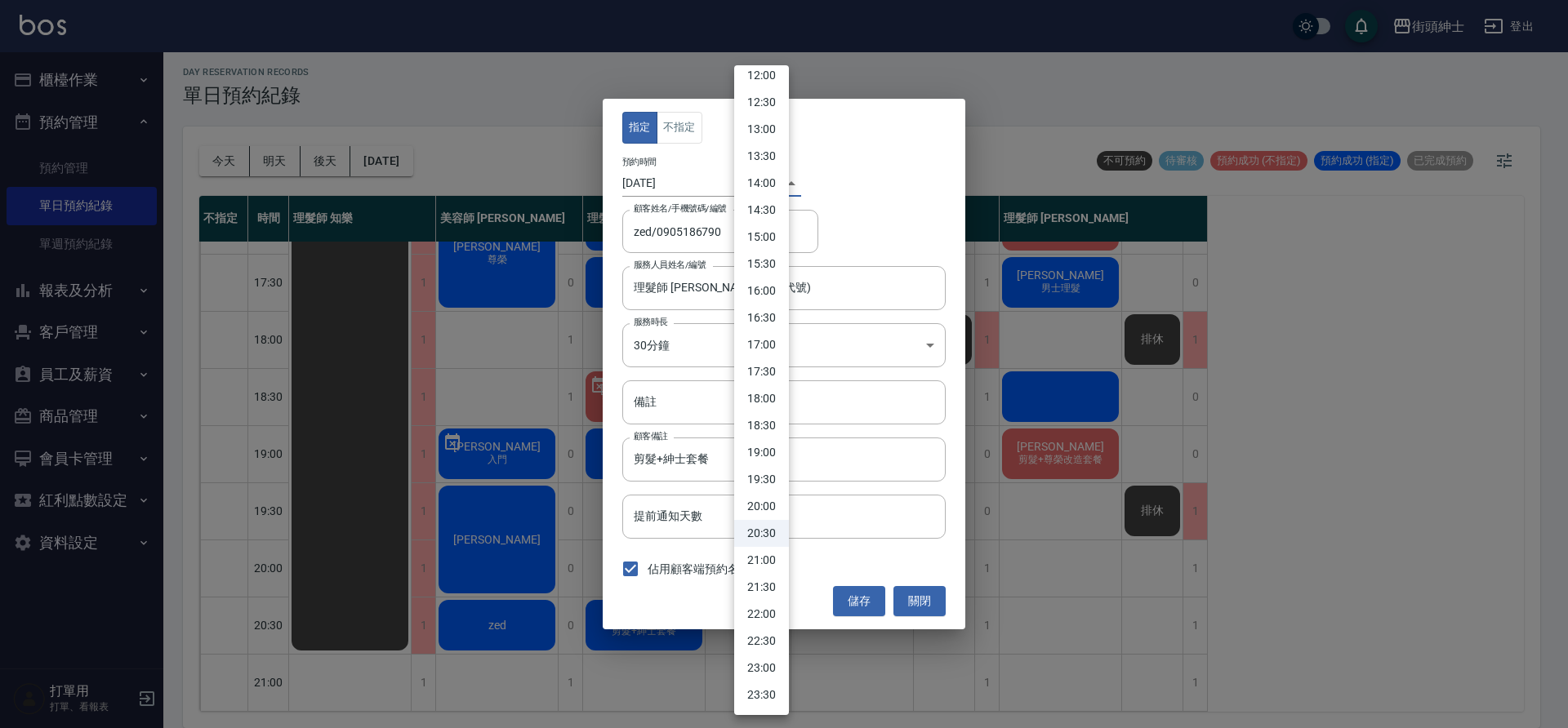
click at [773, 510] on li "20:00" at bounding box center [761, 506] width 55 height 27
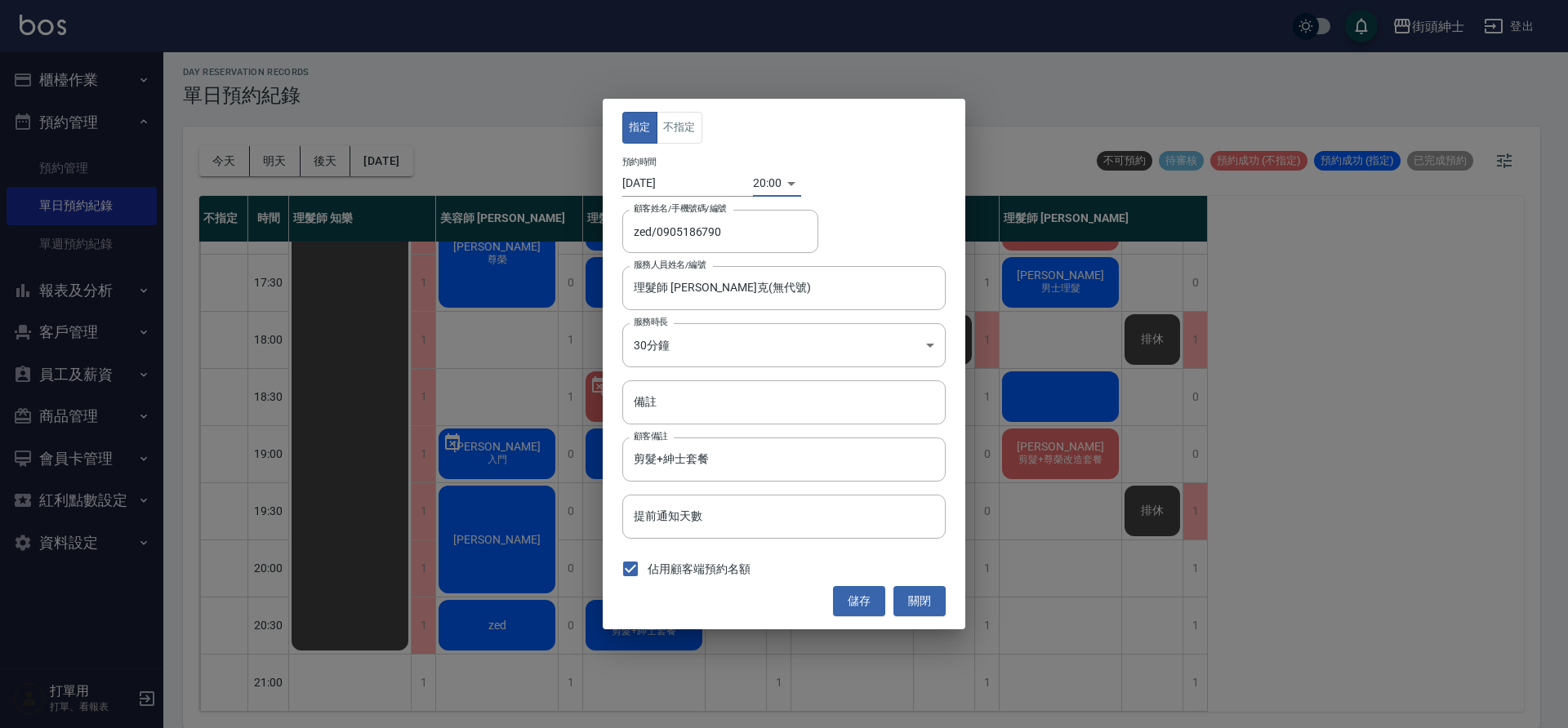
click at [756, 179] on body "街頭紳士 登出 櫃檯作業 打帳單 帳單列表 營業儀表板 現金收支登錄 材料自購登錄 每日結帳 排班表 現場電腦打卡 預約管理 預約管理 單日預約紀錄 單週預約…" at bounding box center [784, 362] width 1568 height 733
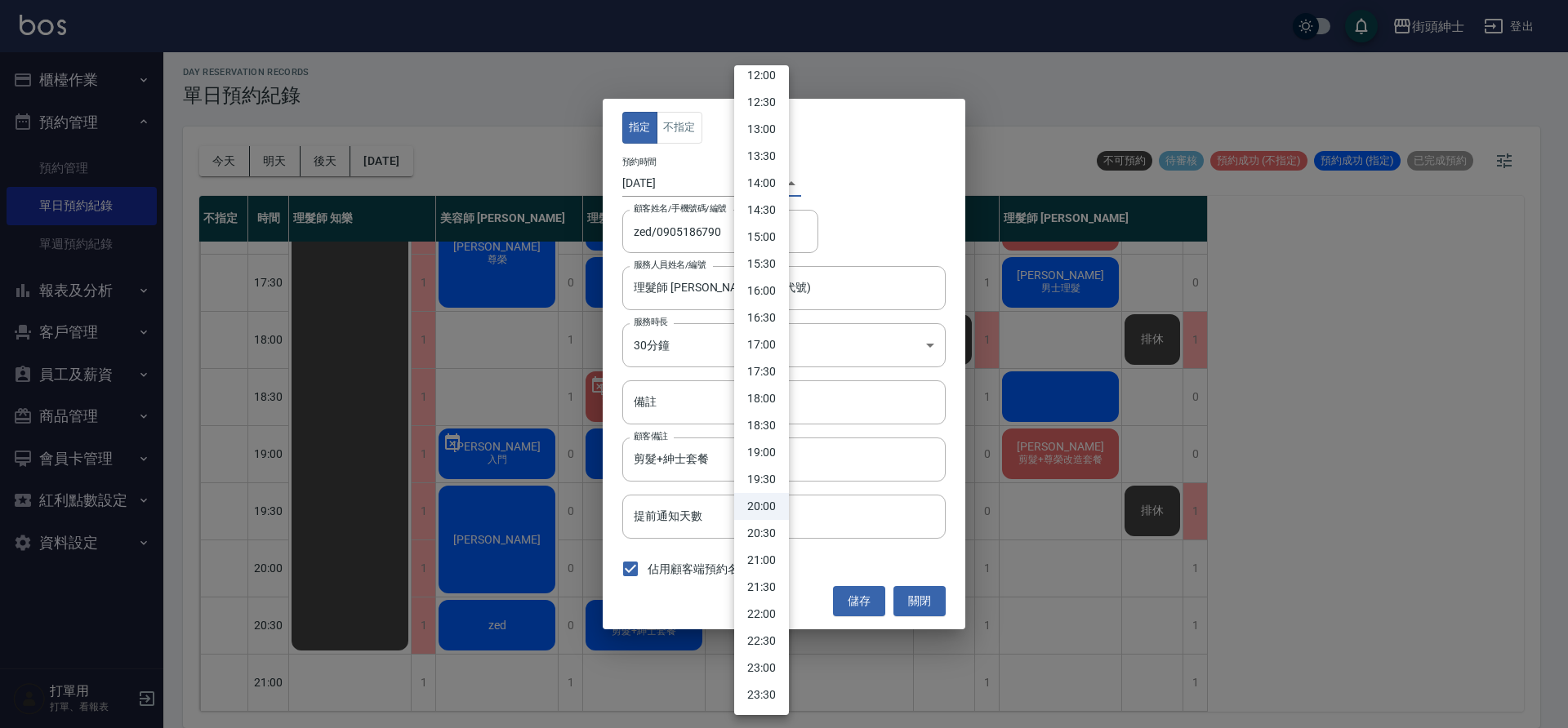
click at [771, 556] on li "21:00" at bounding box center [761, 560] width 55 height 27
type input "1759755600000"
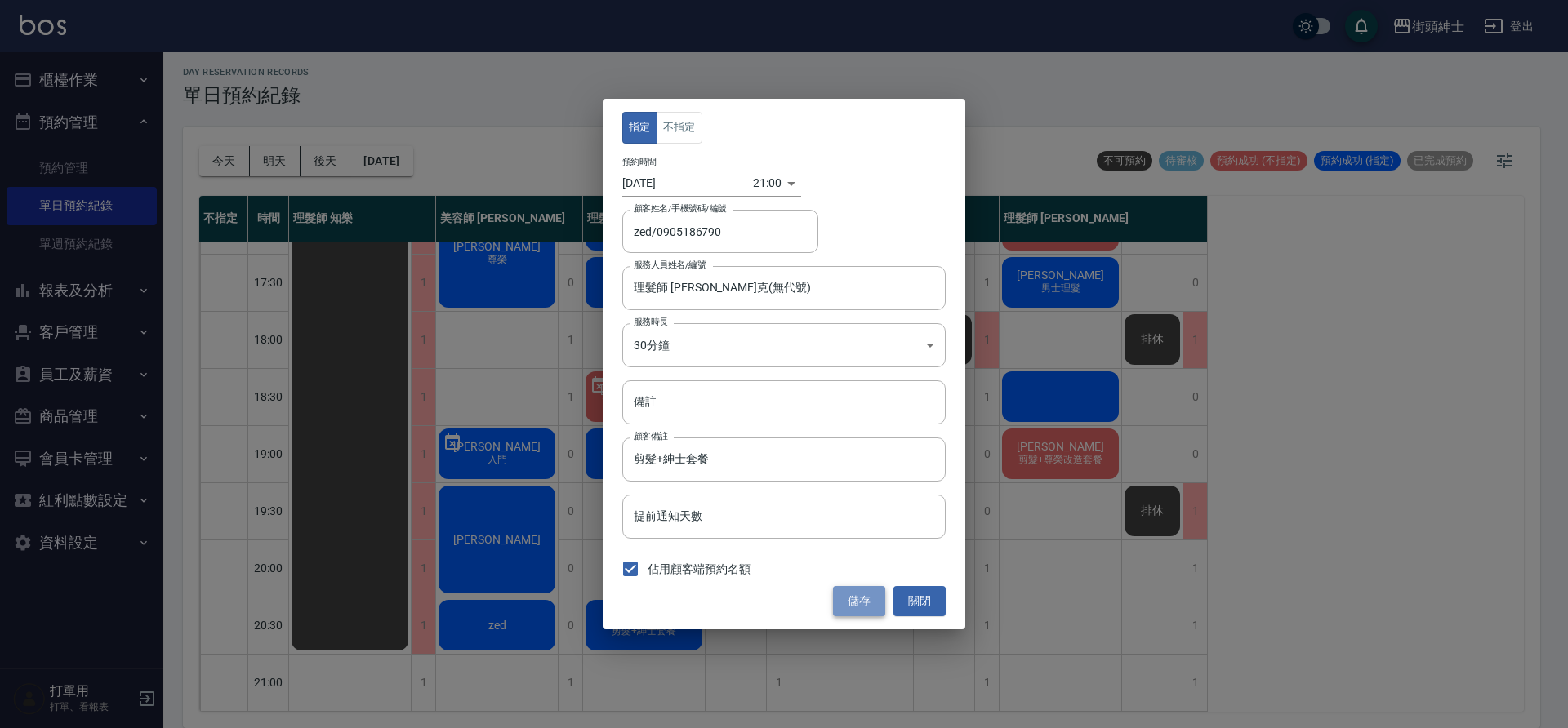
click at [868, 597] on button "儲存" at bounding box center [859, 601] width 52 height 30
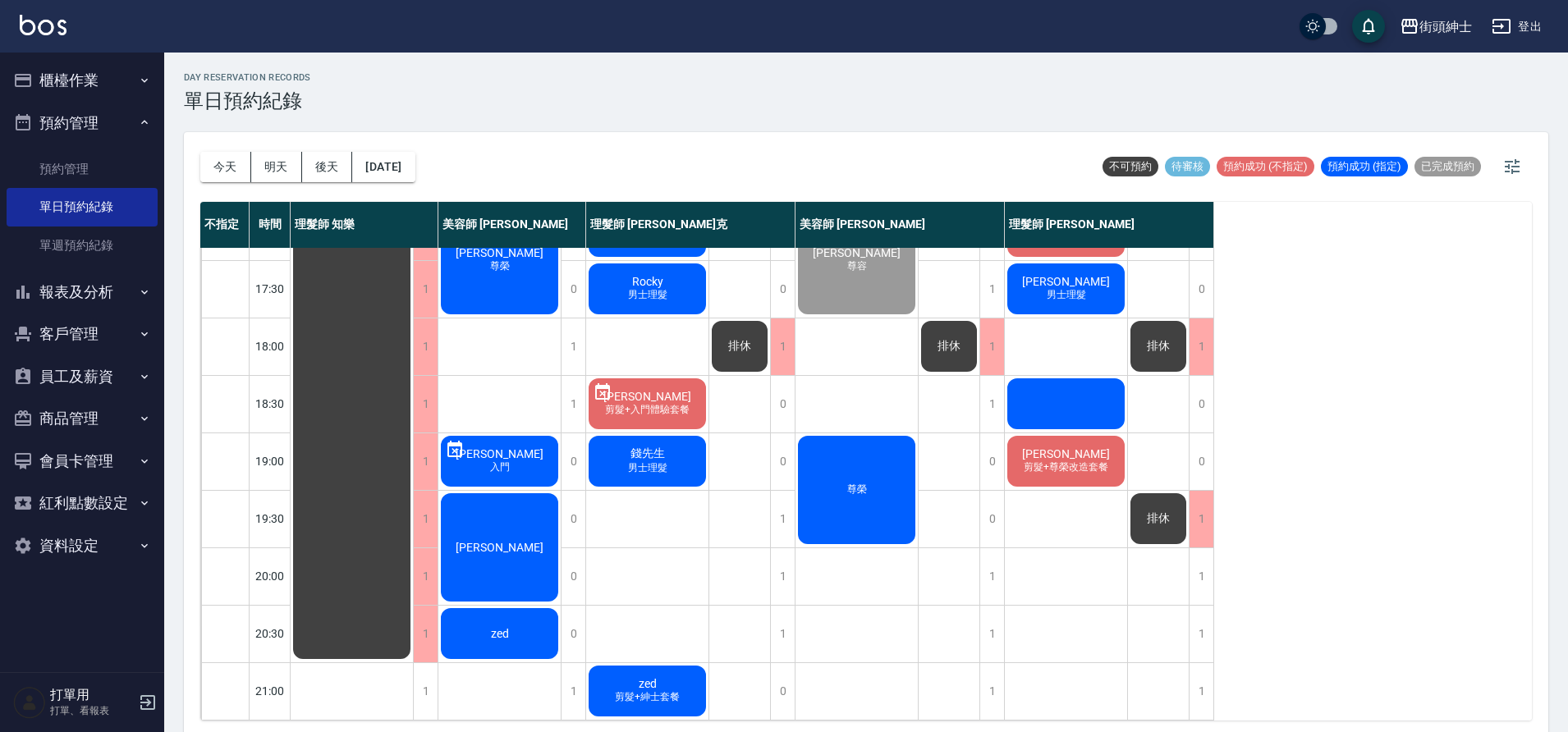
scroll to position [5, 0]
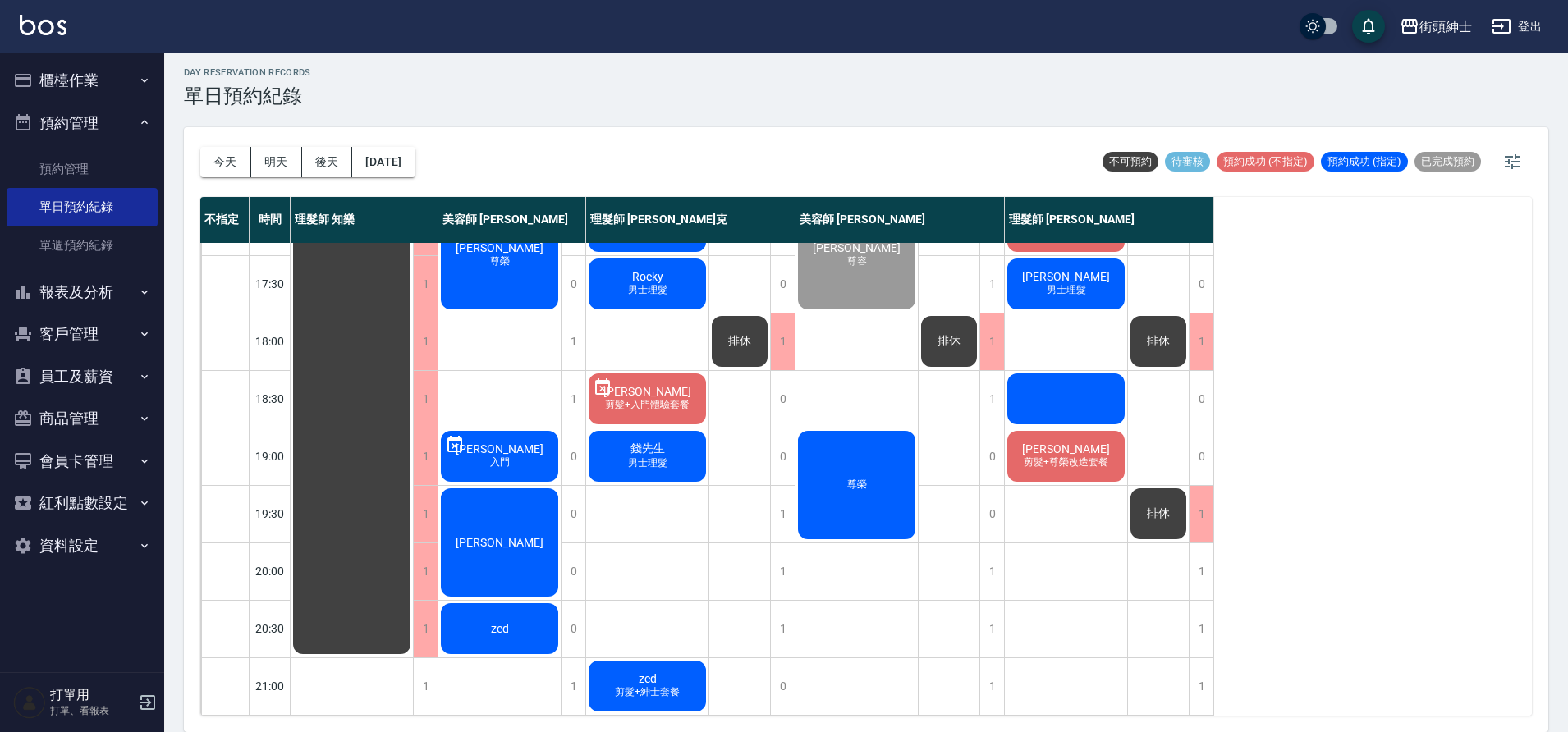
click at [678, 685] on span "剪髮+紳士套餐" at bounding box center [647, 692] width 71 height 14
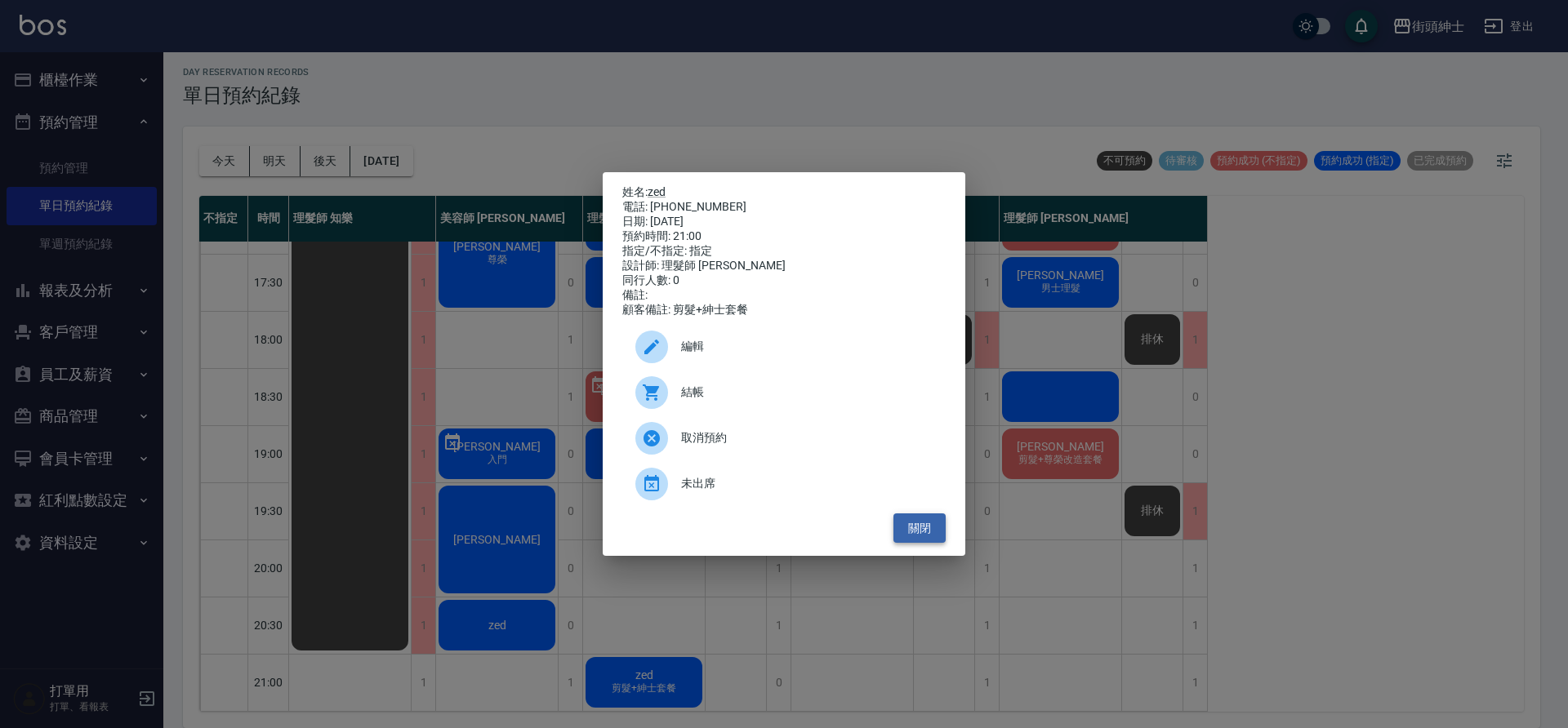
click at [917, 532] on button "關閉" at bounding box center [920, 529] width 52 height 30
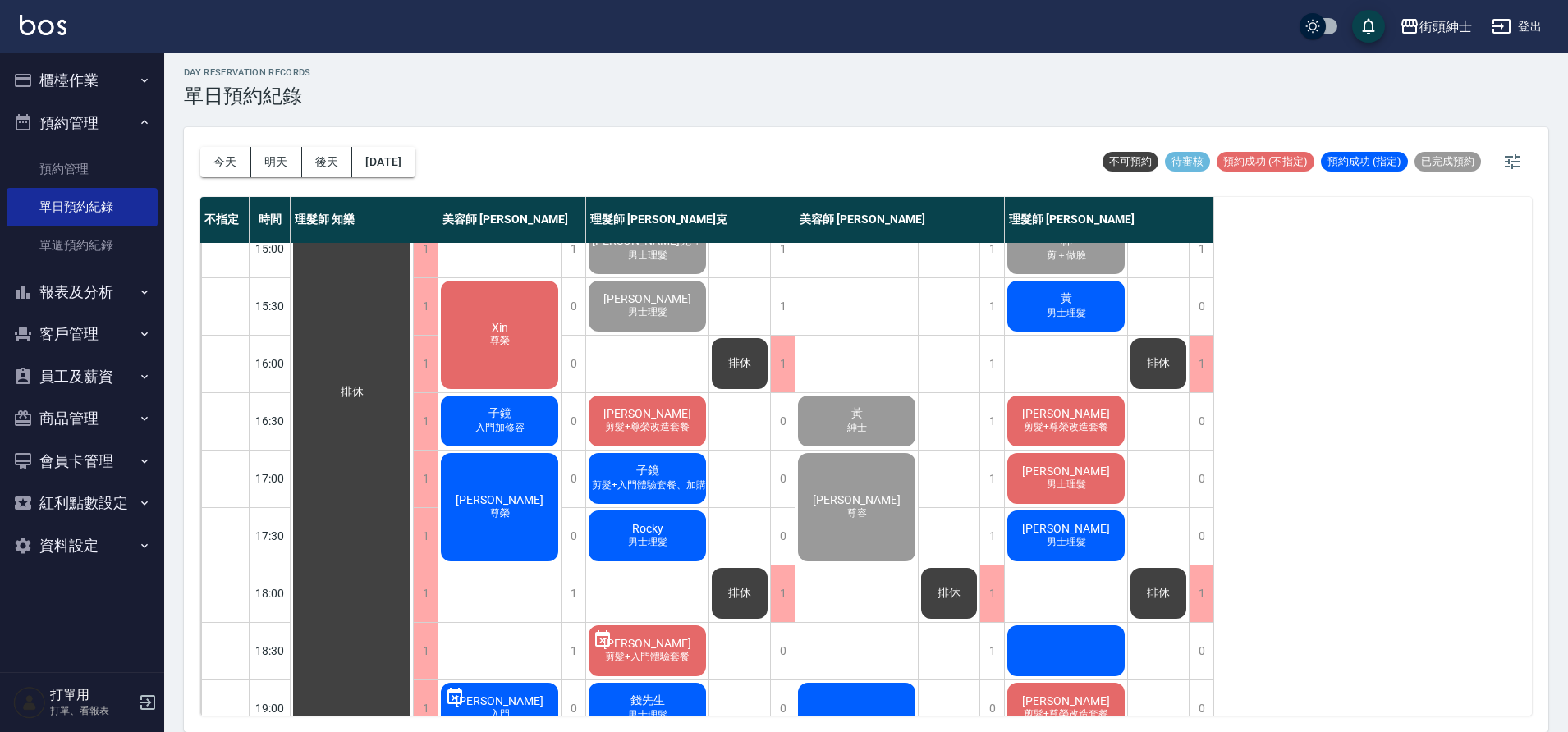
scroll to position [747, 0]
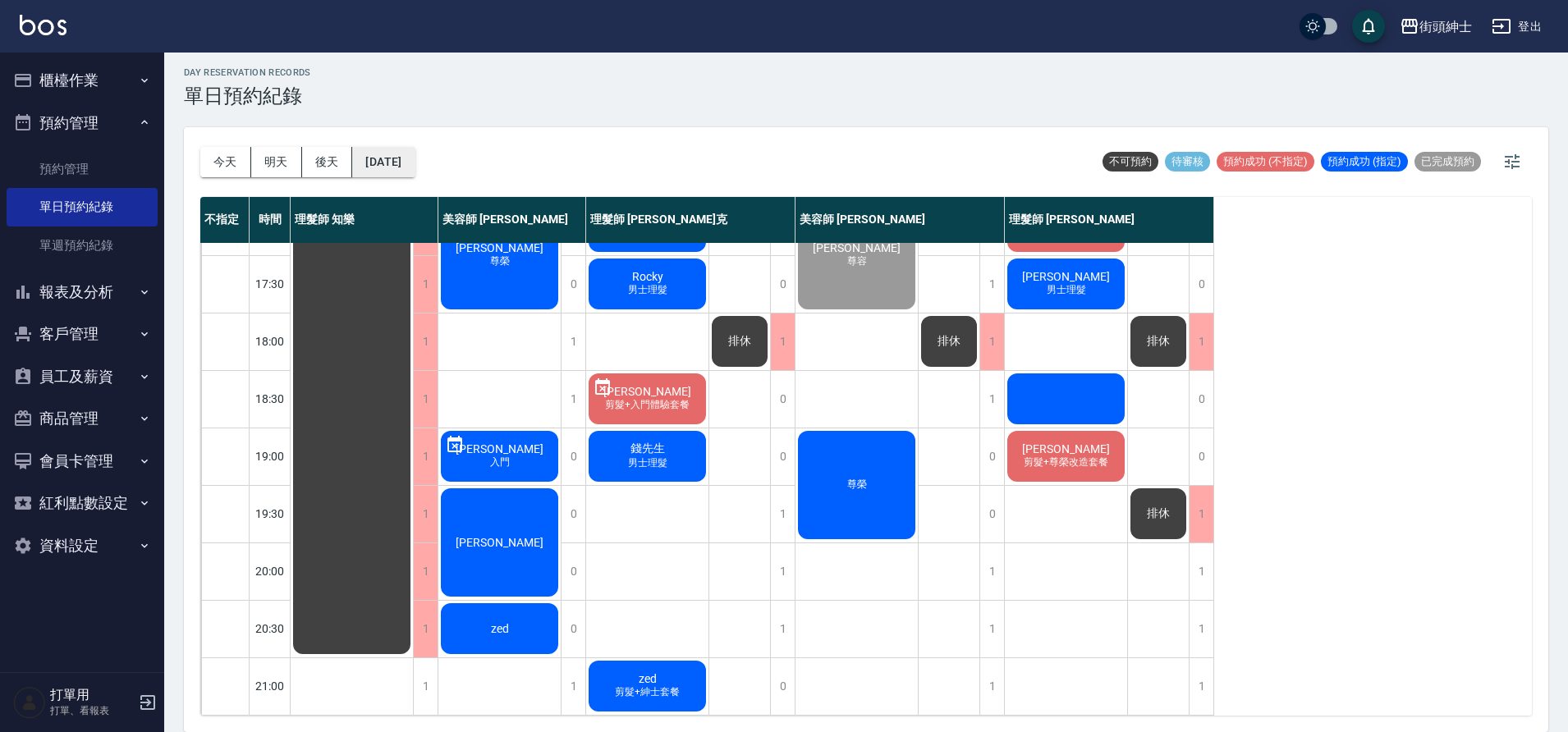
click at [414, 162] on button "2025/10/06" at bounding box center [383, 162] width 63 height 30
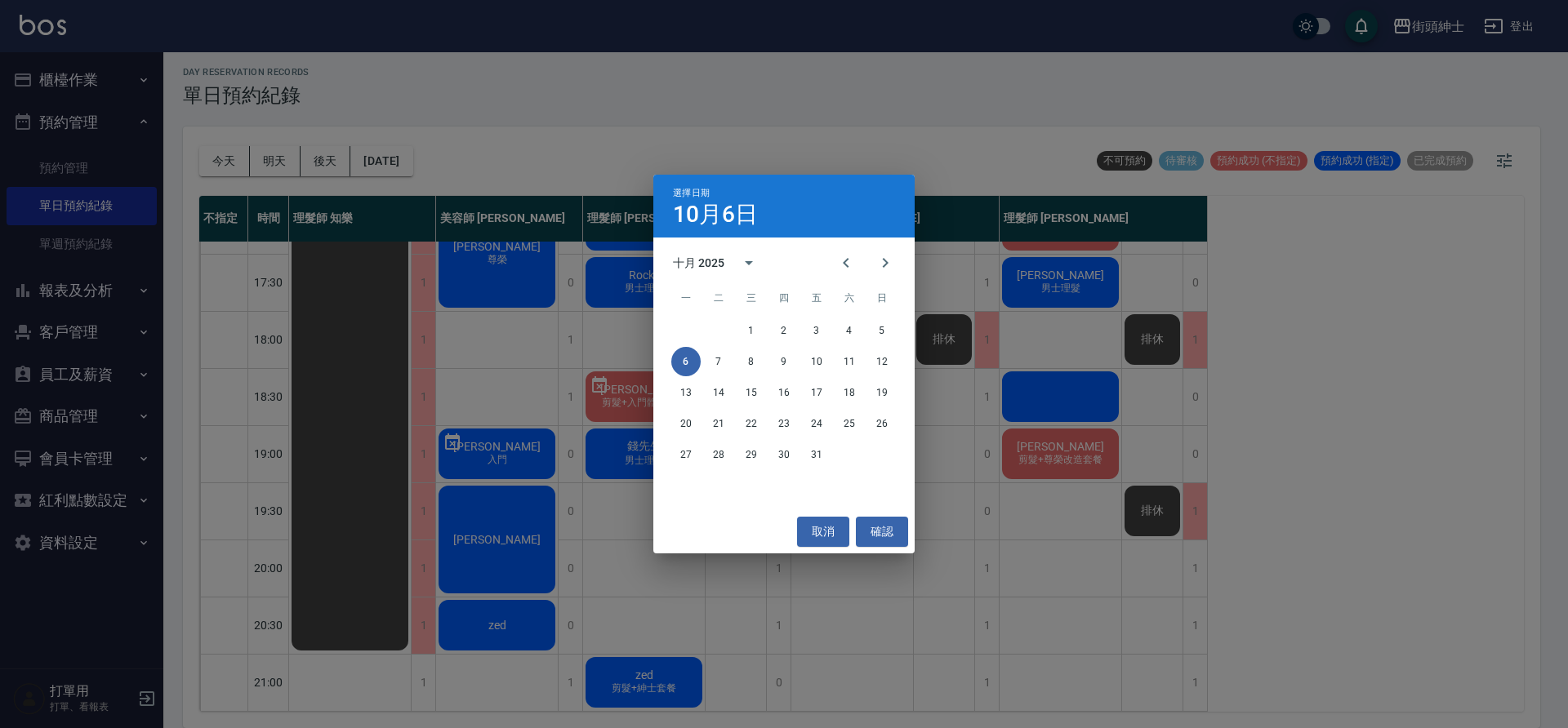
click at [280, 158] on div "選擇日期 10月6日 十月 2025 一 二 三 四 五 六 日 1 2 3 4 5 6 7 8 9 10 11 12 13 14 15 16 17 18 1…" at bounding box center [784, 364] width 1568 height 728
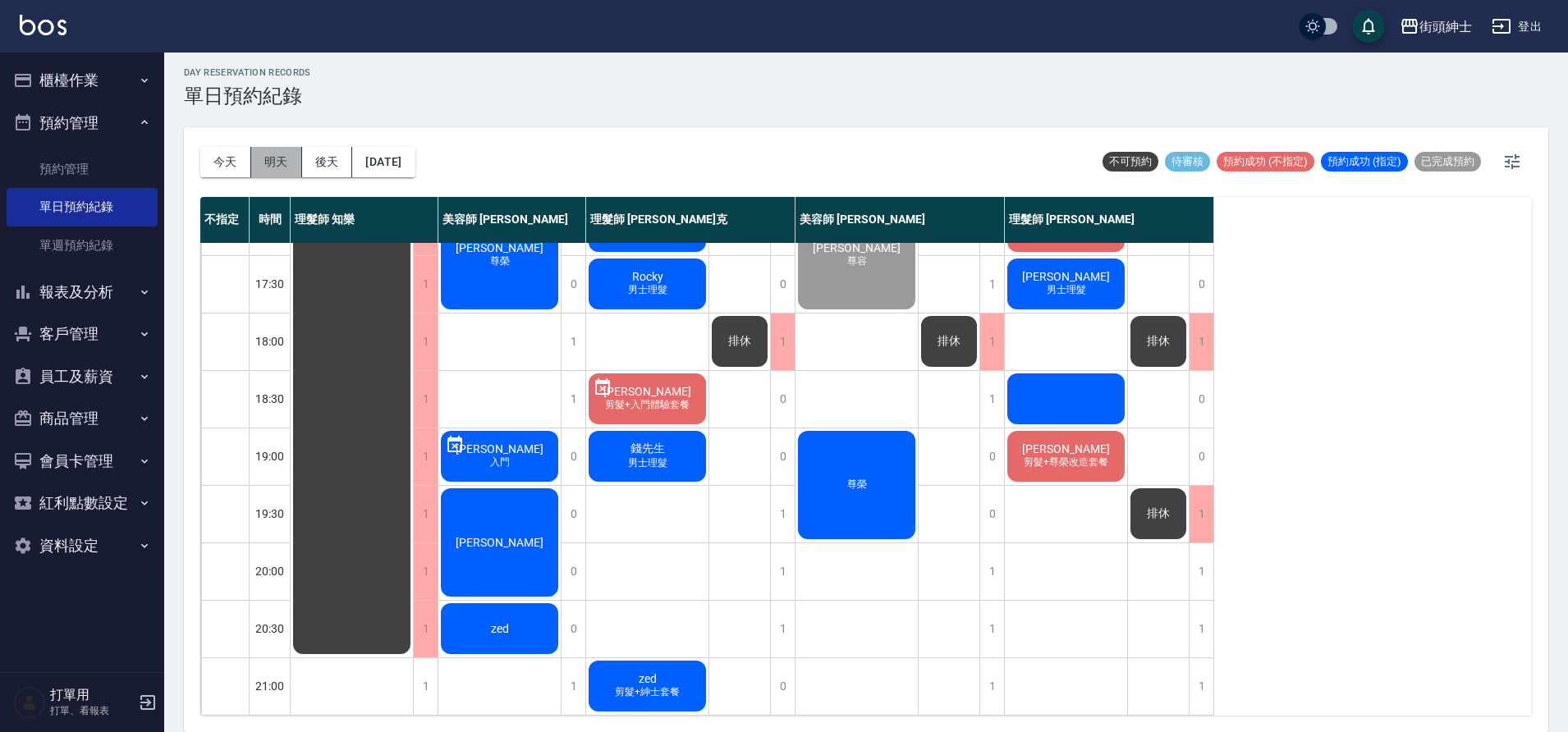
click at [276, 166] on button "明天" at bounding box center [276, 162] width 51 height 30
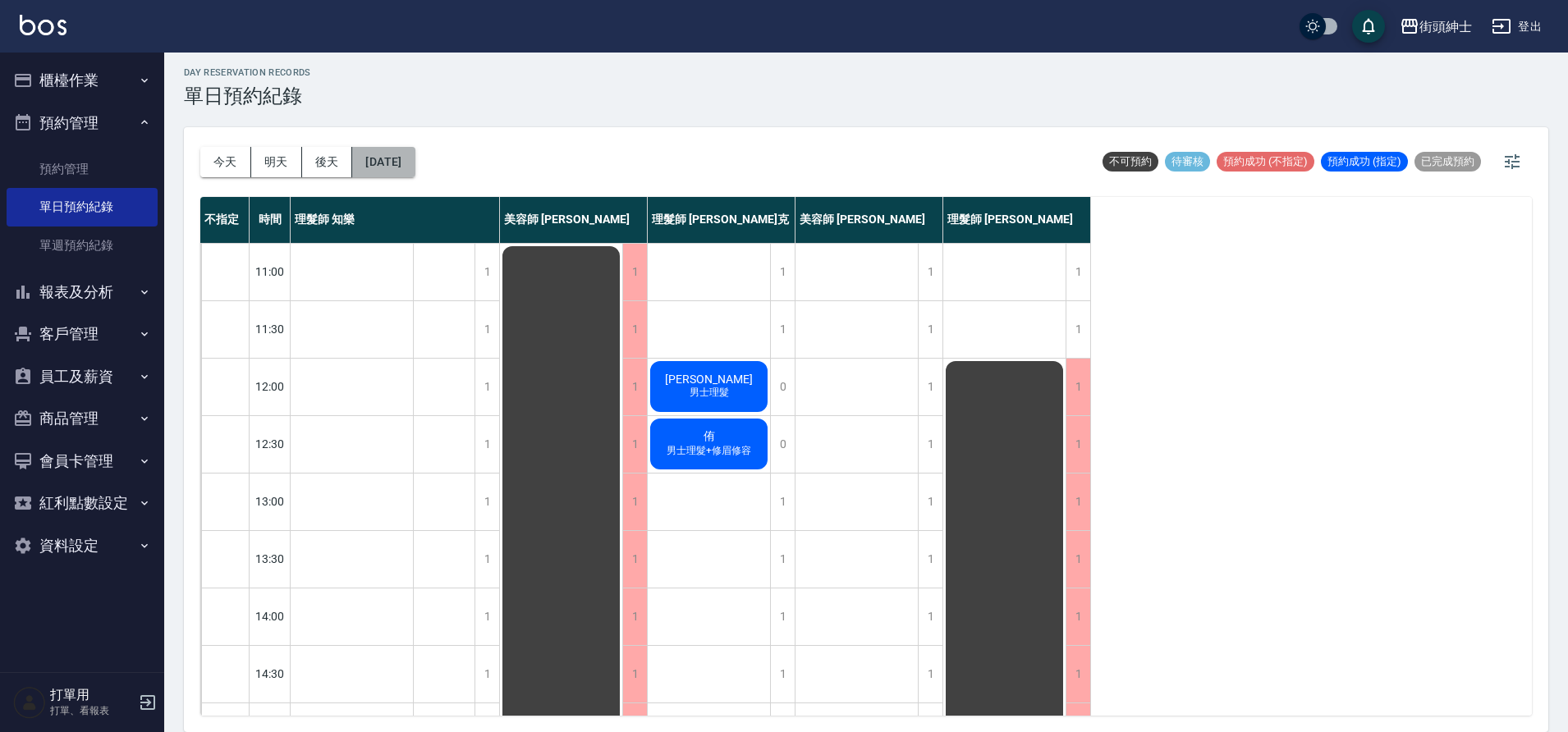
click at [414, 154] on button "2025/10/07" at bounding box center [383, 162] width 63 height 30
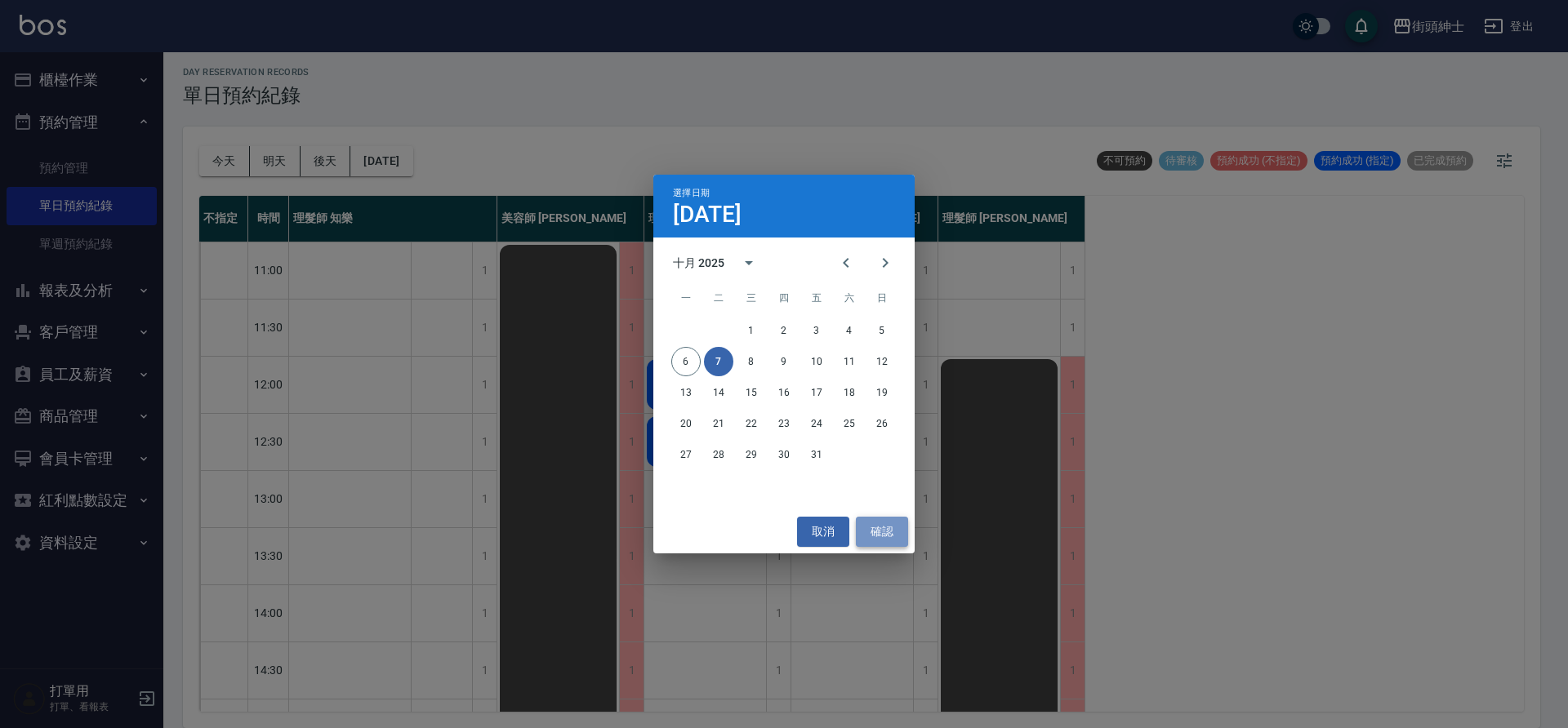
click at [892, 541] on button "確認" at bounding box center [882, 531] width 52 height 30
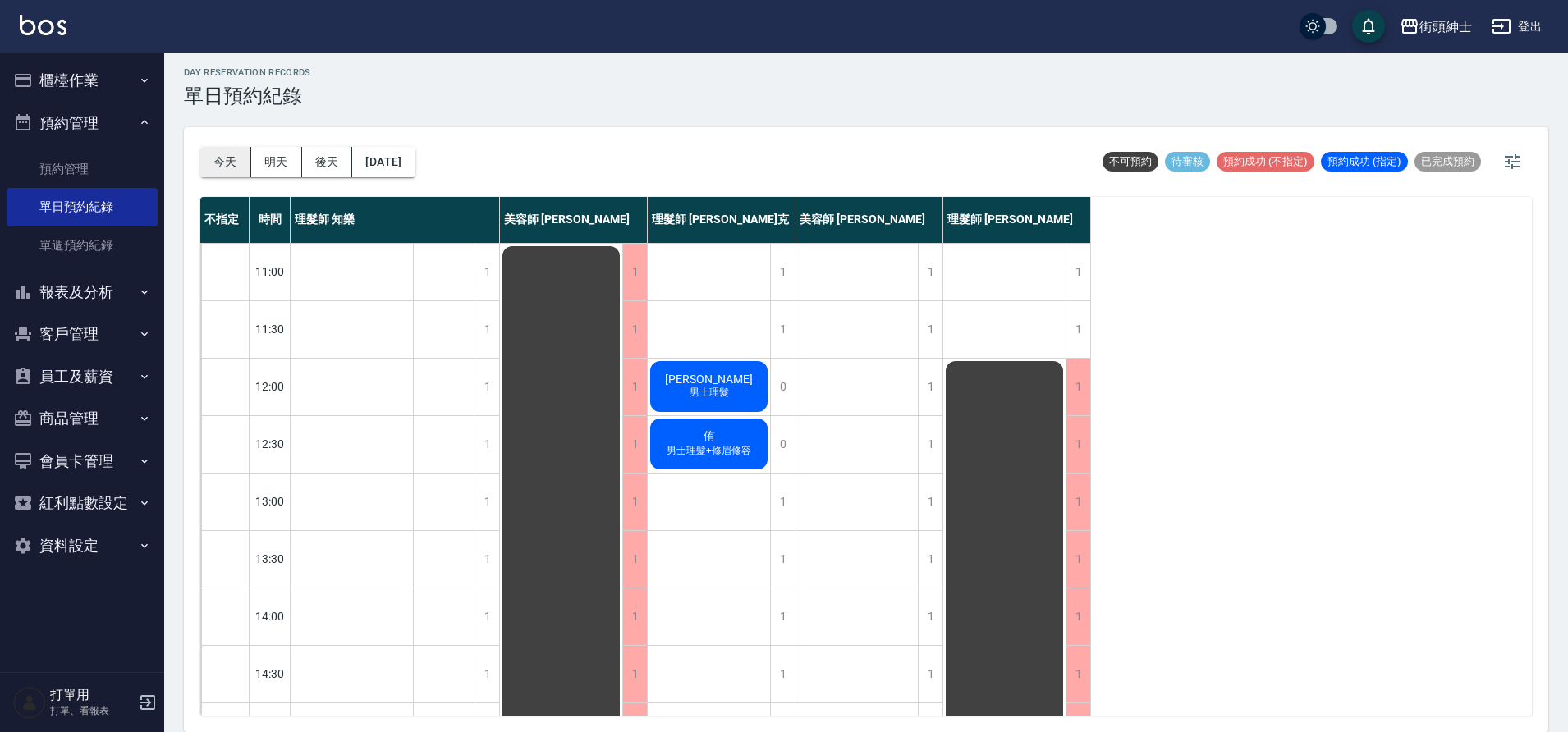
click at [233, 174] on button "今天" at bounding box center [226, 162] width 51 height 30
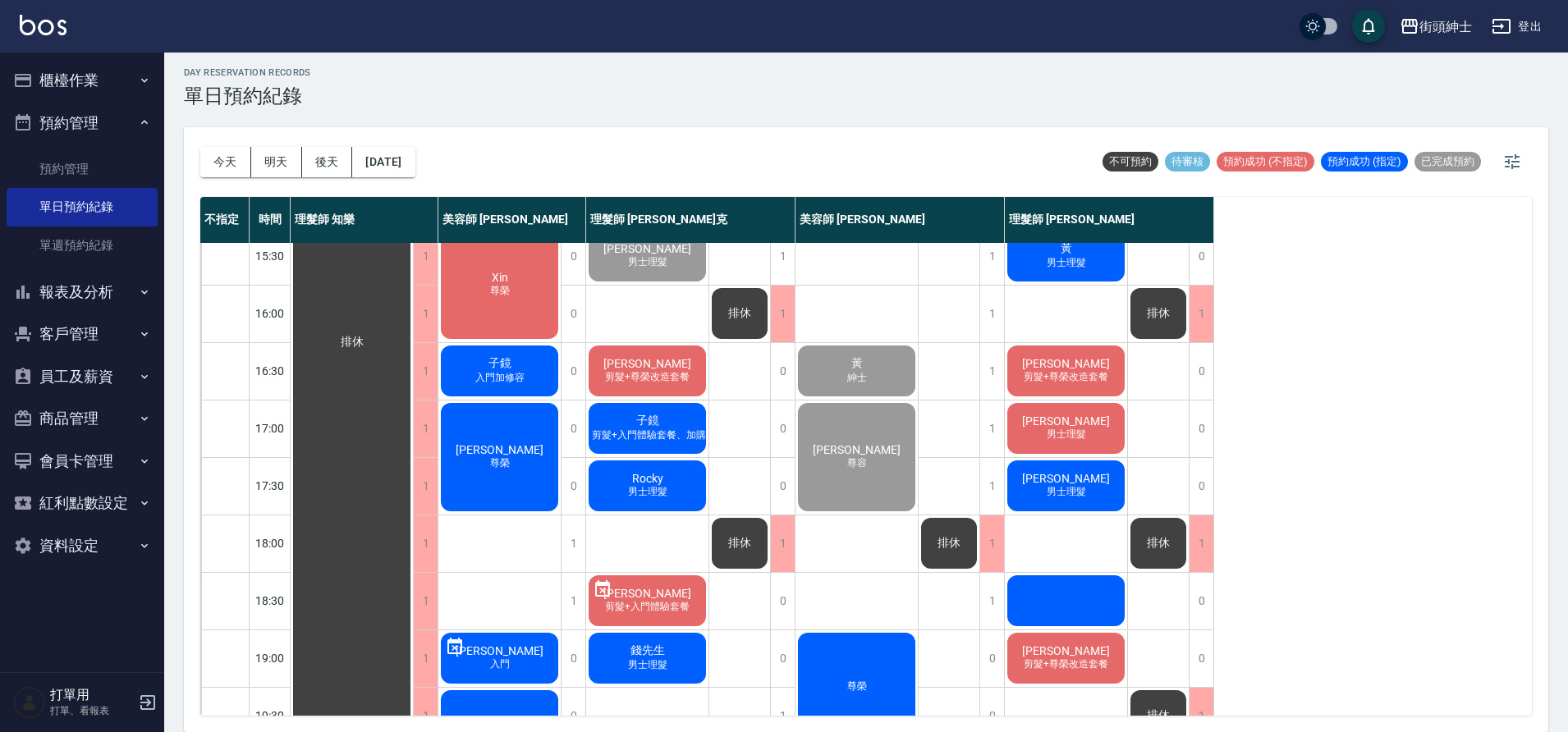
scroll to position [747, 0]
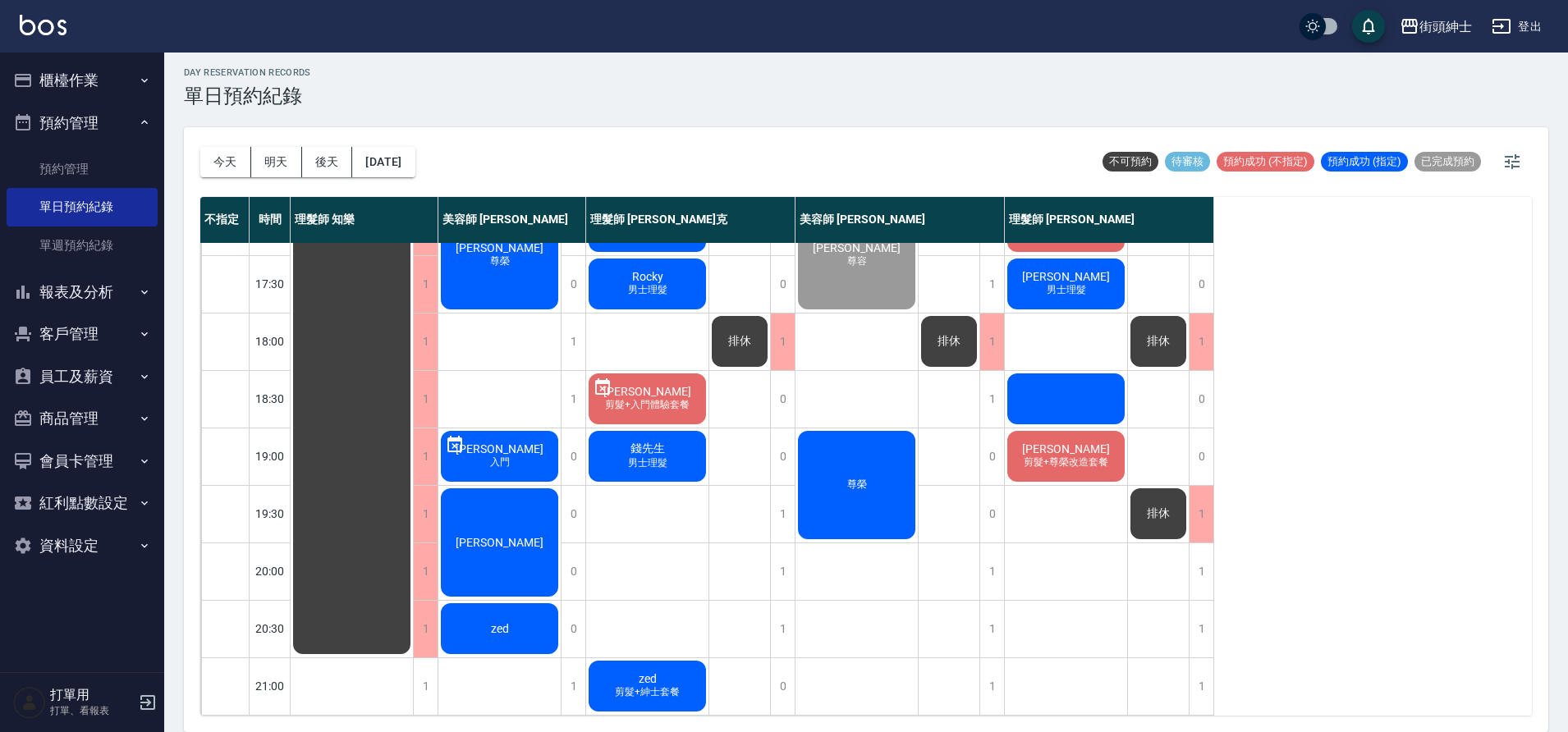
click at [632, 669] on div "zed 剪髮+紳士套餐" at bounding box center [647, 686] width 122 height 56
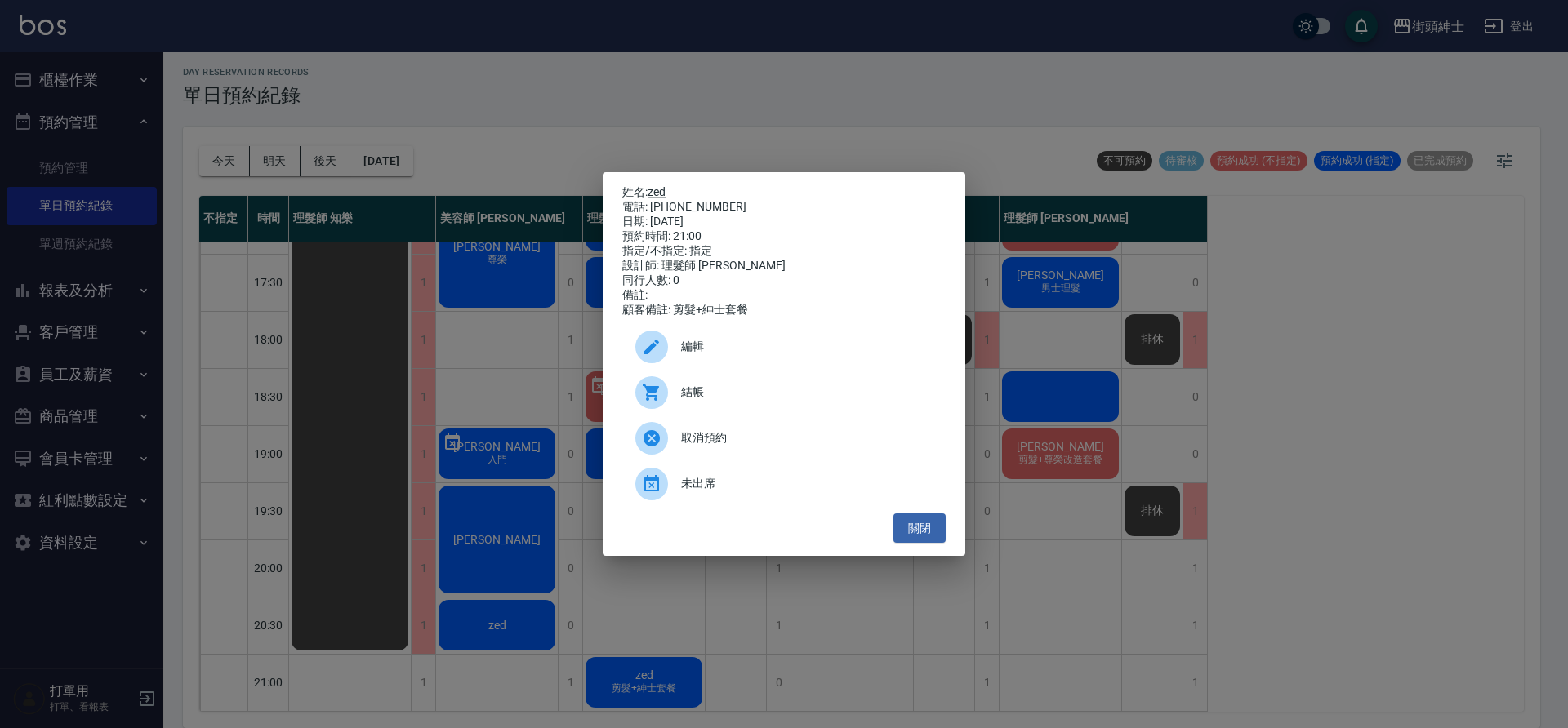
click at [771, 445] on span "取消預約" at bounding box center [807, 438] width 252 height 17
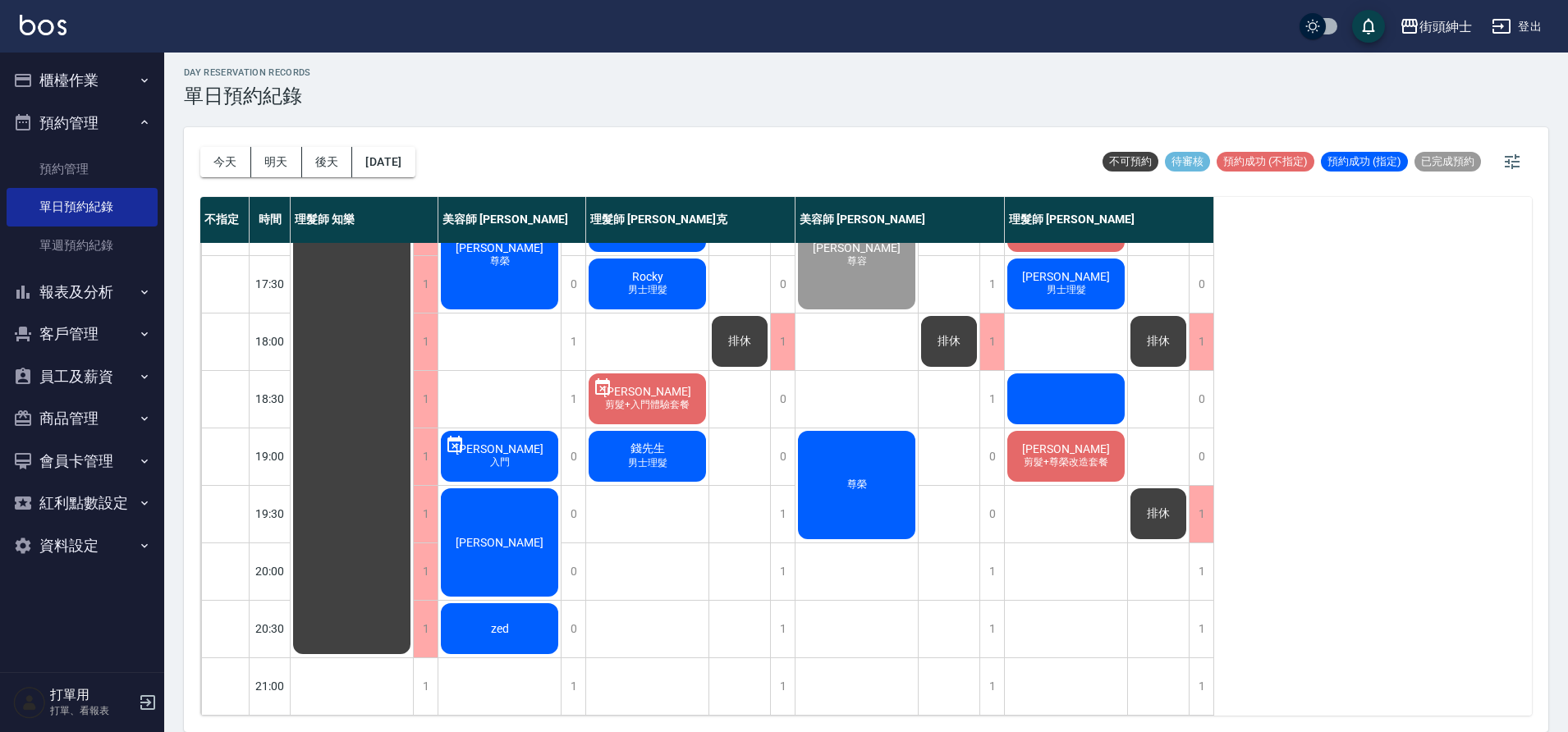
click at [537, 624] on div "zed" at bounding box center [500, 629] width 122 height 56
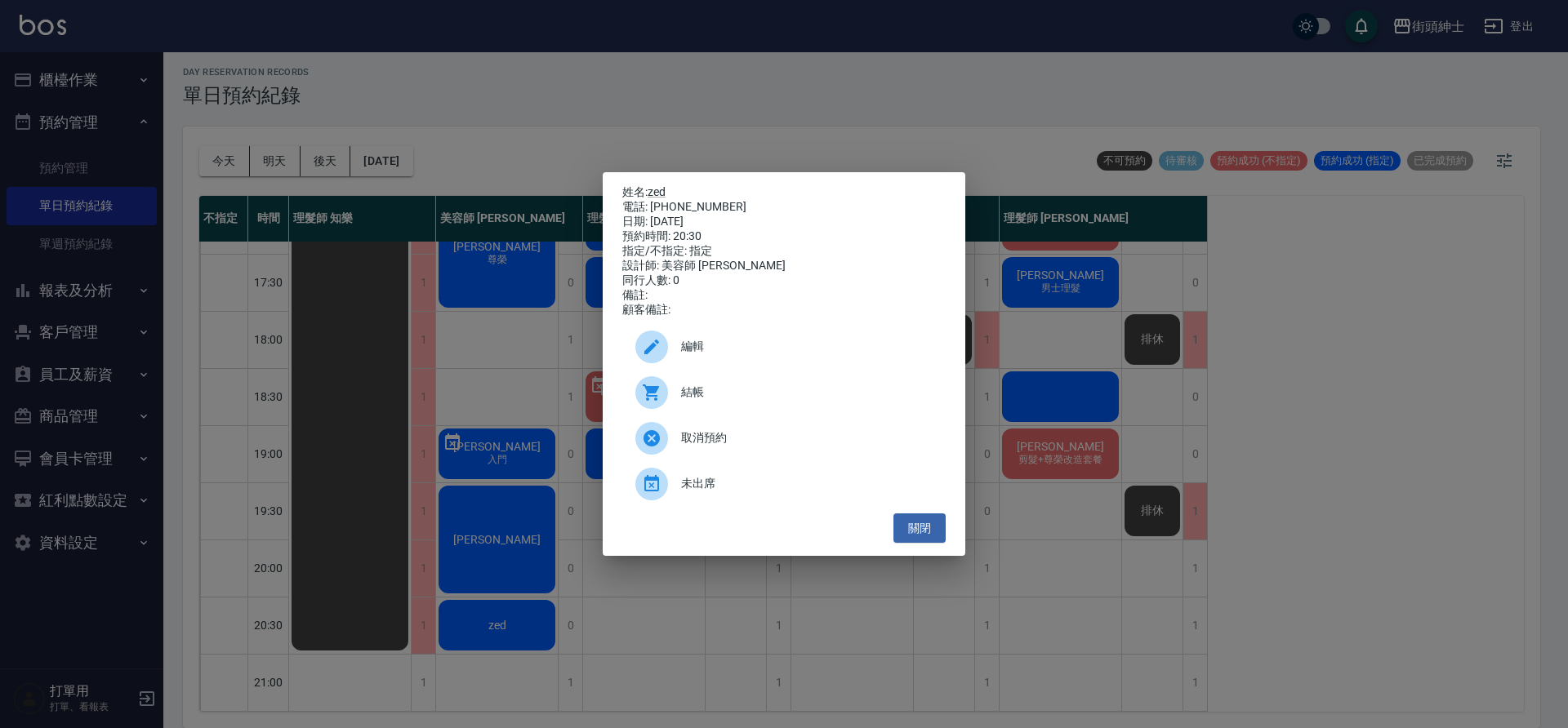
click at [798, 443] on span "取消預約" at bounding box center [807, 438] width 252 height 17
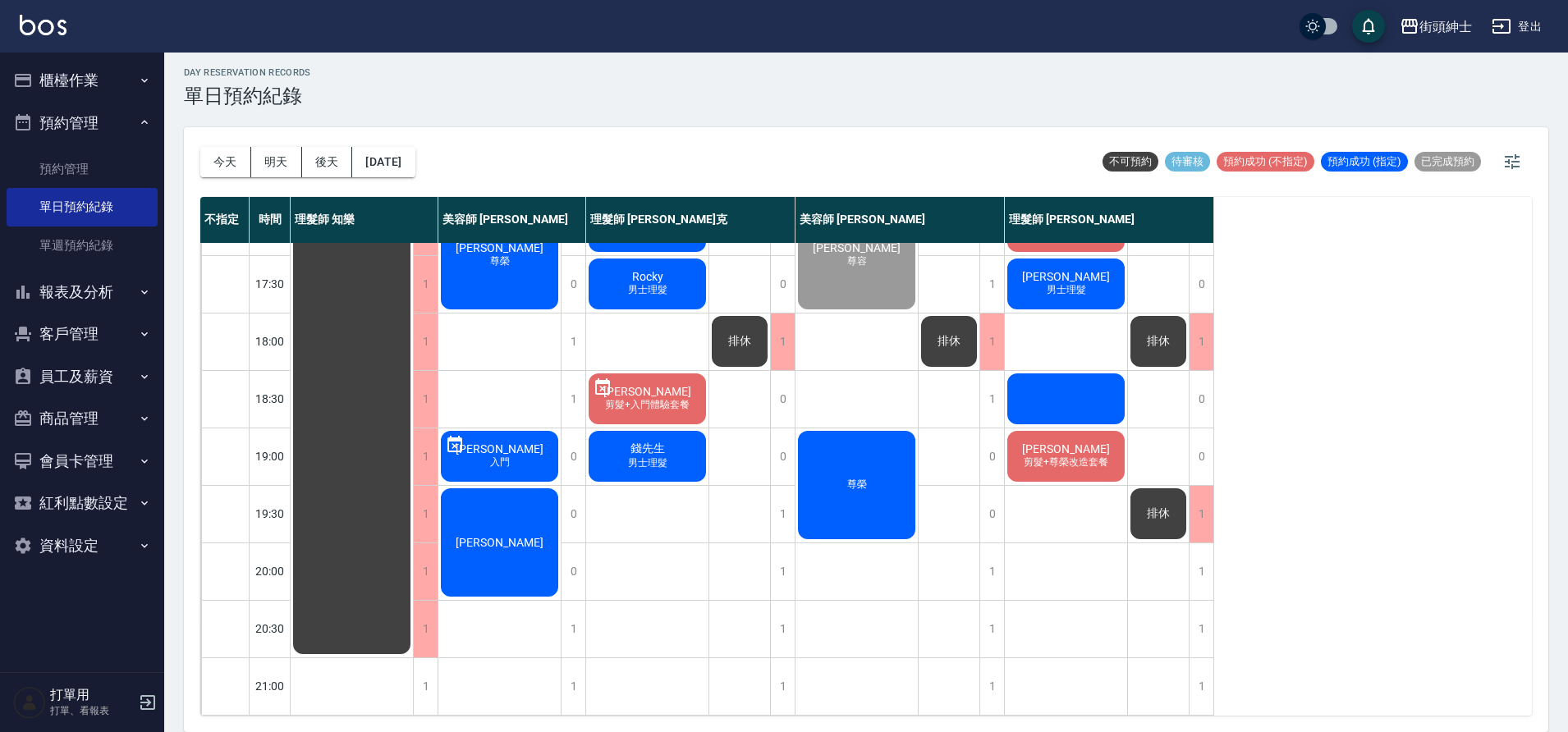
click at [1039, 380] on div at bounding box center [1066, 399] width 122 height 56
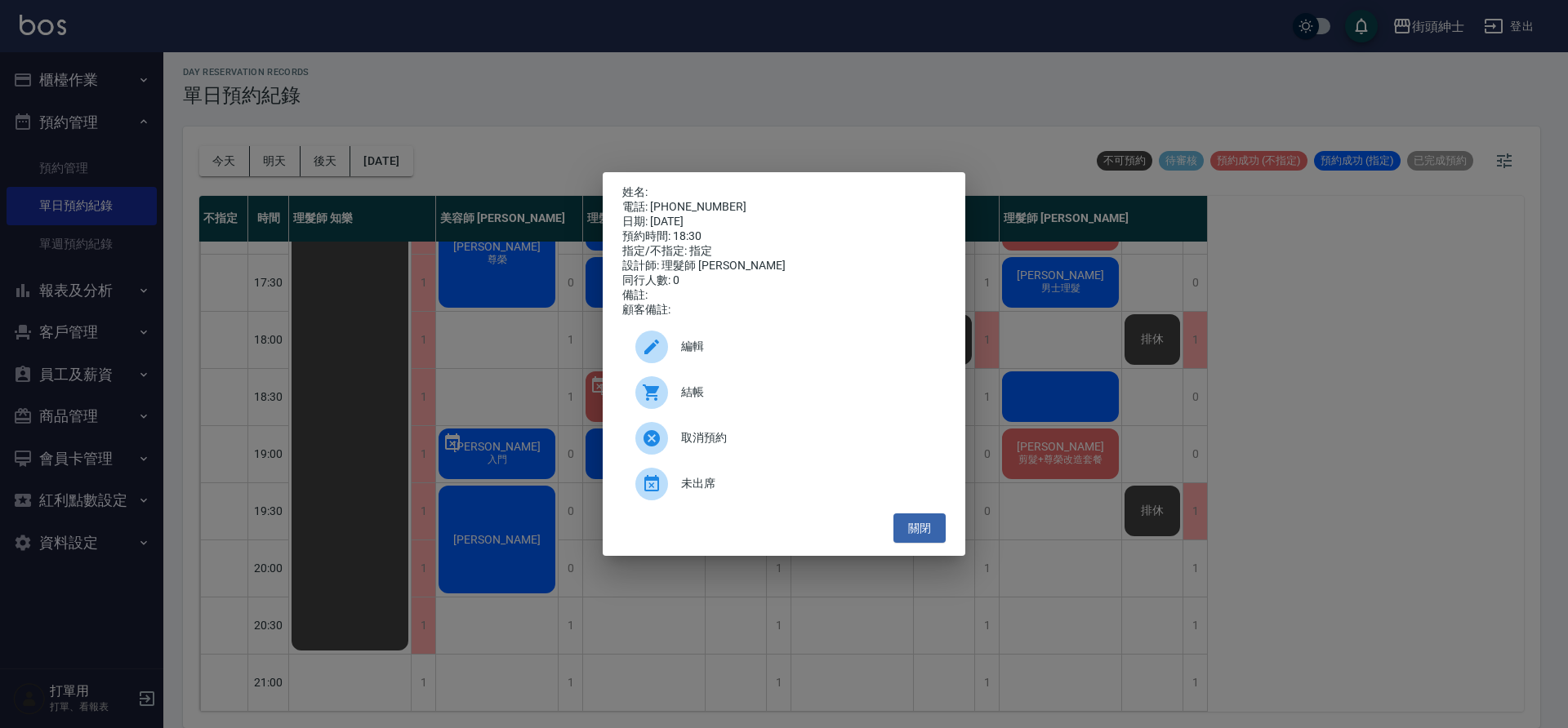
click at [729, 398] on span "結帳" at bounding box center [807, 392] width 252 height 17
click at [933, 532] on button "關閉" at bounding box center [920, 529] width 52 height 30
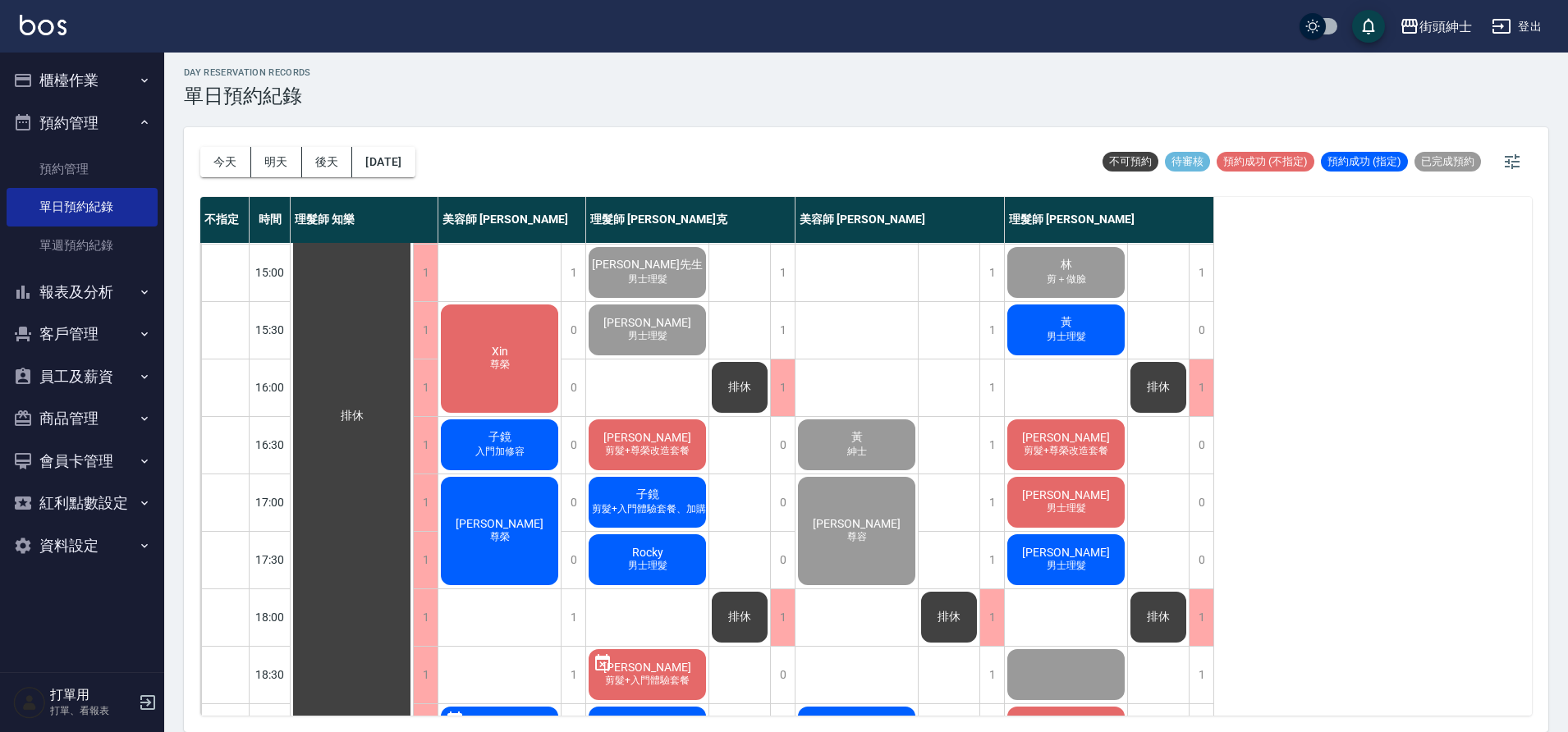
scroll to position [453, 0]
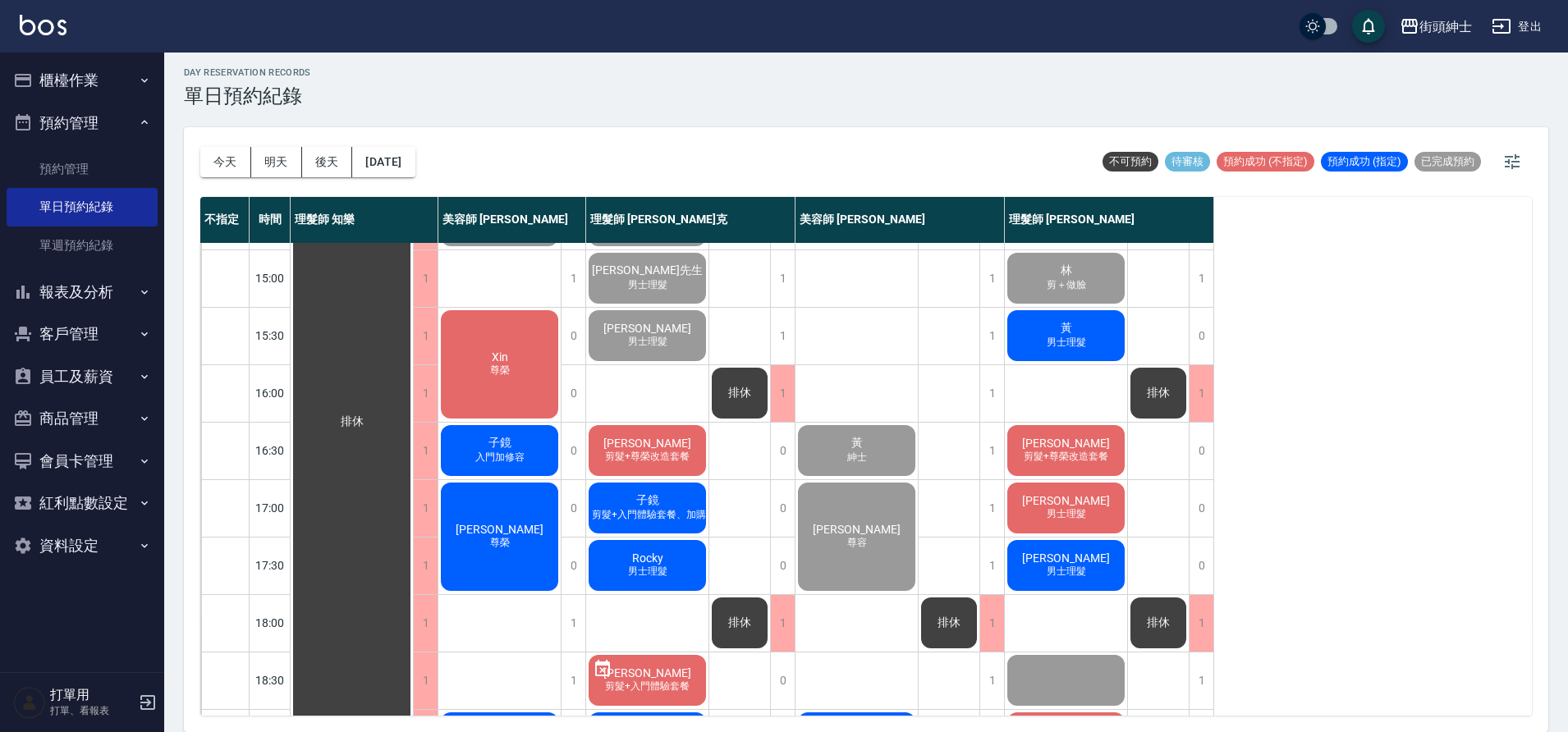
click at [1068, 560] on span "詹瑞勳" at bounding box center [1066, 559] width 95 height 13
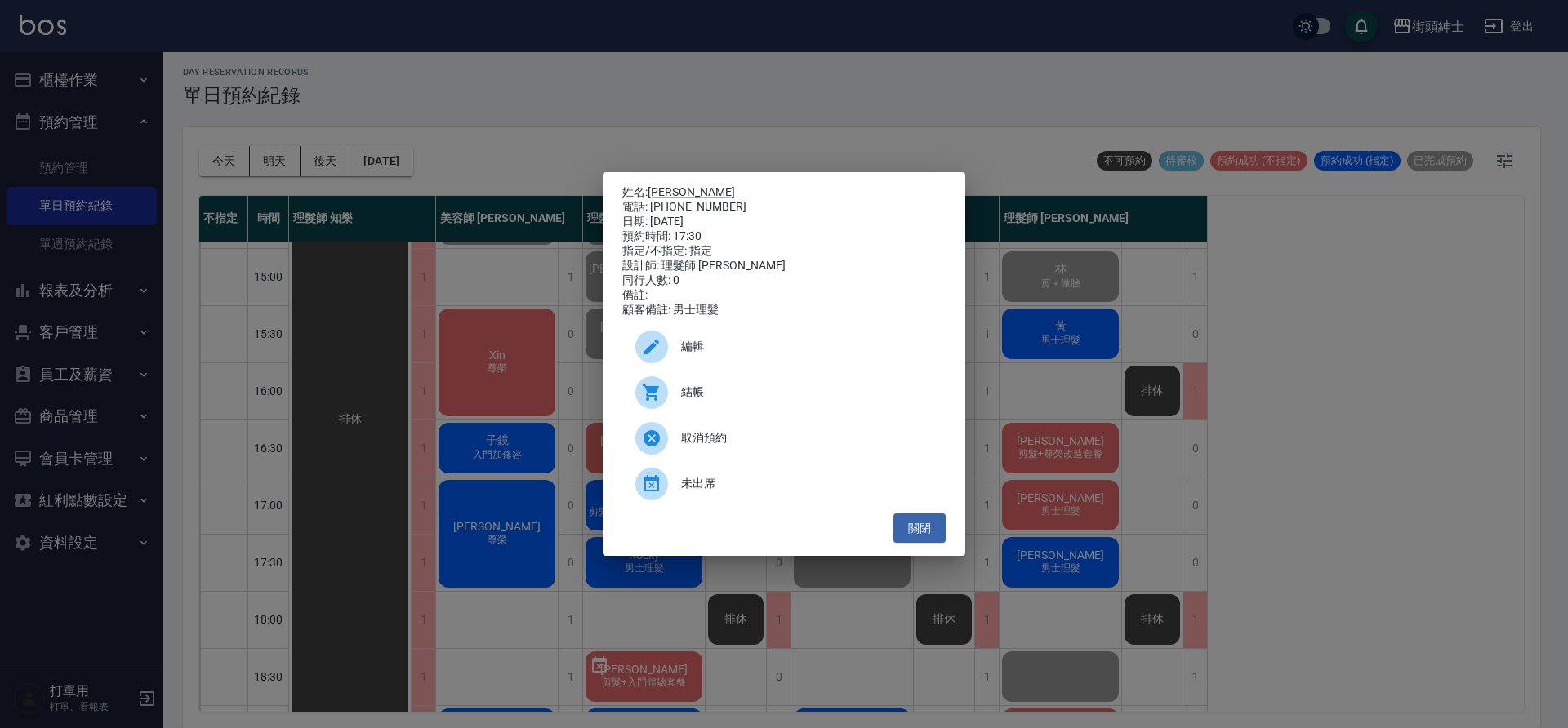
click at [736, 396] on span "結帳" at bounding box center [807, 392] width 252 height 17
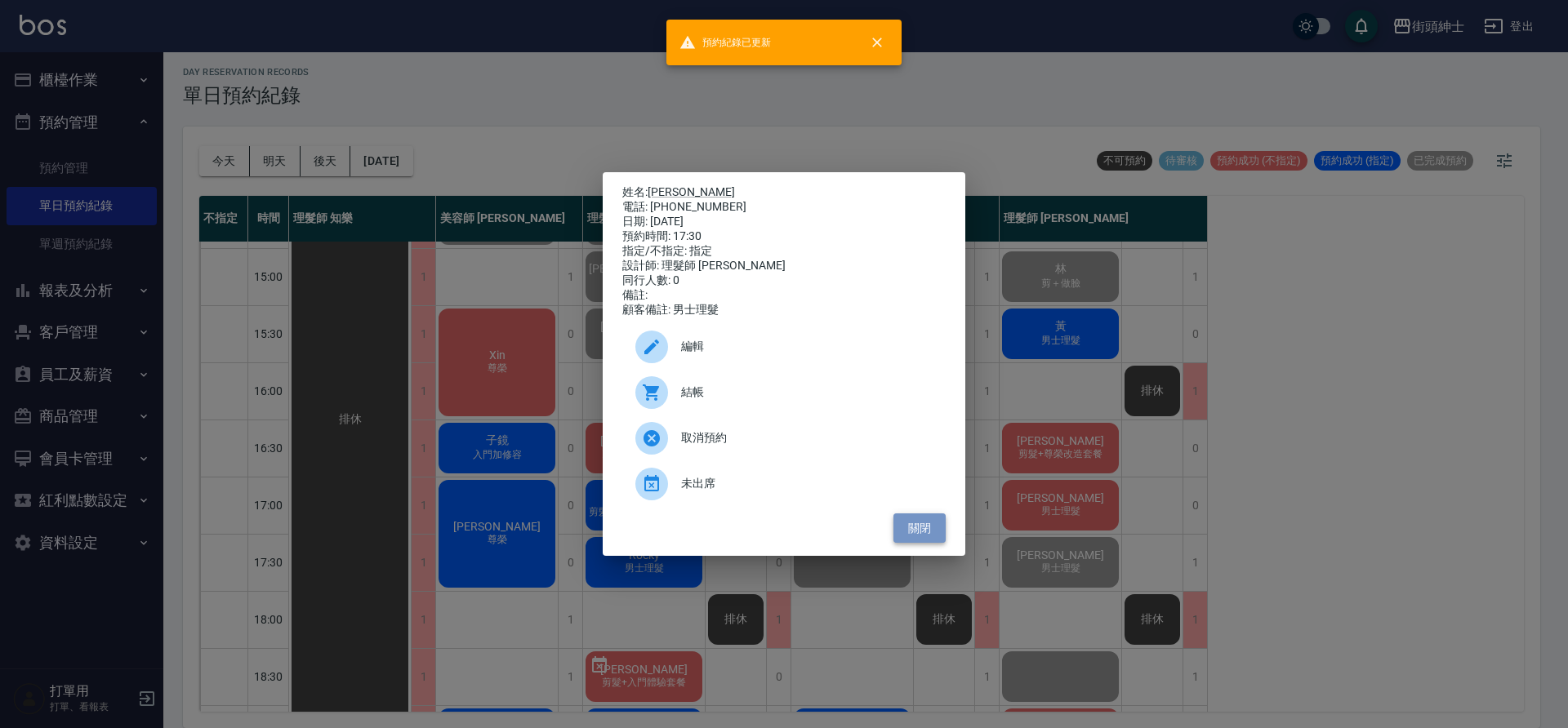
click at [905, 536] on button "關閉" at bounding box center [920, 529] width 52 height 30
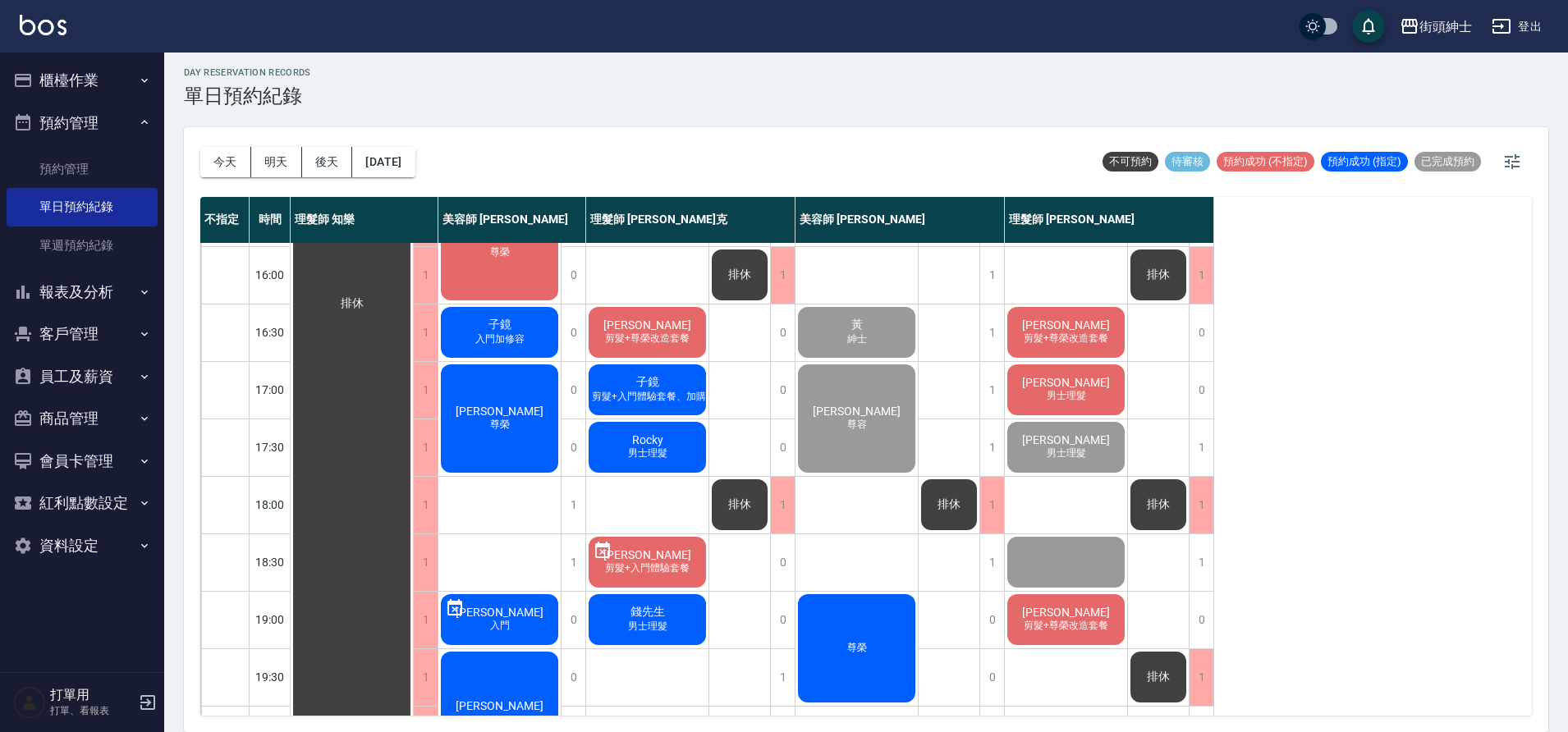
scroll to position [505, 0]
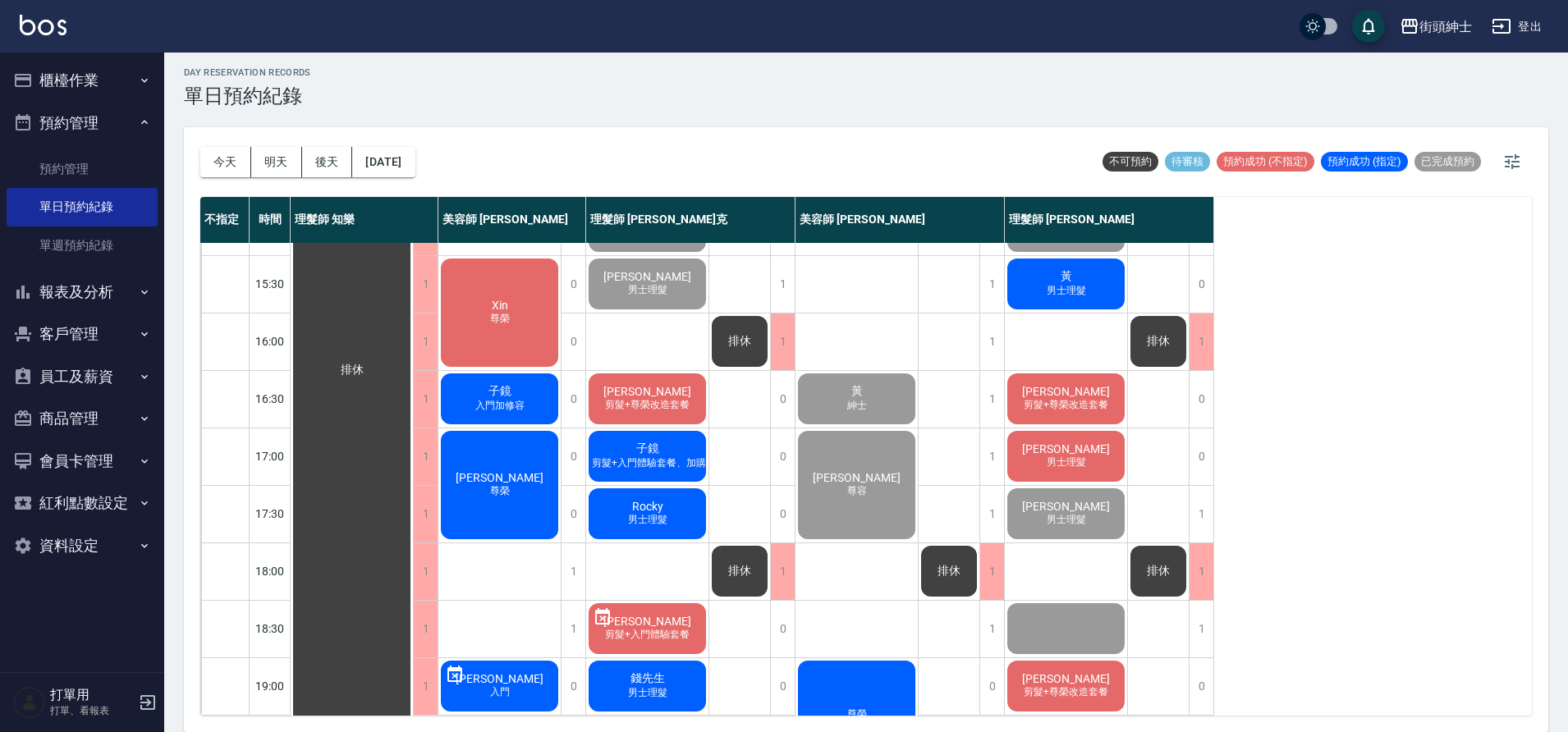
click at [1069, 458] on span "男士理髮" at bounding box center [1066, 462] width 46 height 14
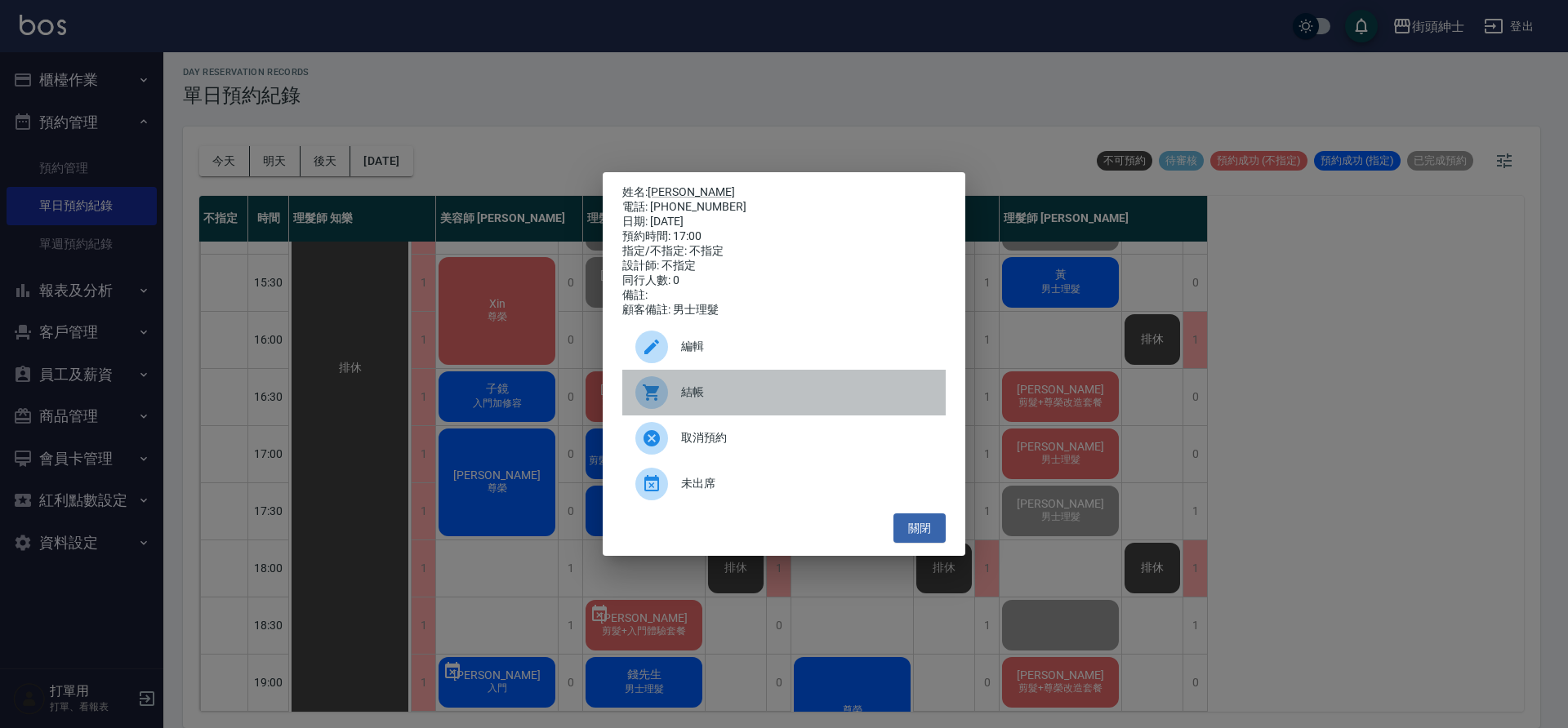
click at [687, 411] on div "結帳" at bounding box center [784, 392] width 324 height 46
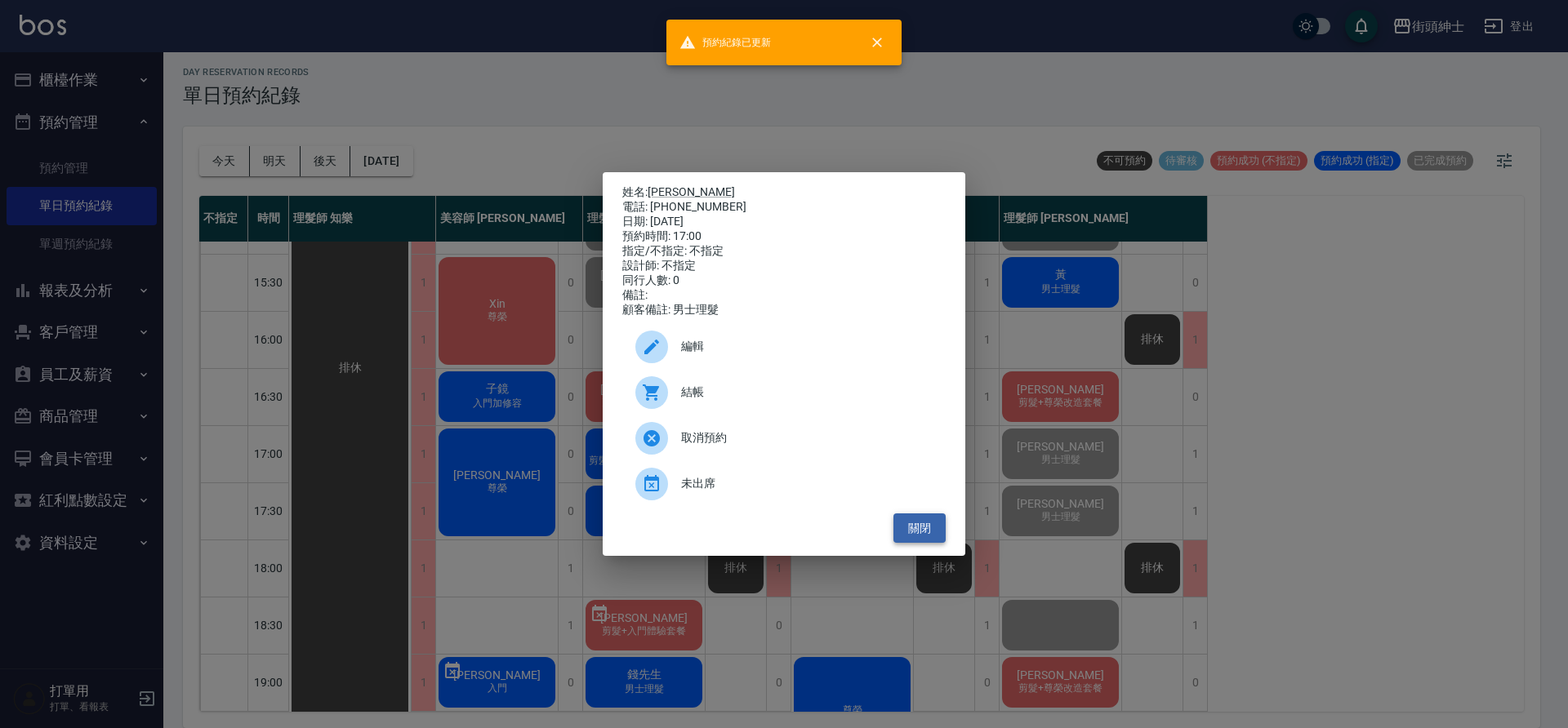
drag, startPoint x: 930, startPoint y: 537, endPoint x: 938, endPoint y: 541, distance: 8.9
click at [931, 538] on button "關閉" at bounding box center [920, 529] width 52 height 30
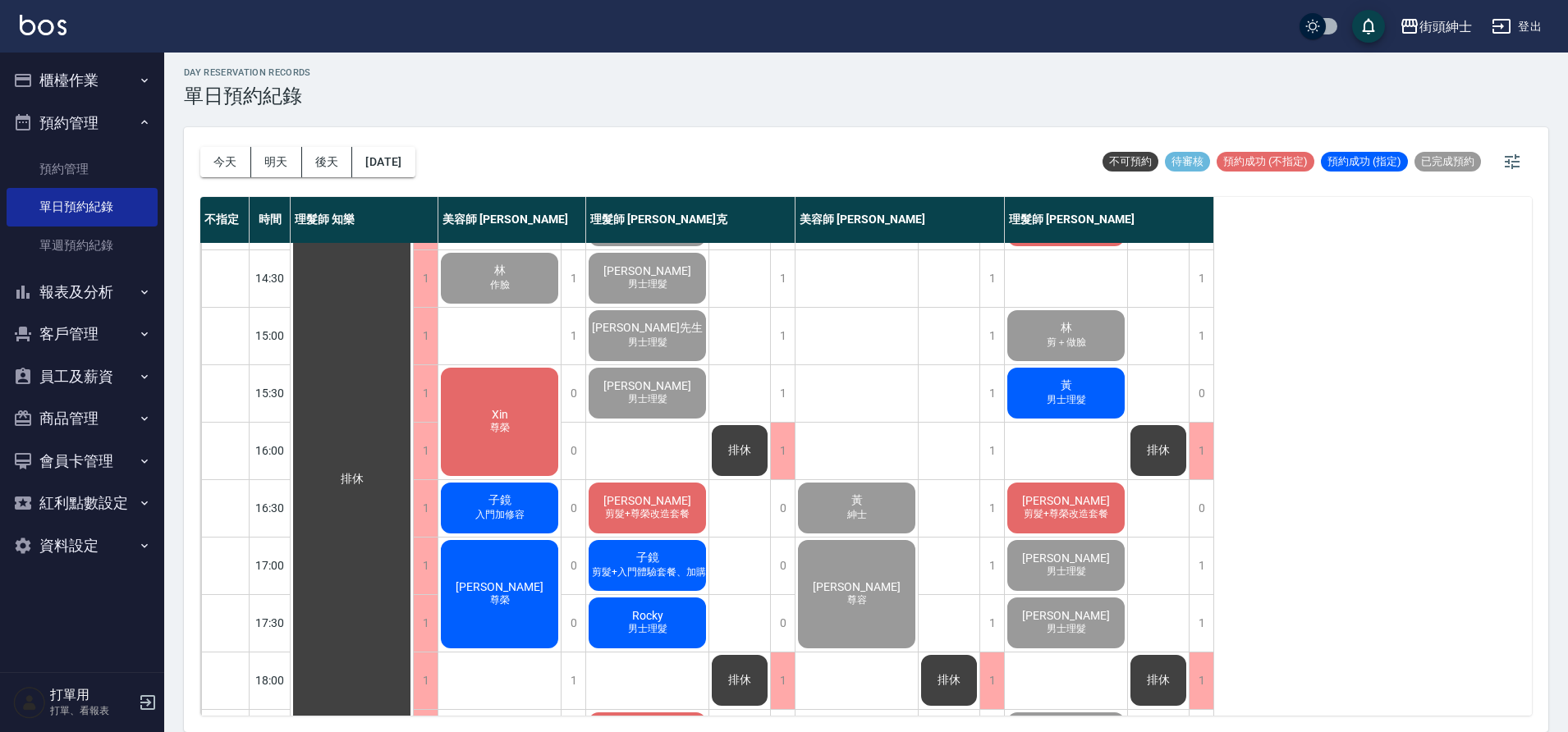
scroll to position [389, 0]
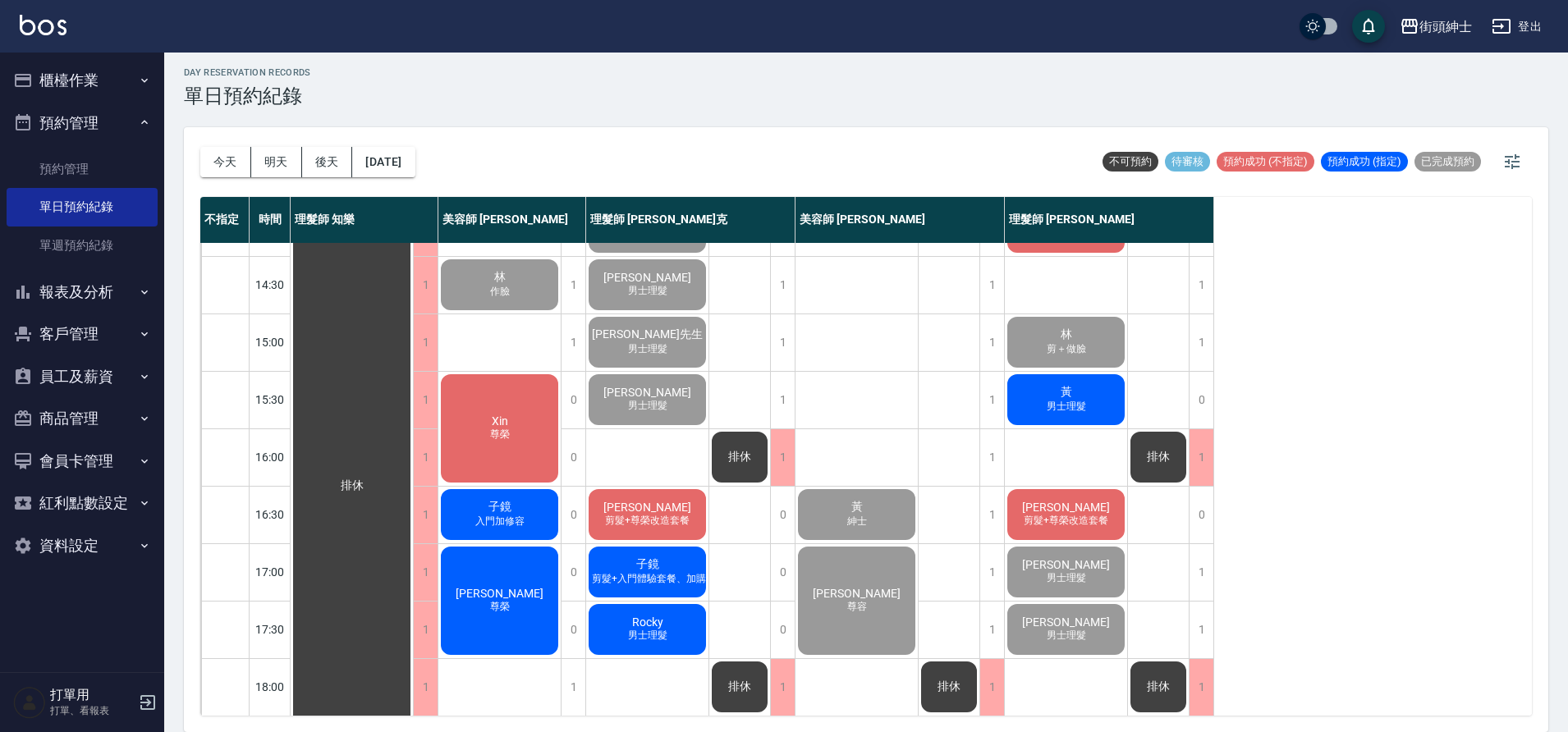
click at [1104, 500] on div "王冠傑 剪髮+尊榮改造套餐" at bounding box center [1066, 515] width 122 height 56
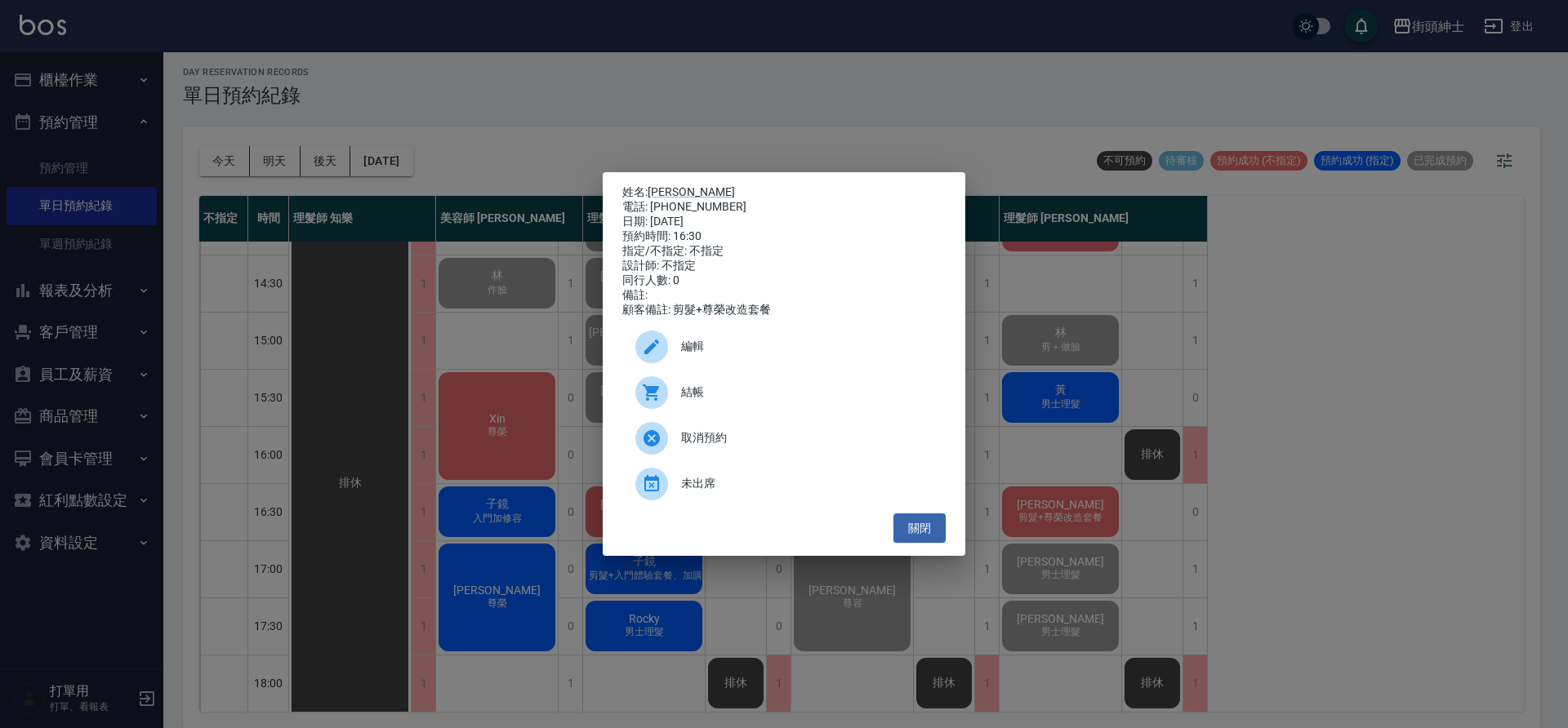
click at [707, 401] on span "結帳" at bounding box center [807, 392] width 252 height 17
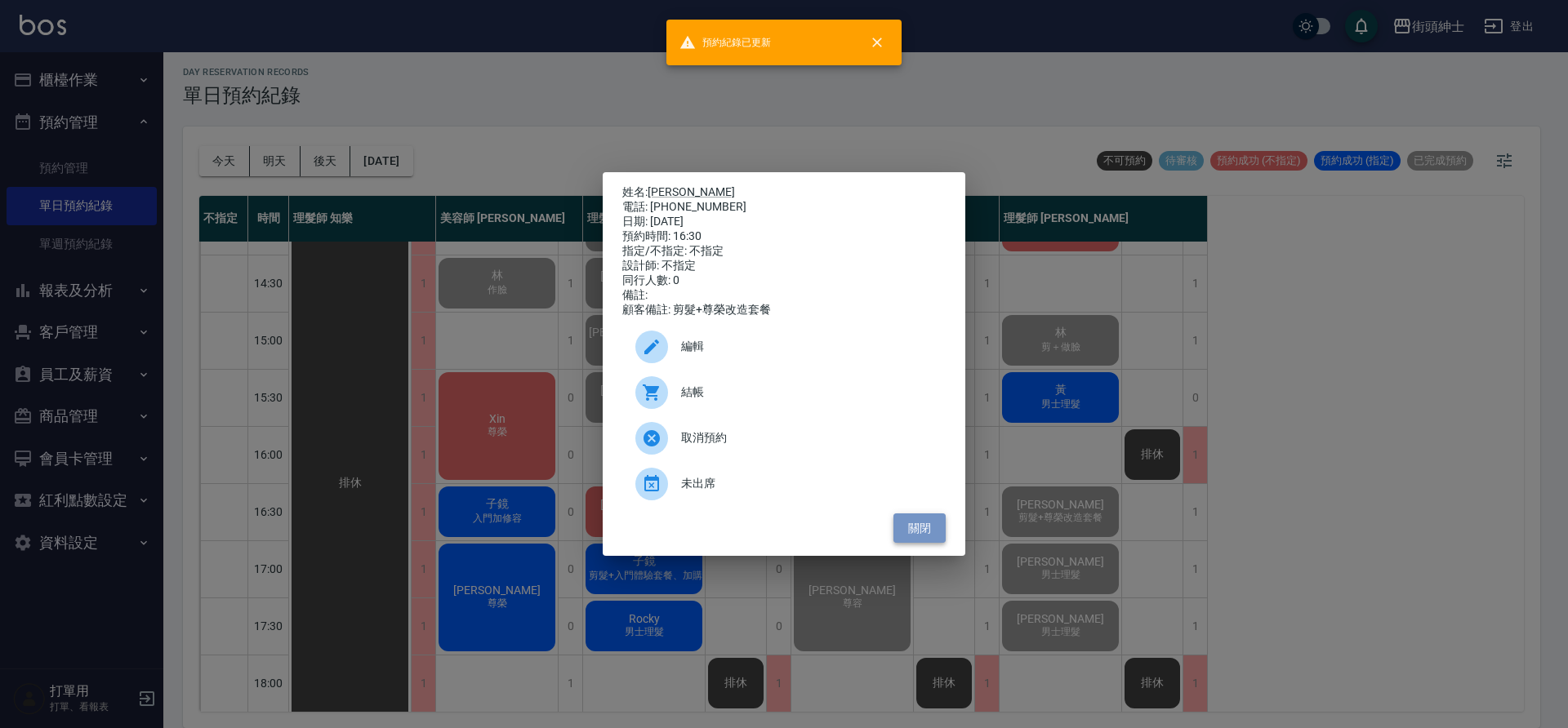
click at [929, 529] on button "關閉" at bounding box center [920, 529] width 52 height 30
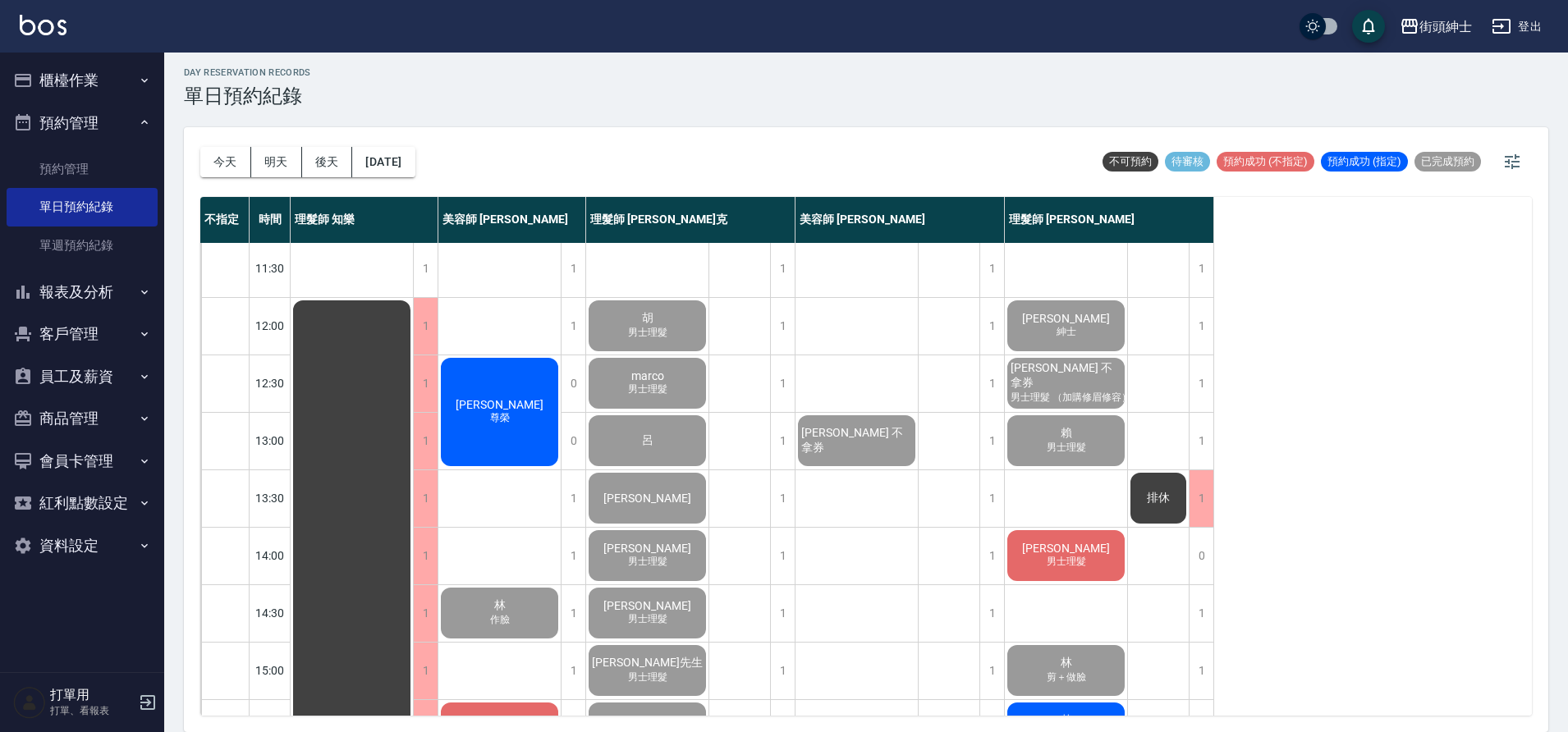
scroll to position [64, 0]
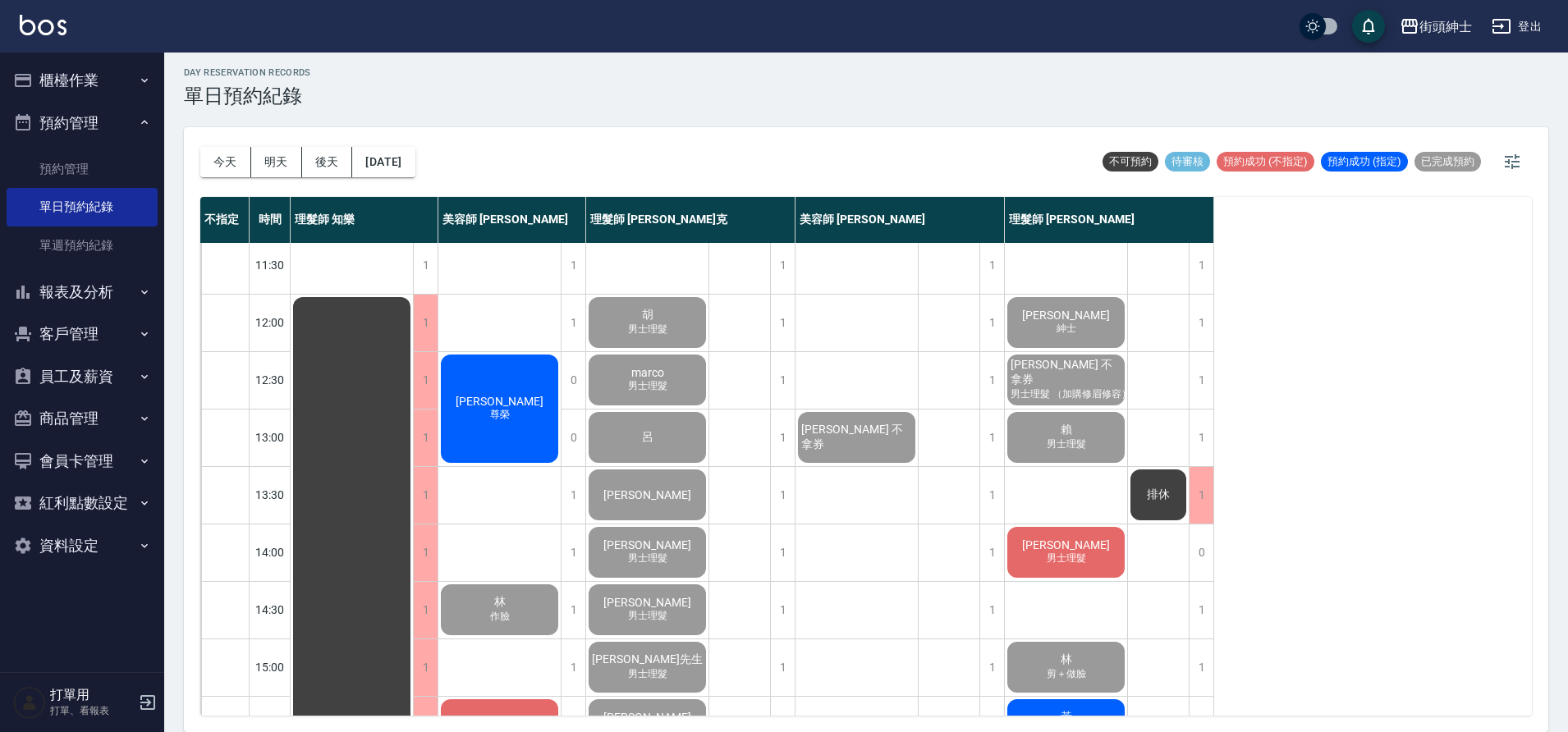
click at [1042, 545] on div "陳昱霖 男士理髮" at bounding box center [1066, 553] width 122 height 56
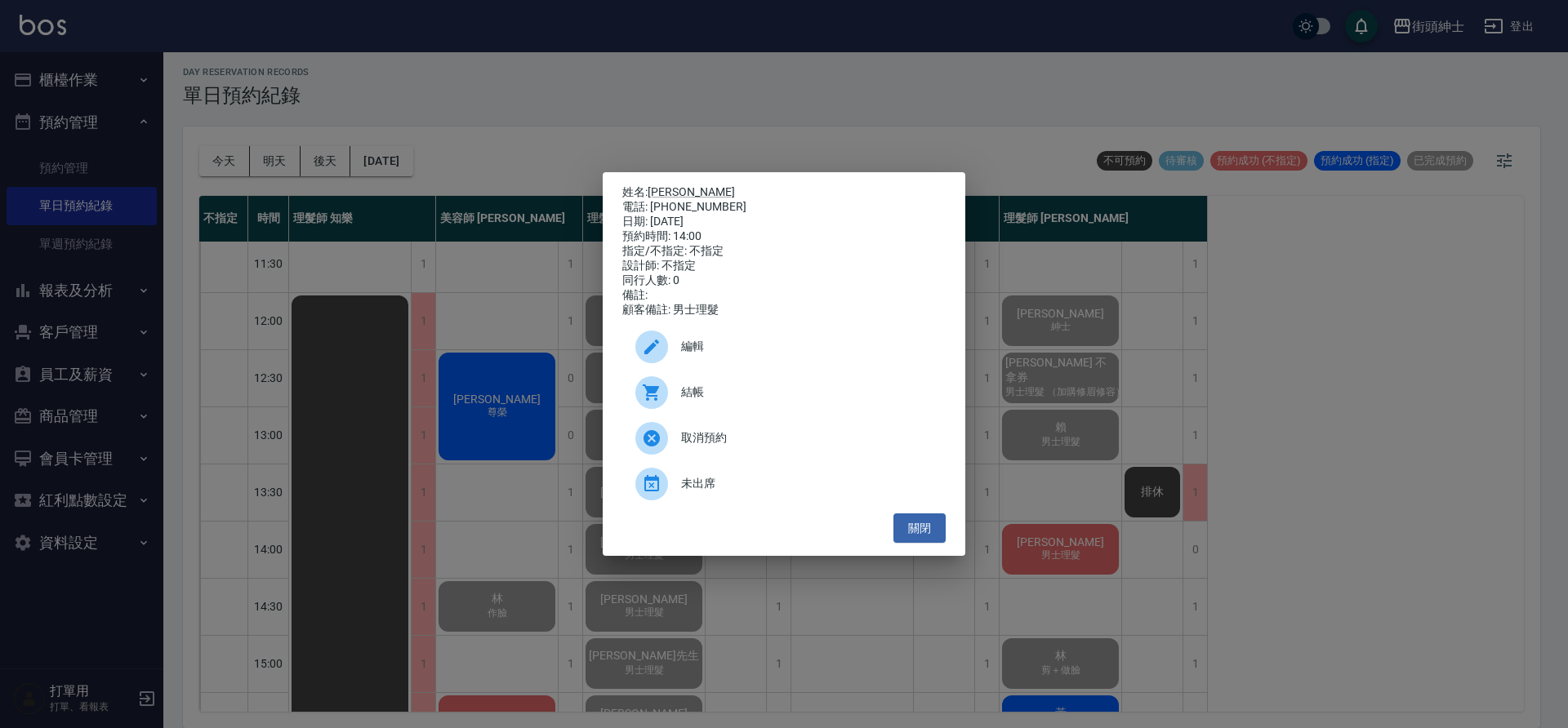
click at [736, 395] on span "結帳" at bounding box center [807, 392] width 252 height 17
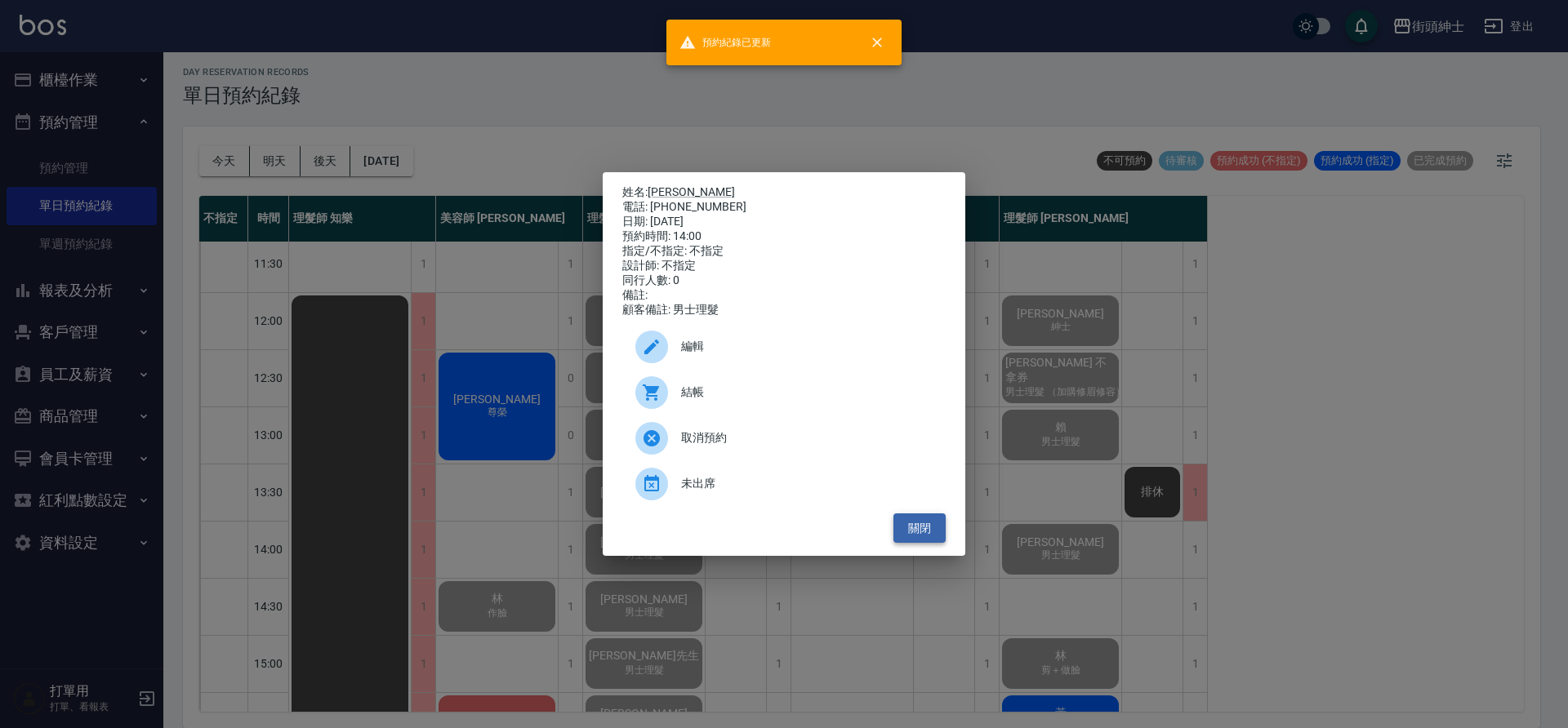
click at [929, 537] on button "關閉" at bounding box center [920, 529] width 52 height 30
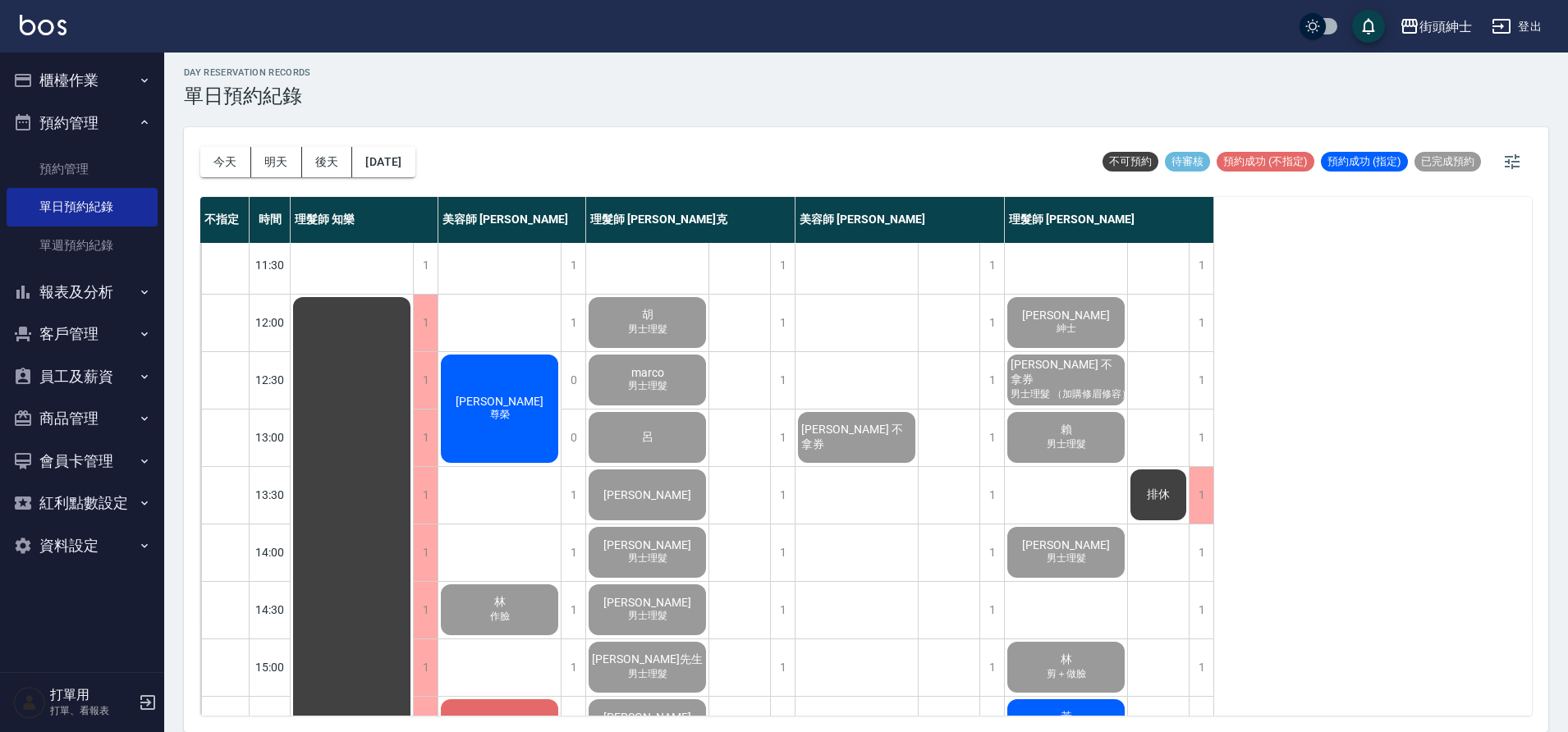
scroll to position [392, 0]
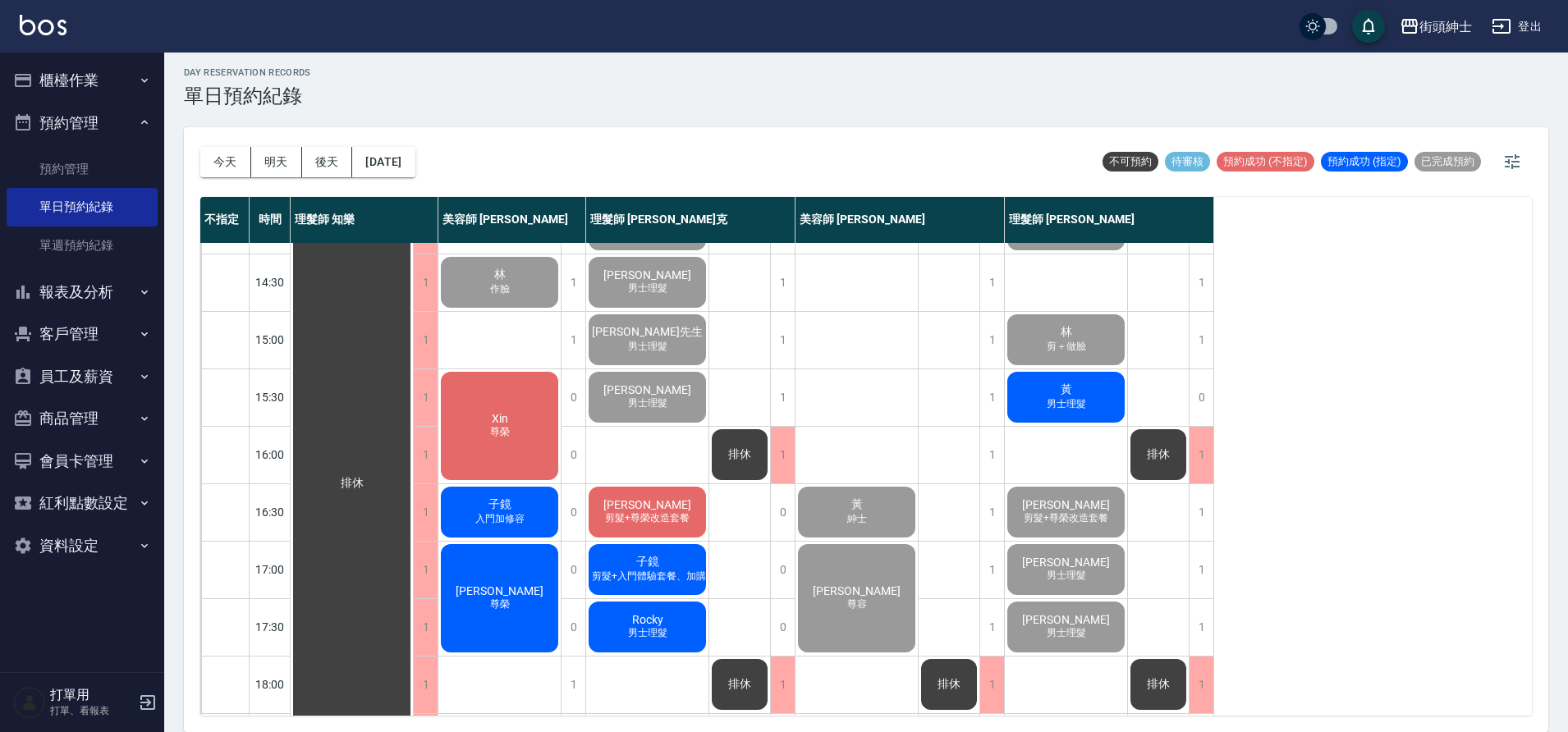
click at [1068, 400] on span "男士理髮" at bounding box center [1066, 404] width 46 height 14
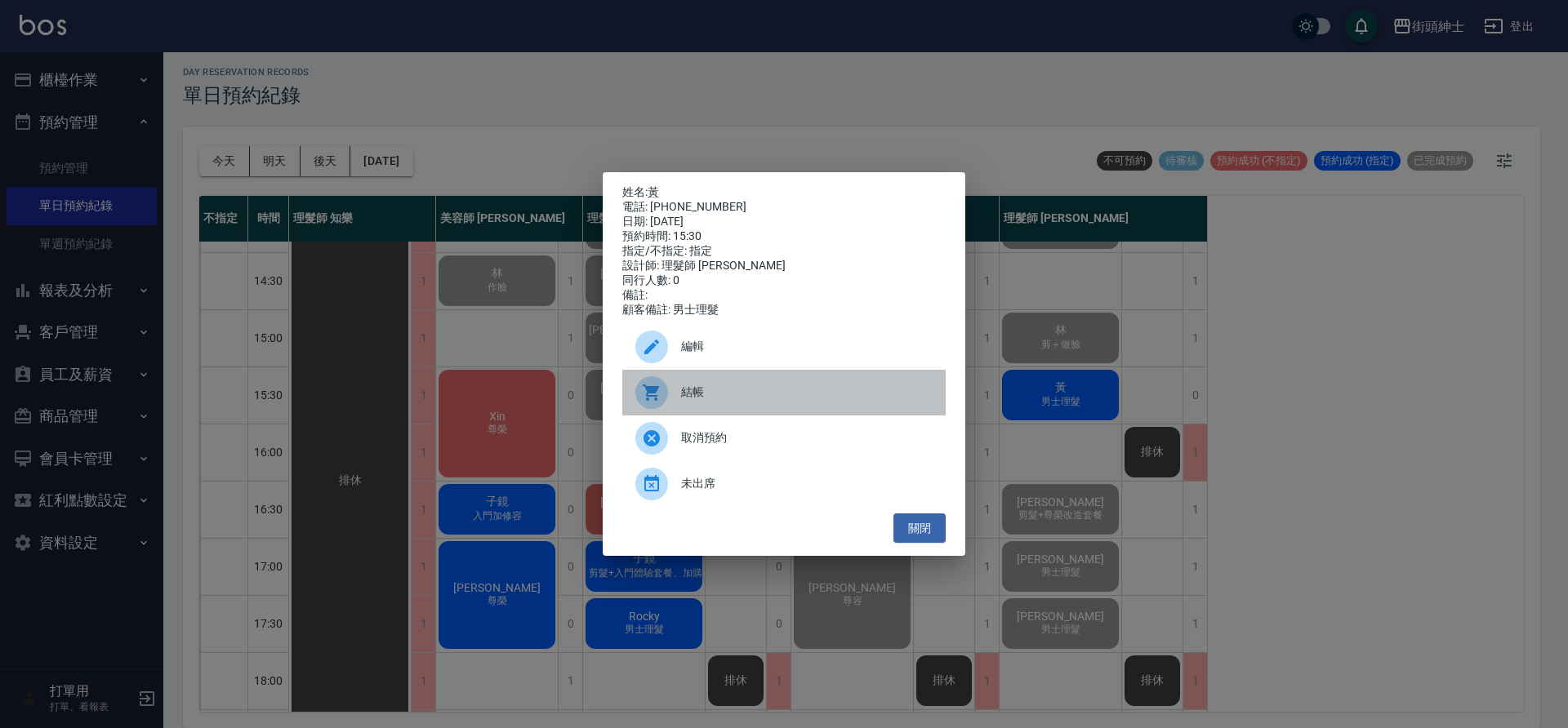
click at [667, 396] on div at bounding box center [651, 392] width 33 height 33
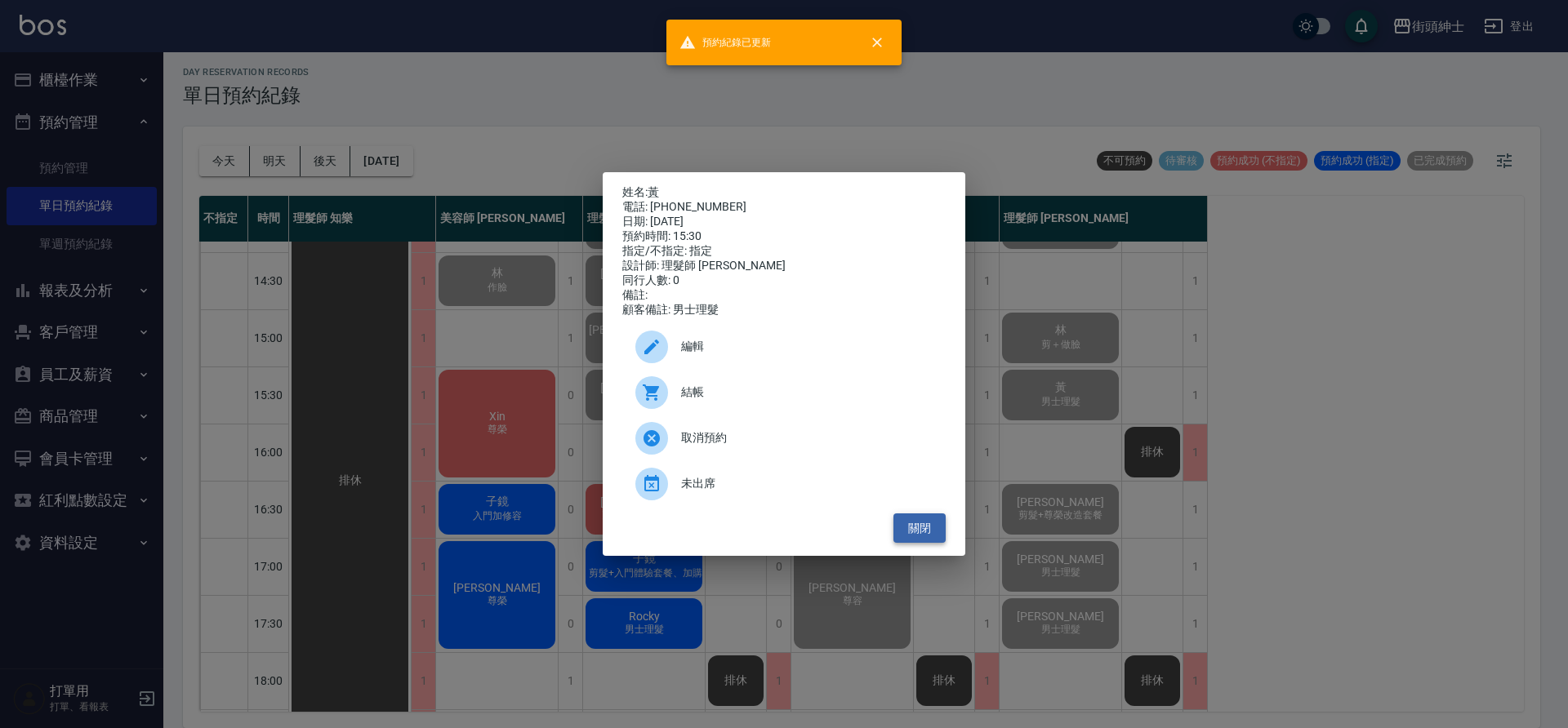
click at [905, 534] on button "關閉" at bounding box center [920, 529] width 52 height 30
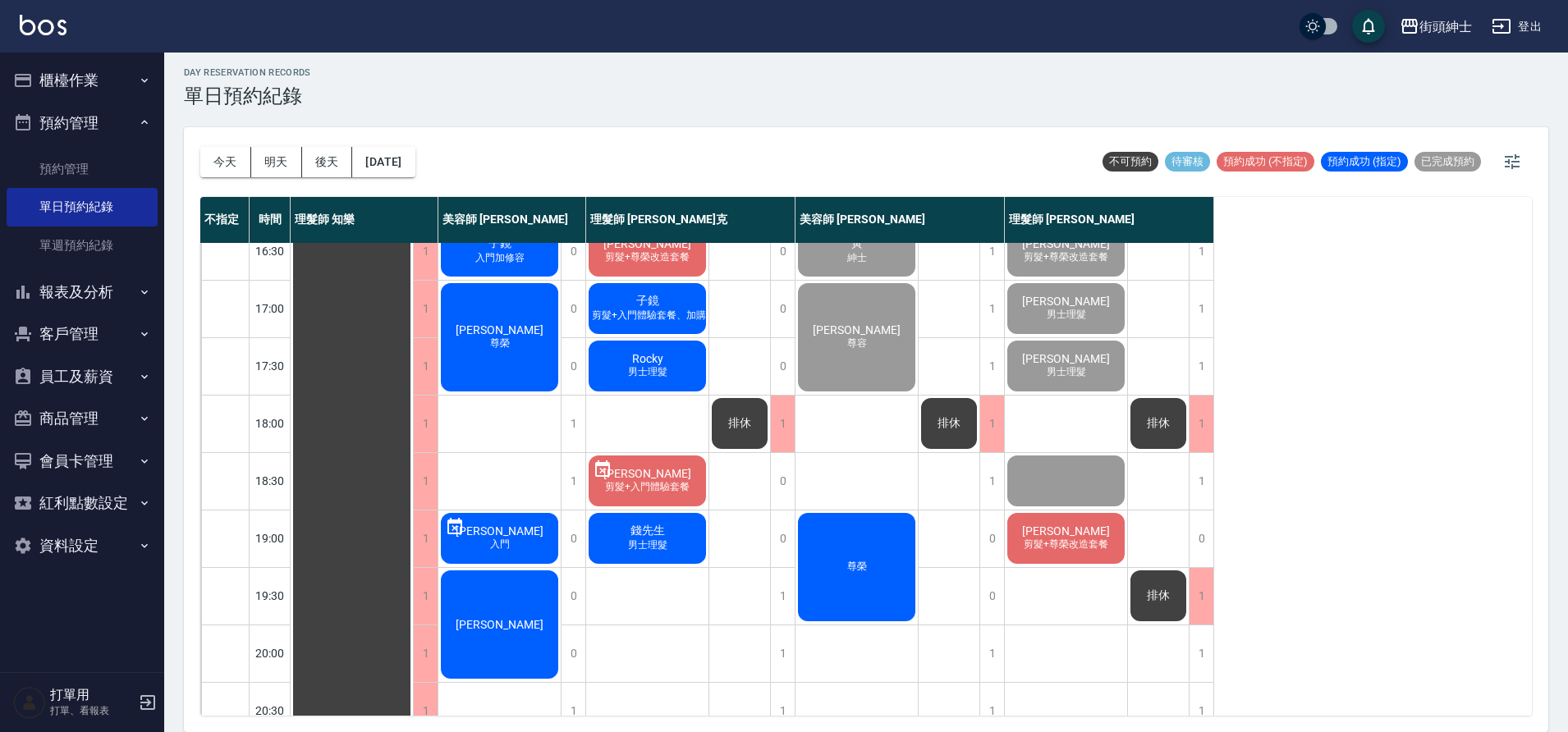
scroll to position [747, 0]
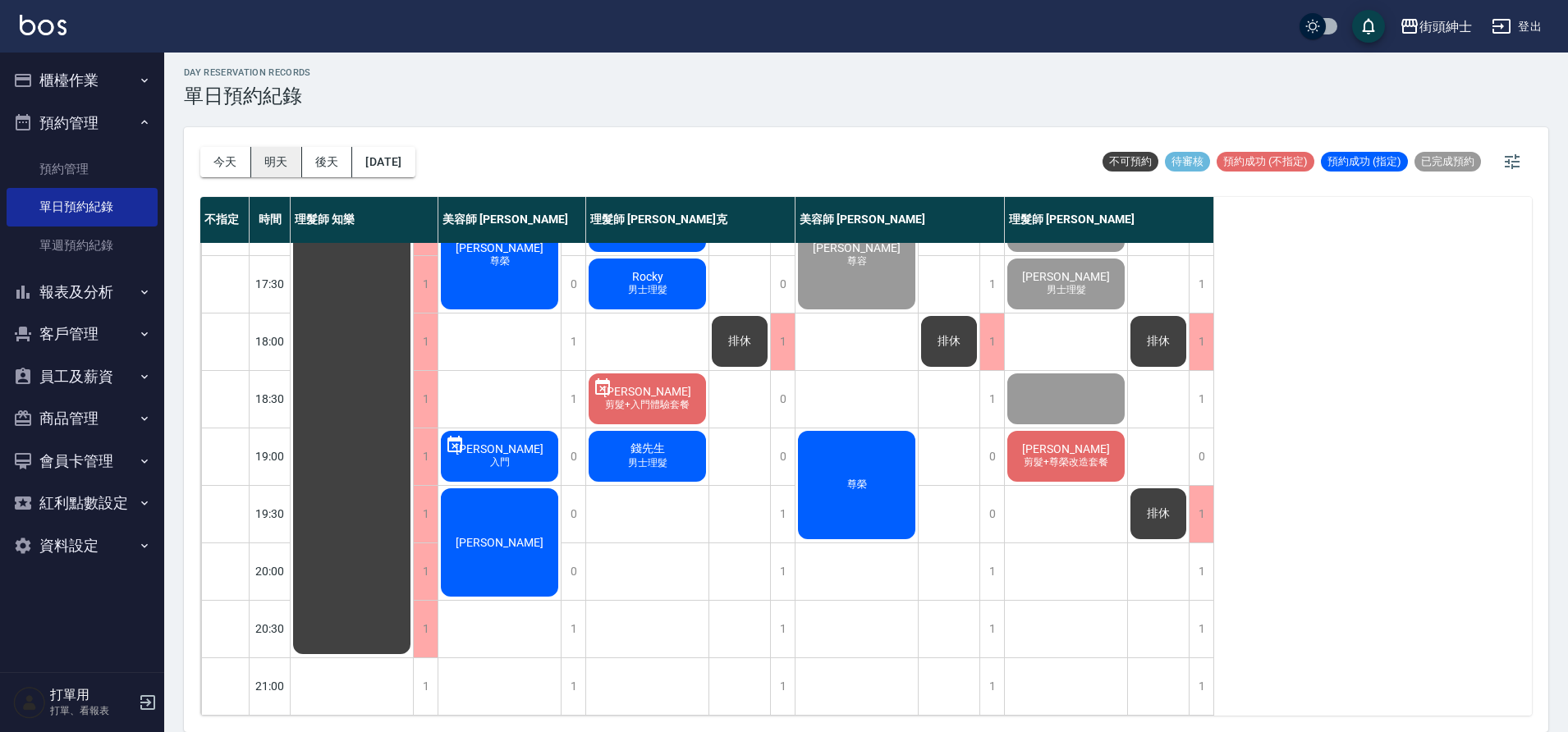
click at [262, 164] on button "明天" at bounding box center [276, 162] width 51 height 30
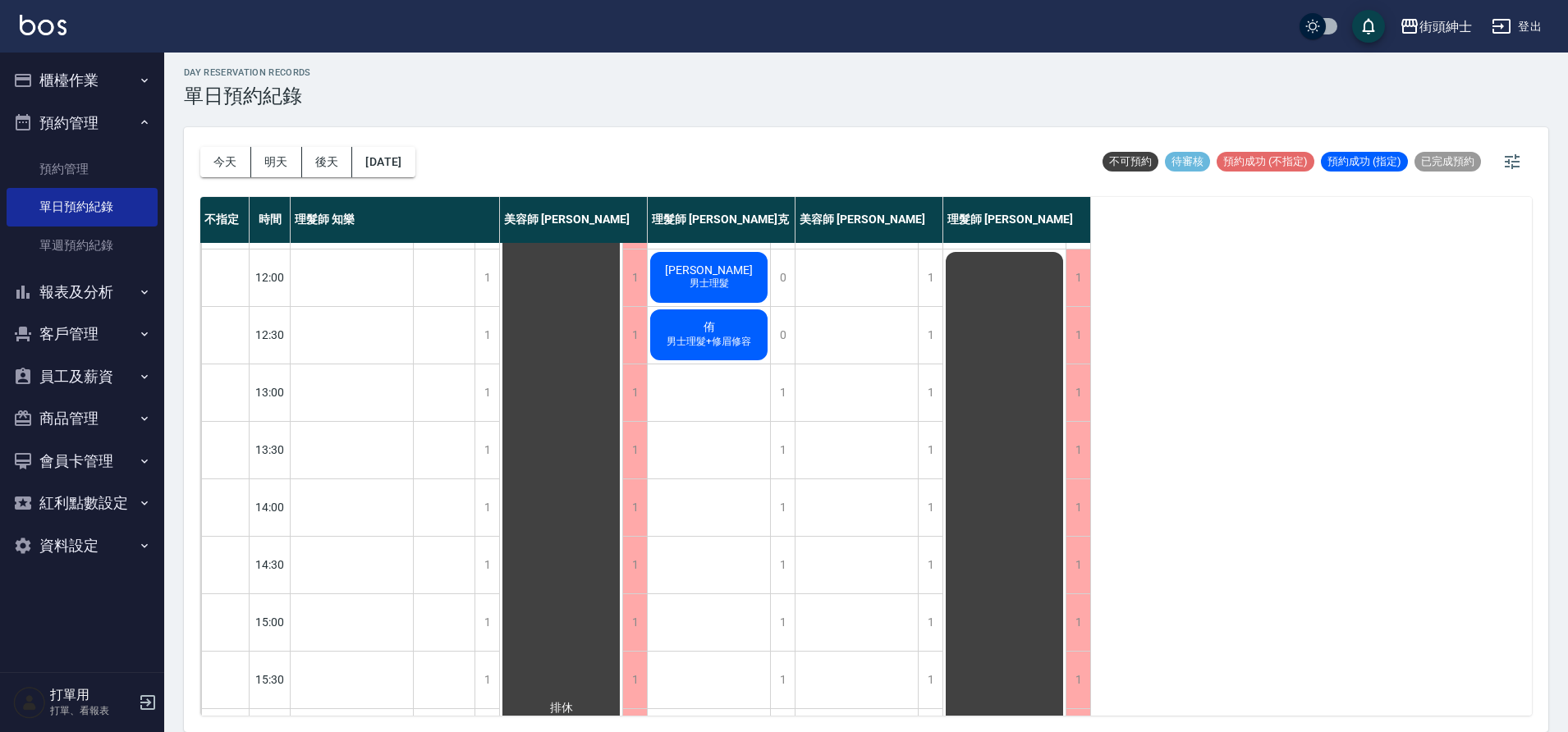
scroll to position [112, 0]
click at [414, 167] on button "2025/10/07" at bounding box center [383, 162] width 63 height 30
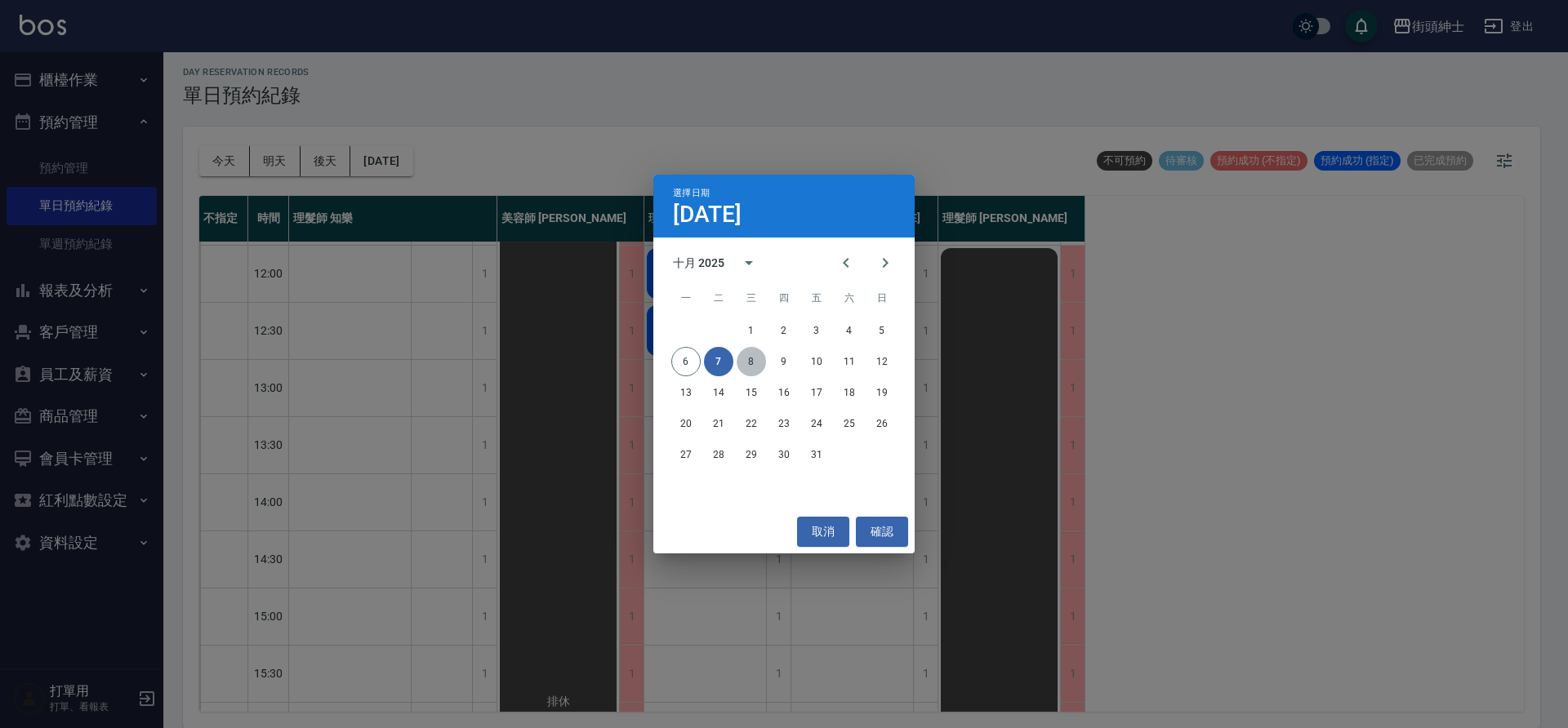
click at [756, 375] on button "8" at bounding box center [752, 362] width 30 height 30
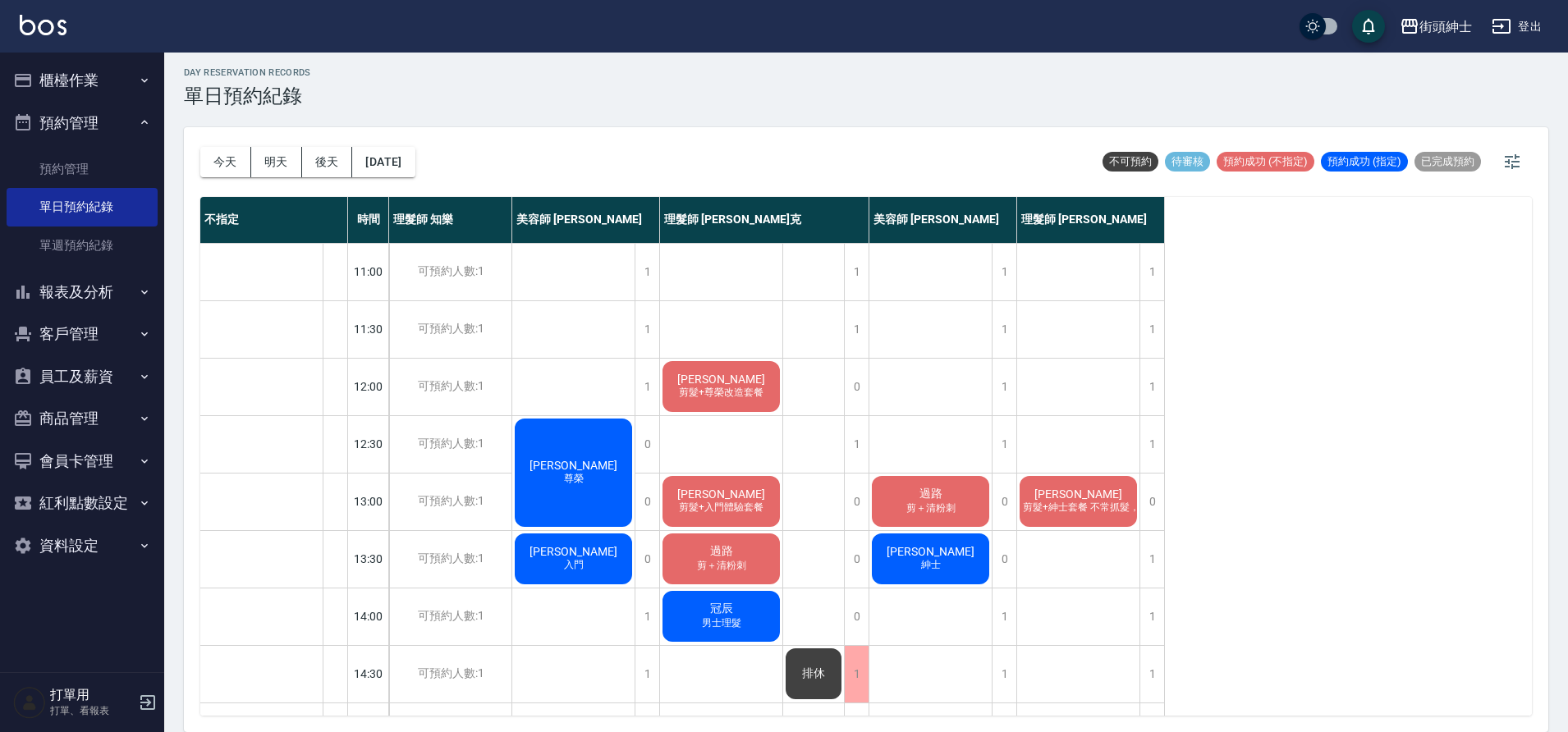
scroll to position [309, 0]
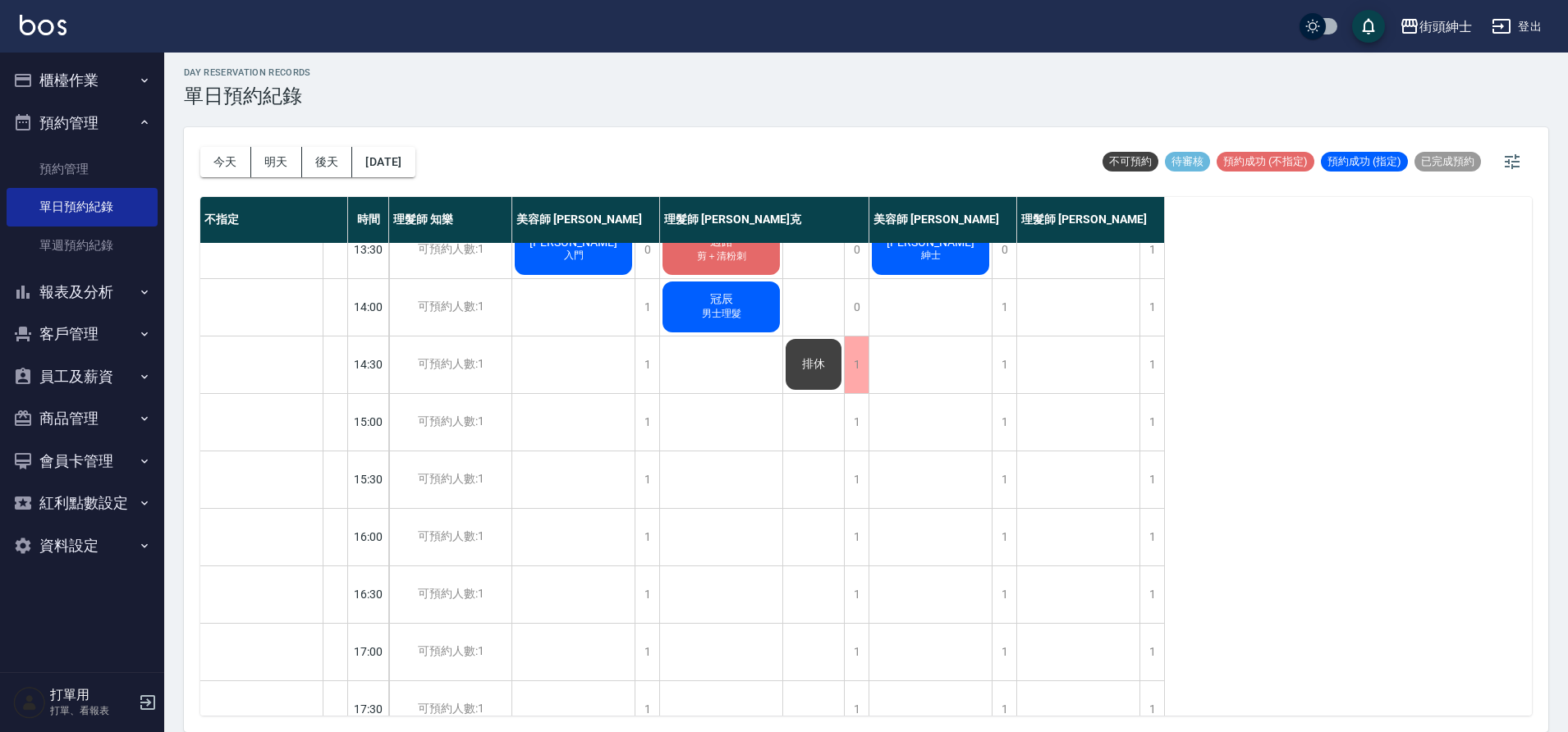
click at [231, 142] on div "今天 明天 後天 2025/10/08" at bounding box center [307, 162] width 215 height 69
click at [219, 162] on button "今天" at bounding box center [226, 162] width 51 height 30
click at [219, 162] on div at bounding box center [784, 366] width 1568 height 732
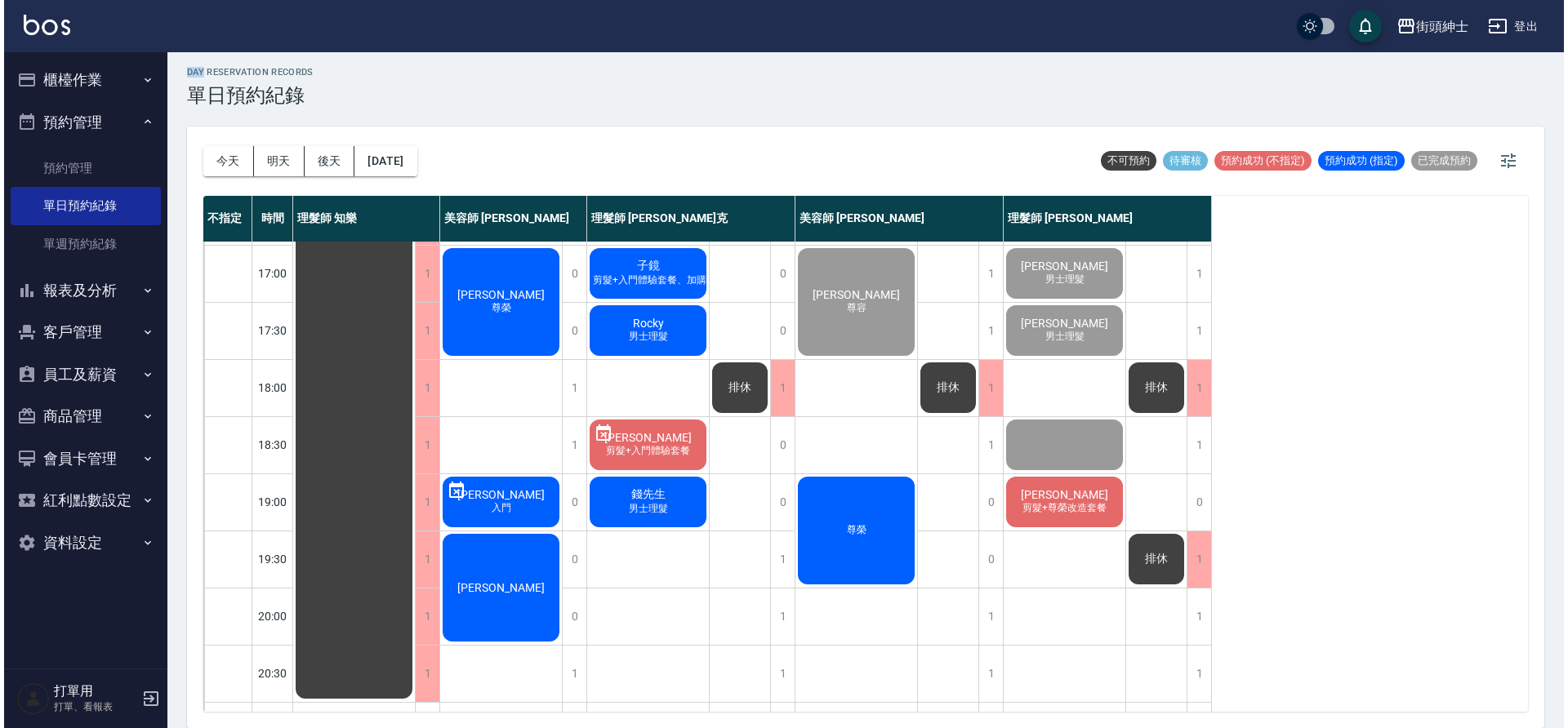
scroll to position [743, 0]
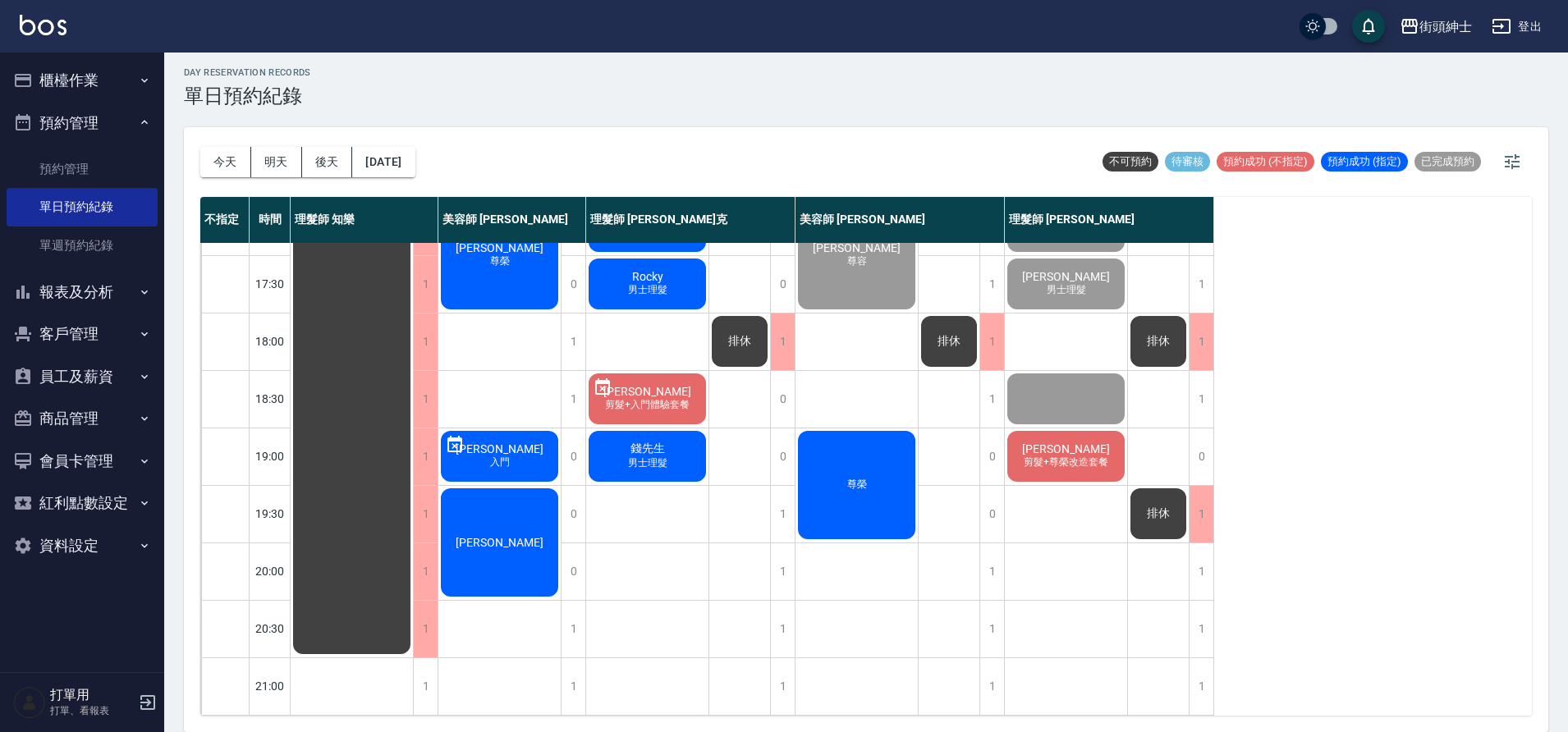
click at [499, 486] on div "景柏仁Hank Ching" at bounding box center [500, 542] width 122 height 113
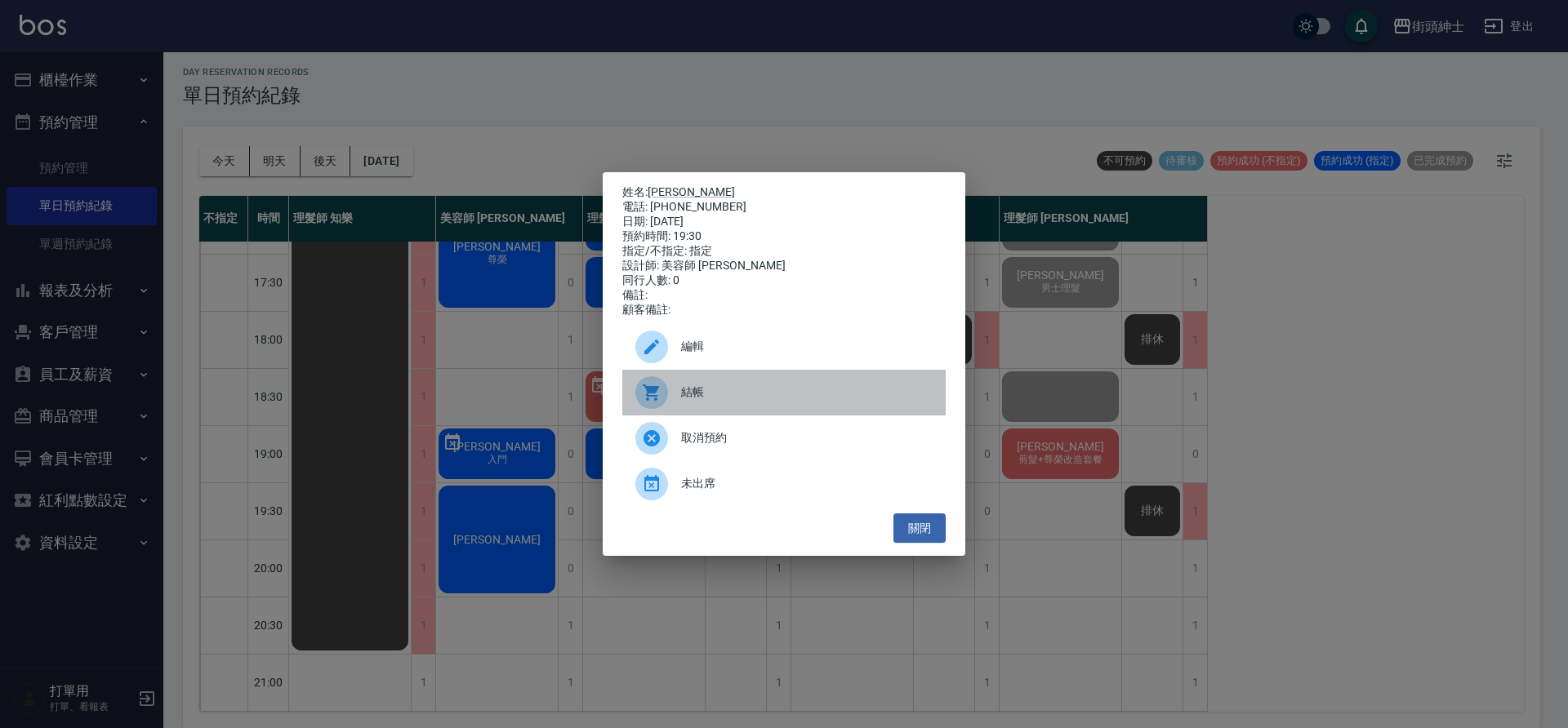
click at [730, 378] on div "結帳" at bounding box center [784, 392] width 324 height 46
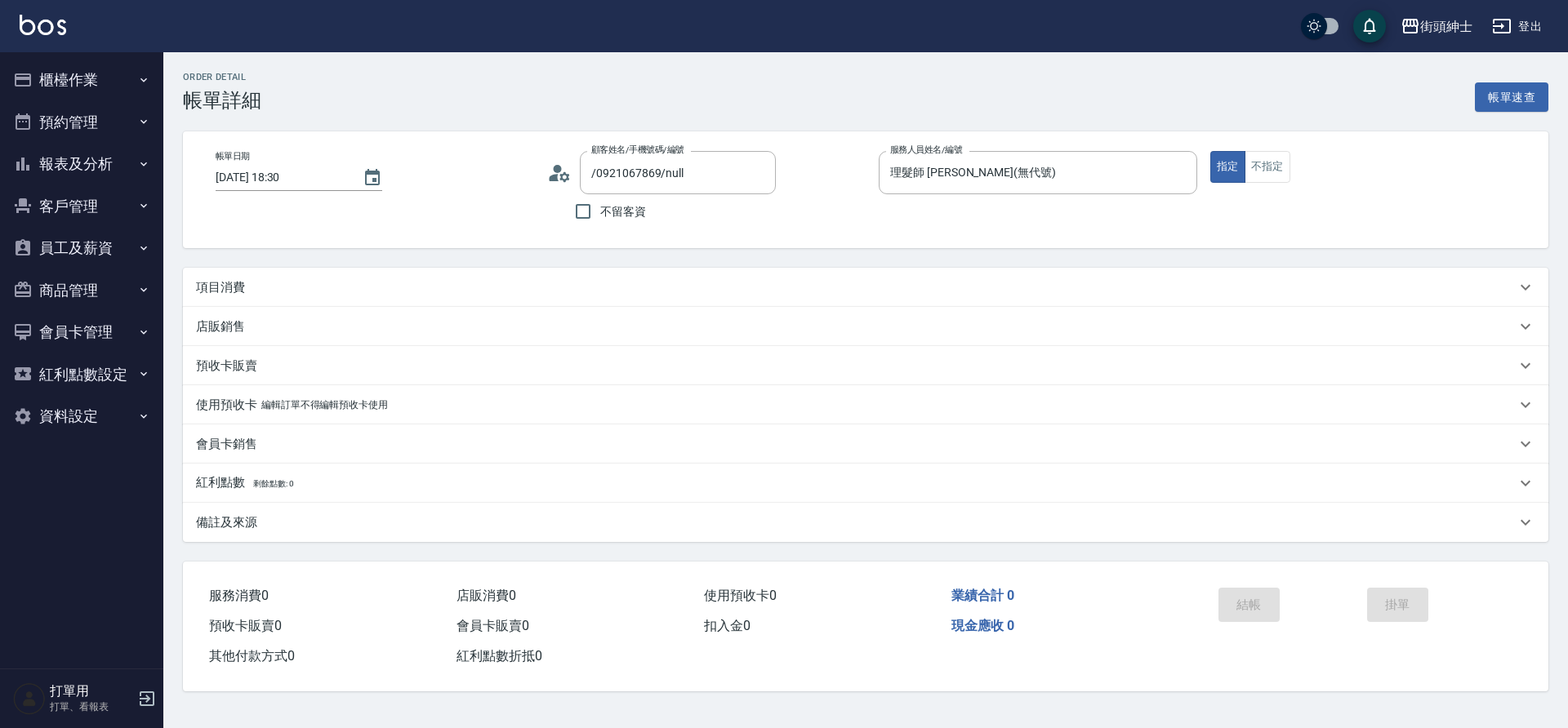
click at [375, 278] on div "項目消費" at bounding box center [866, 287] width 1366 height 39
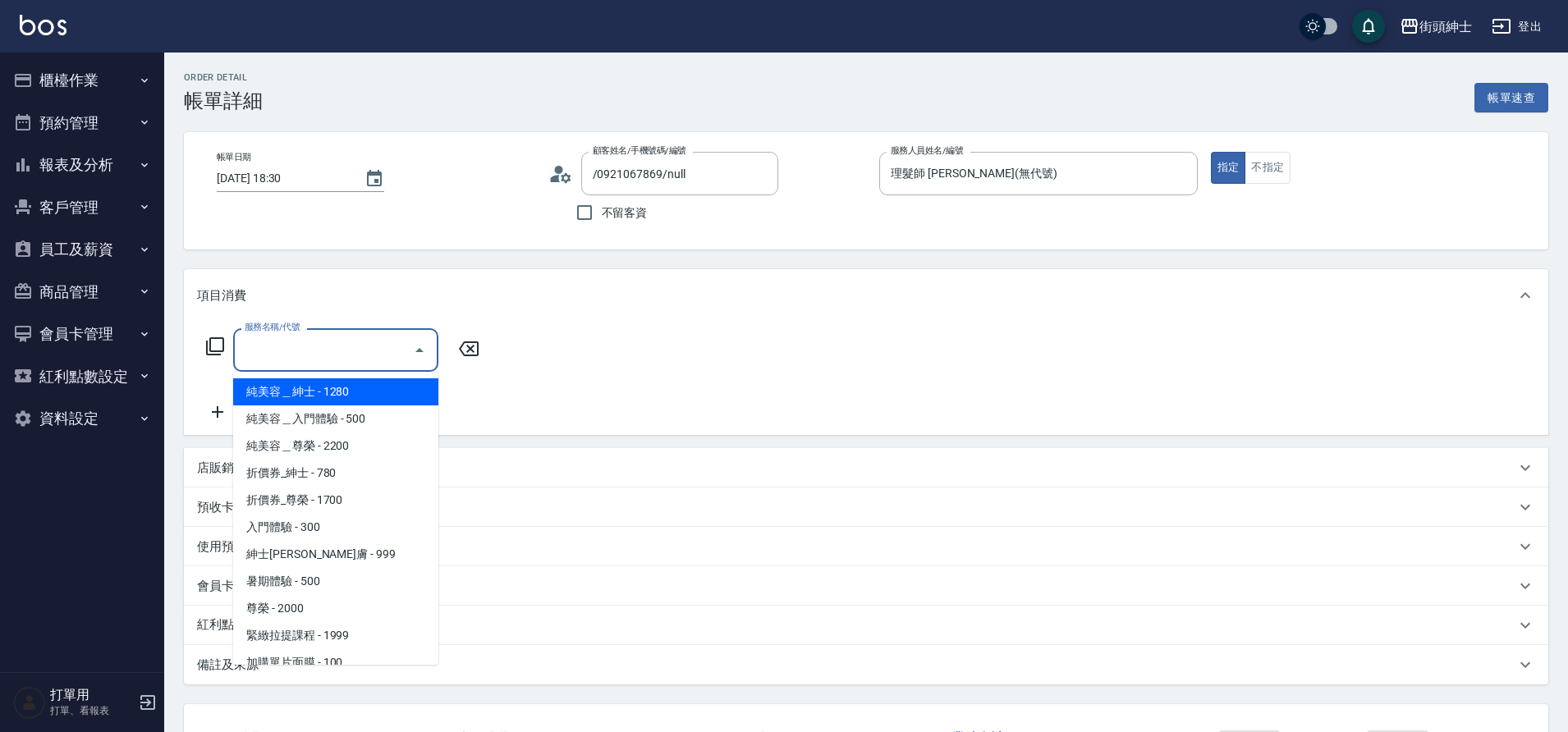
click at [351, 347] on input "服務名稱/代號" at bounding box center [323, 350] width 166 height 29
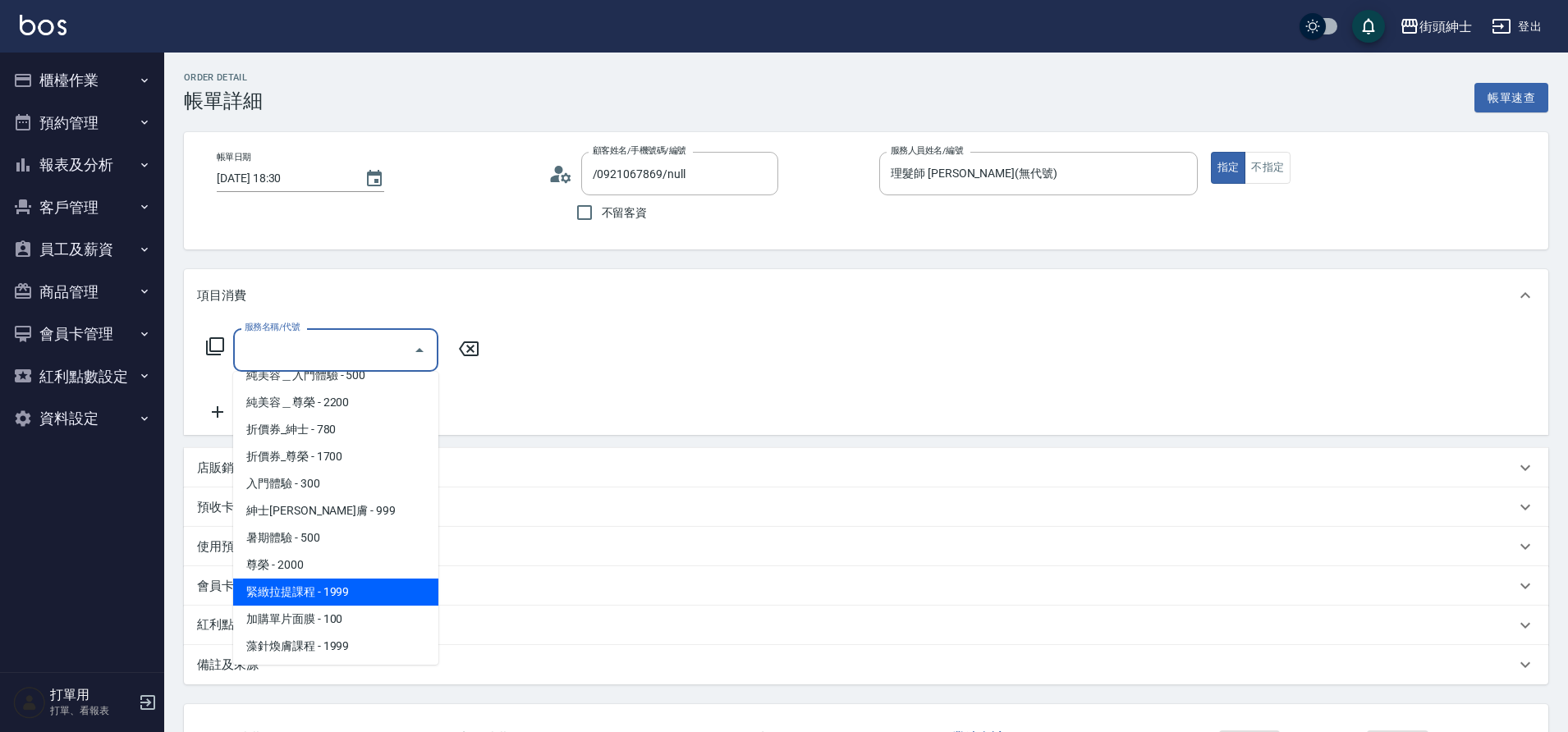
scroll to position [127, 0]
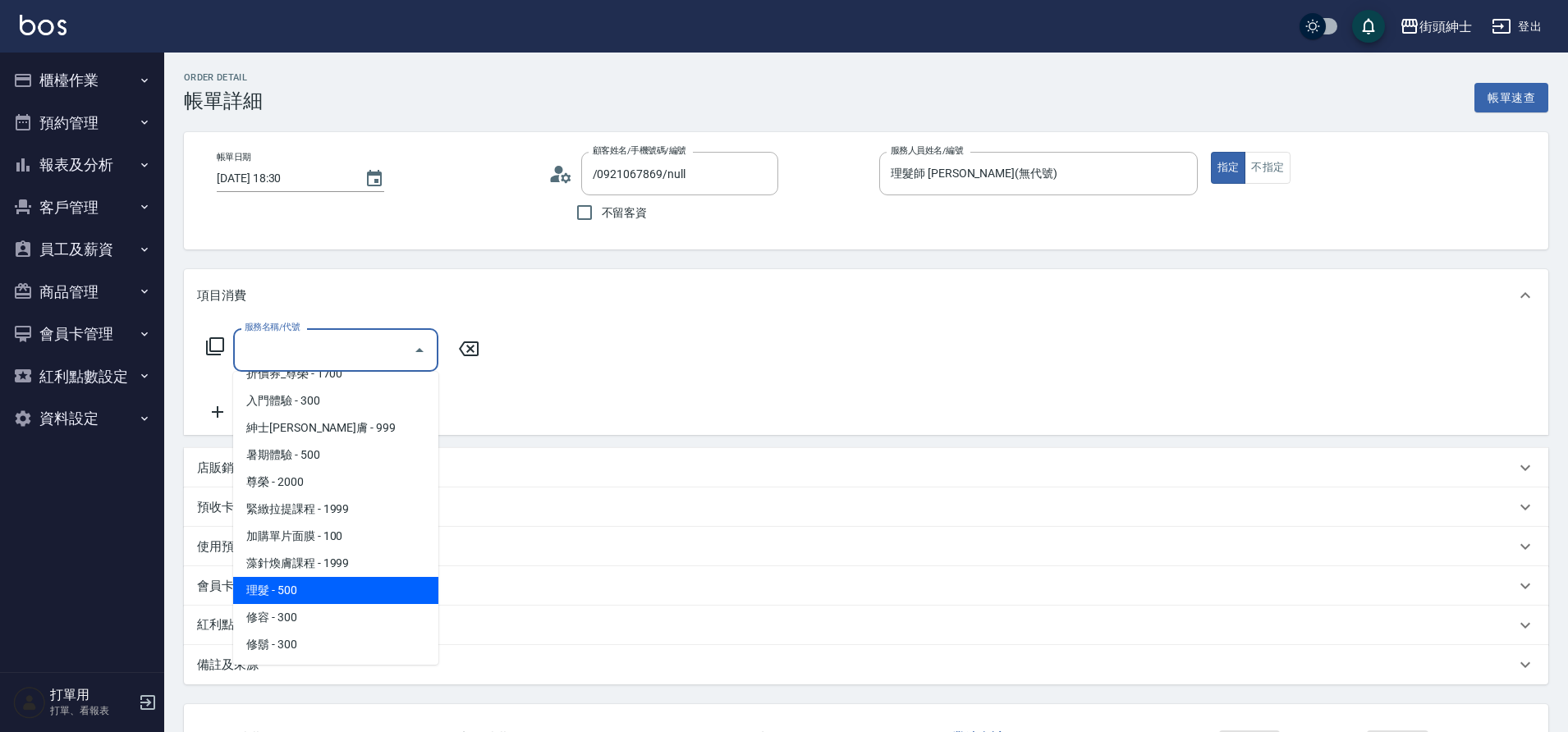
click at [309, 595] on span "理髮 - 500" at bounding box center [336, 590] width 205 height 27
type input "理髮(A02)"
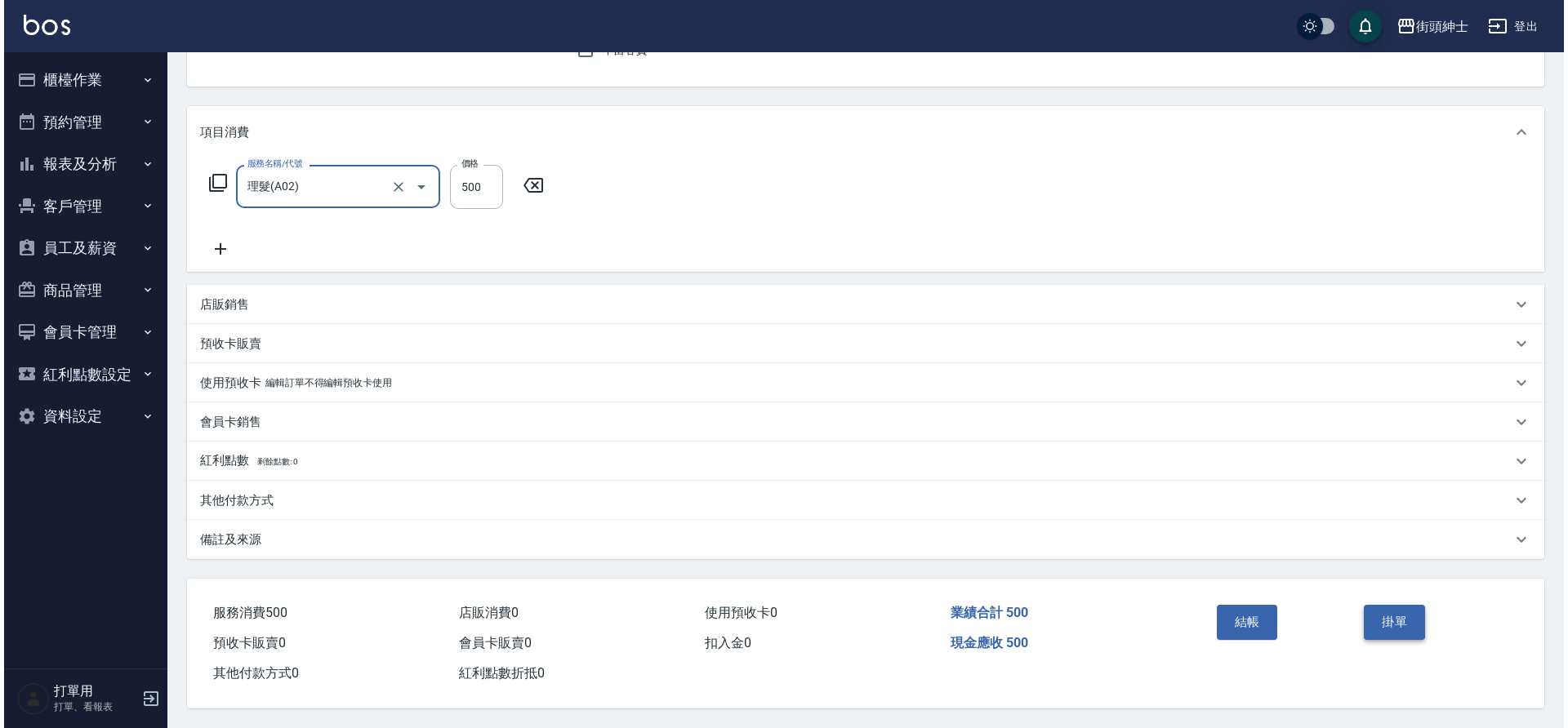
scroll to position [169, 0]
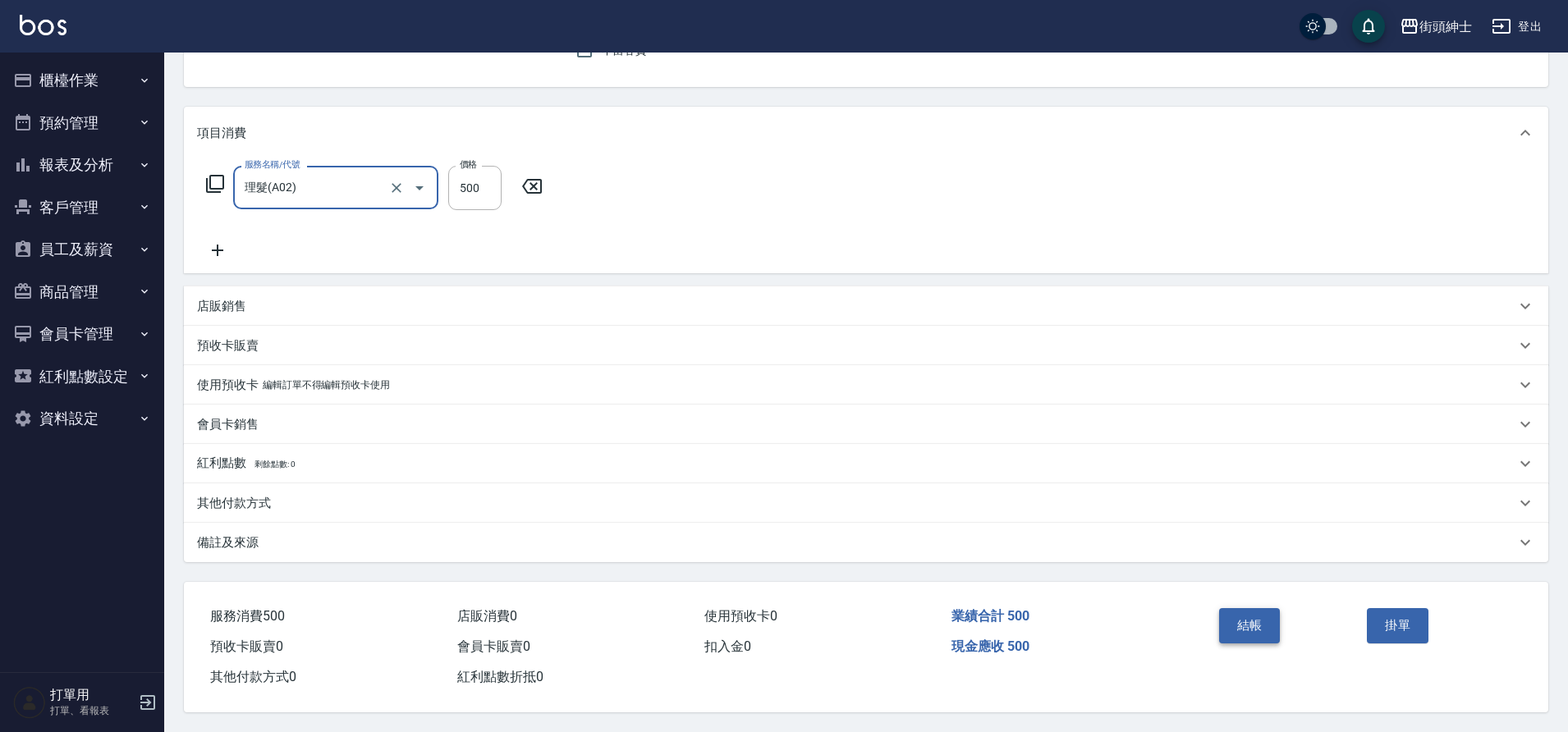
click at [1261, 625] on button "結帳" at bounding box center [1250, 625] width 62 height 35
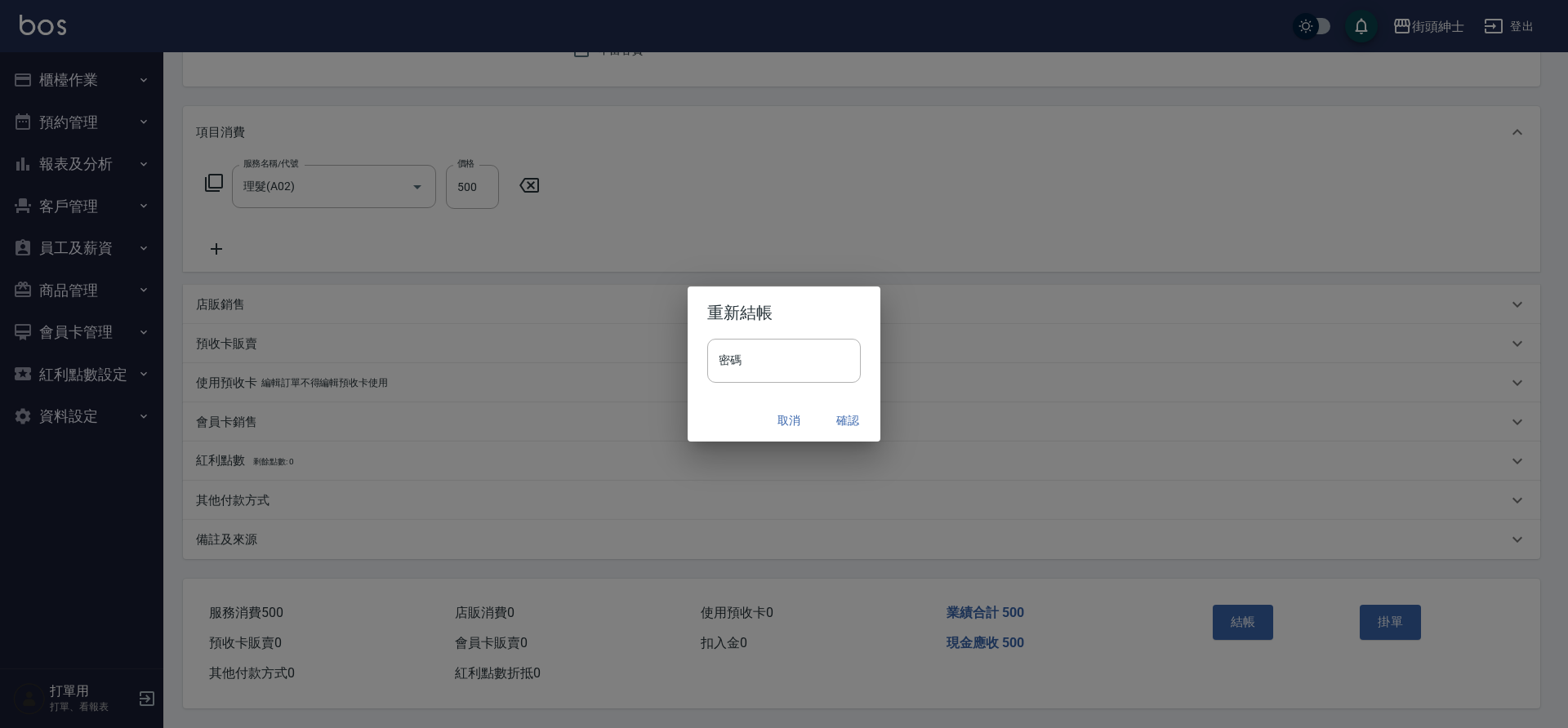
click at [837, 413] on button "確認" at bounding box center [848, 420] width 52 height 30
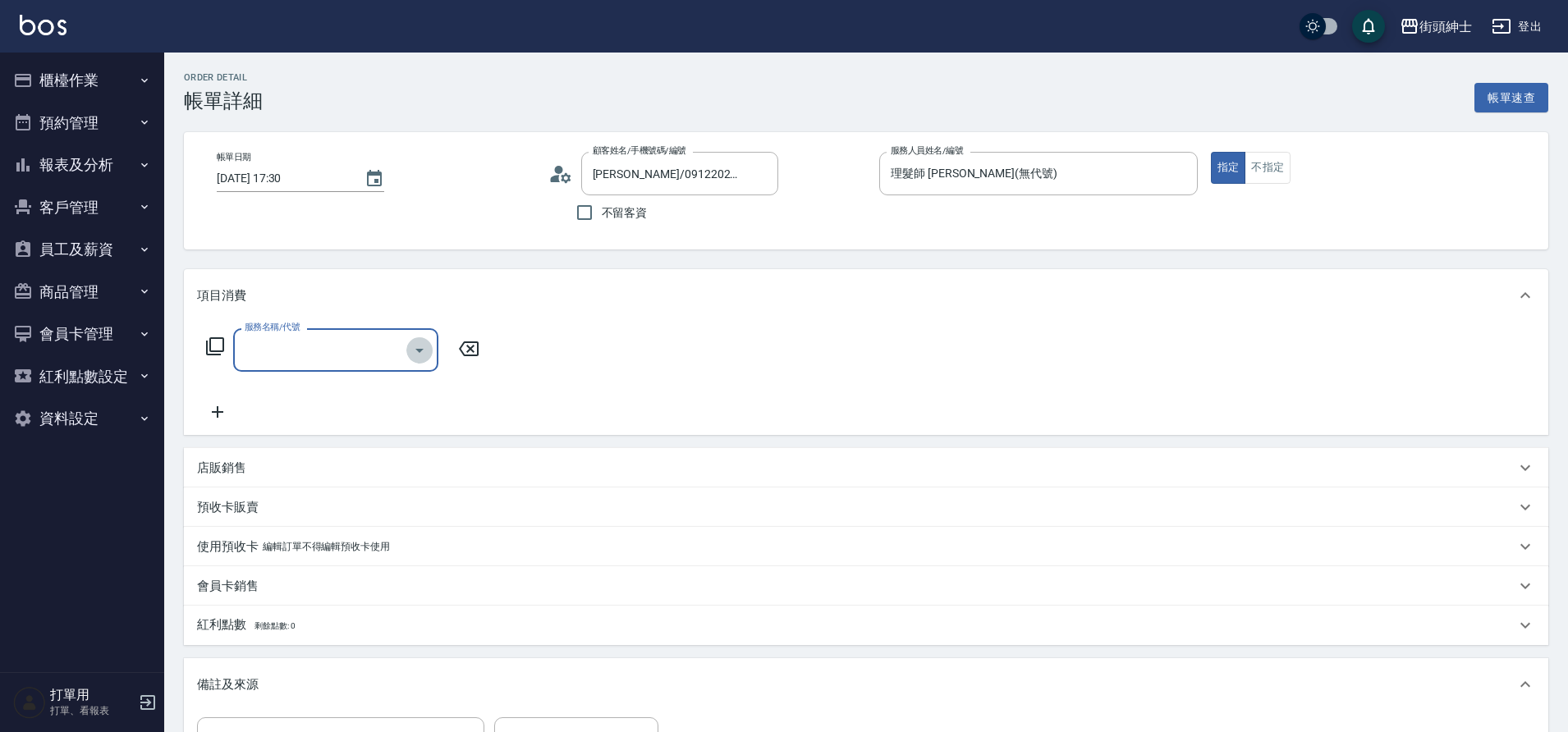
click at [424, 346] on icon "Open" at bounding box center [419, 350] width 20 height 20
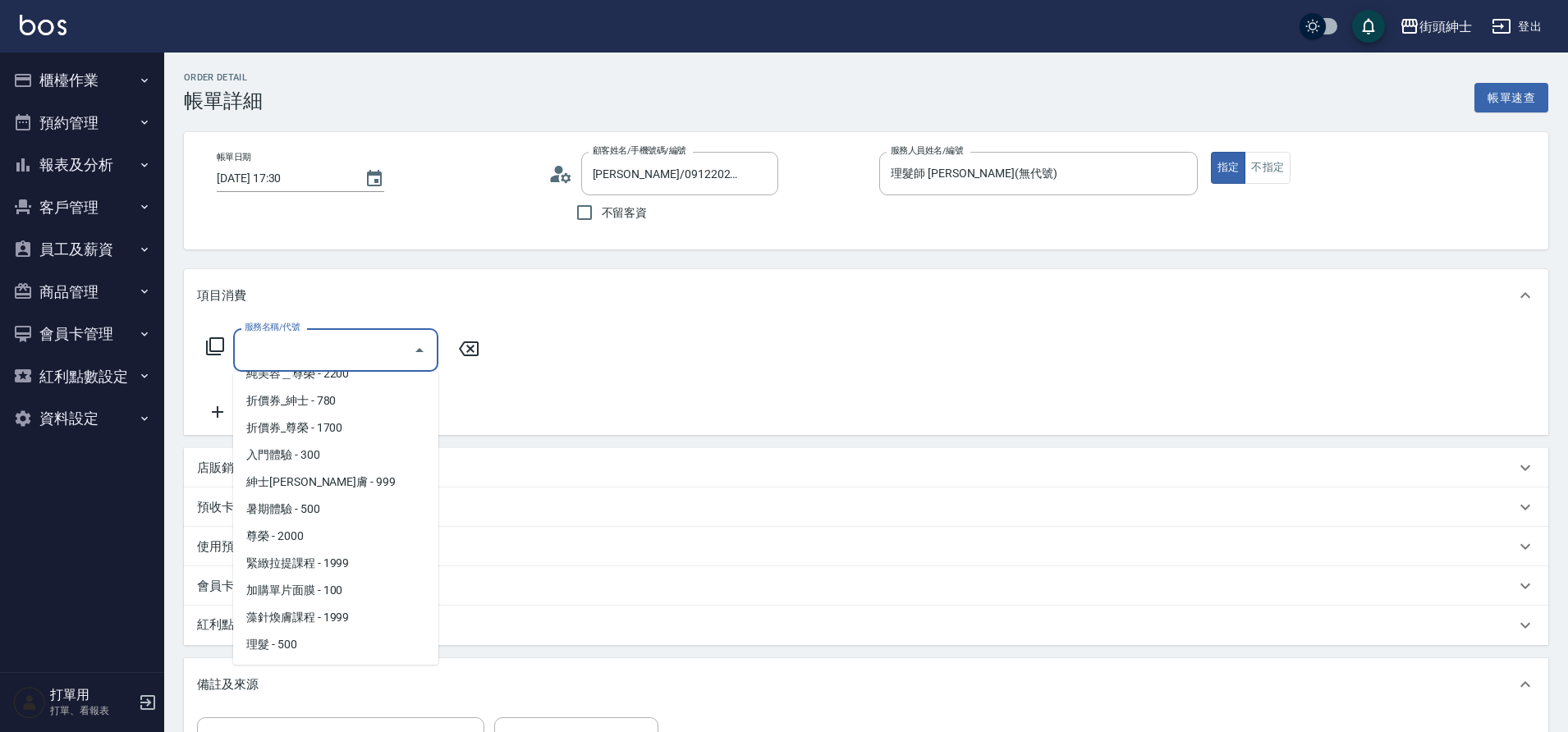
scroll to position [127, 0]
click at [290, 593] on span "理髮 - 500" at bounding box center [336, 590] width 205 height 27
type input "理髮(A02)"
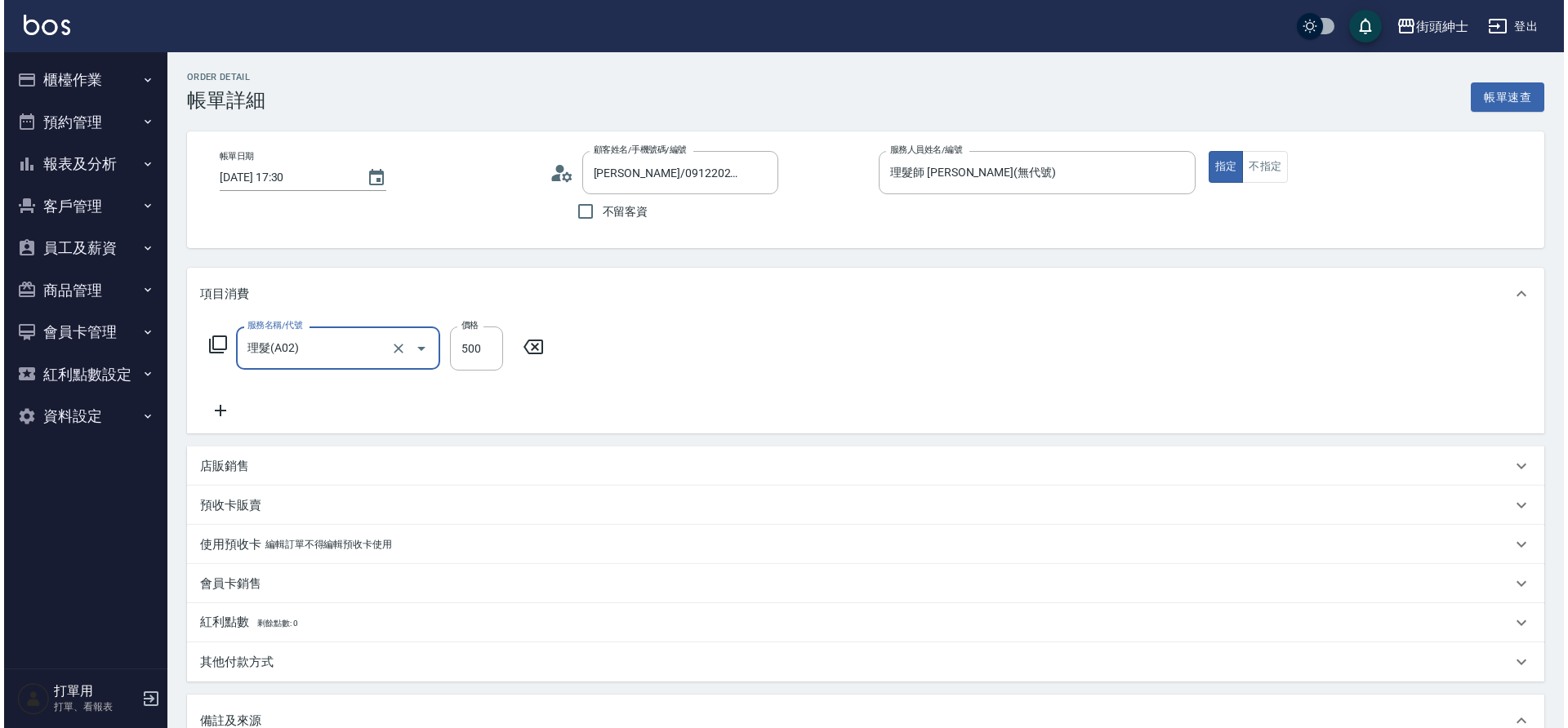
scroll to position [279, 0]
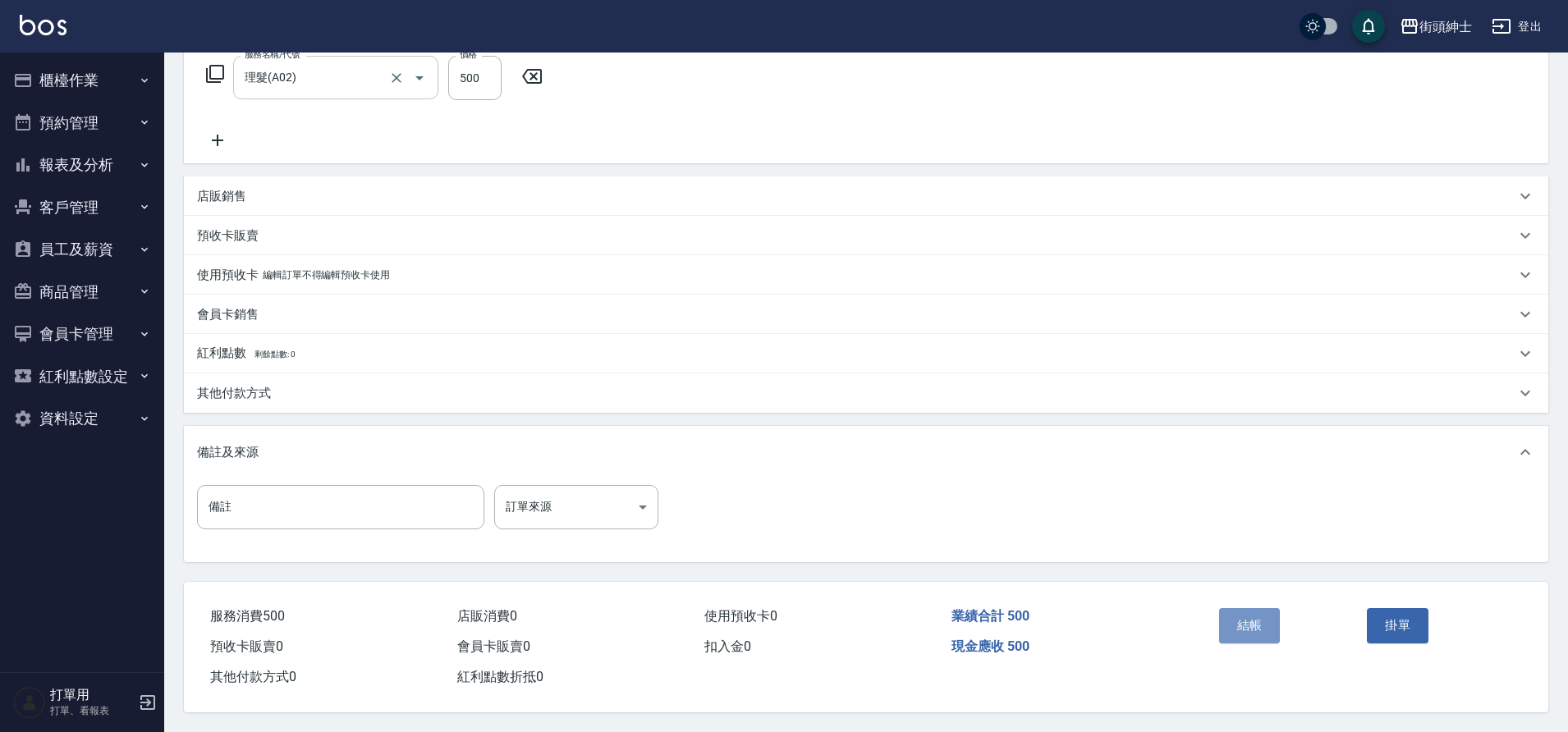
click at [1250, 635] on button "結帳" at bounding box center [1250, 625] width 62 height 35
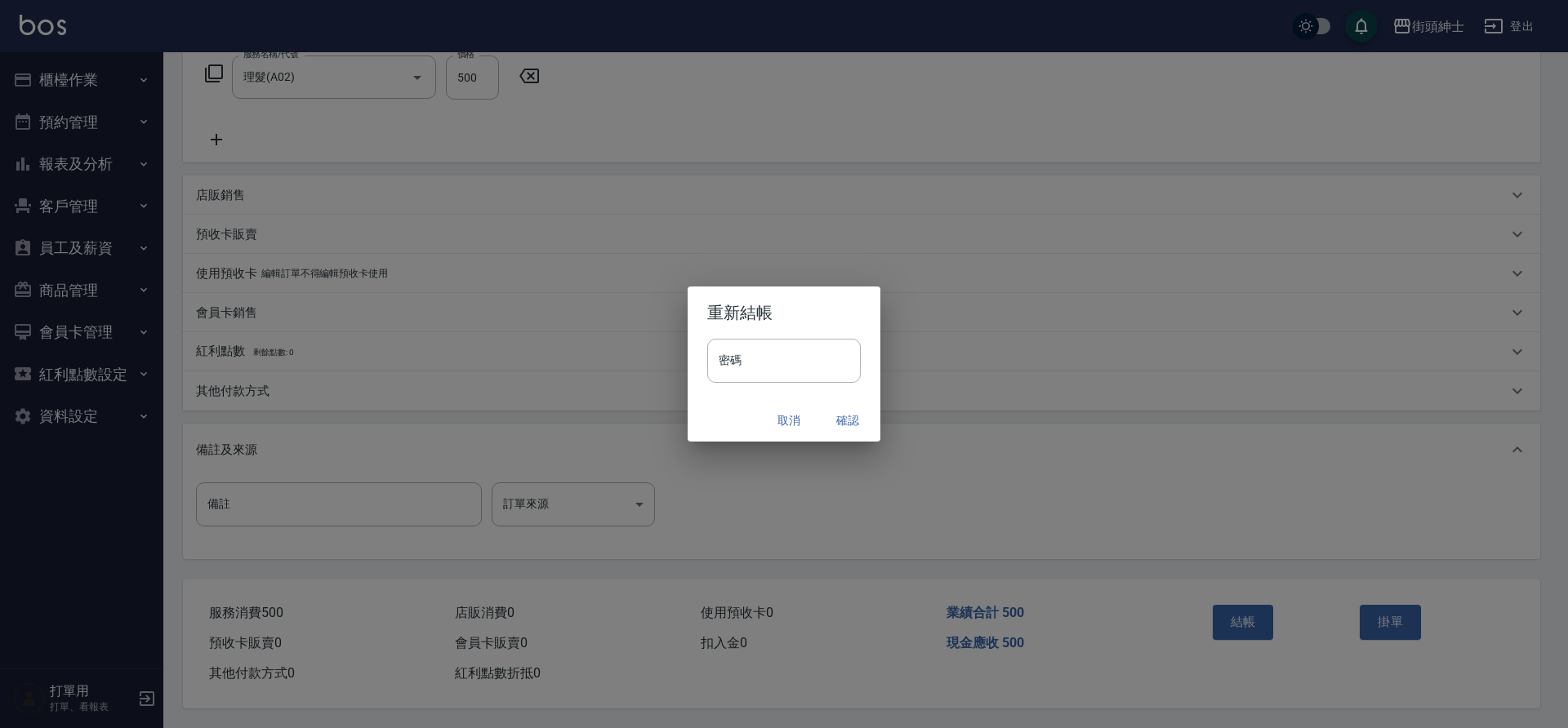
drag, startPoint x: 422, startPoint y: 344, endPoint x: 846, endPoint y: 419, distance: 430.6
click at [846, 419] on button "確認" at bounding box center [848, 420] width 52 height 30
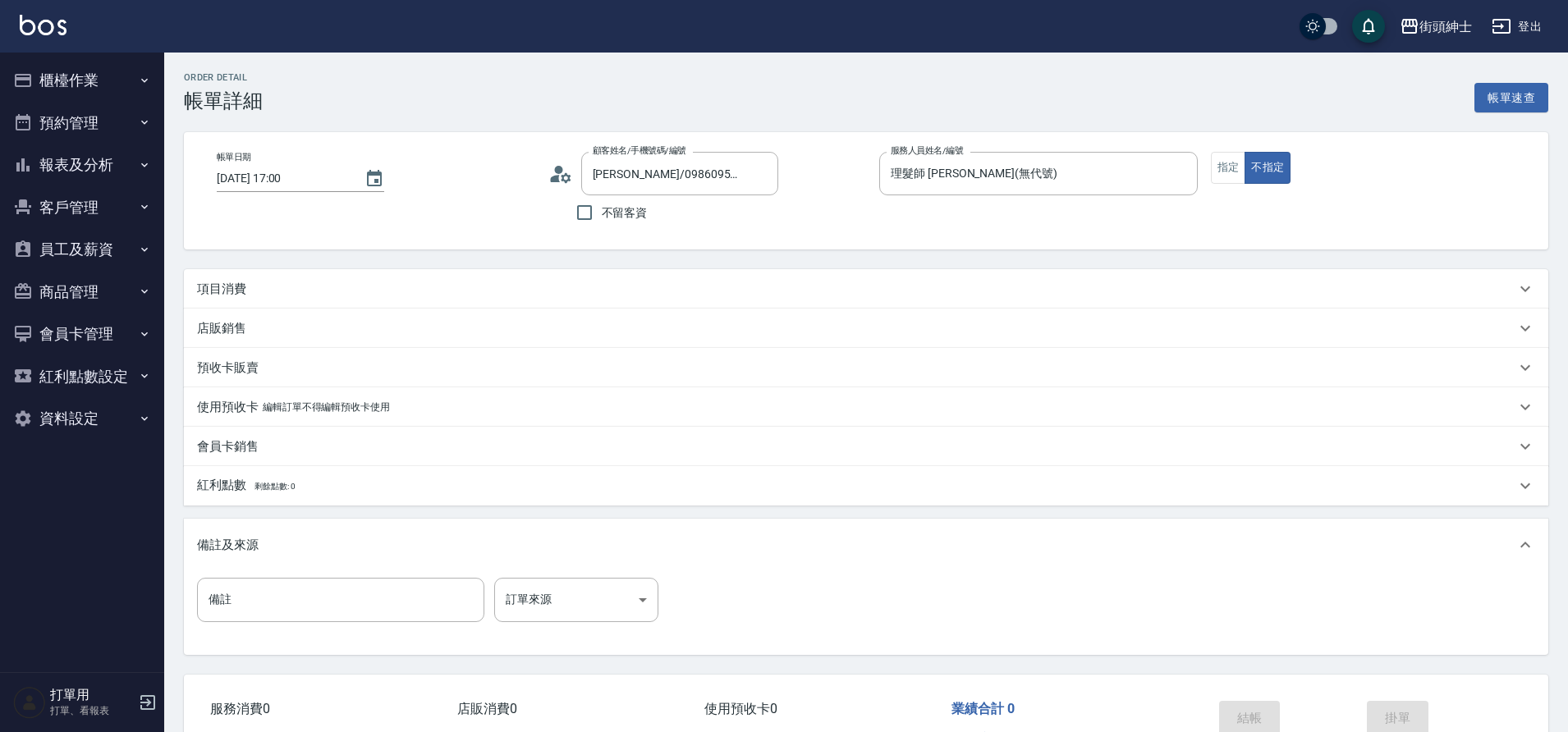
click at [310, 296] on div "項目消費" at bounding box center [856, 290] width 1318 height 17
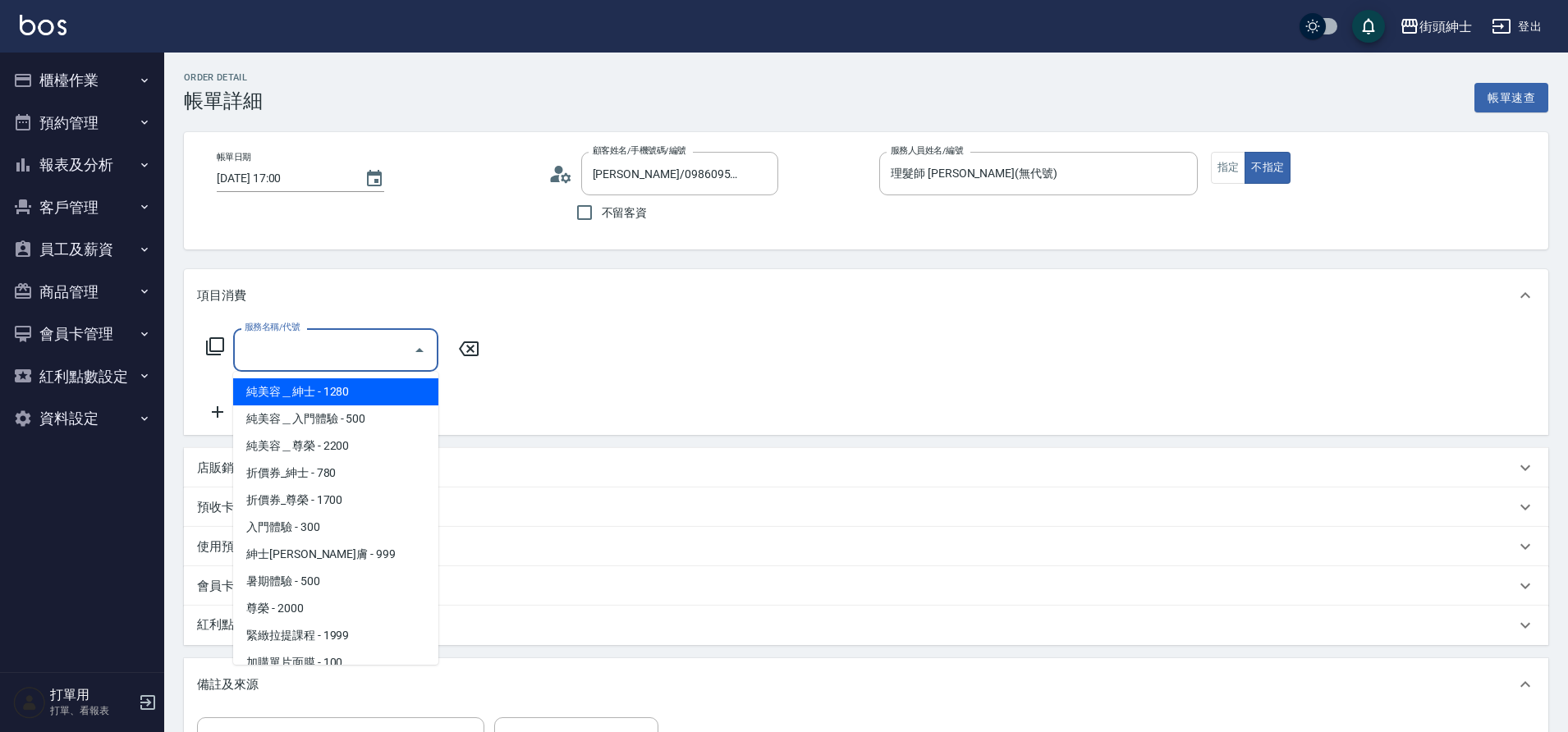
drag, startPoint x: 0, startPoint y: 0, endPoint x: 399, endPoint y: 351, distance: 531.4
click at [399, 351] on input "服務名稱/代號" at bounding box center [323, 350] width 166 height 29
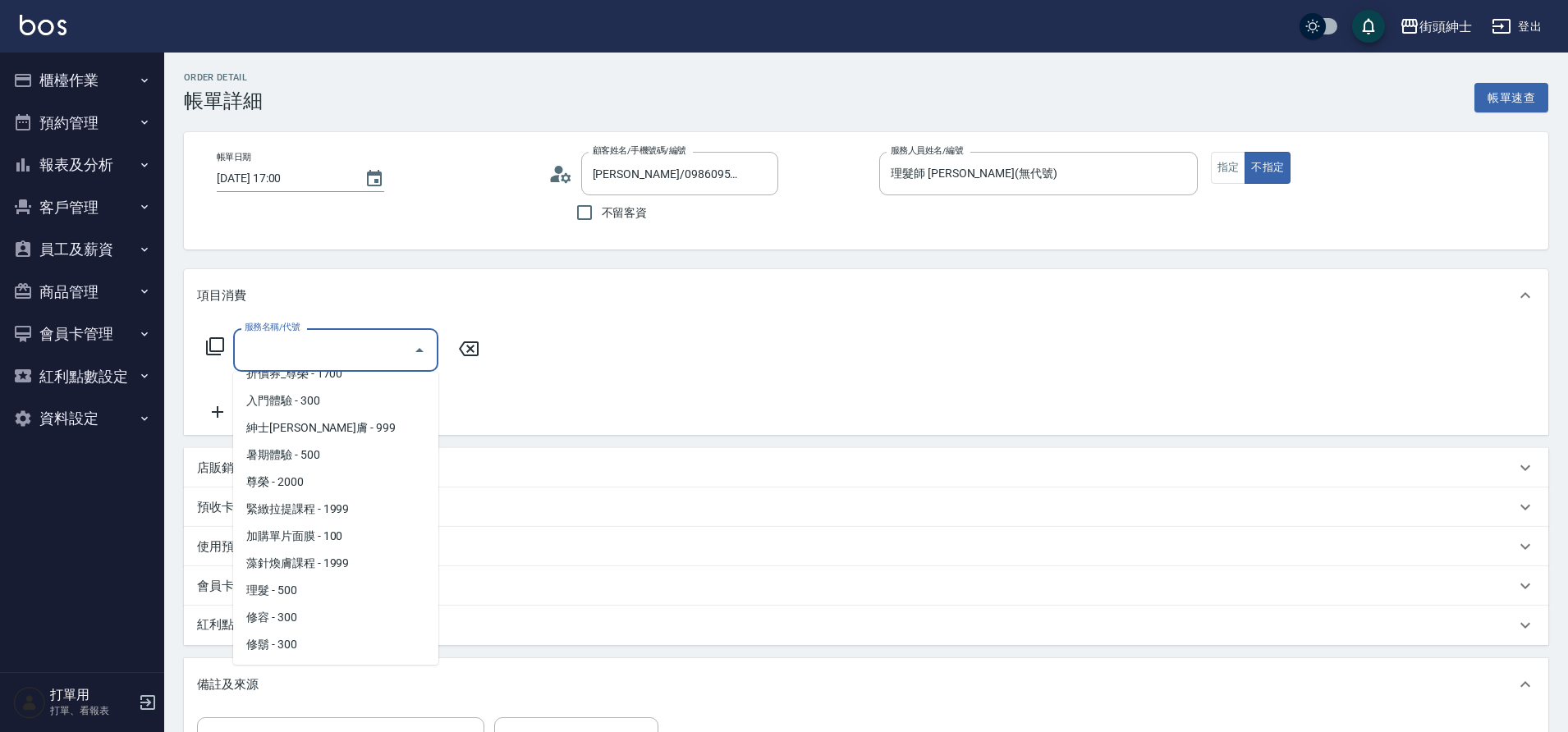
click at [316, 590] on span "理髮 - 500" at bounding box center [336, 590] width 205 height 27
type input "理髮(A02)"
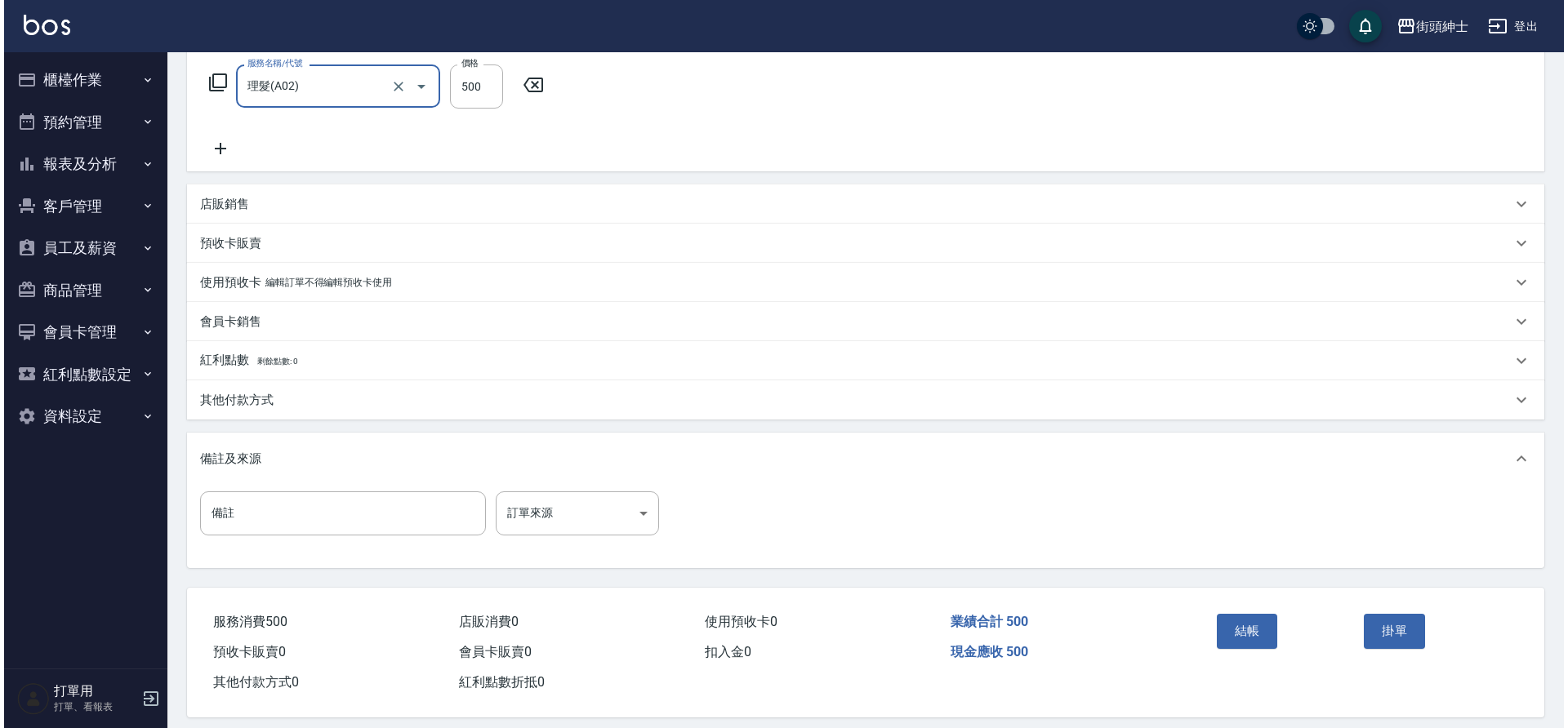
scroll to position [279, 0]
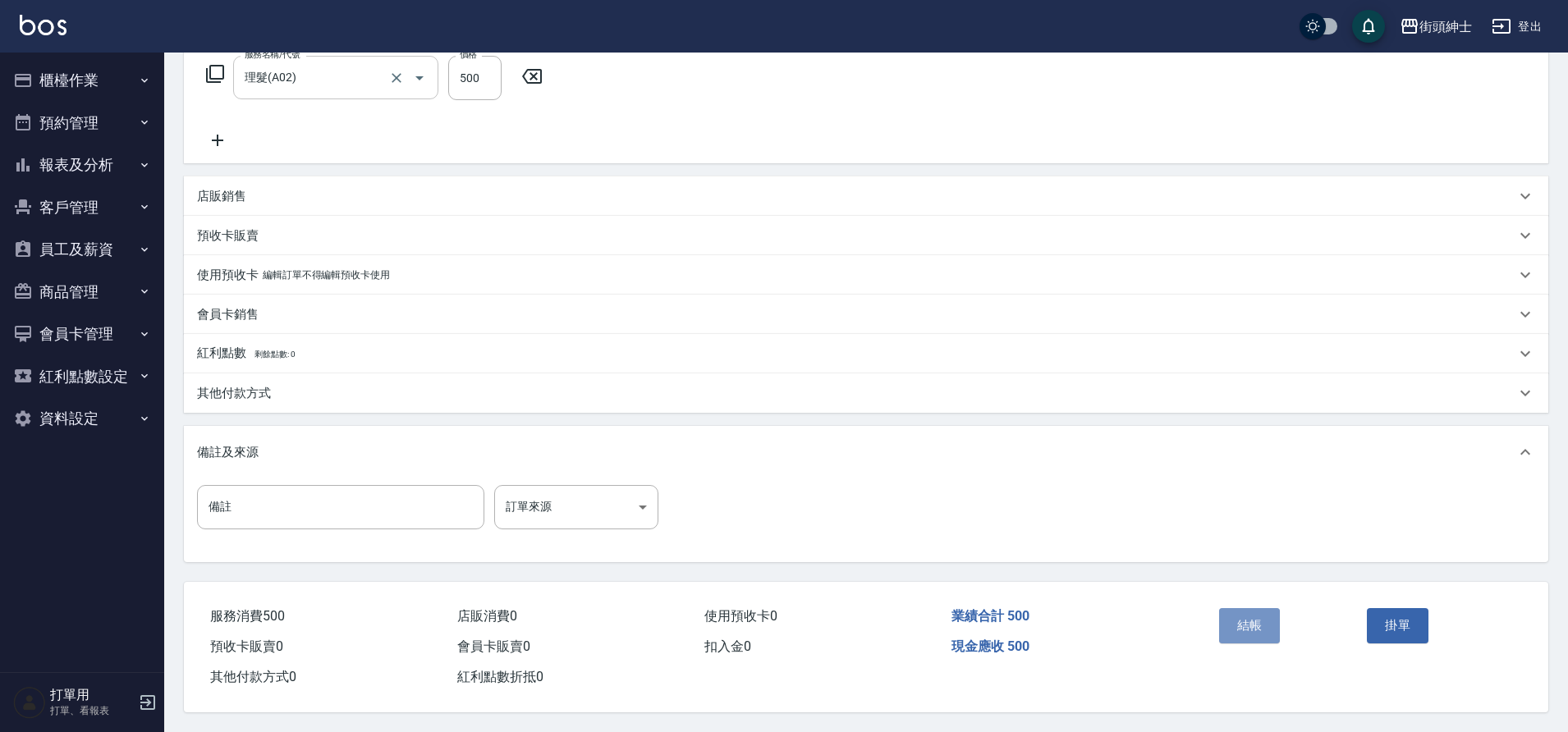
click at [1227, 612] on button "結帳" at bounding box center [1250, 625] width 62 height 35
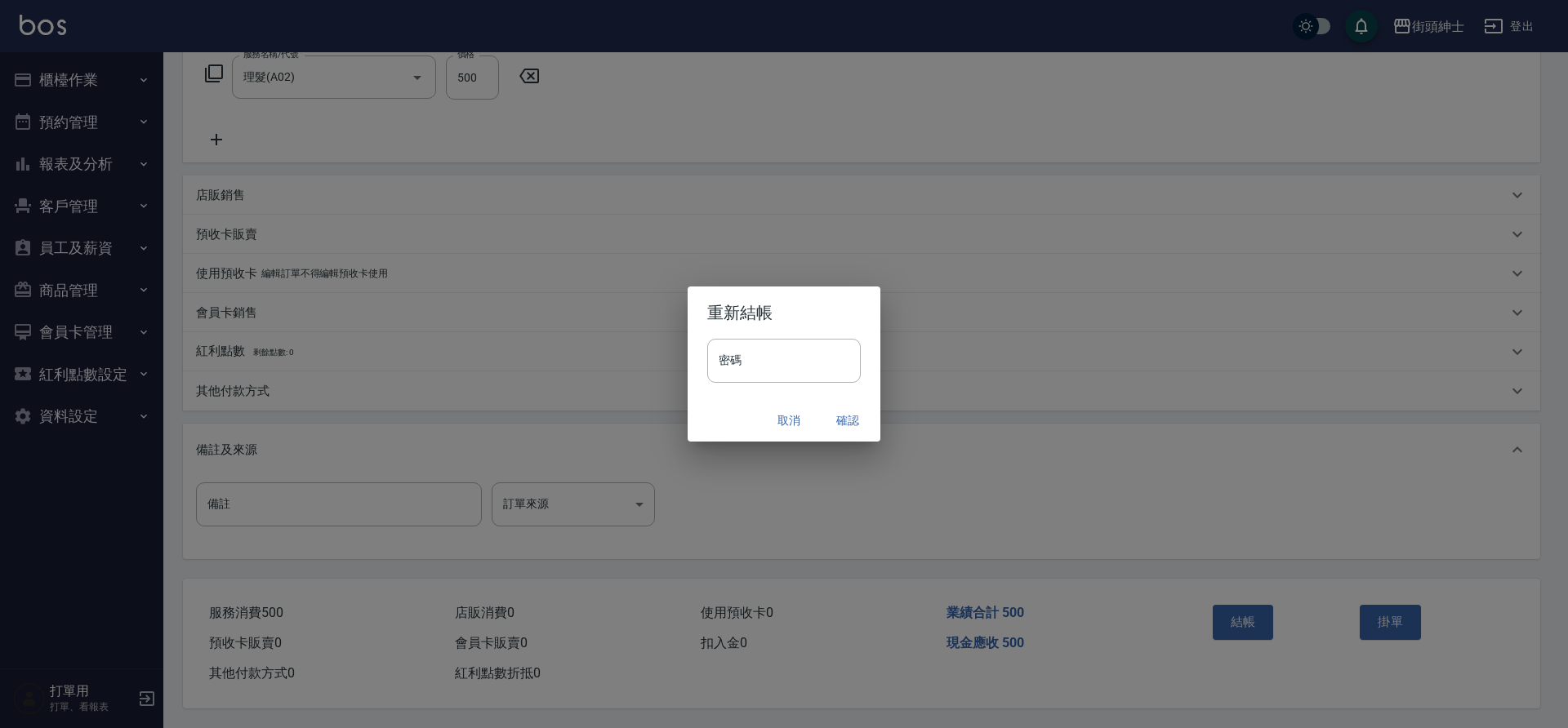
drag, startPoint x: 397, startPoint y: 350, endPoint x: 847, endPoint y: 419, distance: 455.3
click at [847, 419] on button "確認" at bounding box center [848, 420] width 52 height 30
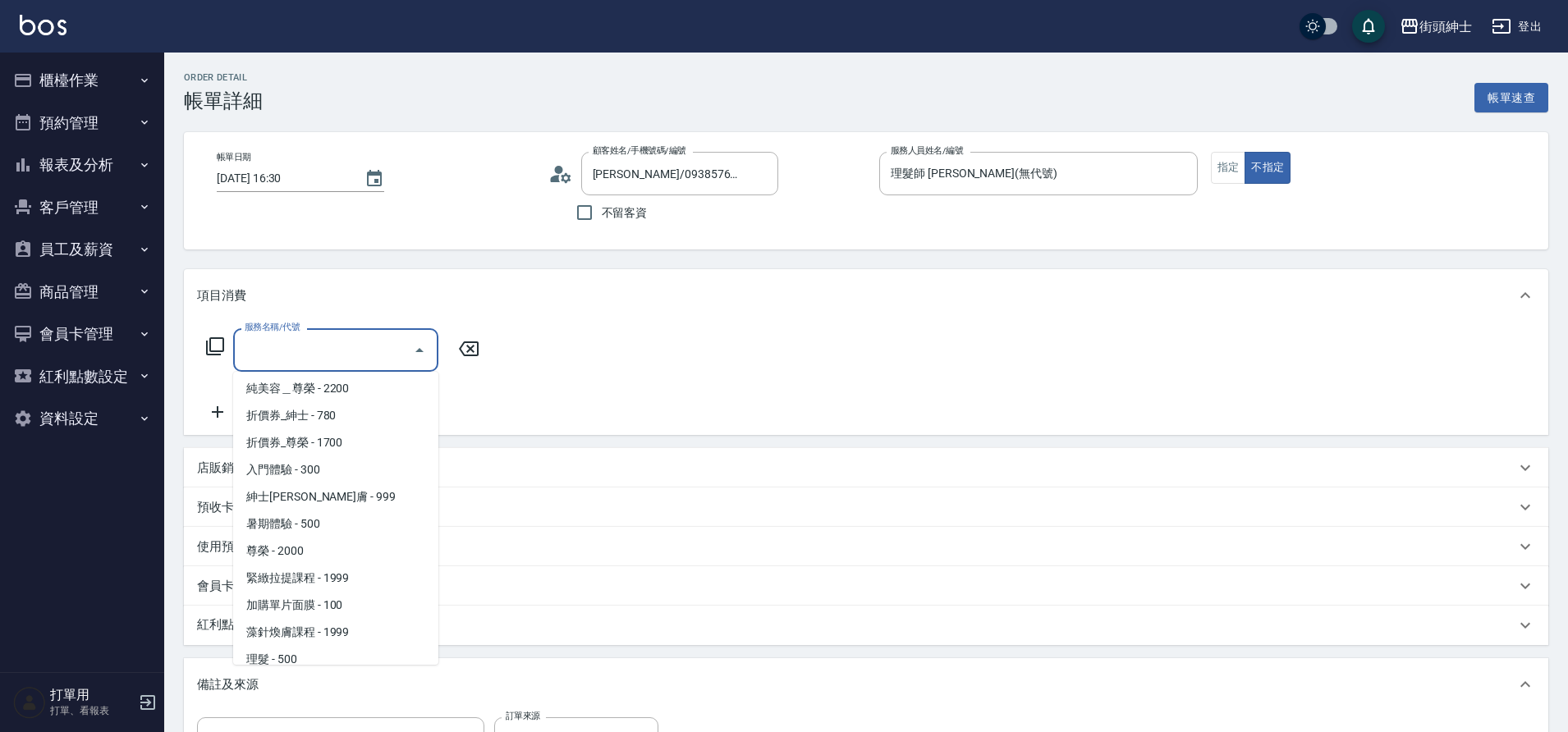
scroll to position [127, 0]
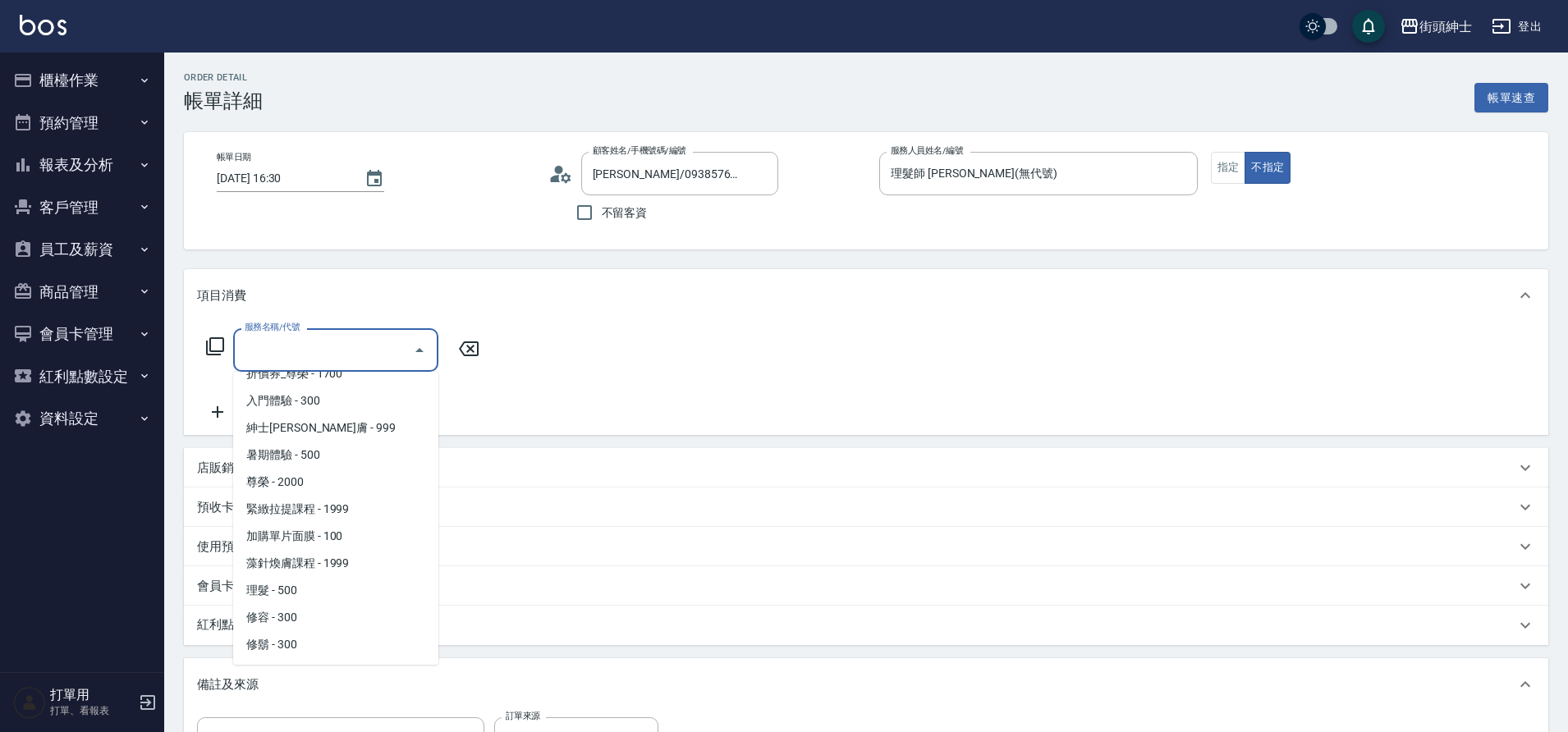
click at [315, 588] on span "理髮 - 500" at bounding box center [336, 590] width 205 height 27
type input "理髮(A02)"
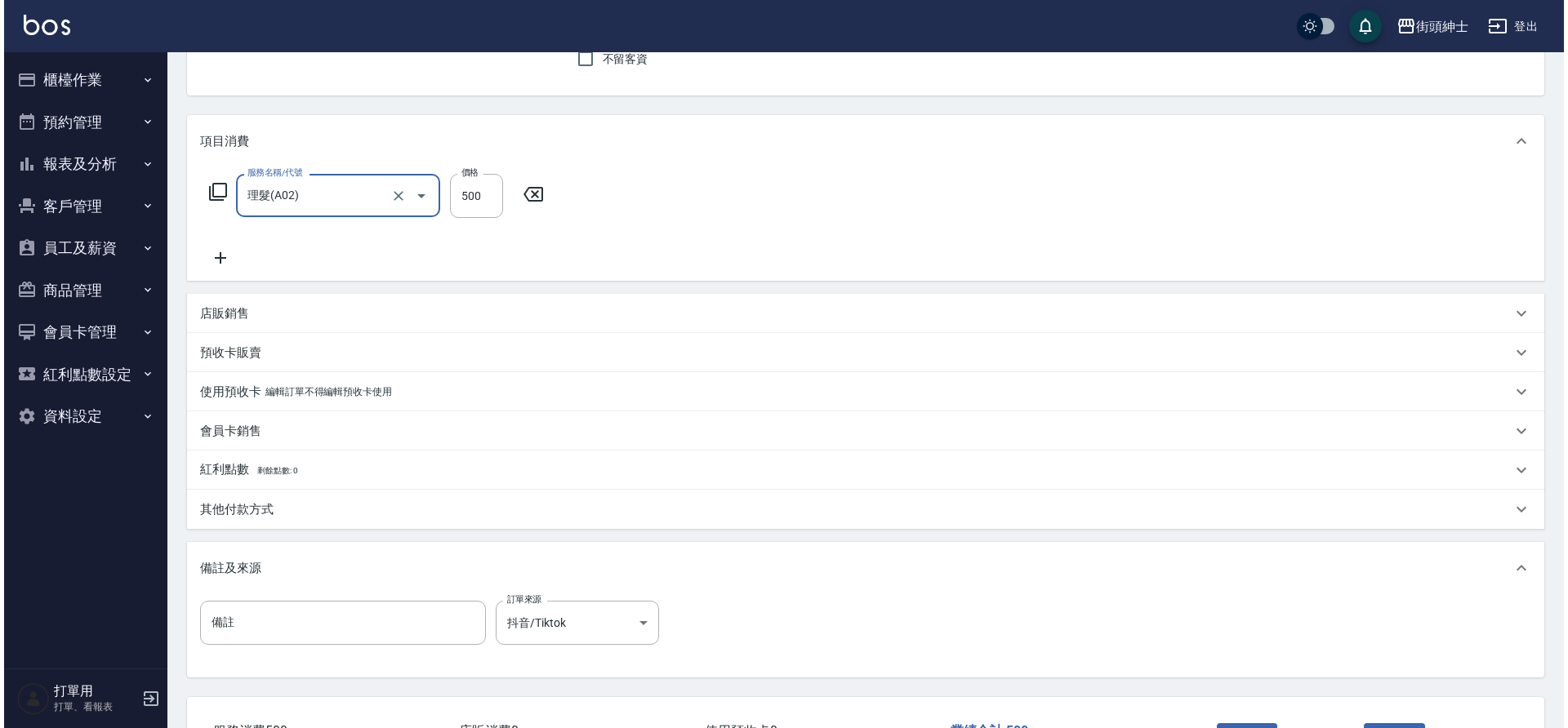
scroll to position [279, 0]
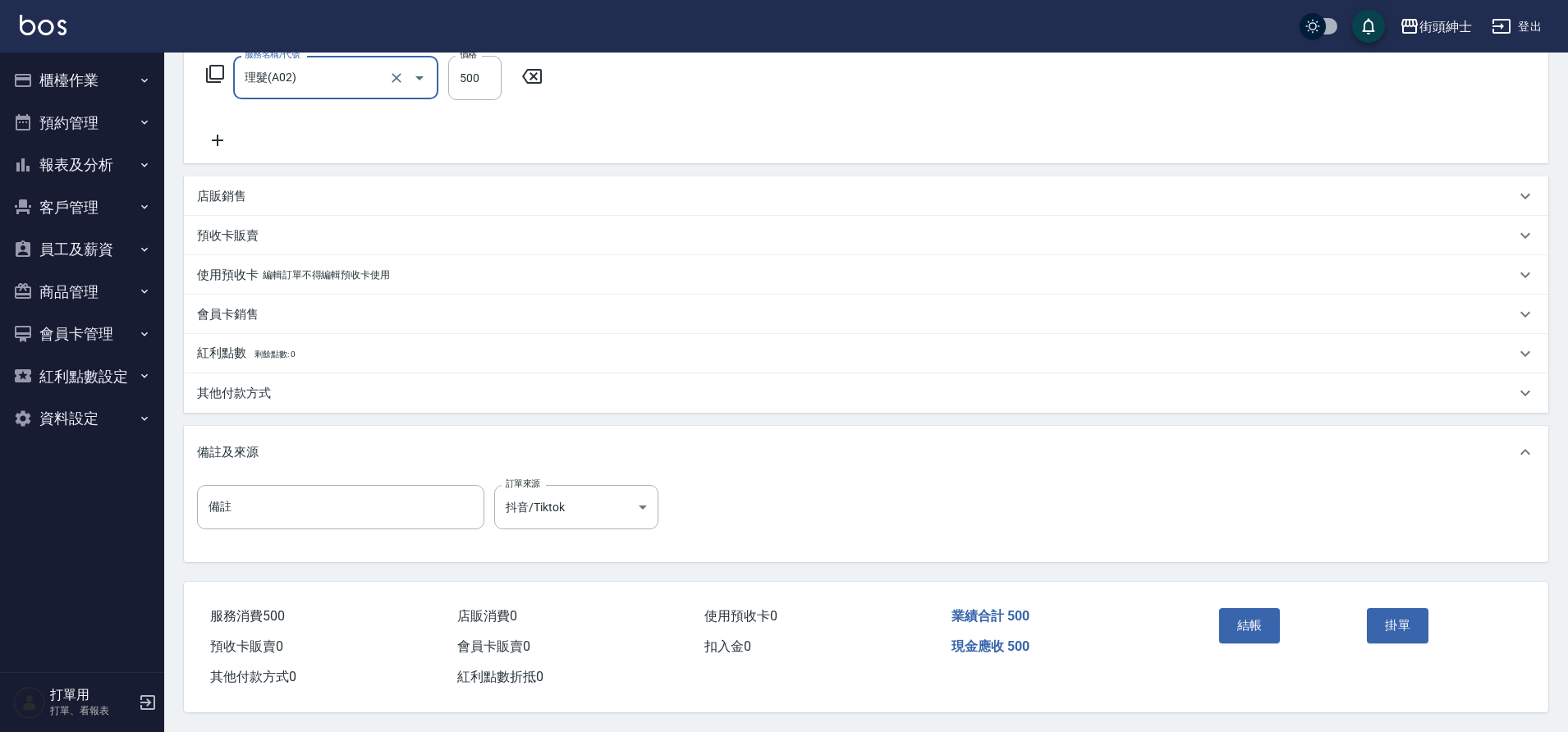
click at [1276, 613] on button "結帳" at bounding box center [1250, 625] width 62 height 35
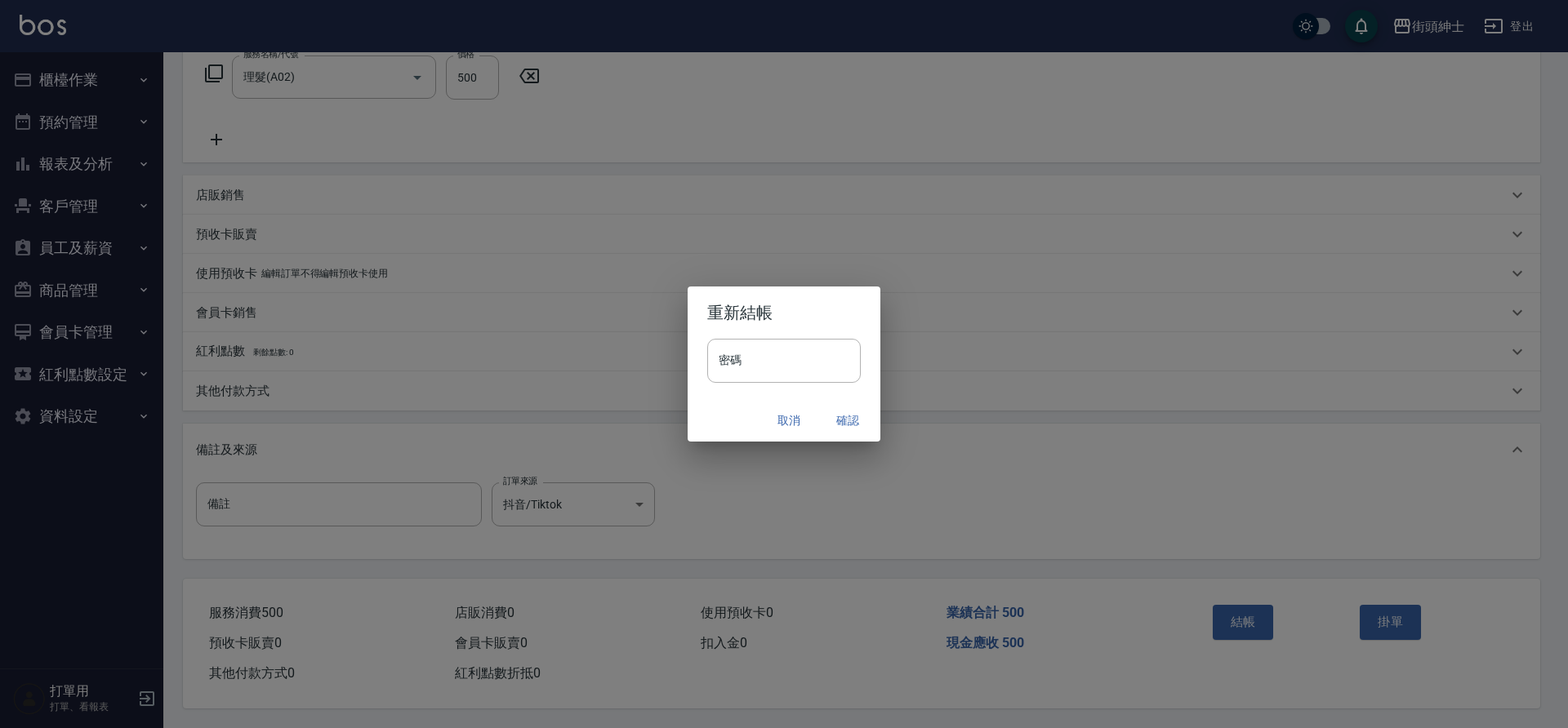
click at [852, 413] on button "確認" at bounding box center [848, 420] width 52 height 30
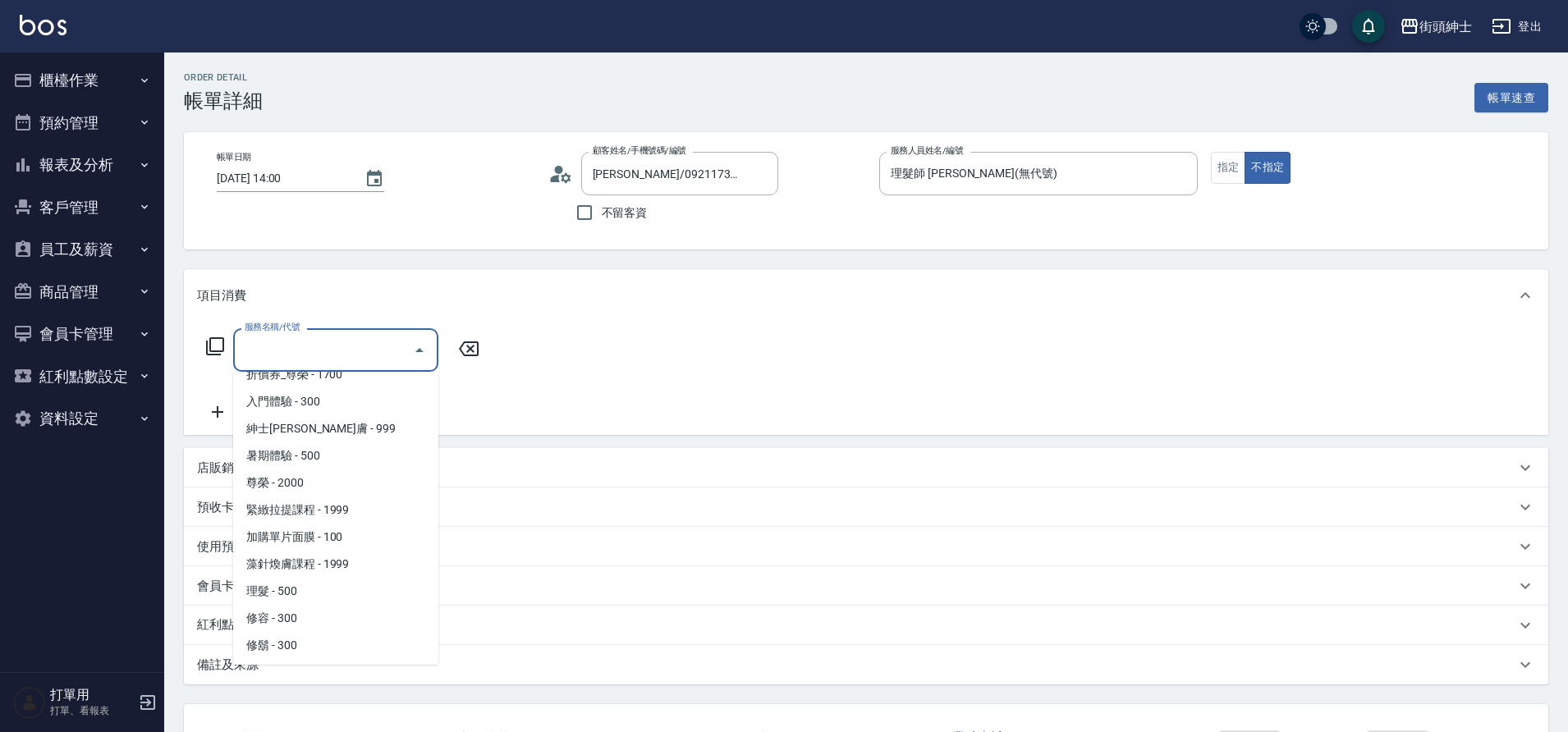
scroll to position [127, 0]
click at [293, 592] on span "理髮 - 500" at bounding box center [336, 590] width 205 height 27
type input "理髮(A02)"
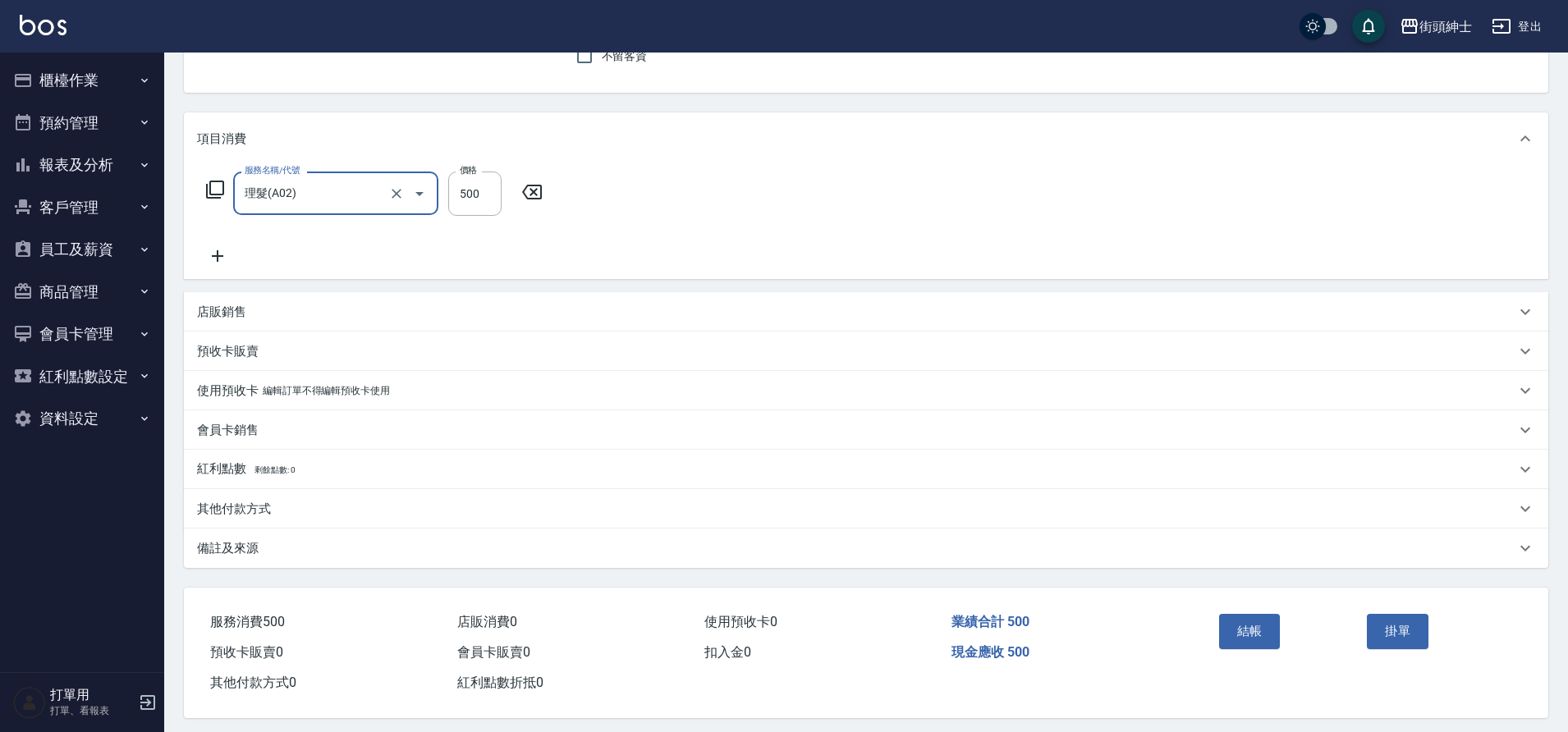
scroll to position [170, 0]
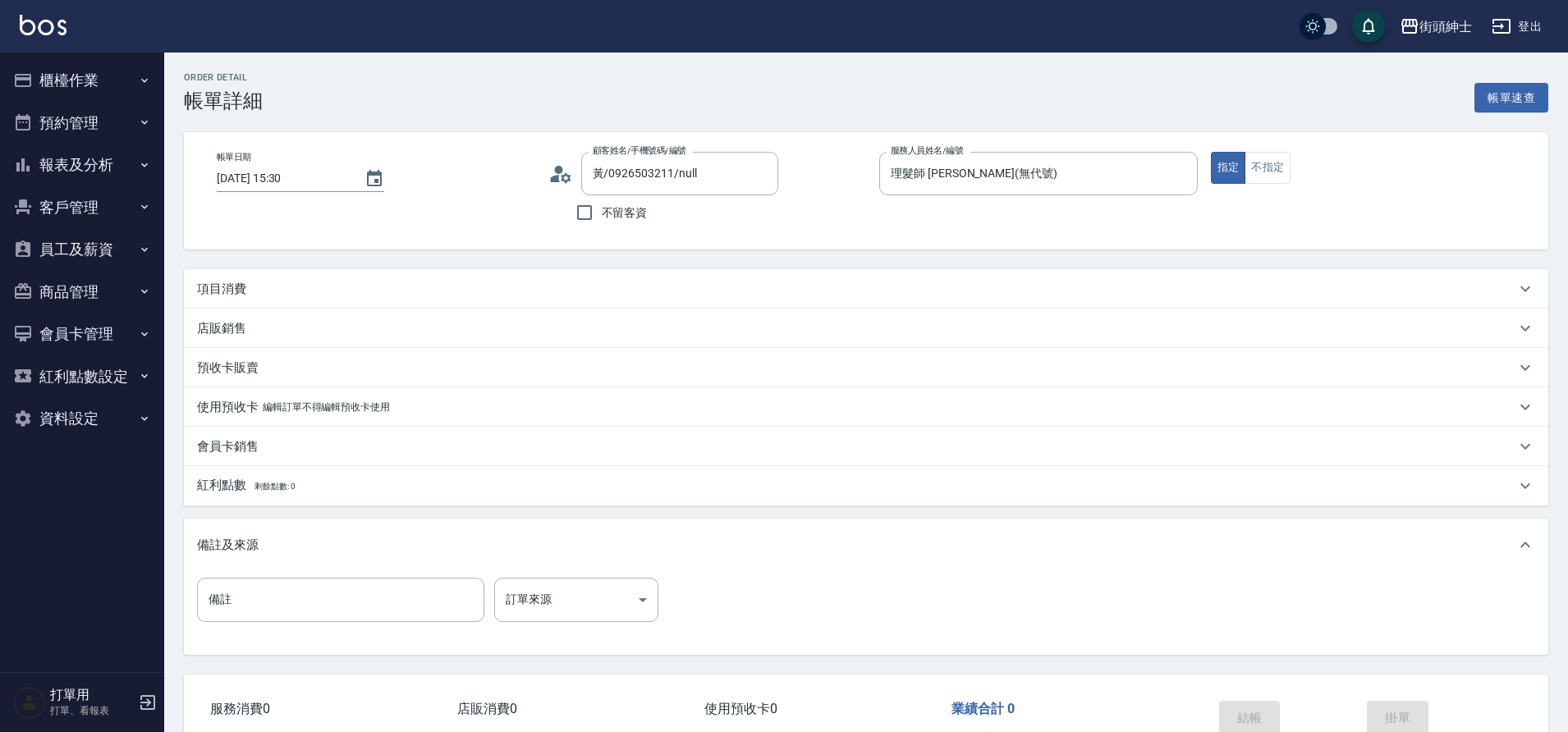
click at [420, 291] on div "項目消費" at bounding box center [856, 290] width 1318 height 17
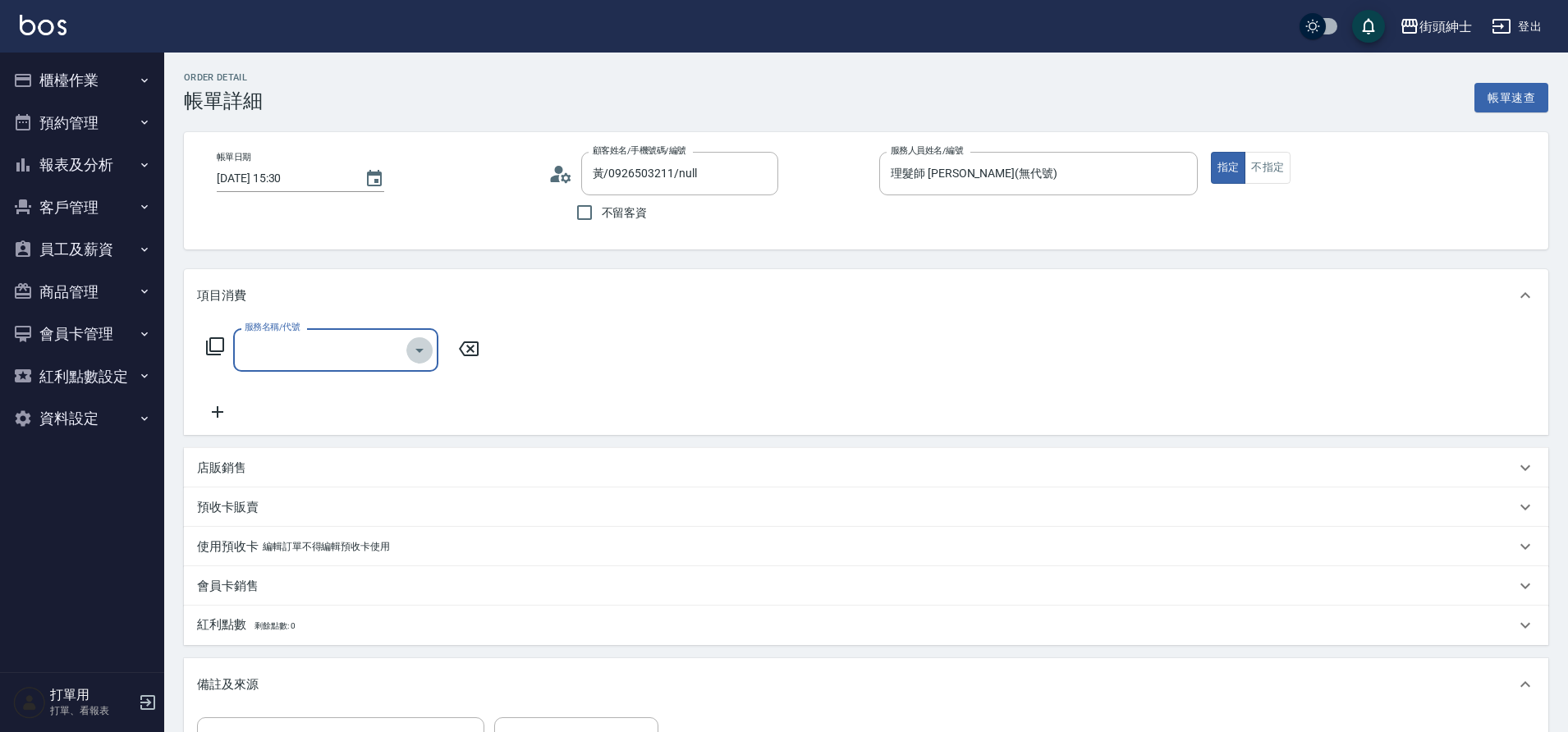
click at [411, 353] on icon "Open" at bounding box center [419, 350] width 20 height 20
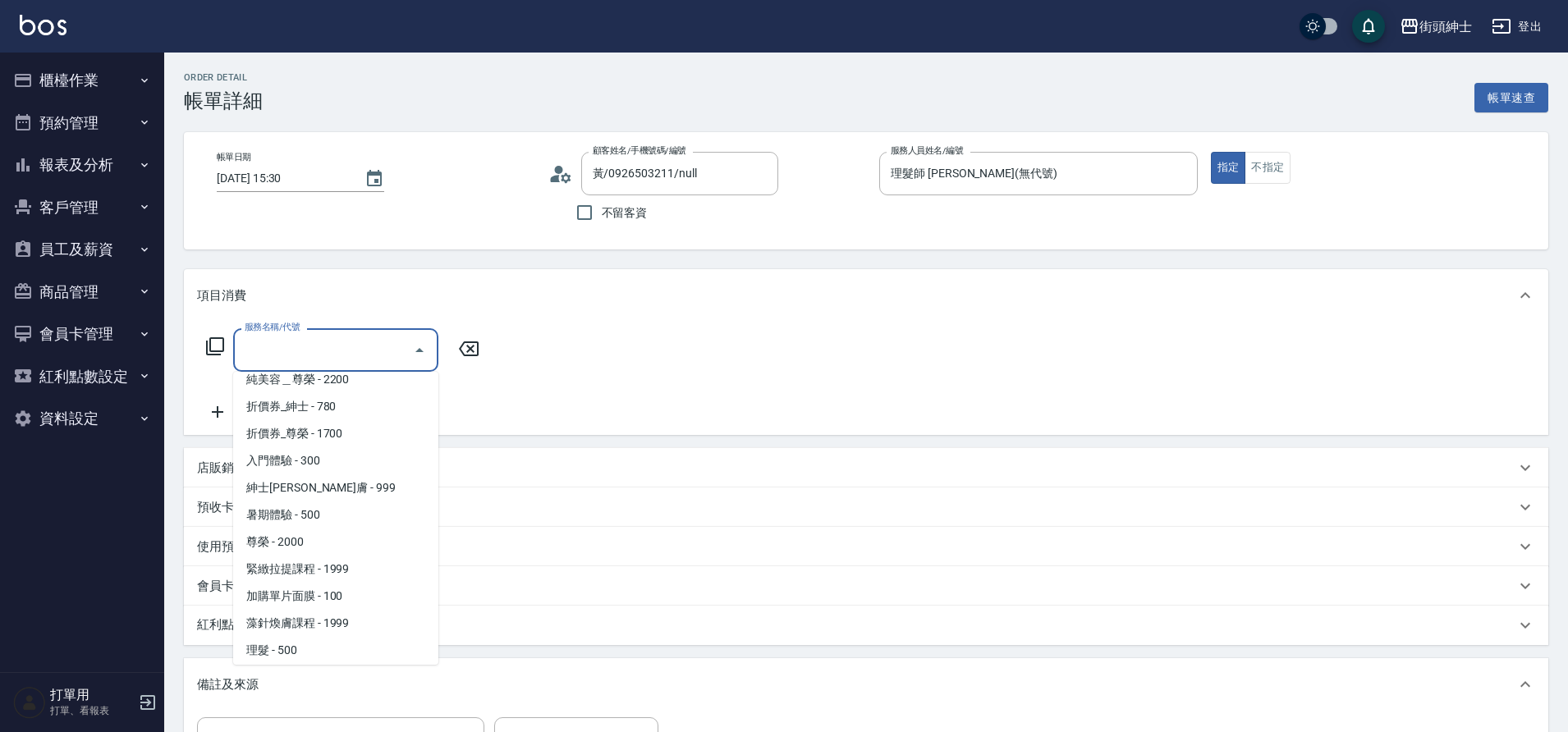
scroll to position [127, 0]
click at [307, 588] on span "理髮 - 500" at bounding box center [336, 590] width 205 height 27
type input "理髮(A02)"
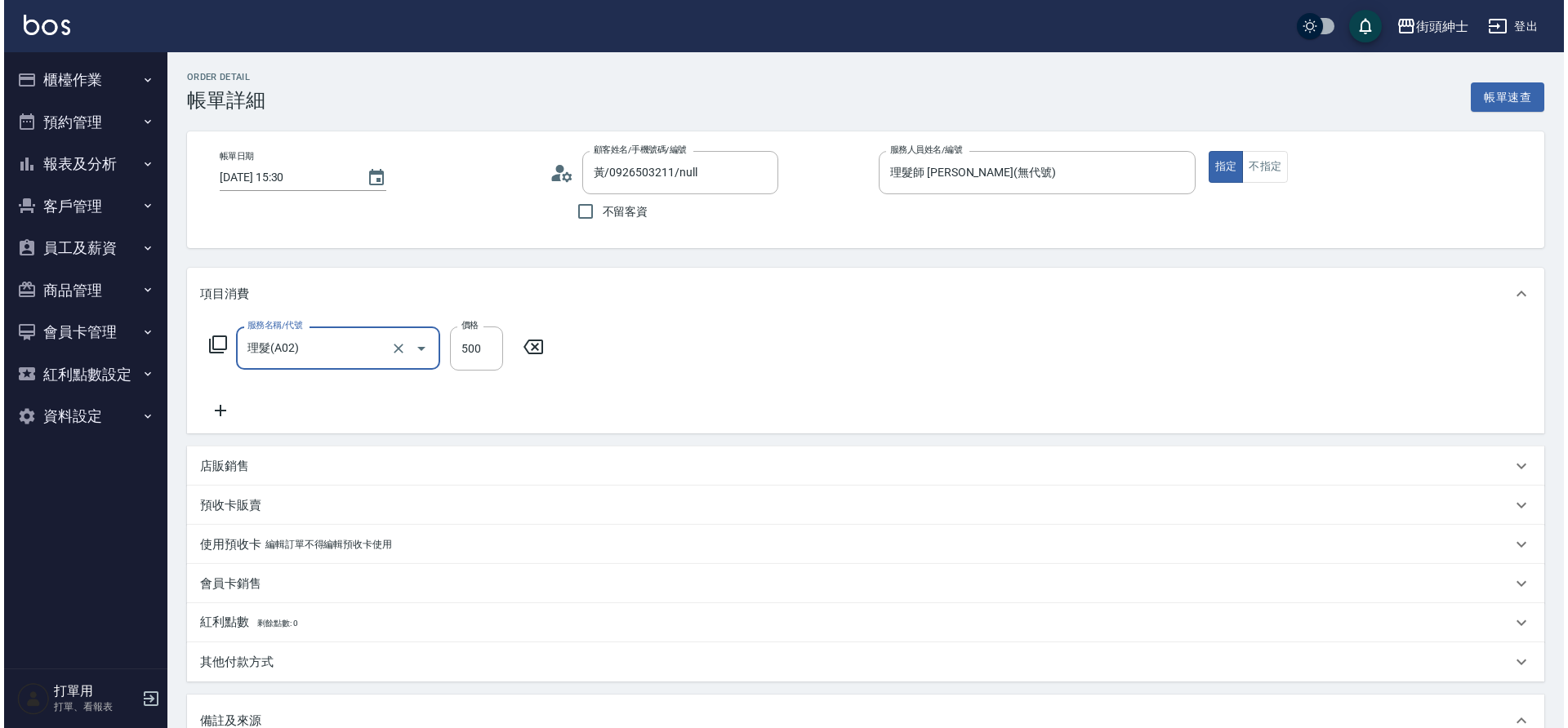
scroll to position [279, 0]
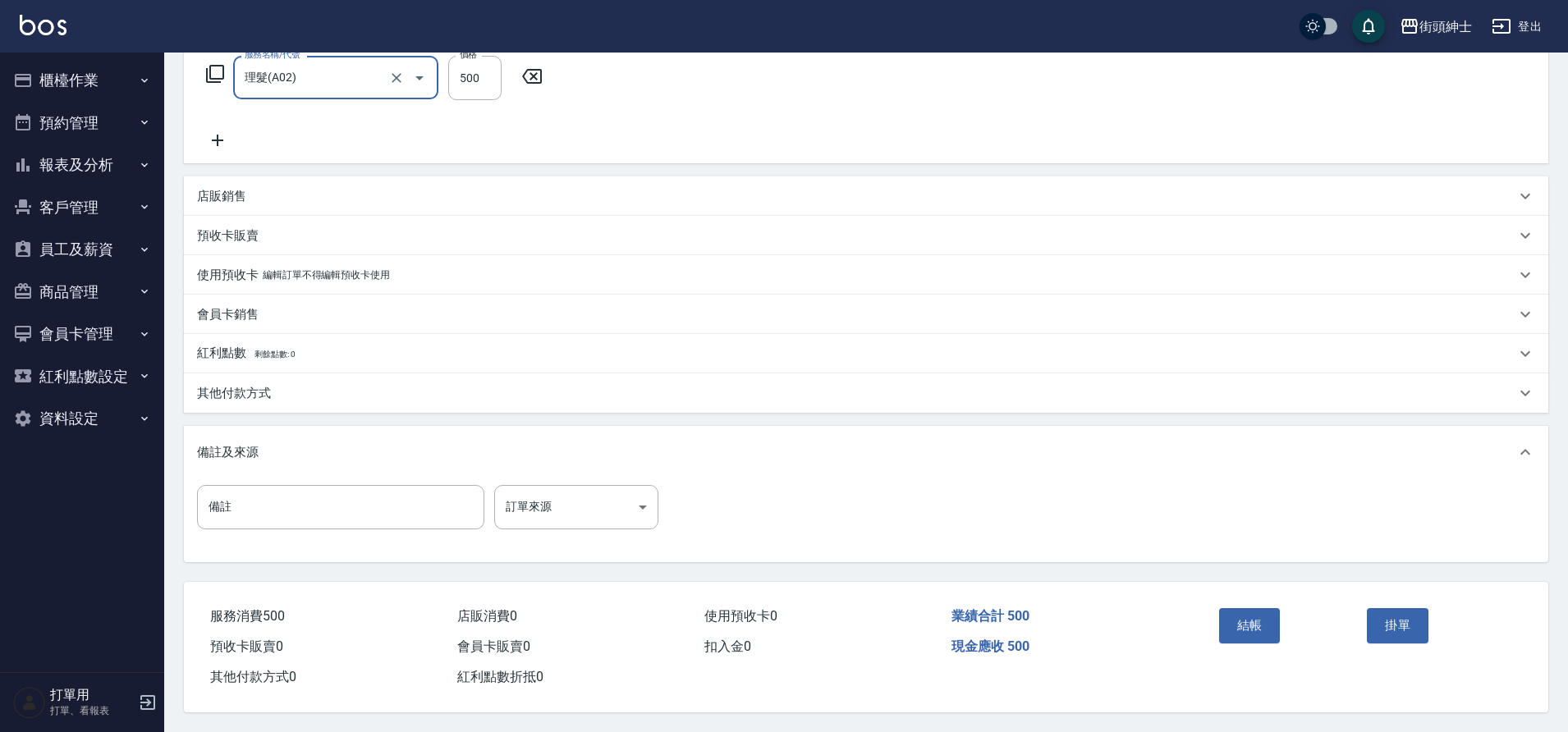
click at [1267, 622] on button "結帳" at bounding box center [1250, 625] width 62 height 35
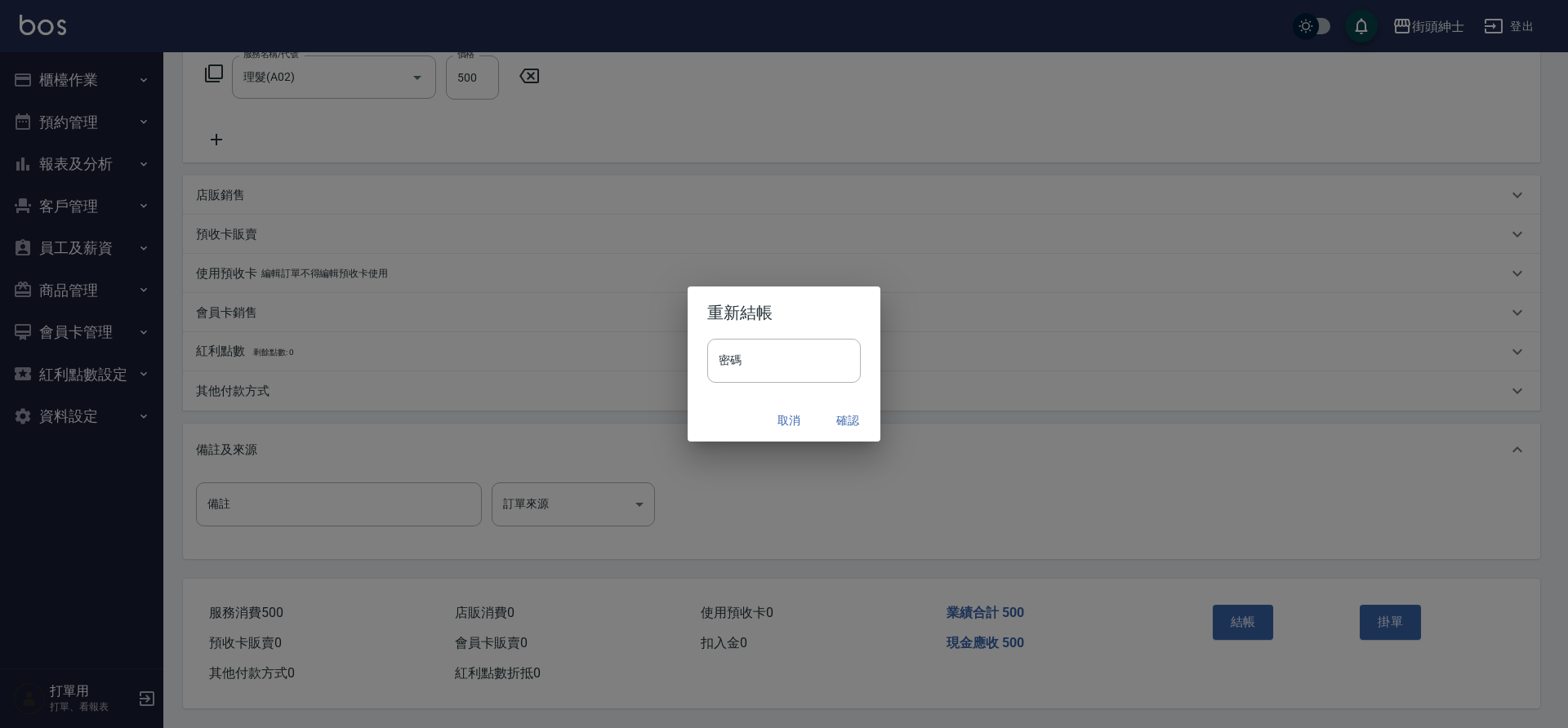
click at [845, 418] on button "確認" at bounding box center [848, 420] width 52 height 30
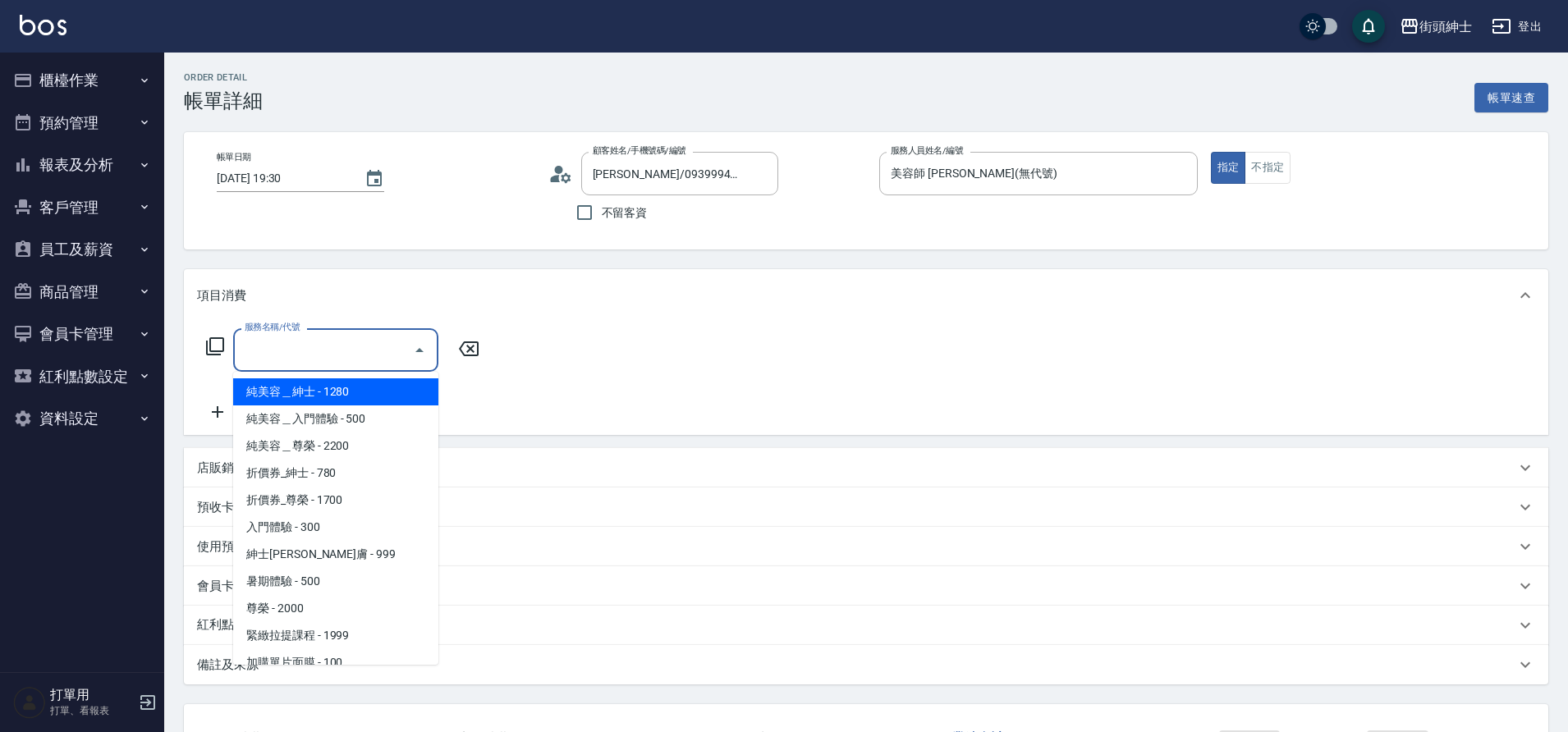
scroll to position [4, 0]
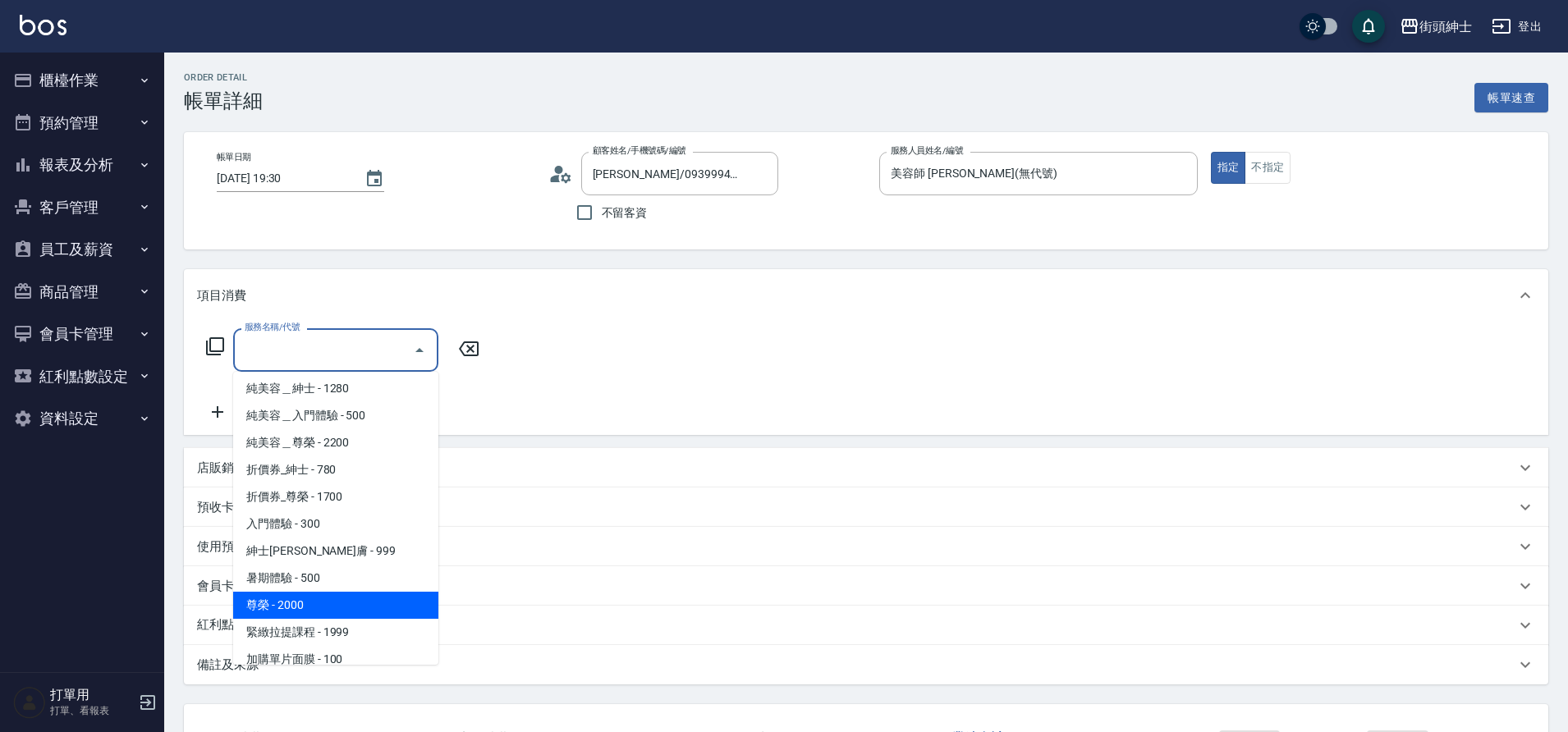
drag, startPoint x: 0, startPoint y: 0, endPoint x: 337, endPoint y: 608, distance: 695.1
click at [337, 608] on span "尊榮 - 2000" at bounding box center [336, 605] width 205 height 27
type input "尊榮"
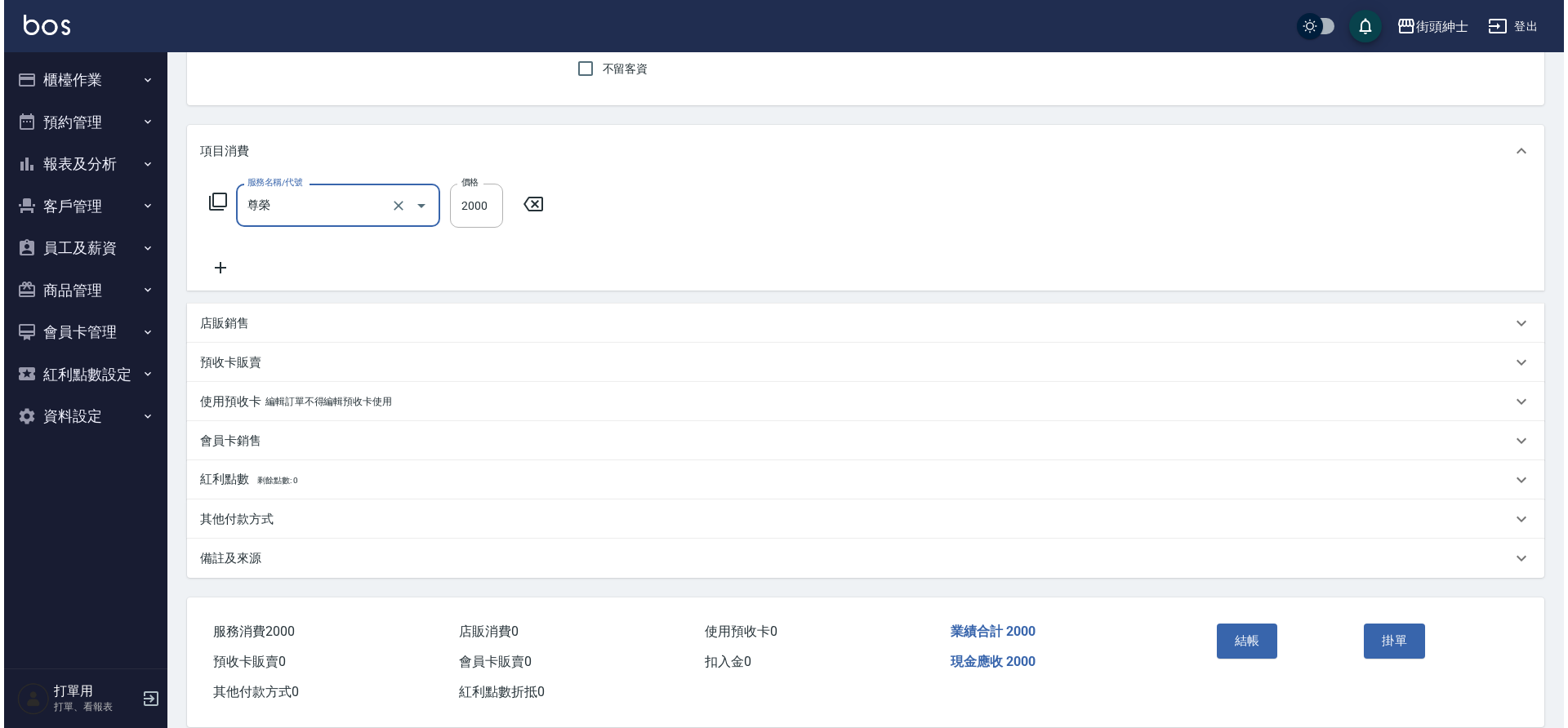
scroll to position [149, 0]
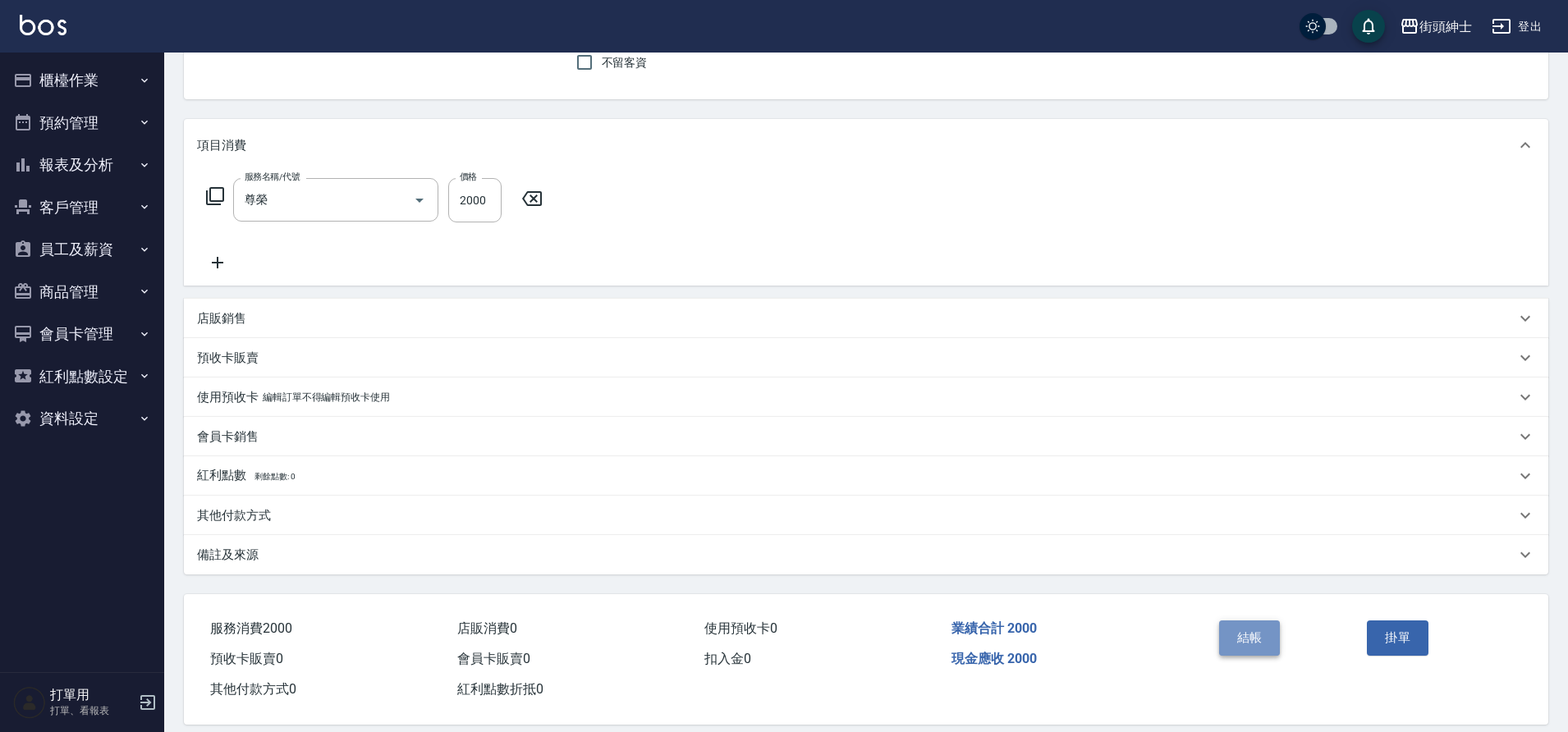
drag, startPoint x: 337, startPoint y: 608, endPoint x: 1270, endPoint y: 641, distance: 933.6
click at [1270, 641] on button "結帳" at bounding box center [1250, 637] width 62 height 35
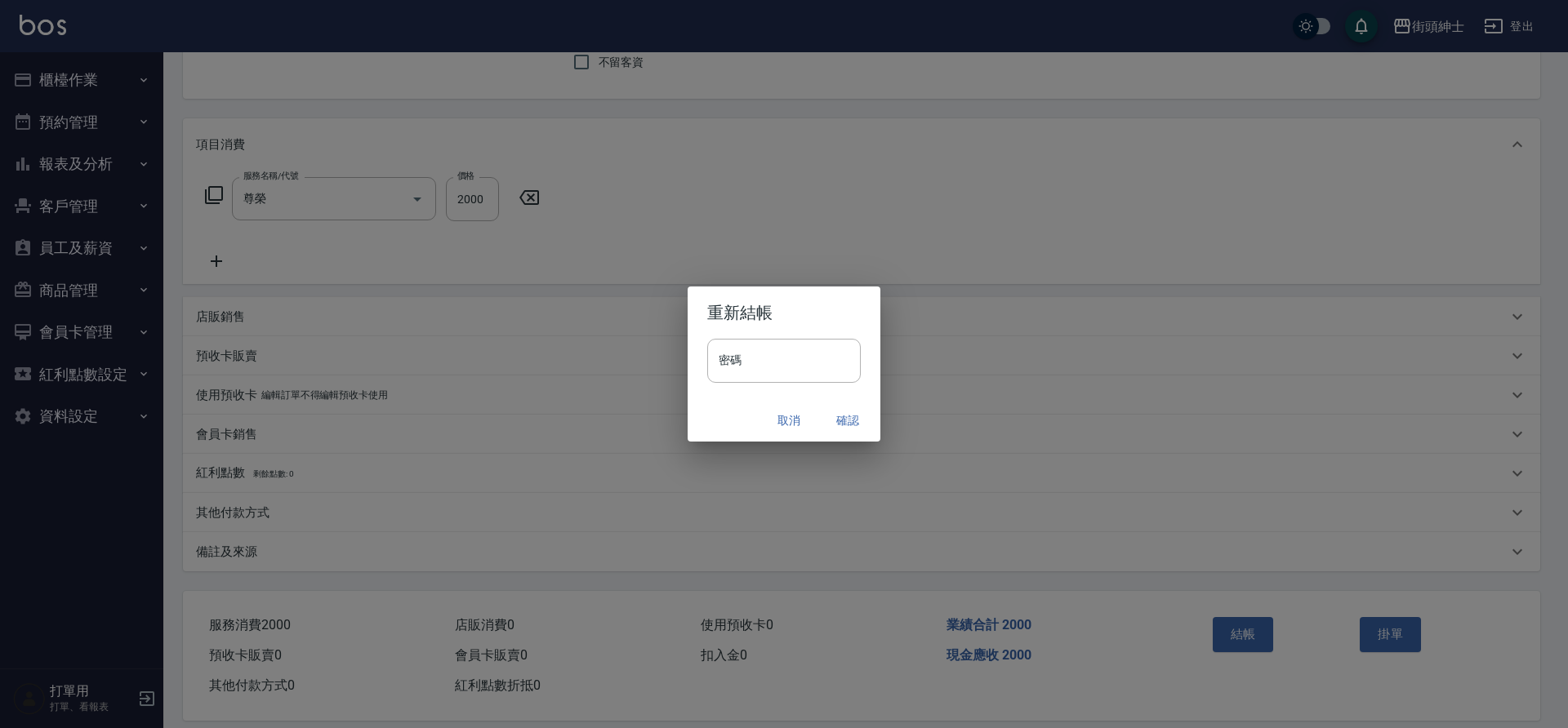
drag, startPoint x: 1264, startPoint y: 638, endPoint x: 858, endPoint y: 413, distance: 464.2
click at [858, 413] on button "確認" at bounding box center [848, 420] width 52 height 30
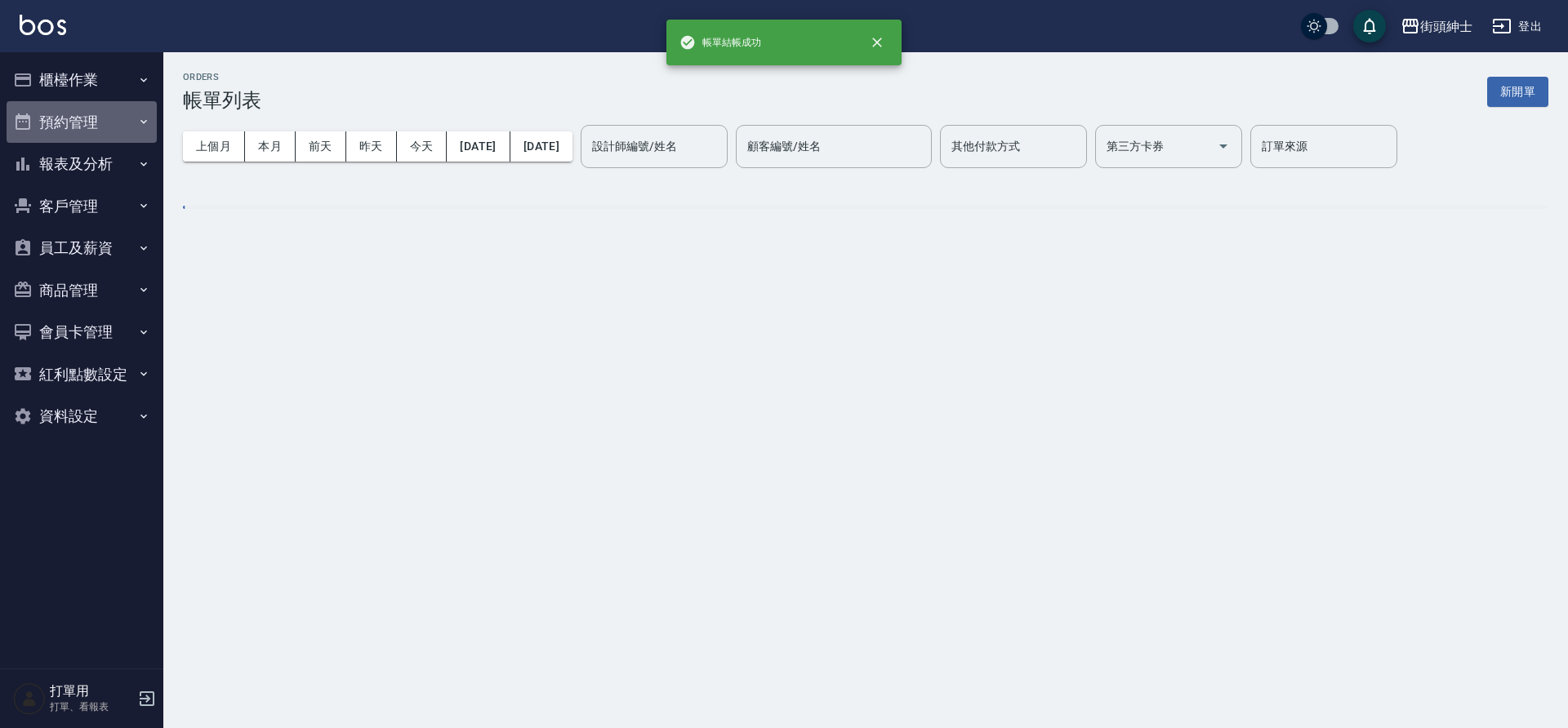
drag, startPoint x: 858, startPoint y: 413, endPoint x: 78, endPoint y: 137, distance: 827.4
click at [78, 137] on button "預約管理" at bounding box center [81, 123] width 150 height 43
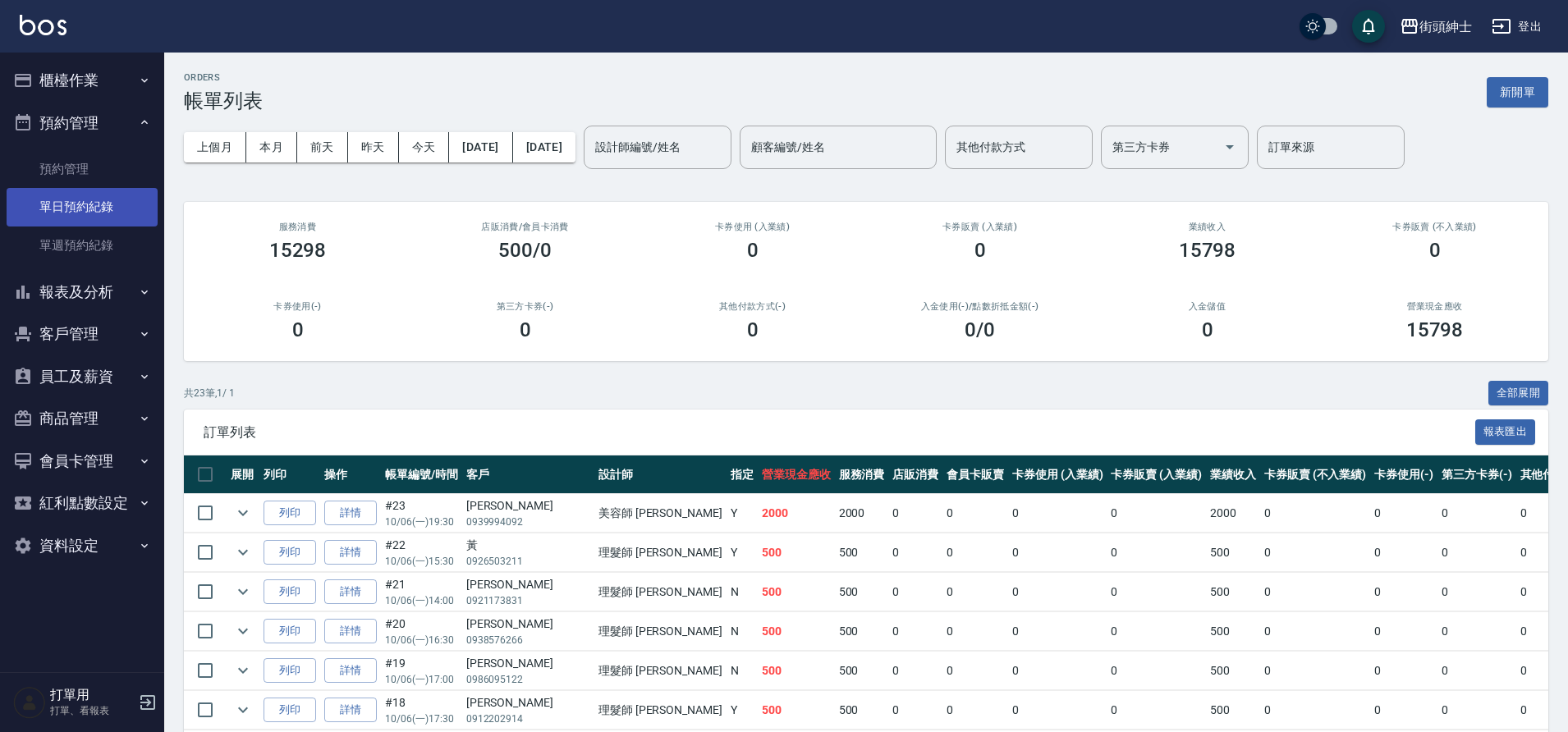
click at [83, 204] on link "單日預約紀錄" at bounding box center [82, 207] width 151 height 37
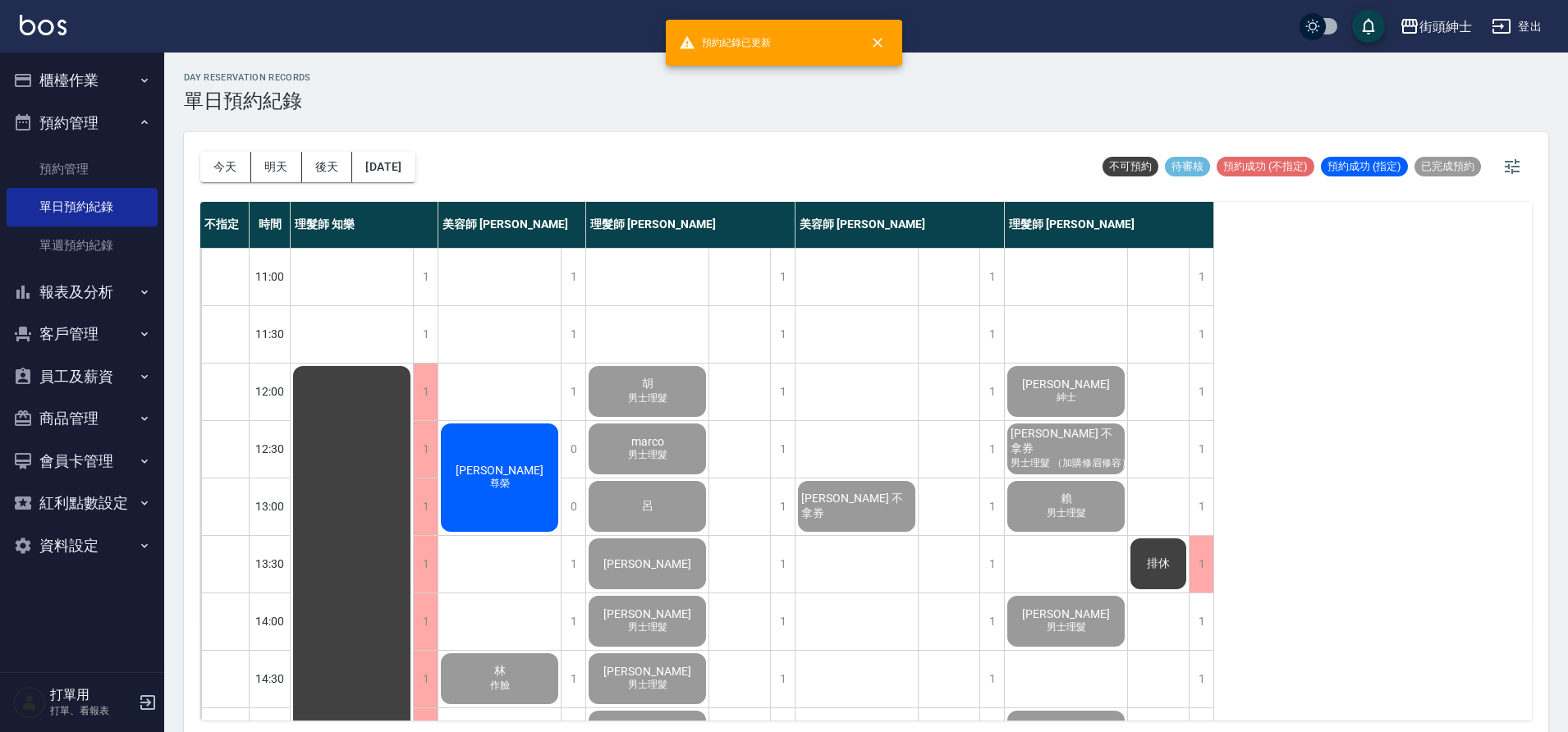
click at [530, 476] on div "李 尊榮" at bounding box center [500, 477] width 122 height 113
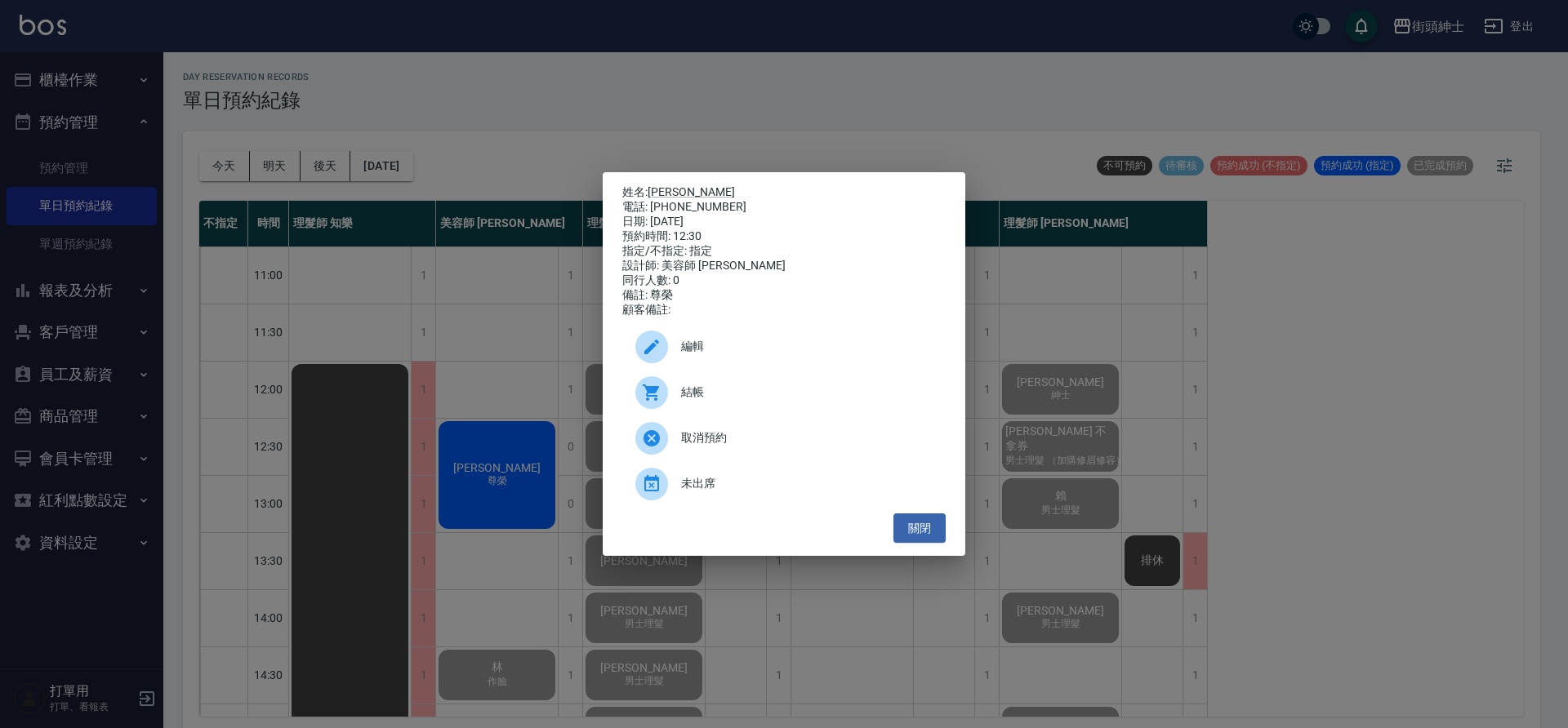
click at [696, 397] on span "結帳" at bounding box center [807, 392] width 252 height 17
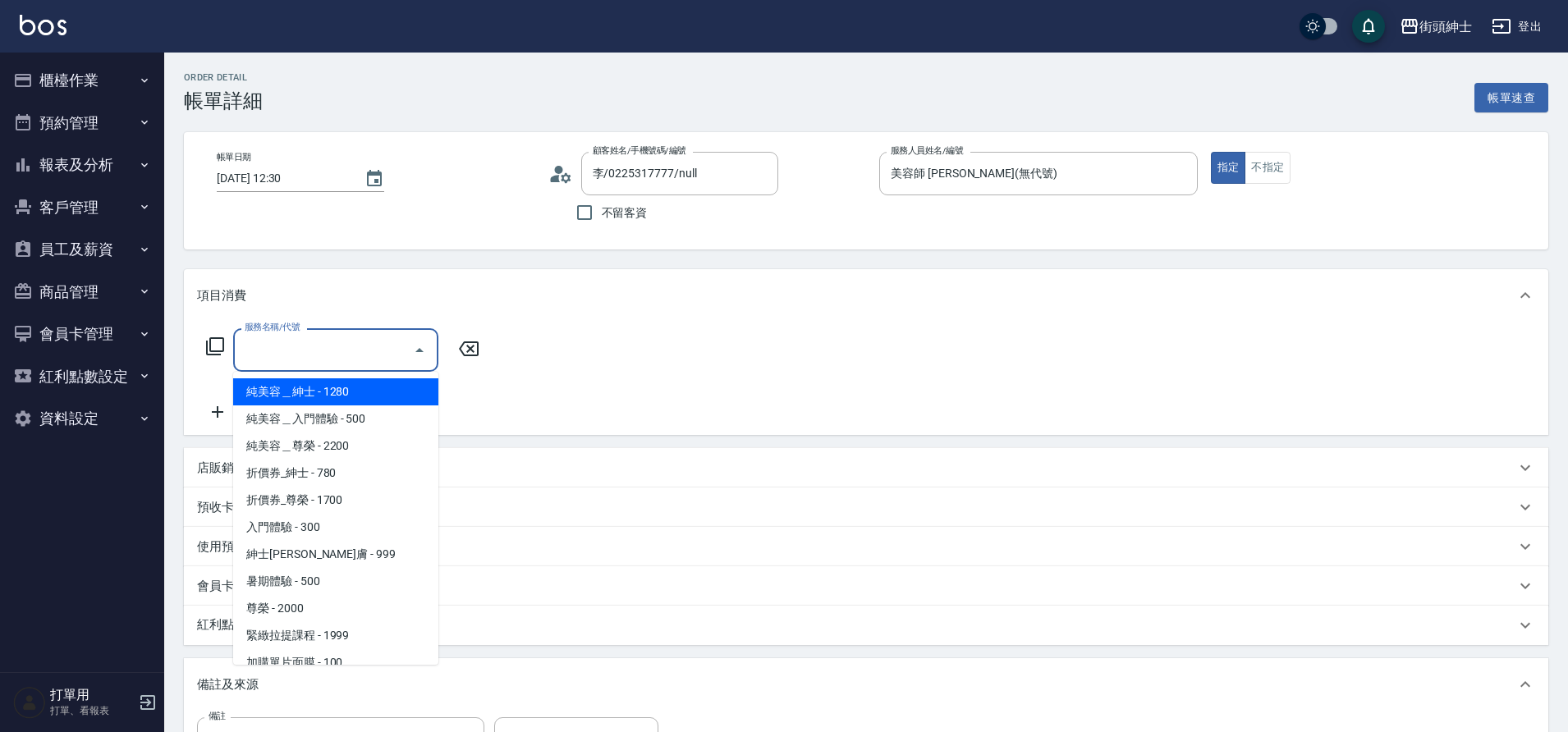
click at [320, 619] on span "尊榮 - 2000" at bounding box center [336, 608] width 205 height 27
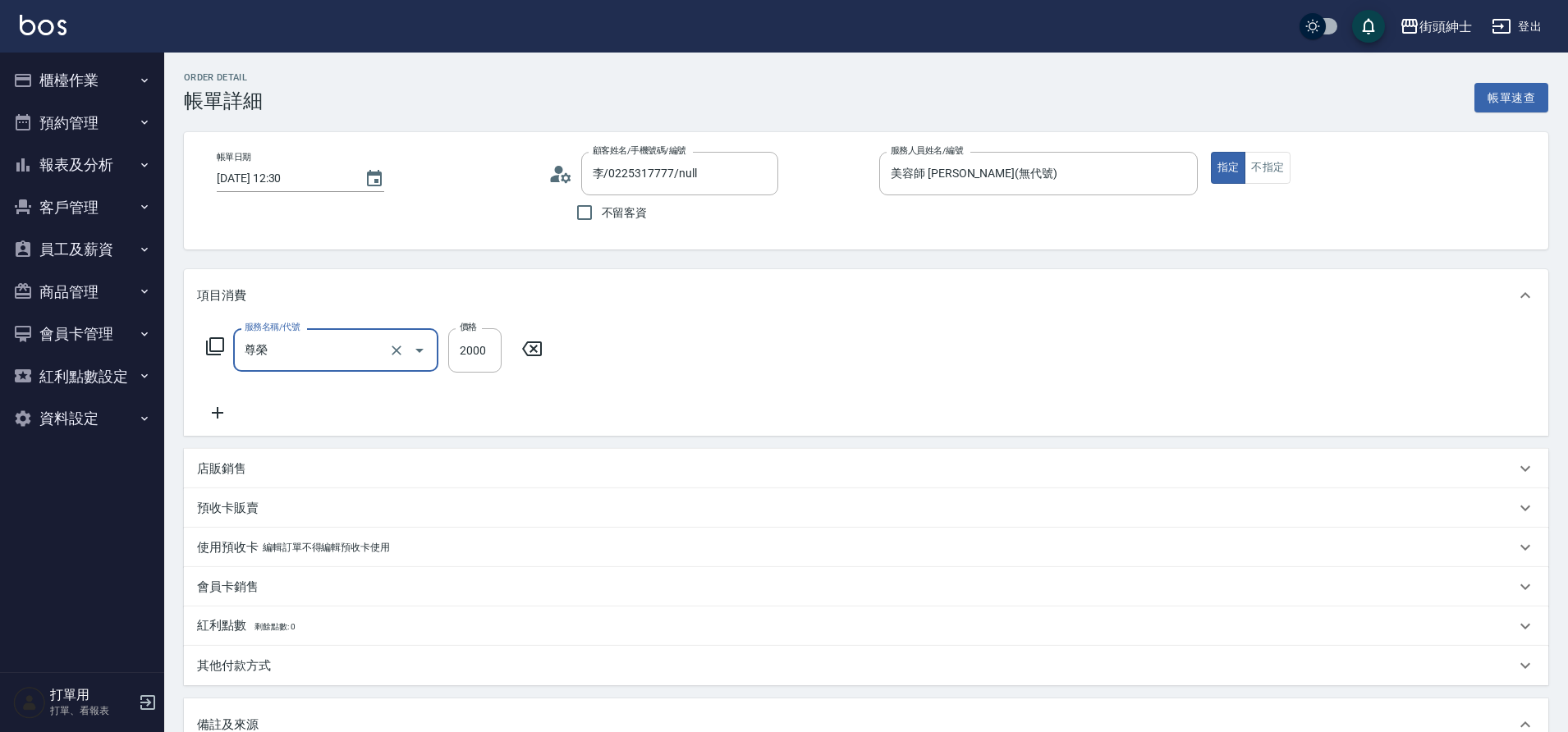
type input "尊榮"
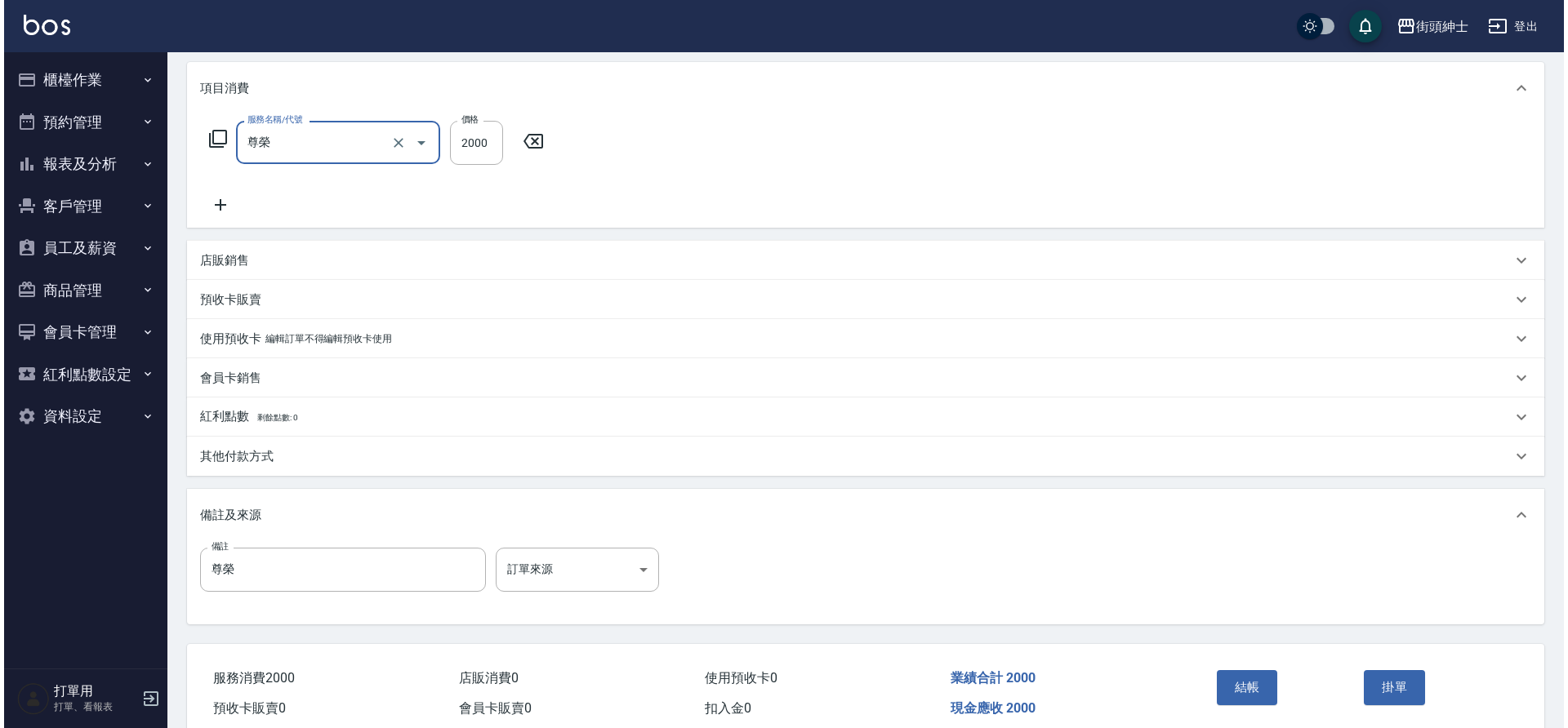
scroll to position [279, 0]
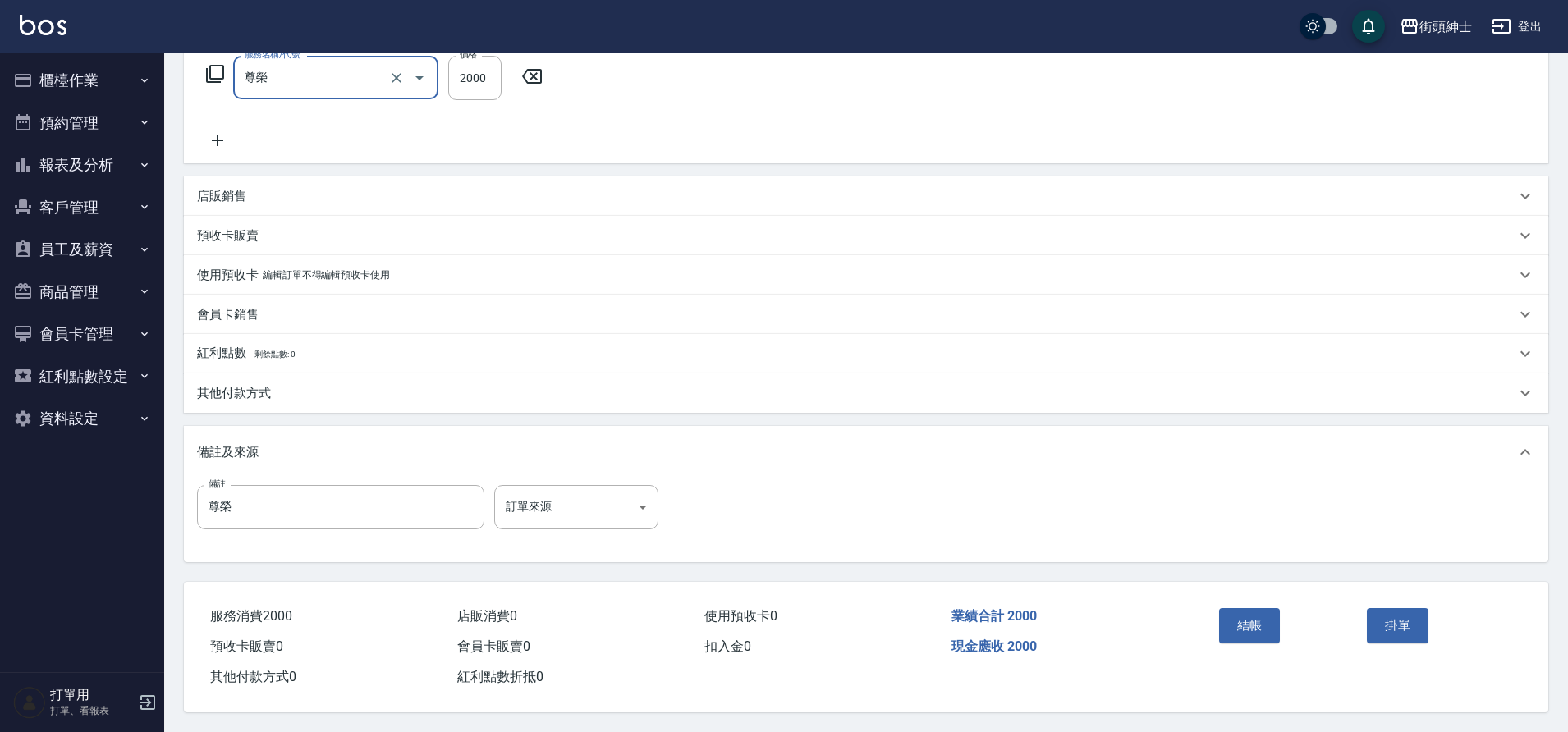
click at [1239, 627] on button "結帳" at bounding box center [1250, 625] width 62 height 35
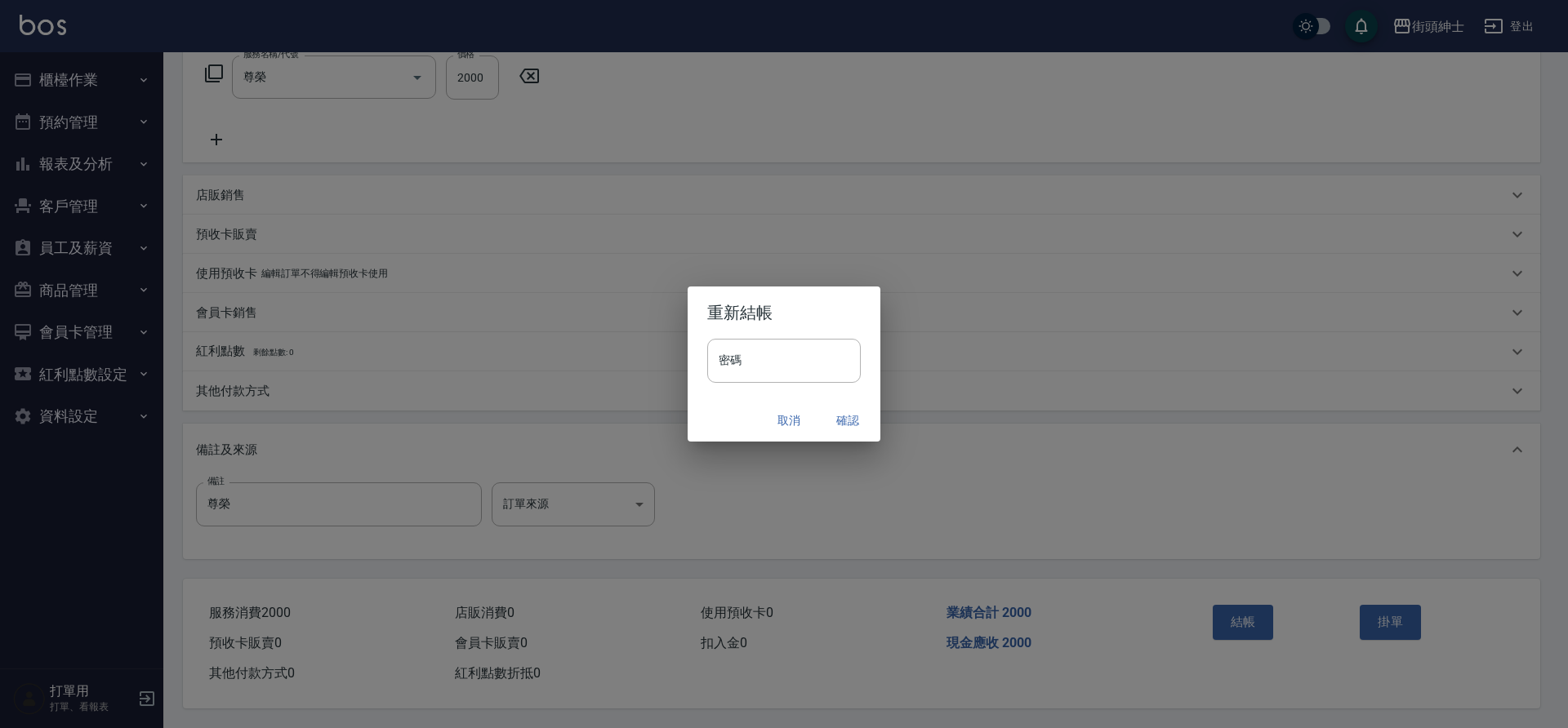
drag, startPoint x: 0, startPoint y: 0, endPoint x: 839, endPoint y: 422, distance: 939.2
click at [839, 422] on button "確認" at bounding box center [848, 420] width 52 height 30
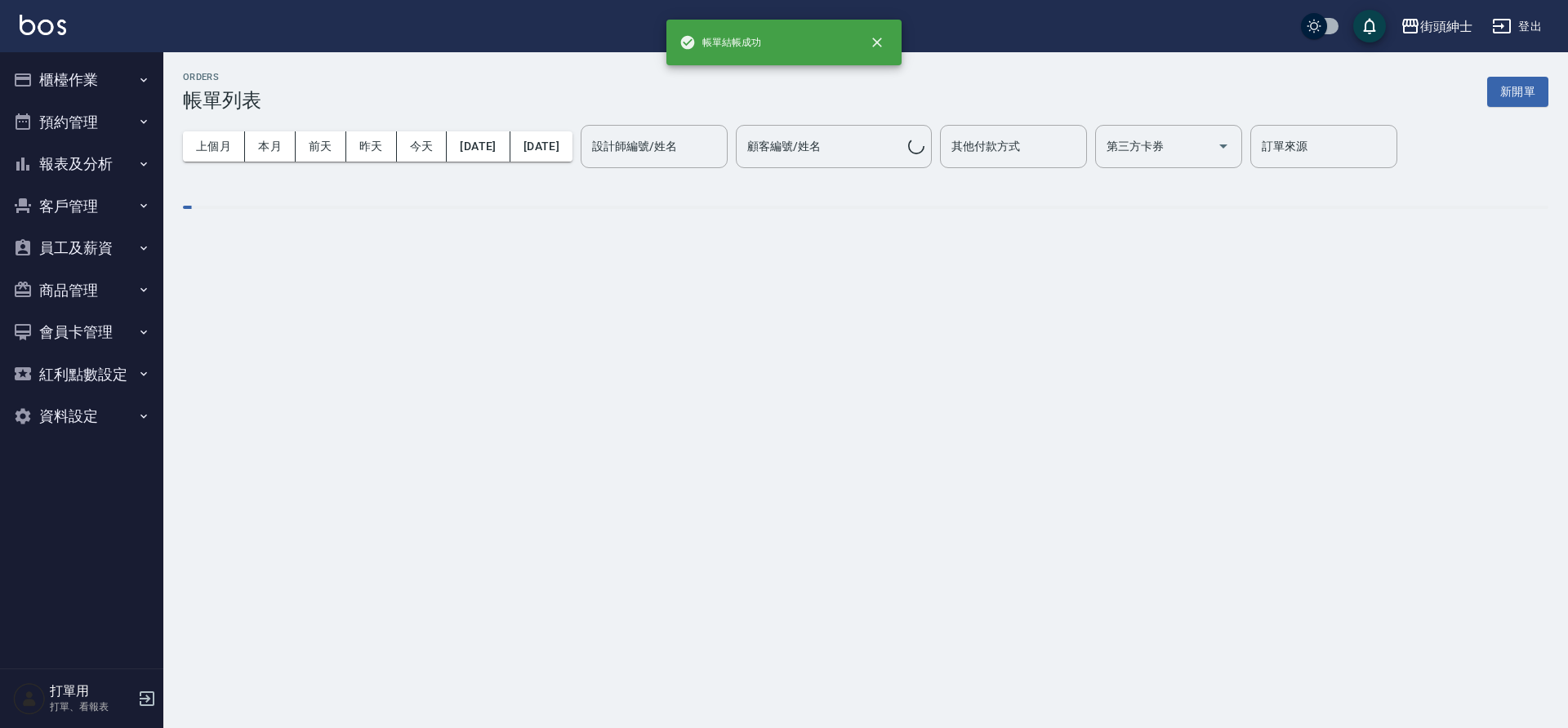
click at [76, 134] on button "預約管理" at bounding box center [81, 123] width 150 height 43
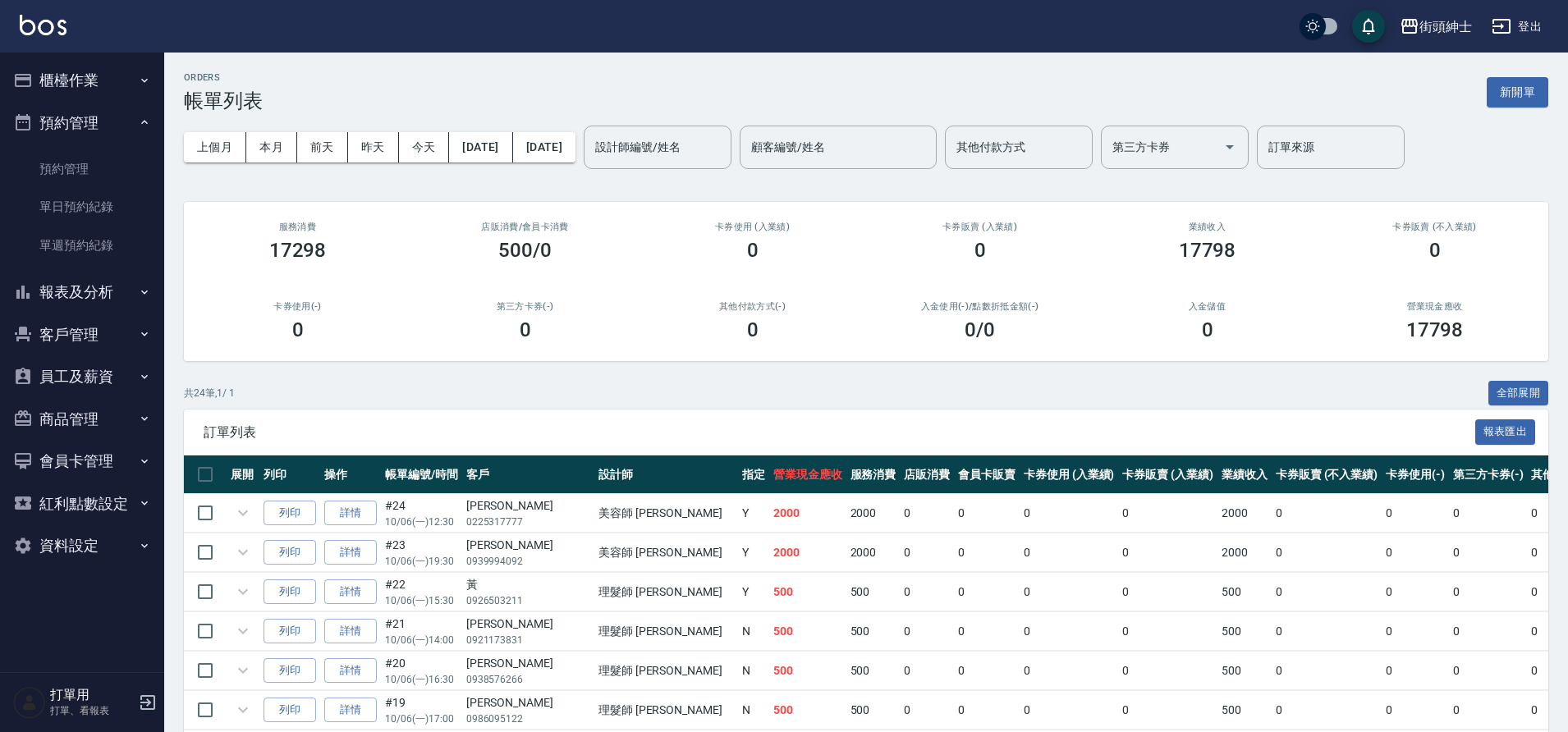
click at [111, 204] on link "單日預約紀錄" at bounding box center [82, 207] width 151 height 37
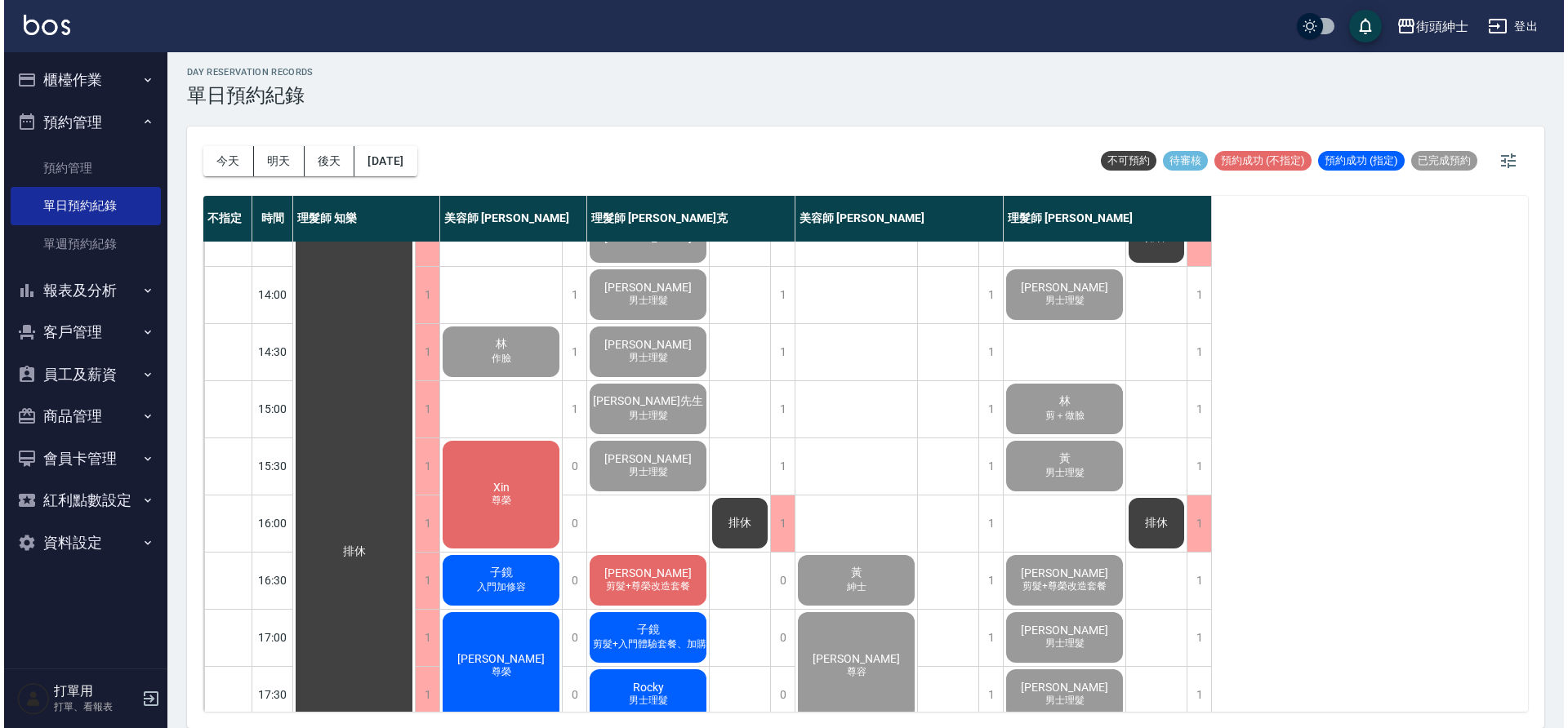
scroll to position [319, 0]
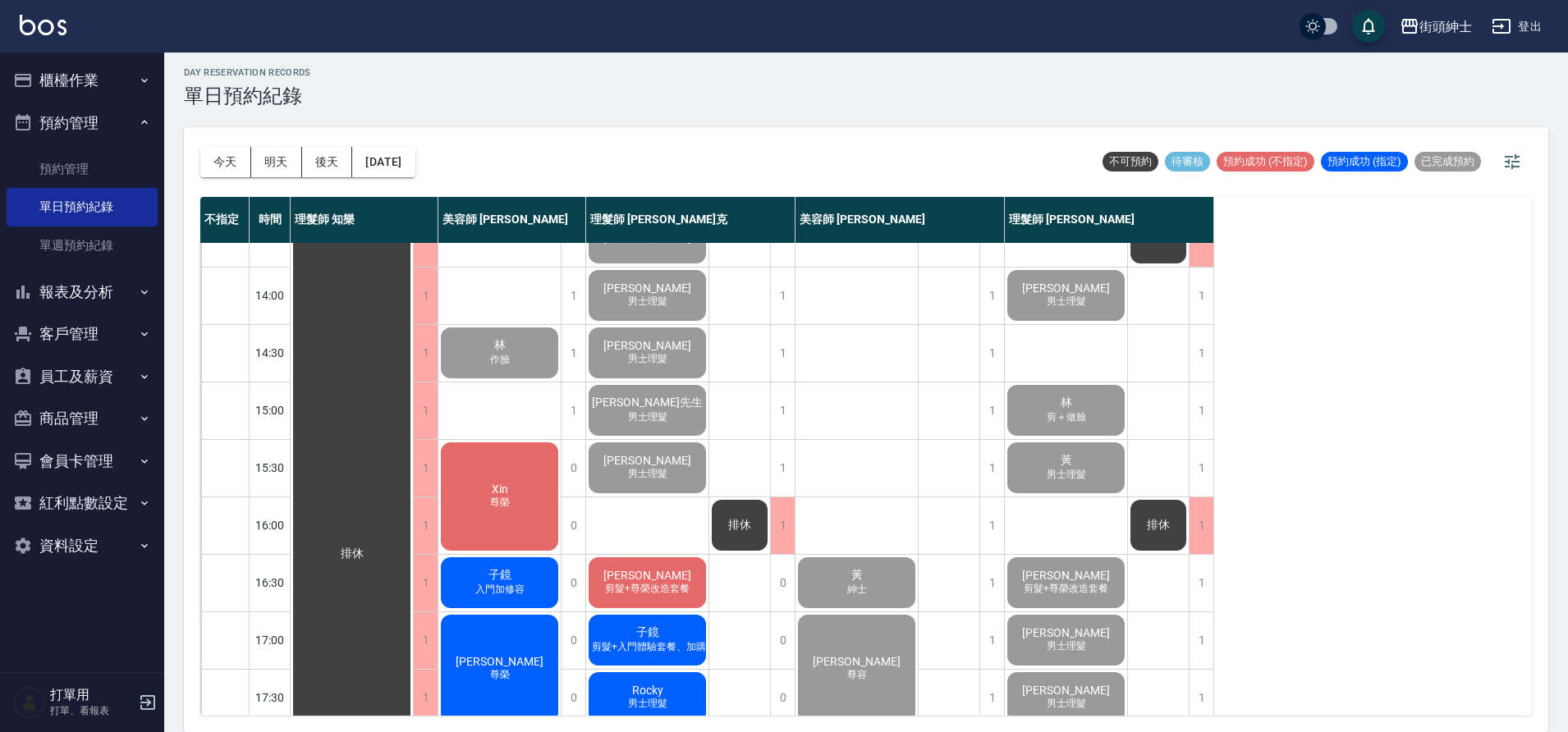
click at [476, 531] on div "Xin 尊榮" at bounding box center [500, 496] width 122 height 113
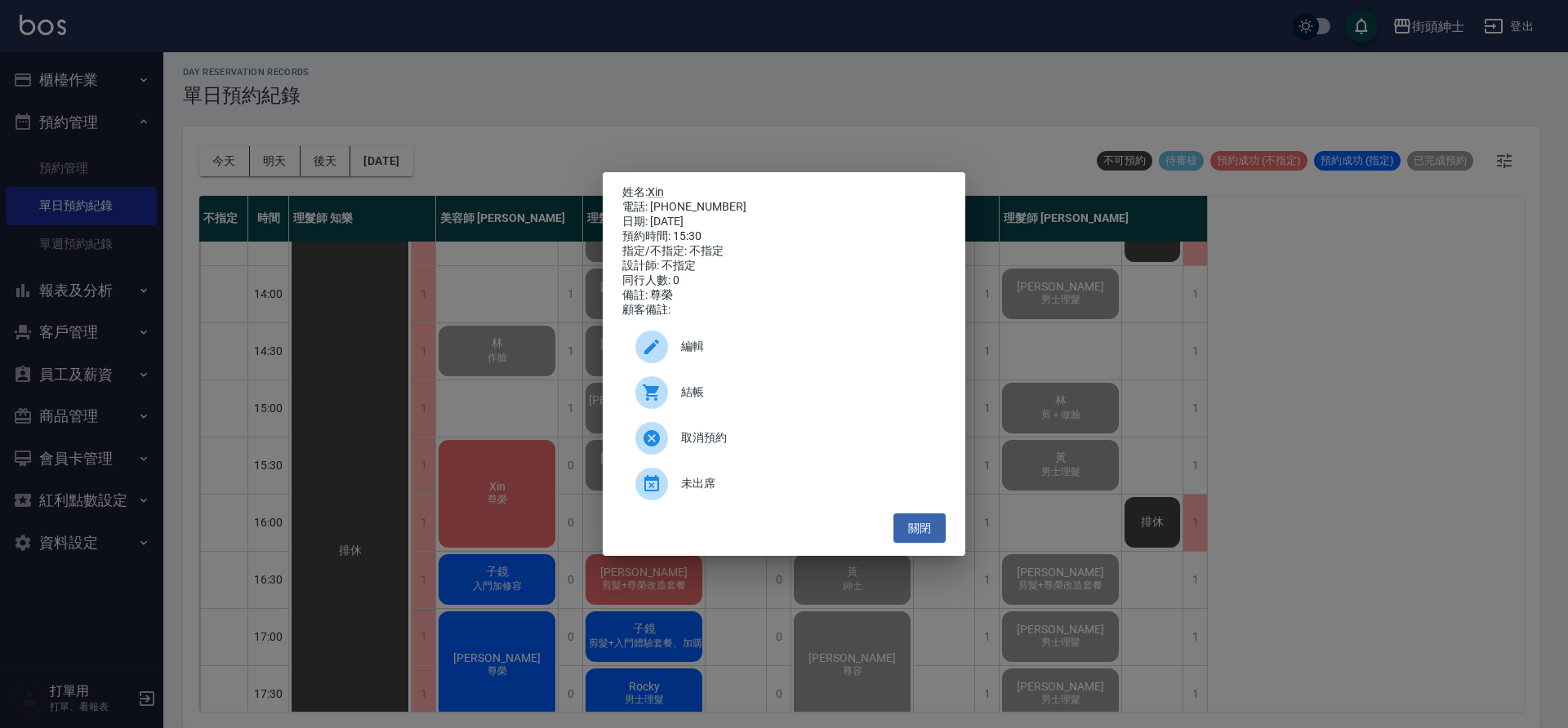
click at [683, 401] on span "結帳" at bounding box center [807, 392] width 252 height 17
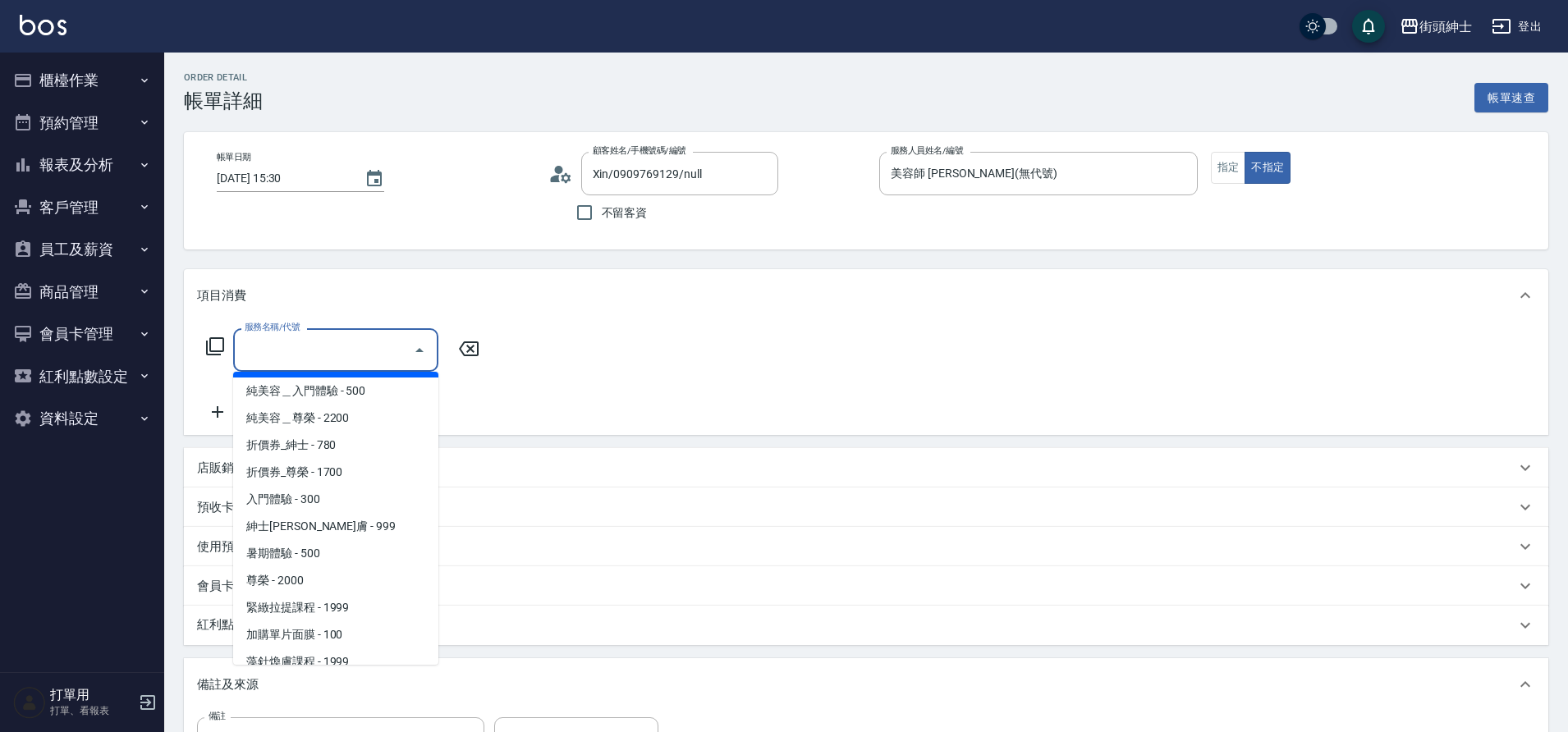
scroll to position [23, 0]
click at [341, 421] on span "純美容＿尊榮 - 2200" at bounding box center [336, 422] width 205 height 27
type input "純美容＿尊榮"
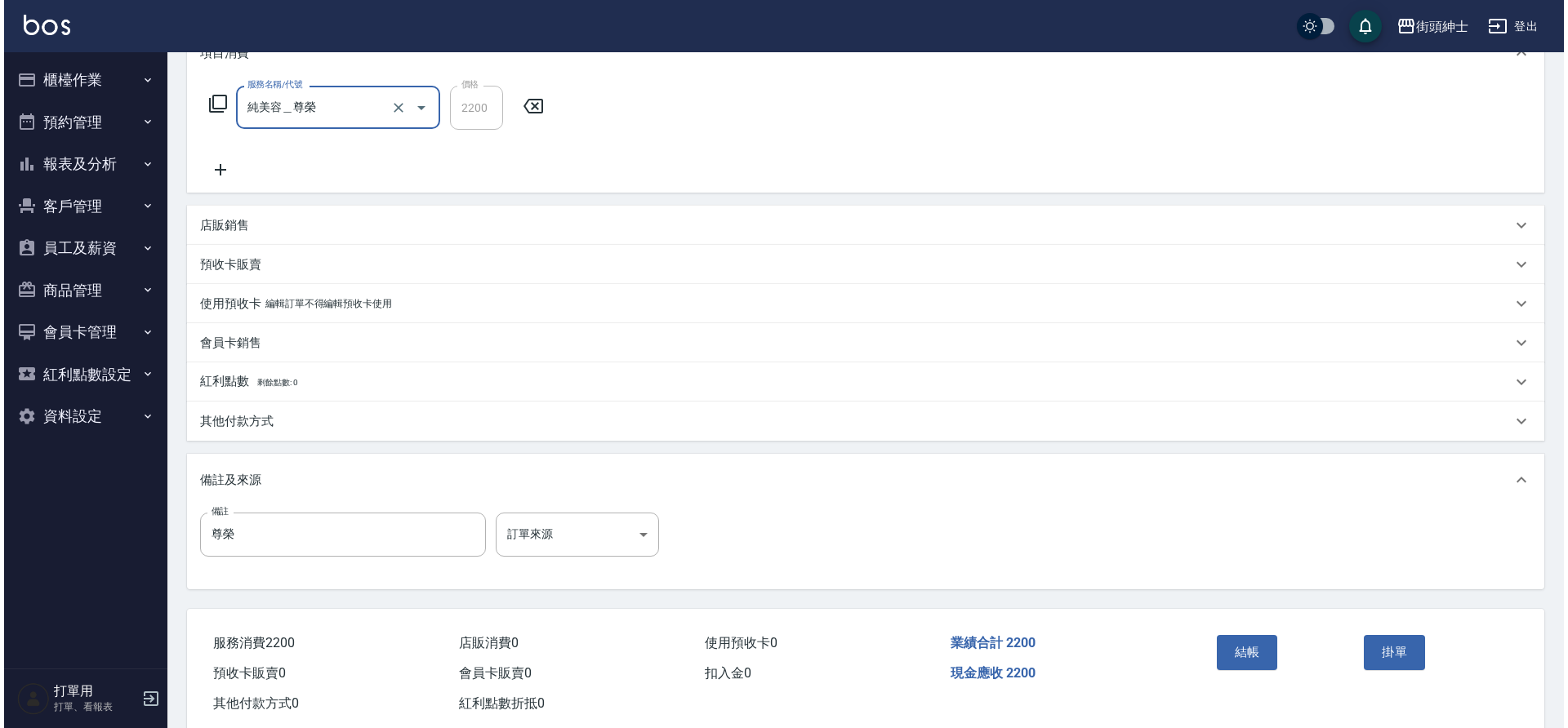
scroll to position [245, 0]
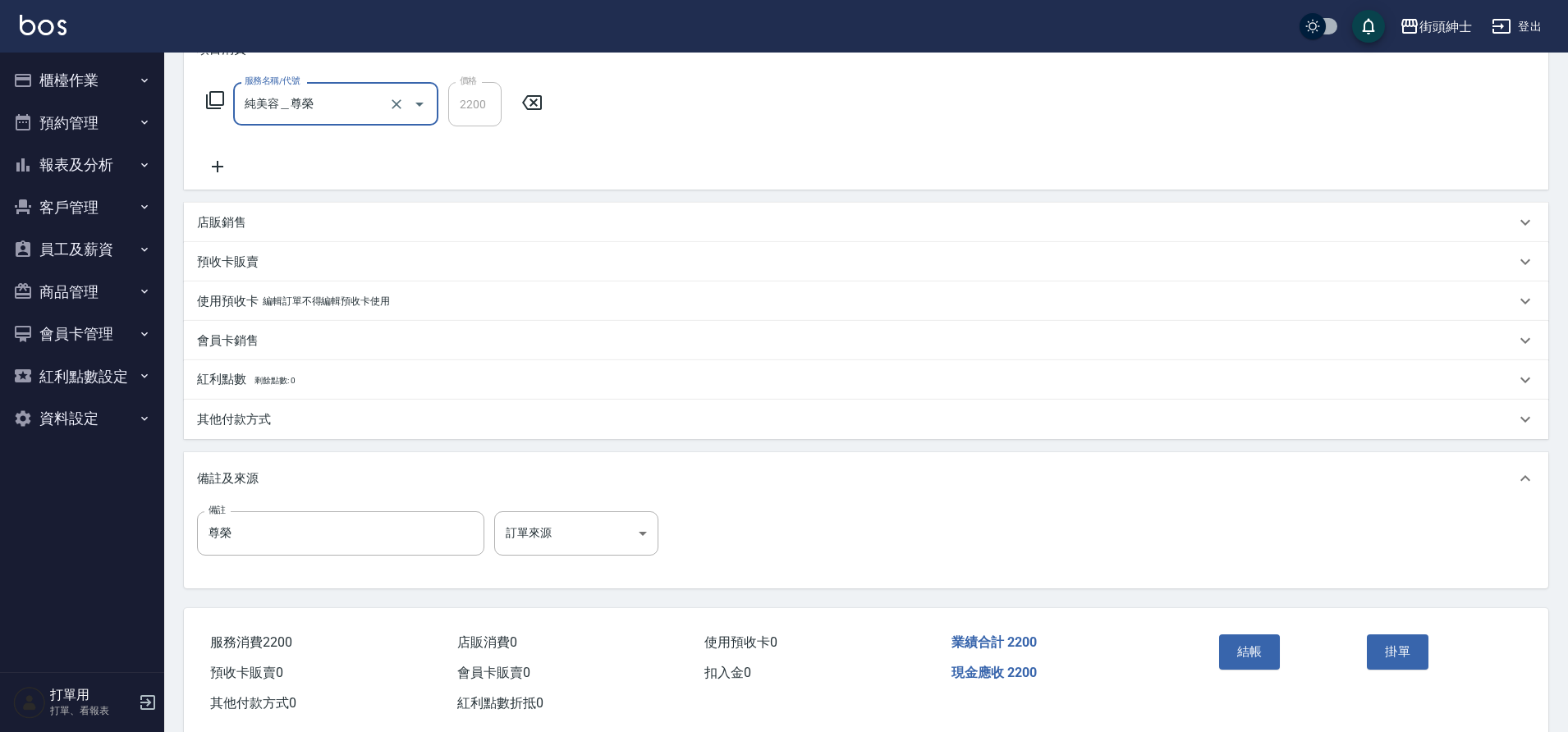
click at [1251, 648] on button "結帳" at bounding box center [1250, 651] width 62 height 35
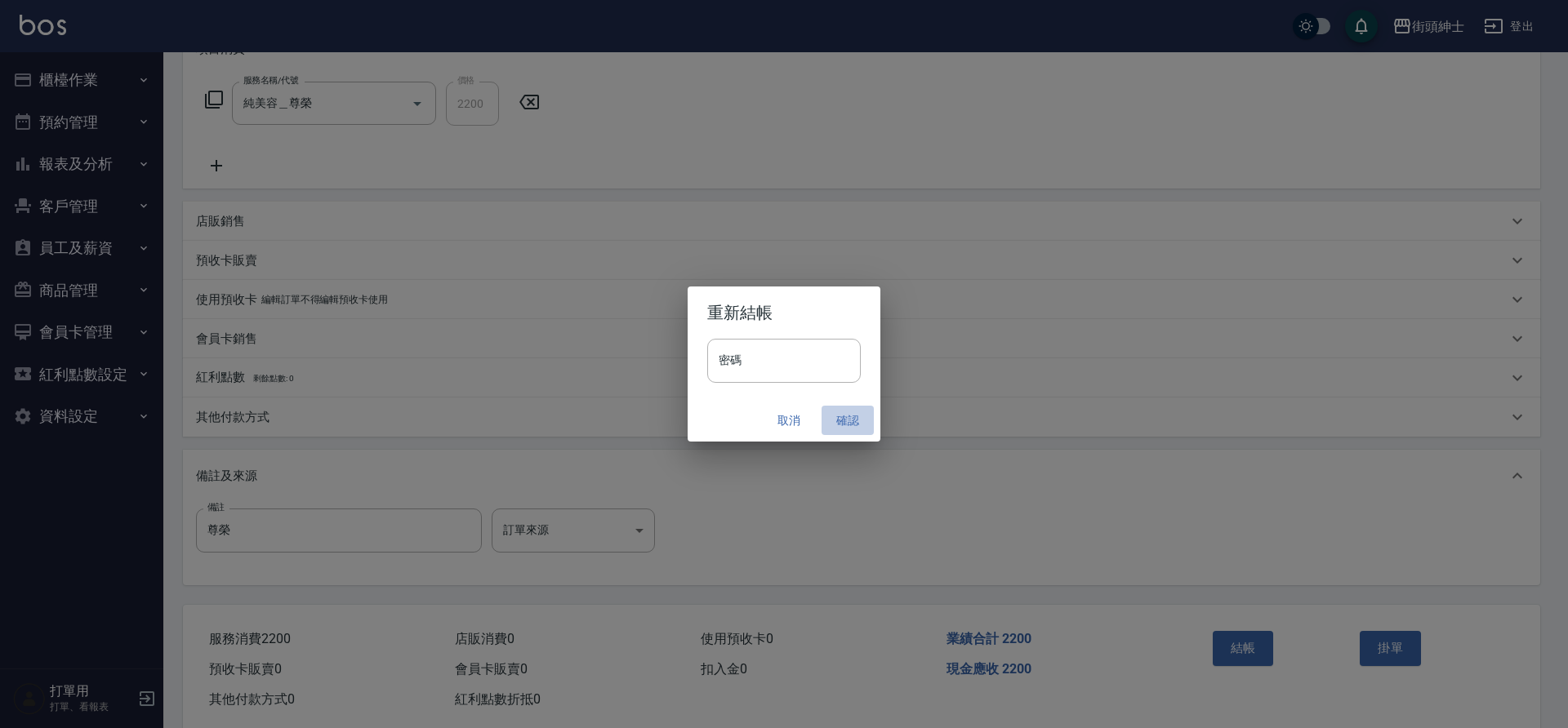
click at [846, 422] on button "確認" at bounding box center [848, 420] width 52 height 30
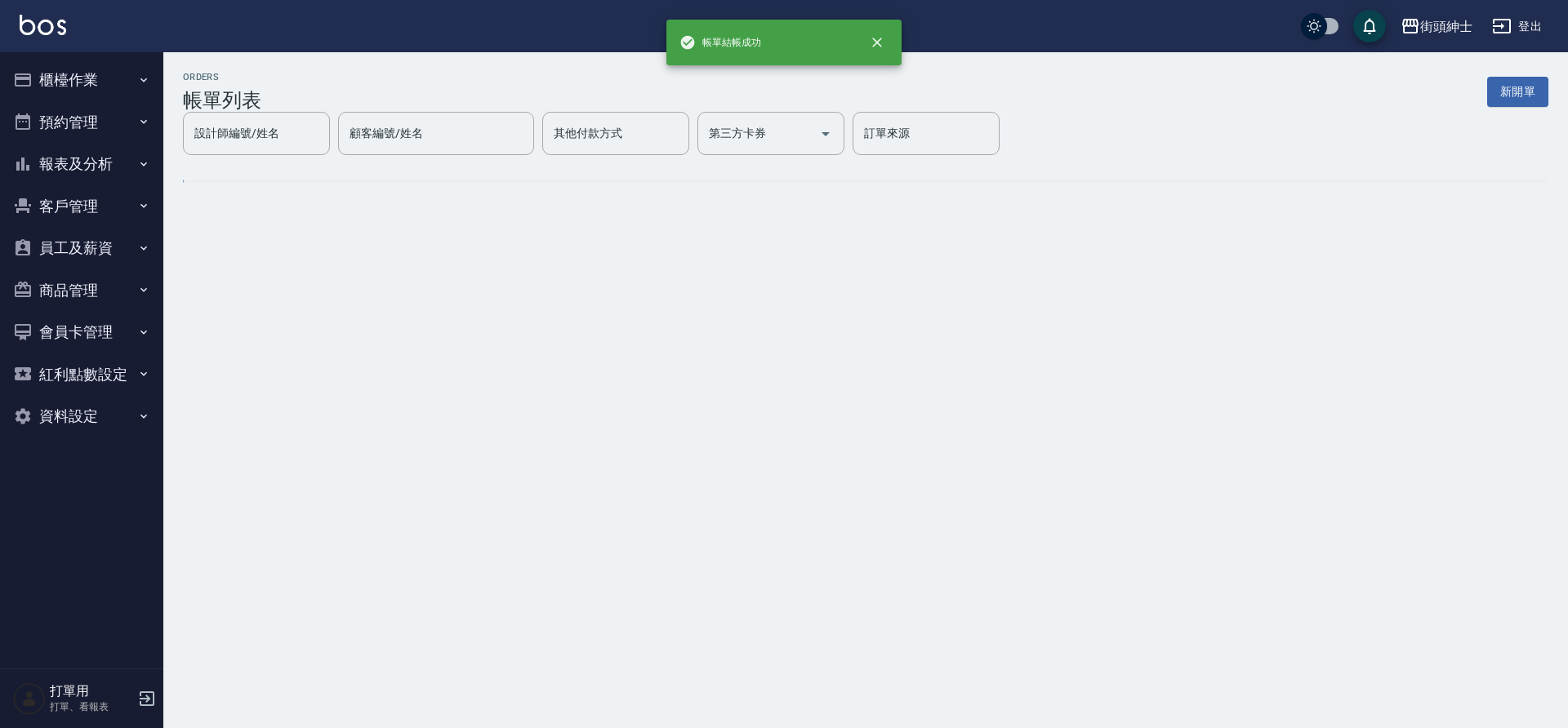
drag, startPoint x: 0, startPoint y: 0, endPoint x: 118, endPoint y: 122, distance: 169.7
click at [118, 122] on button "預約管理" at bounding box center [81, 123] width 150 height 43
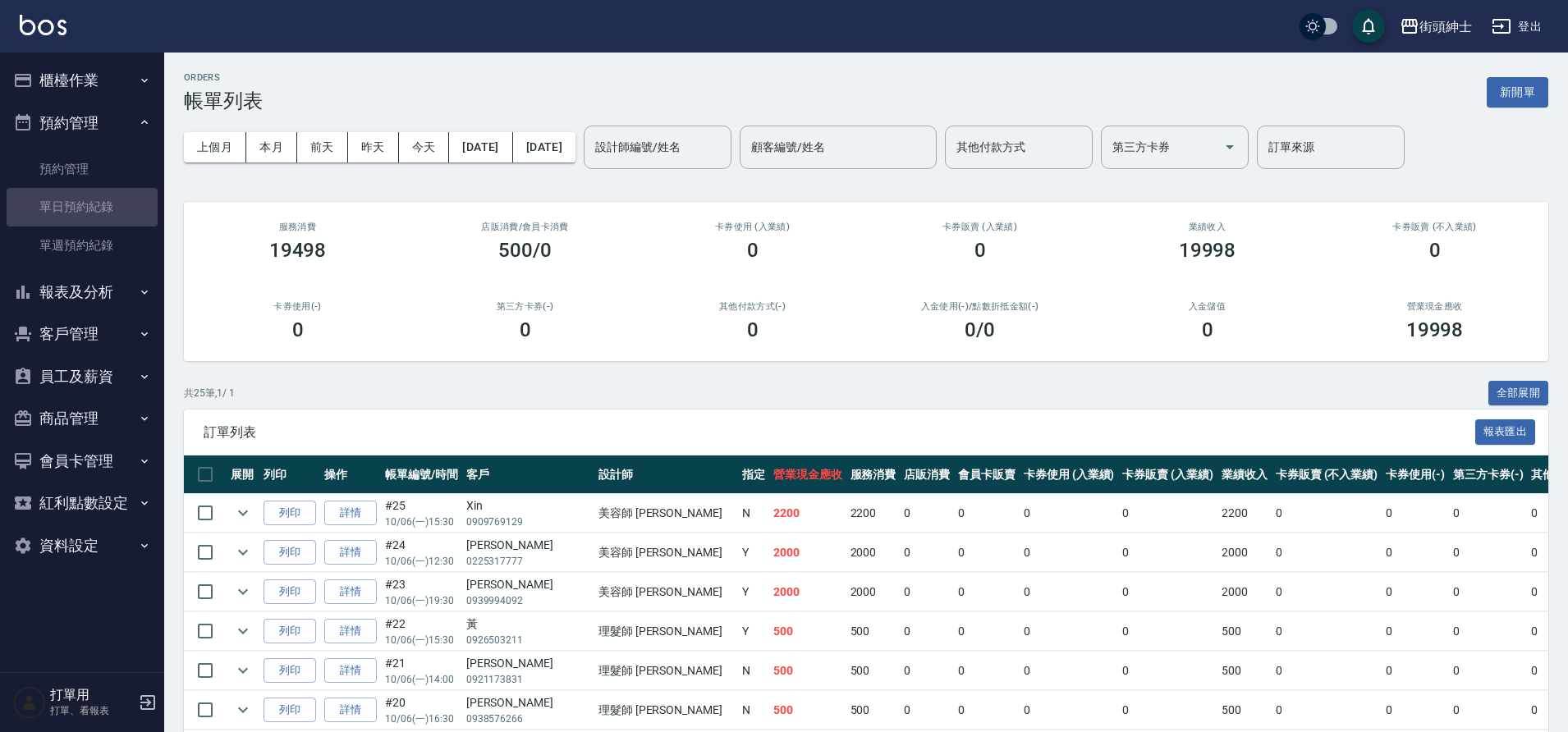
click at [119, 200] on link "單日預約紀錄" at bounding box center [82, 207] width 151 height 37
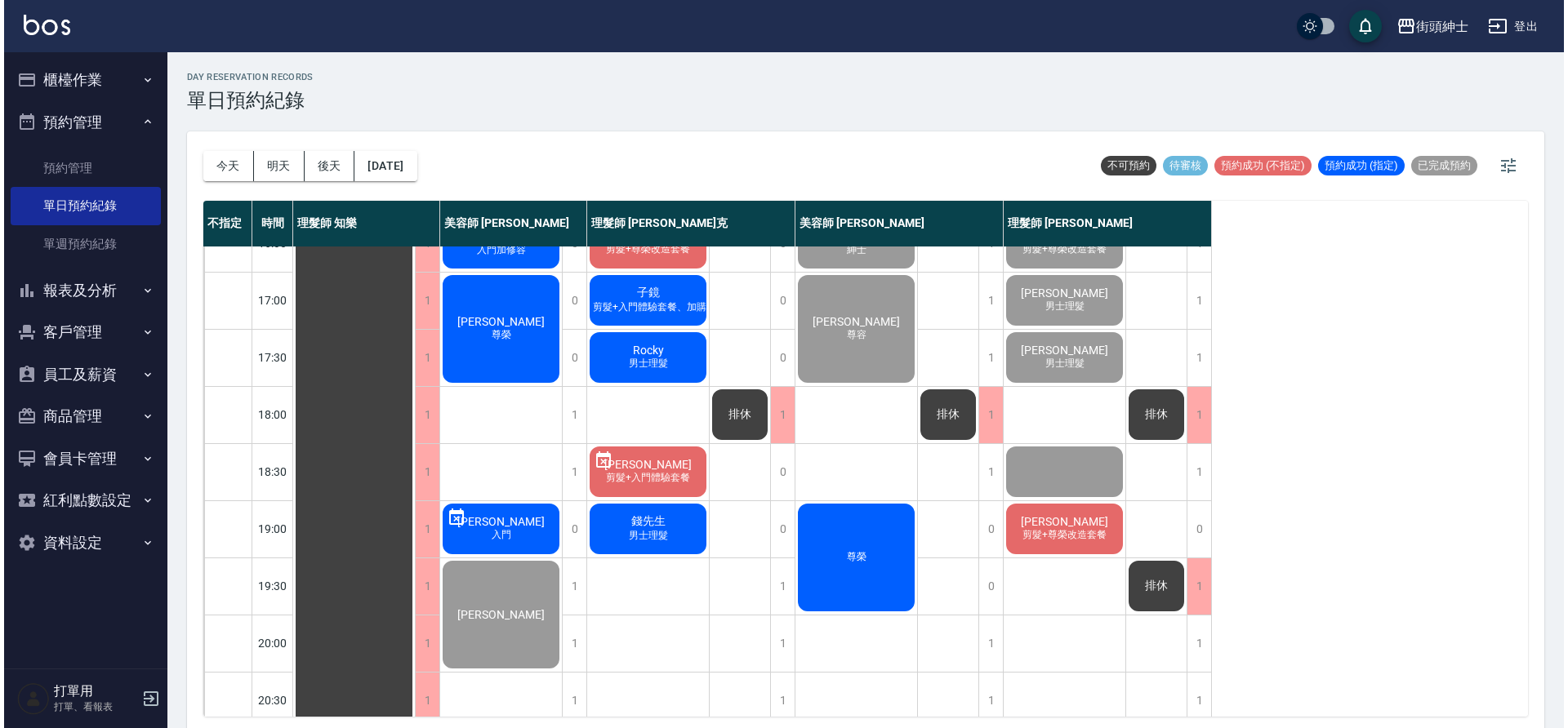
scroll to position [501, 0]
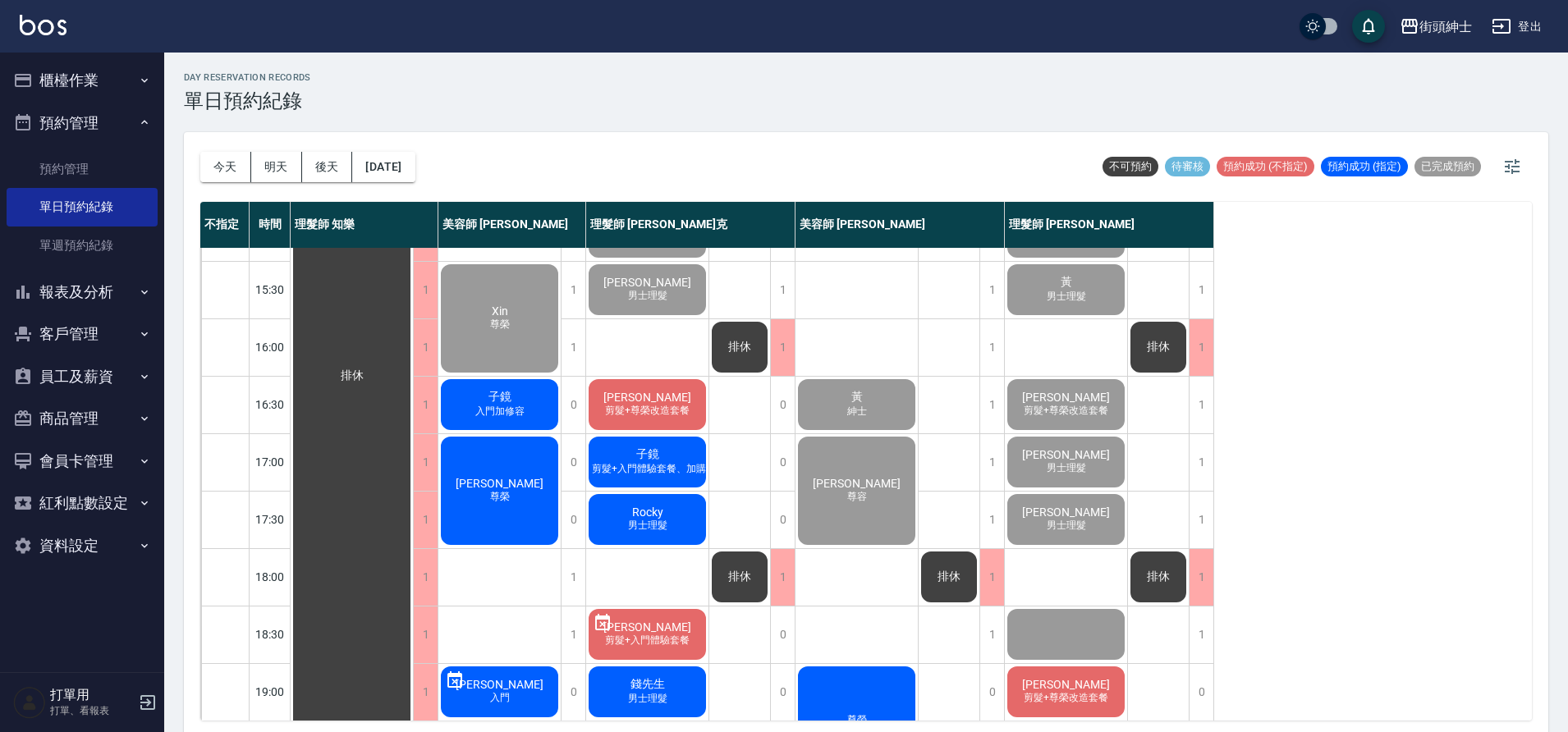
click at [511, 402] on span "子鏡" at bounding box center [500, 397] width 30 height 15
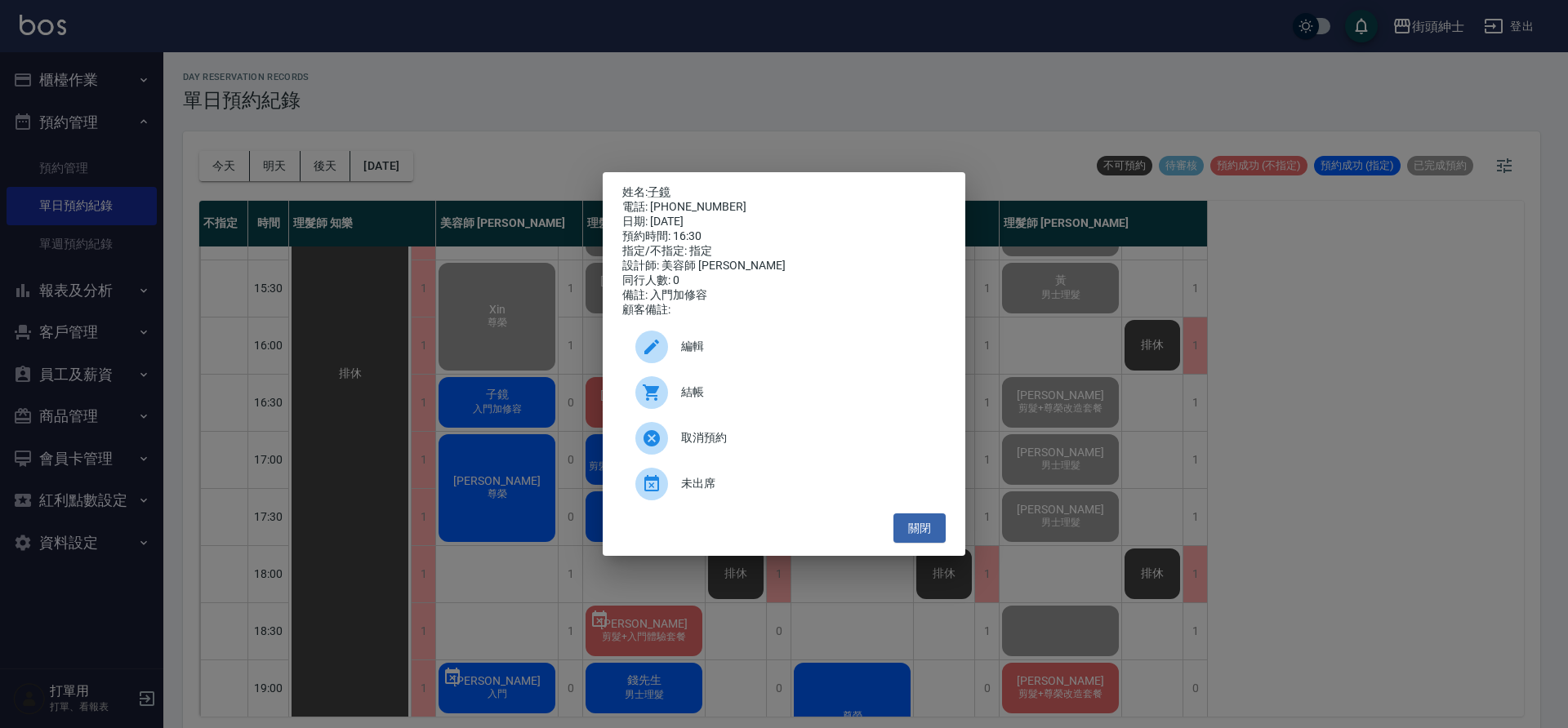
drag, startPoint x: 118, startPoint y: 122, endPoint x: 706, endPoint y: 405, distance: 652.6
click at [706, 401] on span "結帳" at bounding box center [807, 392] width 252 height 17
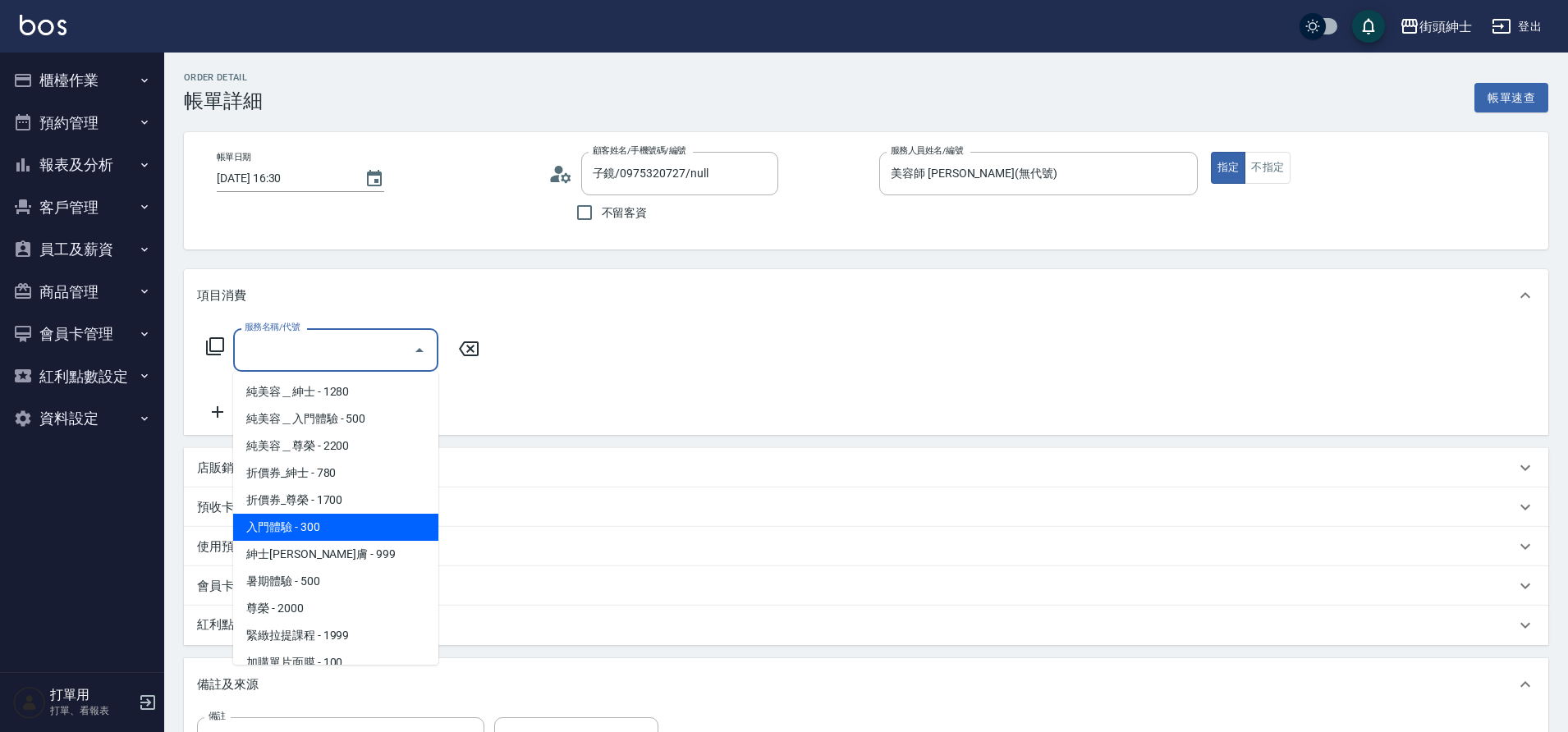
click at [308, 522] on span "入門體驗 - 300" at bounding box center [336, 527] width 205 height 27
type input "入門體驗"
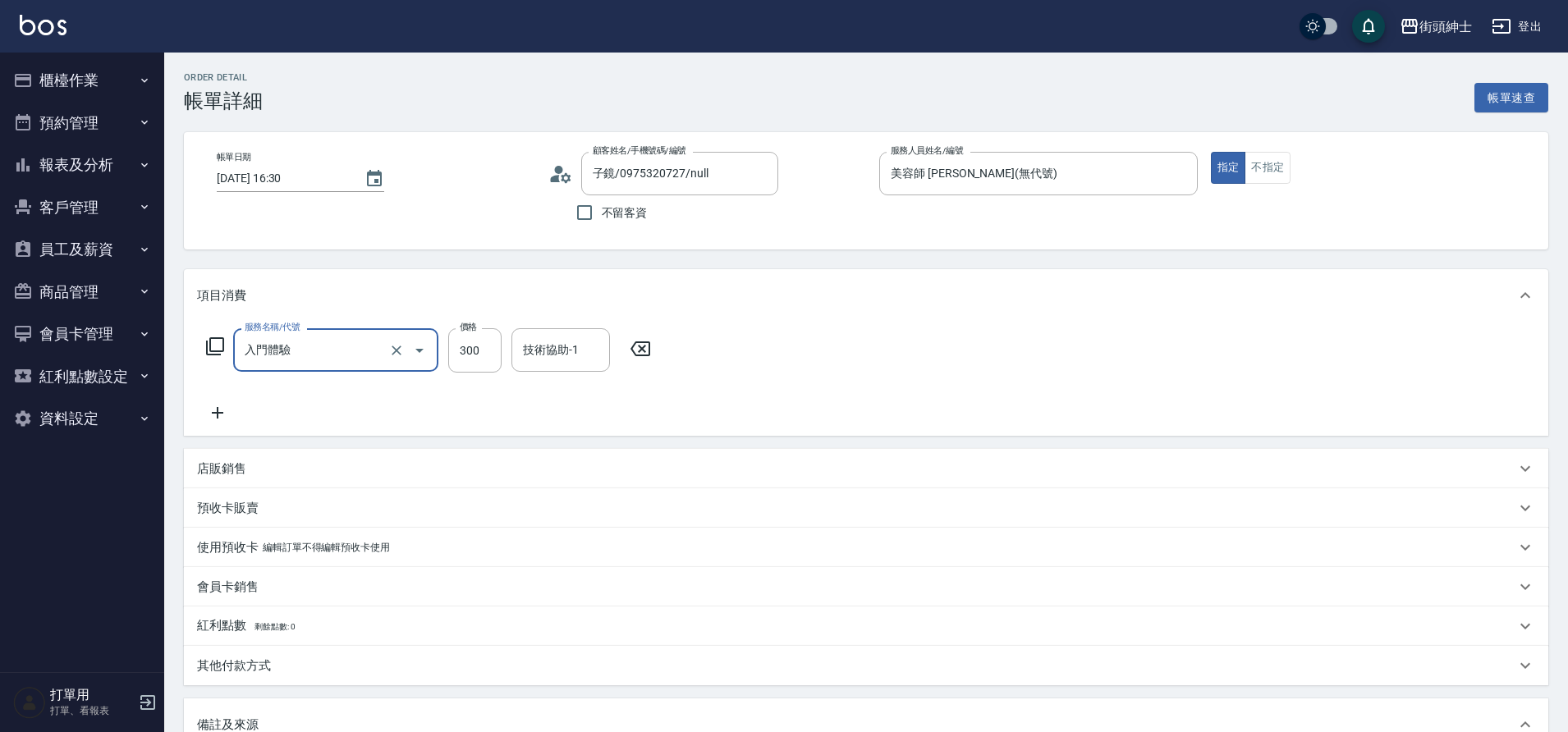
click at [215, 417] on icon at bounding box center [217, 412] width 41 height 20
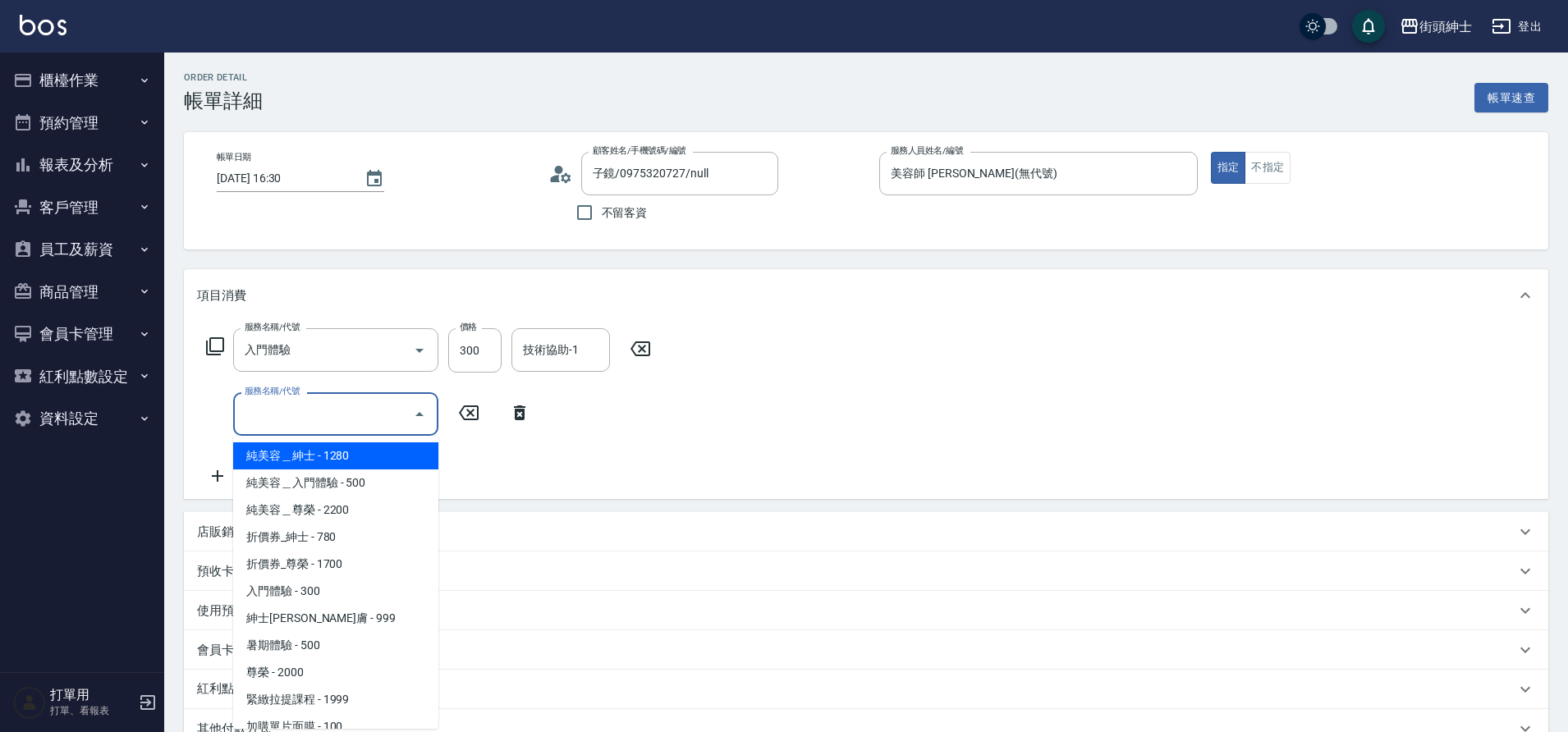
click at [350, 423] on input "服務名稱/代號" at bounding box center [323, 413] width 166 height 29
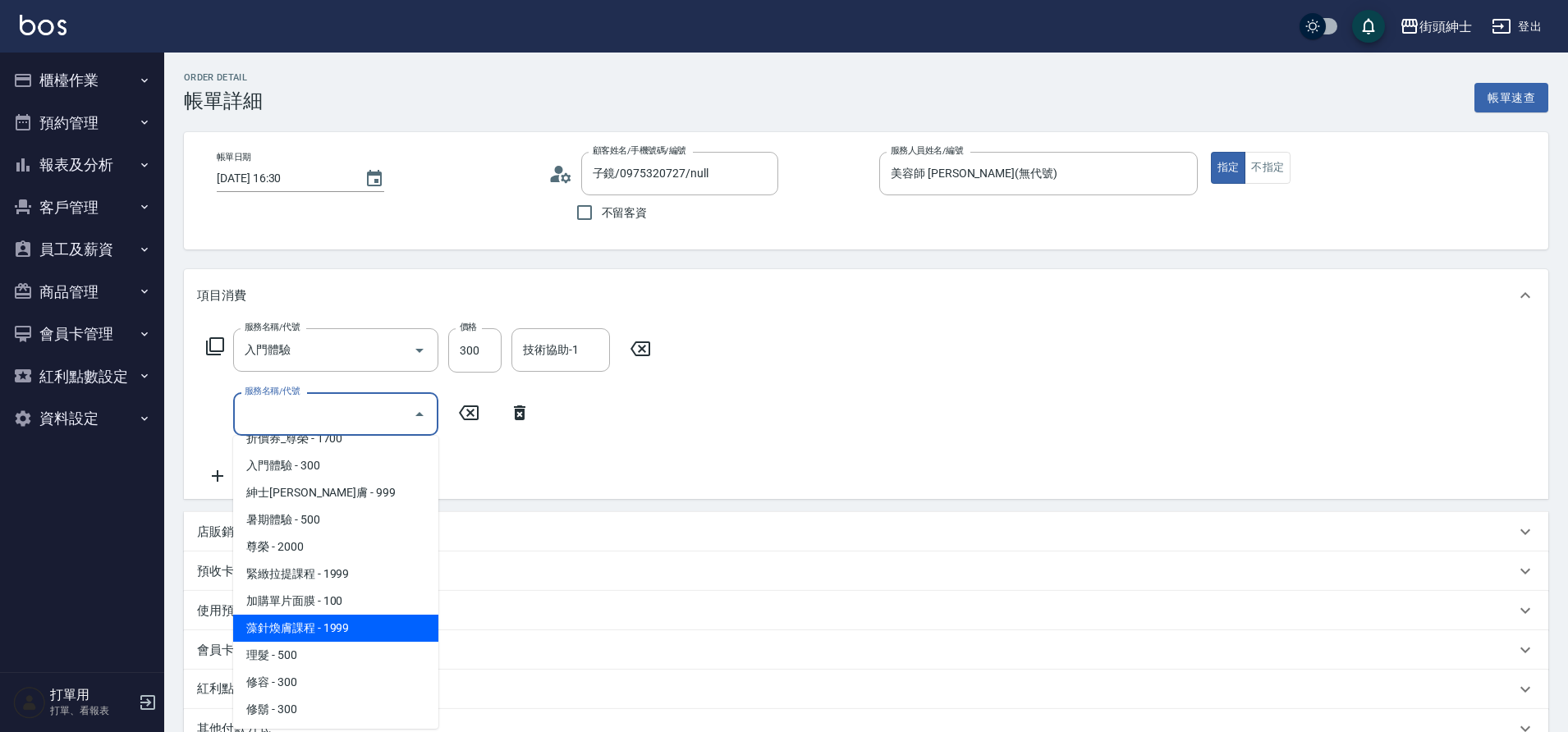
scroll to position [127, 0]
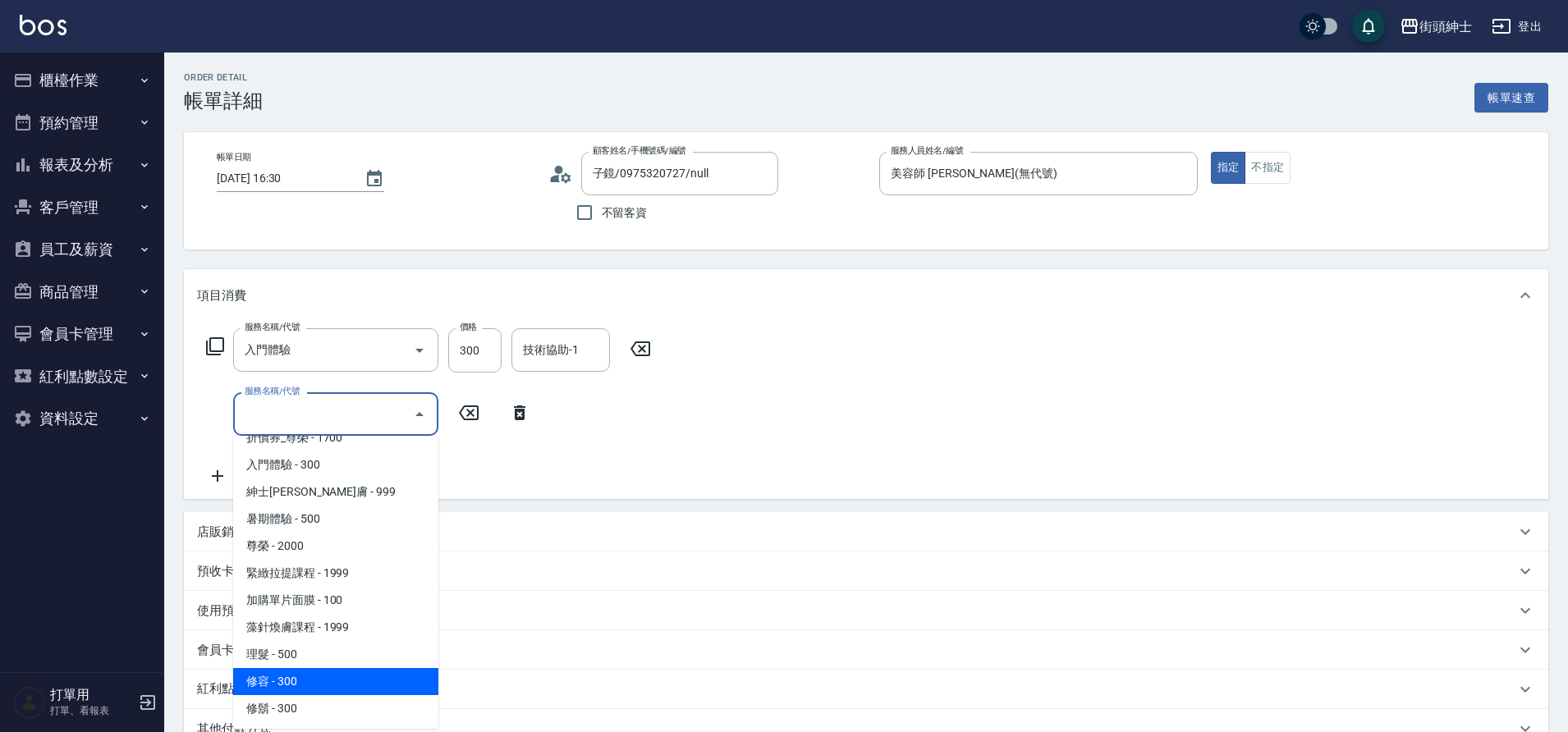
click at [311, 678] on span "修容 - 300" at bounding box center [336, 681] width 205 height 27
type input "修容(A03)"
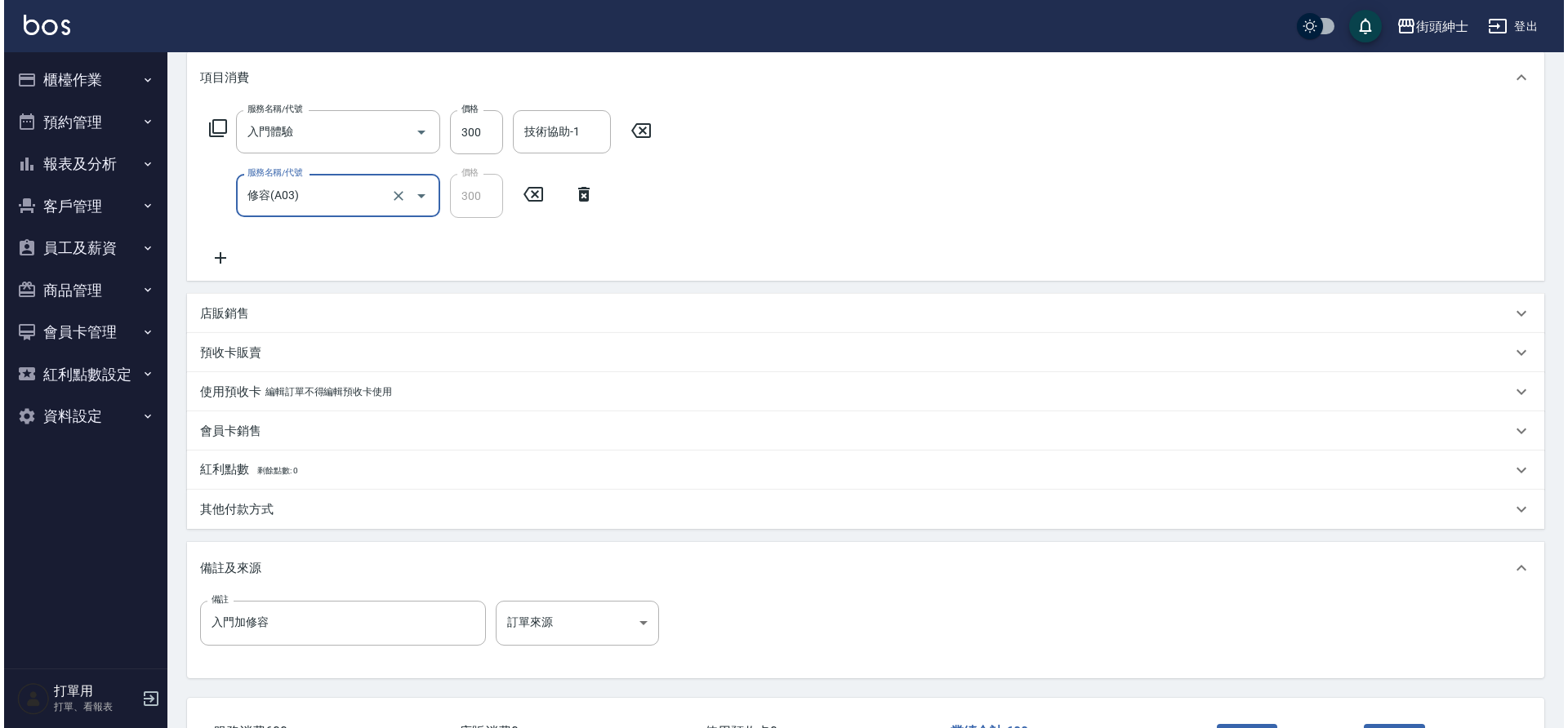
scroll to position [343, 0]
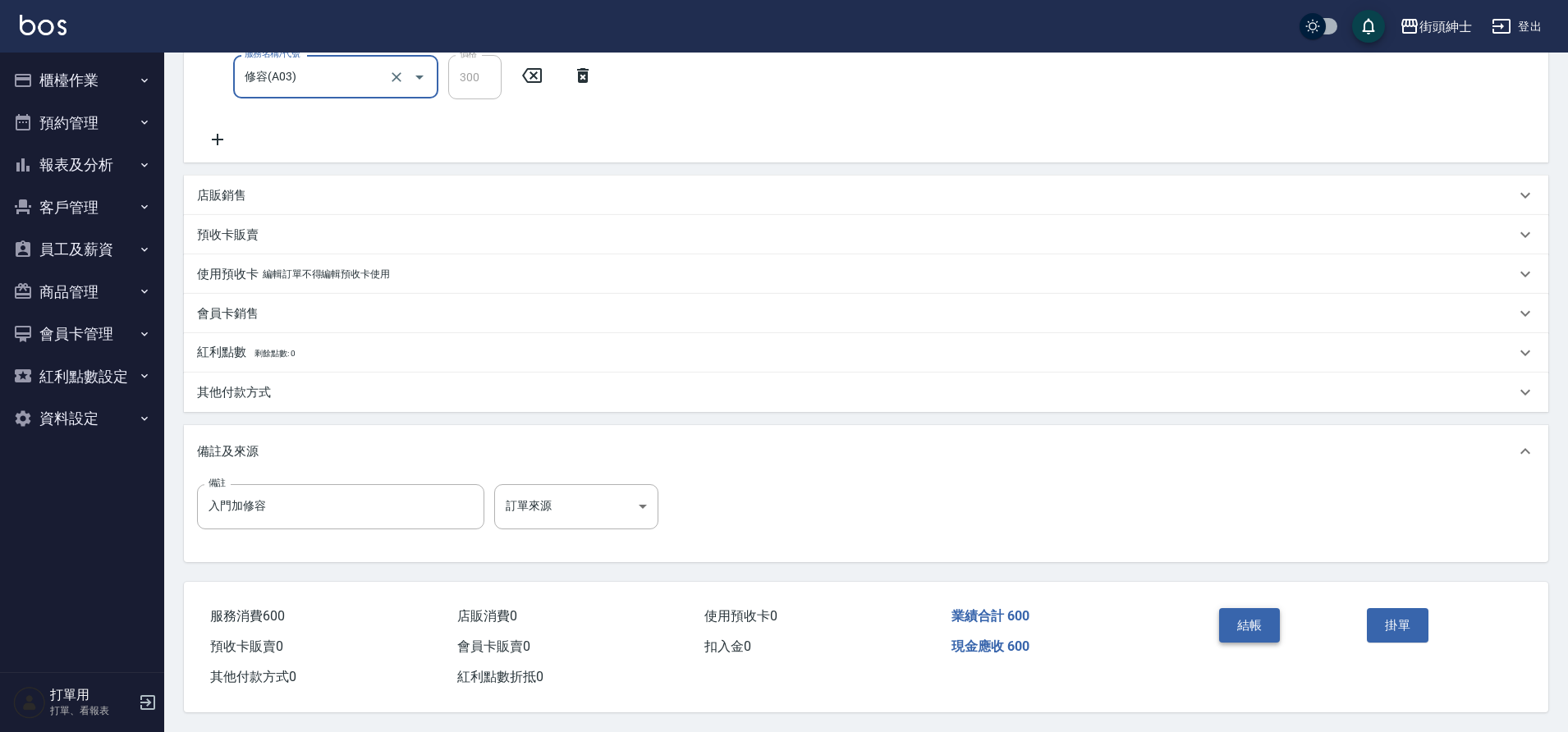
click at [1267, 612] on button "結帳" at bounding box center [1250, 625] width 62 height 35
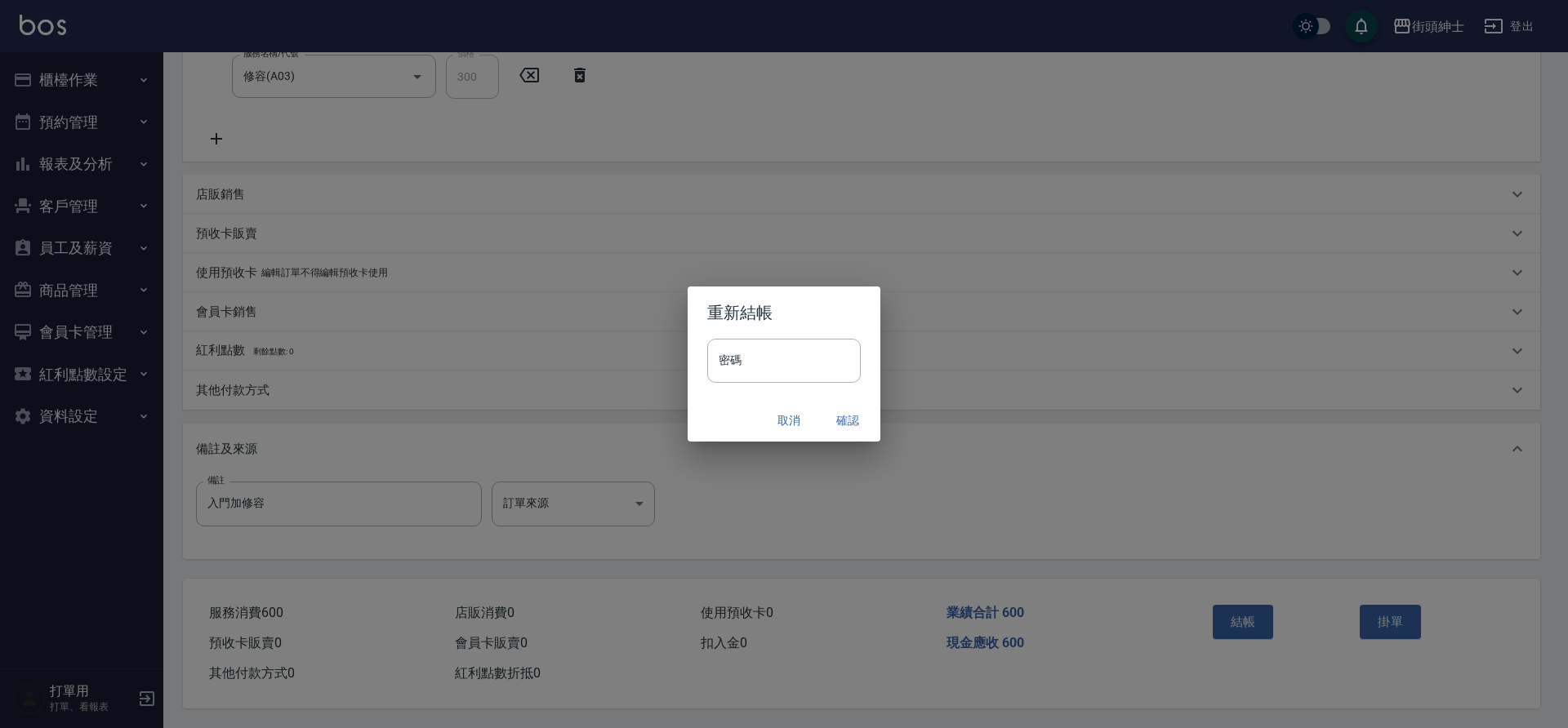
click at [840, 410] on button "確認" at bounding box center [848, 420] width 52 height 30
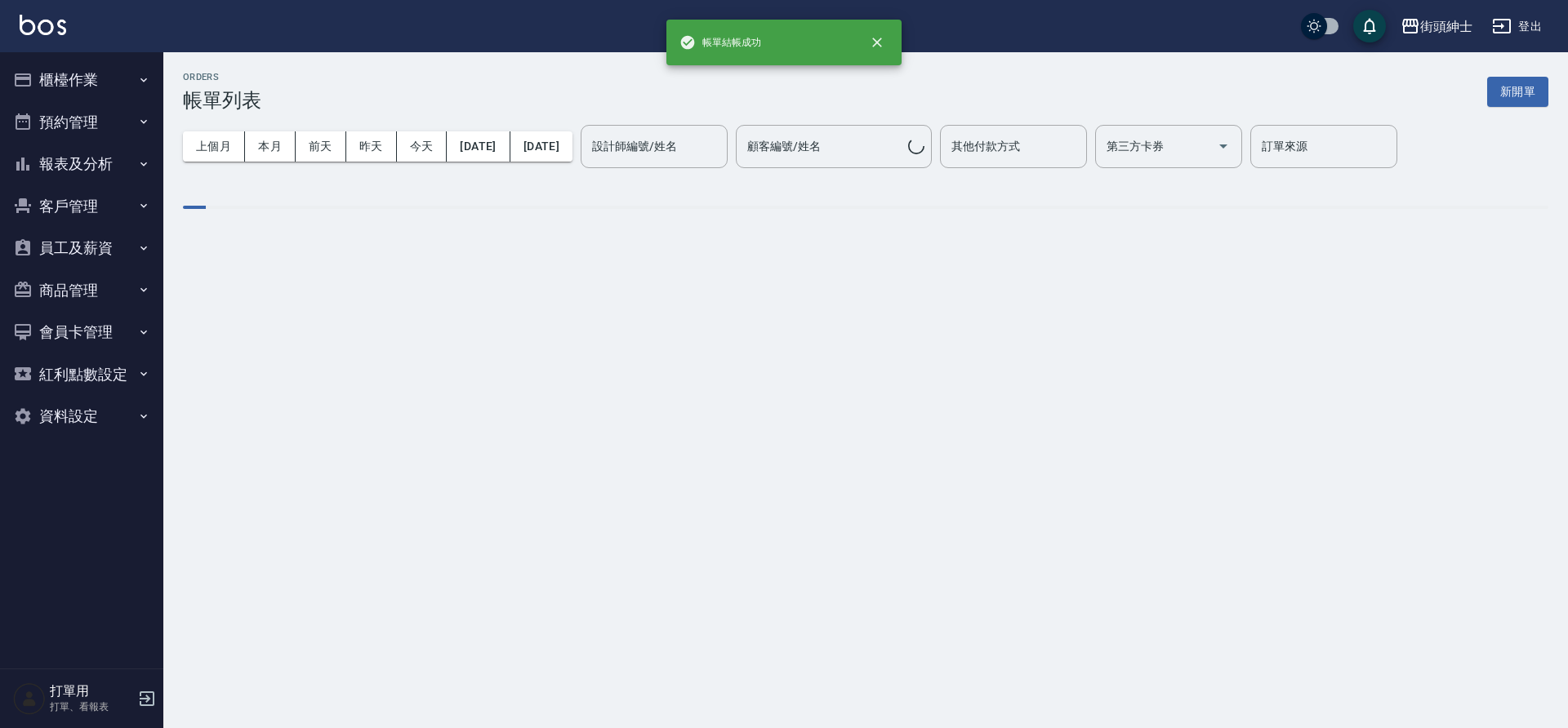
click at [76, 131] on button "預約管理" at bounding box center [81, 123] width 150 height 43
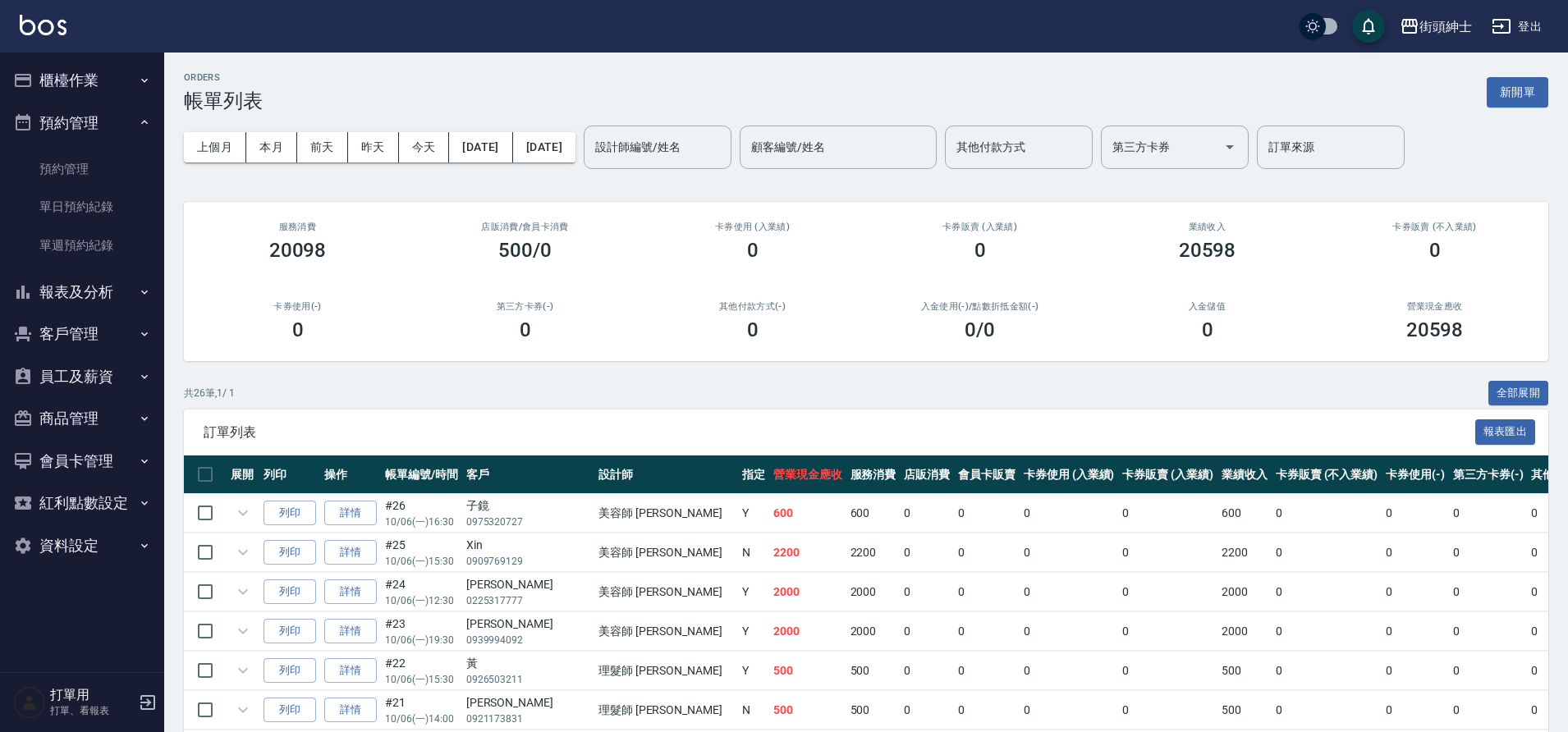
click at [95, 205] on link "單日預約紀錄" at bounding box center [82, 207] width 151 height 37
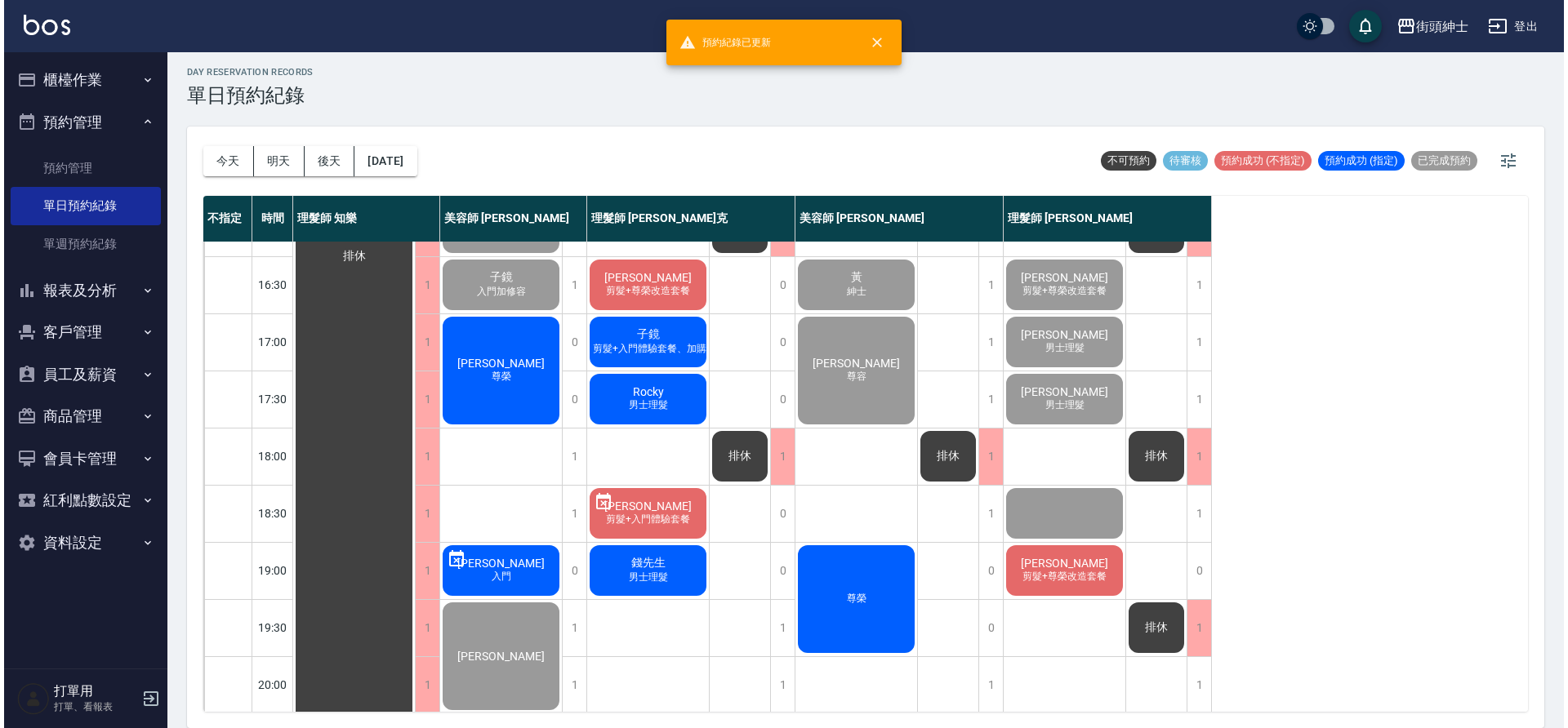
scroll to position [628, 0]
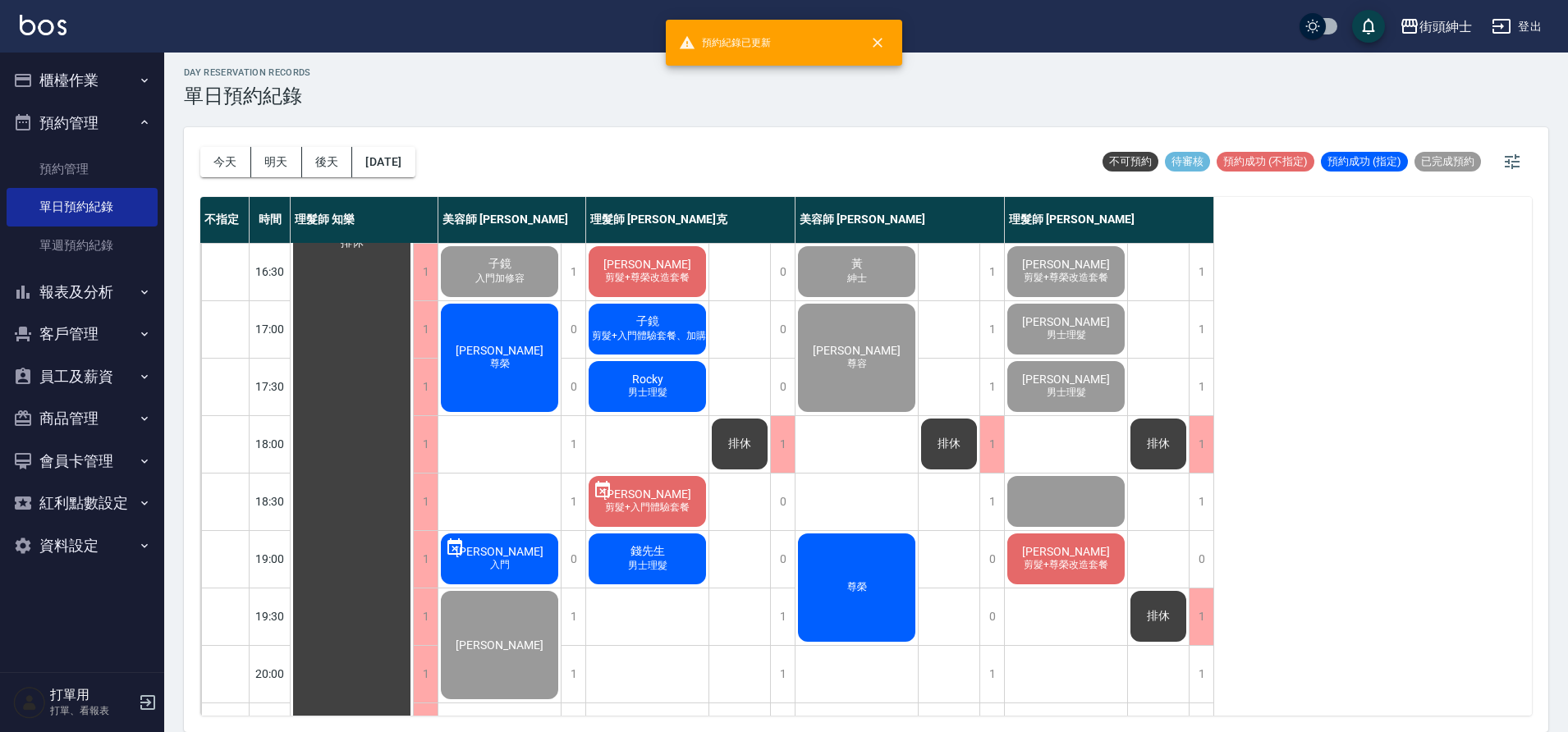
click at [520, 364] on div "鄧浩翔 尊榮" at bounding box center [500, 357] width 122 height 113
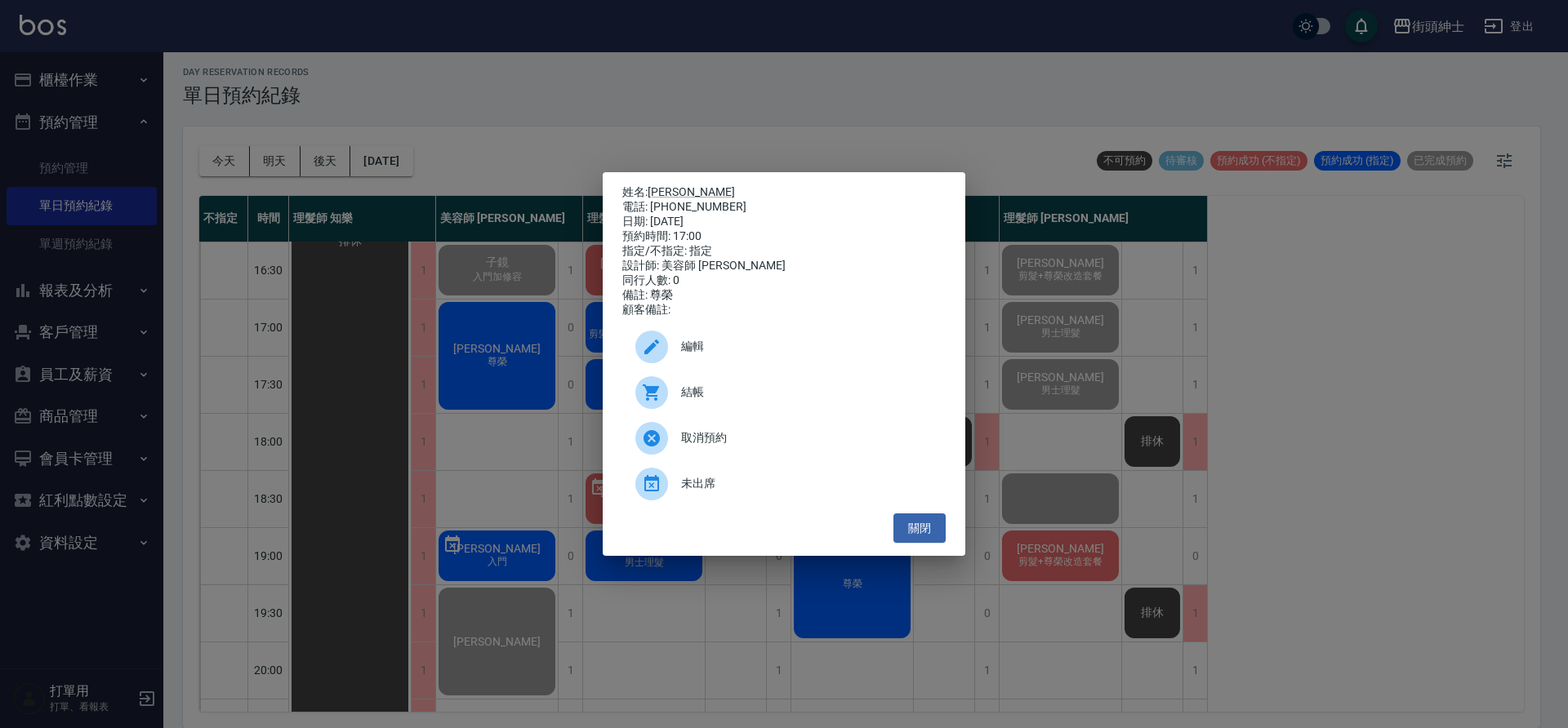
click at [698, 396] on span "結帳" at bounding box center [807, 392] width 252 height 17
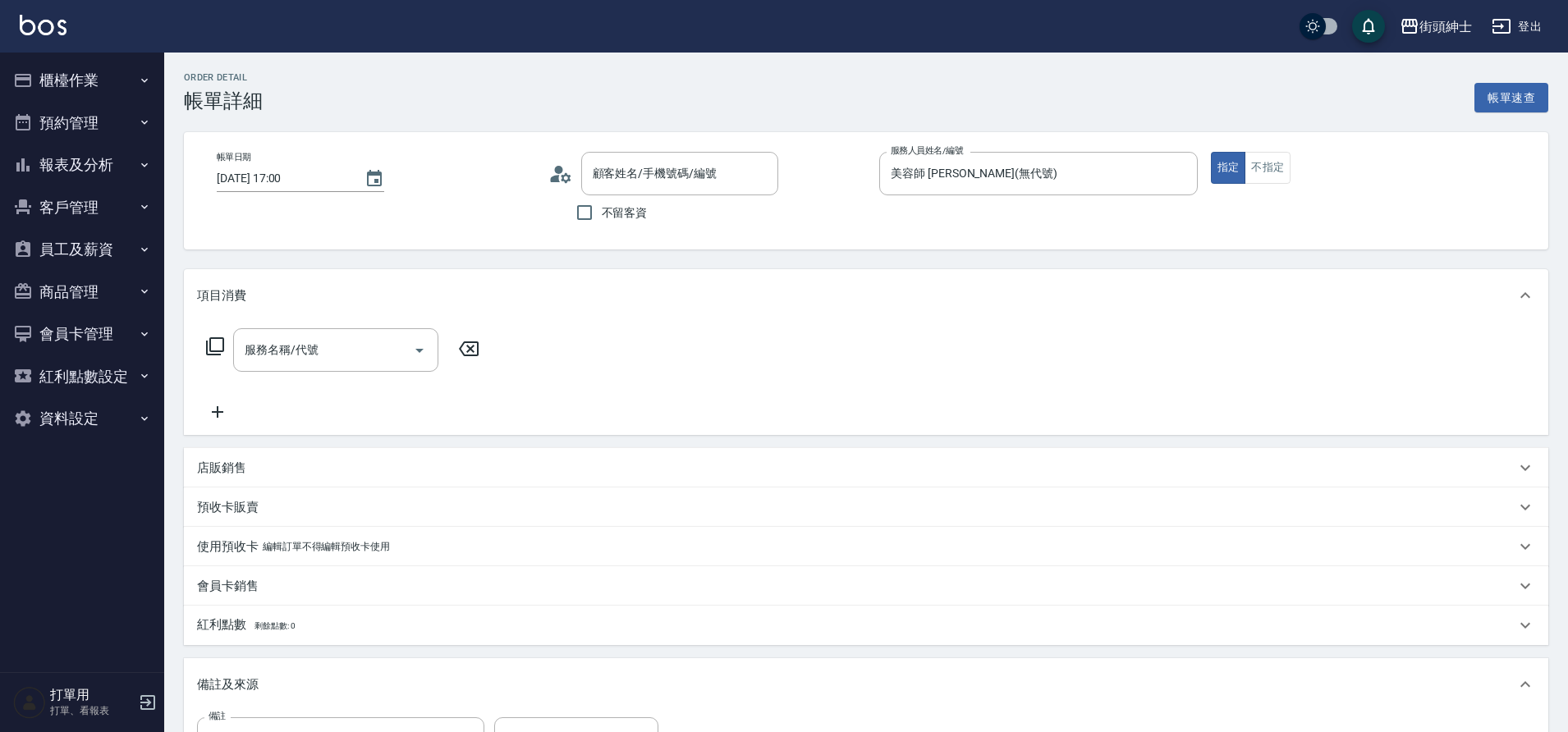
click at [295, 348] on div "服務名稱/代號 服務名稱/代號" at bounding box center [336, 350] width 205 height 43
type input "[PERSON_NAME]/0972021706/null"
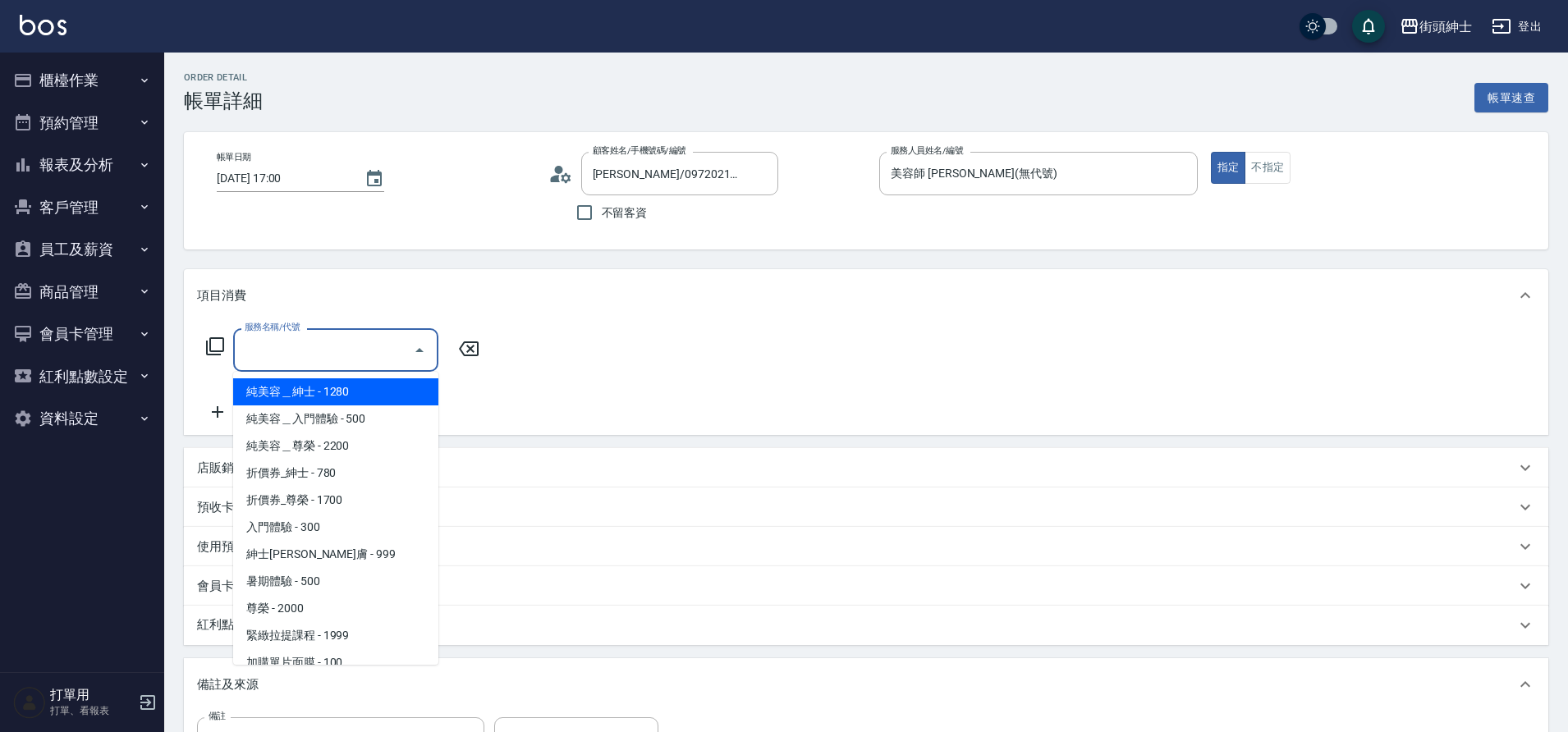
click at [336, 506] on span "折價券_尊榮 - 1700" at bounding box center [336, 500] width 205 height 27
type input "折價券_尊榮"
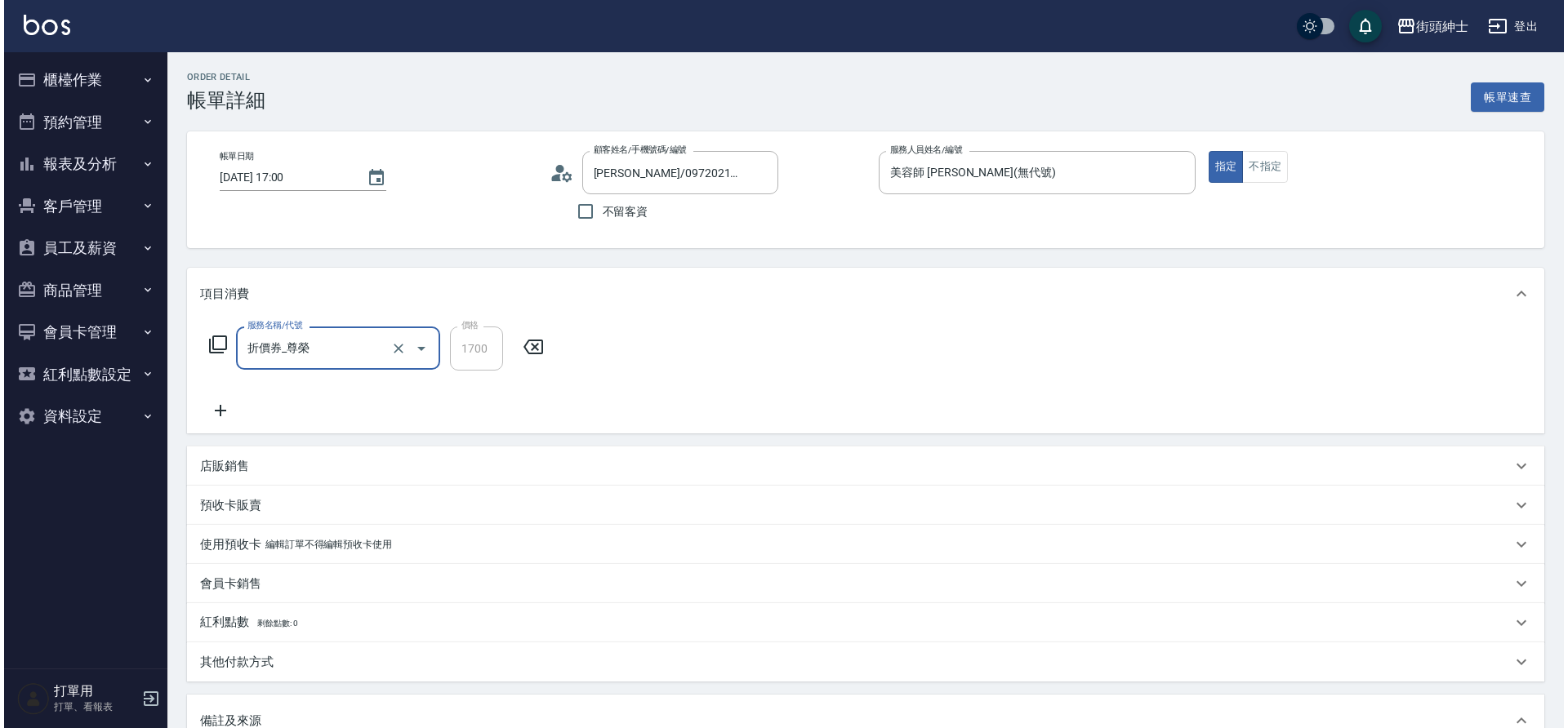
scroll to position [279, 0]
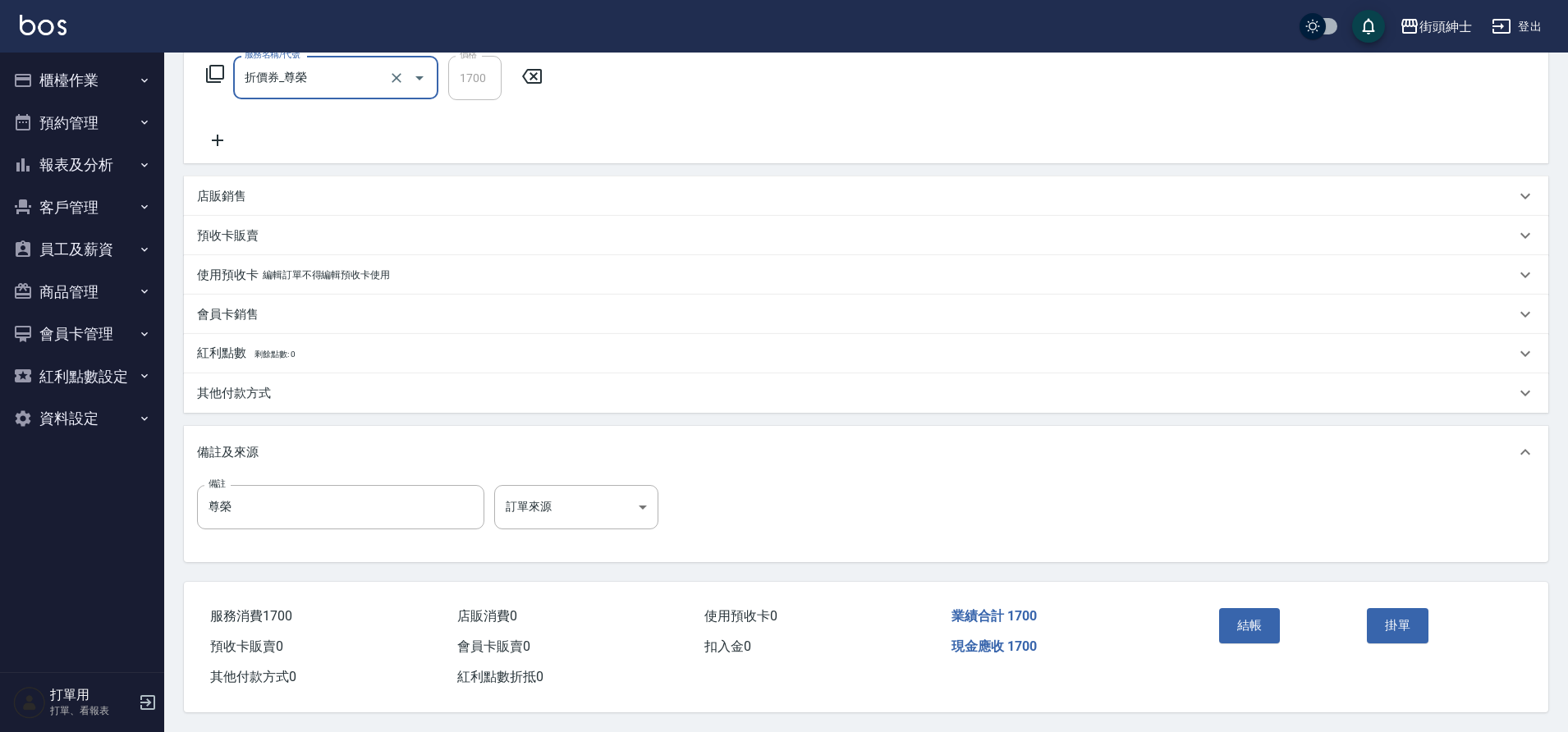
click at [1242, 626] on button "結帳" at bounding box center [1250, 625] width 62 height 35
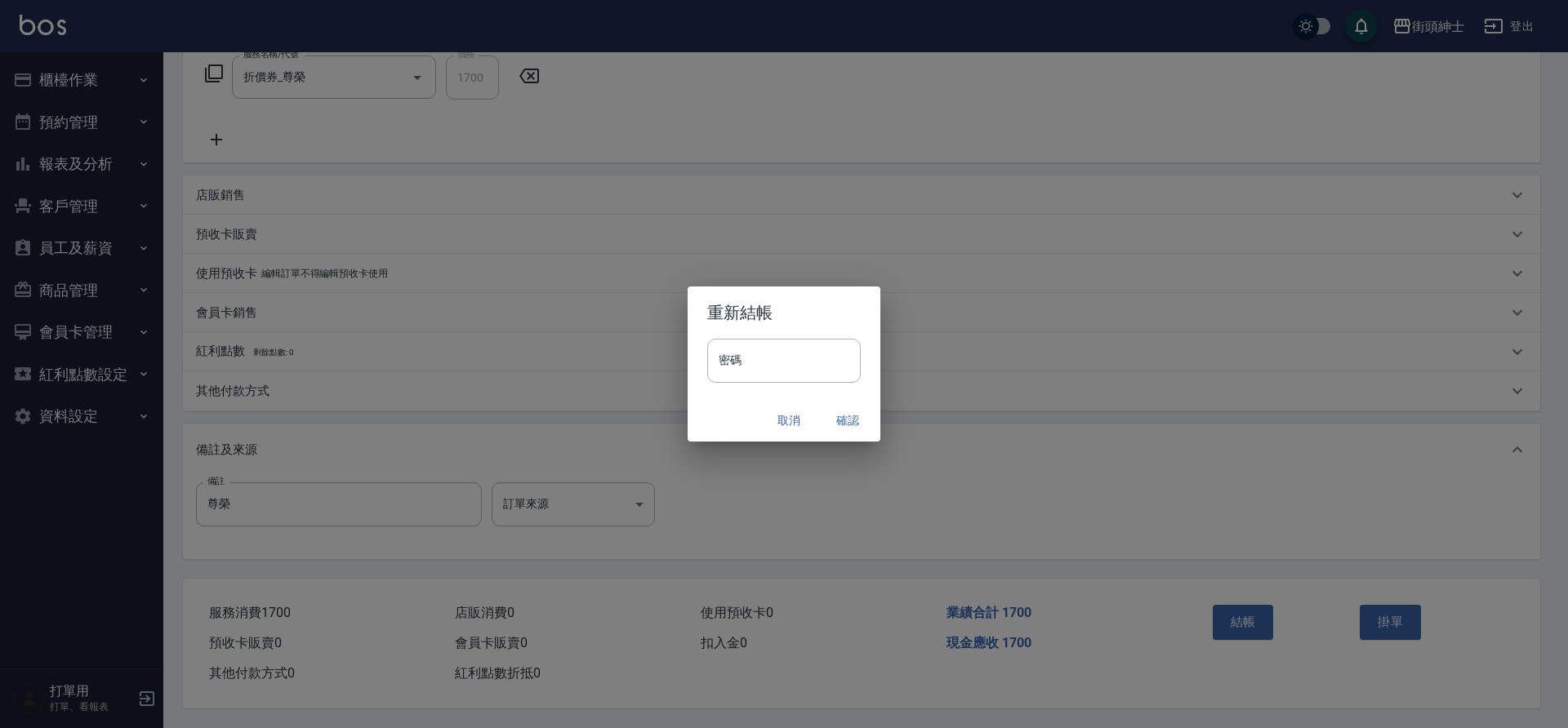
click at [833, 415] on button "確認" at bounding box center [848, 420] width 52 height 30
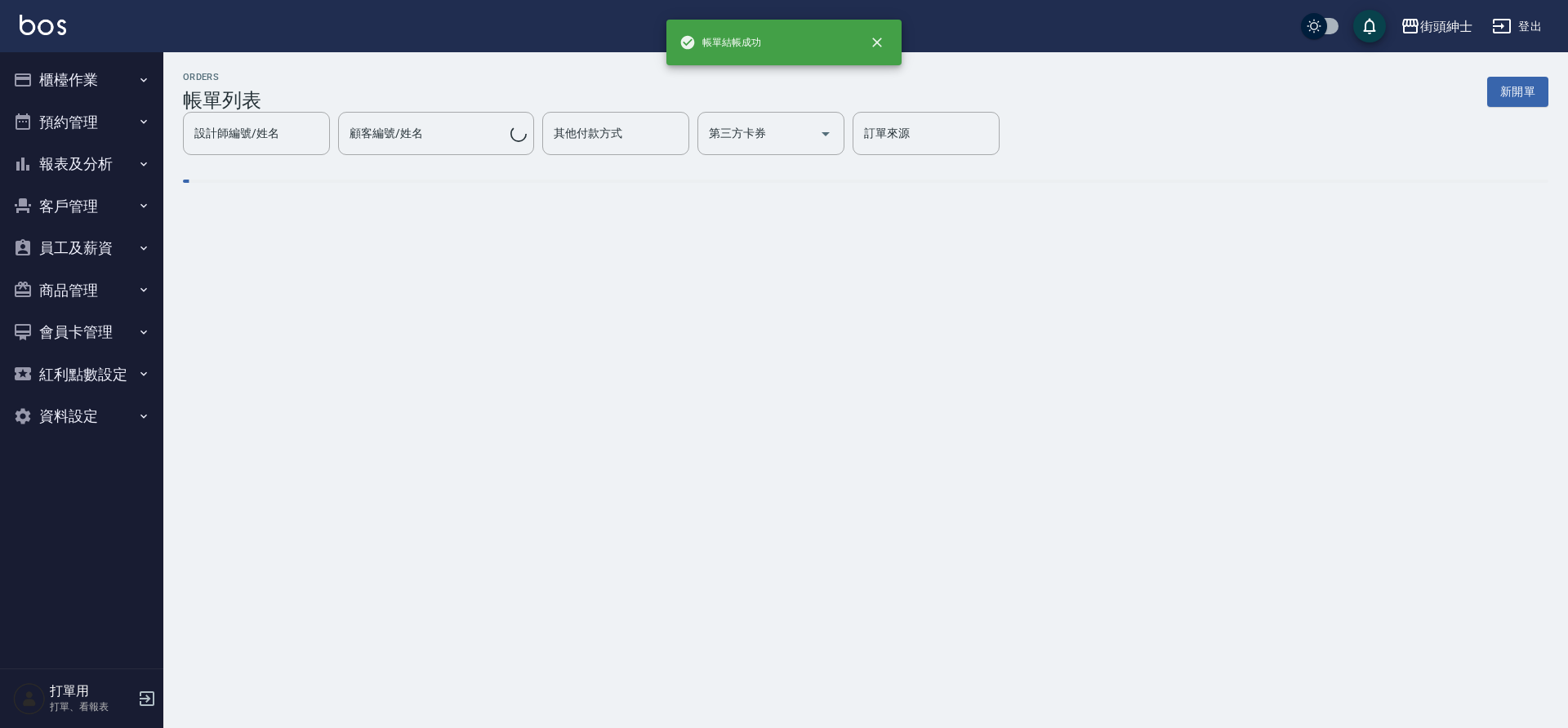
drag, startPoint x: 0, startPoint y: 0, endPoint x: 102, endPoint y: 117, distance: 155.2
click at [102, 117] on button "預約管理" at bounding box center [81, 123] width 150 height 43
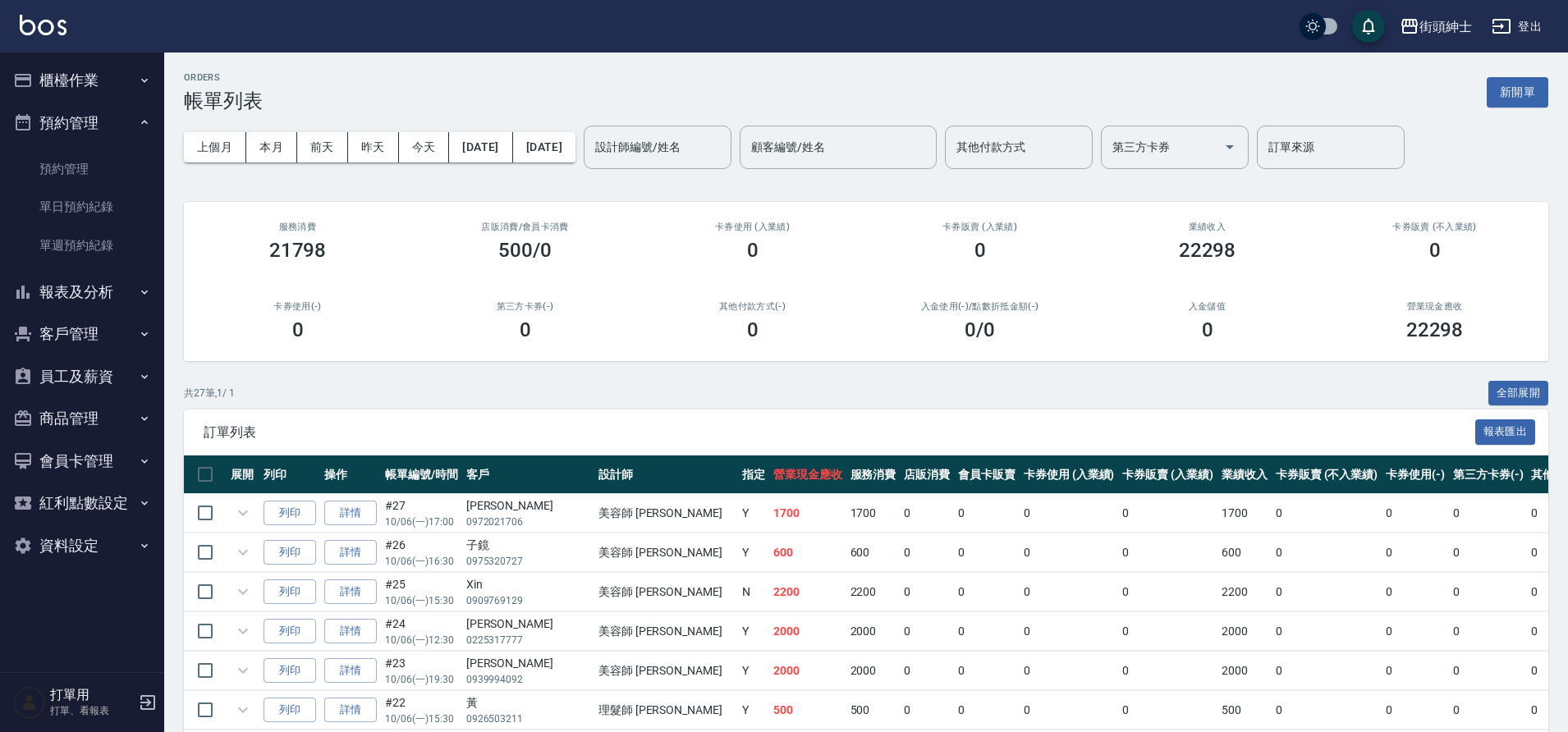
click at [93, 206] on link "單日預約紀錄" at bounding box center [82, 207] width 151 height 37
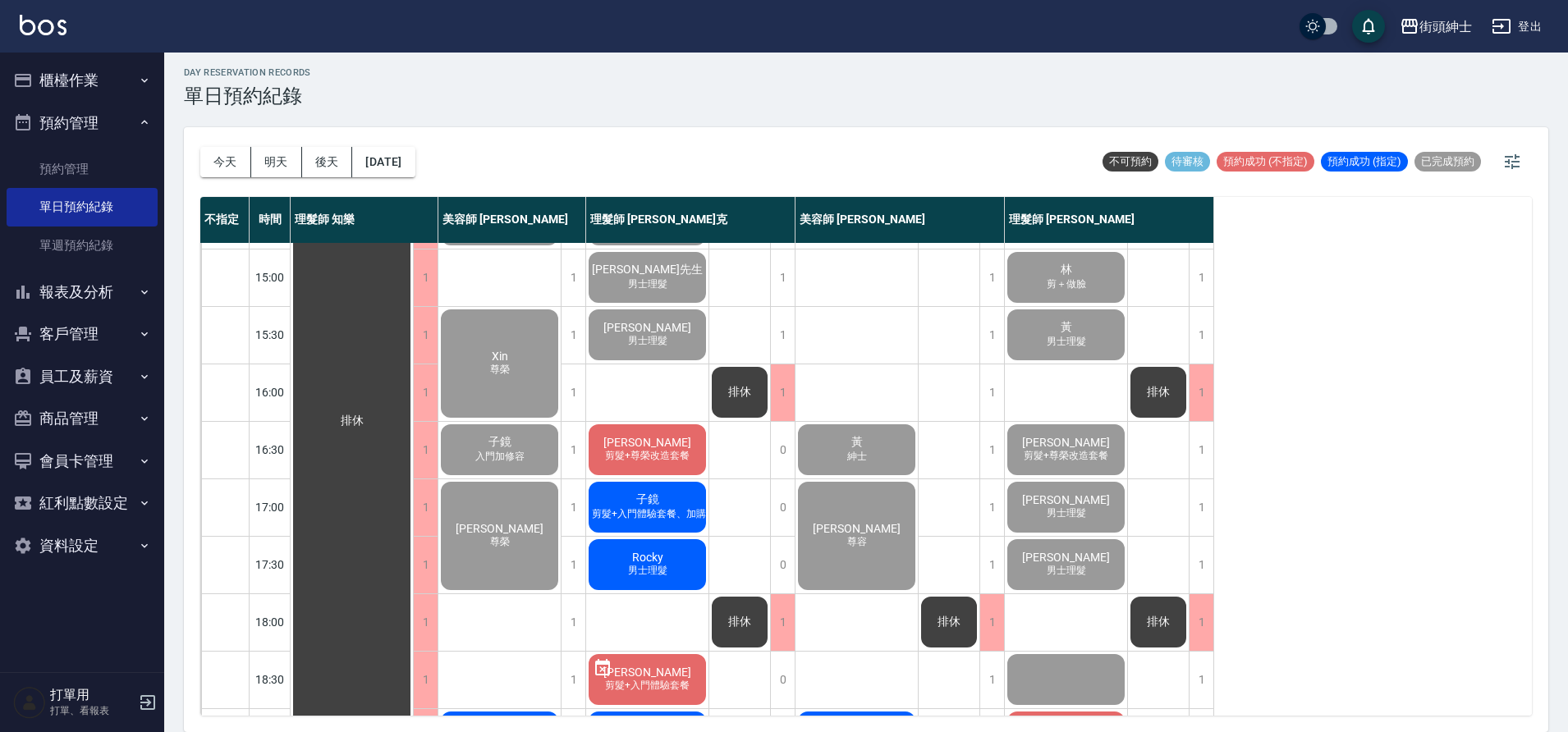
scroll to position [621, 0]
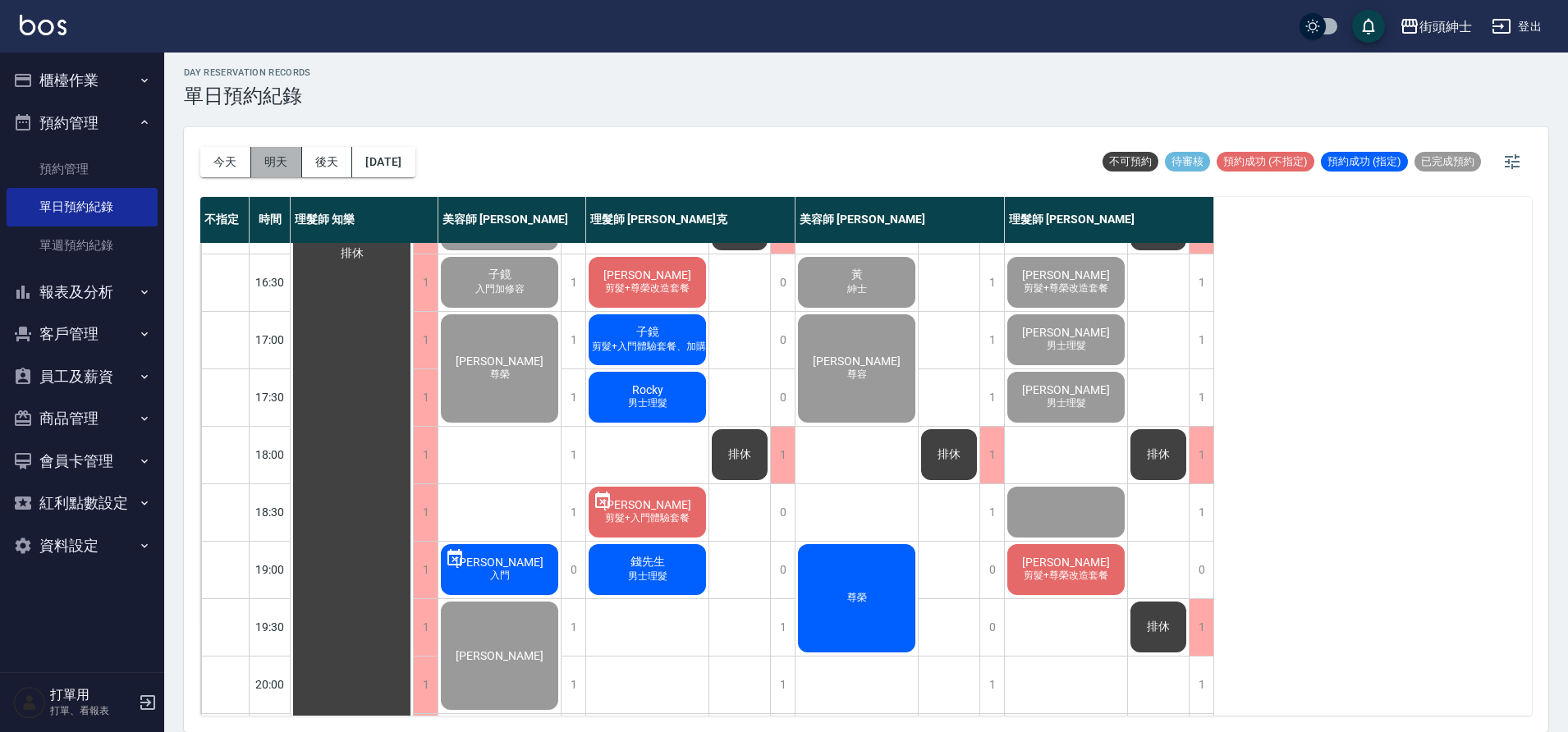
click at [282, 156] on button "明天" at bounding box center [276, 162] width 51 height 30
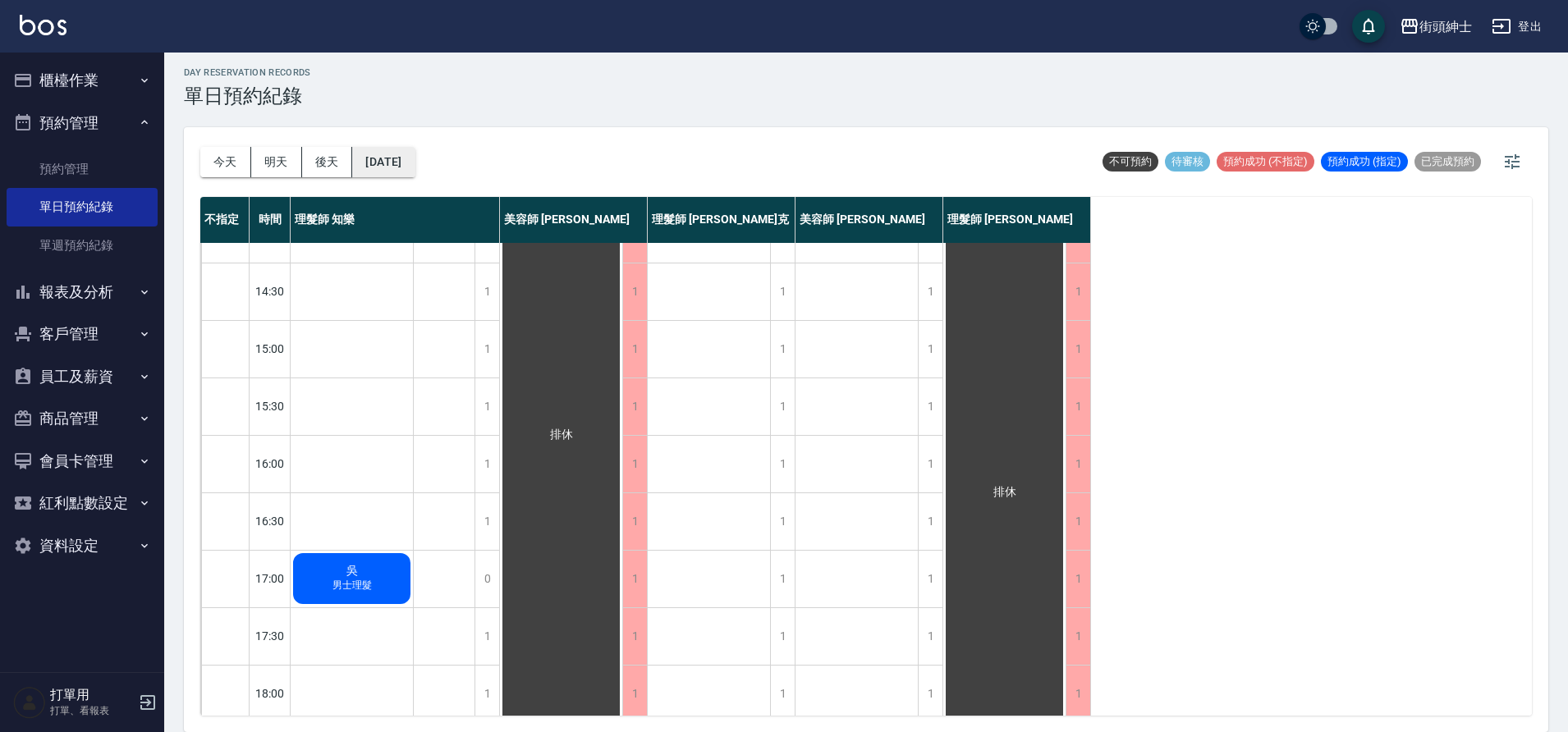
scroll to position [386, 0]
click at [369, 156] on button "2025/10/07" at bounding box center [383, 162] width 63 height 30
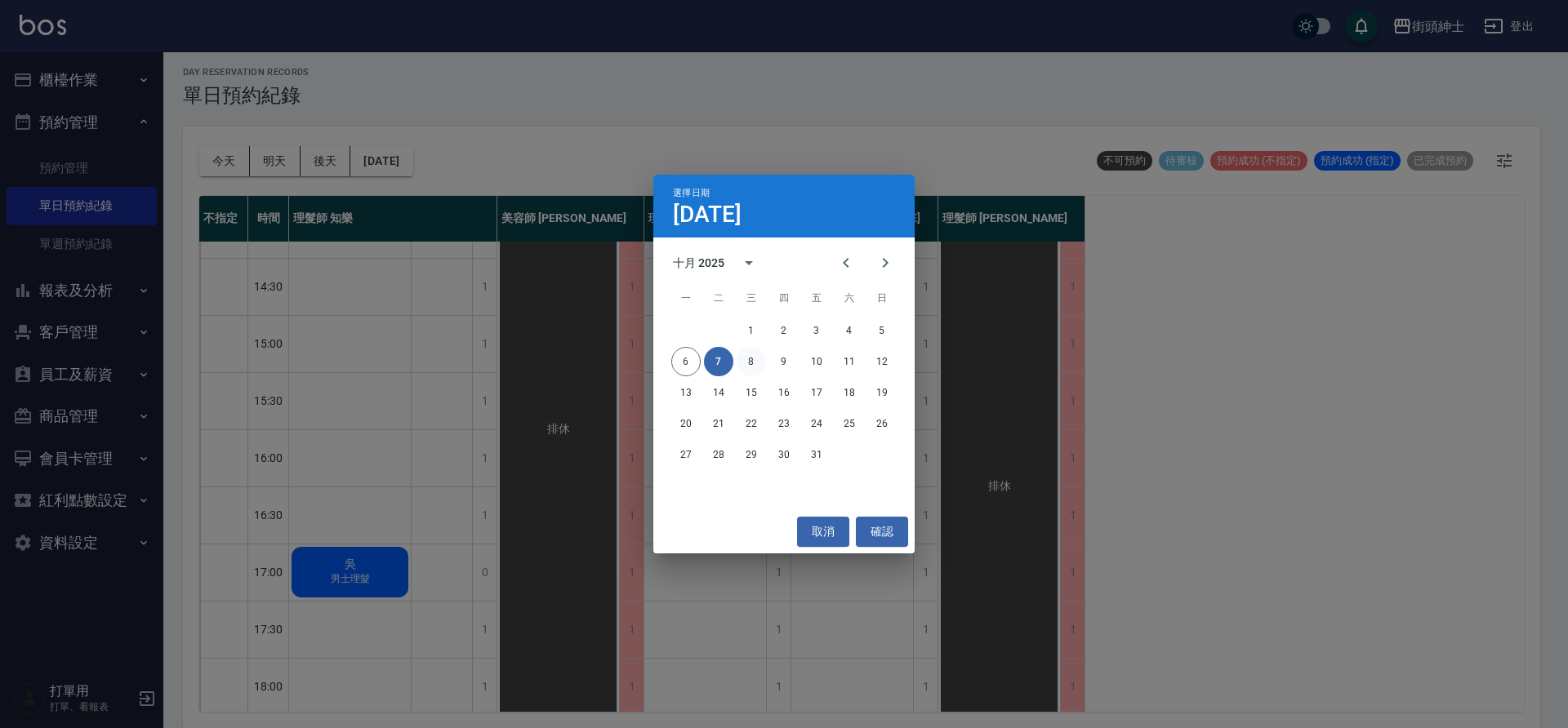
click at [750, 367] on button "8" at bounding box center [752, 362] width 30 height 30
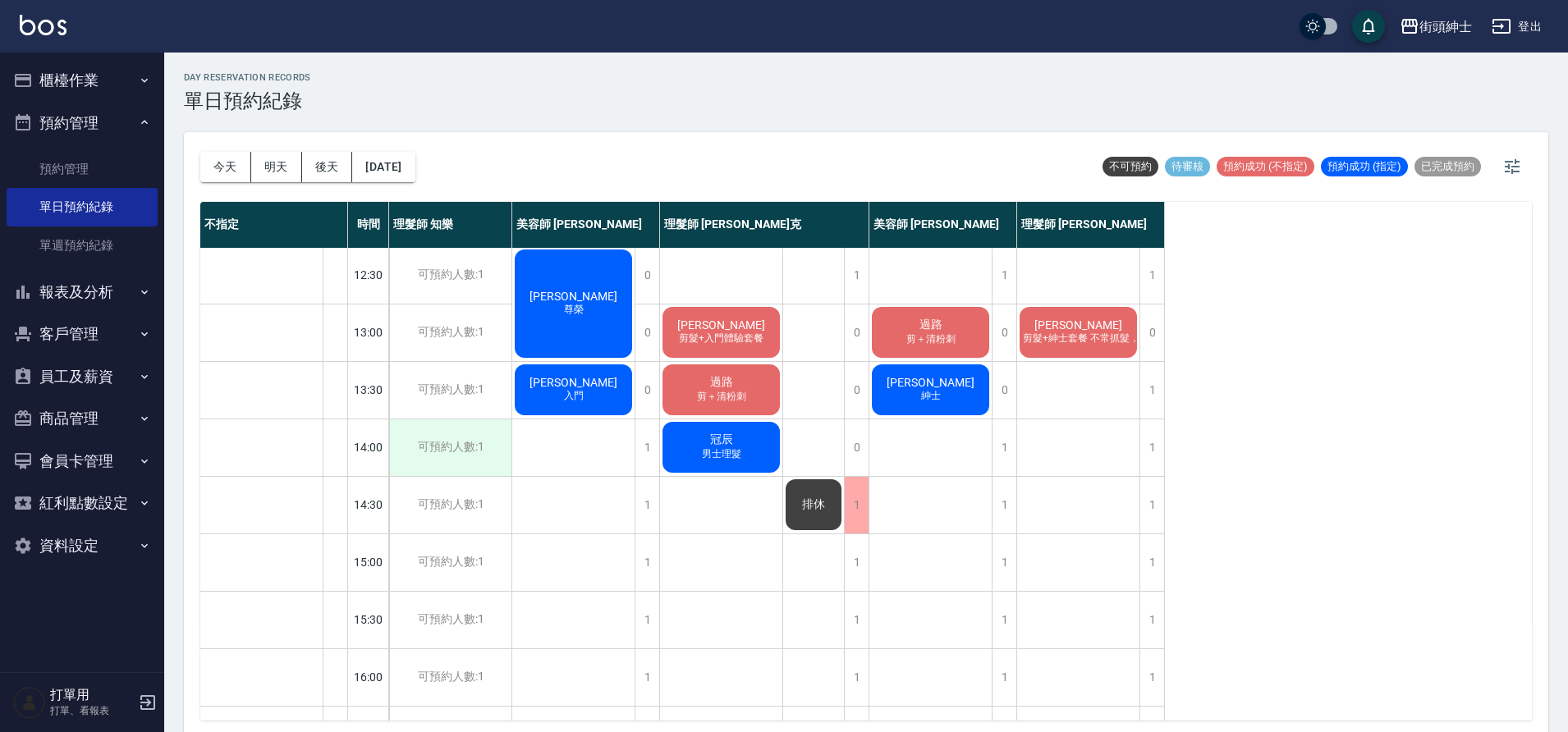
scroll to position [151, 0]
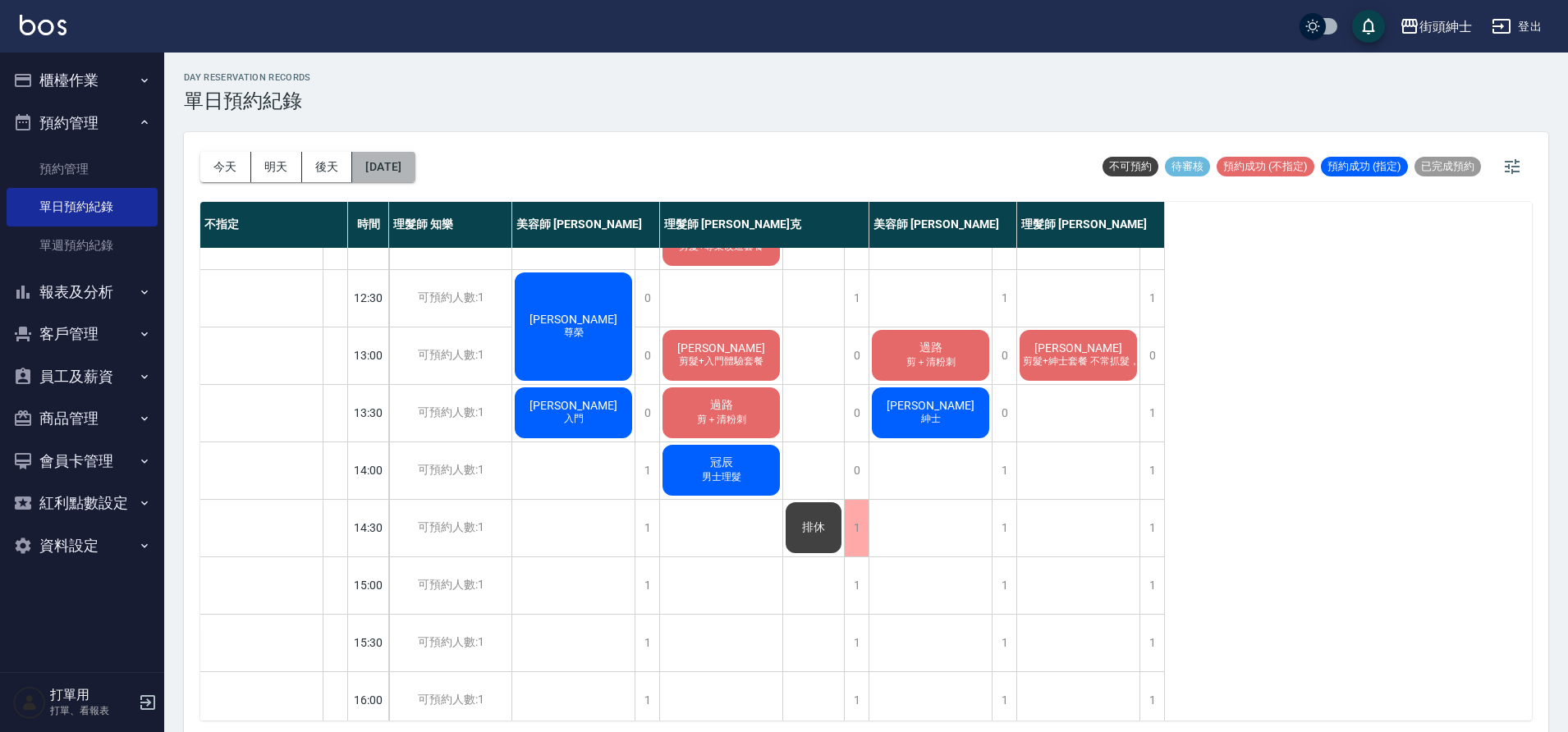
click at [411, 176] on button "2025/10/08" at bounding box center [383, 167] width 63 height 30
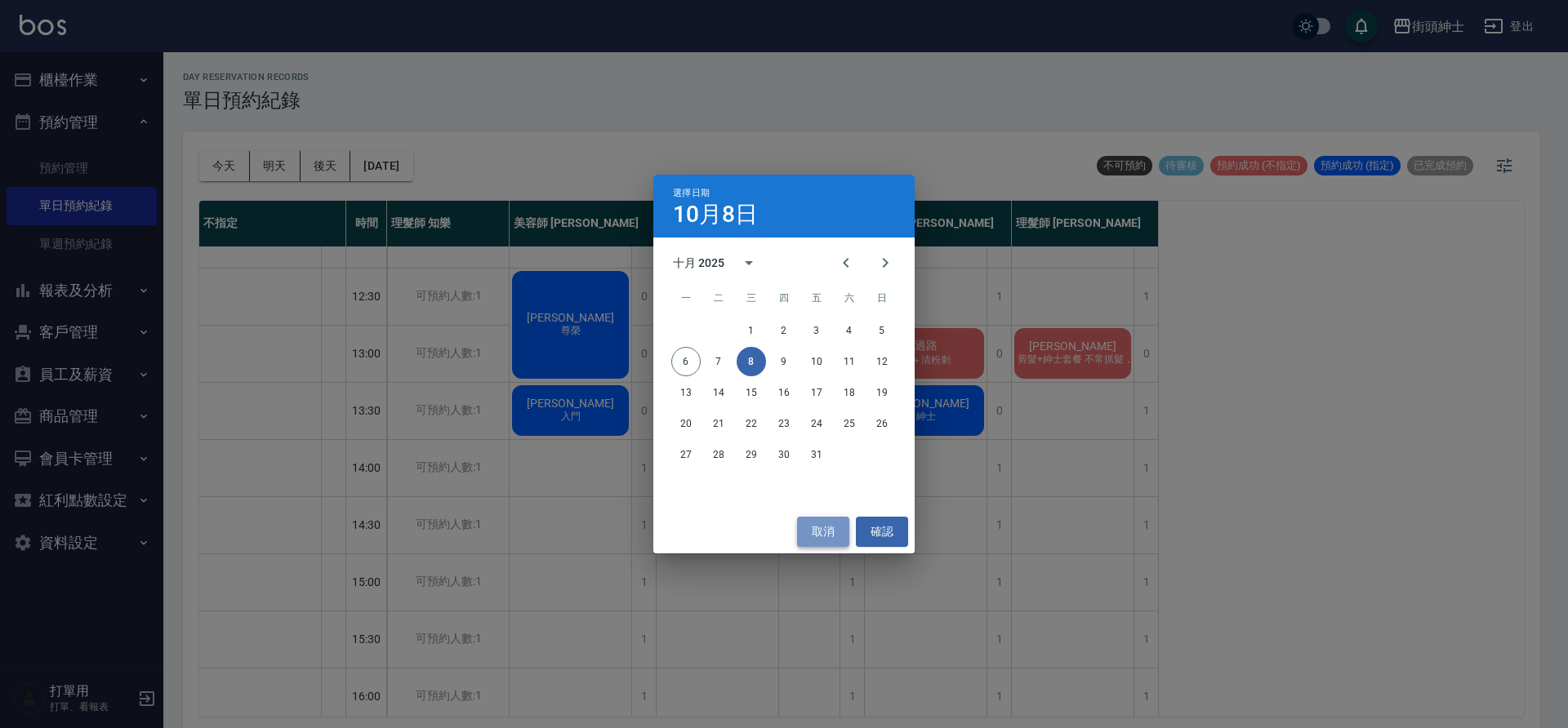
click at [818, 541] on button "取消" at bounding box center [824, 531] width 52 height 30
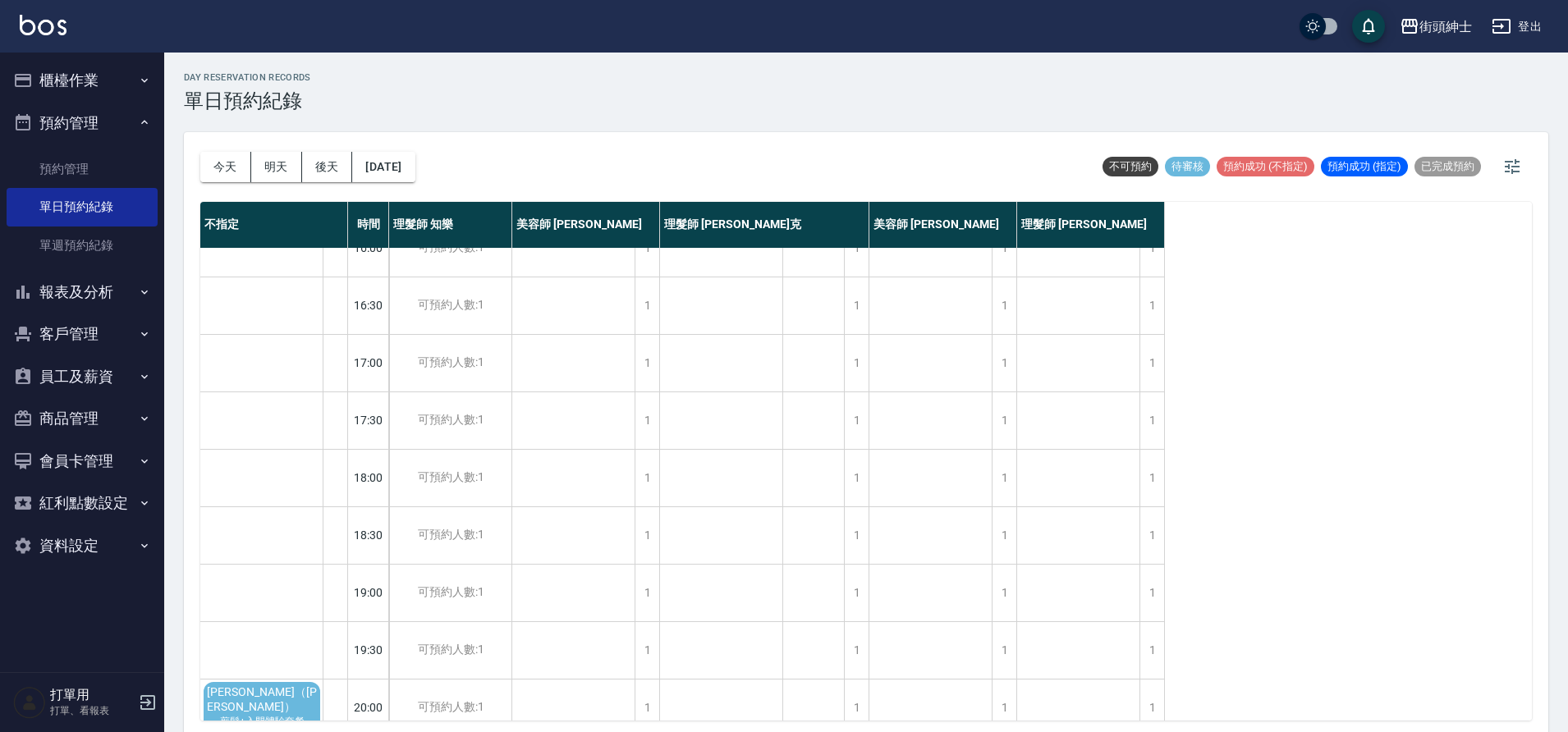
scroll to position [747, 0]
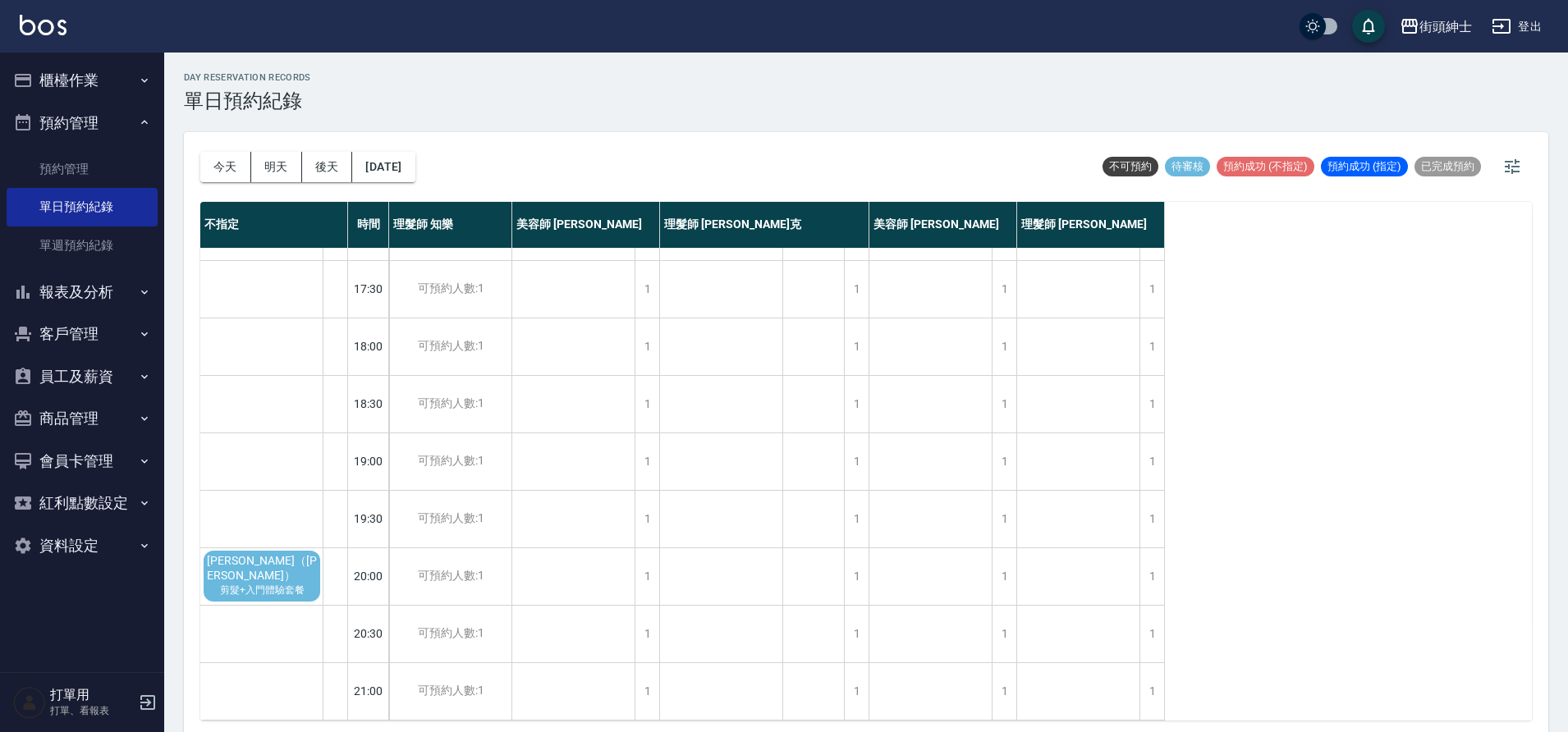
click at [291, 554] on span "林忠賢（Peter）" at bounding box center [261, 569] width 116 height 30
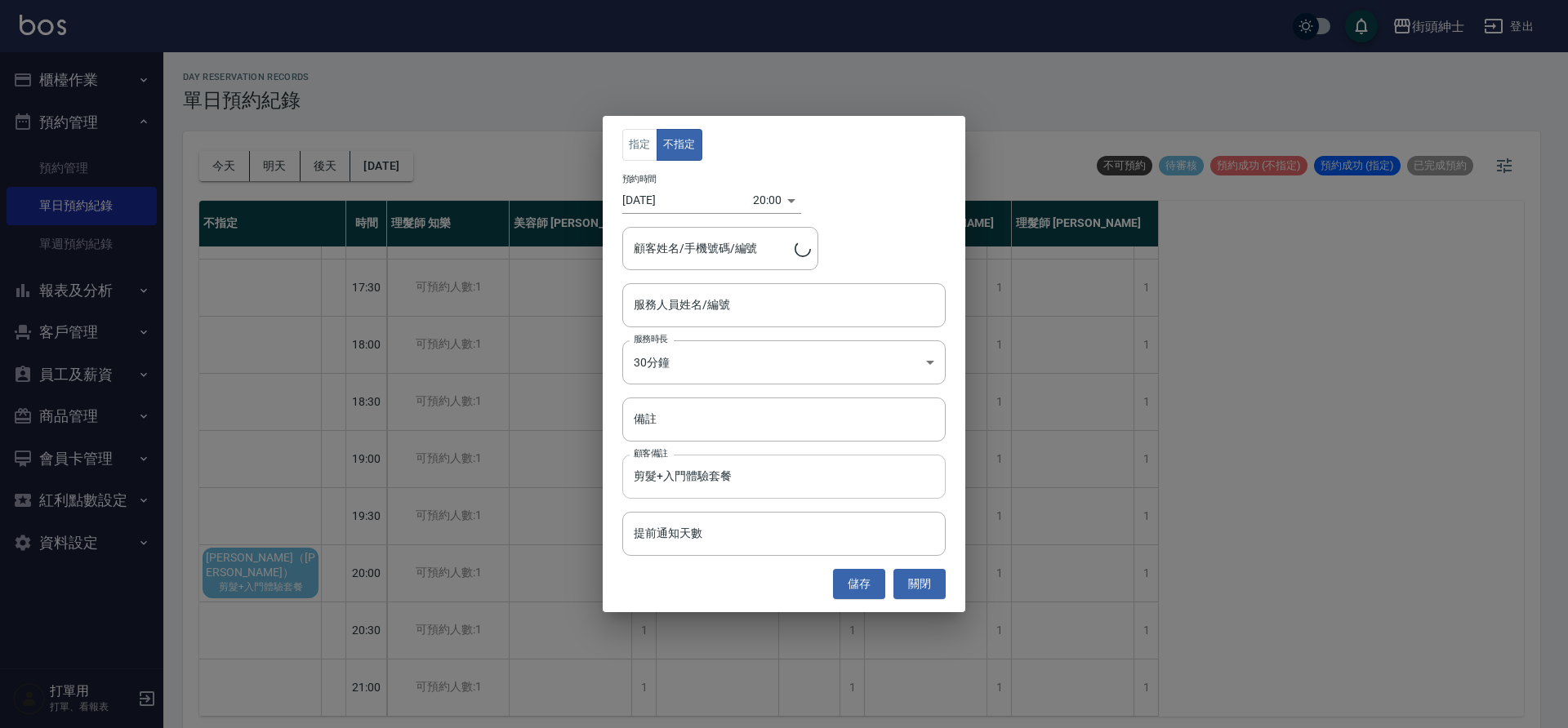
type input "林忠賢（Peter）/0903755771"
click at [906, 588] on button "關閉" at bounding box center [920, 584] width 52 height 30
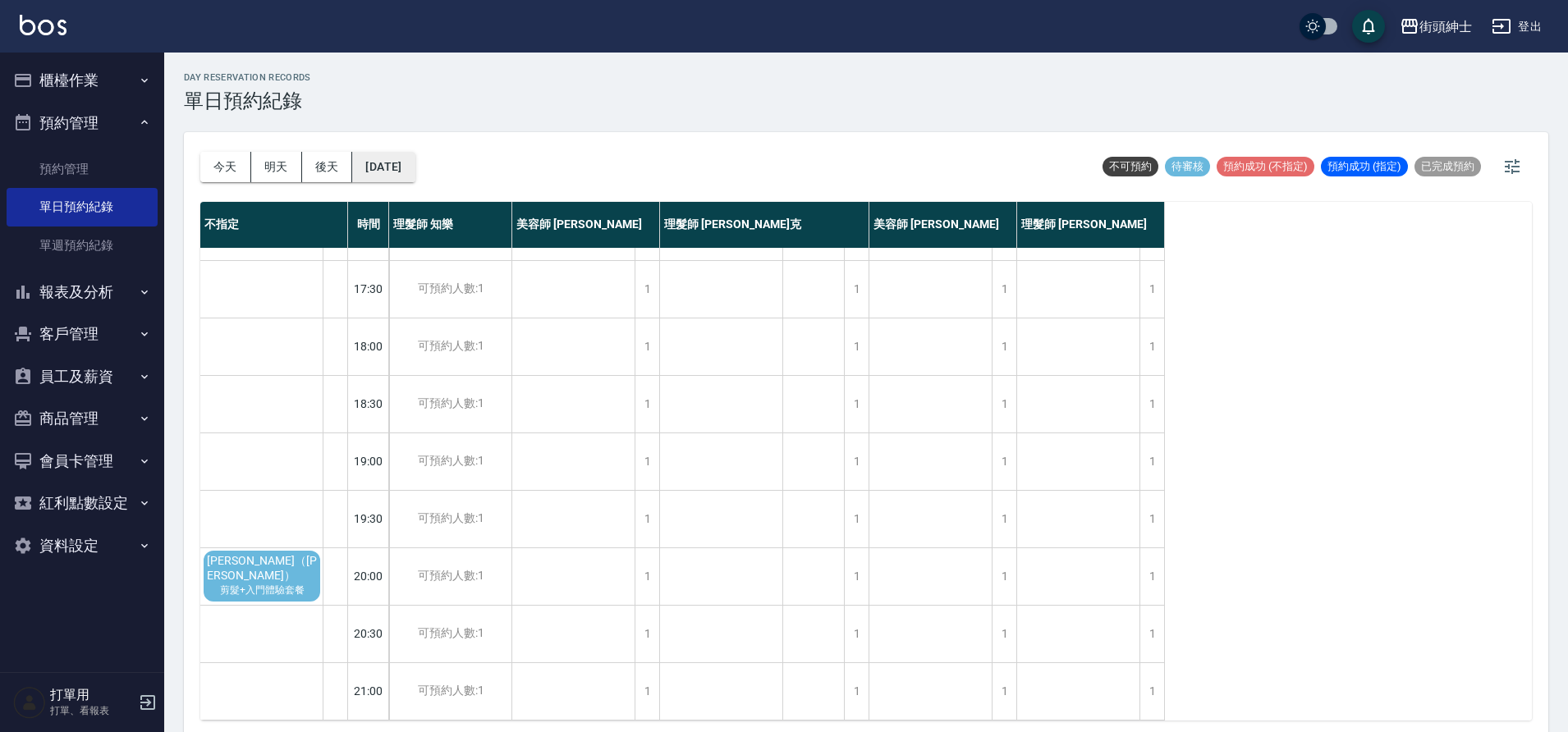
click at [413, 156] on button "2025/10/08" at bounding box center [383, 167] width 63 height 30
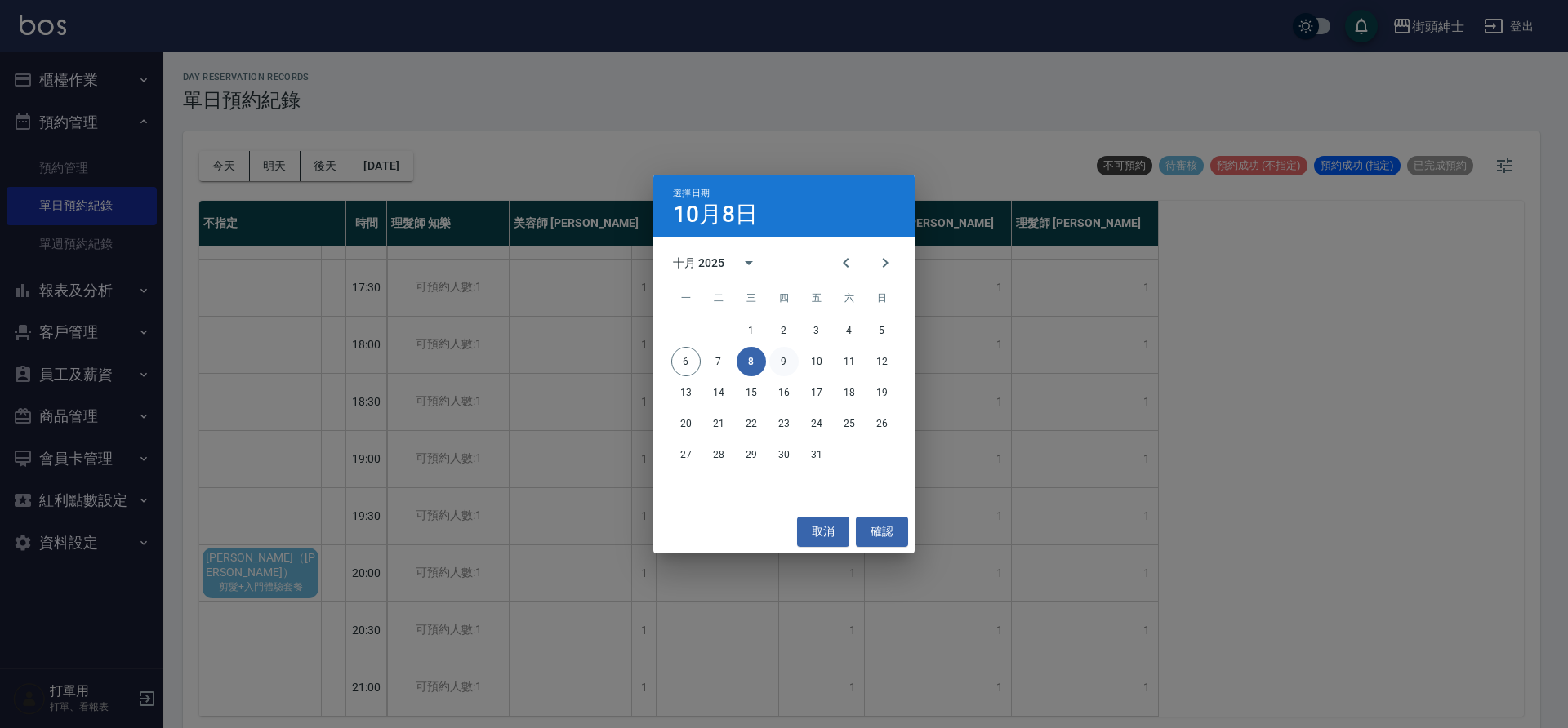
click at [781, 358] on button "9" at bounding box center [784, 362] width 30 height 30
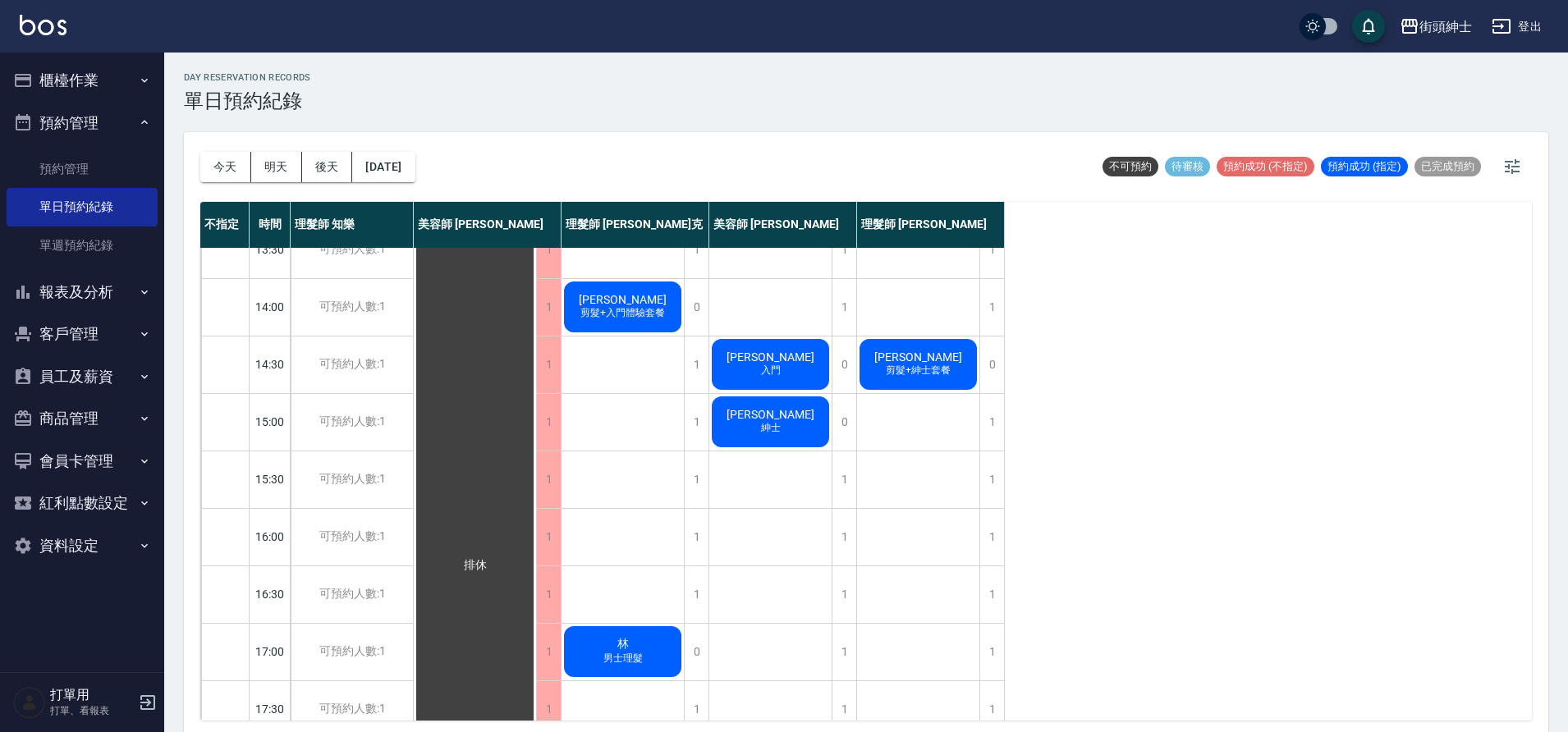
scroll to position [598, 0]
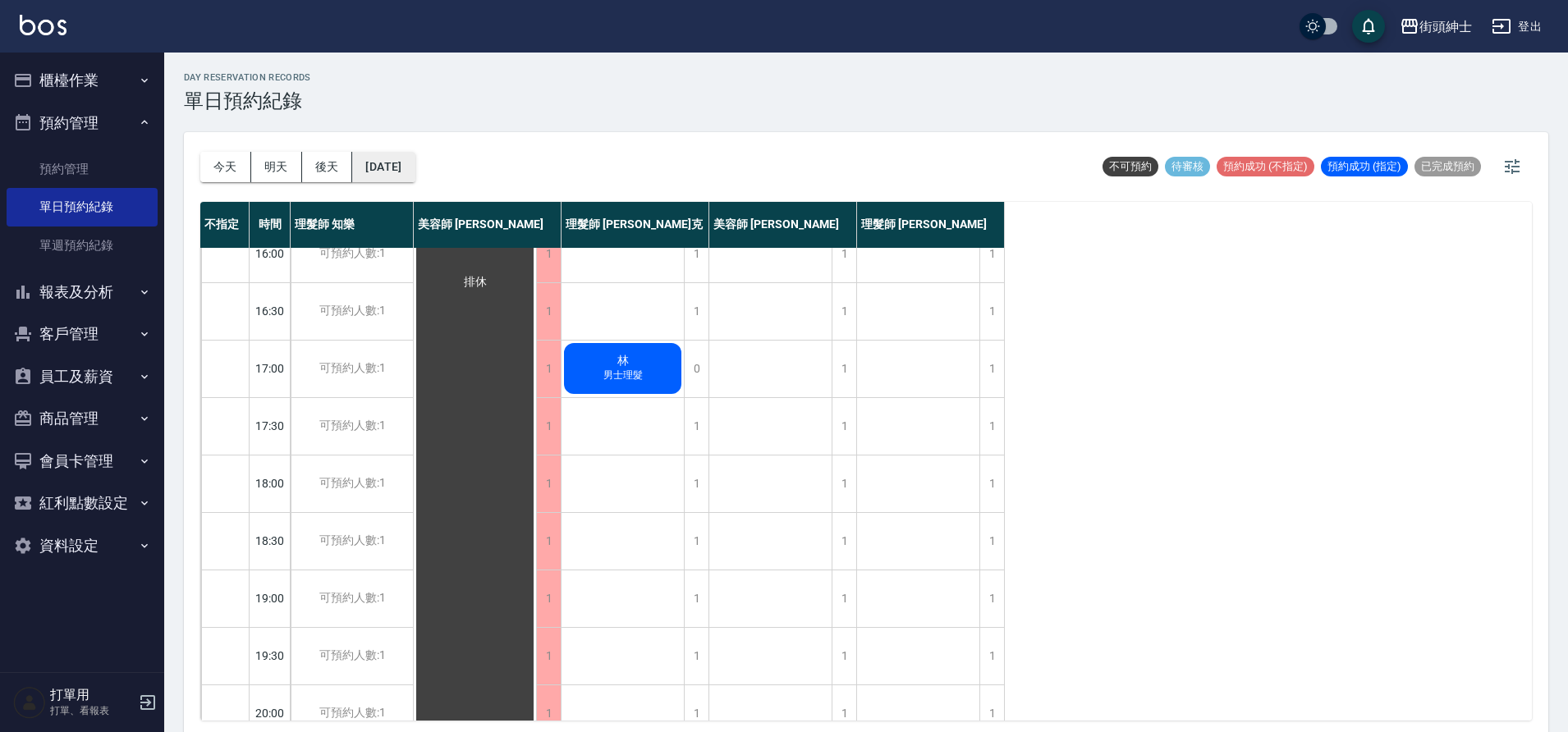
click at [406, 169] on button "2025/10/09" at bounding box center [383, 167] width 63 height 30
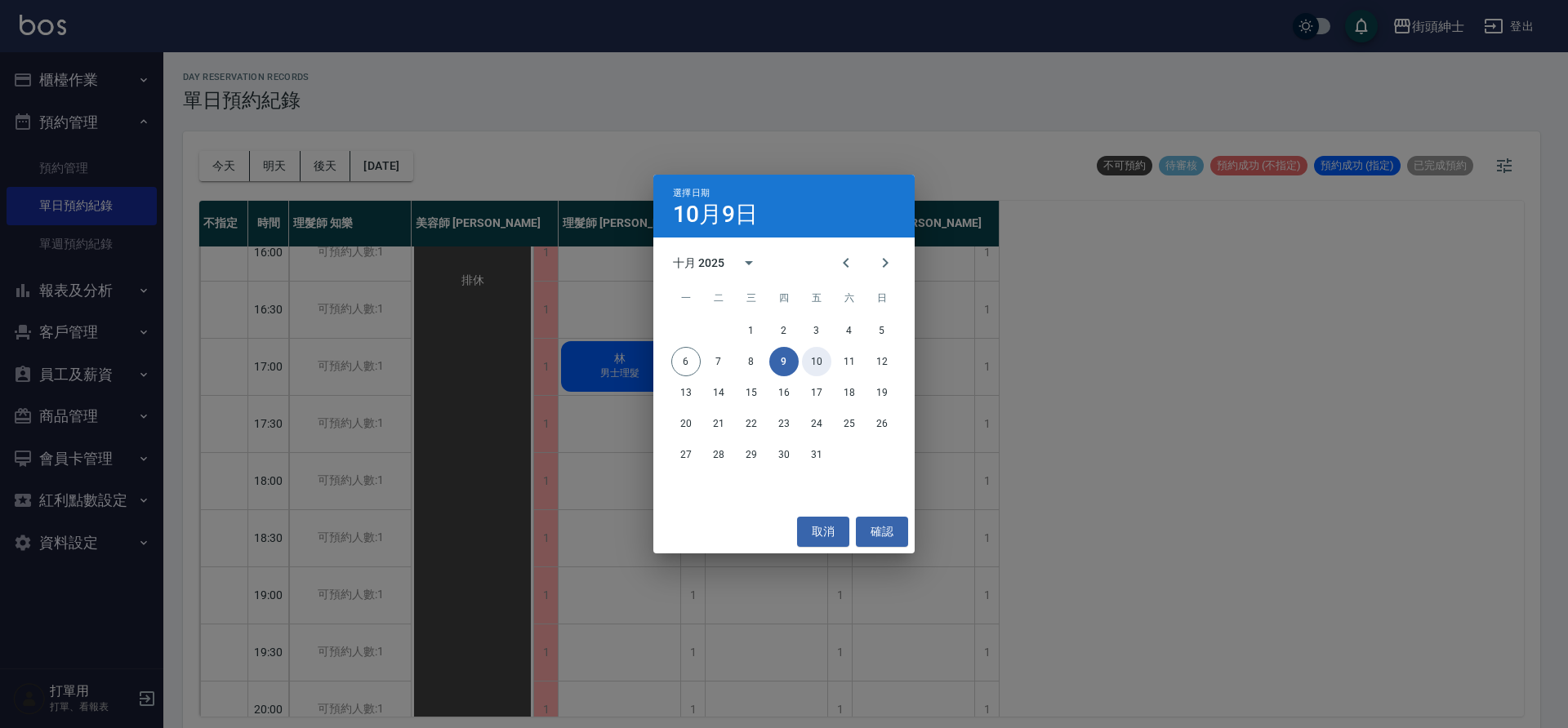
click at [805, 353] on button "10" at bounding box center [817, 362] width 30 height 30
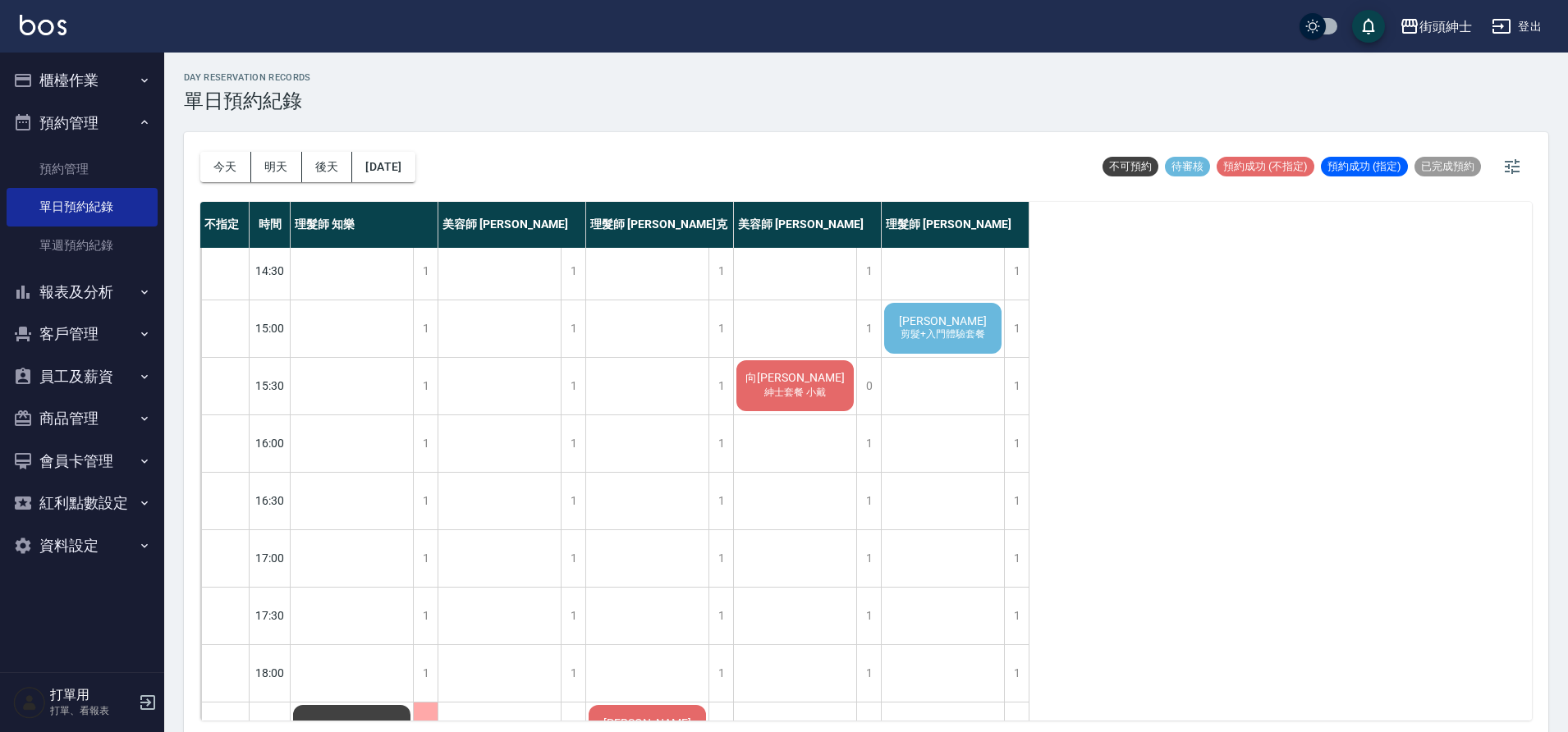
scroll to position [394, 0]
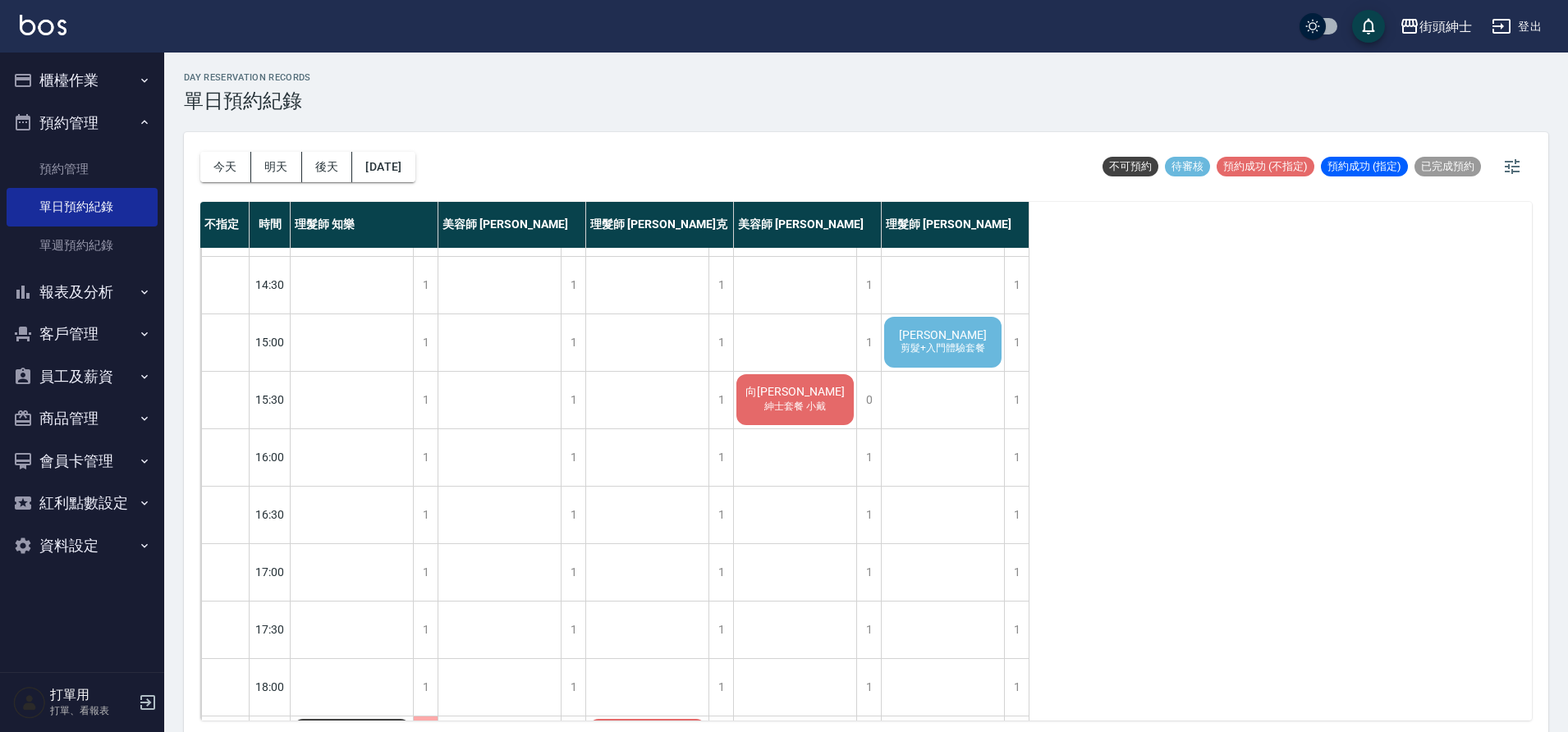
click at [963, 351] on span "剪髮+入門體驗套餐" at bounding box center [942, 348] width 91 height 14
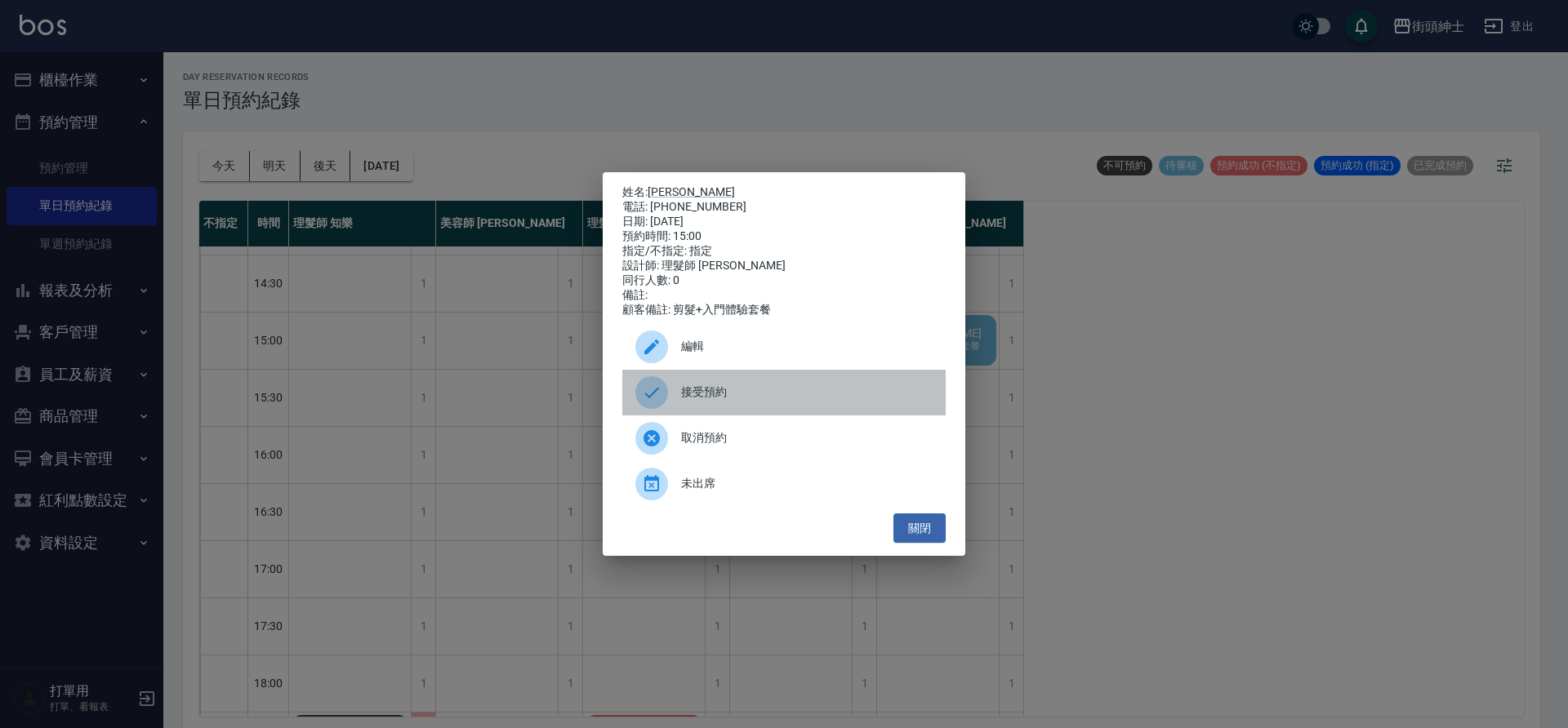
click at [748, 401] on span "接受預約" at bounding box center [807, 392] width 252 height 17
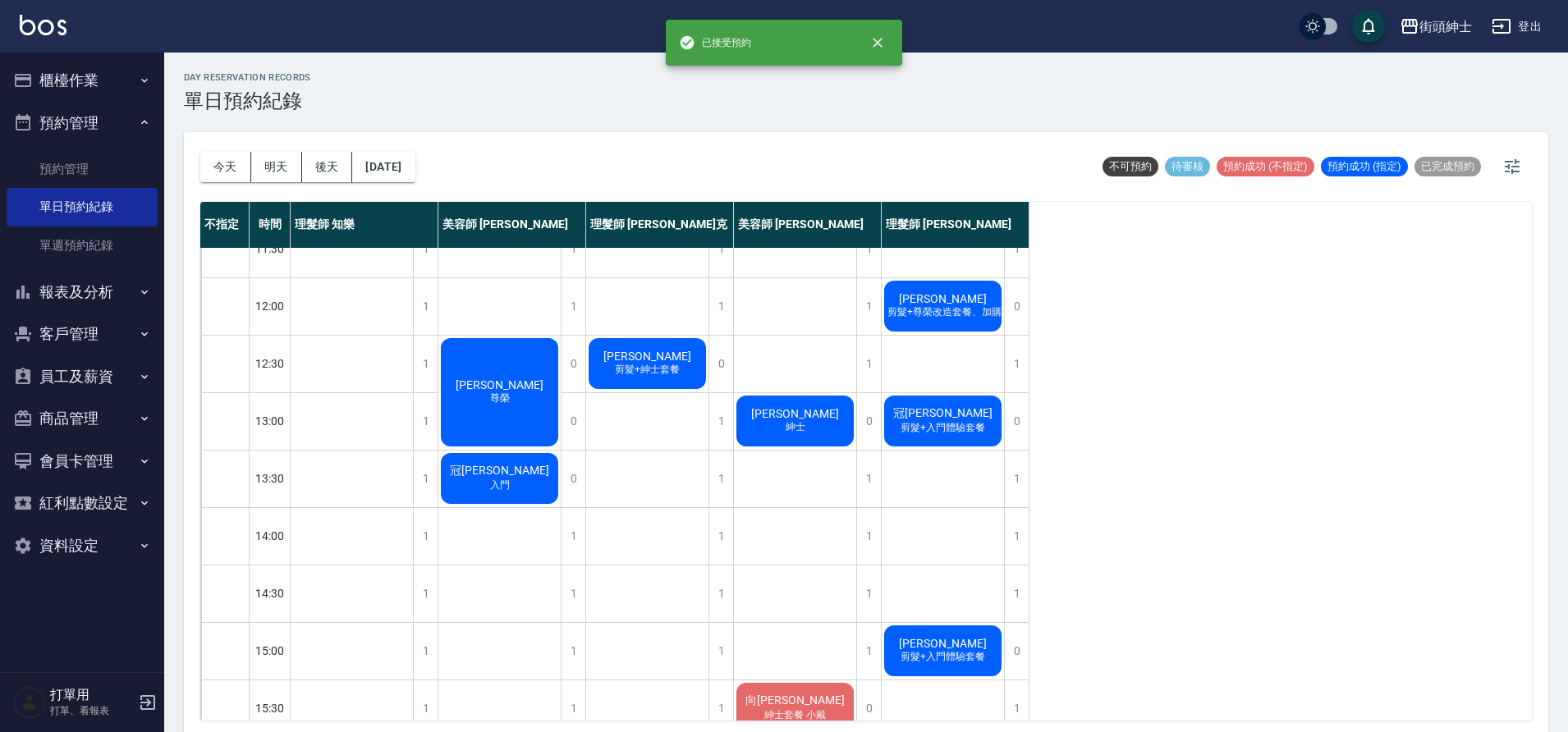
scroll to position [55, 0]
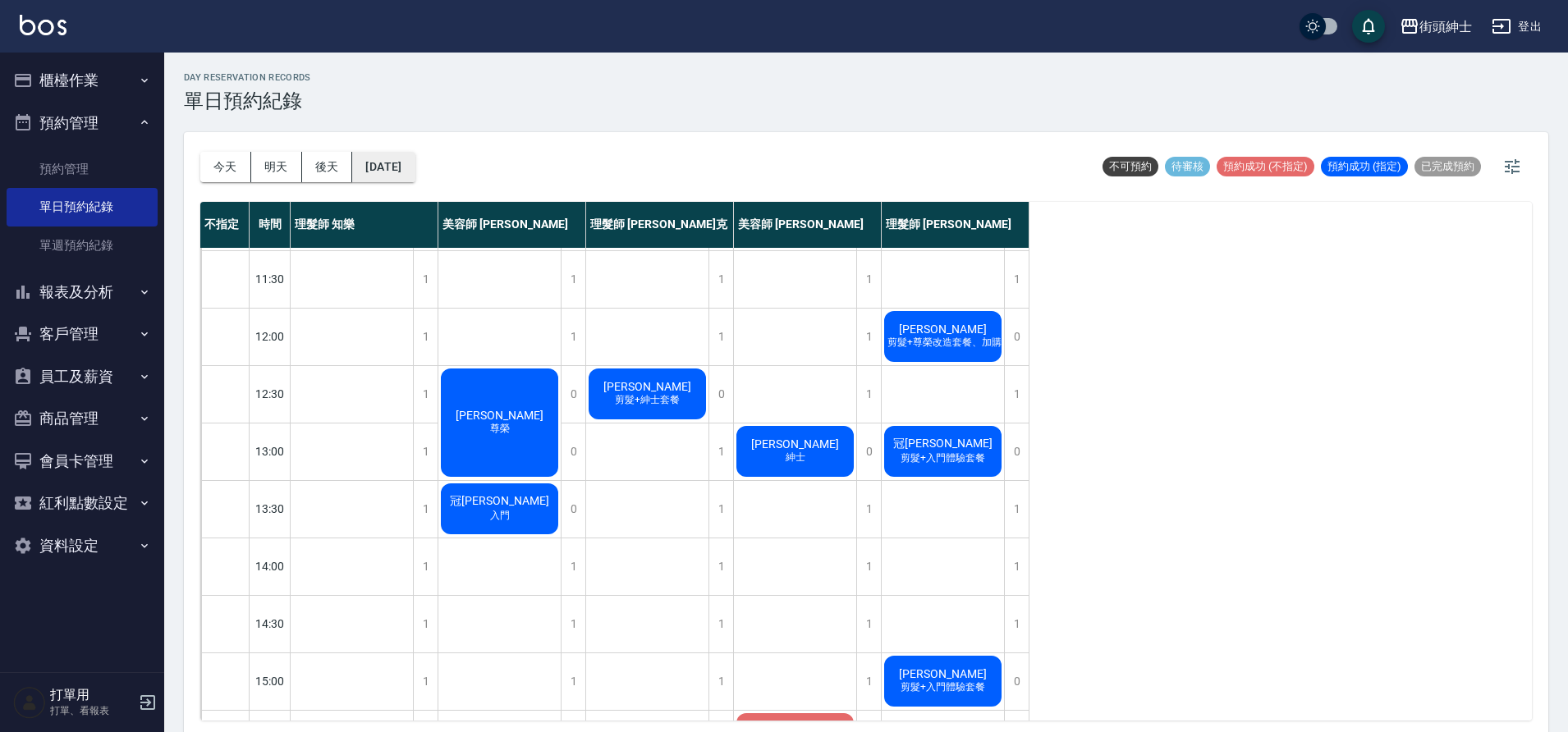
click at [383, 171] on button "2025/10/10" at bounding box center [383, 167] width 63 height 30
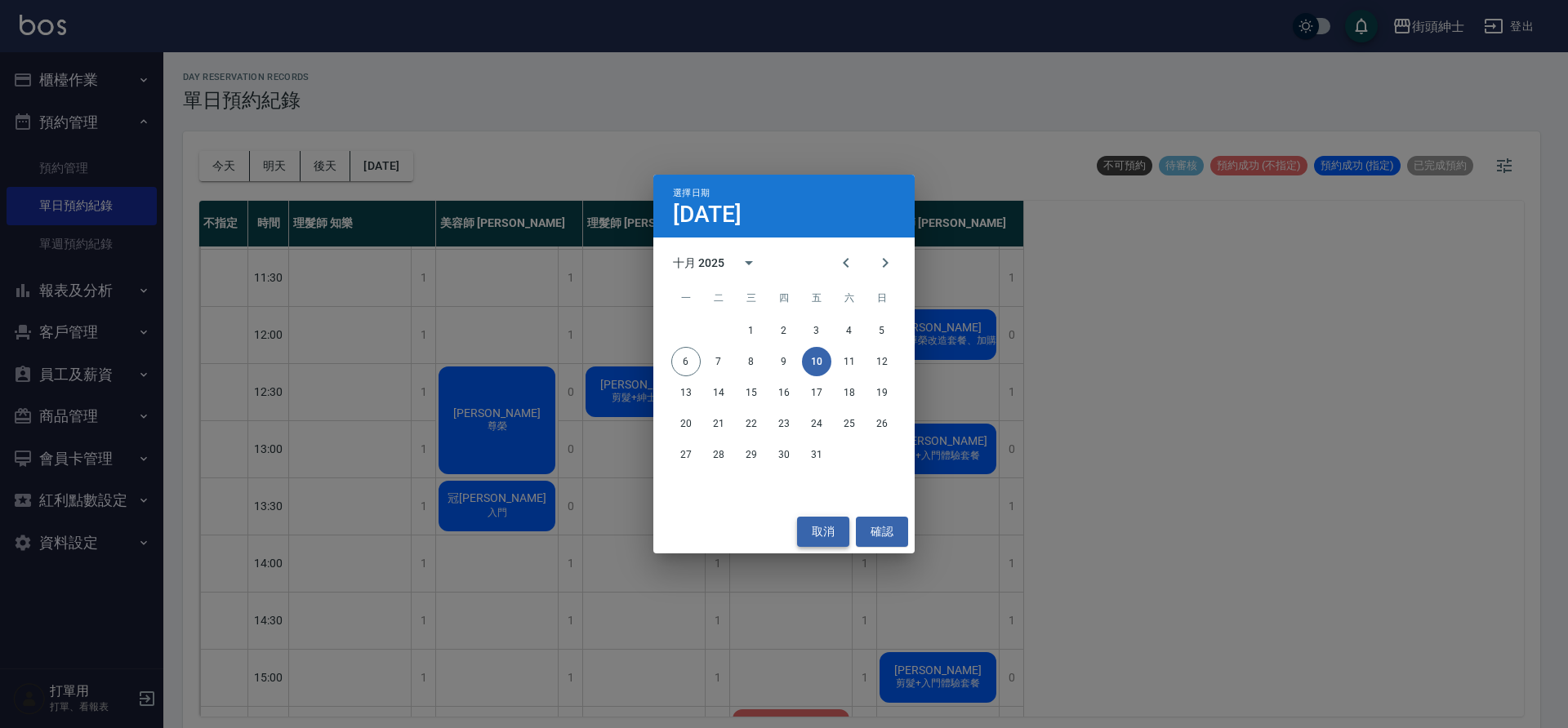
click at [827, 532] on button "取消" at bounding box center [824, 531] width 52 height 30
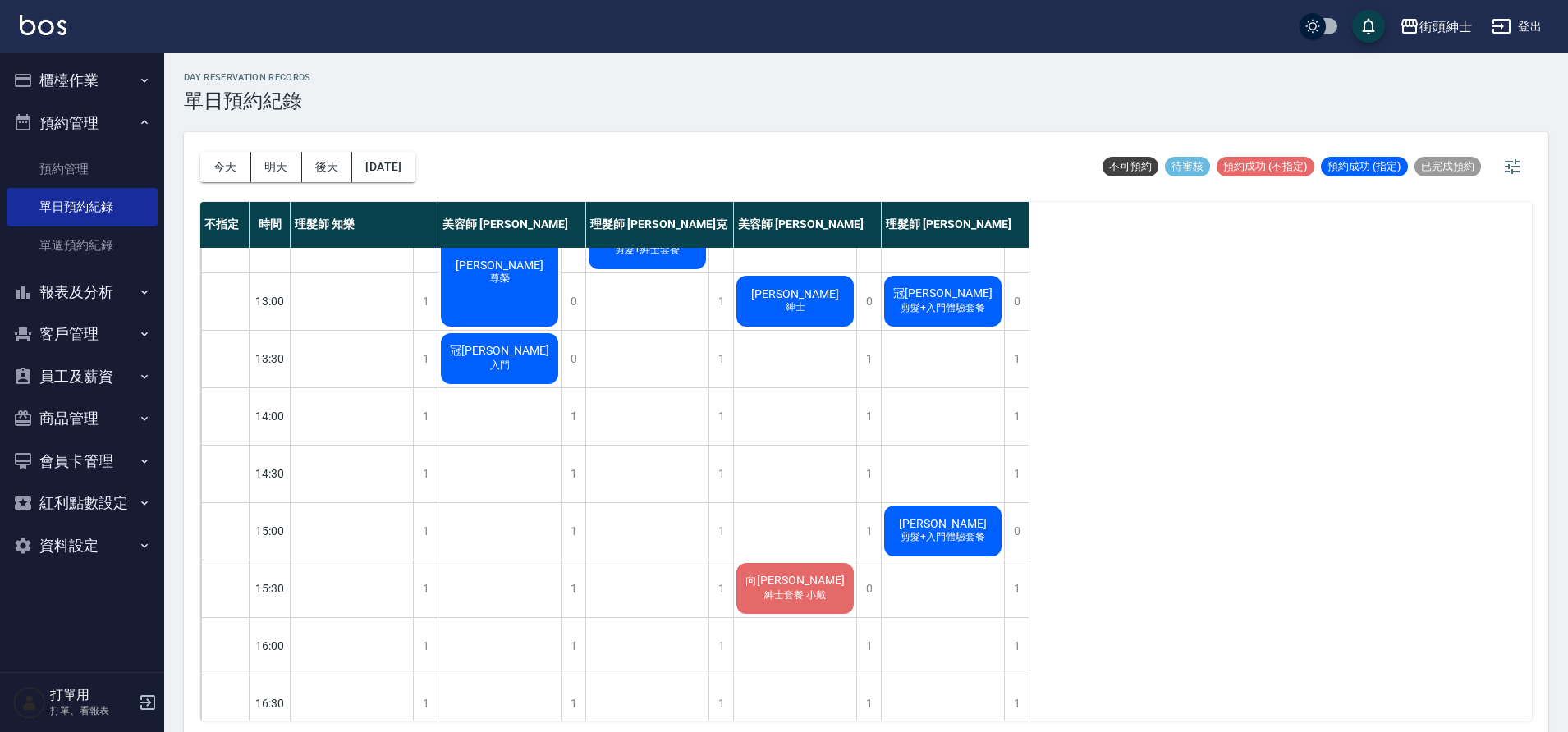
scroll to position [217, 0]
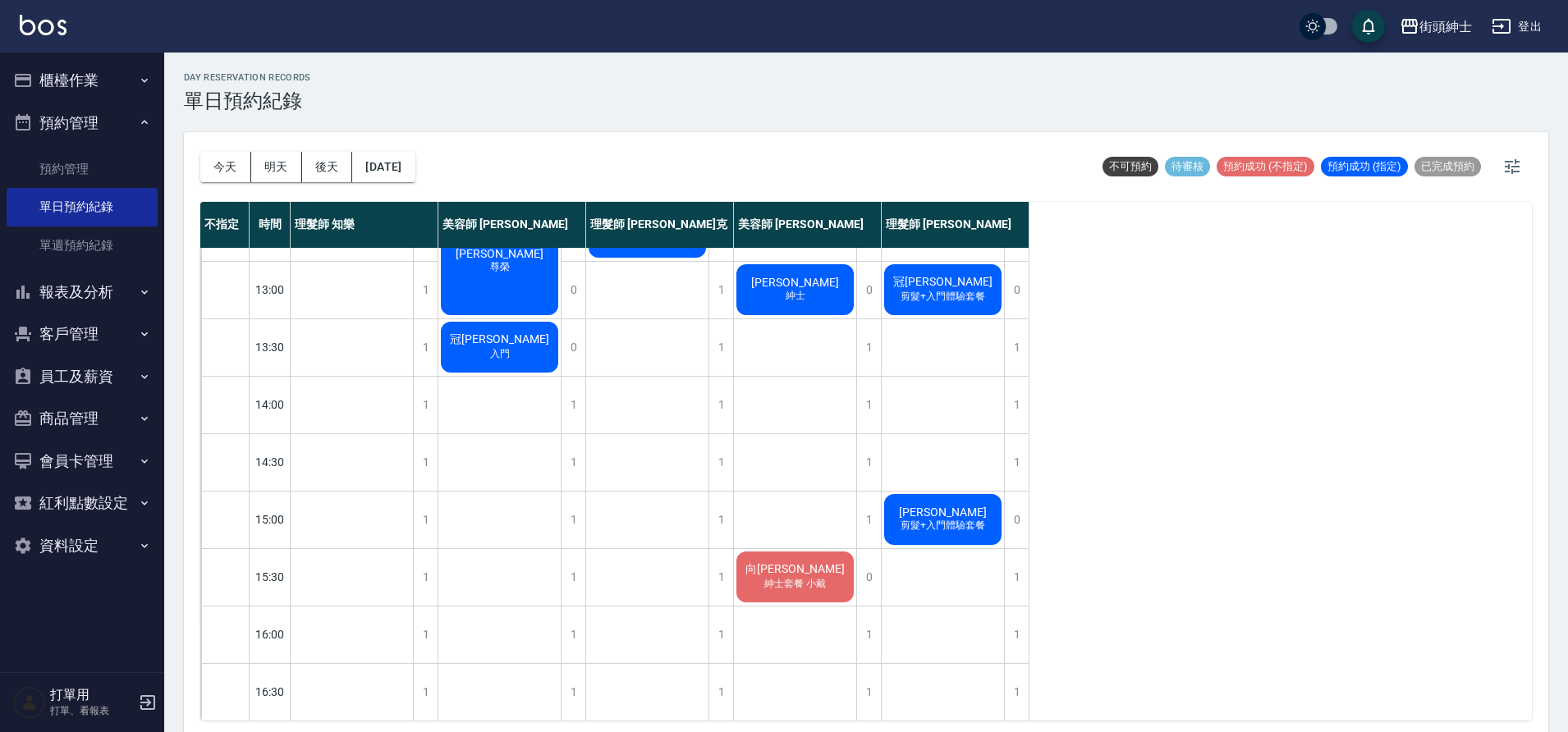
click at [953, 535] on div "林育正 剪髮+入門體驗套餐" at bounding box center [943, 520] width 122 height 56
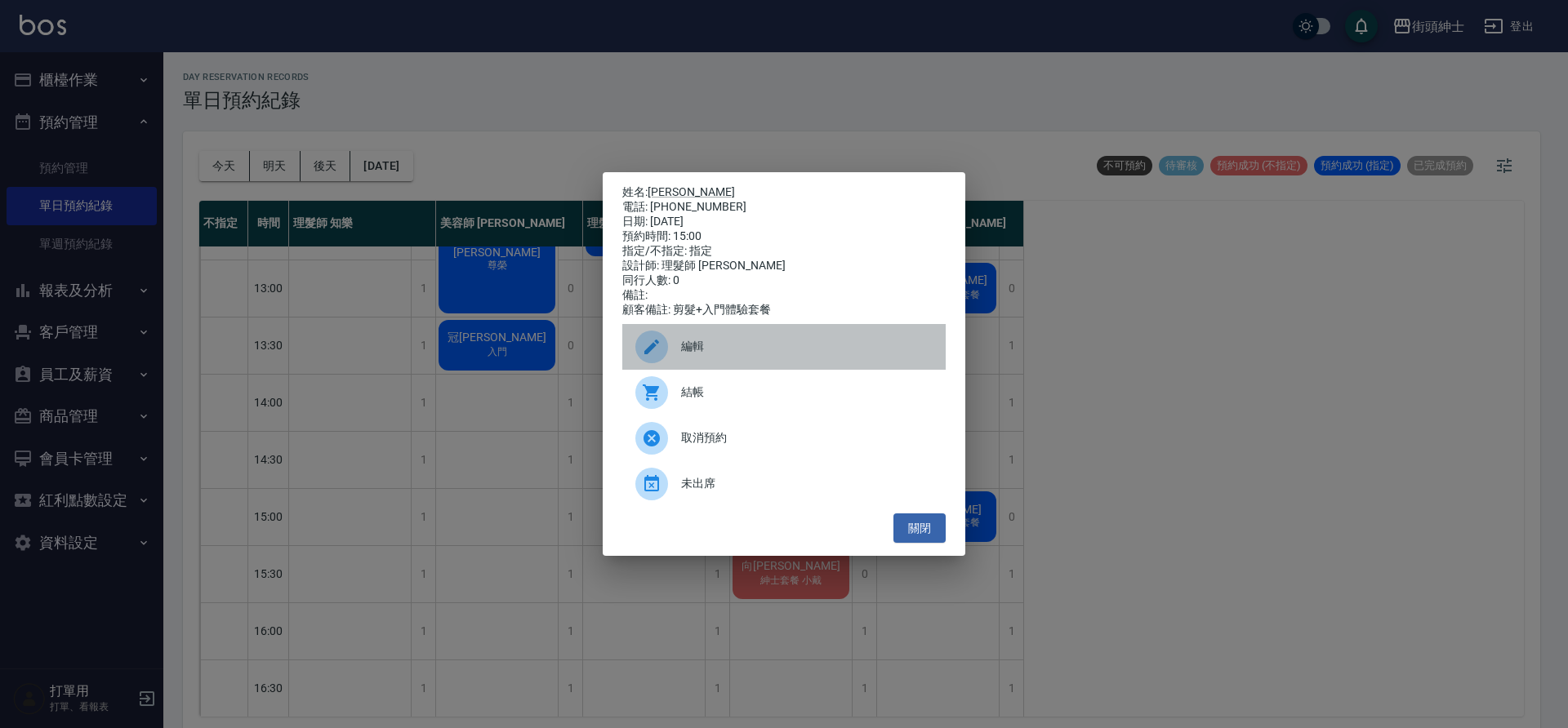
click at [802, 364] on div "編輯" at bounding box center [784, 347] width 324 height 46
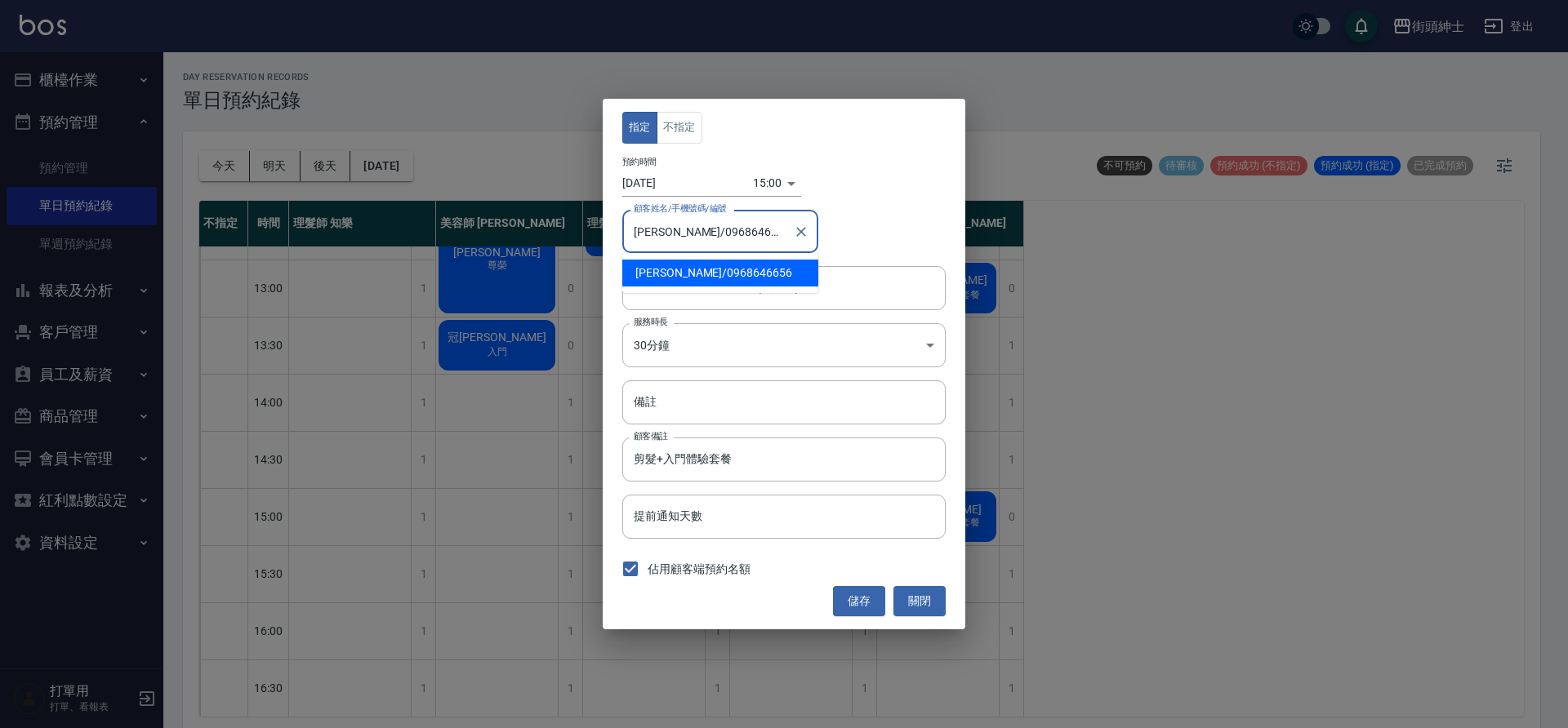
drag, startPoint x: 769, startPoint y: 227, endPoint x: 670, endPoint y: 231, distance: 99.1
click at [670, 231] on input "林育正/0968646656" at bounding box center [708, 231] width 157 height 29
click at [922, 598] on button "關閉" at bounding box center [920, 601] width 52 height 30
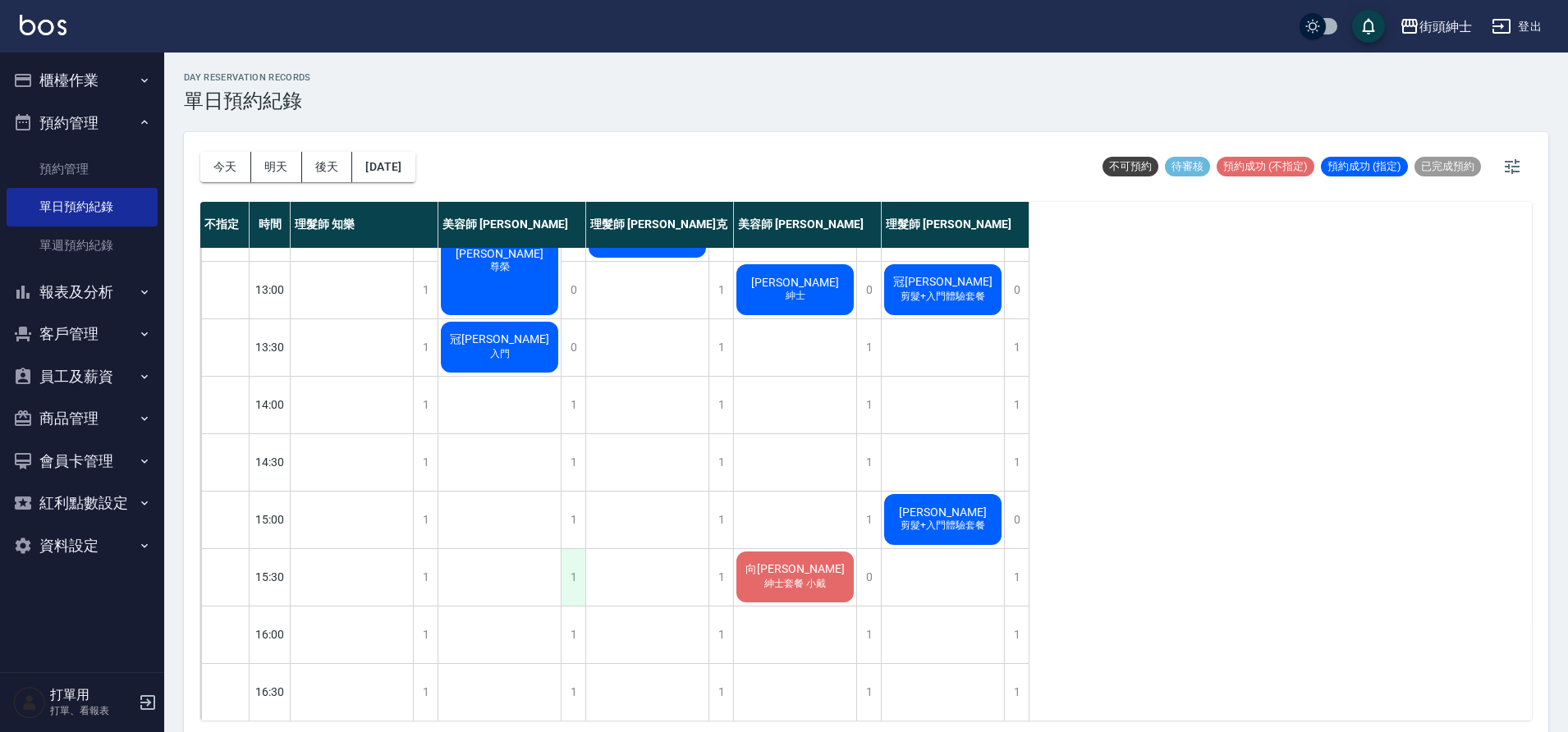
click at [578, 578] on div "1" at bounding box center [573, 577] width 24 height 56
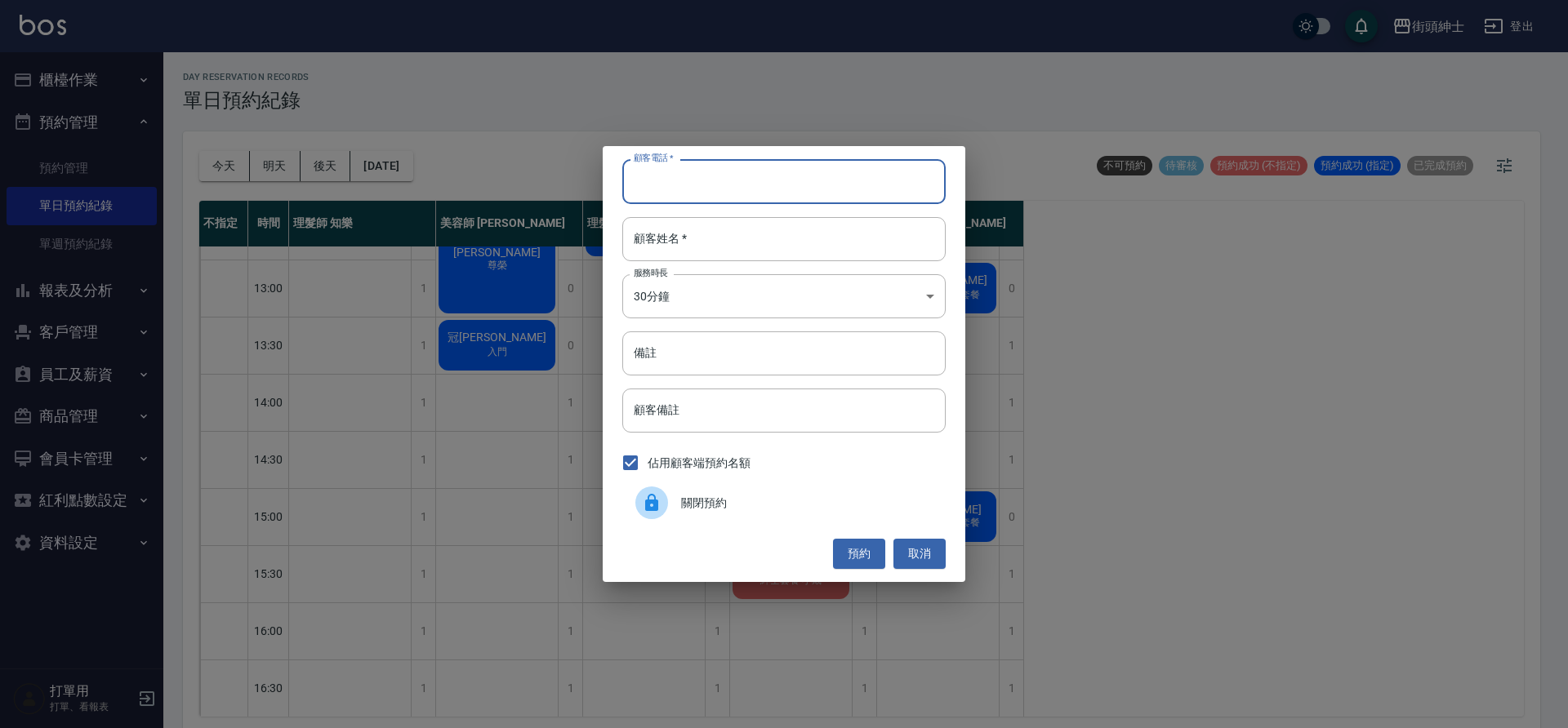
click at [776, 200] on input "顧客電話   *" at bounding box center [784, 181] width 324 height 44
paste input "0968646656"
type input "0968646656"
click at [878, 258] on input "顧客姓名   *" at bounding box center [784, 239] width 324 height 44
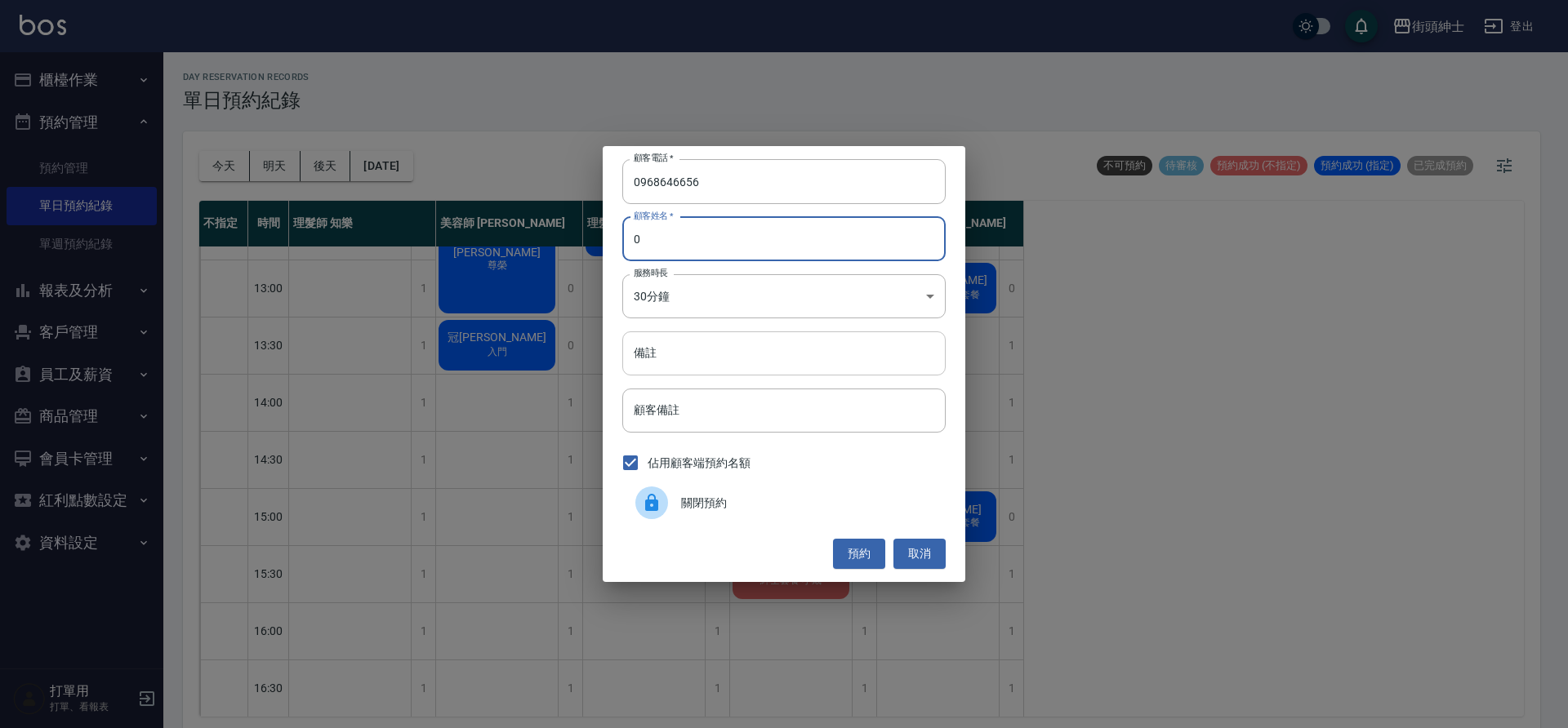
type input "0"
click at [787, 354] on input "備註" at bounding box center [784, 353] width 324 height 44
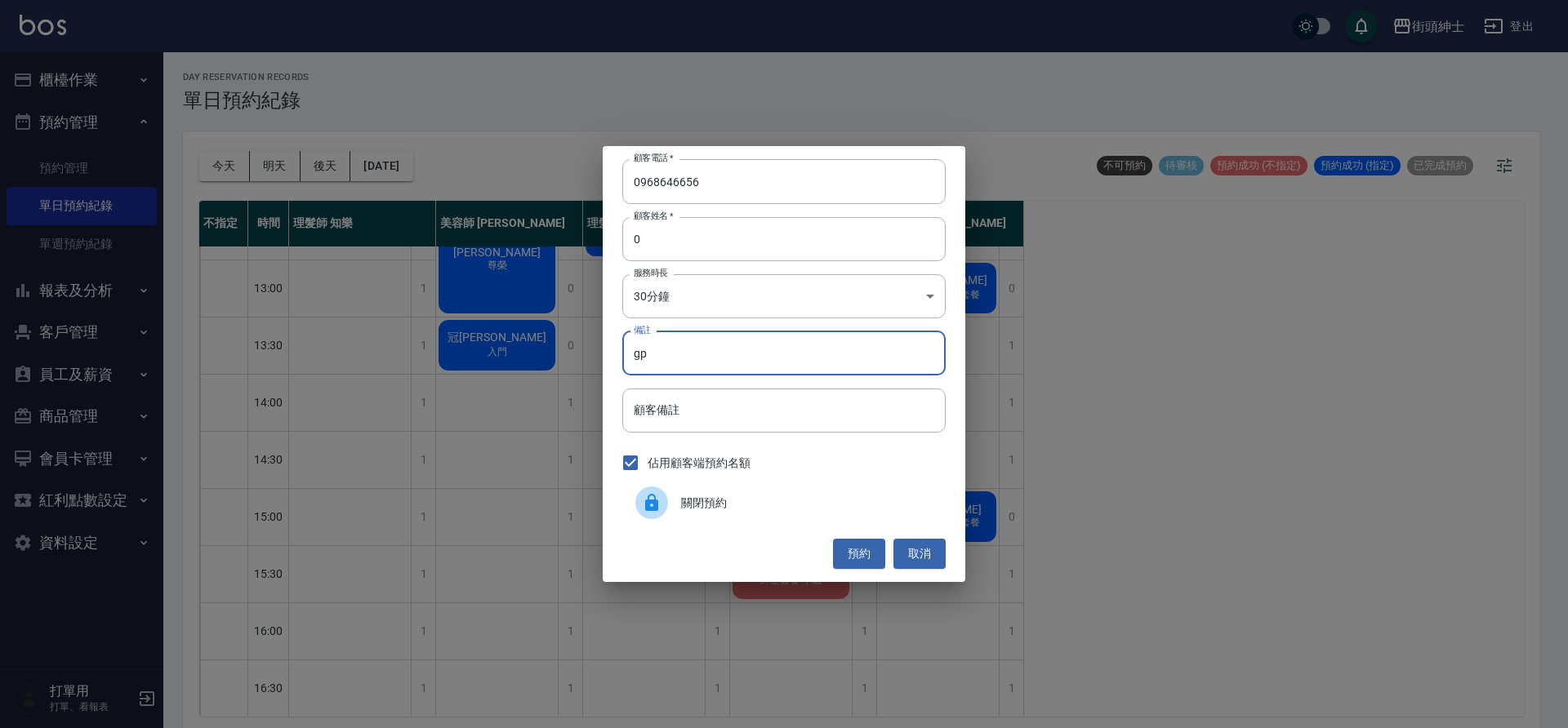
type input "g"
type input "入門"
click at [855, 546] on button "預約" at bounding box center [859, 554] width 52 height 30
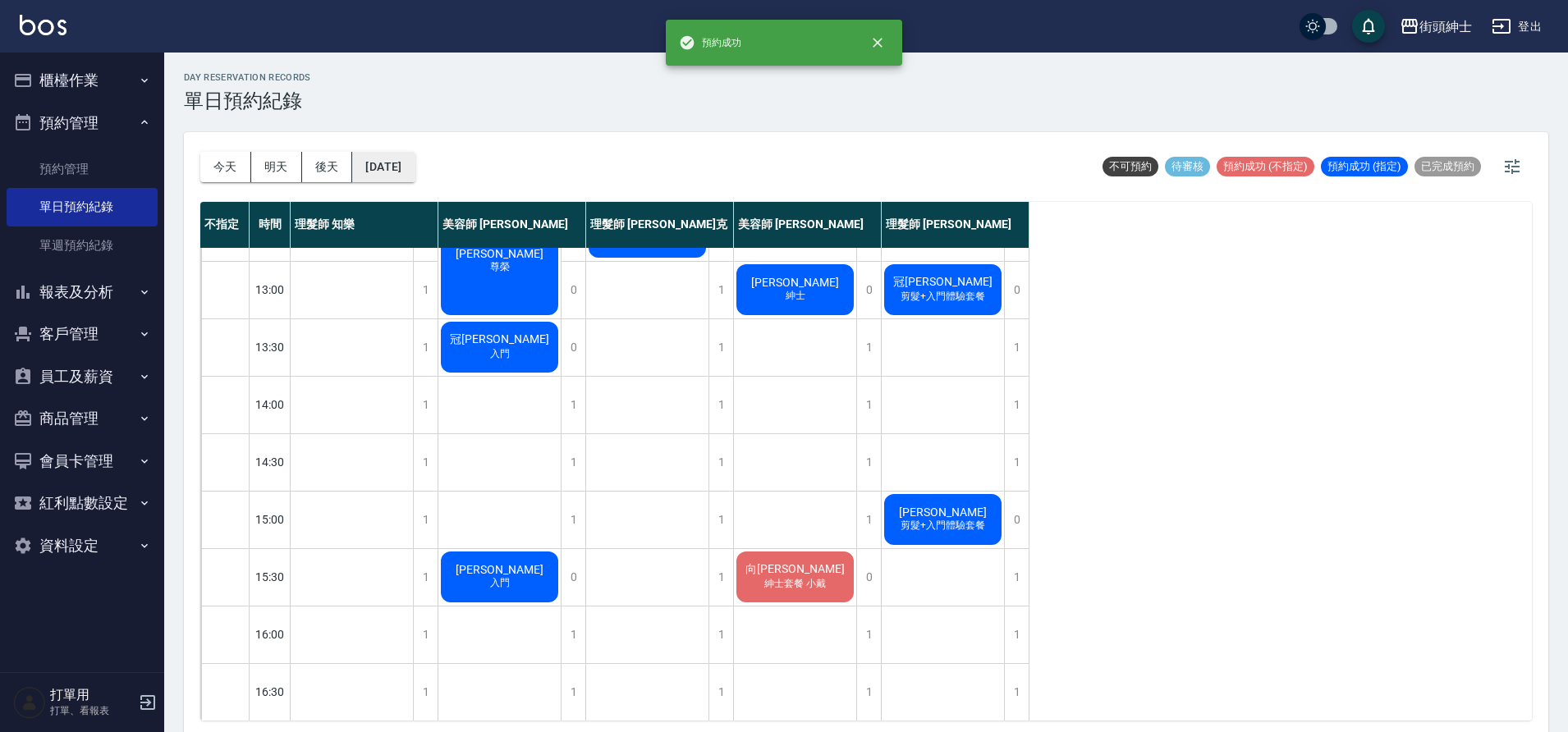
click at [393, 156] on button "2025/10/10" at bounding box center [383, 167] width 63 height 30
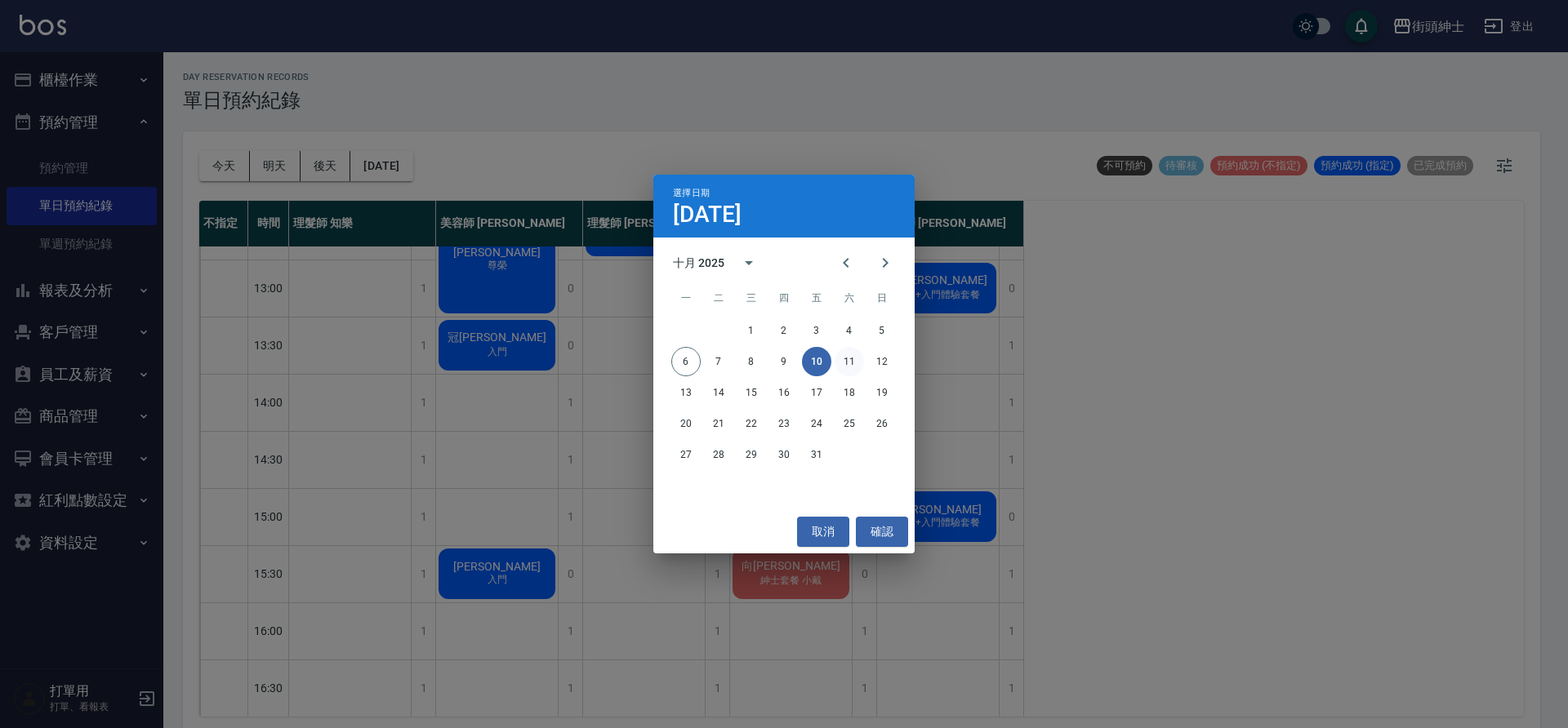
click at [857, 371] on button "11" at bounding box center [850, 362] width 30 height 30
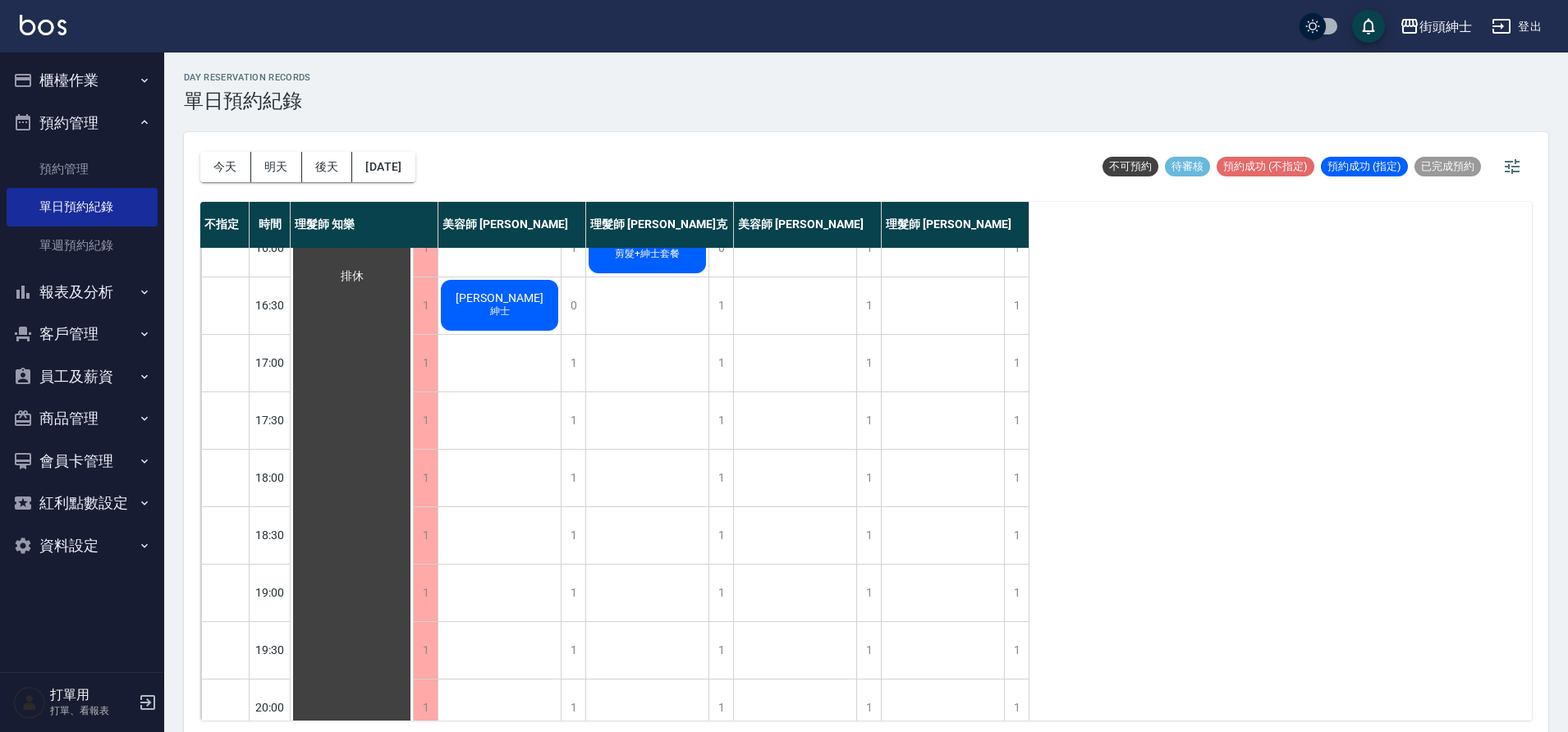
scroll to position [615, 0]
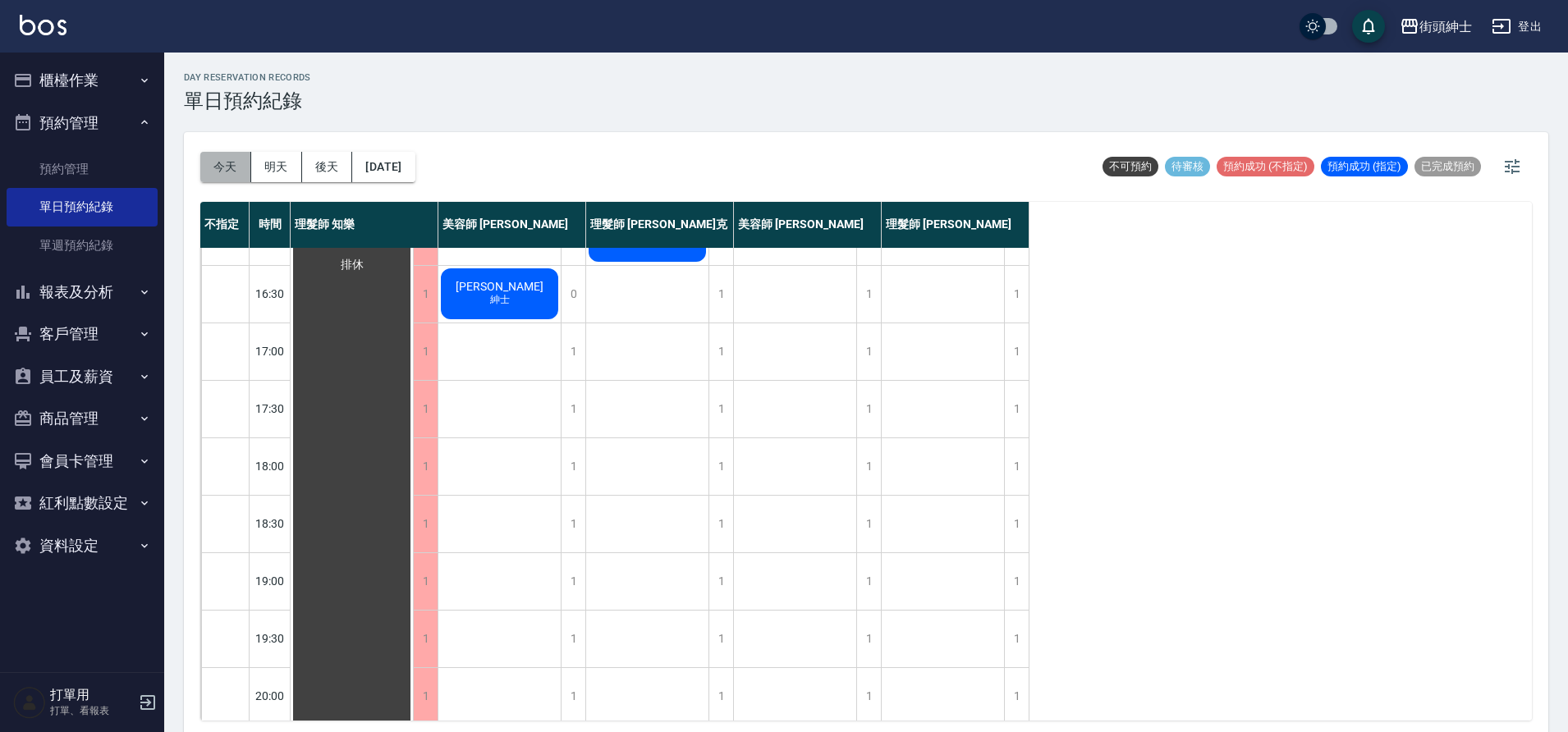
click at [226, 172] on button "今天" at bounding box center [226, 167] width 51 height 30
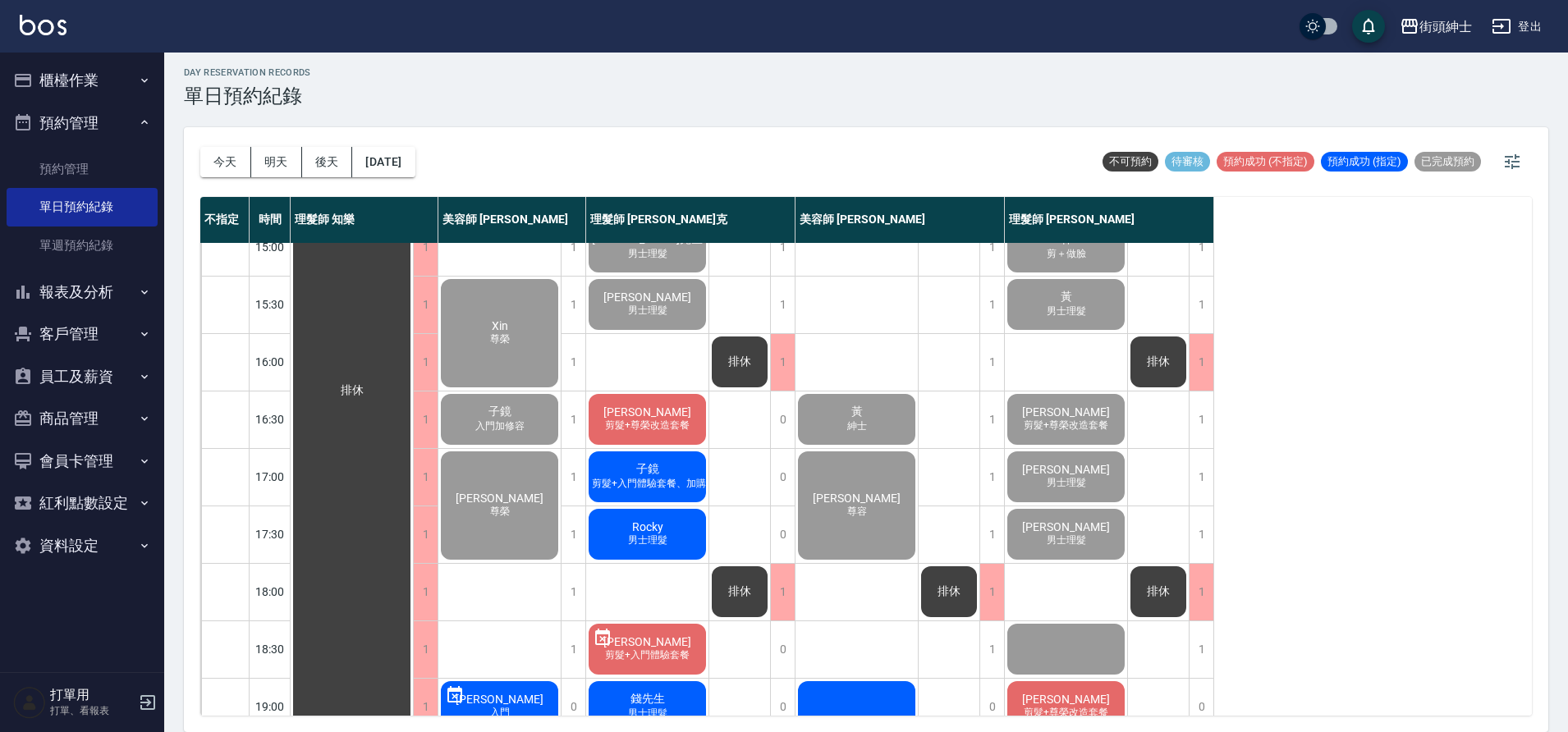
scroll to position [298, 0]
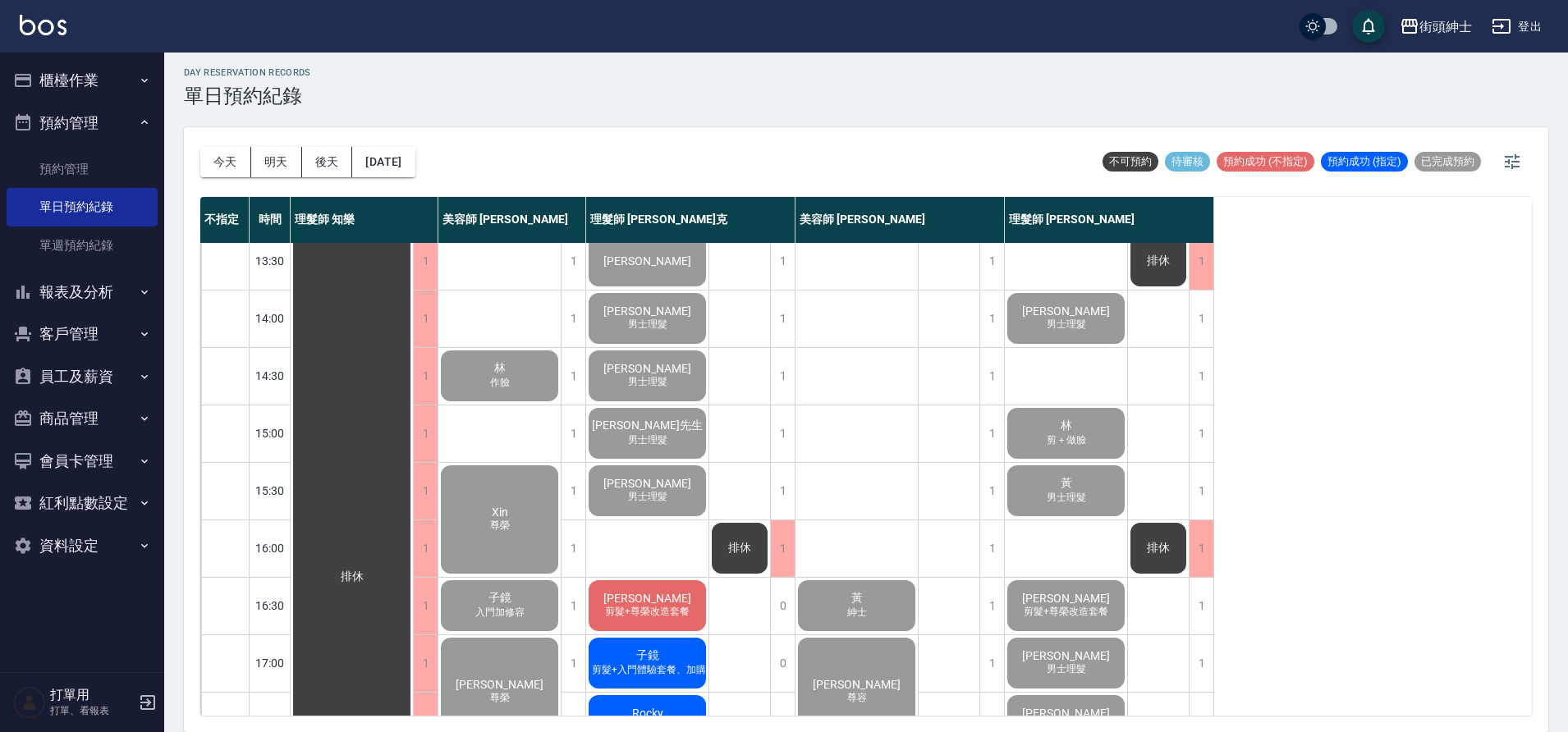
click at [201, 147] on button "今天" at bounding box center [226, 162] width 51 height 30
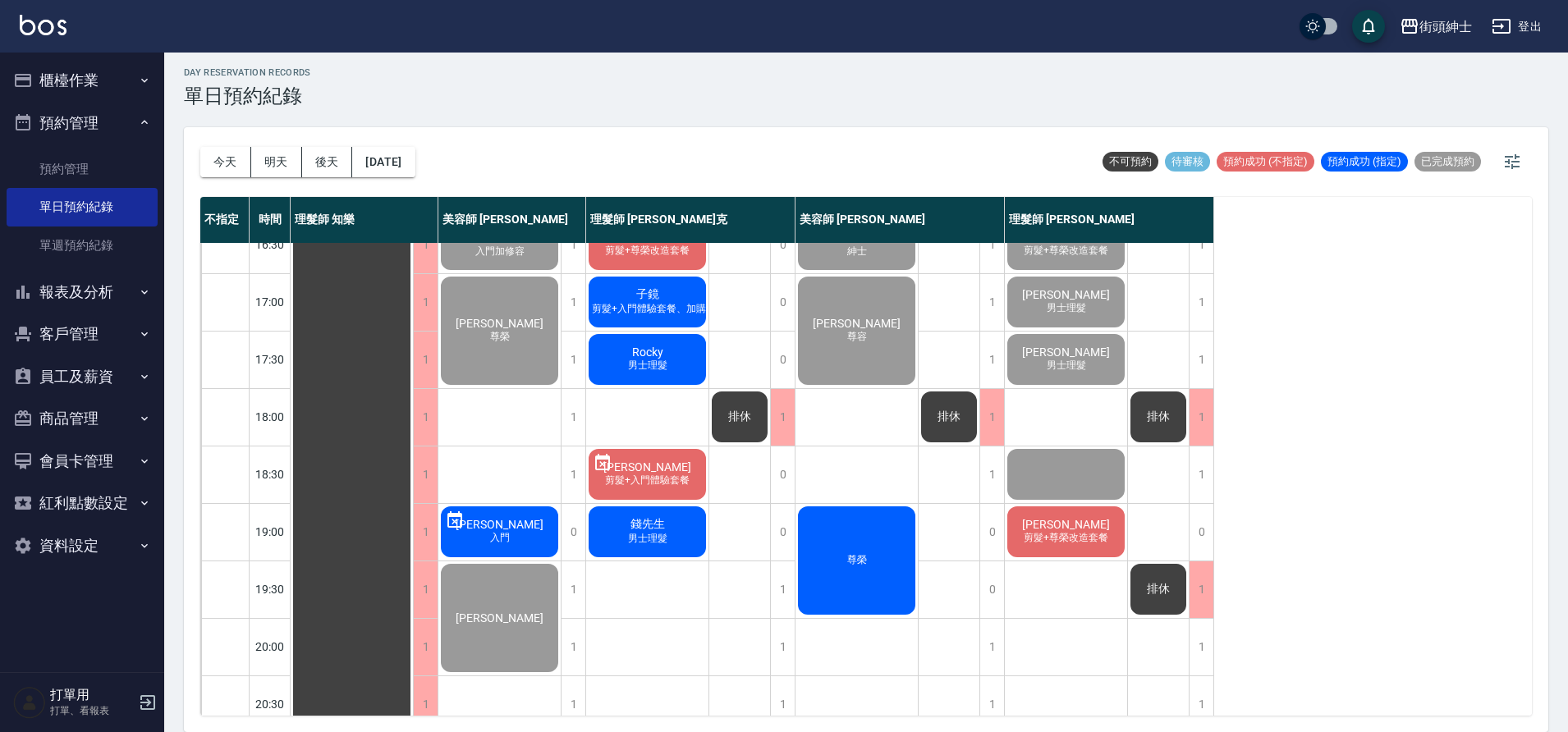
scroll to position [596, 0]
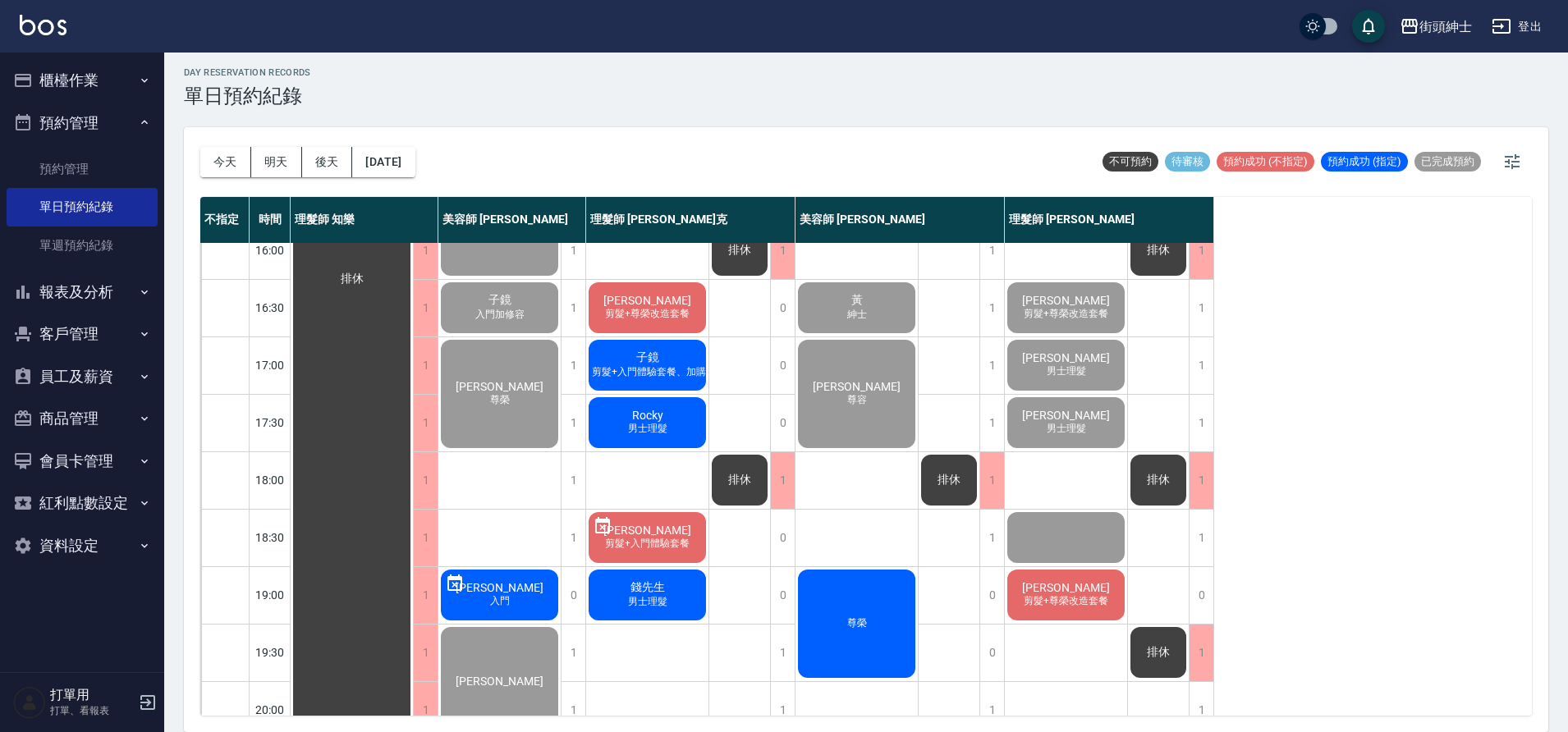
click at [1060, 585] on span "[PERSON_NAME][PERSON_NAME]" at bounding box center [1066, 588] width 95 height 13
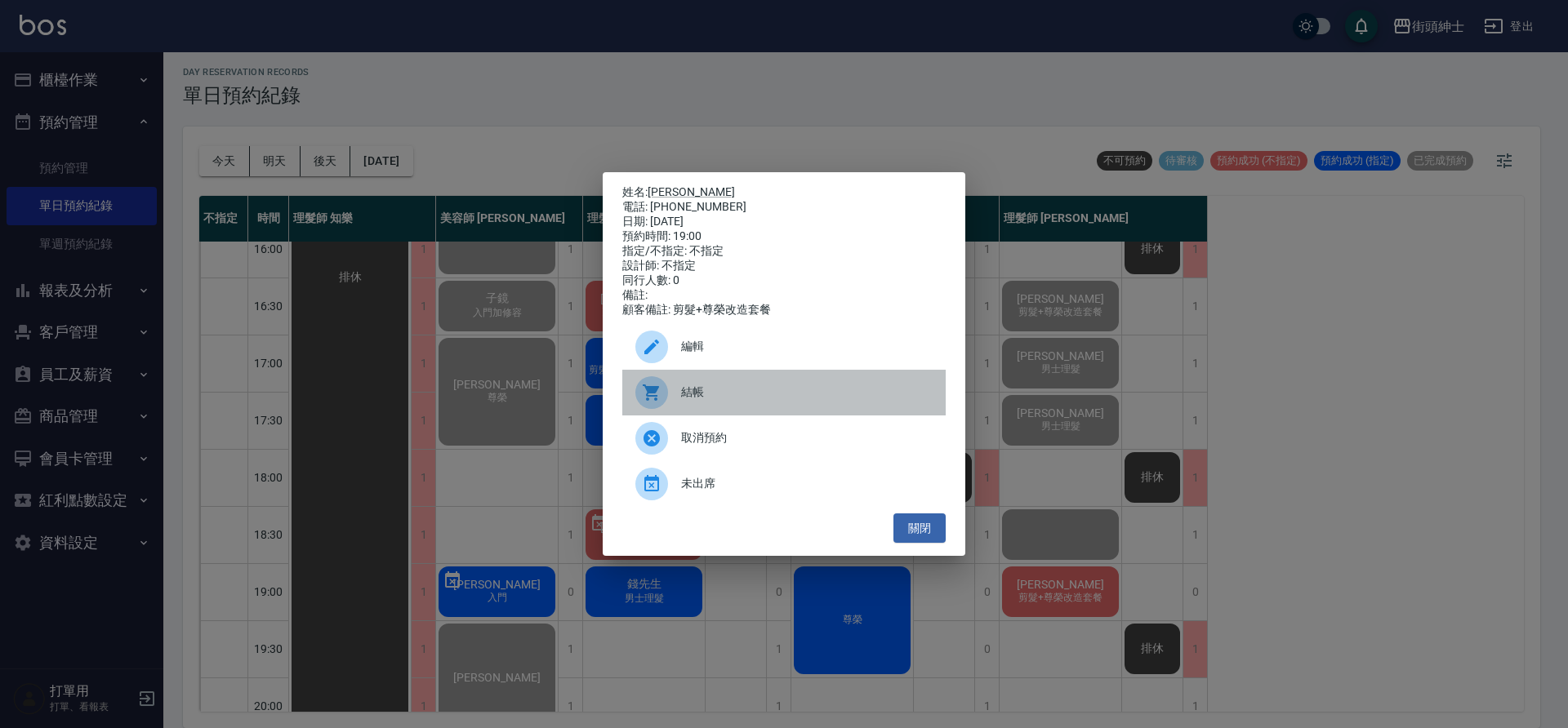
click at [736, 389] on div "結帳" at bounding box center [784, 392] width 324 height 46
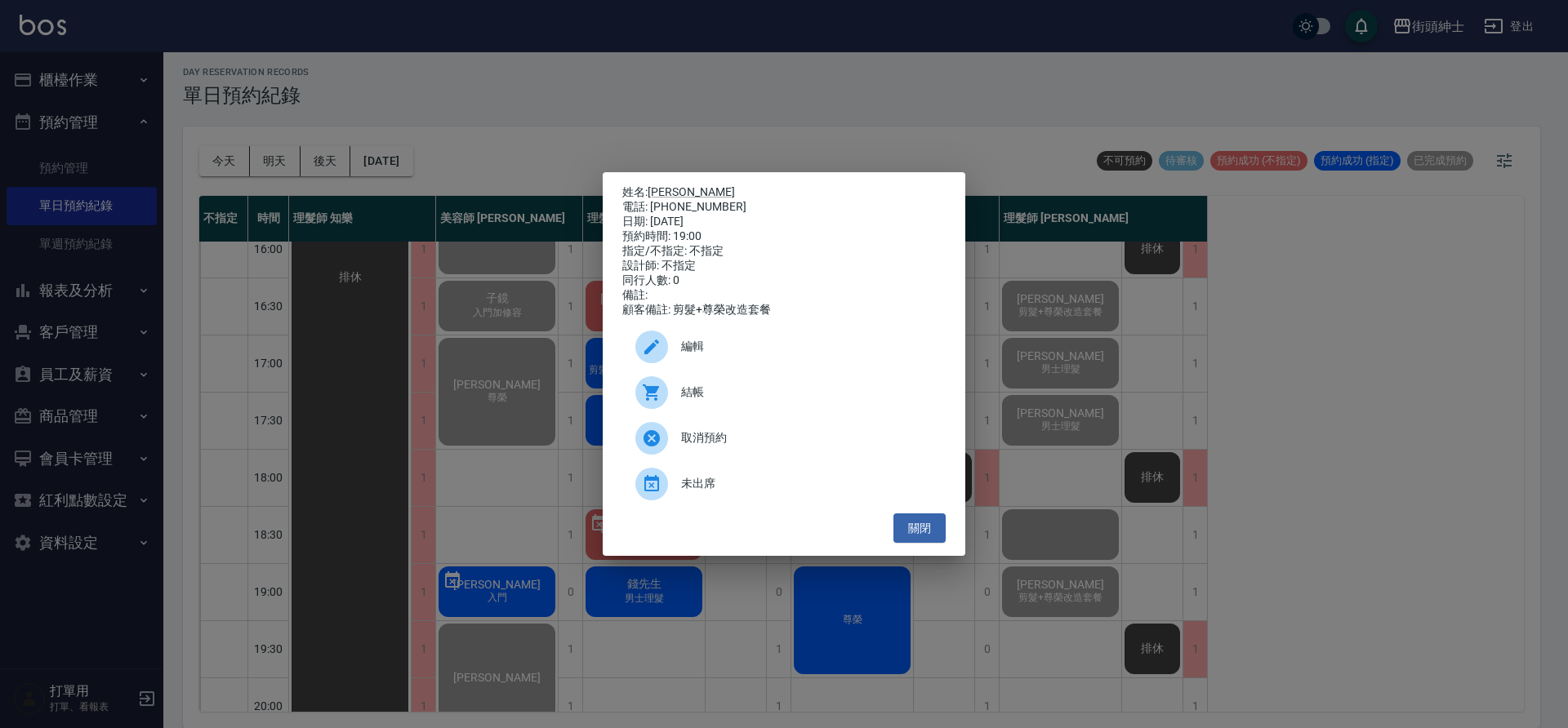
click at [562, 522] on div "姓名: 景柏仁Hank Ching 電話: 0939994092 日期: 2025/10/06 預約時間: 19:00 指定/不指定: 不指定 設計師: 不指…" at bounding box center [784, 364] width 1568 height 728
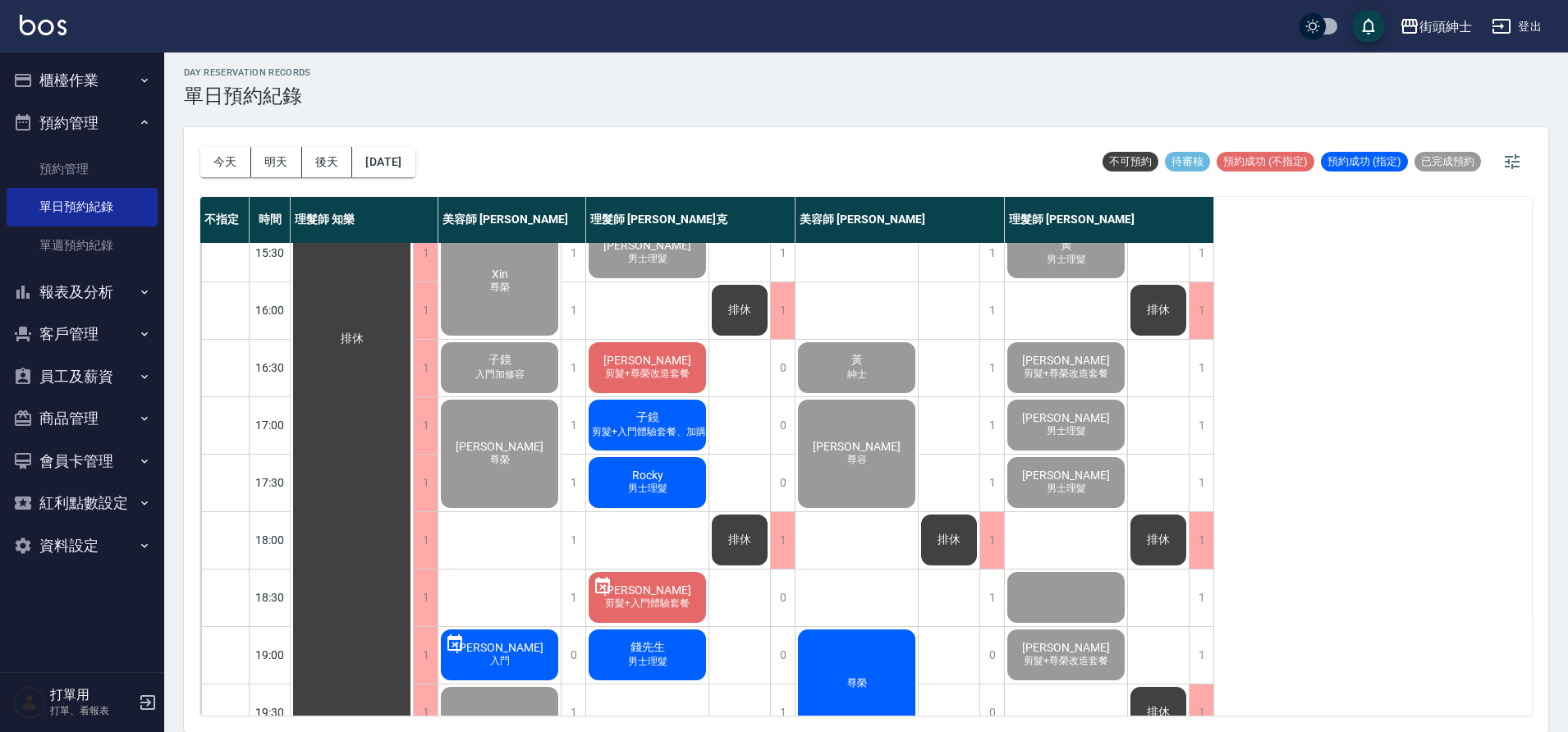
scroll to position [444, 0]
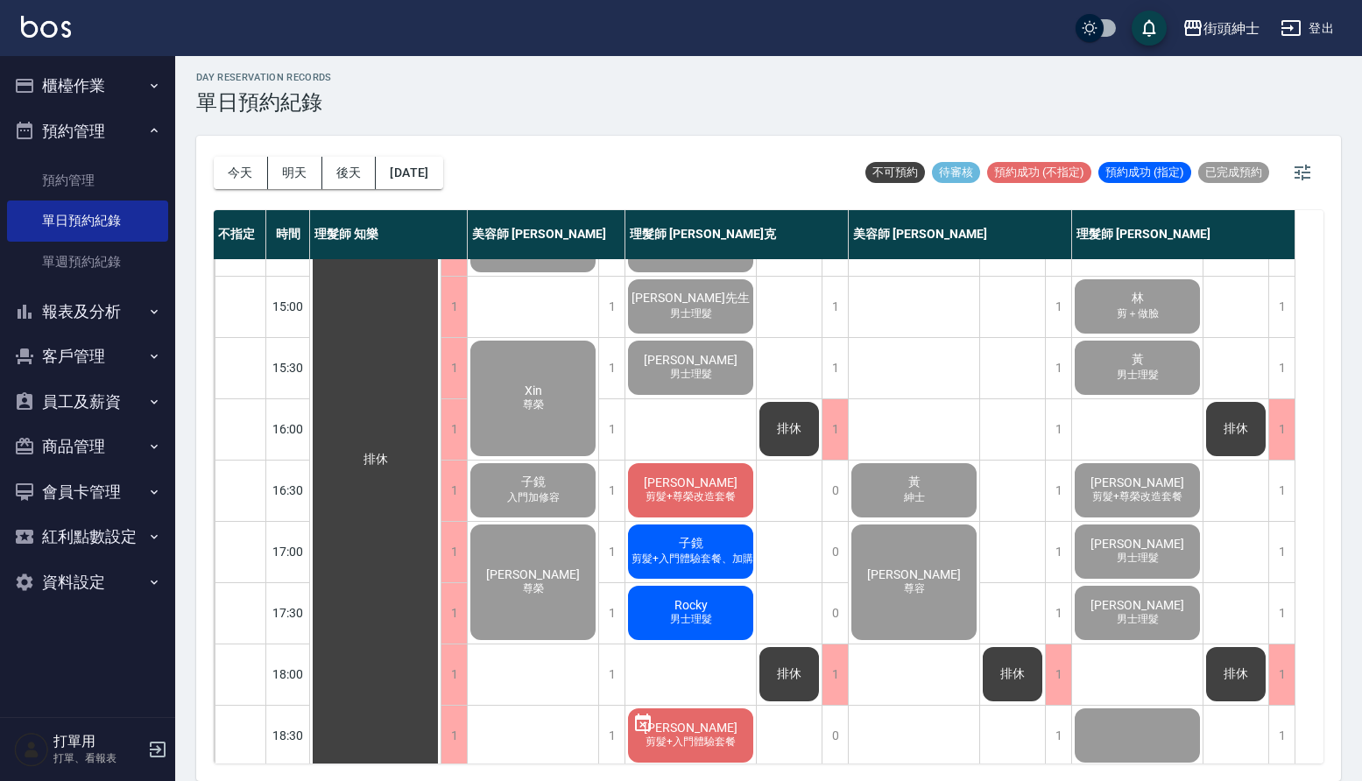
click at [672, 494] on span "剪髮+尊榮改造套餐" at bounding box center [690, 497] width 97 height 15
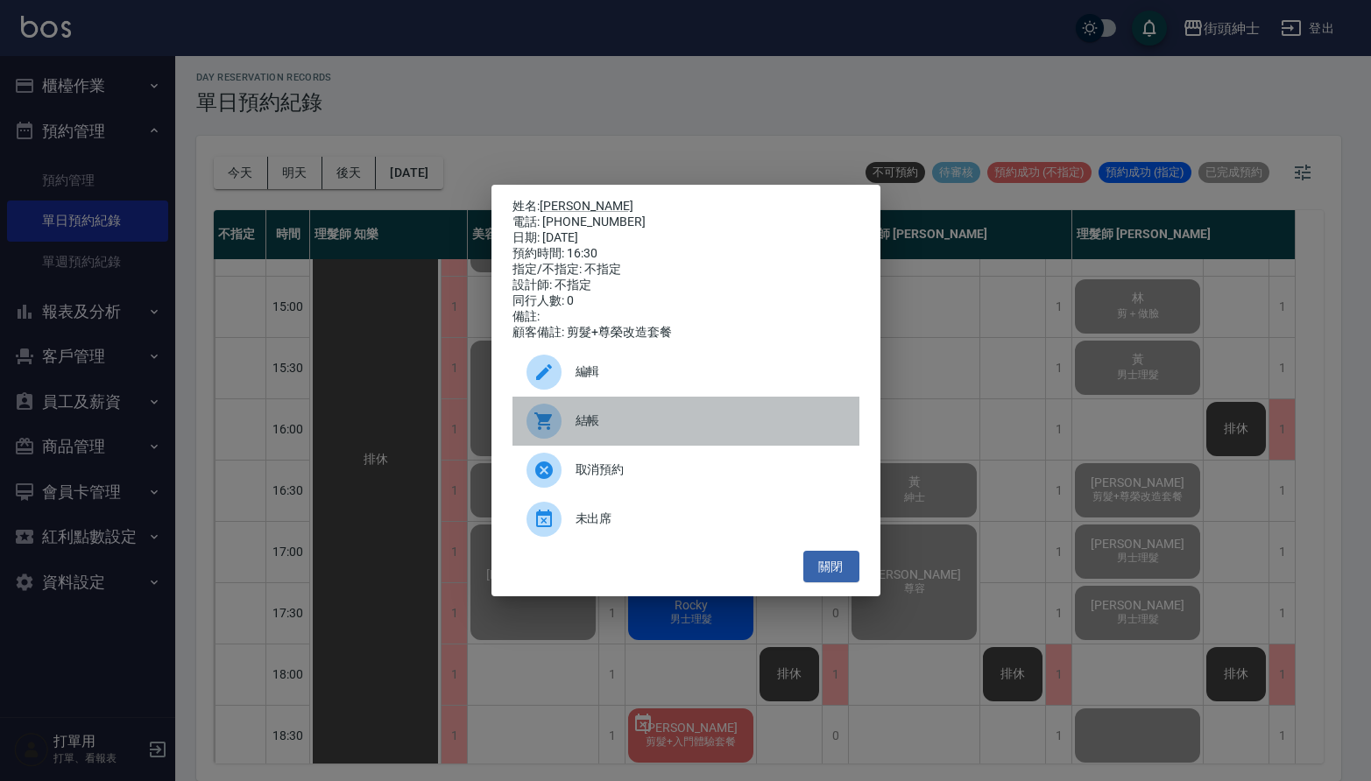
click at [666, 415] on div "結帳" at bounding box center [685, 421] width 347 height 49
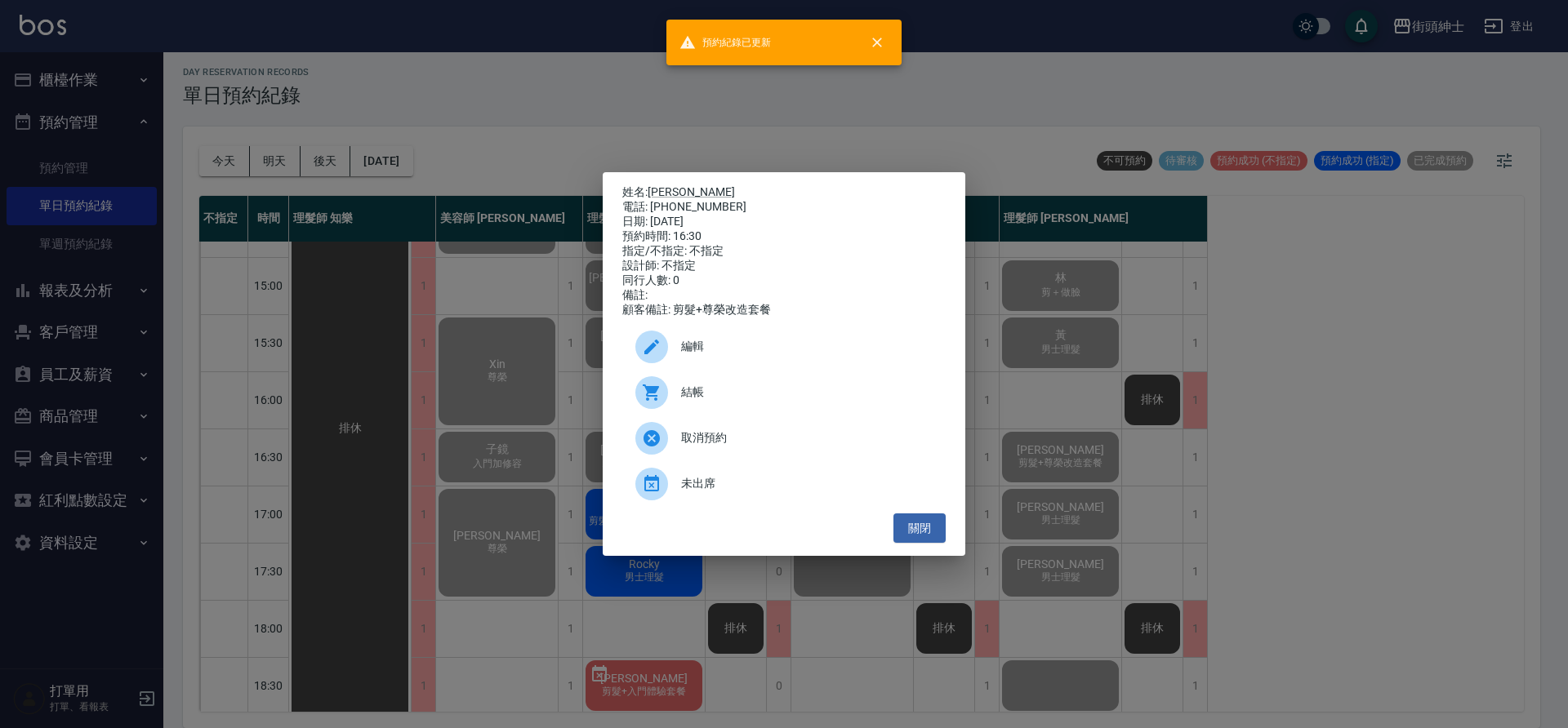
click at [483, 315] on div "姓名: 鄧浩翔 電話: 0972021706 日期: 2025/10/06 預約時間: 16:30 指定/不指定: 不指定 設計師: 不指定 同行人數: 0 …" at bounding box center [784, 364] width 1568 height 728
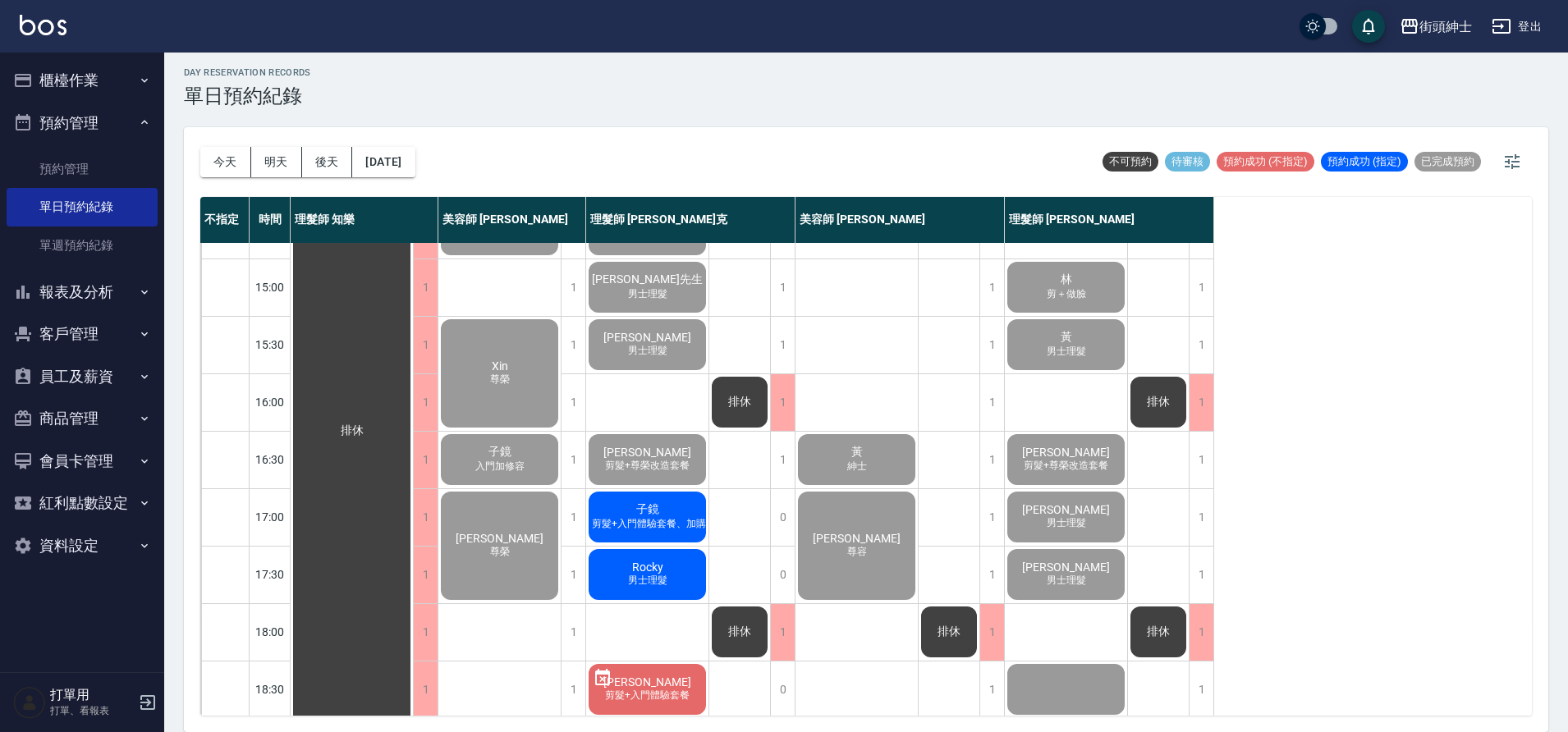
click at [635, 519] on span "剪髮+入門體驗套餐、加購修眉修容" at bounding box center [668, 524] width 160 height 14
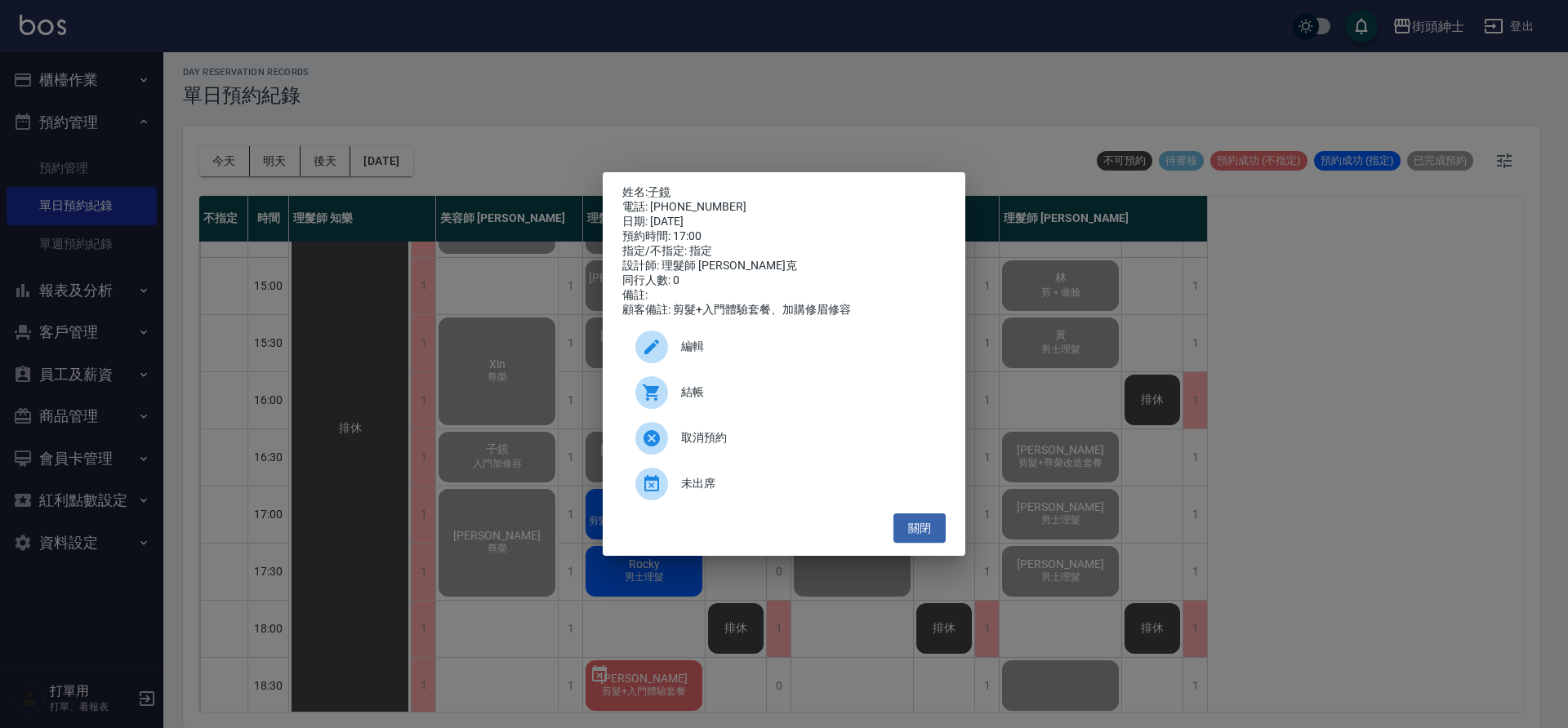
click at [701, 399] on span "結帳" at bounding box center [807, 392] width 252 height 17
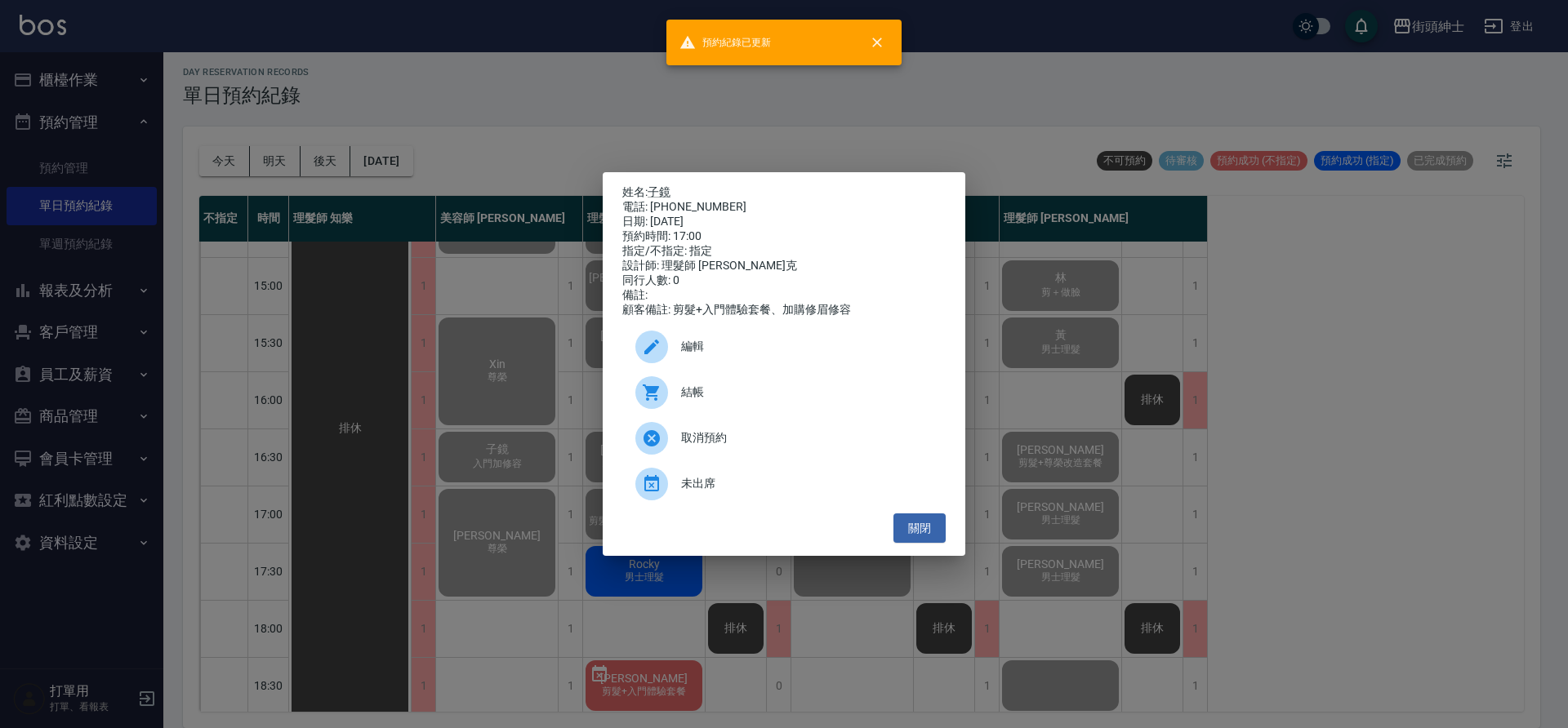
drag, startPoint x: 515, startPoint y: 330, endPoint x: 521, endPoint y: 342, distance: 13.4
click at [515, 335] on div "姓名: 子鏡 電話: 0975320727 日期: 2025/10/06 預約時間: 17:00 指定/不指定: 指定 設計師: 理髮師 Vic 維克 同行人…" at bounding box center [784, 364] width 1568 height 728
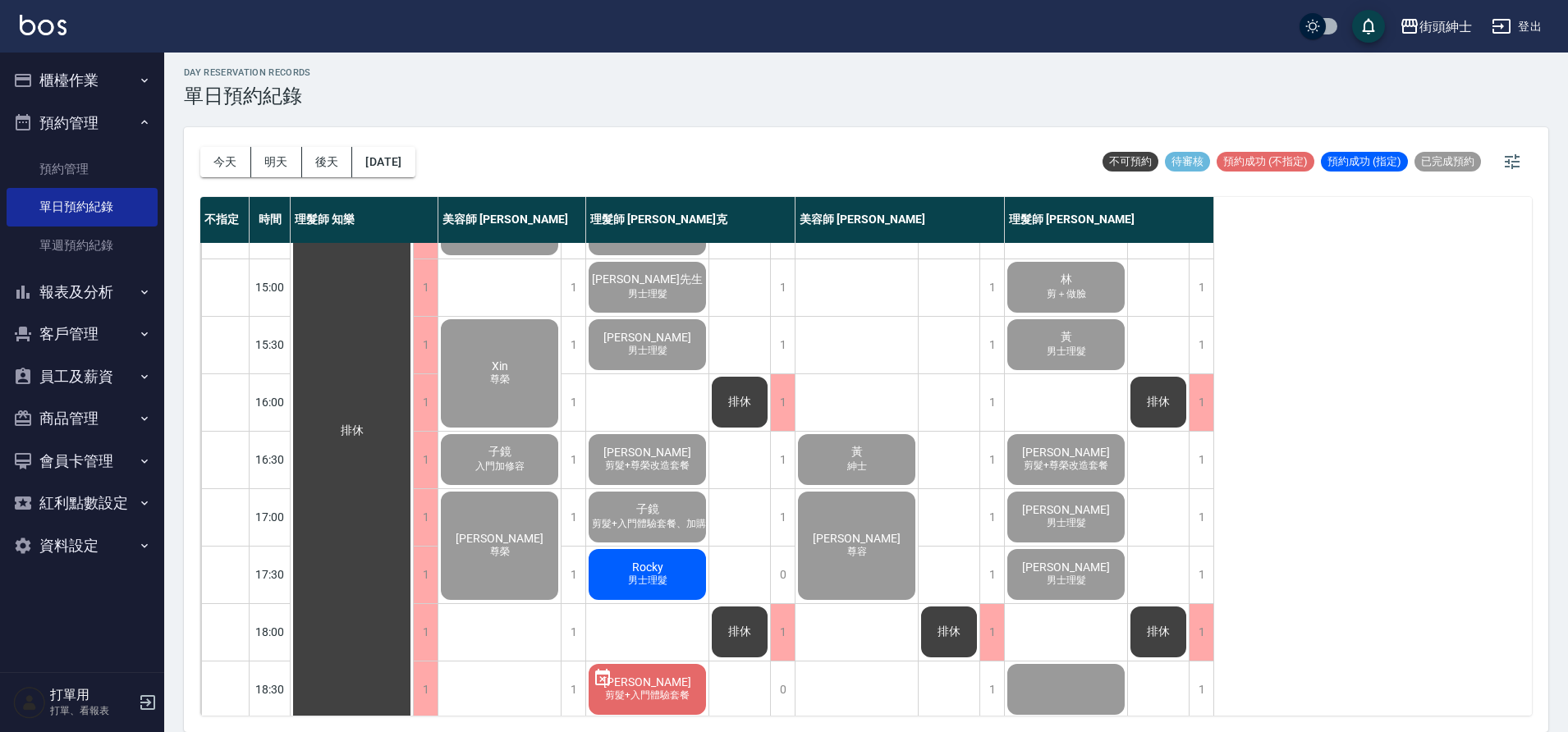
click at [644, 575] on span "男士理髮" at bounding box center [647, 580] width 46 height 14
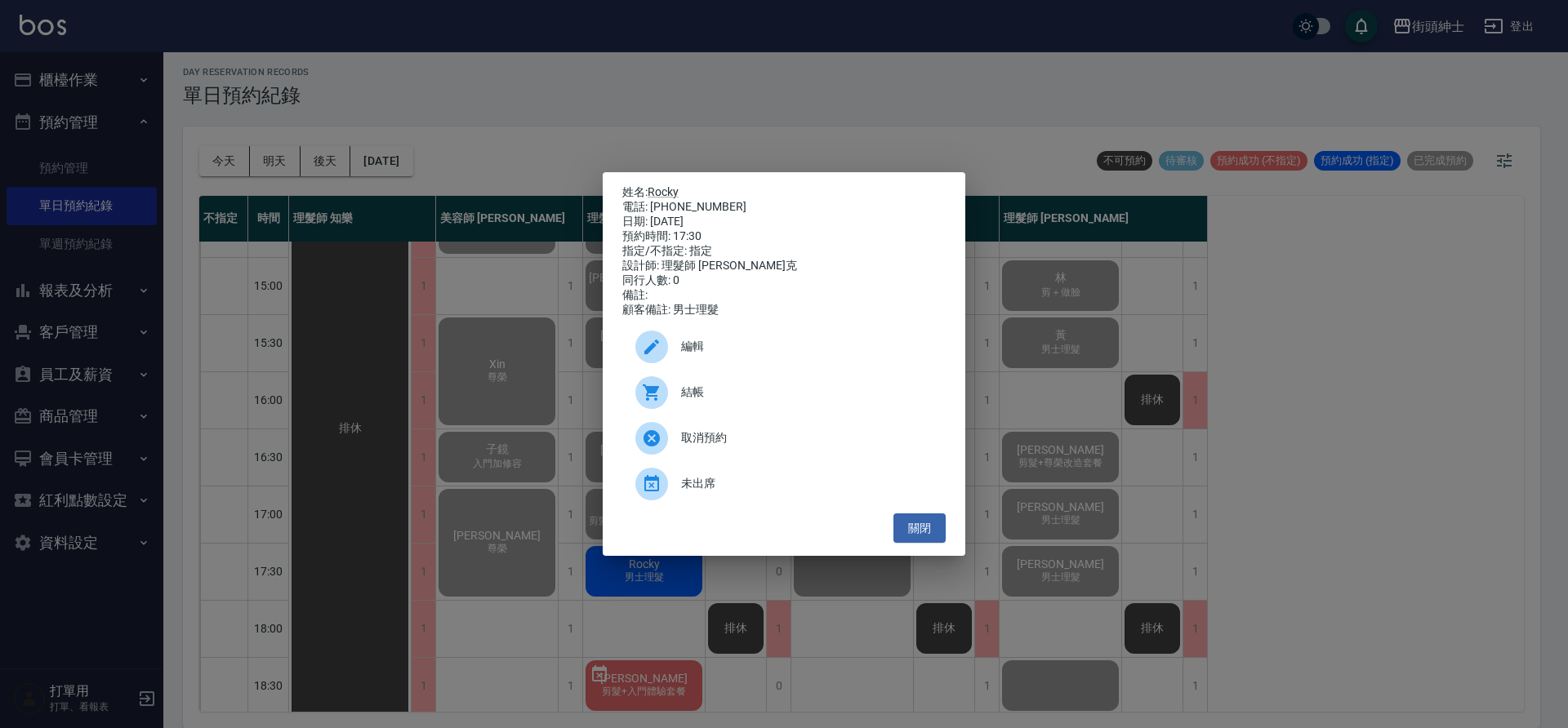
click at [732, 395] on span "結帳" at bounding box center [807, 392] width 252 height 17
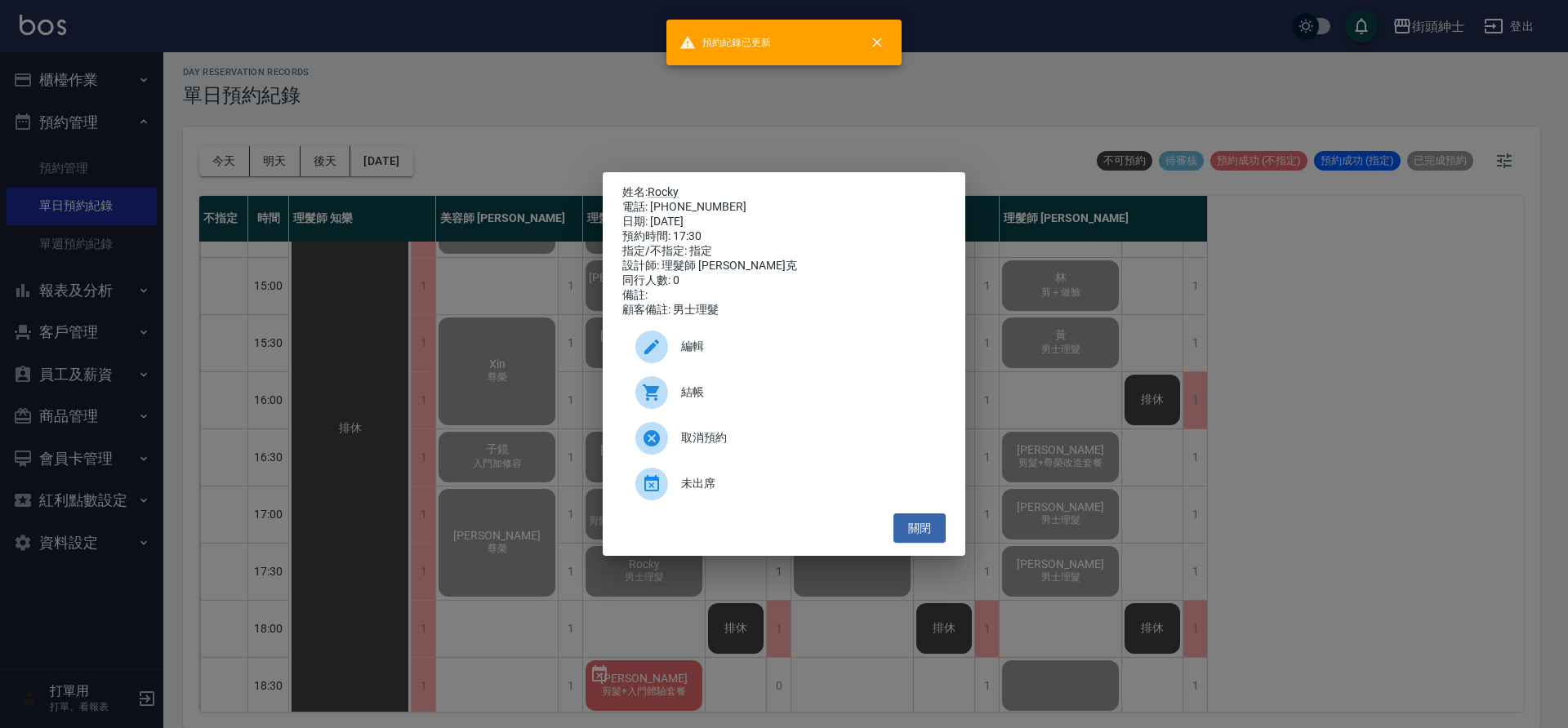
click at [434, 467] on div "姓名: Rocky 電話: 0976739389 日期: 2025/10/06 預約時間: 17:30 指定/不指定: 指定 設計師: 理髮師 Vic 維克 …" at bounding box center [784, 364] width 1568 height 728
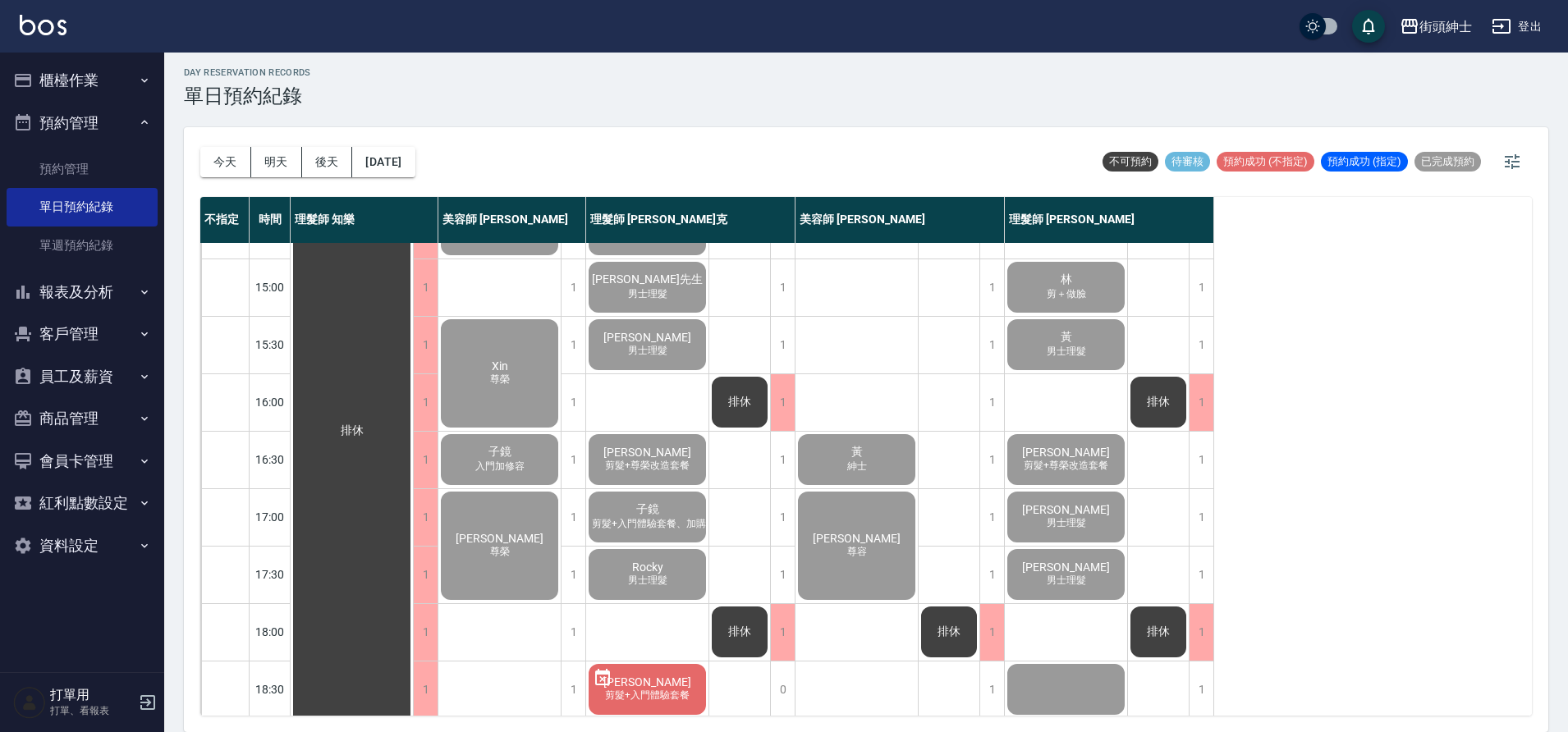
scroll to position [747, 0]
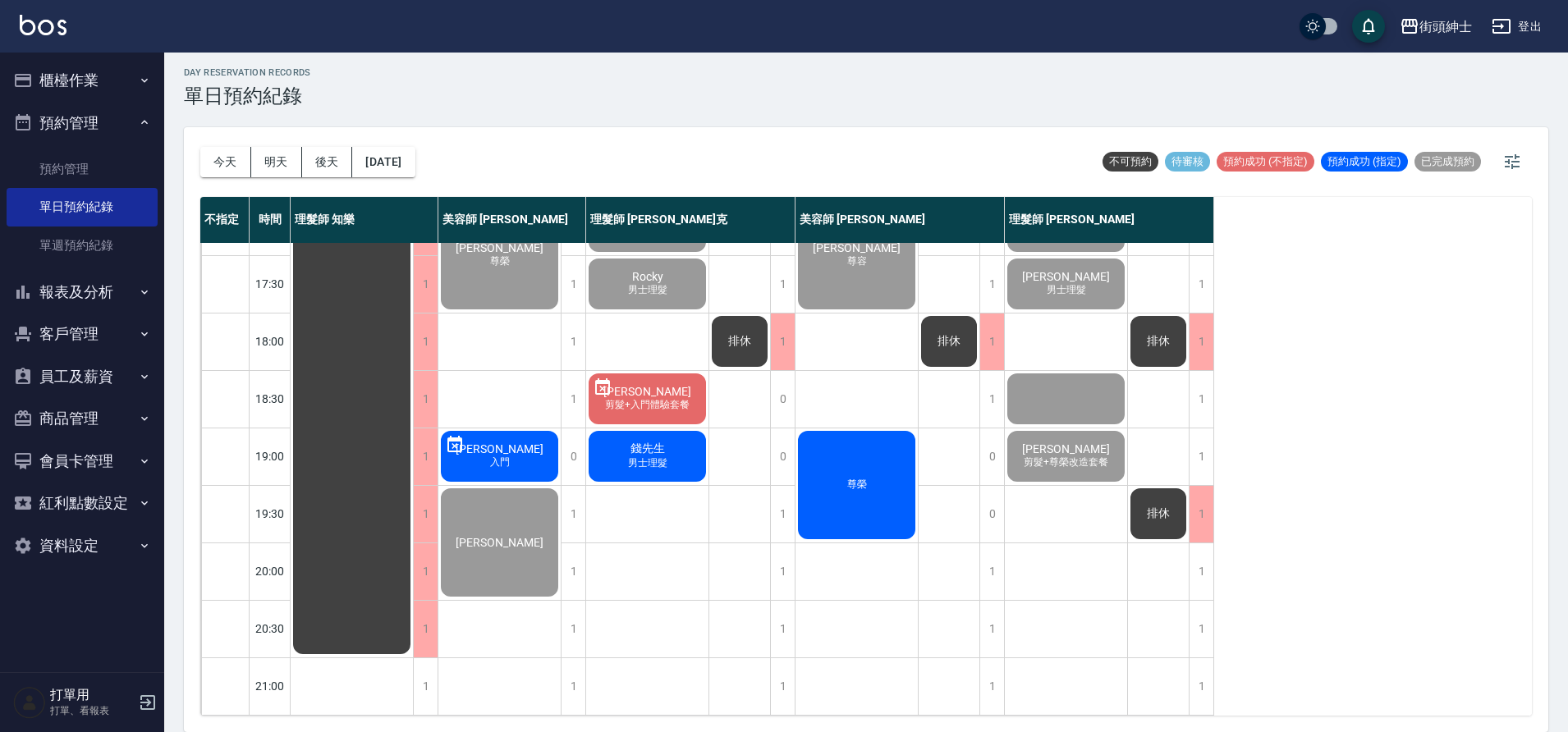
click at [670, 441] on div "錢先生 男士理髮" at bounding box center [647, 456] width 122 height 56
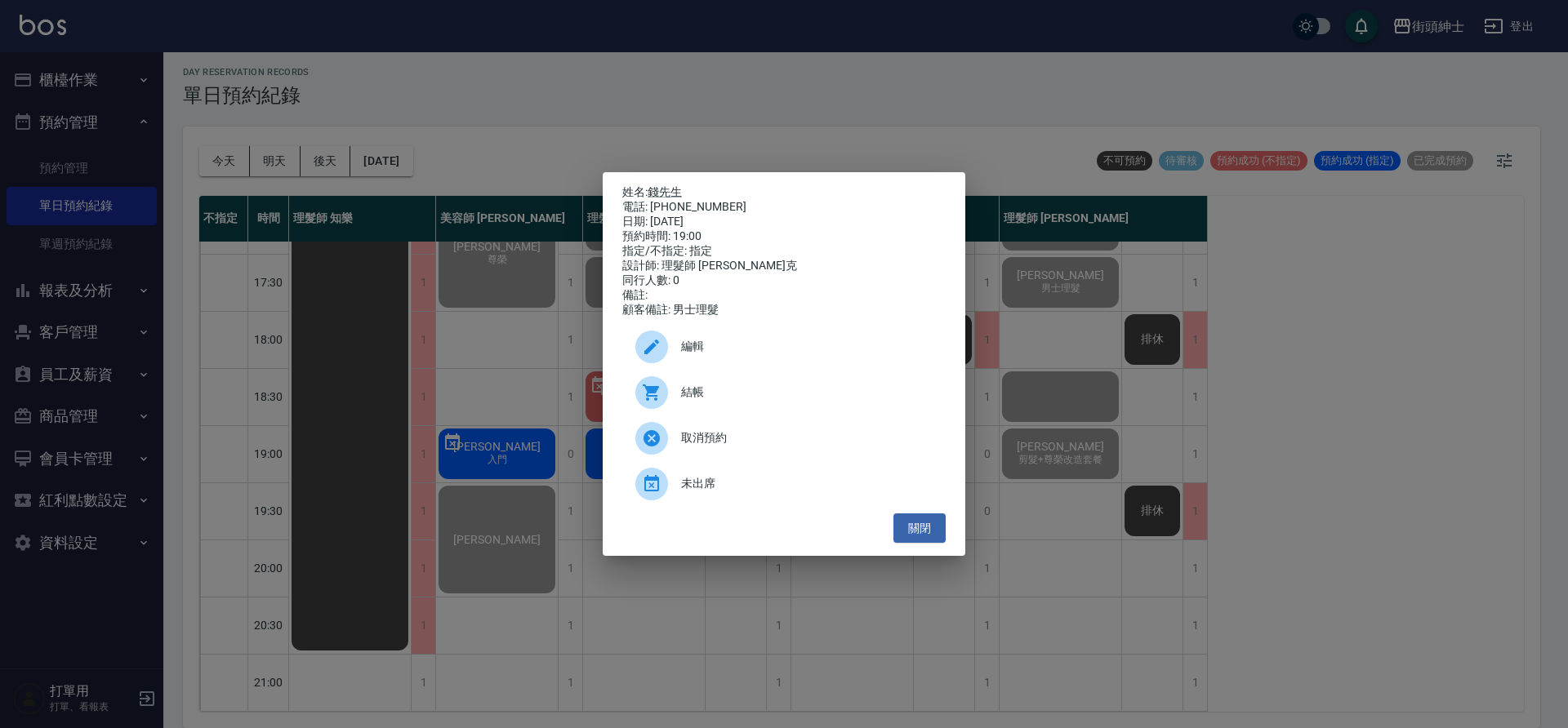
click at [727, 389] on div "結帳" at bounding box center [784, 392] width 324 height 46
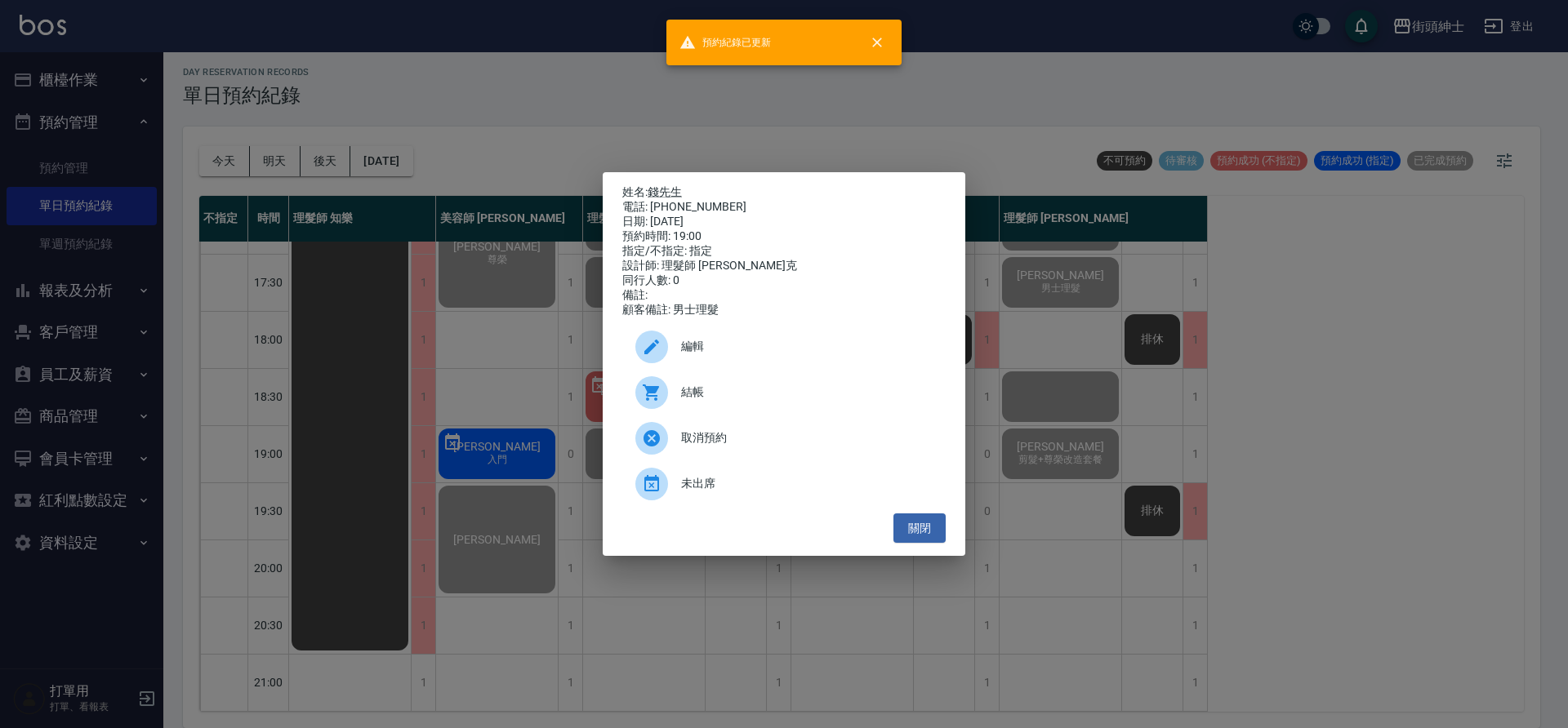
drag, startPoint x: 471, startPoint y: 412, endPoint x: 490, endPoint y: 409, distance: 19.2
click at [475, 412] on div "姓名: 錢先生 電話: 0929219868 日期: 2025/10/06 預約時間: 19:00 指定/不指定: 指定 設計師: 理髮師 Vic 維克 同行…" at bounding box center [784, 364] width 1568 height 728
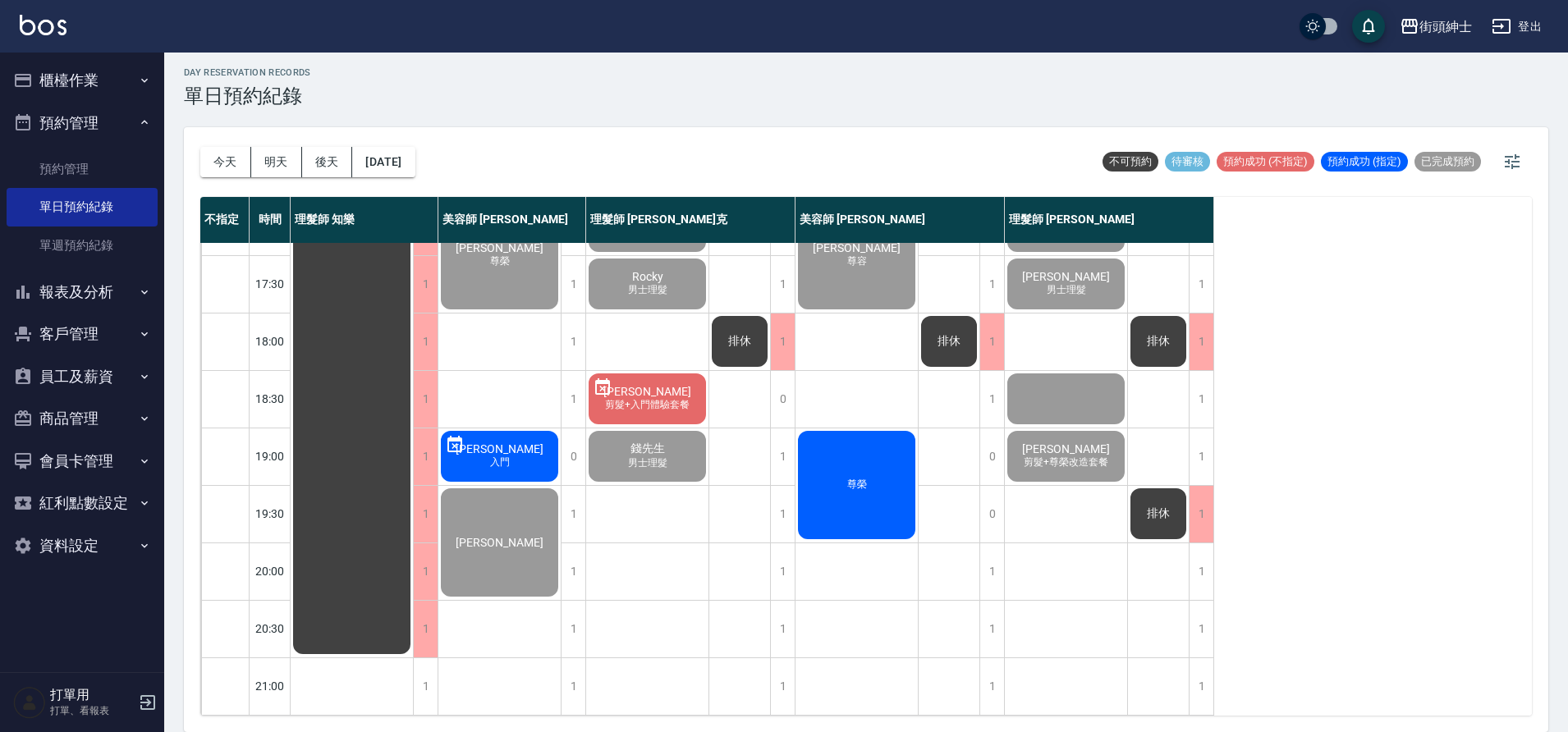
click at [848, 478] on span "尊榮" at bounding box center [857, 485] width 26 height 14
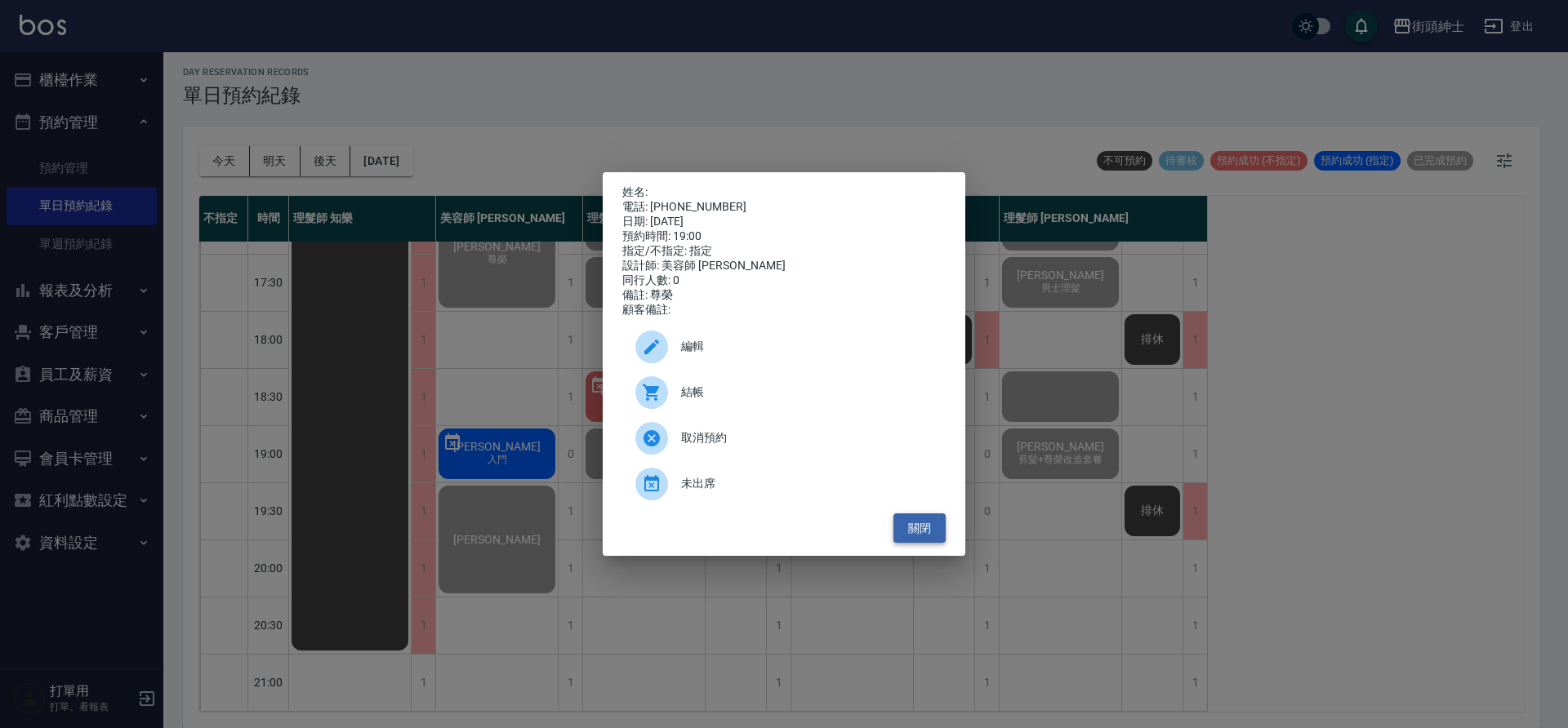
click at [929, 537] on button "關閉" at bounding box center [920, 529] width 52 height 30
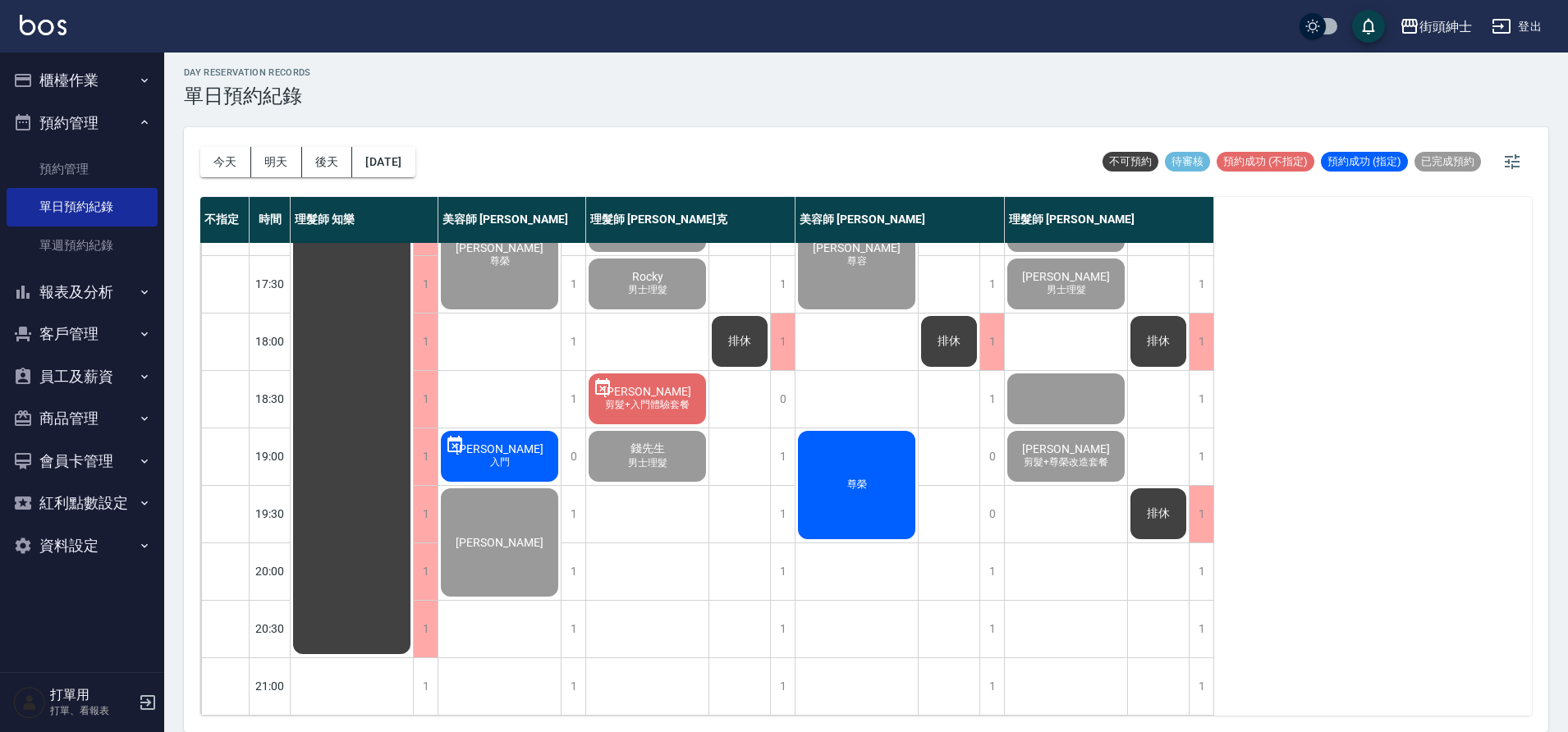
click at [856, 478] on span "尊榮" at bounding box center [857, 485] width 26 height 14
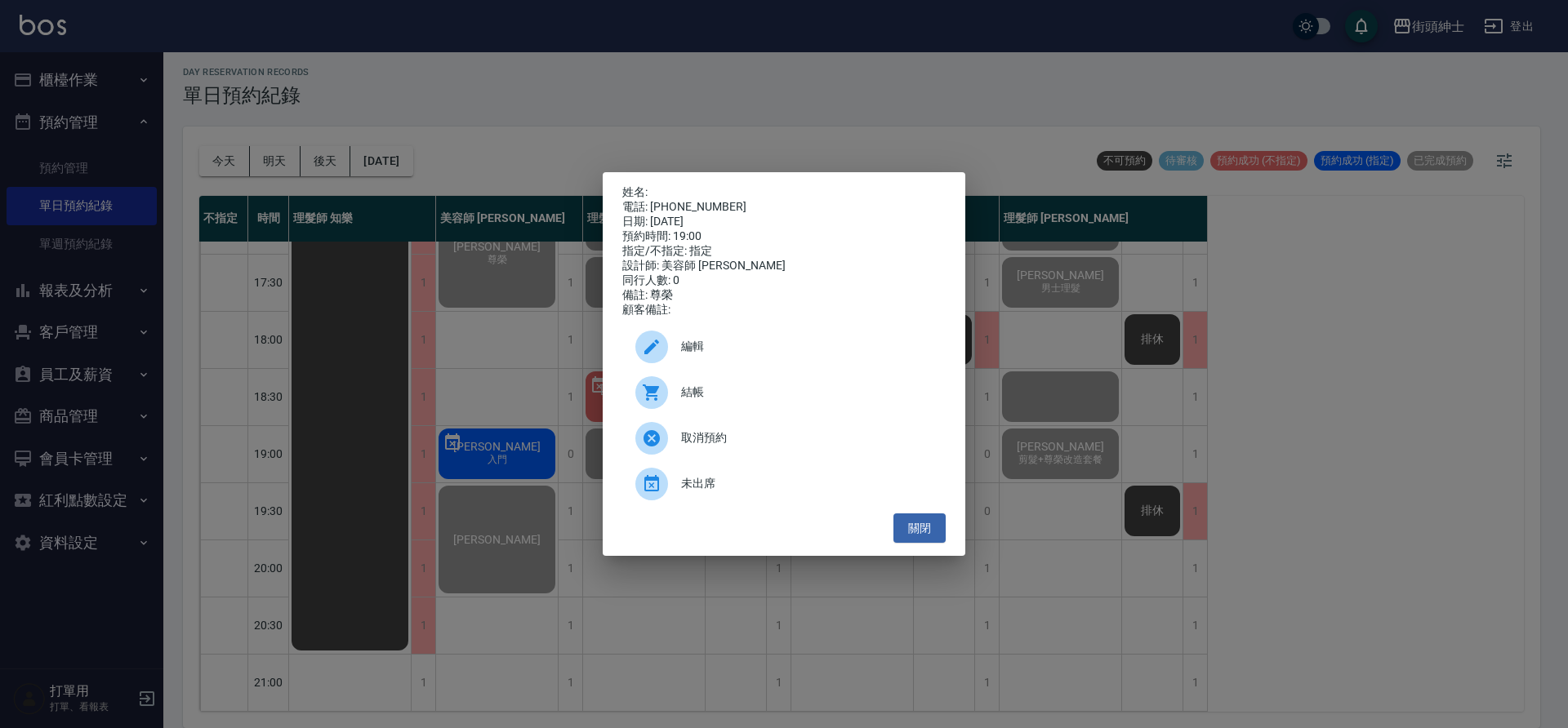
click at [715, 398] on span "結帳" at bounding box center [807, 392] width 252 height 17
click at [470, 132] on div "姓名: 電話: 0921067869 日期: 2025/10/06 預約時間: 19:00 指定/不指定: 指定 設計師: 美容師 小戴 同行人數: 0 備註…" at bounding box center [784, 364] width 1568 height 728
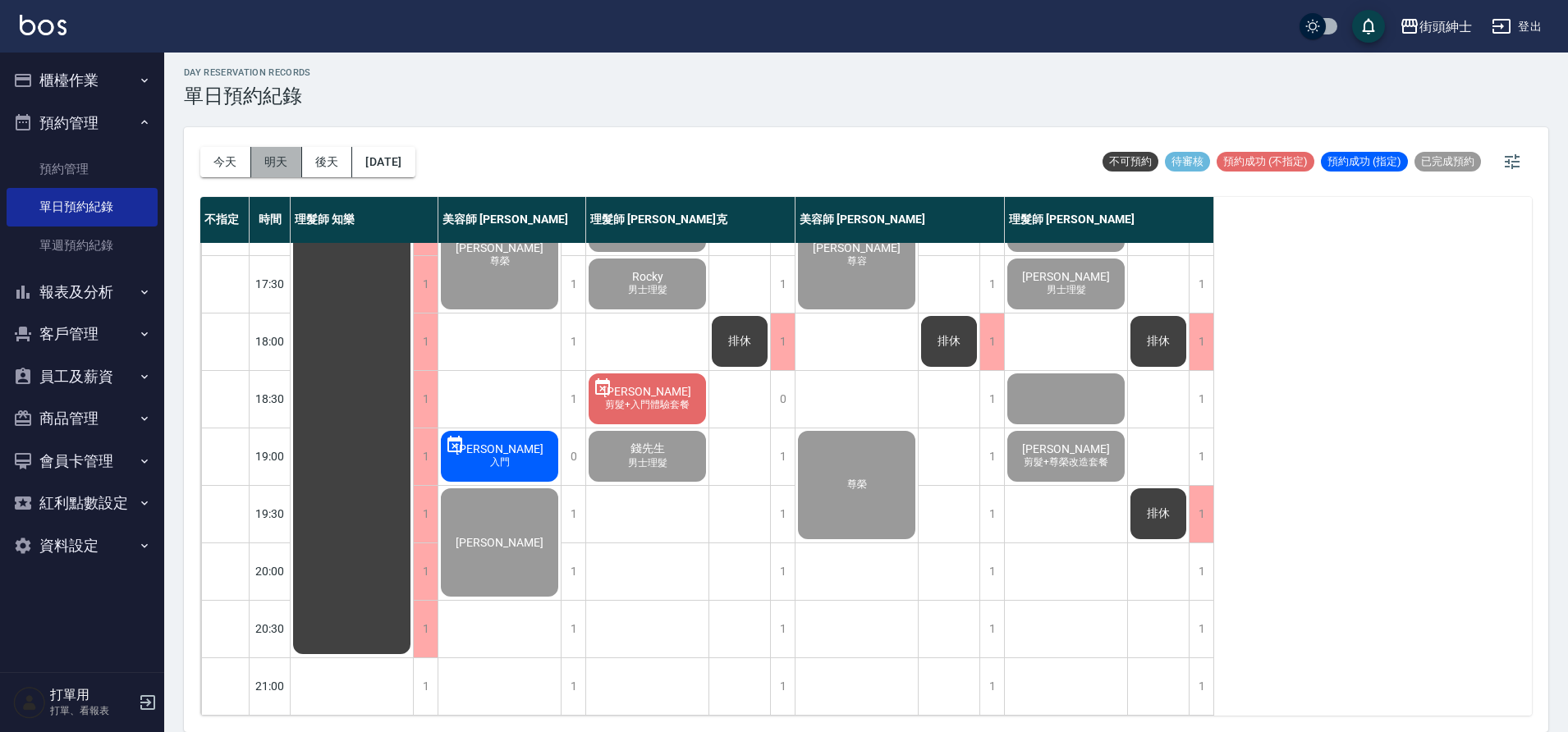
click at [262, 168] on button "明天" at bounding box center [276, 162] width 51 height 30
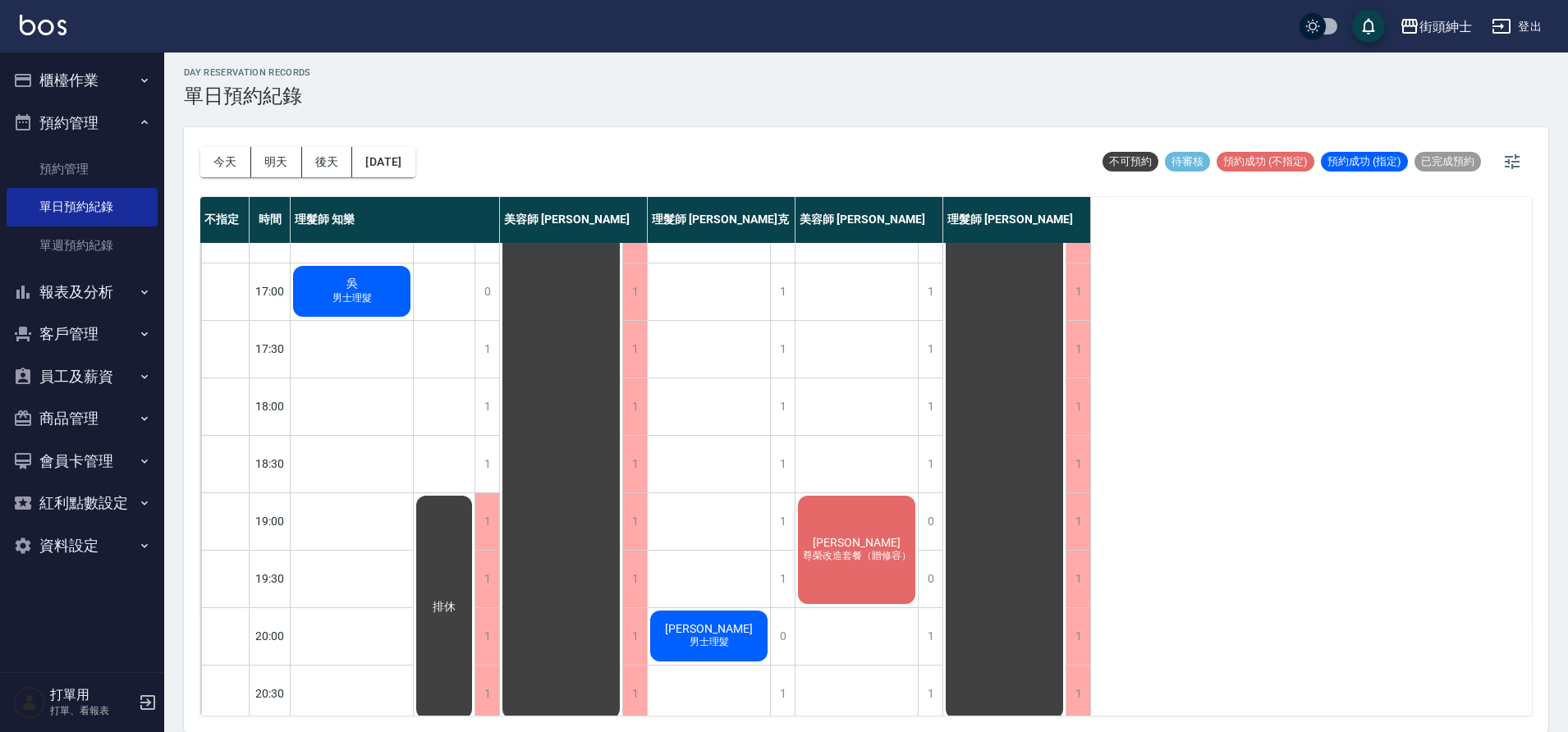
scroll to position [596, 0]
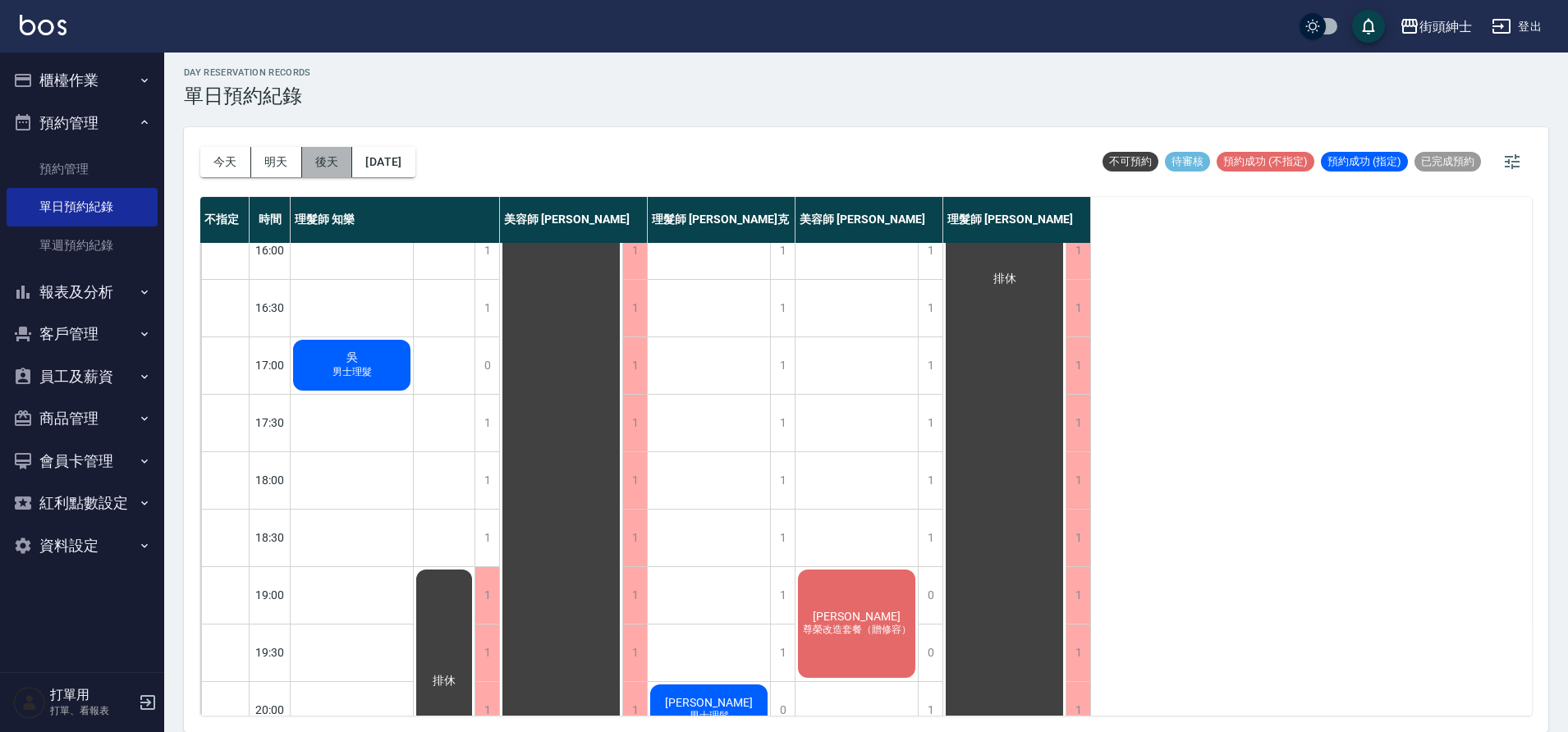
click at [311, 155] on button "後天" at bounding box center [327, 162] width 51 height 30
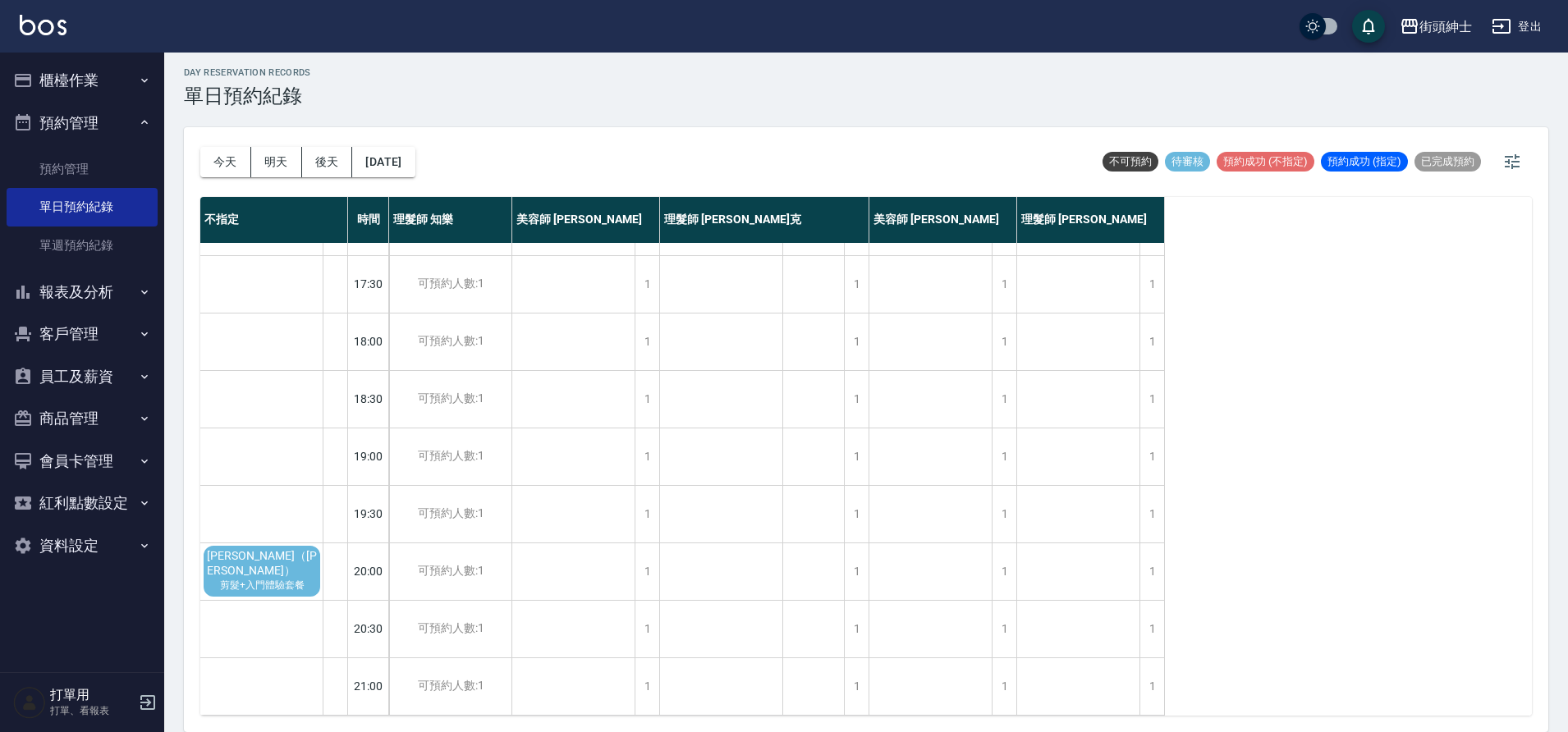
scroll to position [747, 0]
click at [259, 153] on button "明天" at bounding box center [276, 162] width 51 height 30
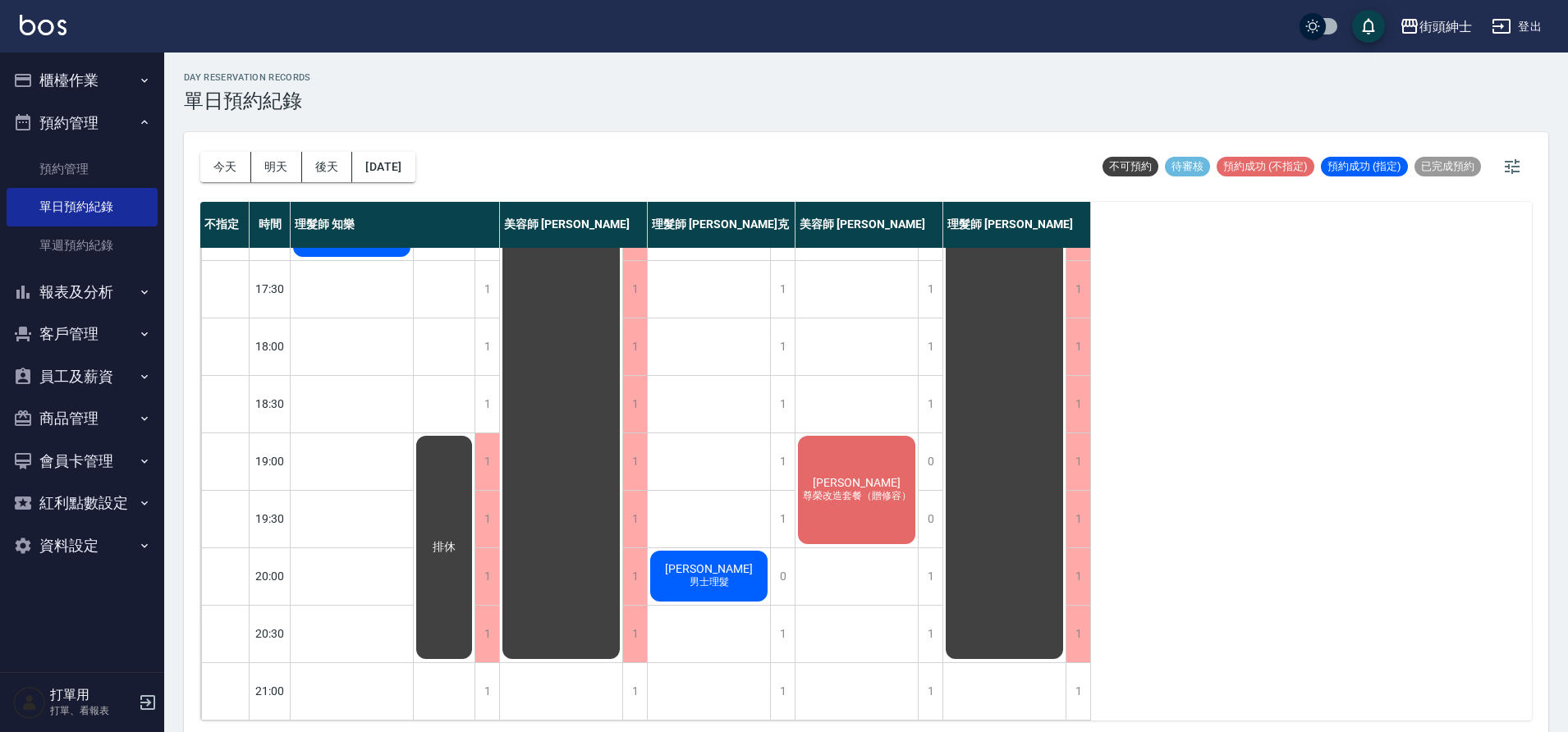
scroll to position [747, 0]
click at [221, 173] on button "今天" at bounding box center [226, 167] width 51 height 30
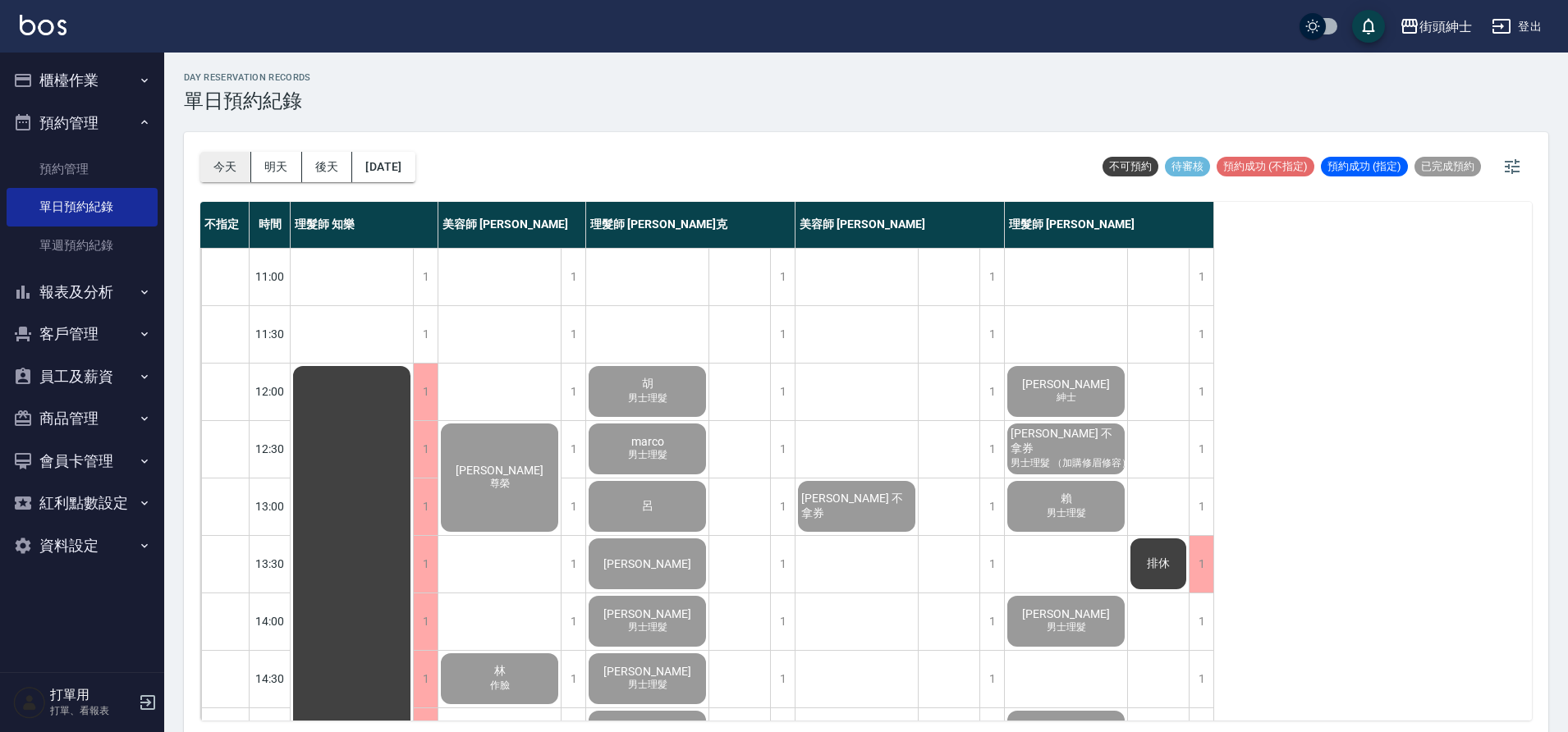
click at [220, 167] on button "今天" at bounding box center [226, 167] width 51 height 30
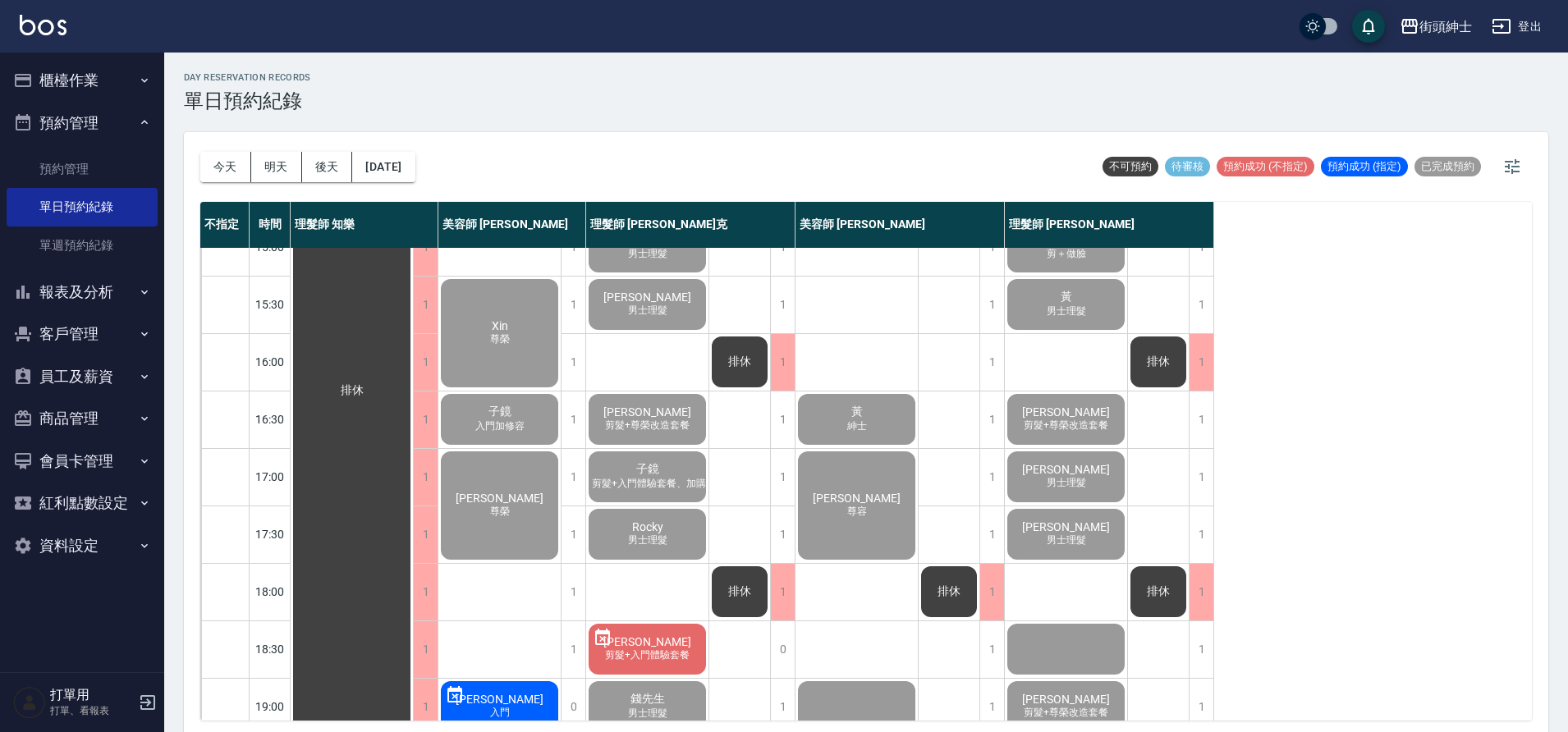
scroll to position [395, 0]
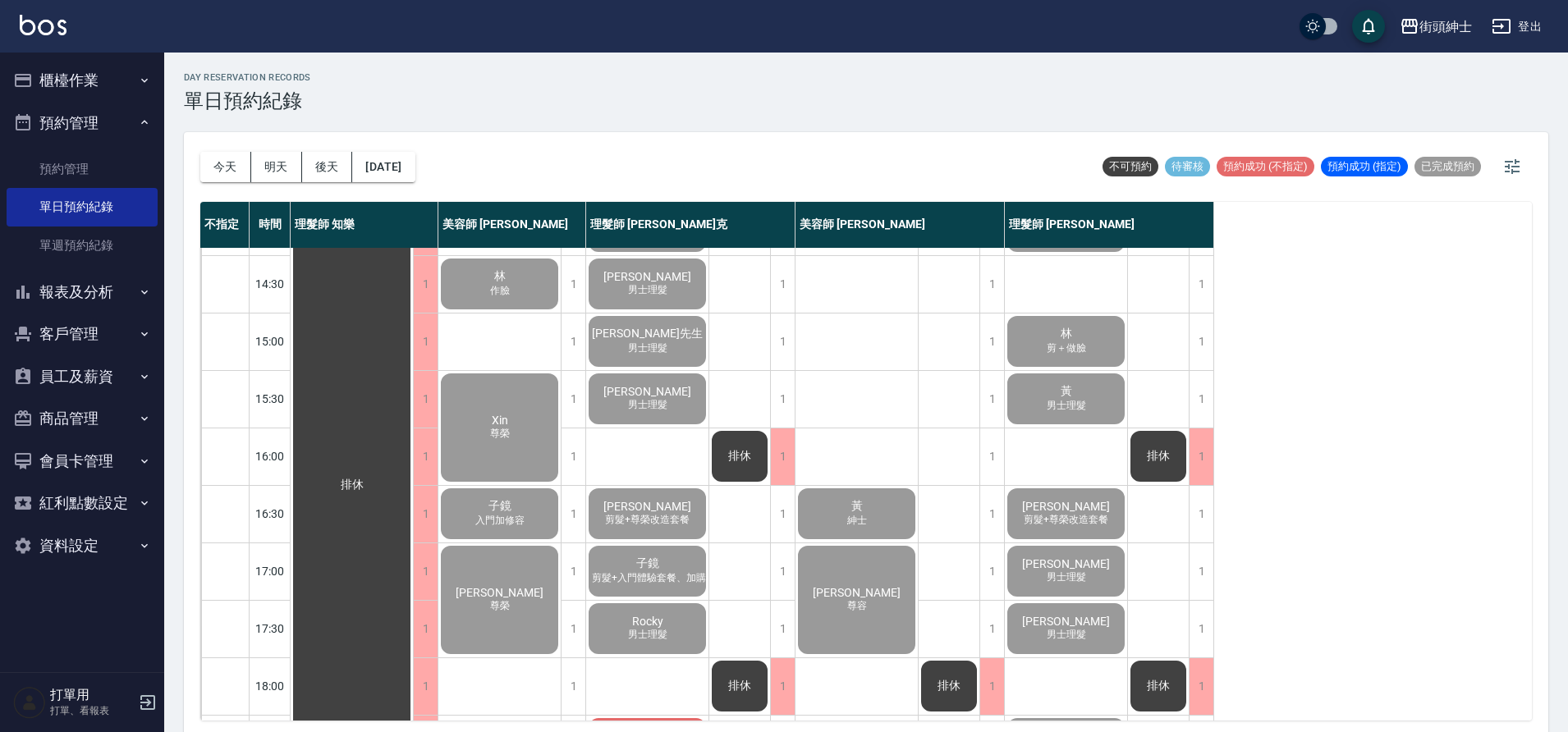
click at [126, 119] on button "預約管理" at bounding box center [82, 124] width 151 height 43
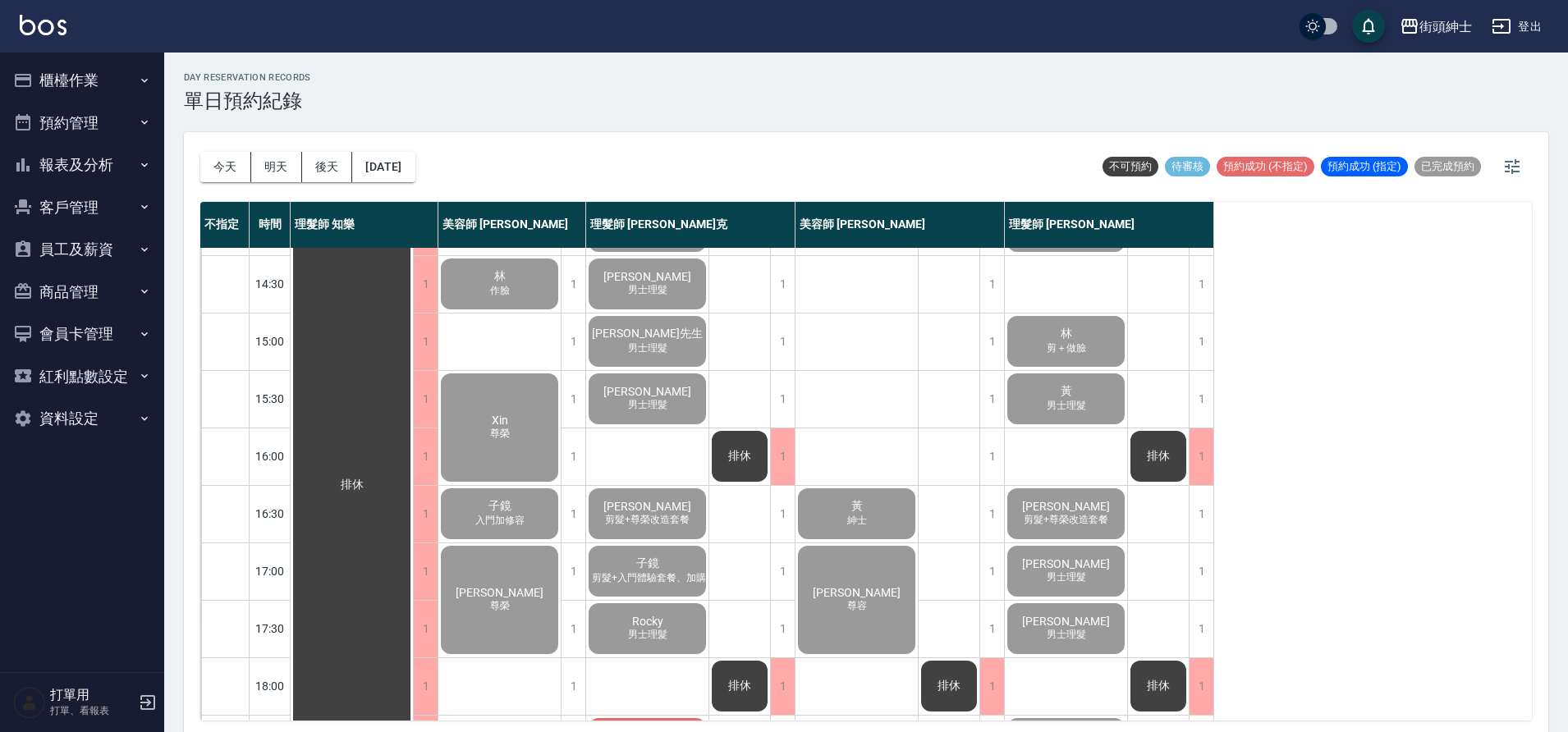
click at [495, 427] on span "尊榮" at bounding box center [500, 433] width 26 height 14
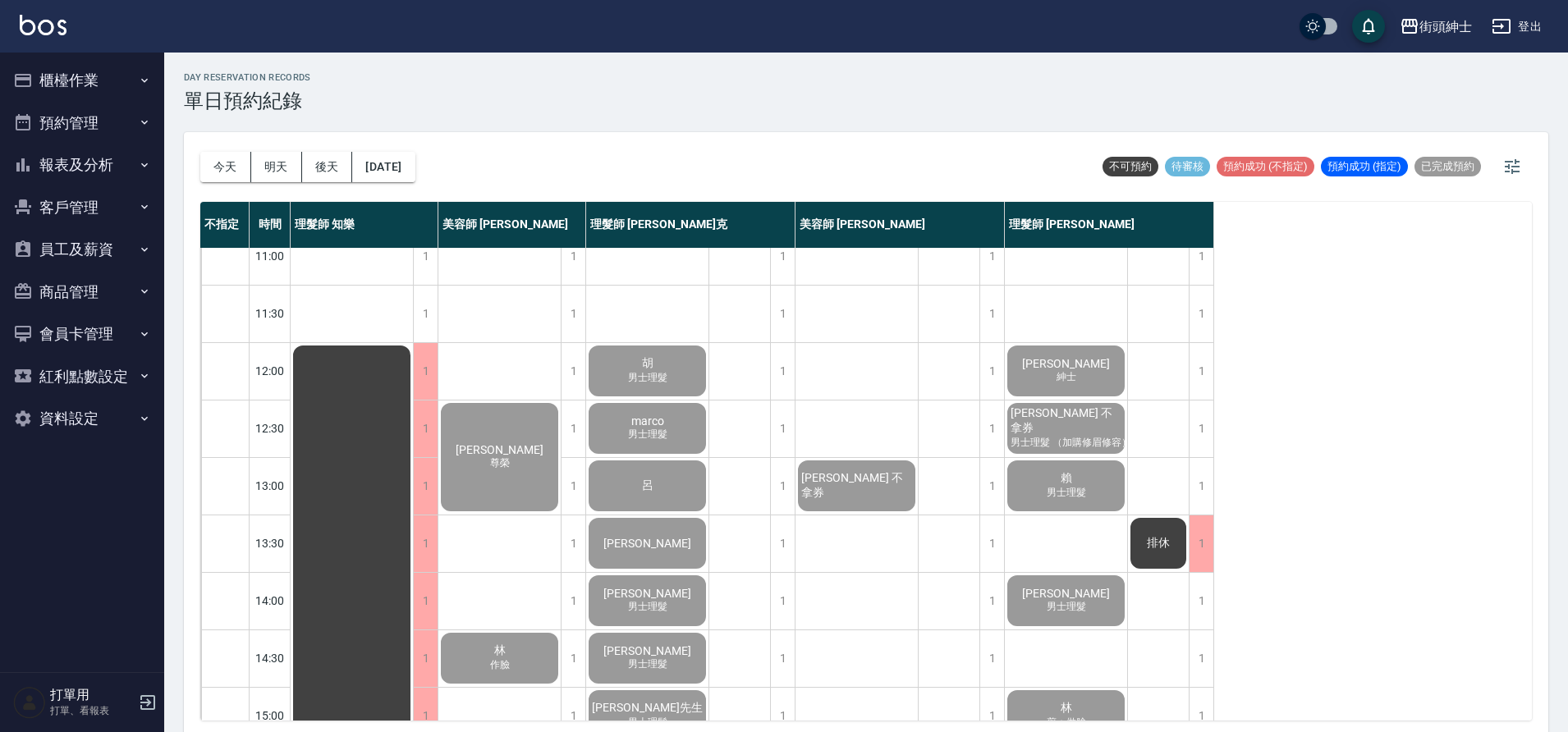
scroll to position [20, 0]
click at [1087, 373] on div "李 紳士" at bounding box center [1066, 372] width 122 height 56
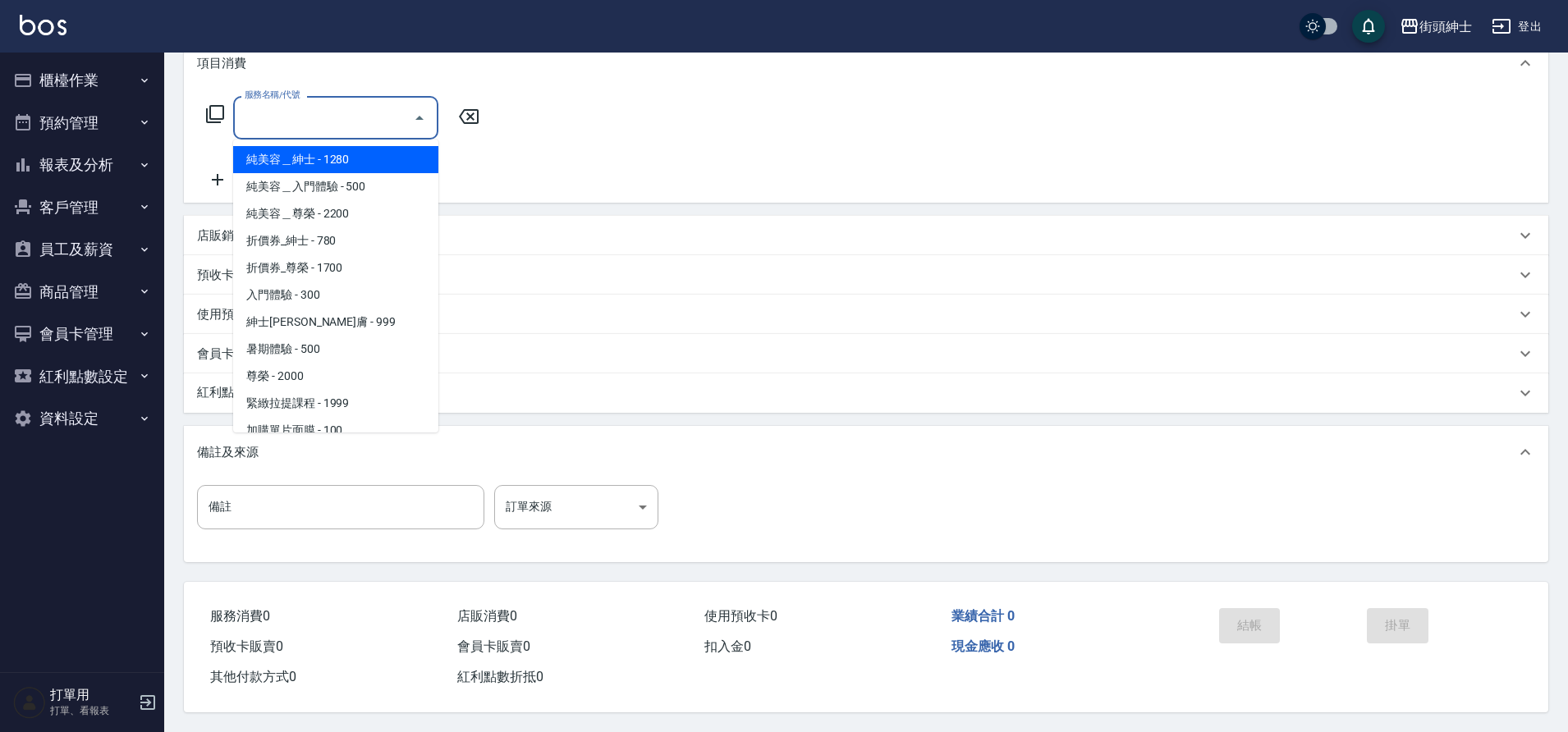
scroll to position [127, 0]
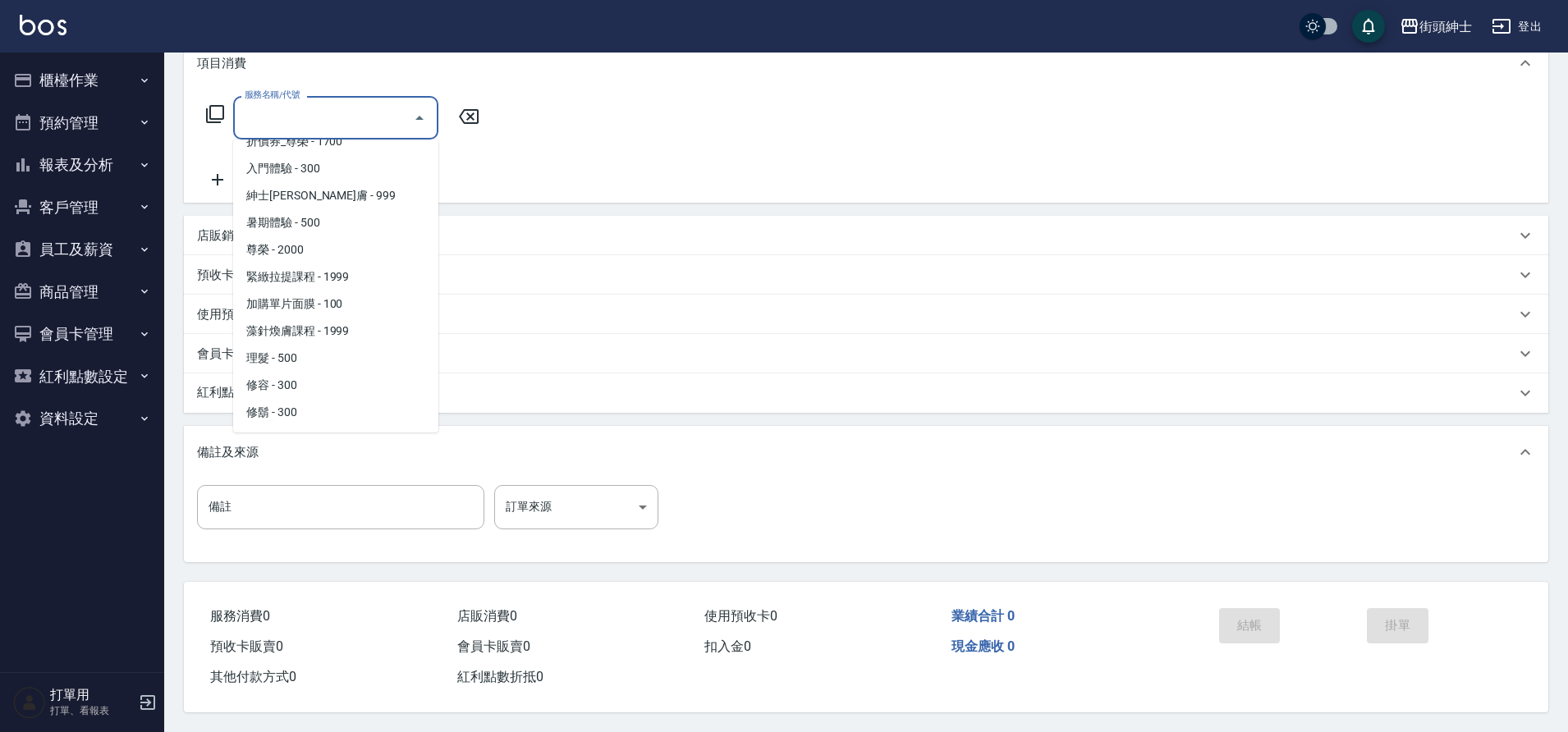
click at [304, 347] on span "理髮 - 500" at bounding box center [336, 358] width 205 height 27
type input "理髮(A02)"
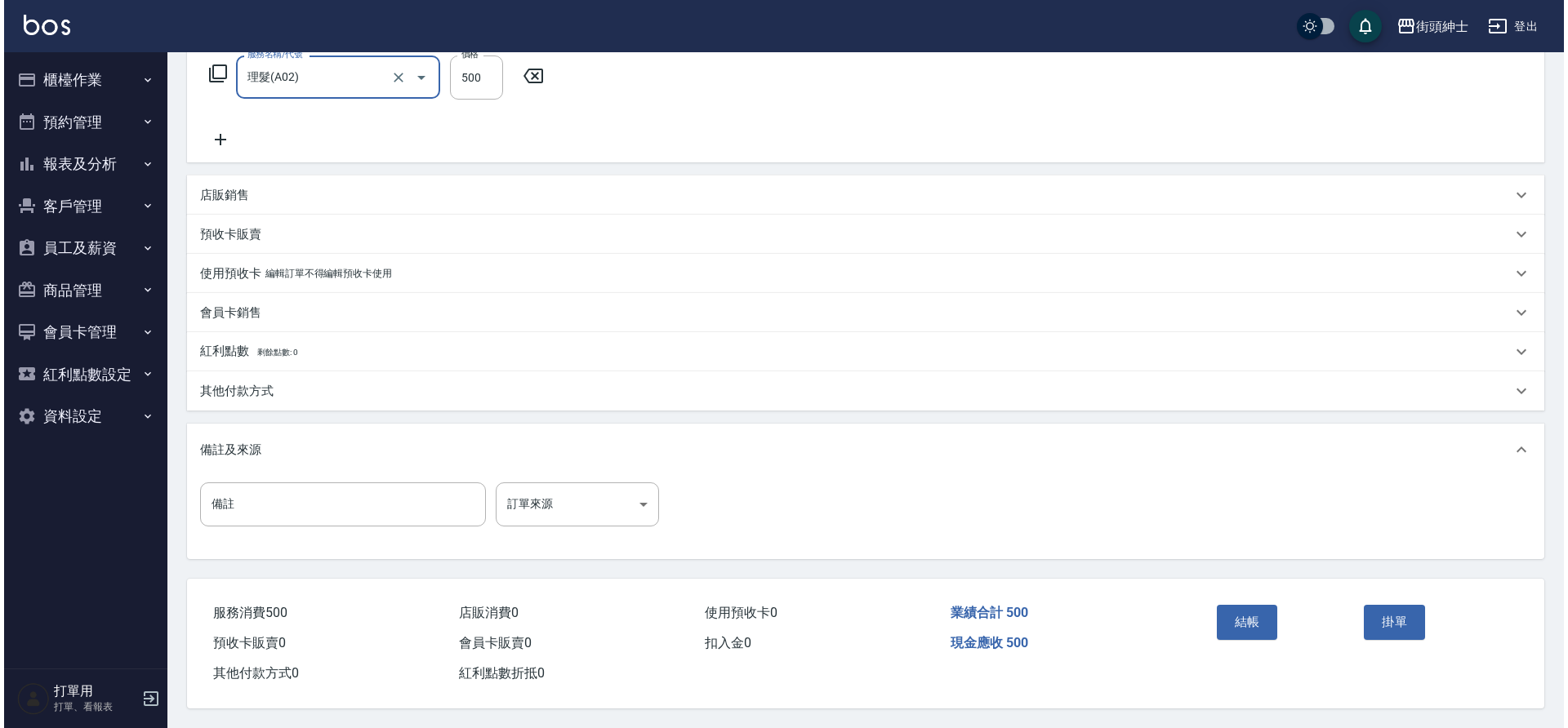
scroll to position [279, 0]
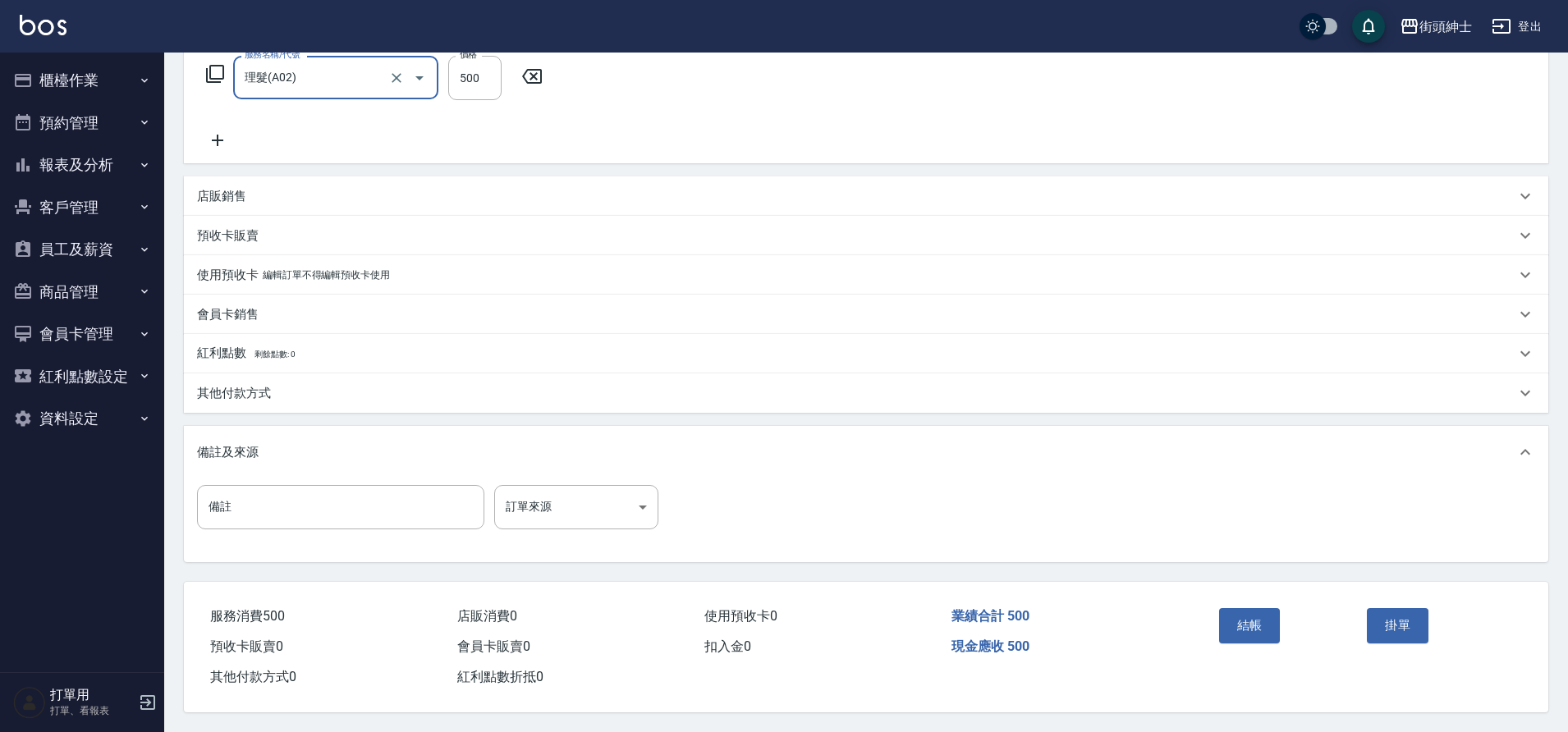
click at [1255, 615] on button "結帳" at bounding box center [1250, 625] width 62 height 35
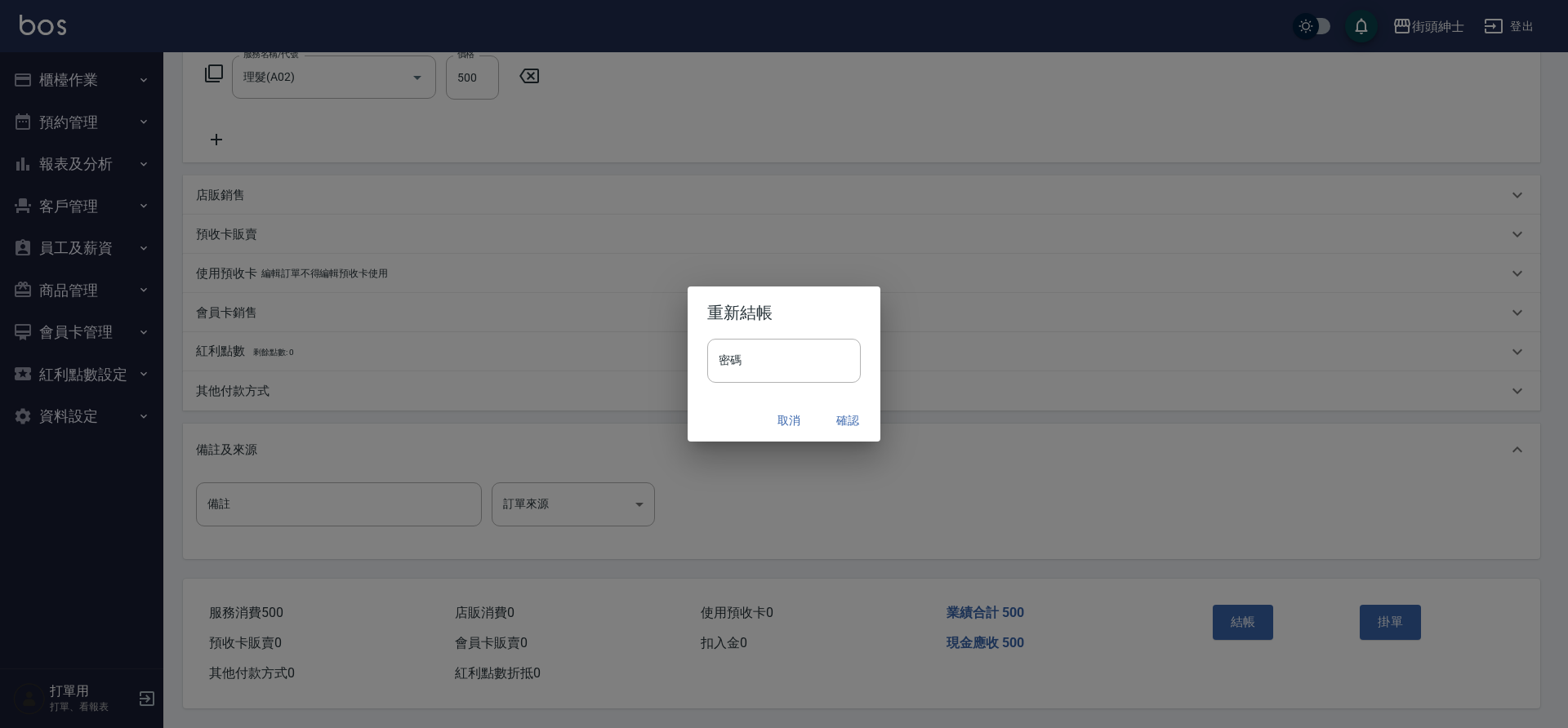
drag, startPoint x: 0, startPoint y: 0, endPoint x: 840, endPoint y: 419, distance: 938.7
click at [840, 419] on button "確認" at bounding box center [848, 420] width 52 height 30
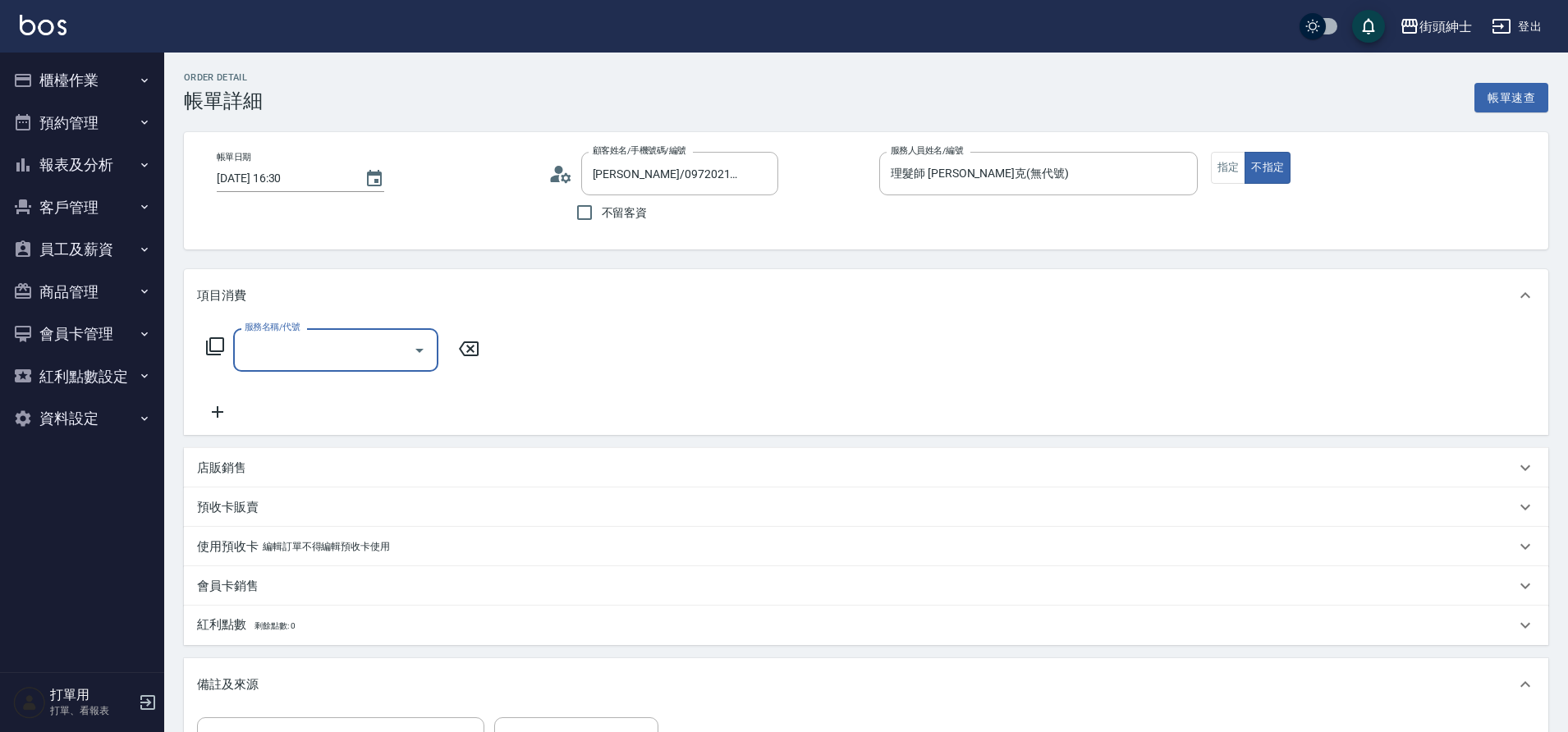
click at [329, 352] on input "服務名稱/代號" at bounding box center [323, 350] width 166 height 29
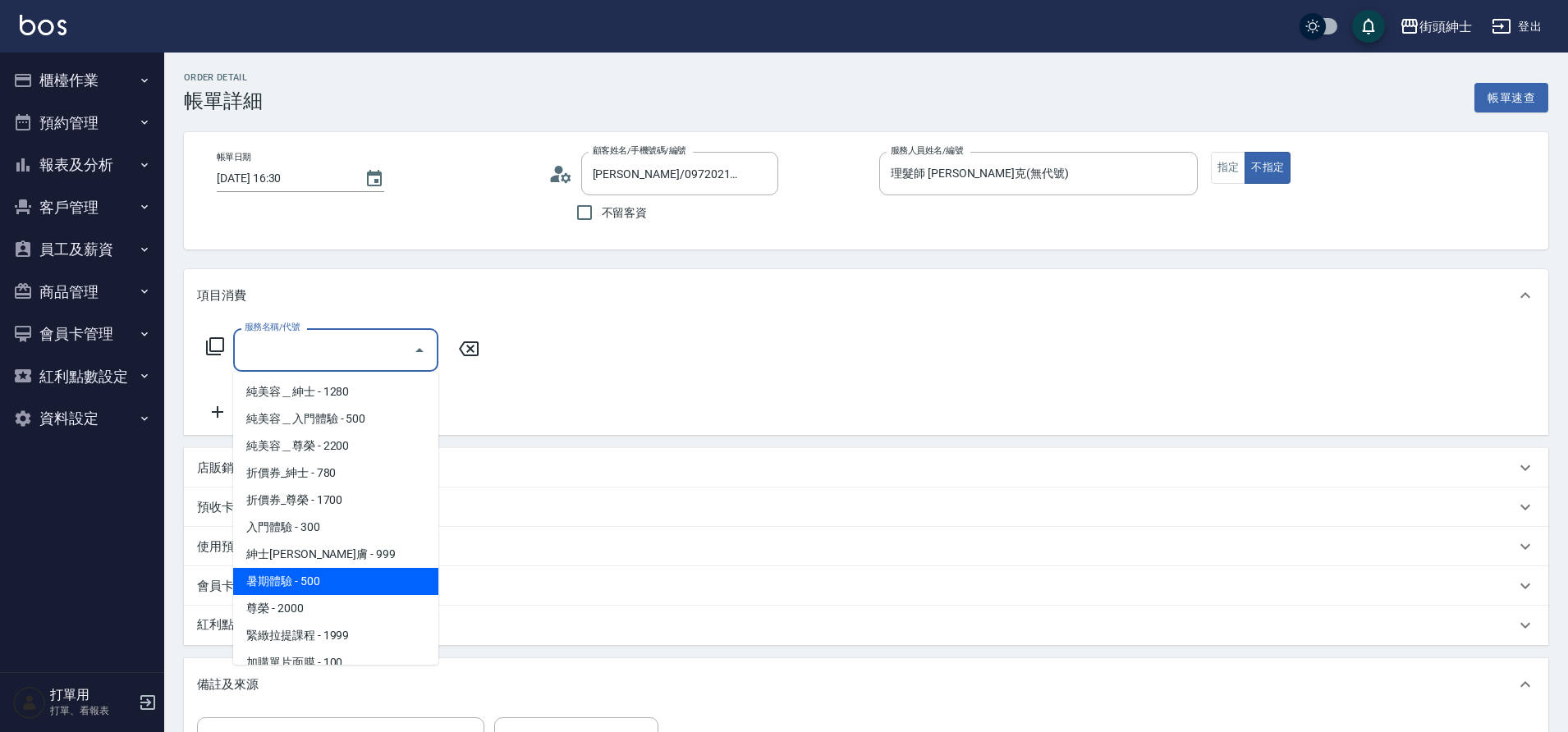
scroll to position [127, 0]
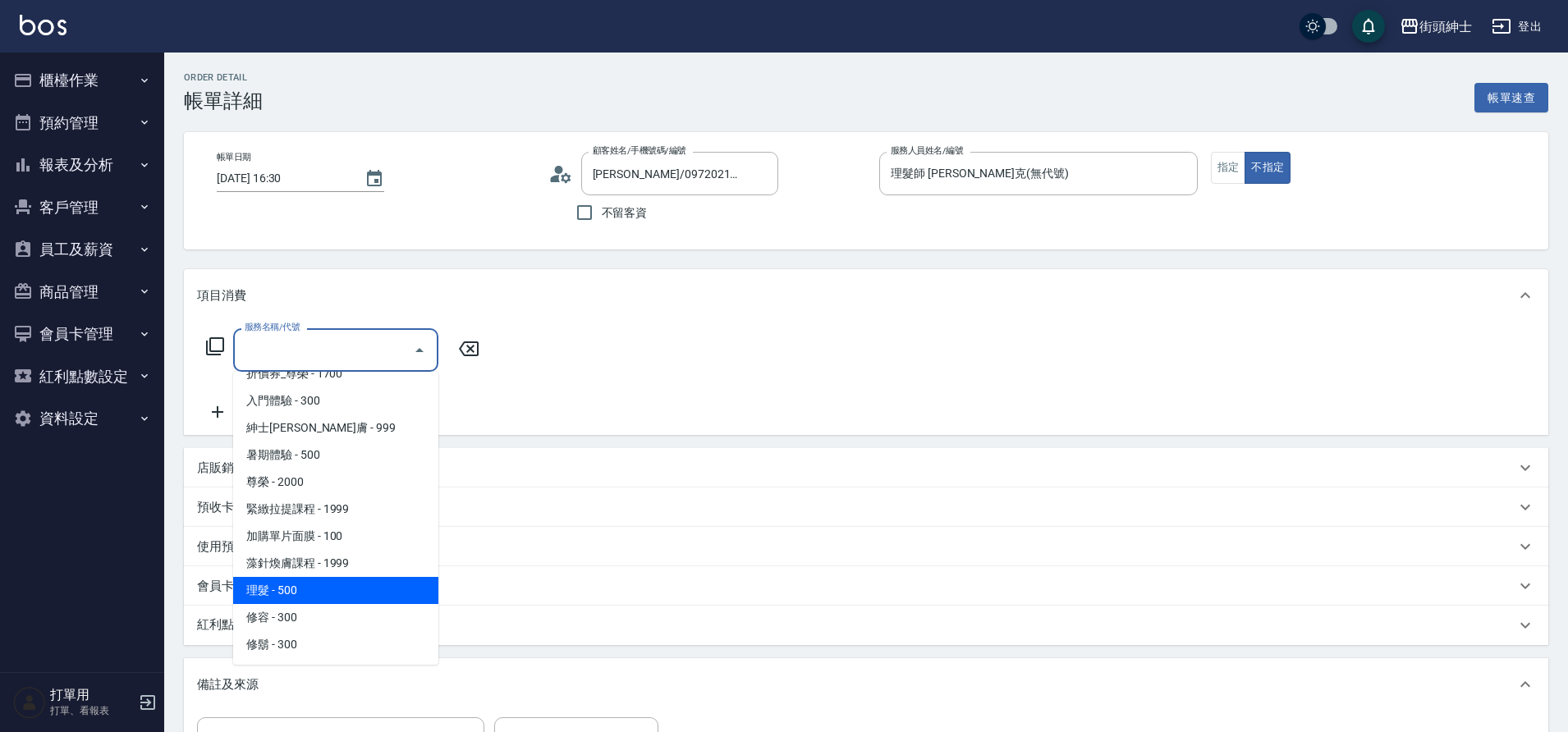
click at [318, 588] on span "理髮 - 500" at bounding box center [336, 590] width 205 height 27
type input "理髮(A02)"
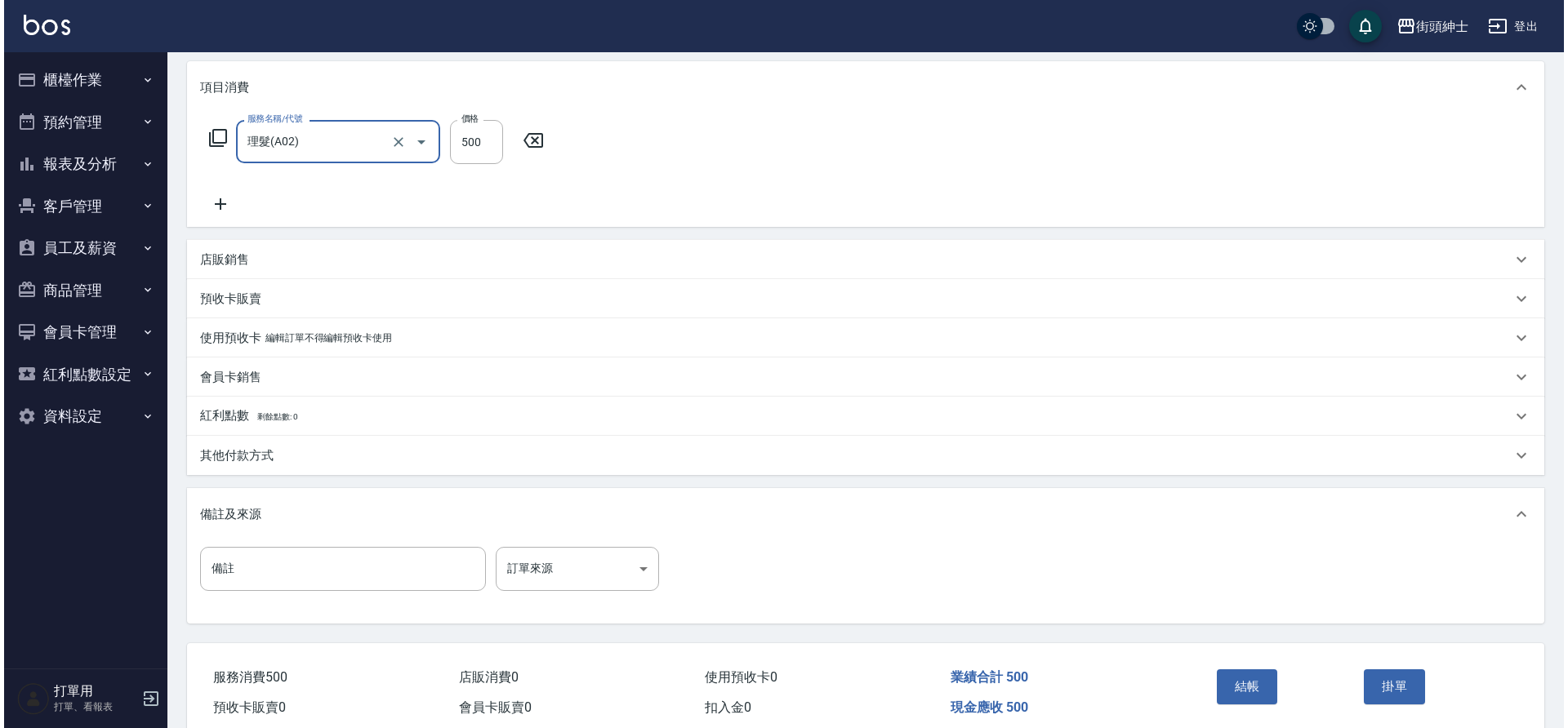
scroll to position [279, 0]
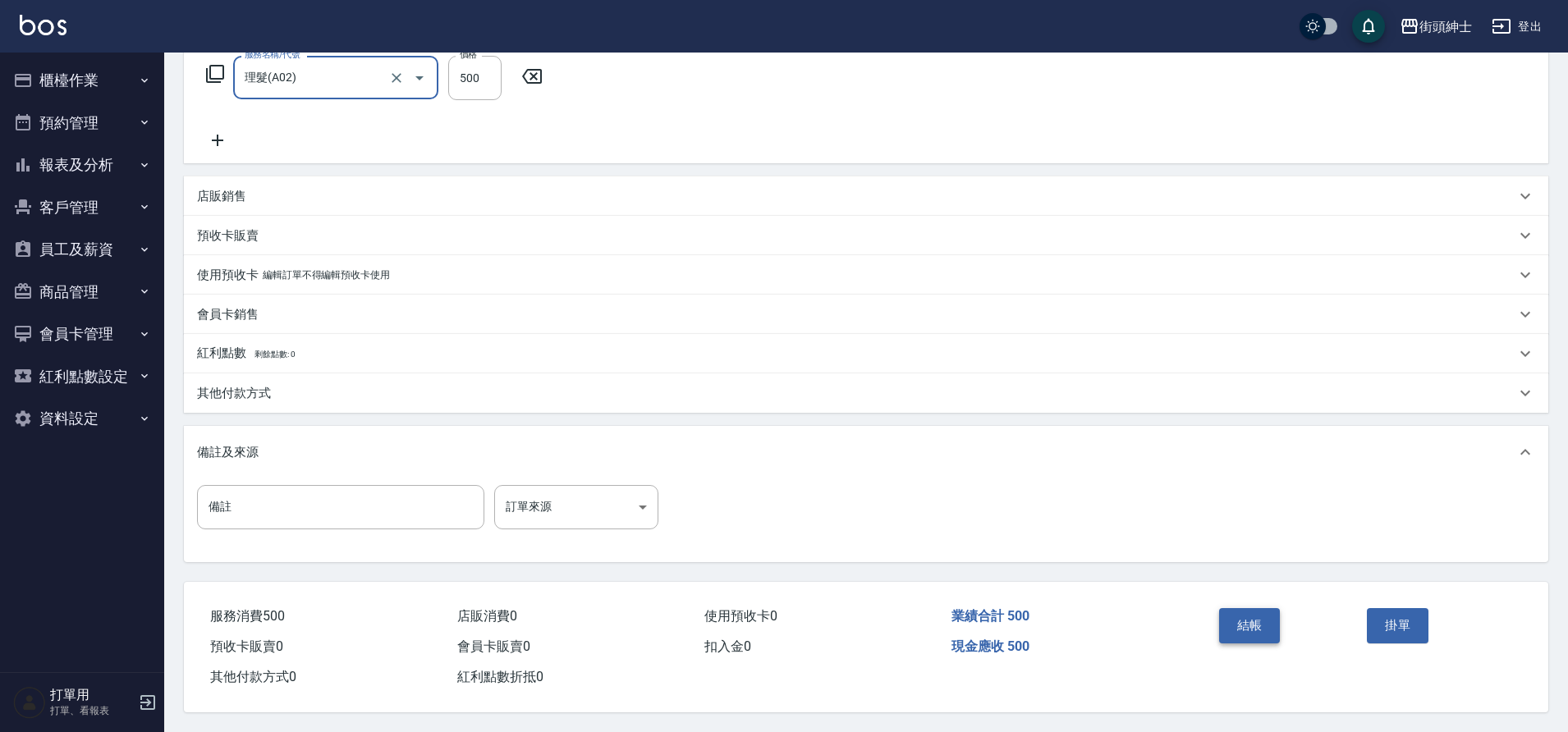
click at [1226, 611] on button "結帳" at bounding box center [1250, 625] width 62 height 35
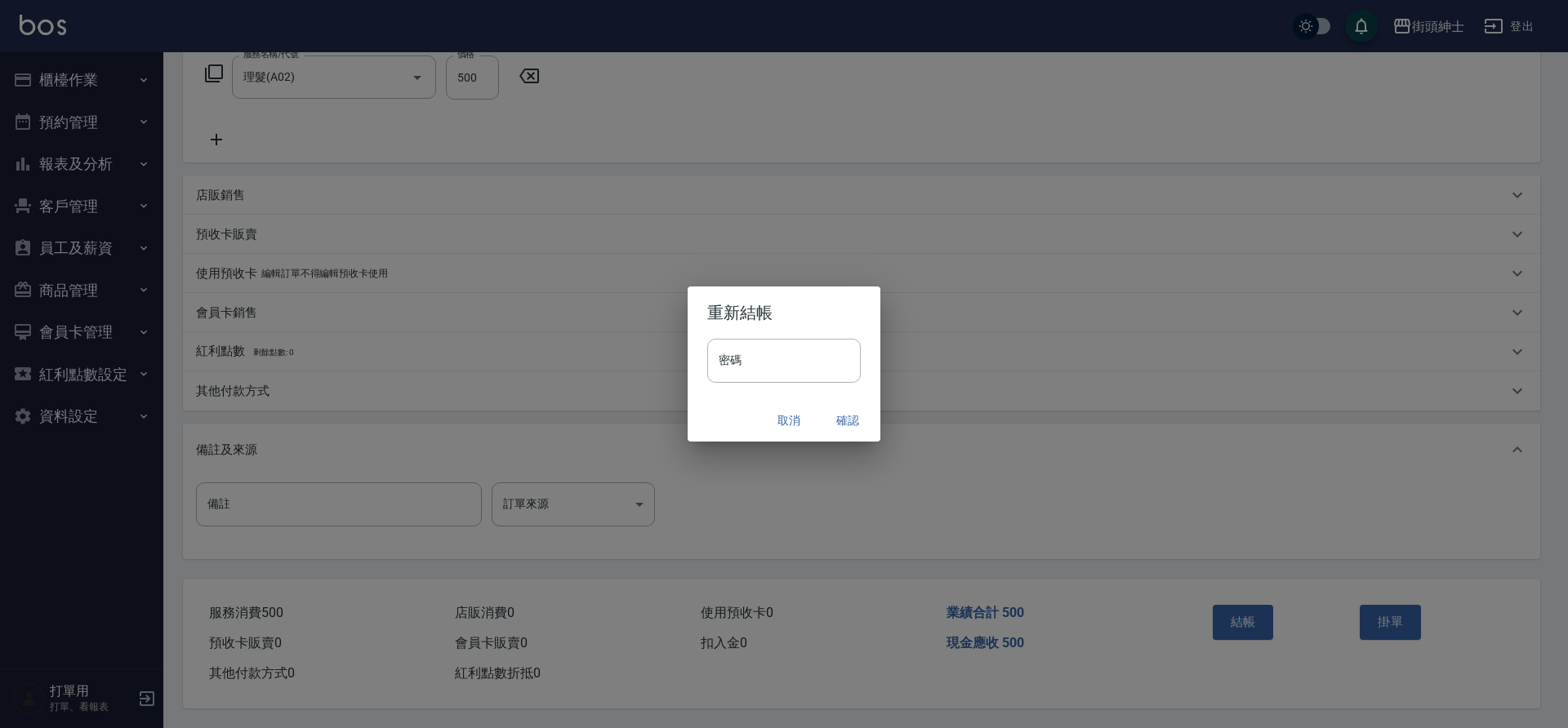
click at [846, 421] on button "確認" at bounding box center [848, 420] width 52 height 30
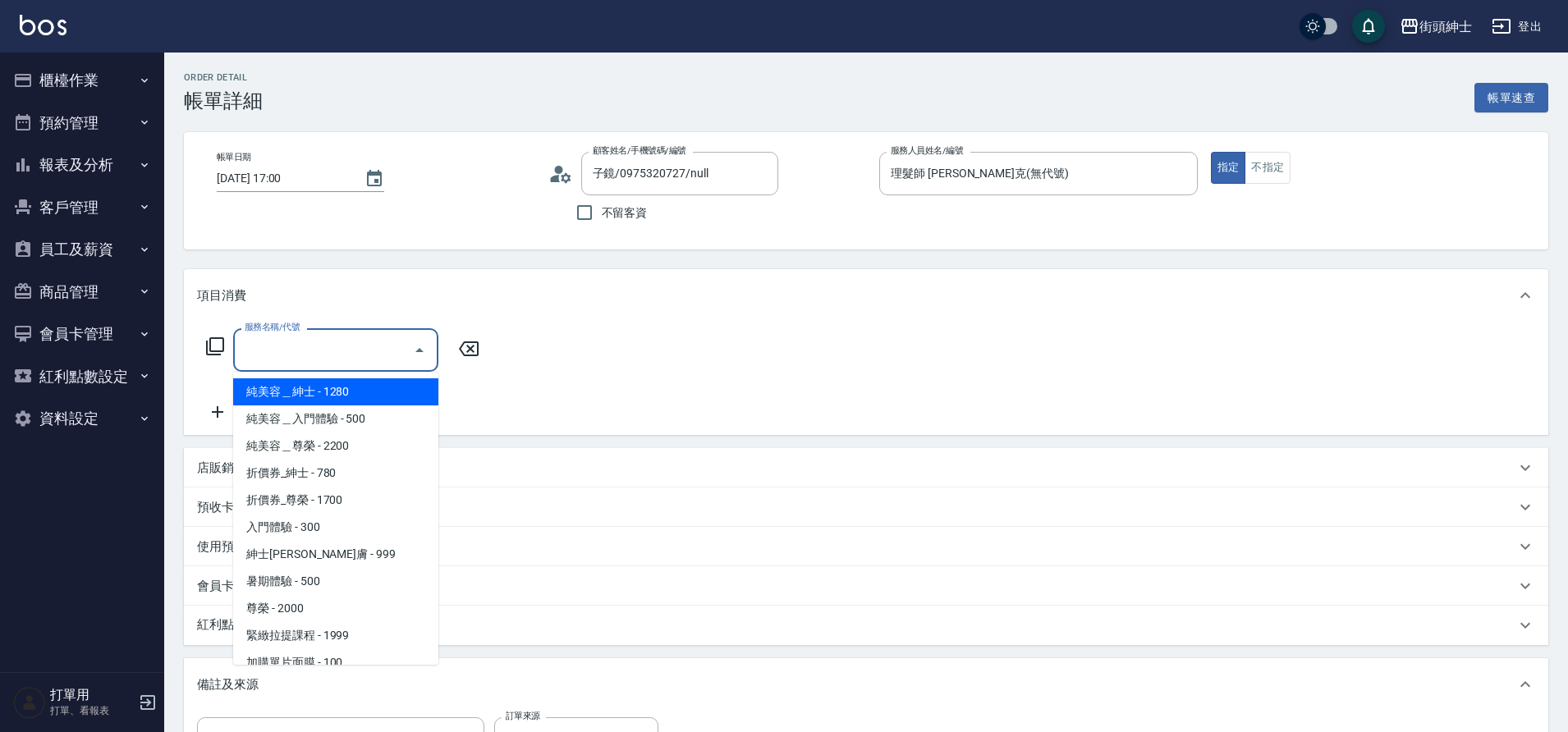
drag, startPoint x: 0, startPoint y: 0, endPoint x: 379, endPoint y: 357, distance: 520.7
click at [379, 357] on input "服務名稱/代號" at bounding box center [323, 350] width 166 height 29
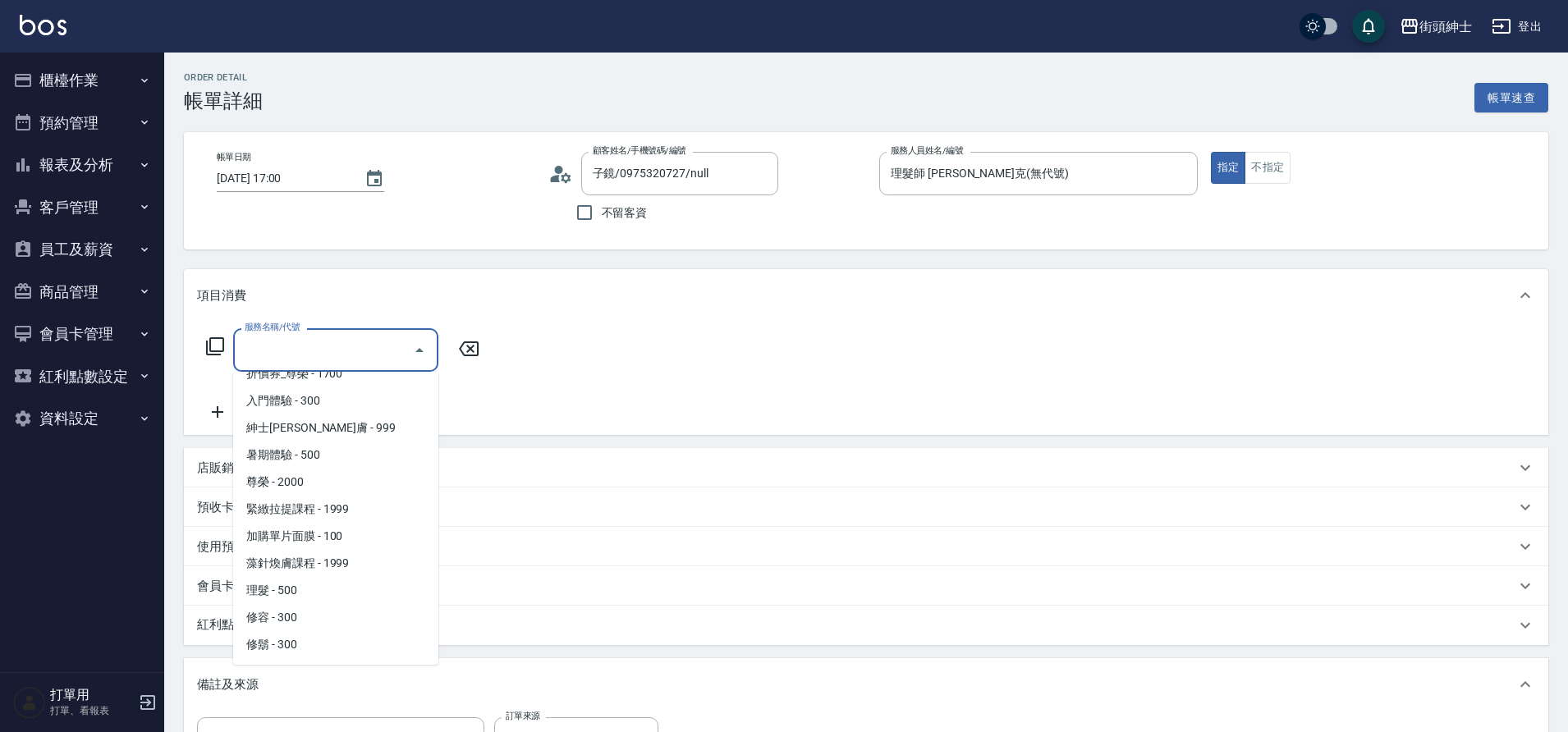
click at [288, 591] on span "理髮 - 500" at bounding box center [336, 590] width 205 height 27
type input "理髮(A02)"
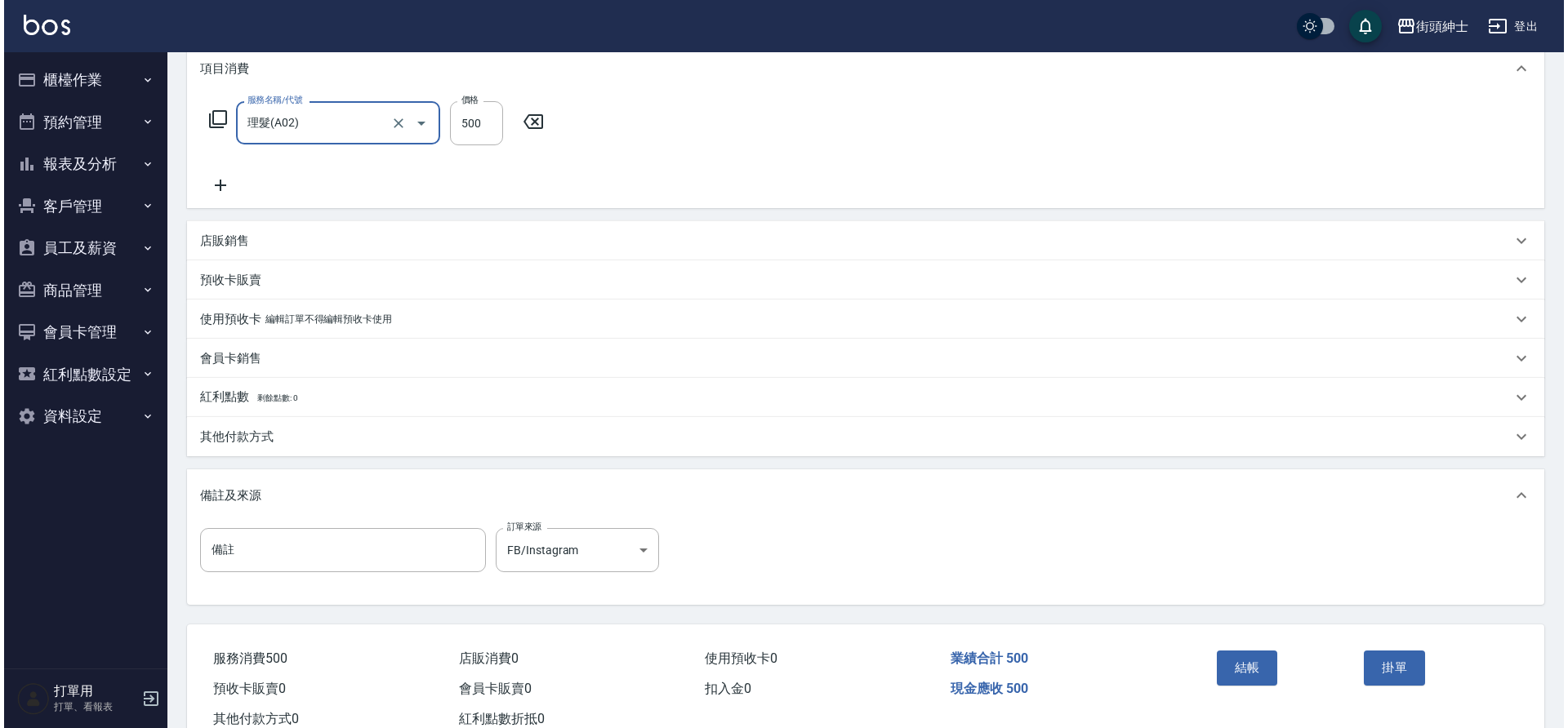
scroll to position [279, 0]
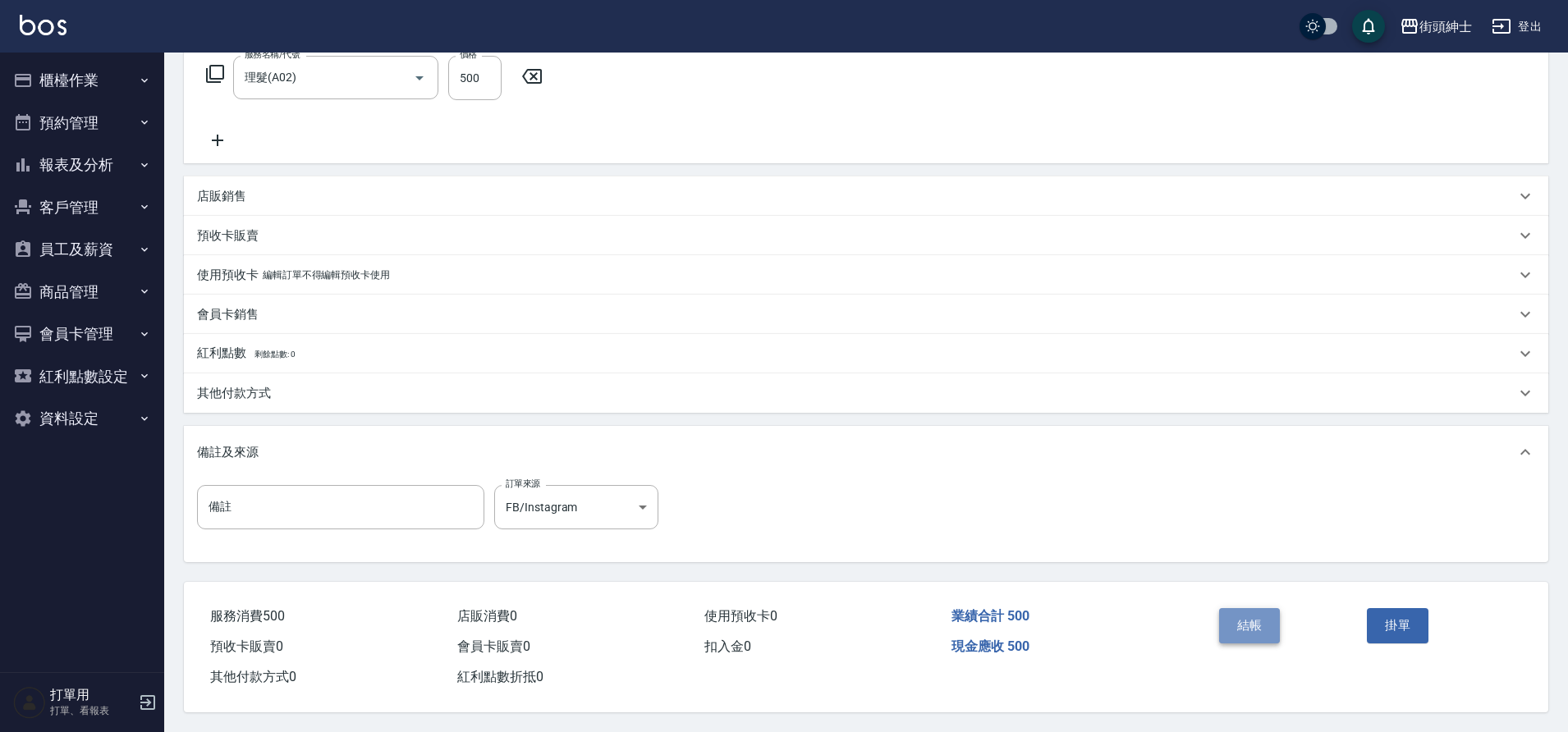
drag, startPoint x: 379, startPoint y: 357, endPoint x: 1237, endPoint y: 611, distance: 894.8
click at [1237, 611] on button "結帳" at bounding box center [1250, 625] width 62 height 35
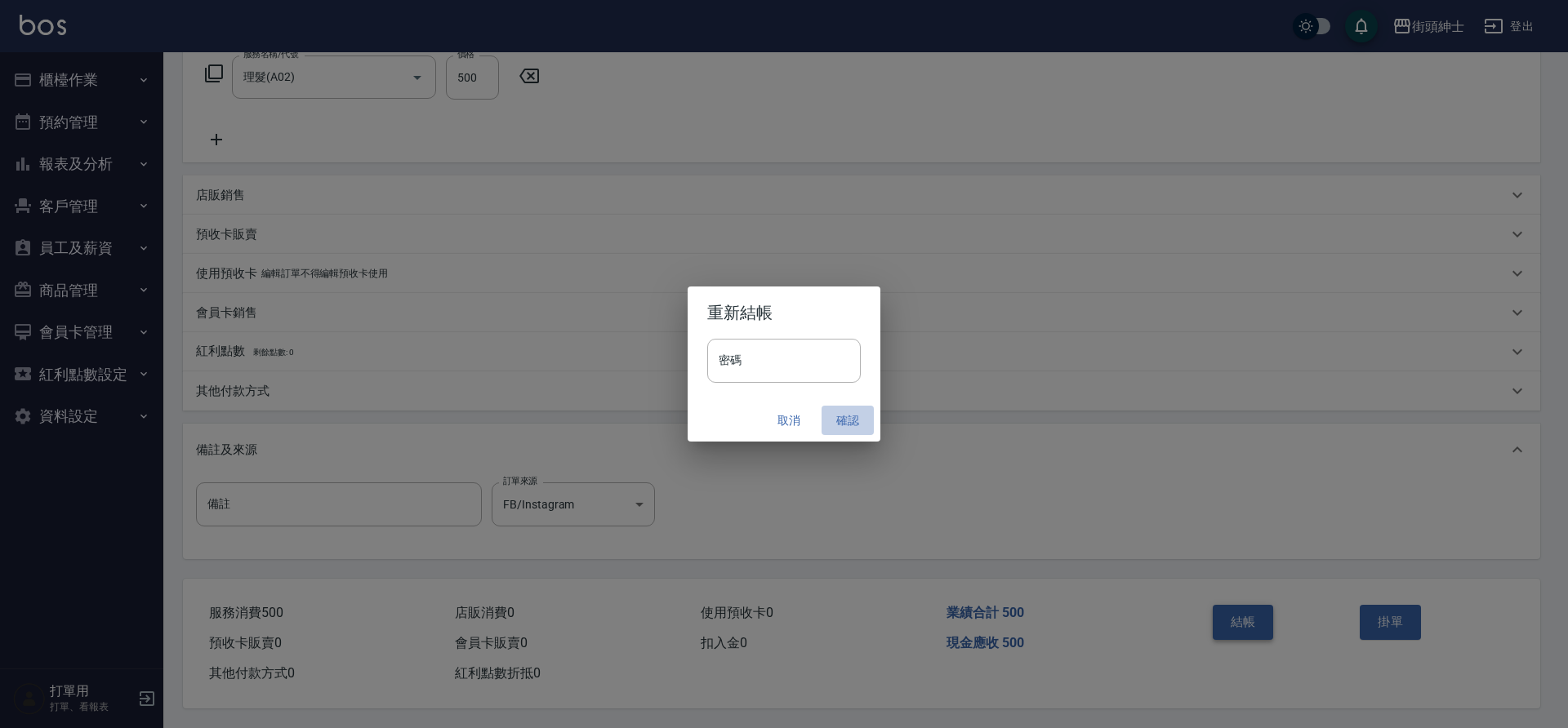
click at [844, 420] on button "確認" at bounding box center [848, 420] width 52 height 30
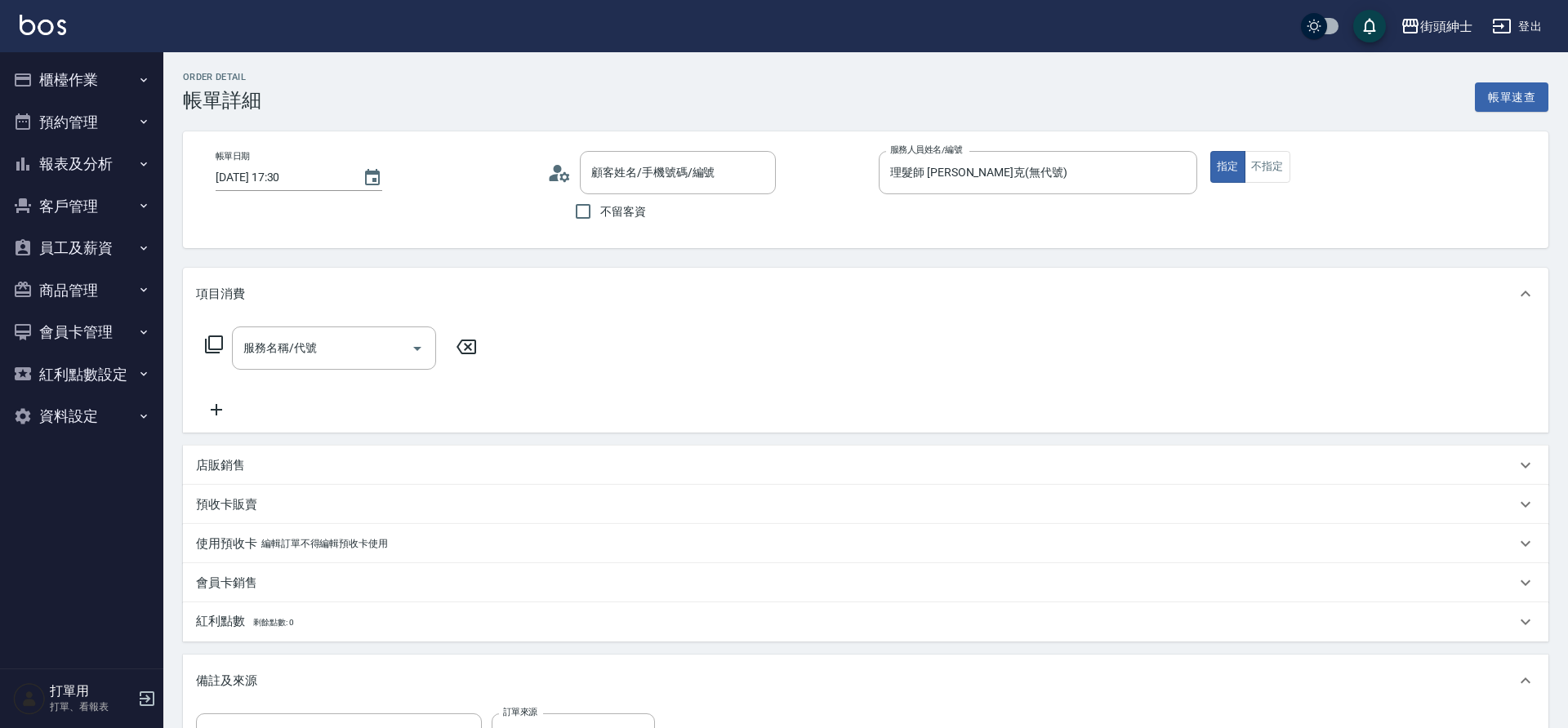
type input "Rocky/0976739389/null"
drag, startPoint x: 0, startPoint y: 0, endPoint x: 339, endPoint y: 352, distance: 488.7
click at [339, 352] on input "服務名稱/代號" at bounding box center [322, 348] width 165 height 29
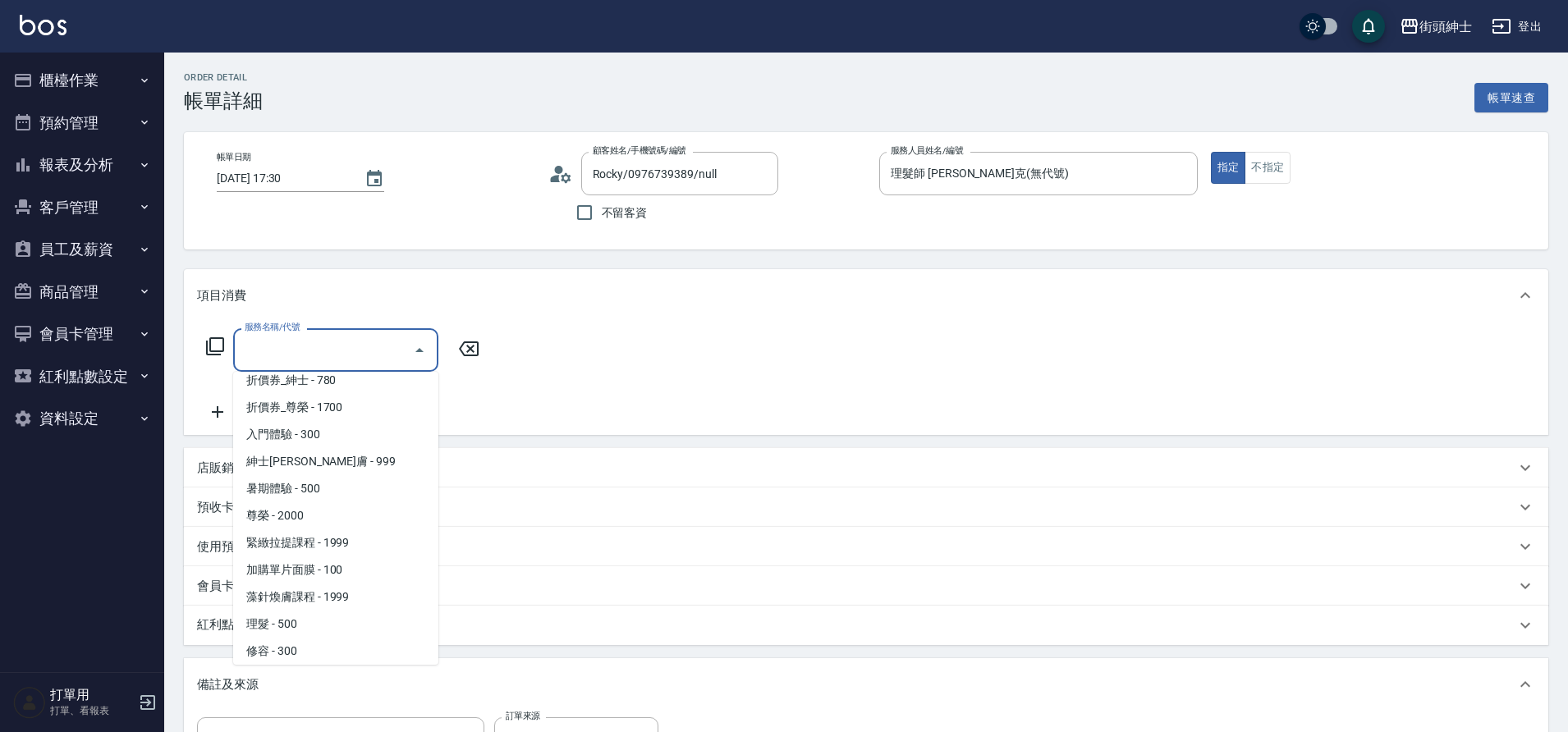
scroll to position [127, 0]
drag, startPoint x: 340, startPoint y: 354, endPoint x: 309, endPoint y: 593, distance: 241.0
click at [309, 593] on span "理髮 - 500" at bounding box center [336, 590] width 205 height 27
type input "理髮(A02)"
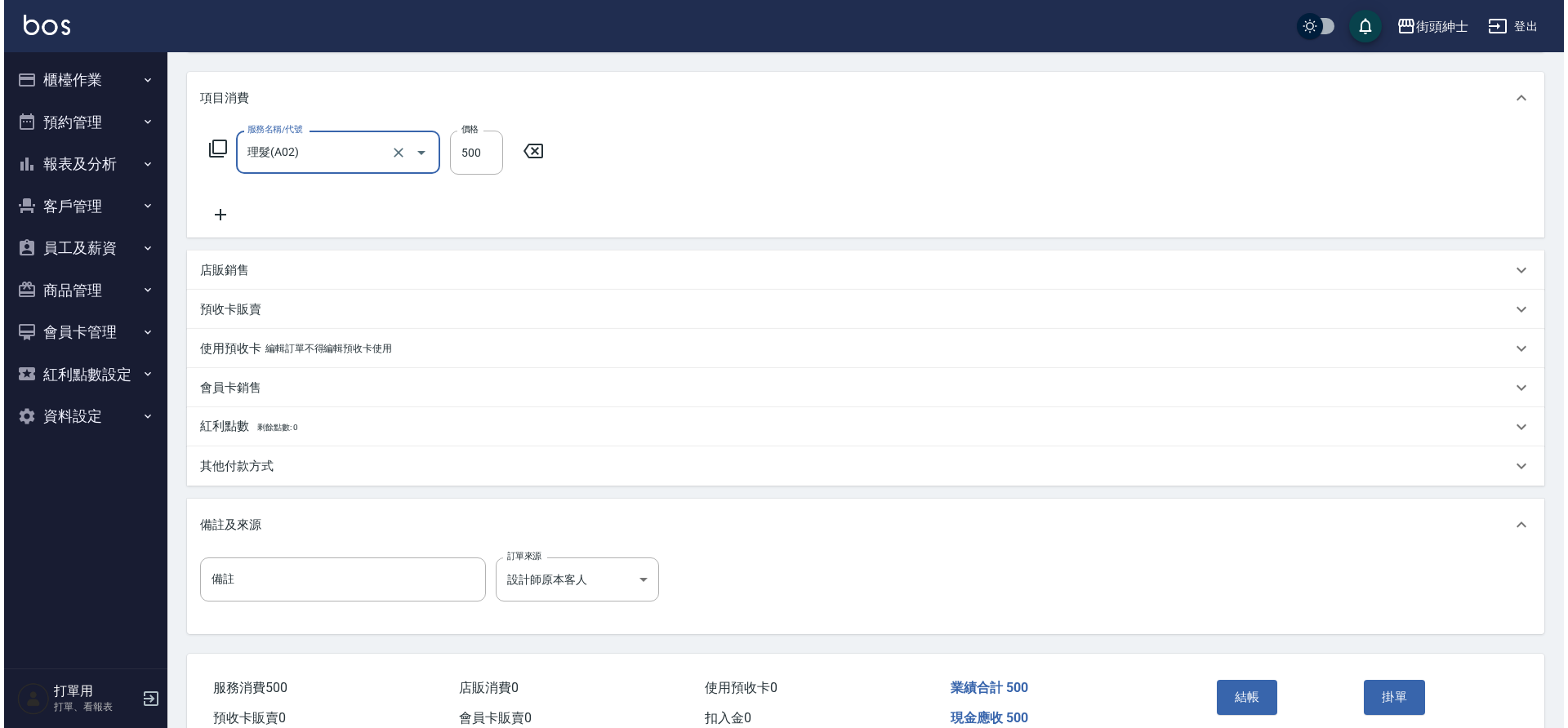
scroll to position [279, 0]
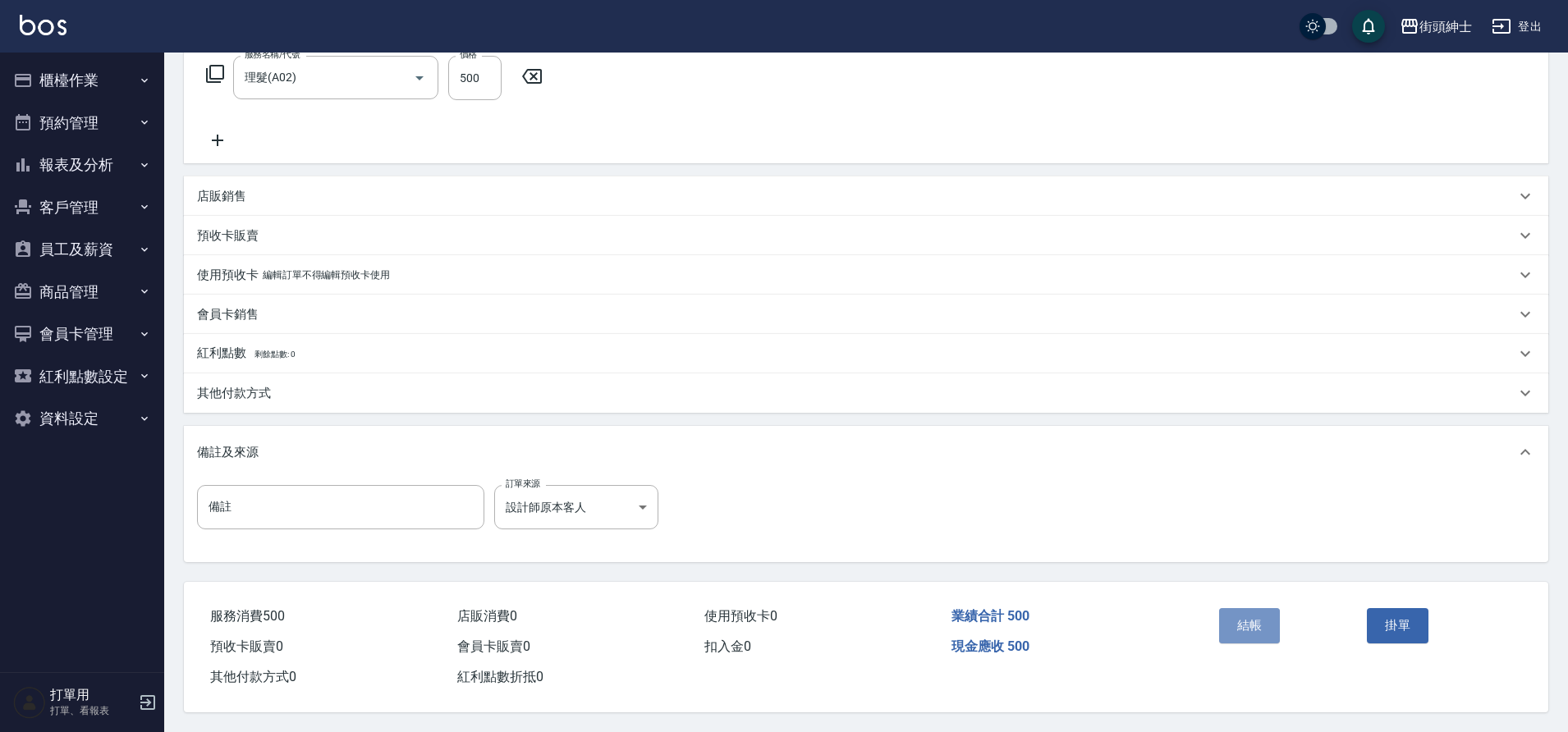
click at [1243, 615] on button "結帳" at bounding box center [1250, 625] width 62 height 35
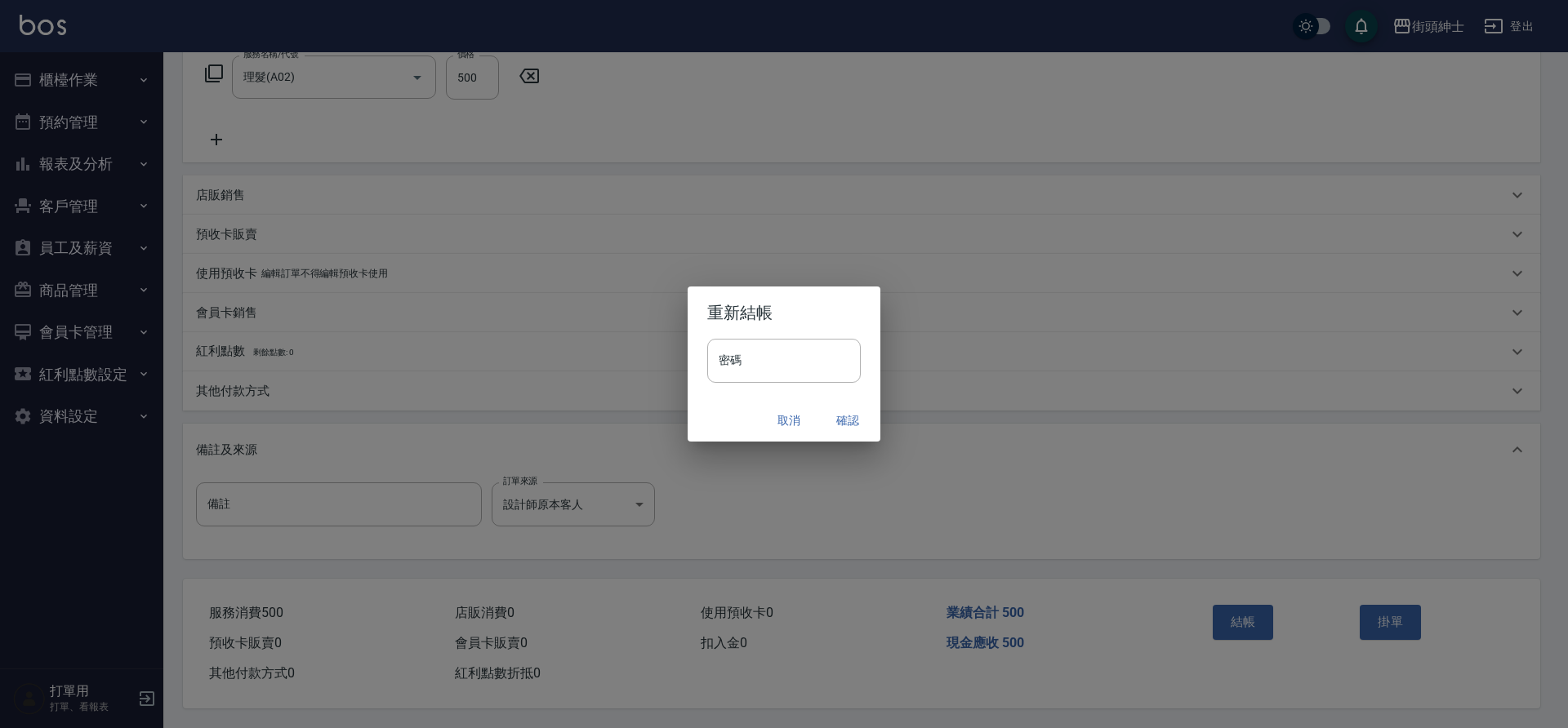
click at [852, 421] on button "確認" at bounding box center [848, 420] width 52 height 30
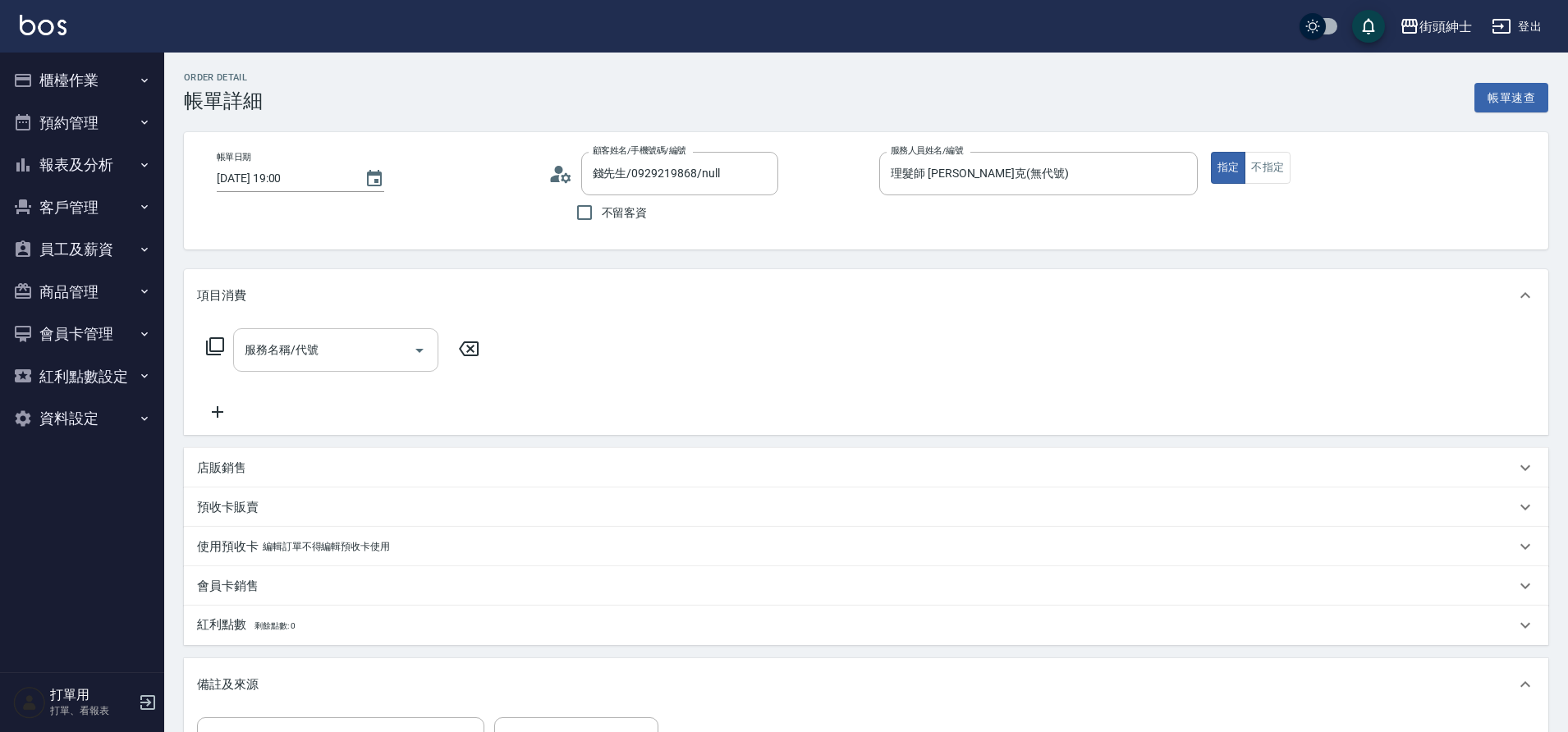
drag, startPoint x: 0, startPoint y: 0, endPoint x: 332, endPoint y: 342, distance: 476.6
click at [332, 342] on input "服務名稱/代號" at bounding box center [323, 350] width 166 height 29
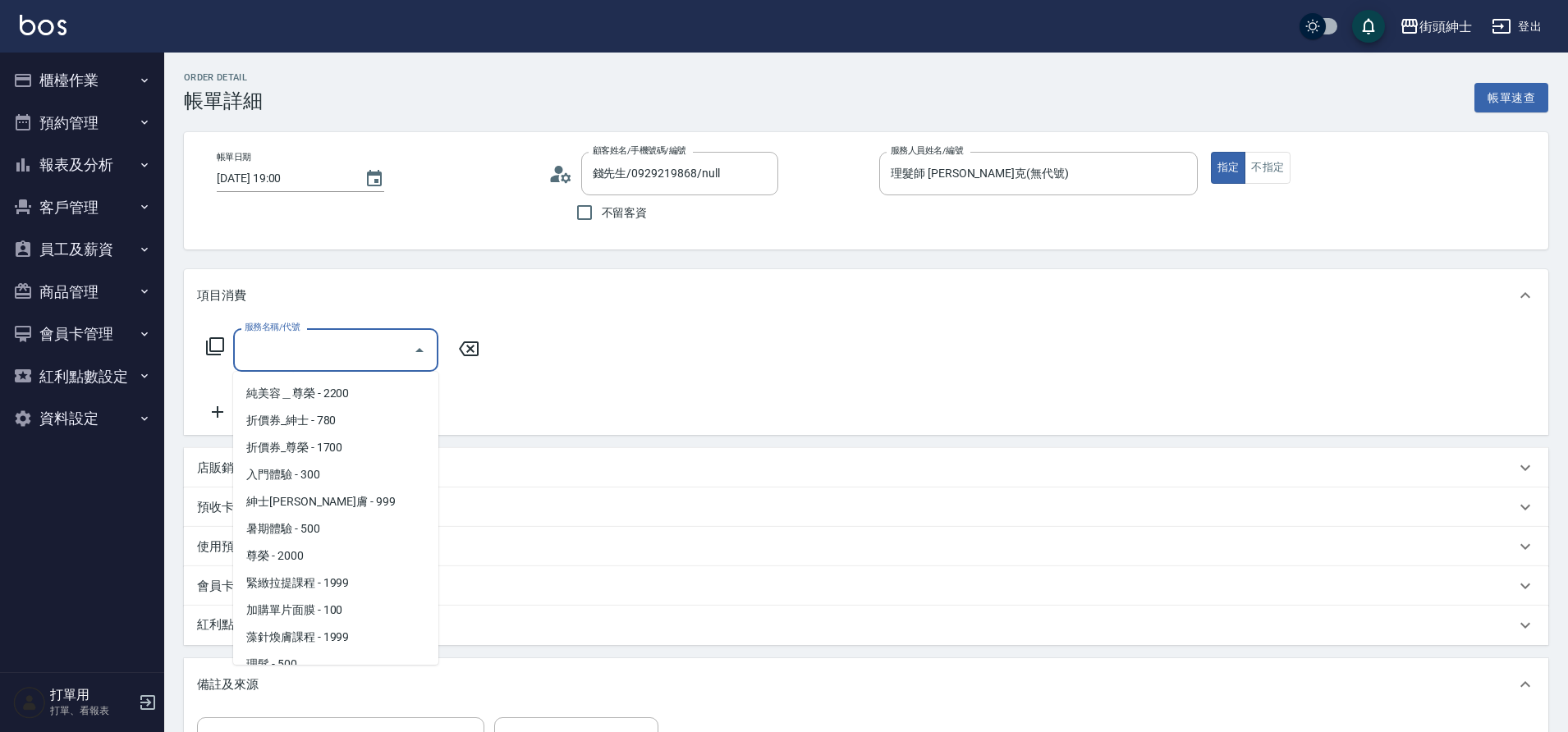
scroll to position [127, 0]
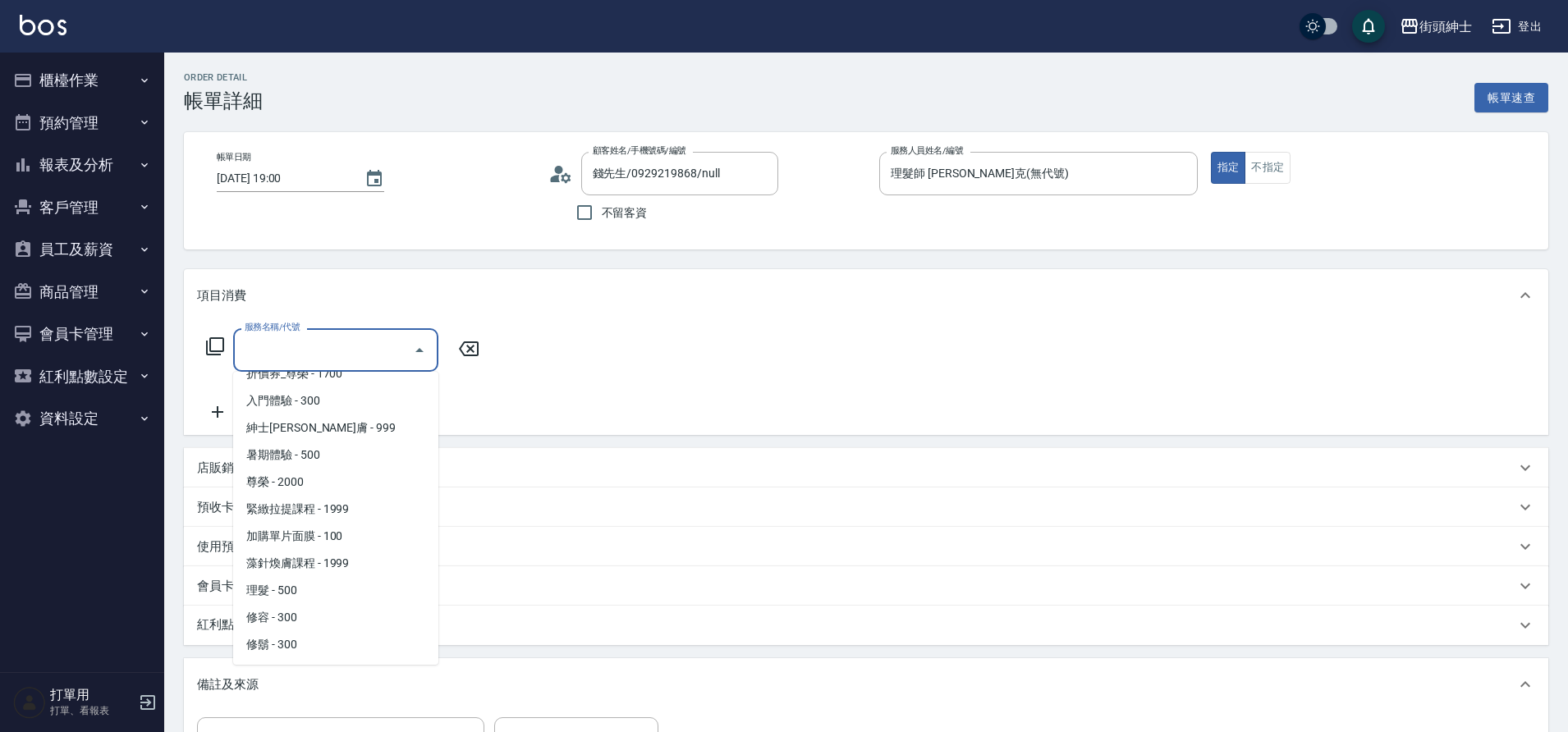
click at [301, 588] on span "理髮 - 500" at bounding box center [336, 590] width 205 height 27
type input "理髮(A02)"
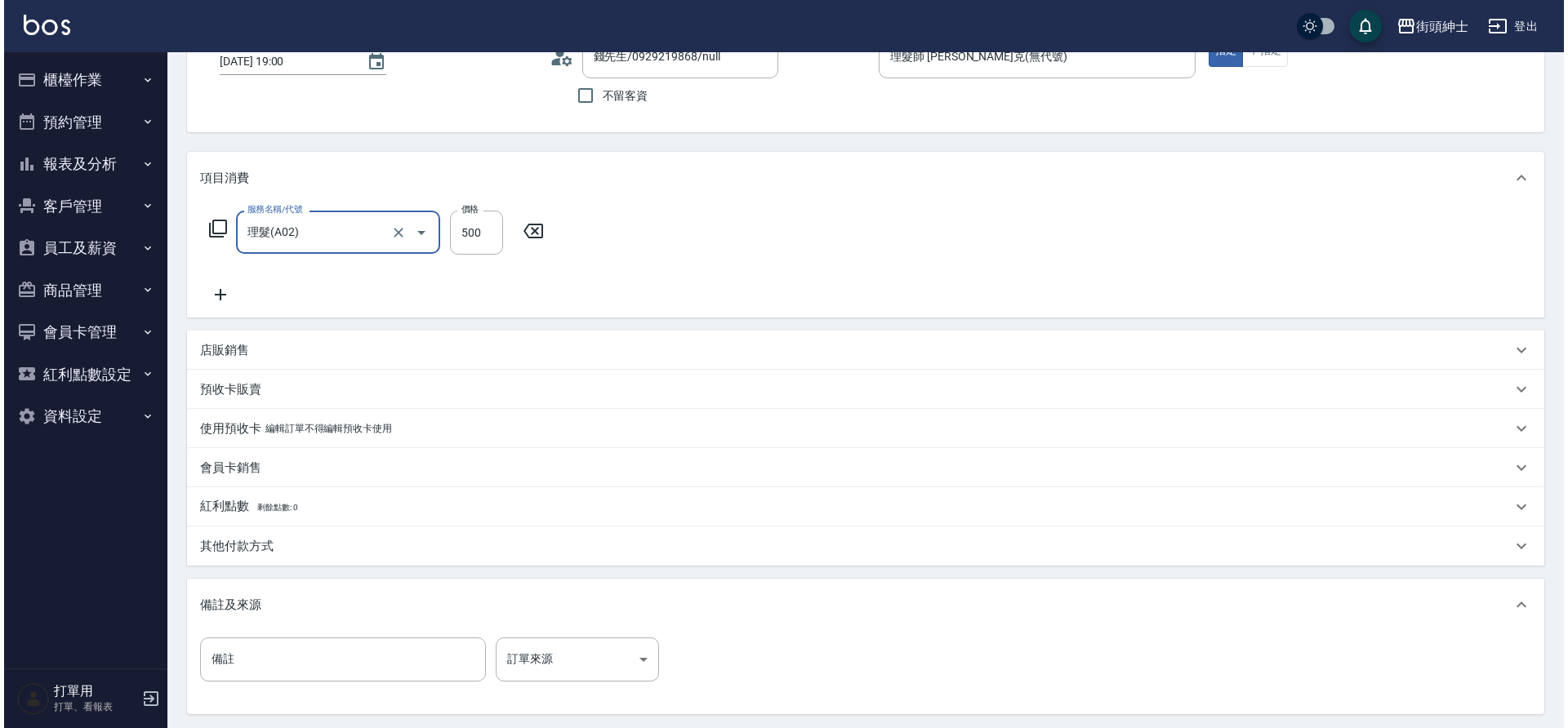
scroll to position [279, 0]
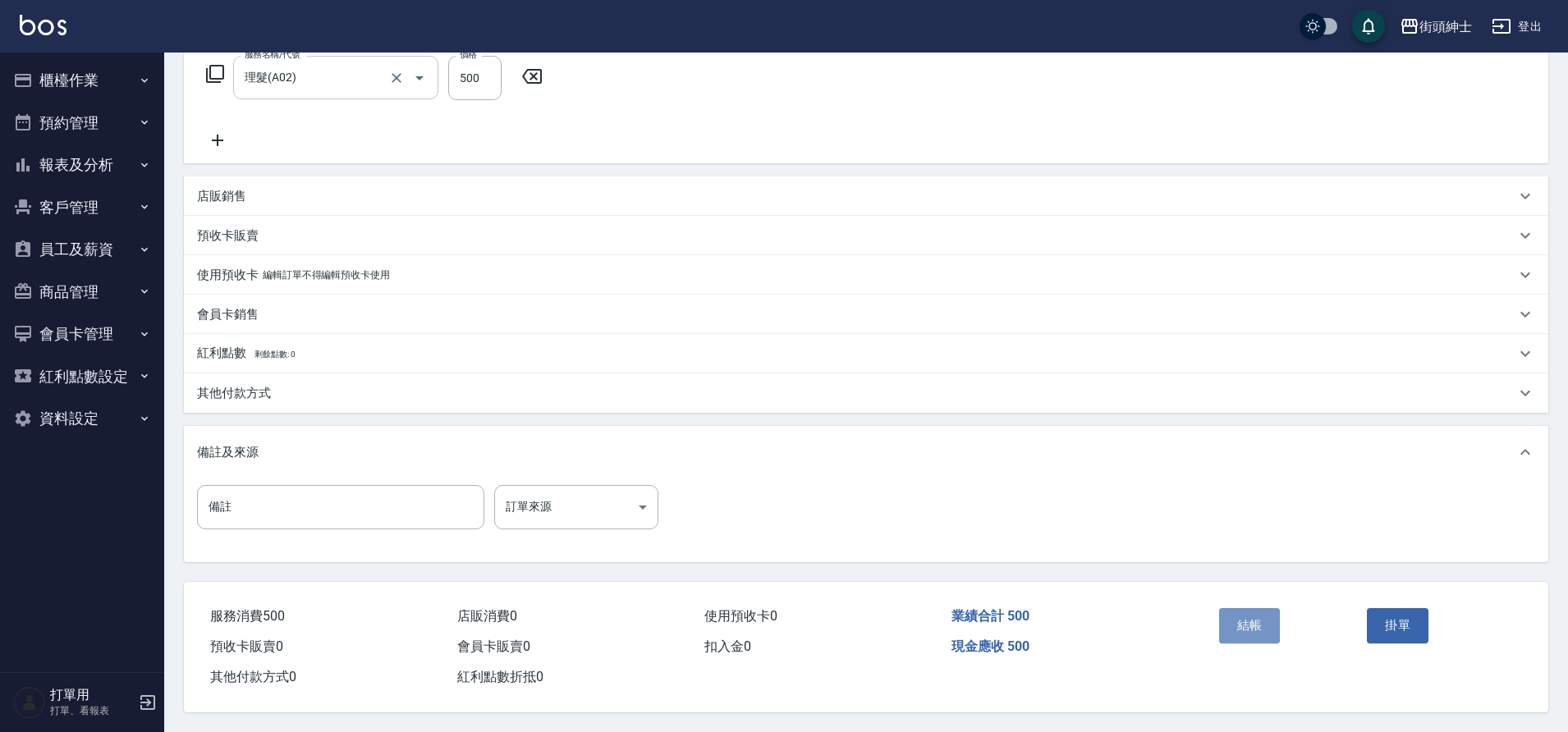
click at [1265, 611] on button "結帳" at bounding box center [1250, 625] width 62 height 35
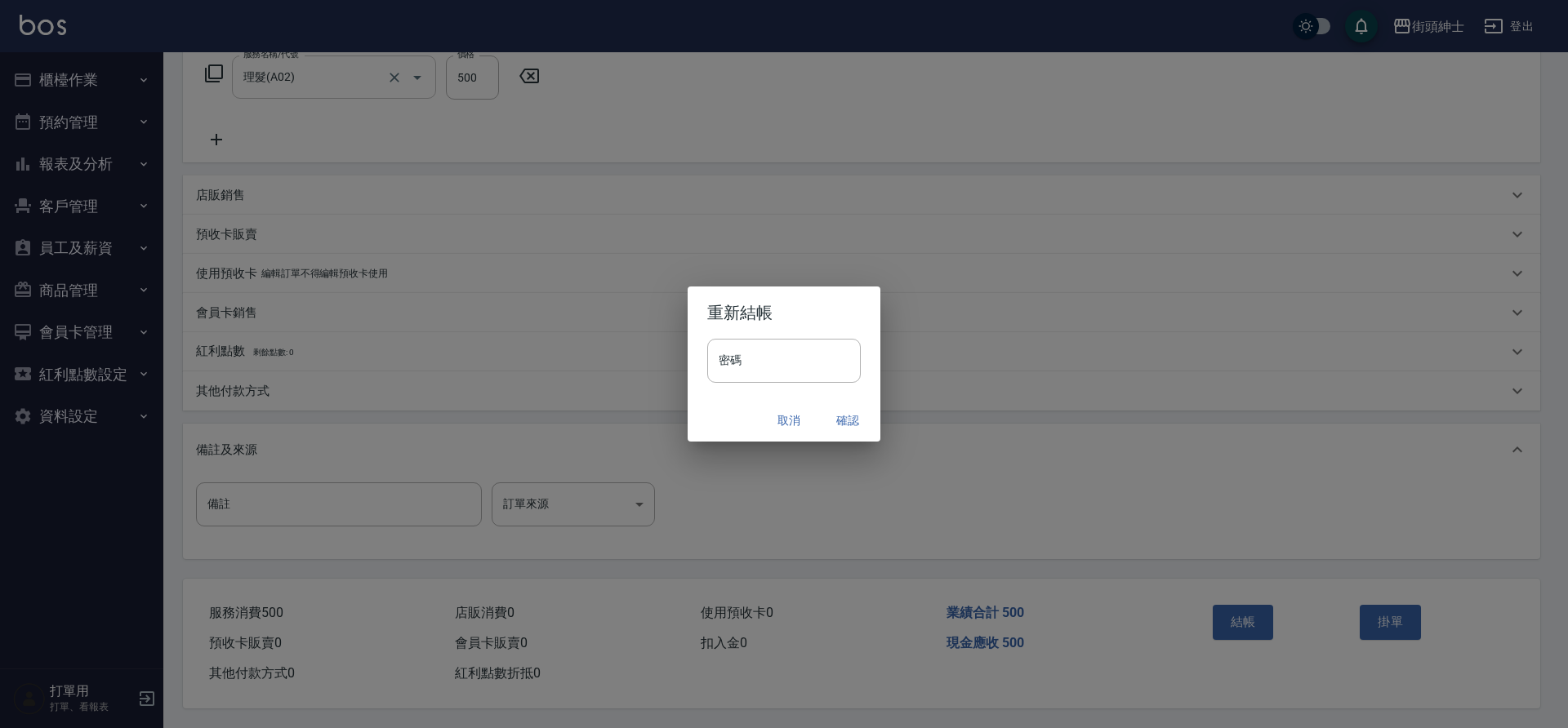
click at [846, 419] on button "確認" at bounding box center [848, 420] width 52 height 30
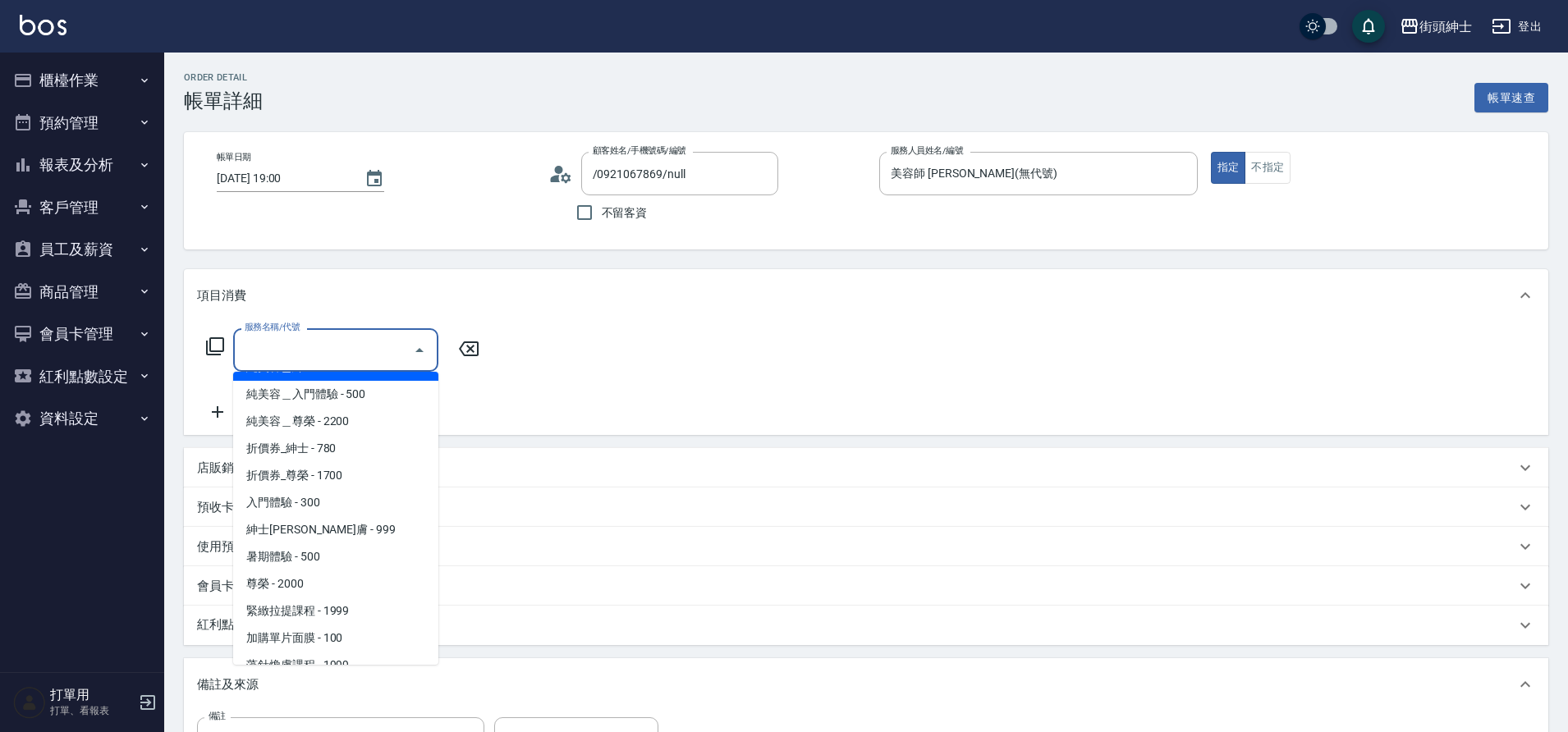
scroll to position [6, 0]
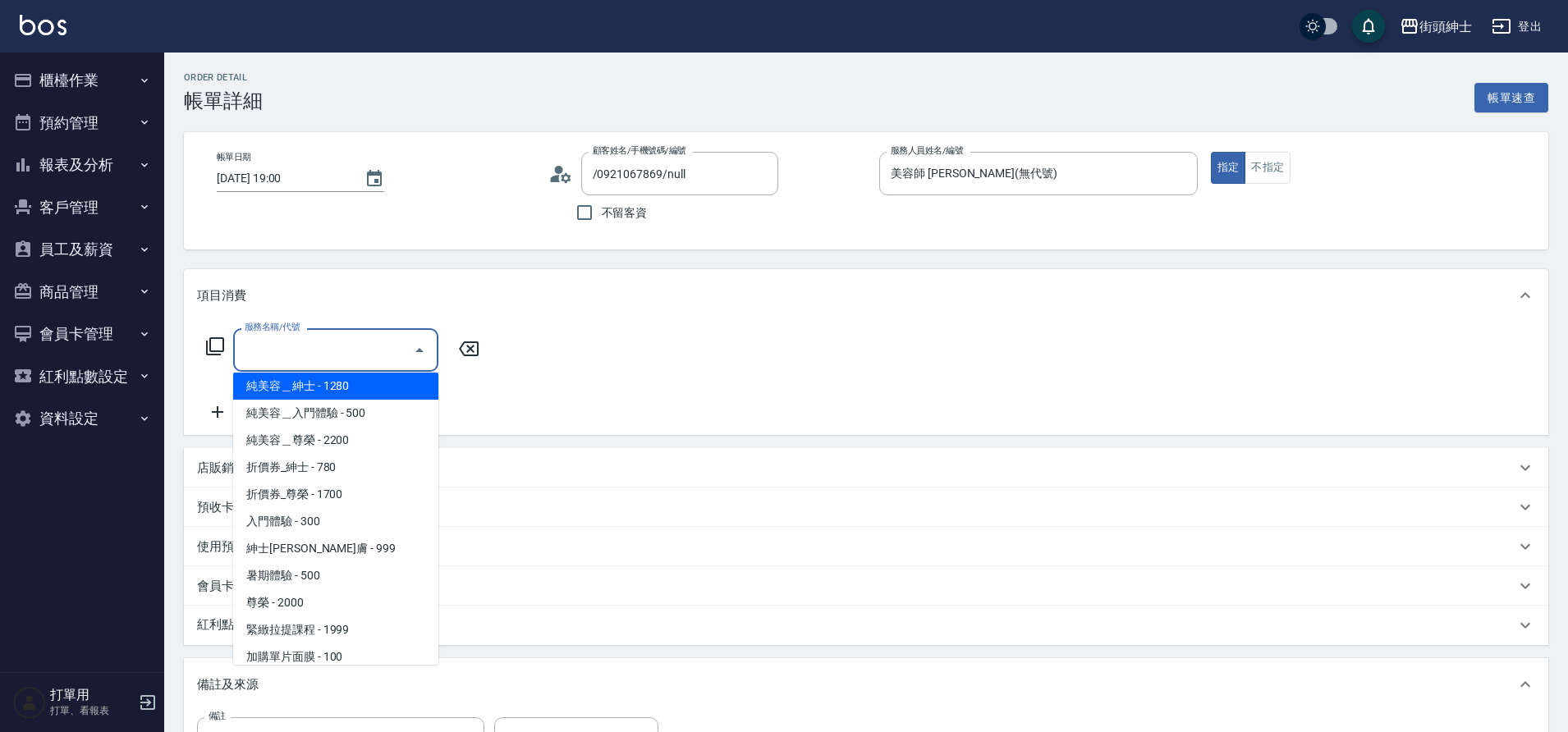
click at [336, 437] on span "純美容＿尊榮 - 2200" at bounding box center [336, 440] width 205 height 27
type input "純美容＿尊榮"
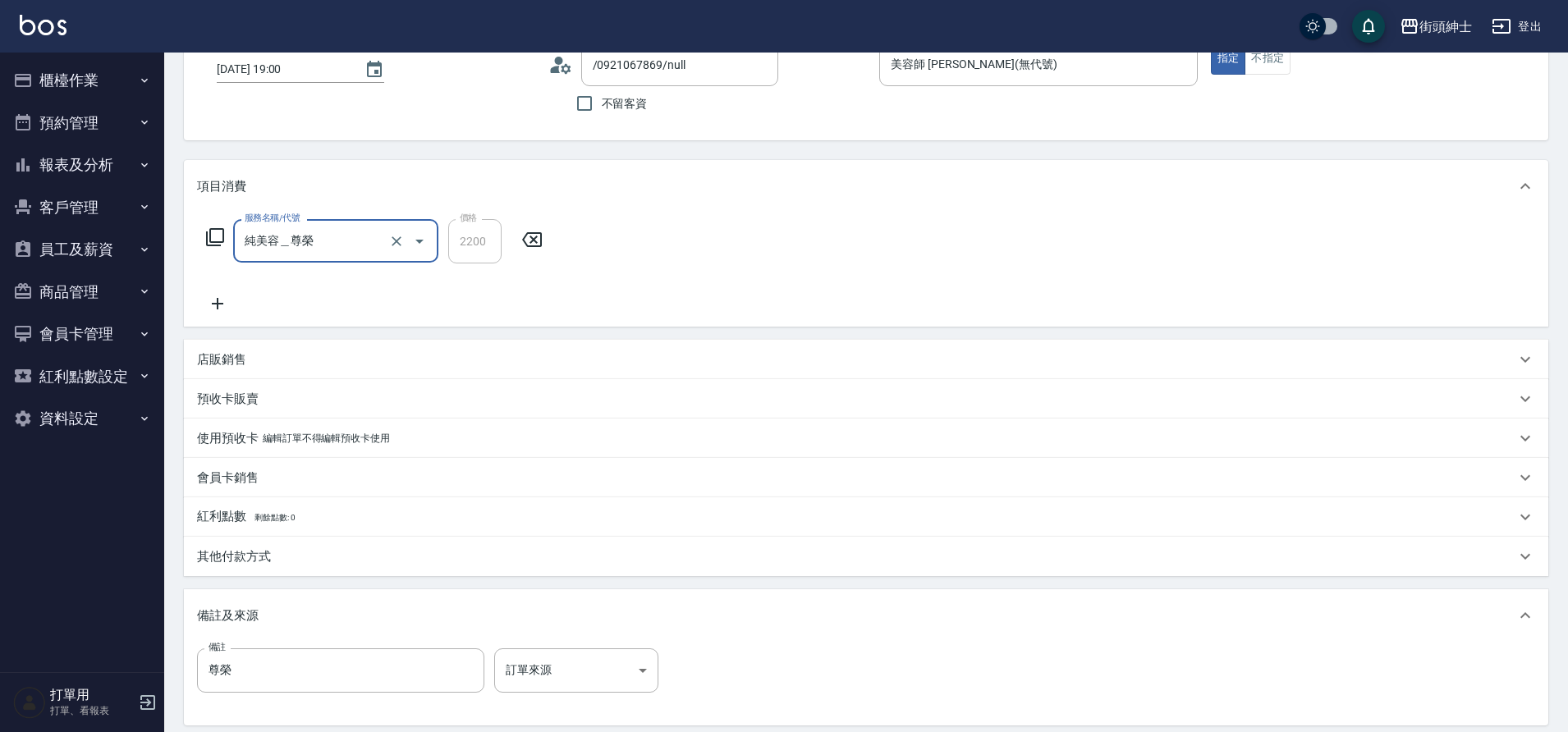
scroll to position [0, 0]
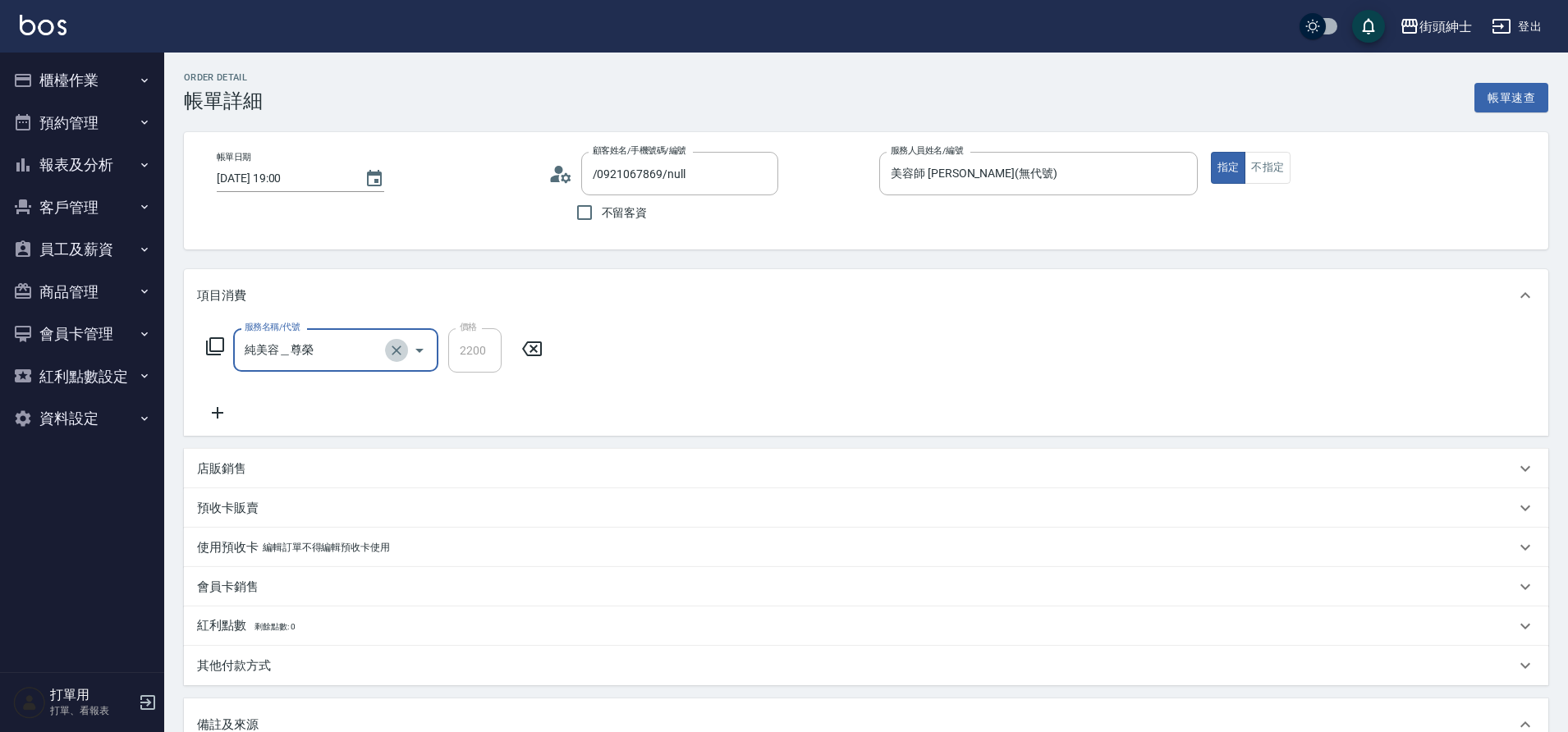
click at [399, 352] on icon "Clear" at bounding box center [396, 351] width 10 height 10
click at [355, 350] on input "服務名稱/代號" at bounding box center [313, 350] width 144 height 29
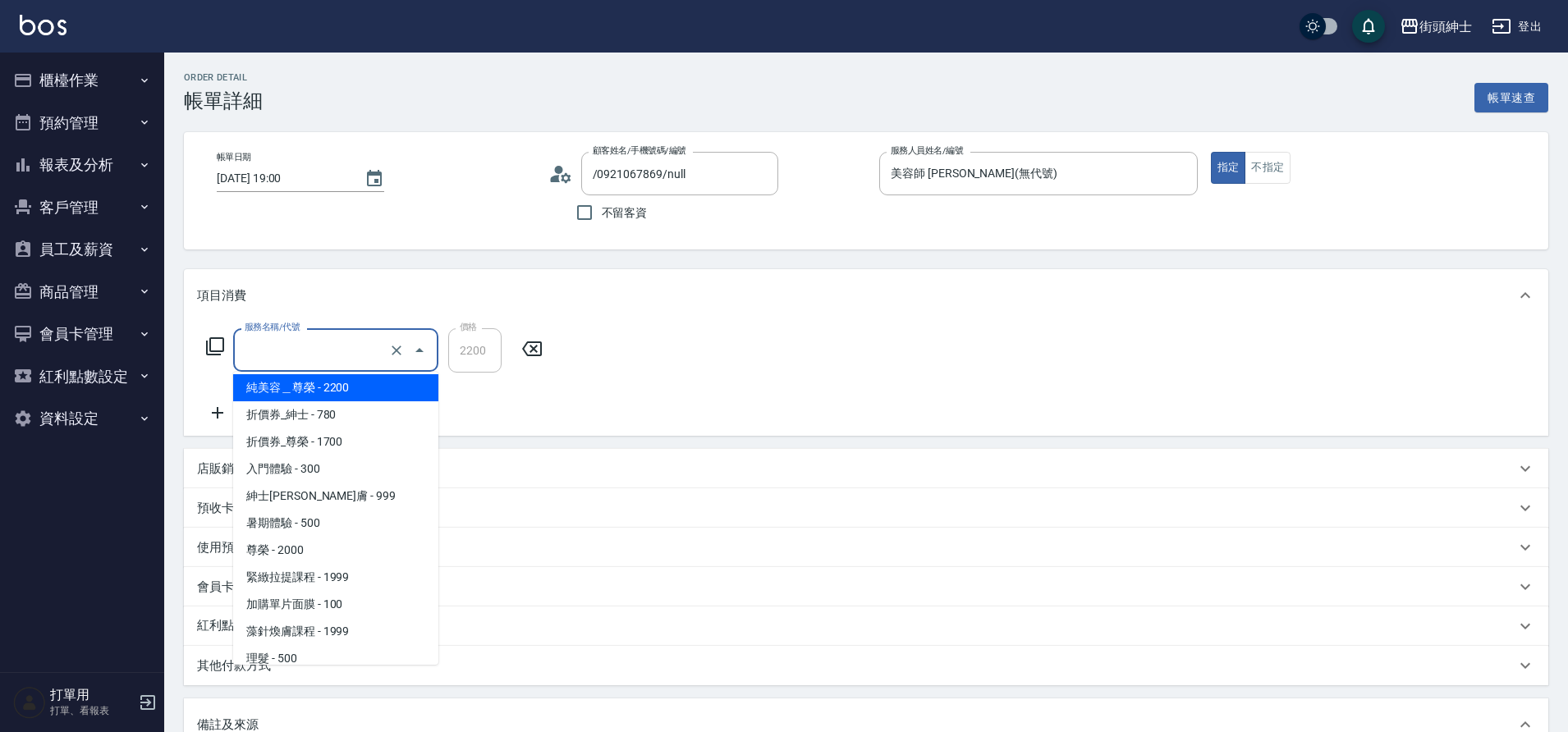
scroll to position [57, 0]
click at [334, 440] on span "折價券_尊榮 - 1700" at bounding box center [336, 442] width 205 height 27
type input "折價券_尊榮"
type input "1700"
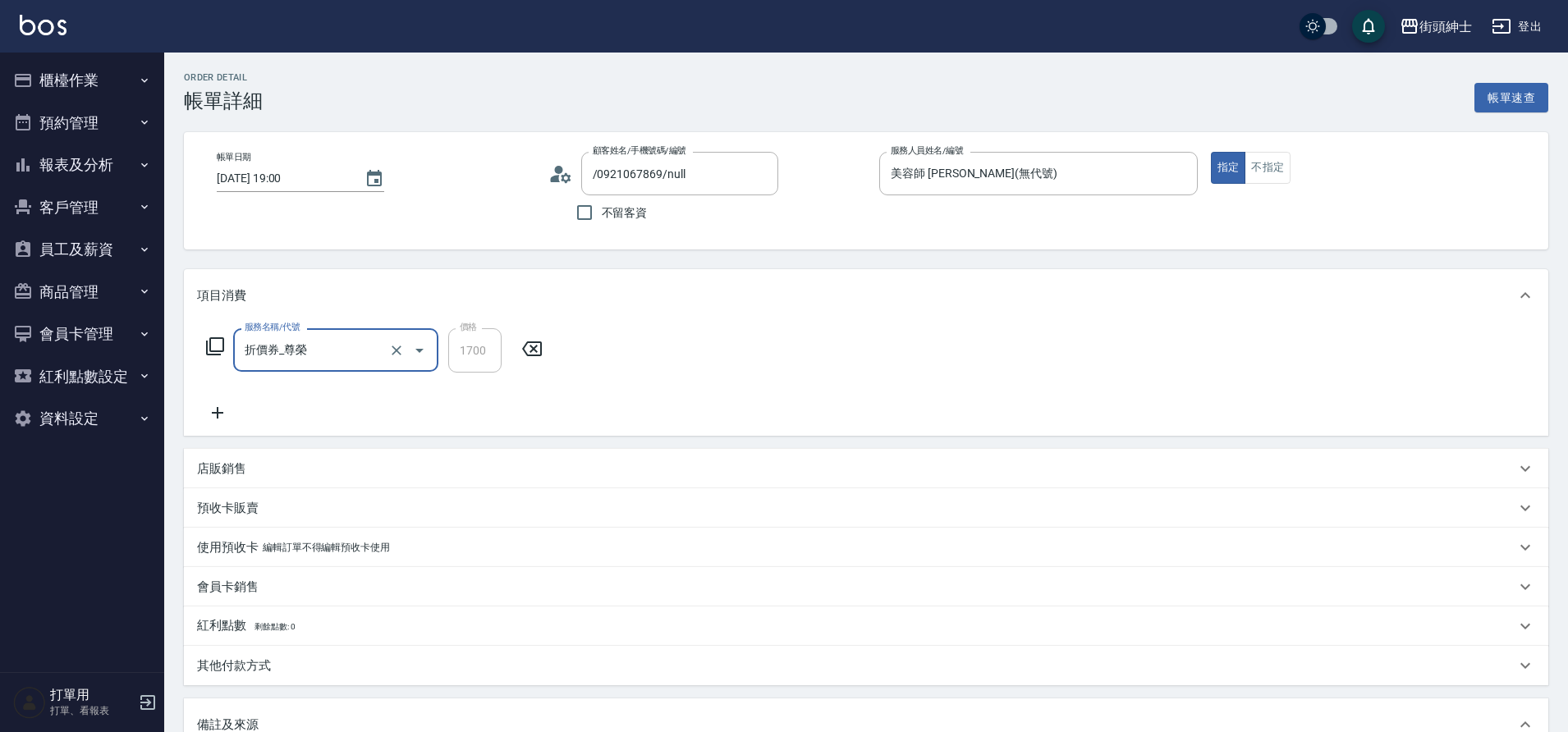
click at [396, 347] on icon "Clear" at bounding box center [396, 351] width 17 height 17
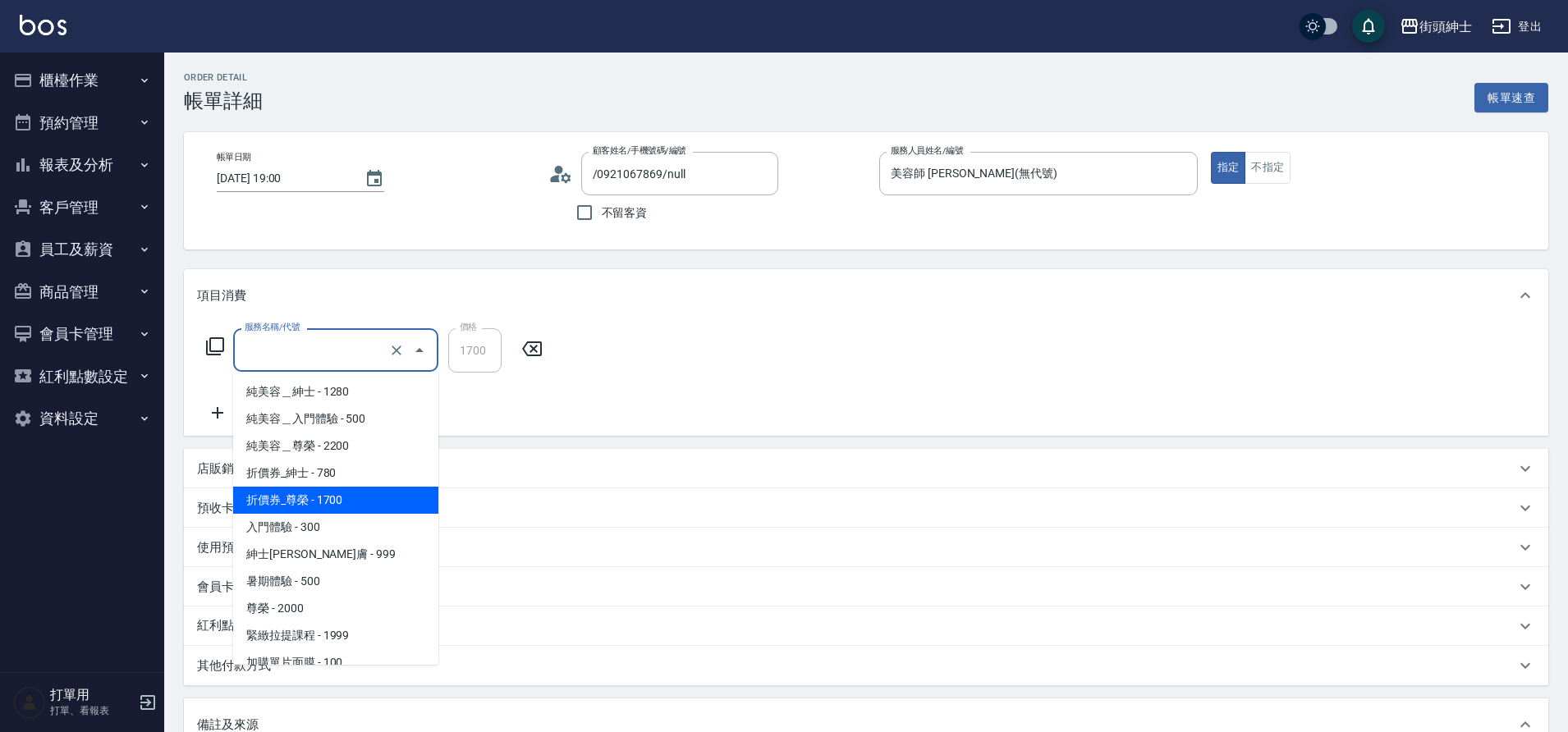
click at [345, 353] on input "服務名稱/代號" at bounding box center [313, 350] width 144 height 29
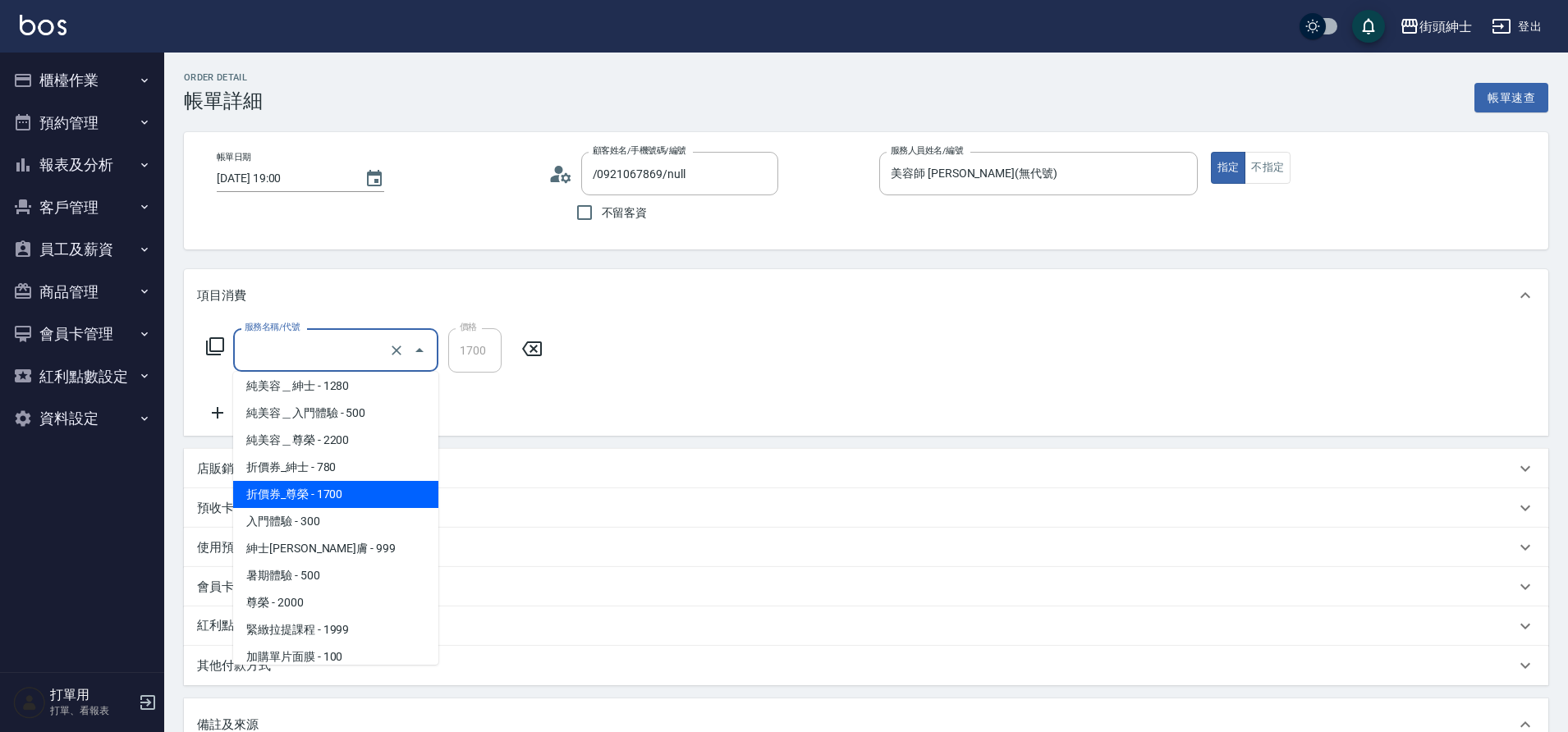
scroll to position [0, 0]
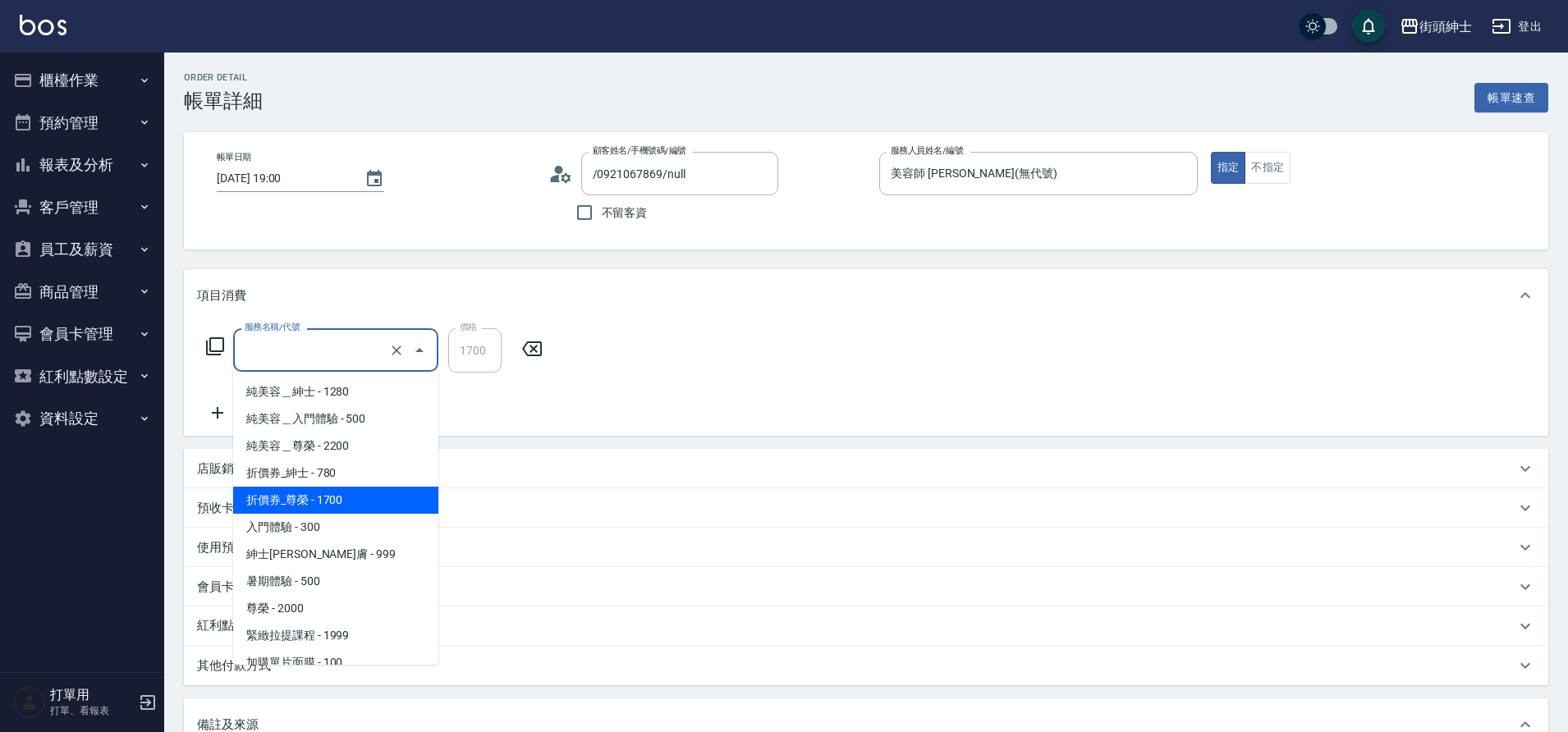
drag, startPoint x: 0, startPoint y: 0, endPoint x: 287, endPoint y: 605, distance: 669.6
click at [287, 605] on span "尊榮 - 2000" at bounding box center [336, 608] width 205 height 27
type input "尊榮"
type input "2000"
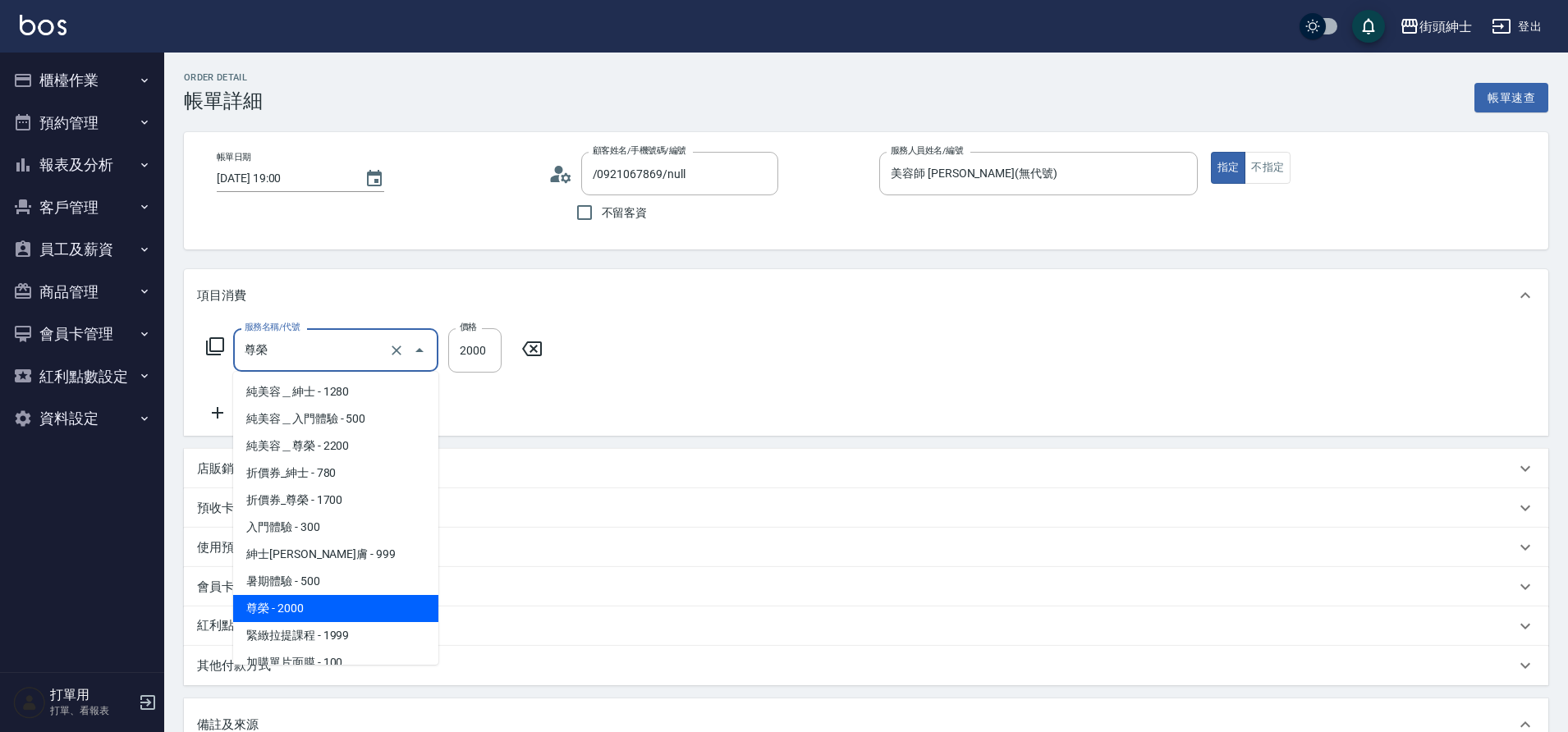
drag, startPoint x: 287, startPoint y: 605, endPoint x: 366, endPoint y: 344, distance: 272.7
click at [366, 344] on input "尊榮" at bounding box center [313, 350] width 144 height 29
drag, startPoint x: 366, startPoint y: 344, endPoint x: 743, endPoint y: 374, distance: 378.2
click at [743, 374] on div "服務名稱/代號 尊榮 服務名稱/代號 價格 2000 價格" at bounding box center [866, 379] width 1365 height 114
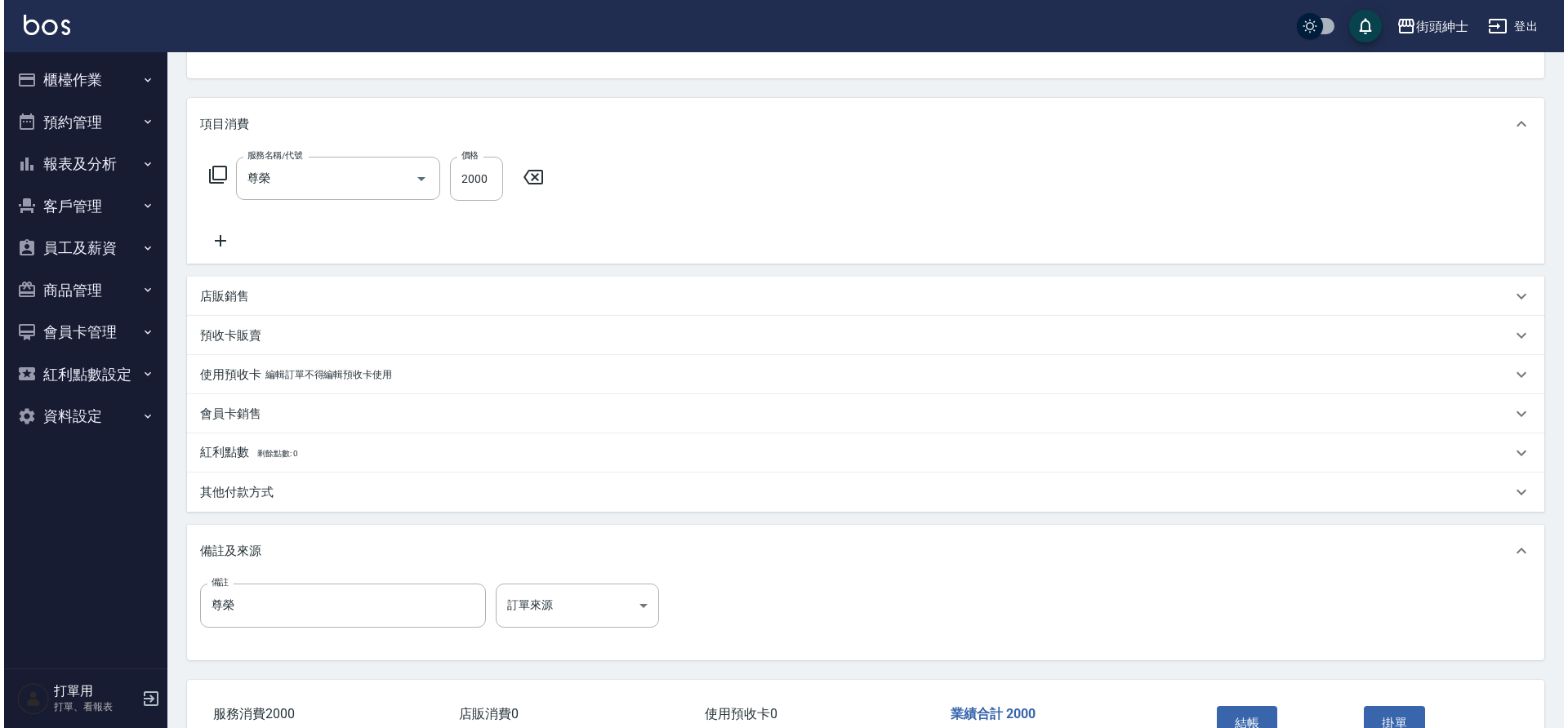
scroll to position [279, 0]
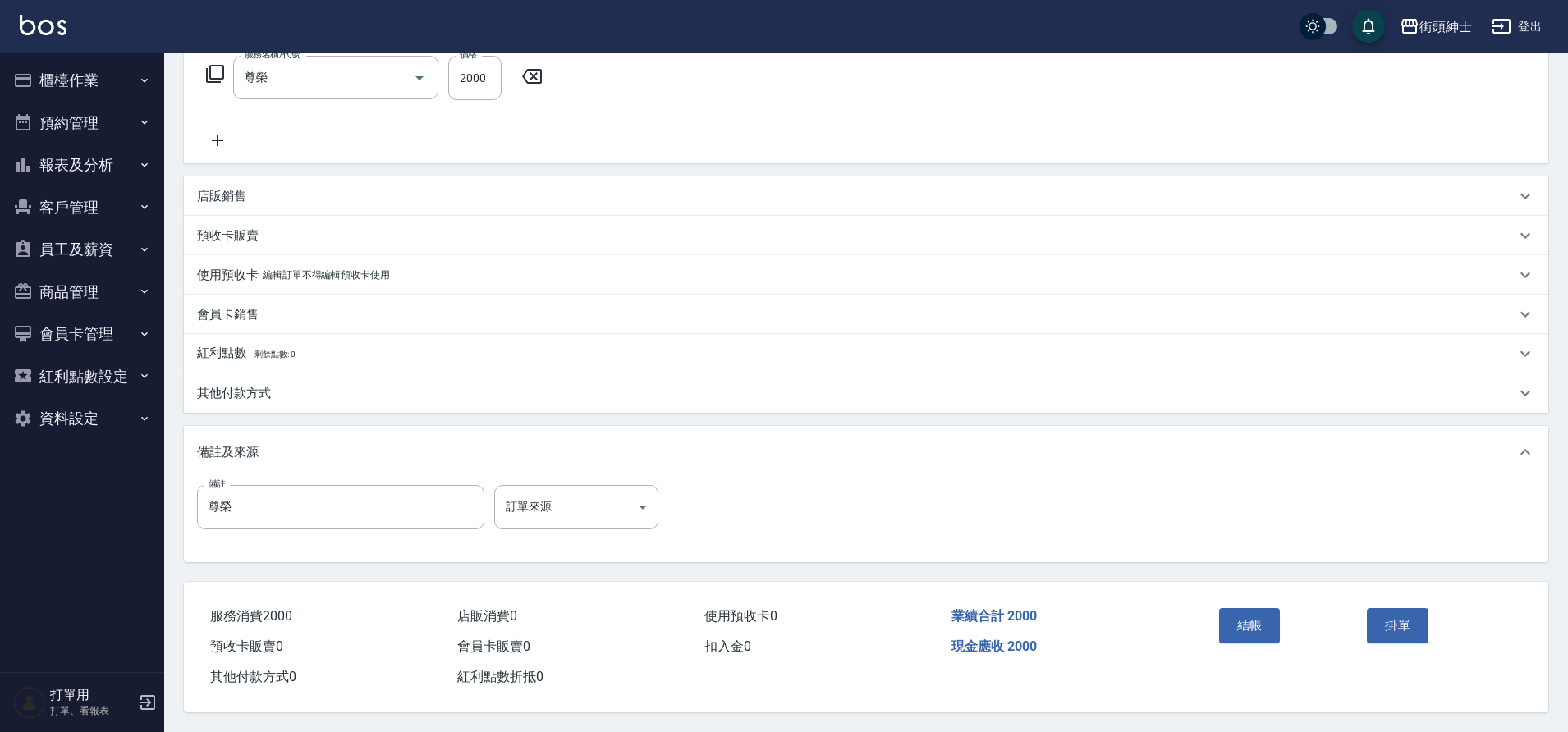
click at [1265, 620] on button "結帳" at bounding box center [1250, 625] width 62 height 35
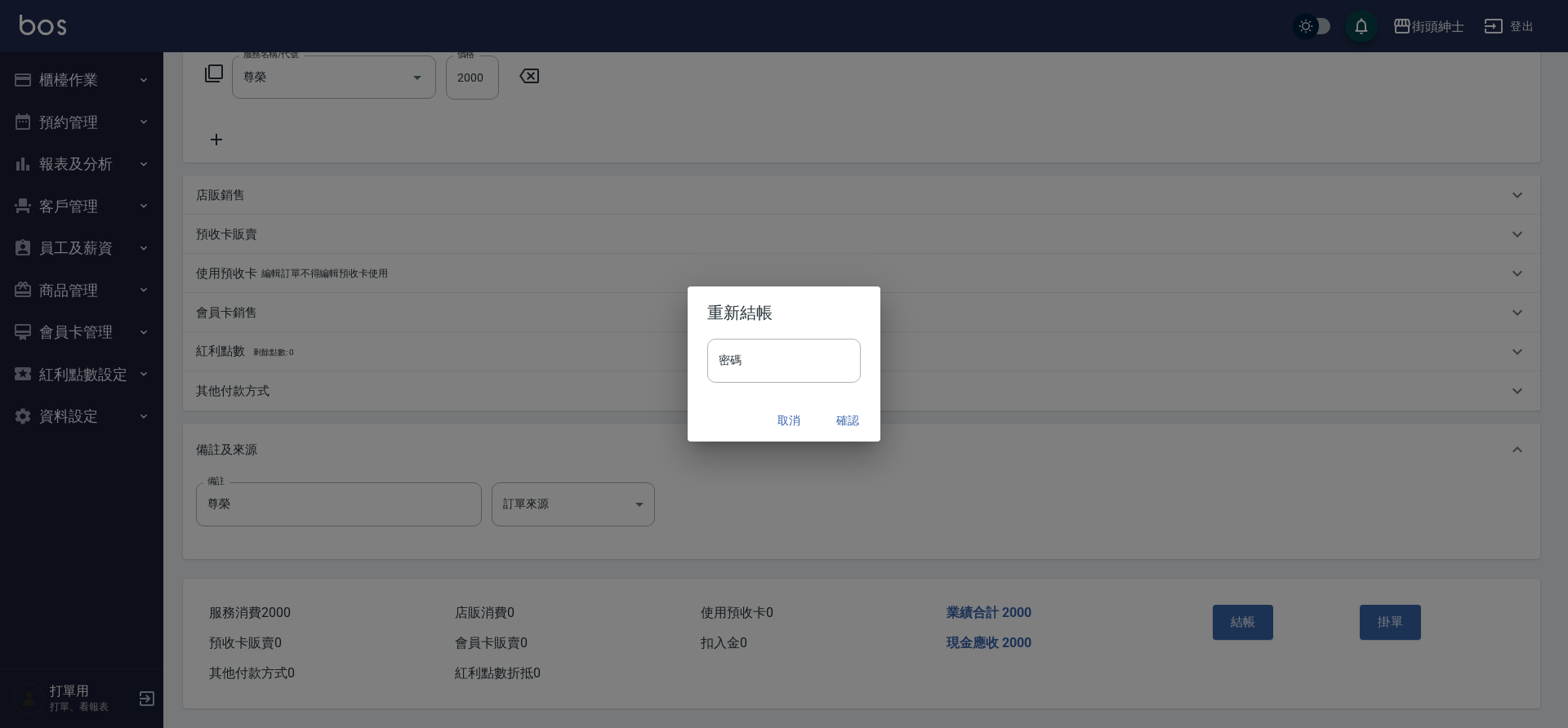
drag, startPoint x: 740, startPoint y: 372, endPoint x: 844, endPoint y: 416, distance: 112.9
click at [844, 416] on button "確認" at bounding box center [848, 420] width 52 height 30
